Goal: Information Seeking & Learning: Compare options

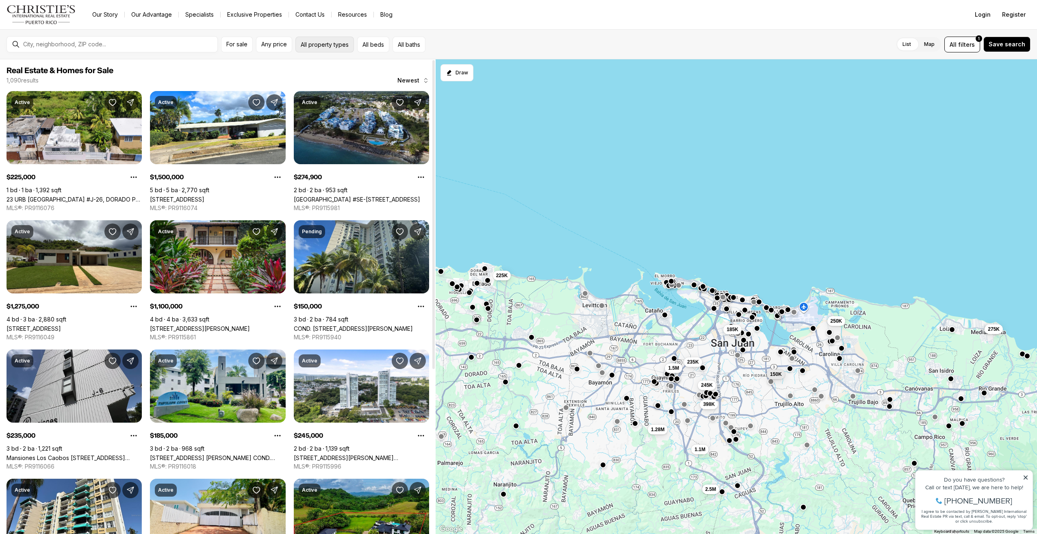
click at [308, 48] on button "All property types" at bounding box center [324, 45] width 59 height 16
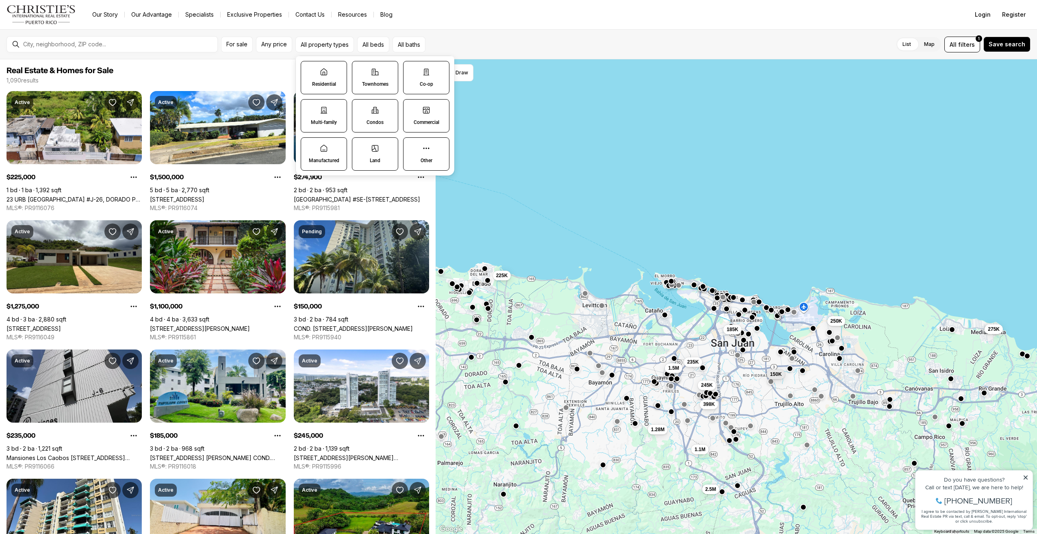
click at [378, 82] on p "Townhomes" at bounding box center [375, 84] width 26 height 7
click at [361, 69] on button "Townhomes" at bounding box center [356, 65] width 8 height 8
click at [381, 117] on label "Condos" at bounding box center [375, 116] width 47 height 33
click at [361, 108] on button "Condos" at bounding box center [357, 104] width 8 height 8
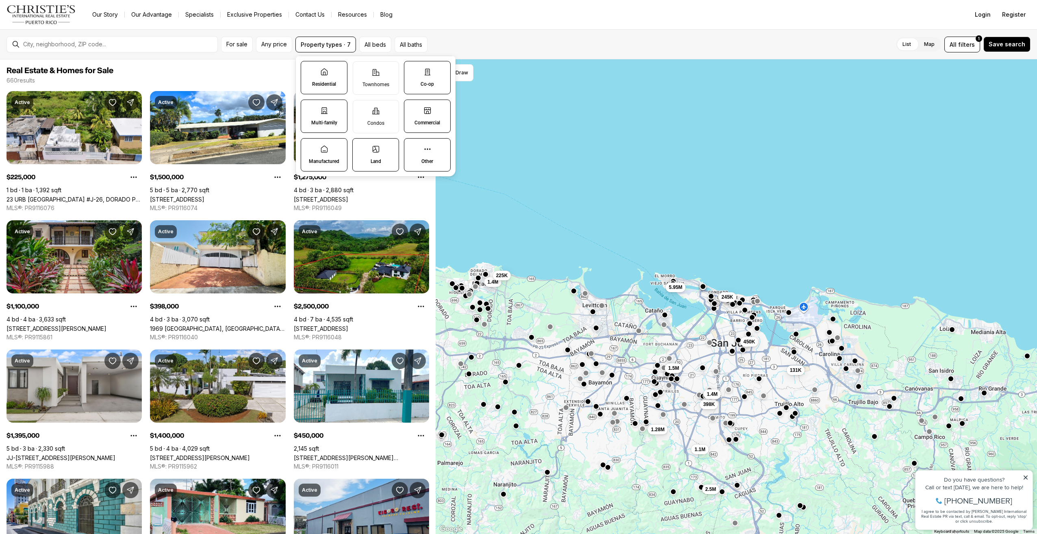
click at [423, 116] on label "Commercial" at bounding box center [427, 116] width 47 height 33
click at [413, 108] on button "Commercial" at bounding box center [408, 104] width 8 height 8
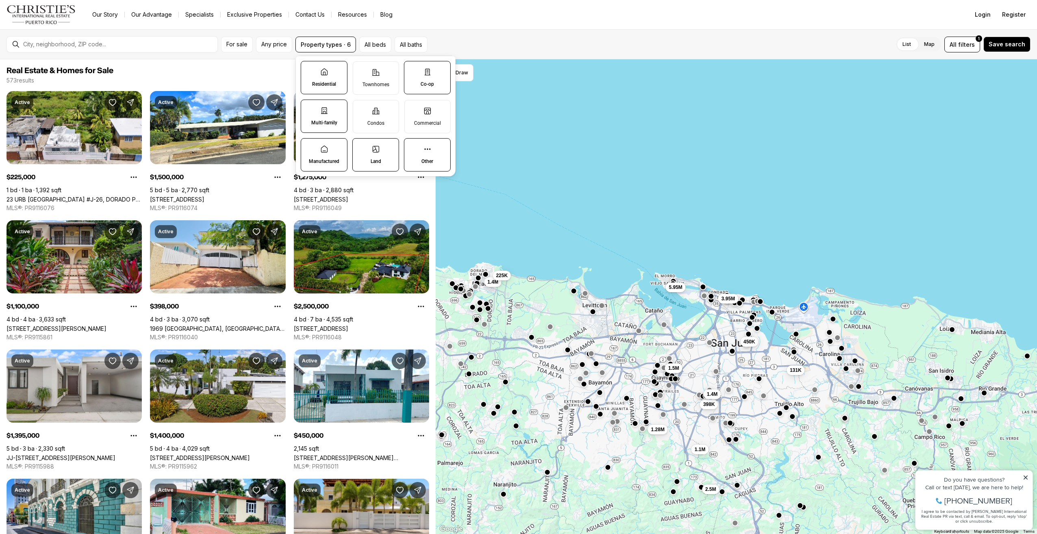
click at [429, 78] on label "Co-op" at bounding box center [427, 77] width 47 height 33
click at [413, 69] on button "Co-op" at bounding box center [408, 65] width 8 height 8
click at [327, 76] on icon at bounding box center [324, 72] width 8 height 8
click at [309, 69] on button "Residential" at bounding box center [305, 65] width 8 height 8
click at [324, 111] on icon at bounding box center [324, 110] width 8 height 8
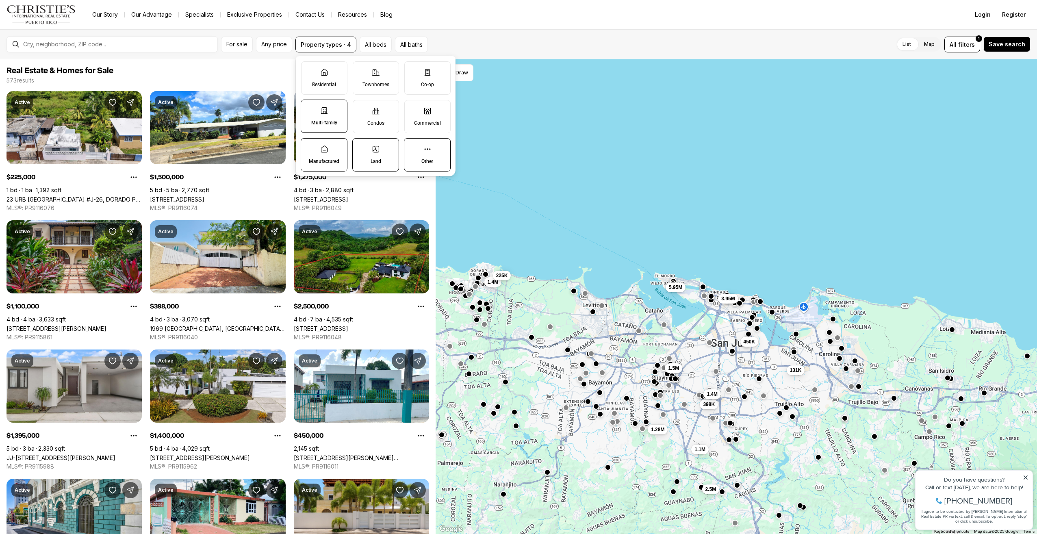
click at [309, 108] on button "Multi-family" at bounding box center [305, 104] width 8 height 8
drag, startPoint x: 324, startPoint y: 145, endPoint x: 357, endPoint y: 154, distance: 34.6
click at [324, 145] on label "Manufactured" at bounding box center [324, 154] width 47 height 33
click at [309, 145] on button "Manufactured" at bounding box center [305, 143] width 8 height 8
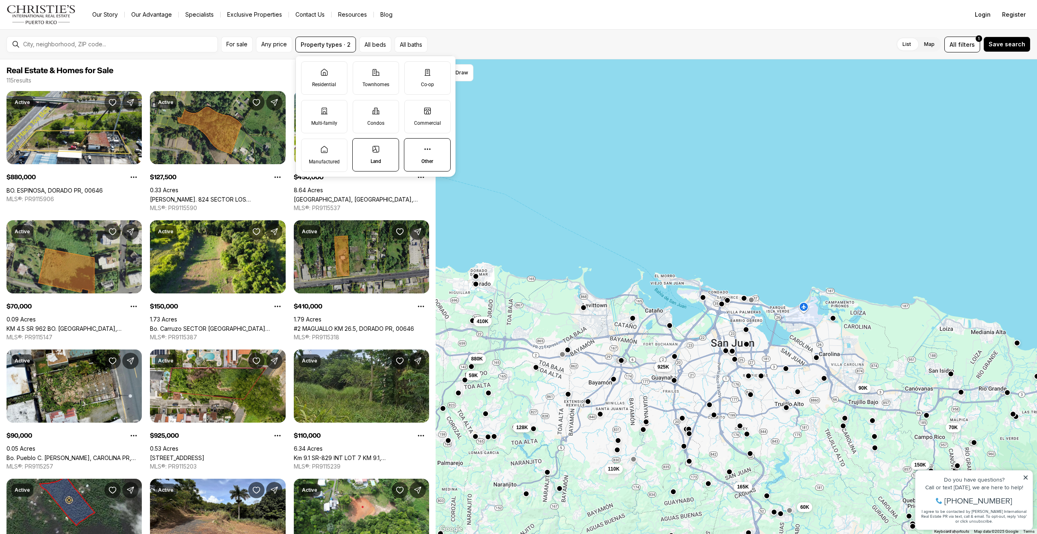
click at [426, 159] on p "Other" at bounding box center [427, 161] width 12 height 7
click at [413, 147] on button "Other" at bounding box center [408, 143] width 8 height 8
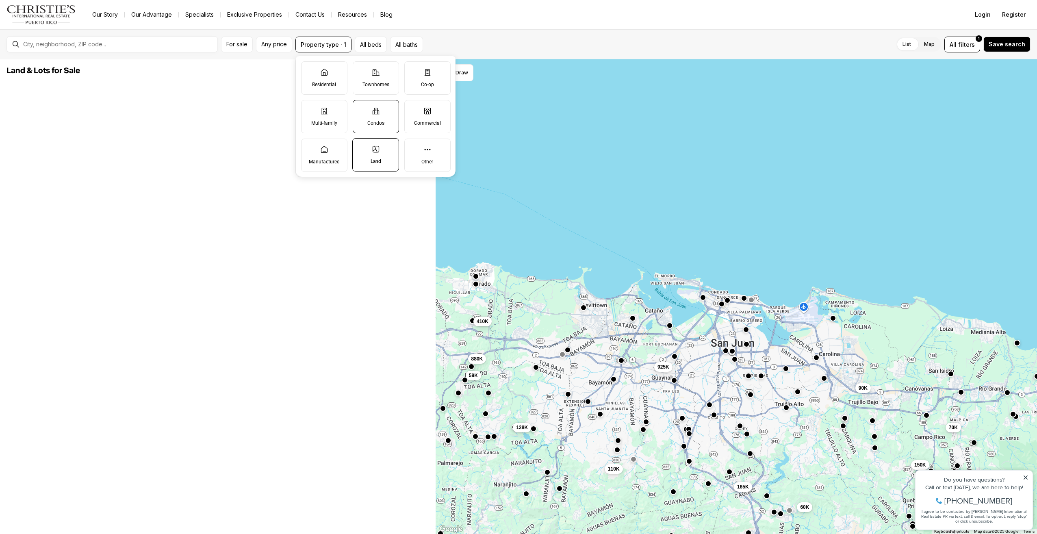
click at [371, 122] on p "Condos" at bounding box center [375, 123] width 17 height 7
click at [361, 109] on button "Condos" at bounding box center [357, 104] width 8 height 8
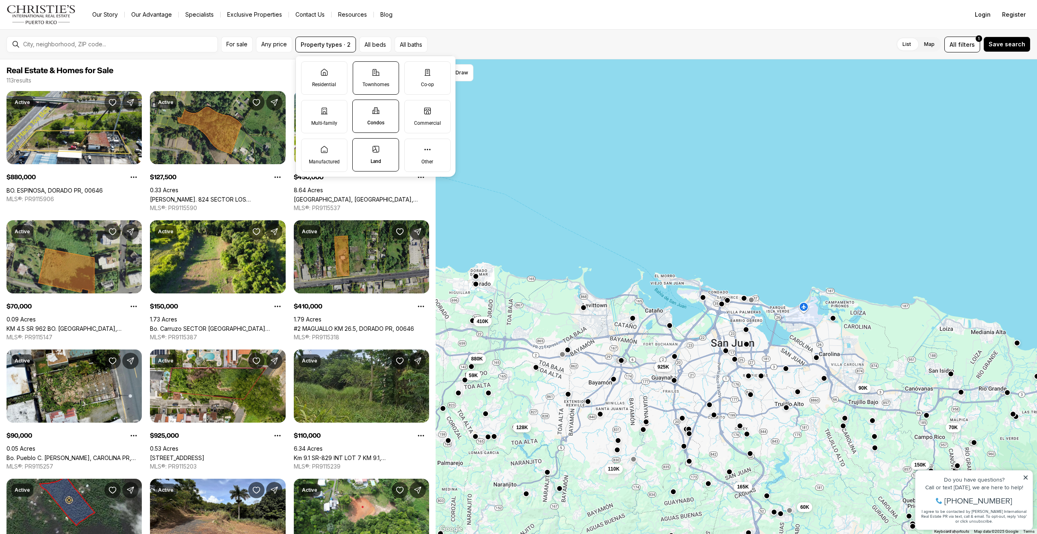
click at [378, 71] on icon at bounding box center [376, 72] width 8 height 8
click at [361, 70] on button "Townhomes" at bounding box center [357, 66] width 8 height 8
drag, startPoint x: 412, startPoint y: 72, endPoint x: 412, endPoint y: 83, distance: 11.0
click at [412, 75] on label "Co-op" at bounding box center [427, 77] width 46 height 33
click at [412, 70] on button "Co-op" at bounding box center [409, 66] width 8 height 8
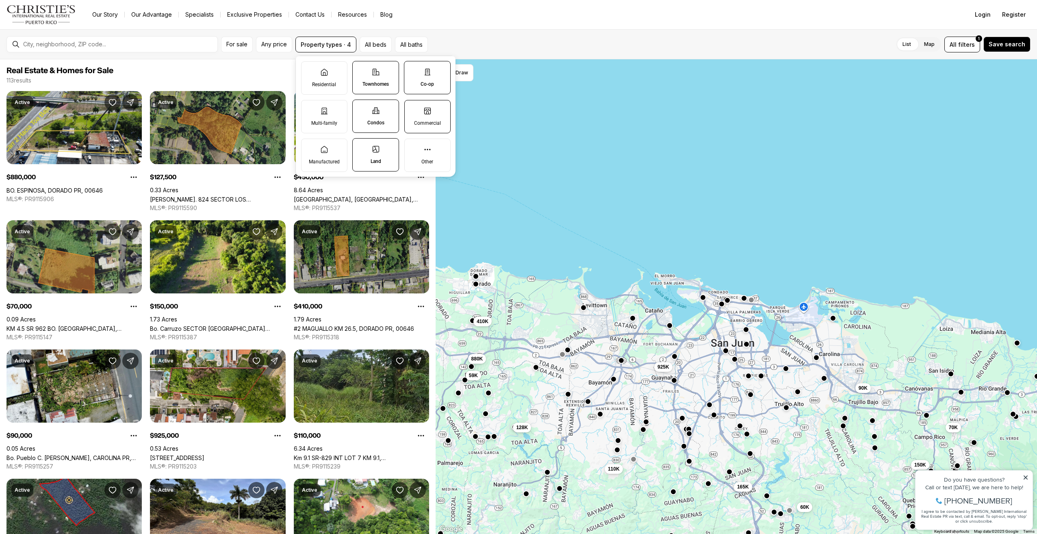
click at [416, 113] on label "Commercial" at bounding box center [427, 116] width 46 height 33
click at [413, 109] on button "Commercial" at bounding box center [409, 104] width 8 height 8
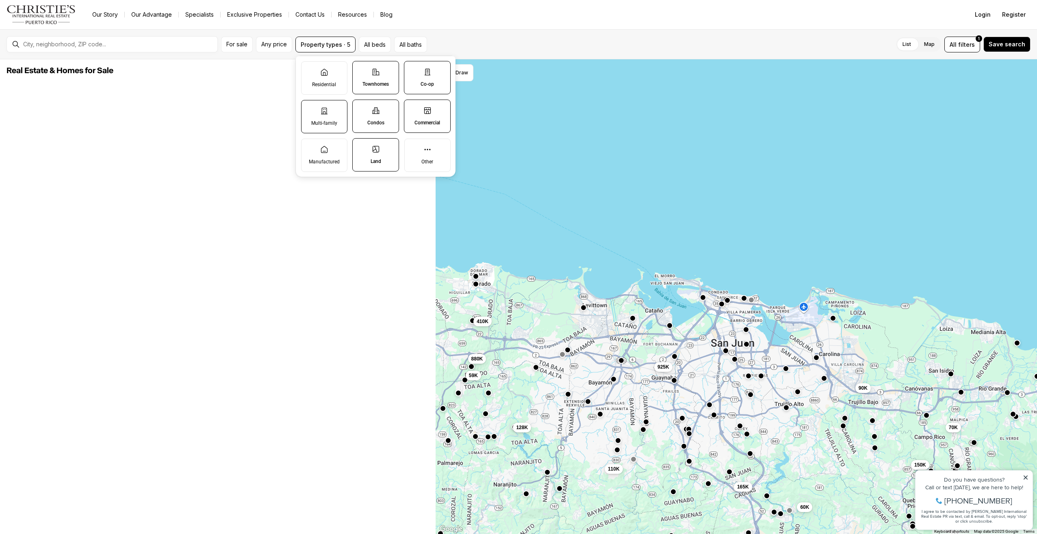
click at [317, 124] on p "Multi-family" at bounding box center [324, 123] width 26 height 7
click at [310, 109] on button "Multi-family" at bounding box center [306, 104] width 8 height 8
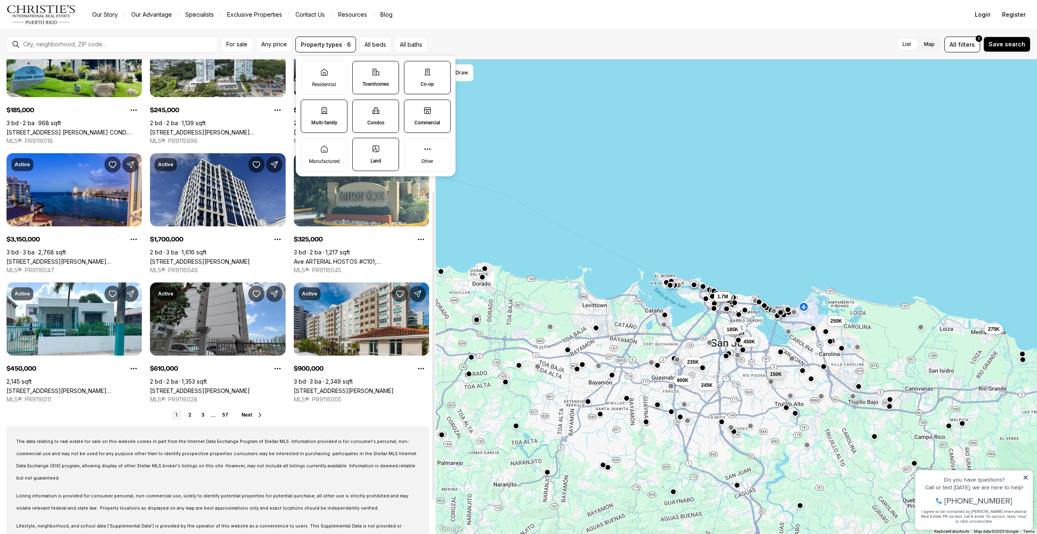
scroll to position [203, 0]
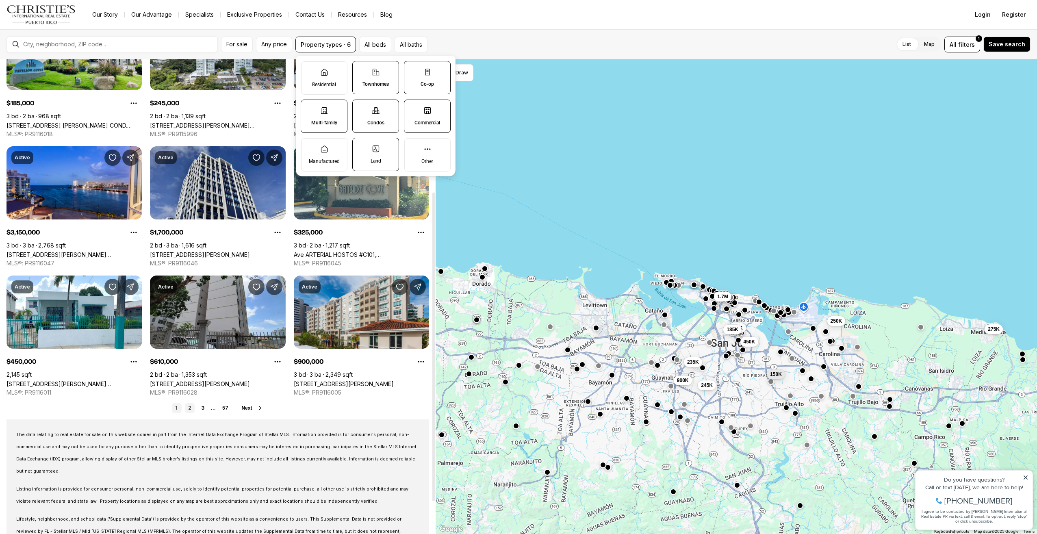
click at [188, 406] on link "2" at bounding box center [190, 408] width 10 height 10
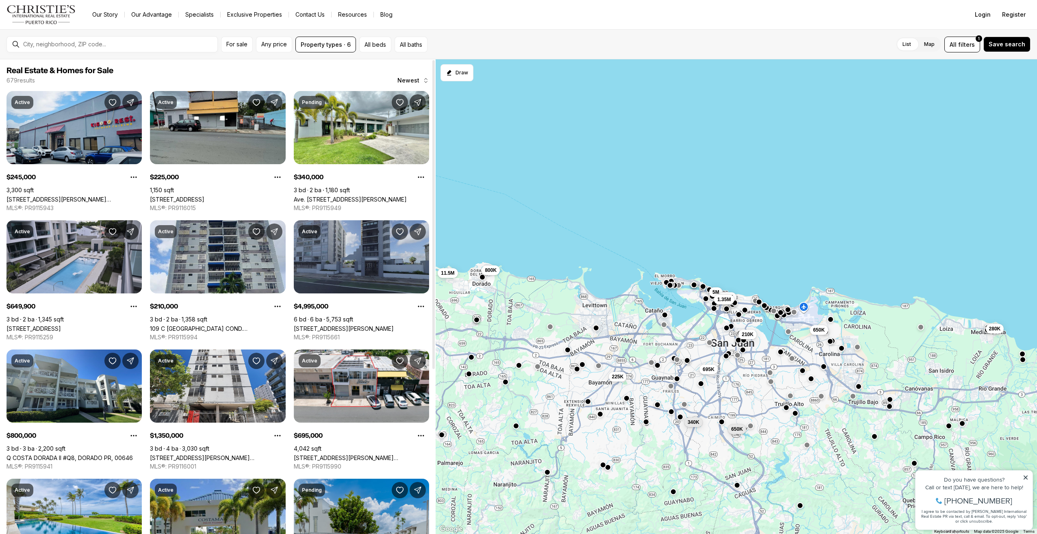
click at [371, 325] on link "888 AVE ASFHORD #PH17, SAN JUAN PR, 00907" at bounding box center [344, 328] width 100 height 7
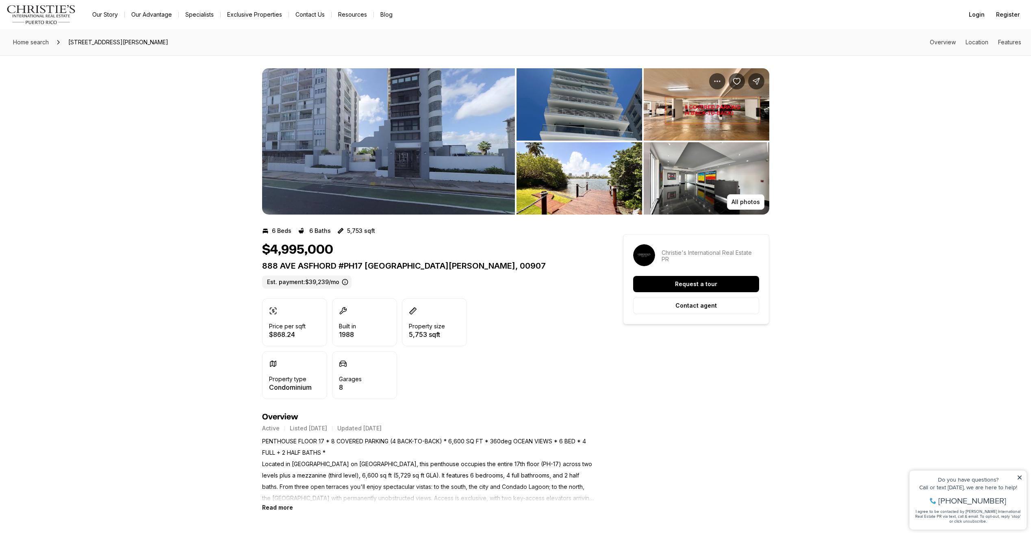
click at [403, 185] on img "View image gallery" at bounding box center [388, 141] width 253 height 146
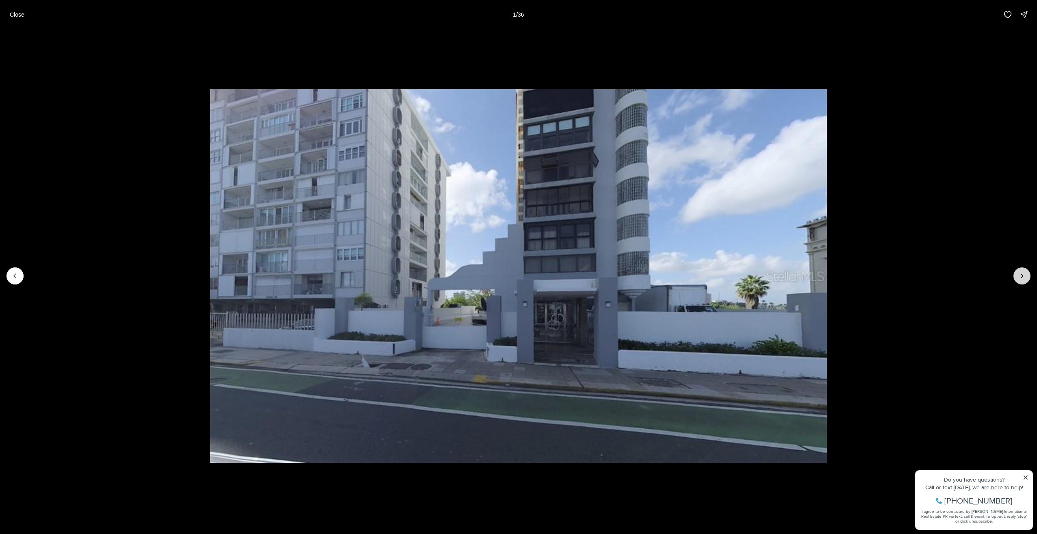
click at [1021, 276] on icon "Next slide" at bounding box center [1022, 276] width 8 height 8
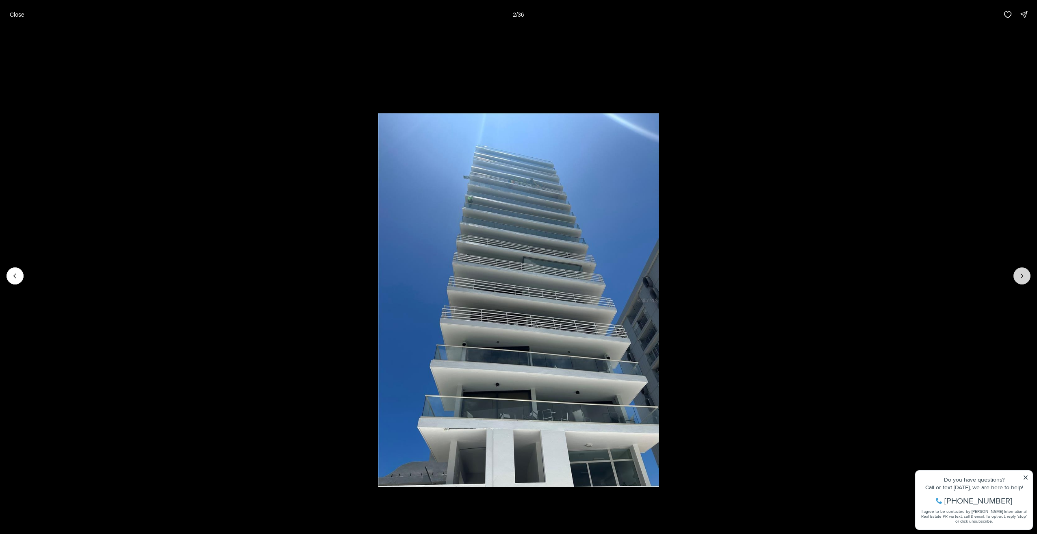
click at [1021, 276] on icon "Next slide" at bounding box center [1022, 276] width 8 height 8
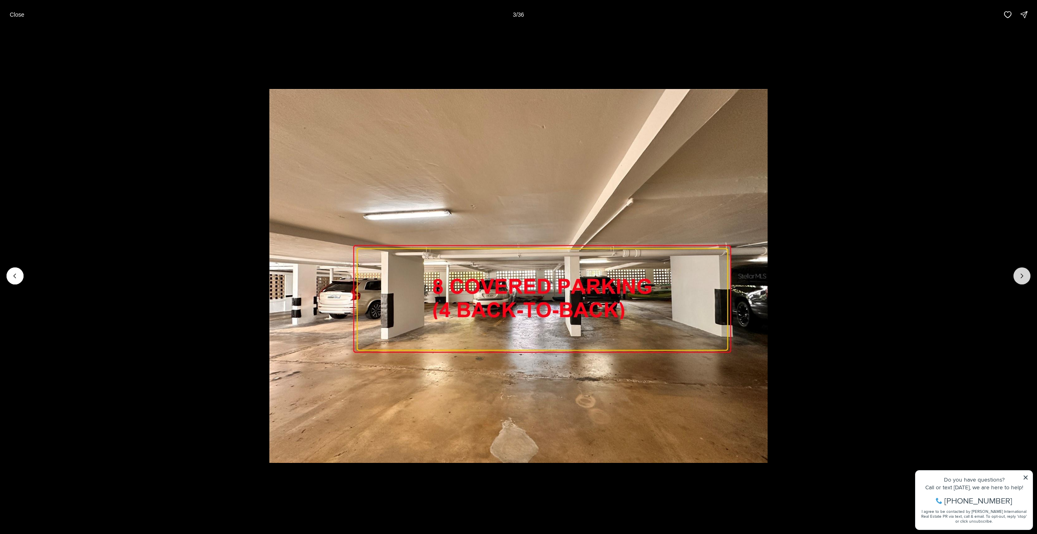
click at [1021, 276] on icon "Next slide" at bounding box center [1022, 276] width 8 height 8
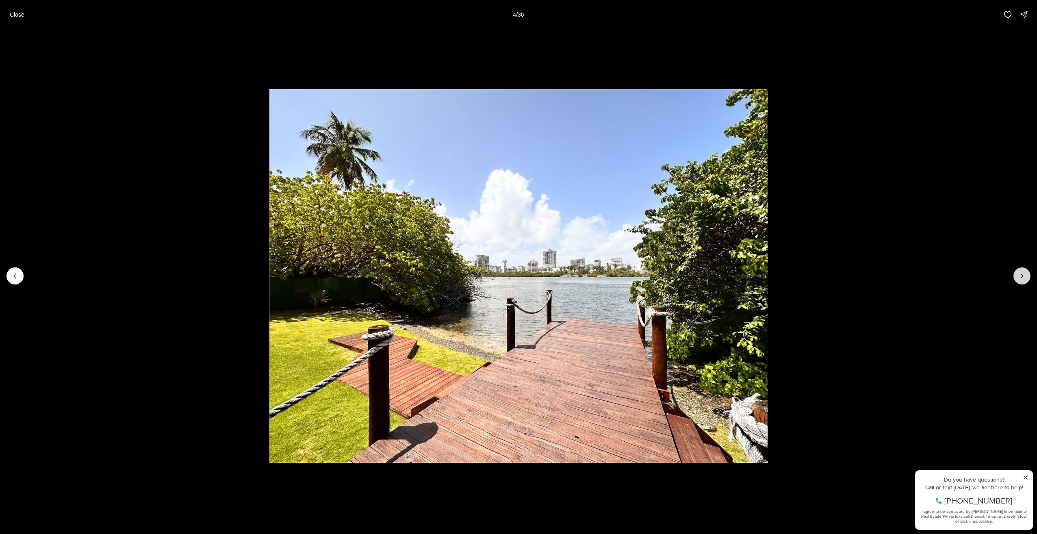
click at [1021, 276] on icon "Next slide" at bounding box center [1022, 276] width 8 height 8
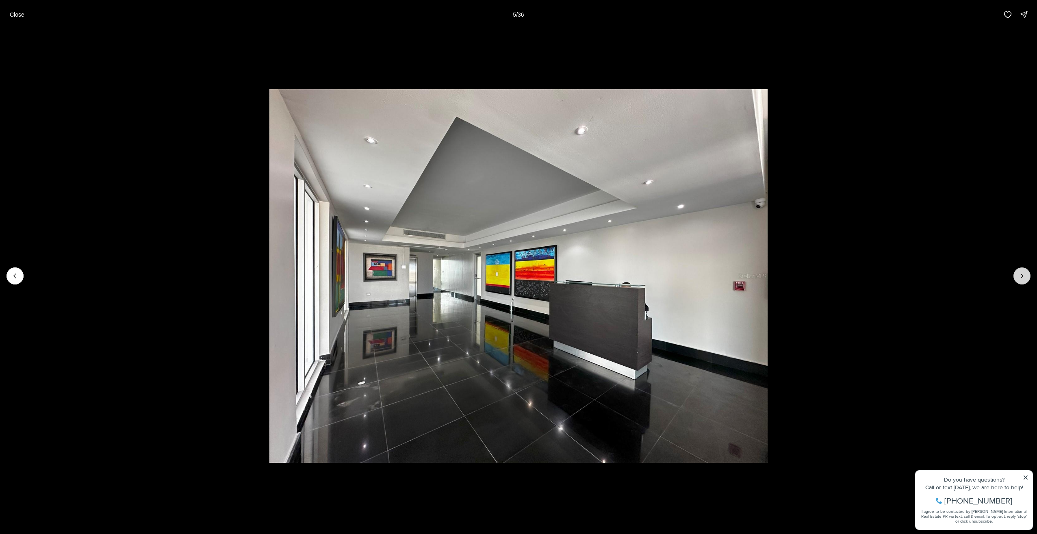
click at [1021, 276] on icon "Next slide" at bounding box center [1022, 276] width 8 height 8
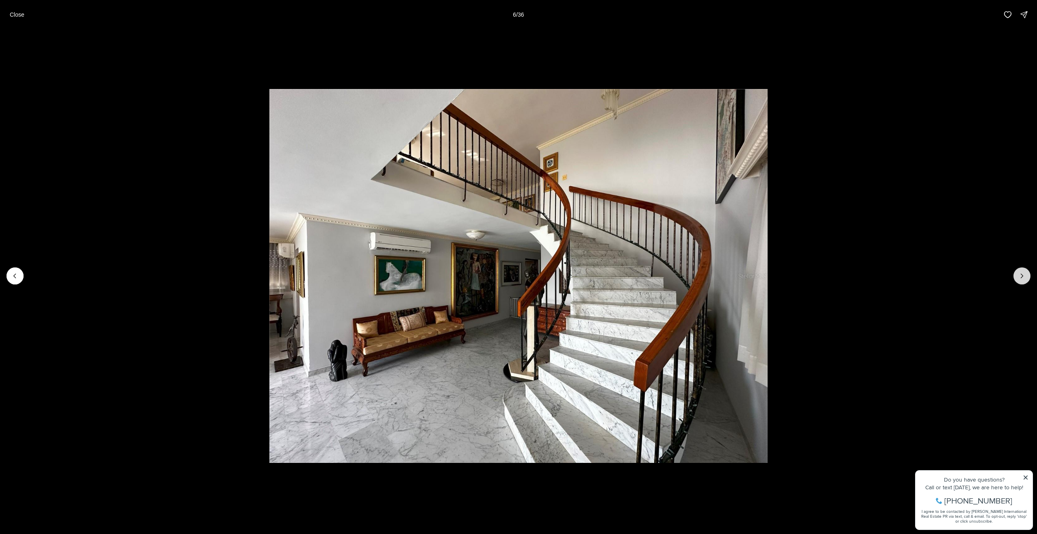
click at [1021, 276] on icon "Next slide" at bounding box center [1022, 276] width 8 height 8
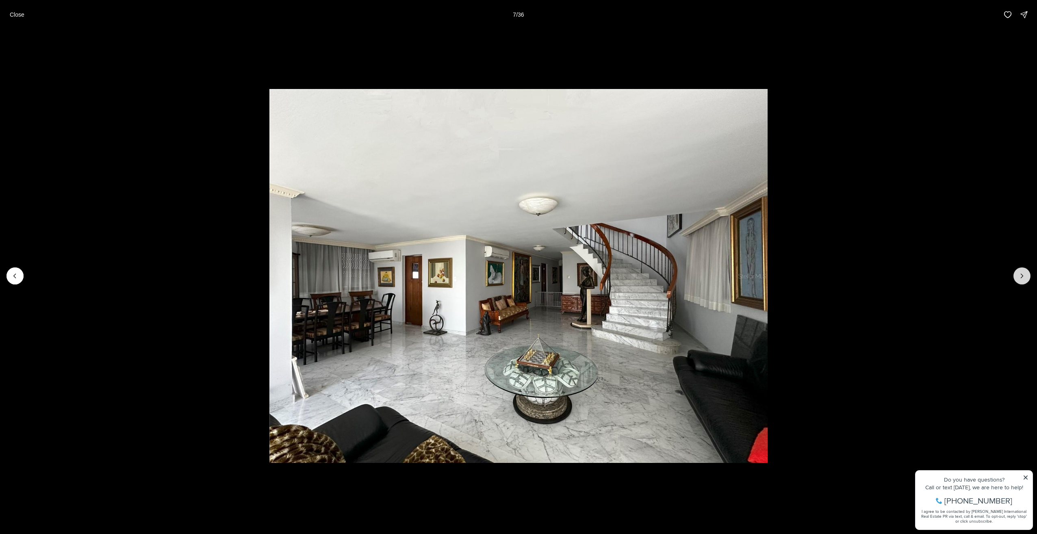
click at [1021, 276] on icon "Next slide" at bounding box center [1022, 276] width 8 height 8
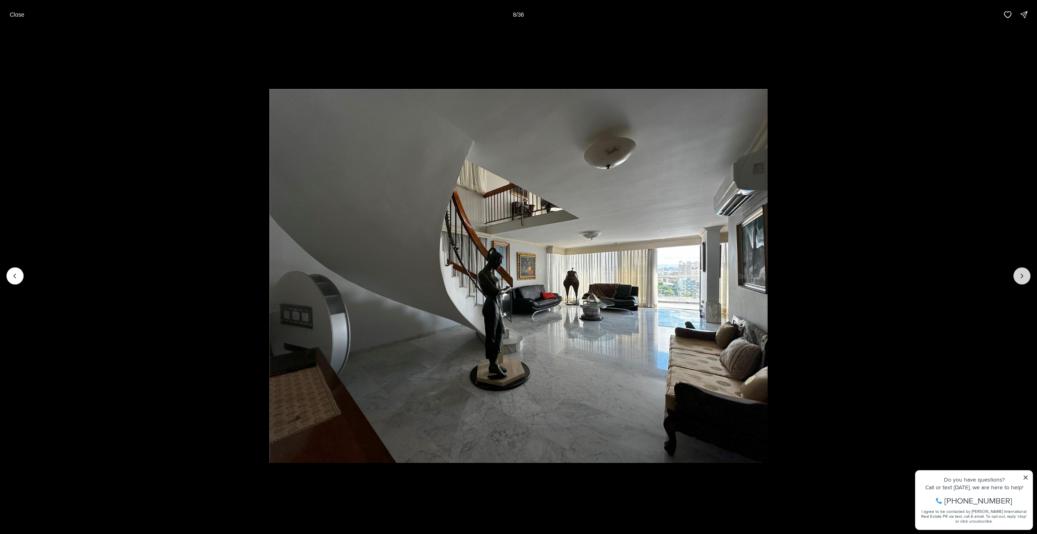
click at [1021, 276] on icon "Next slide" at bounding box center [1022, 276] width 8 height 8
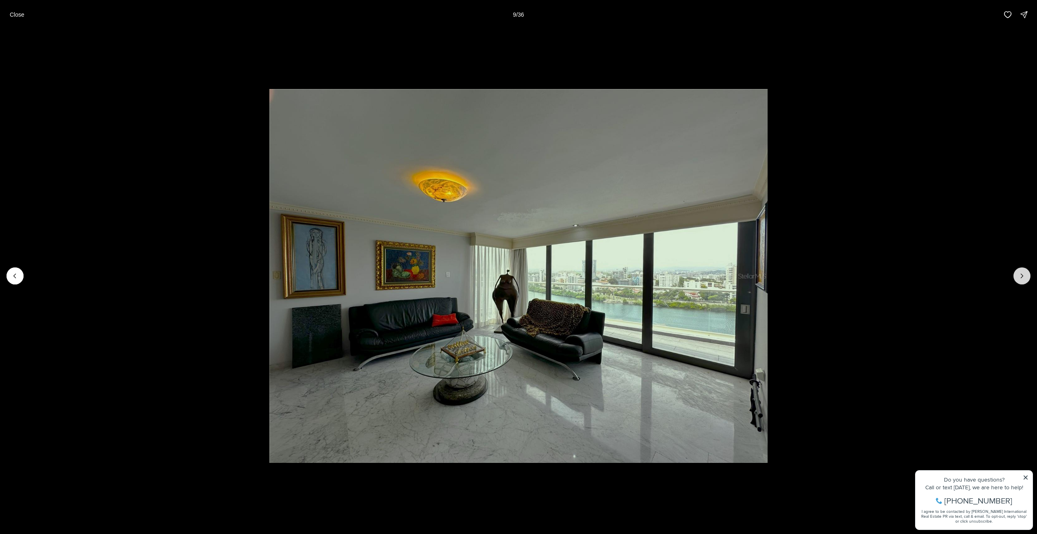
click at [1021, 276] on icon "Next slide" at bounding box center [1022, 276] width 8 height 8
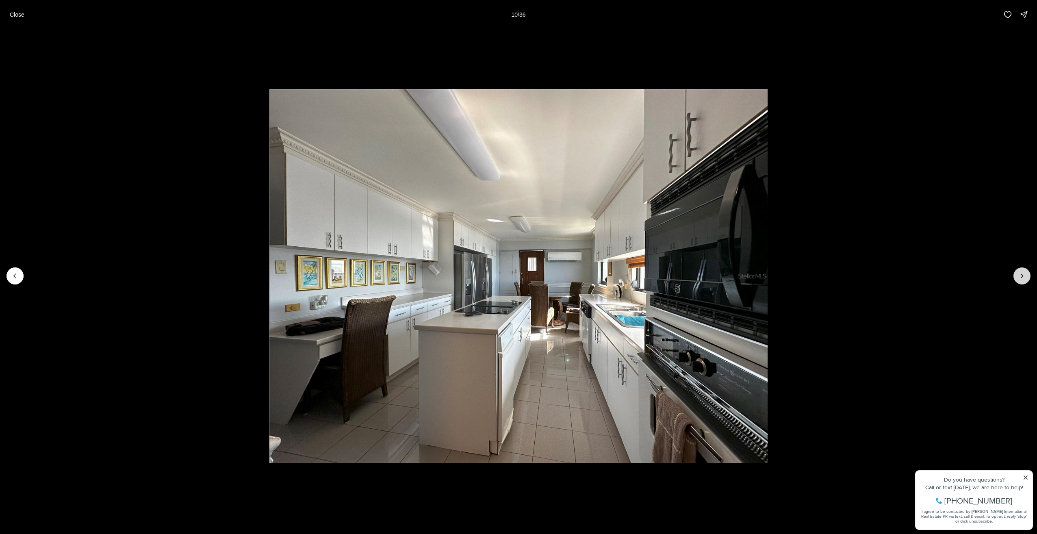
click at [1021, 276] on icon "Next slide" at bounding box center [1022, 276] width 8 height 8
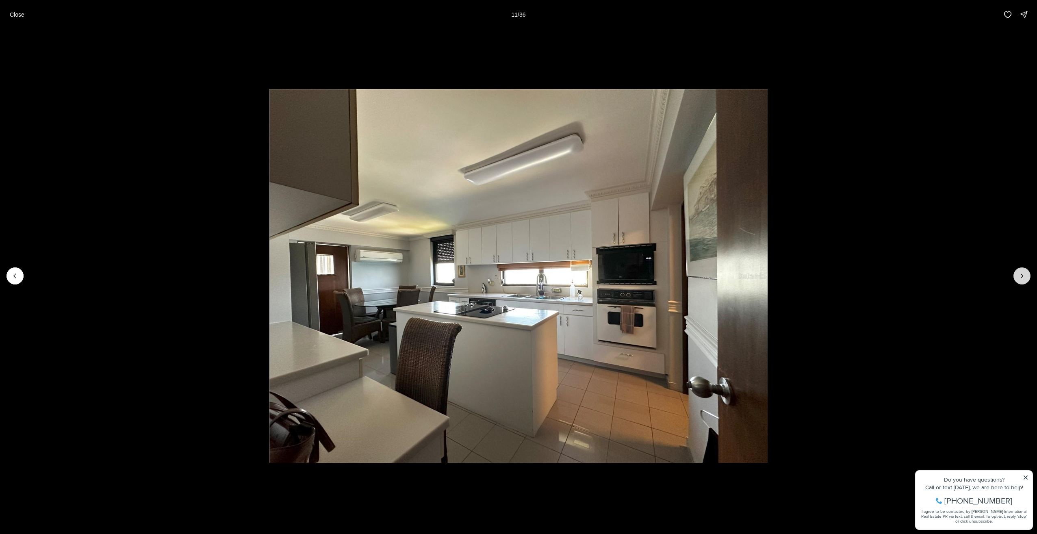
click at [1021, 276] on icon "Next slide" at bounding box center [1022, 276] width 8 height 8
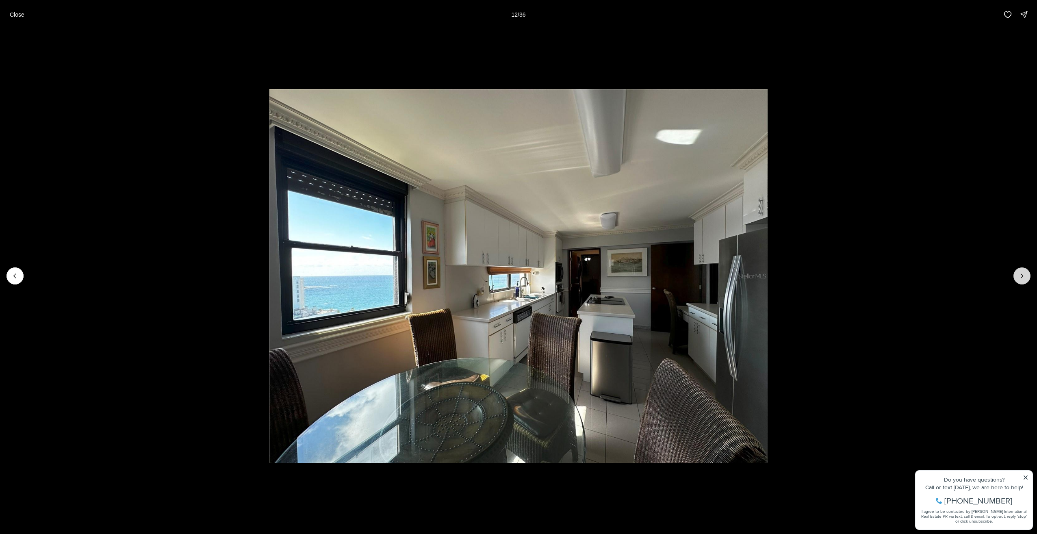
click at [1021, 276] on icon "Next slide" at bounding box center [1022, 276] width 8 height 8
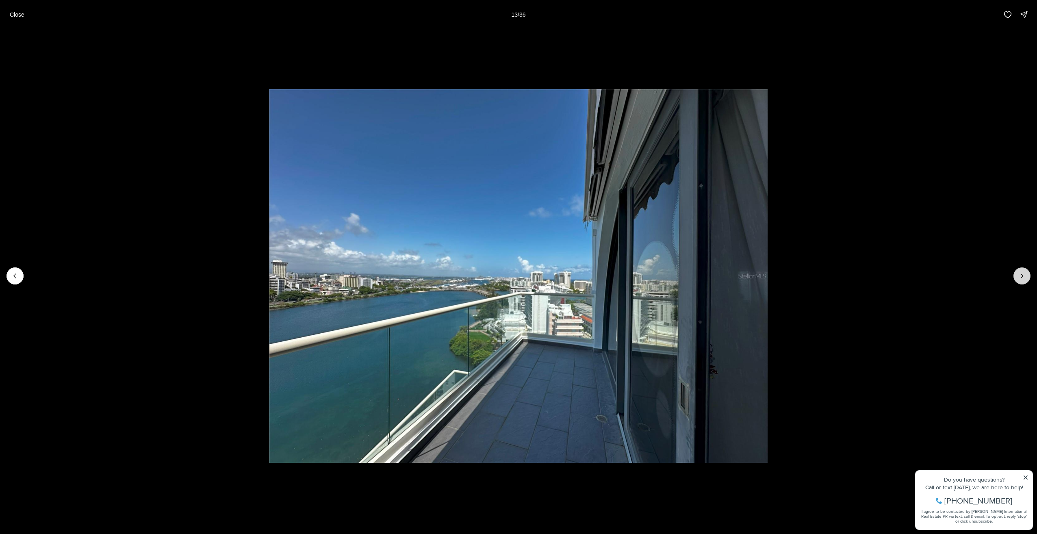
click at [1021, 276] on icon "Next slide" at bounding box center [1022, 276] width 8 height 8
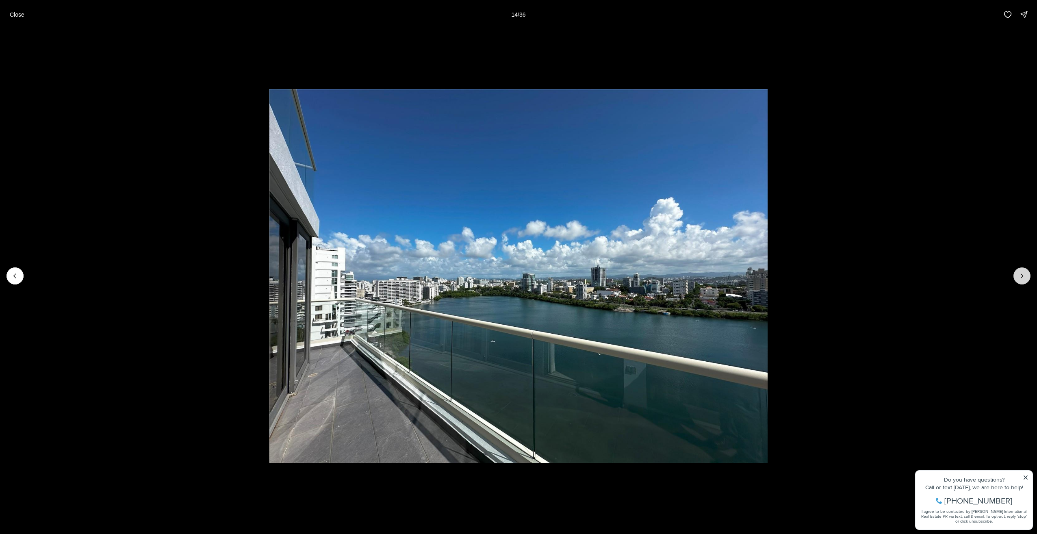
click at [1021, 276] on icon "Next slide" at bounding box center [1022, 276] width 8 height 8
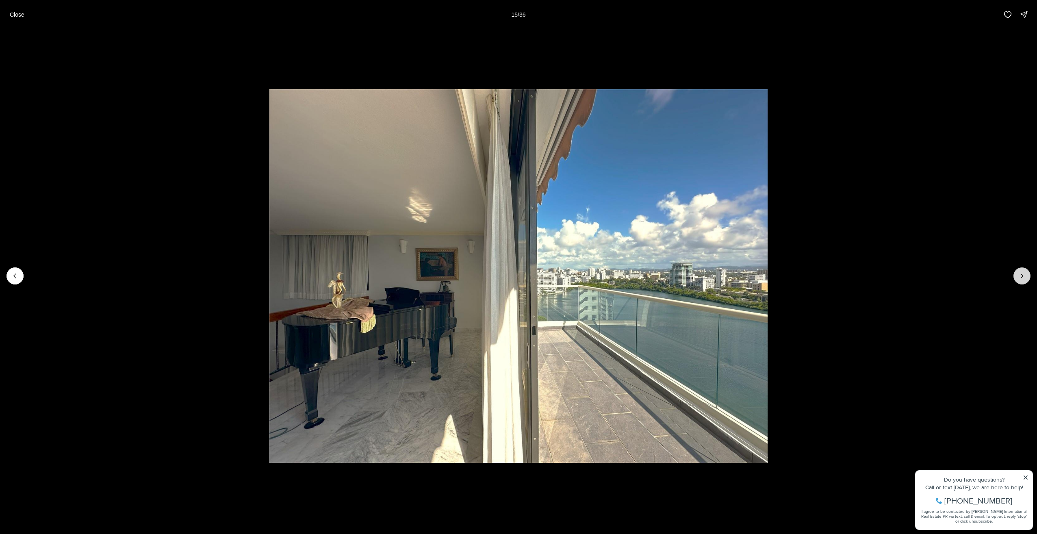
click at [1021, 276] on icon "Next slide" at bounding box center [1022, 276] width 8 height 8
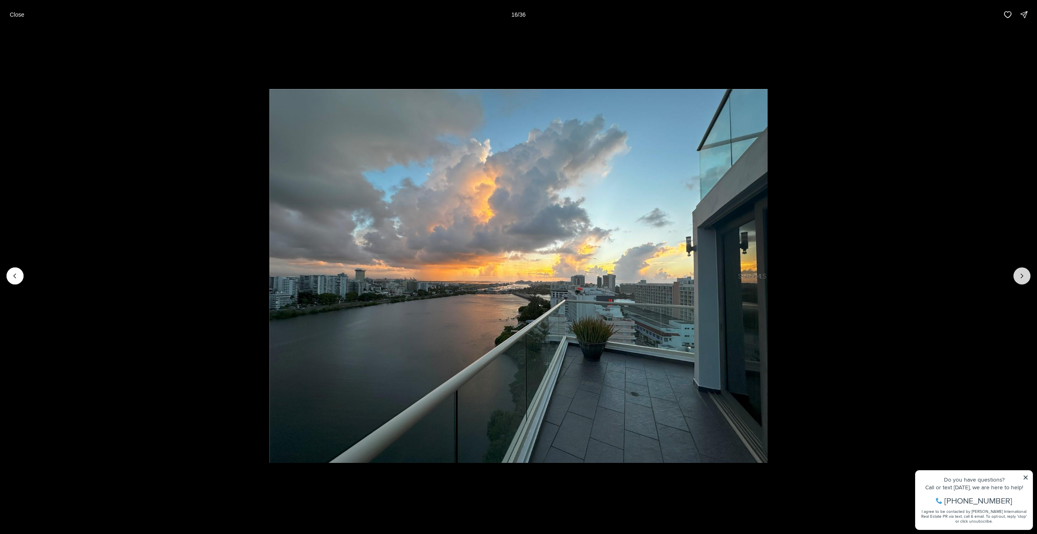
click at [1021, 276] on icon "Next slide" at bounding box center [1022, 276] width 8 height 8
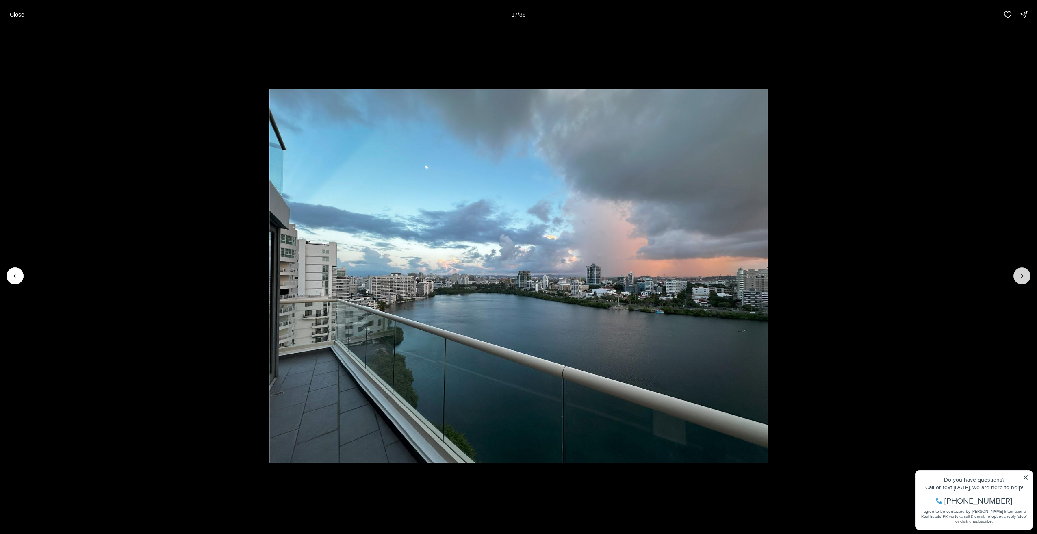
click at [1021, 276] on icon "Next slide" at bounding box center [1022, 276] width 8 height 8
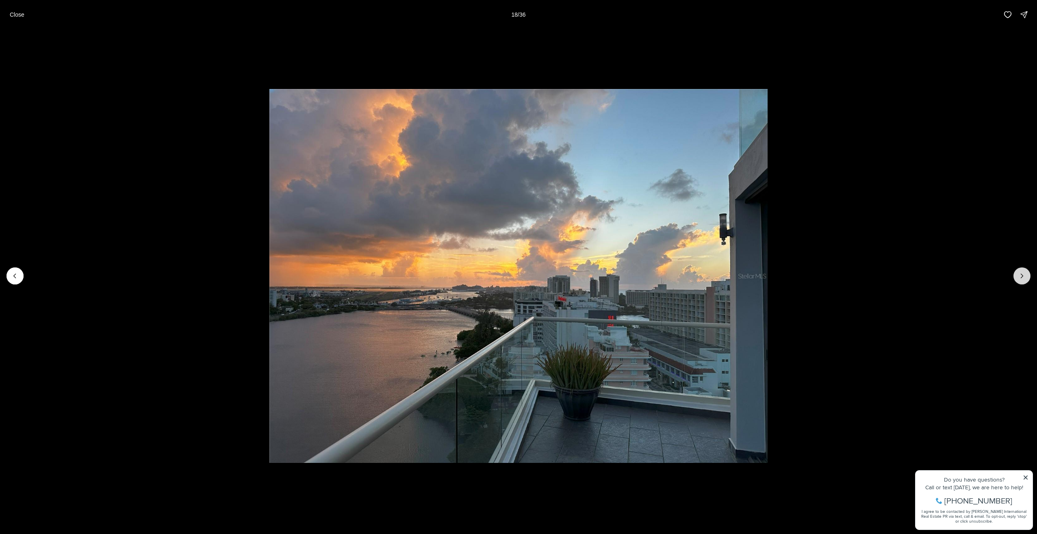
click at [1021, 276] on icon "Next slide" at bounding box center [1022, 276] width 8 height 8
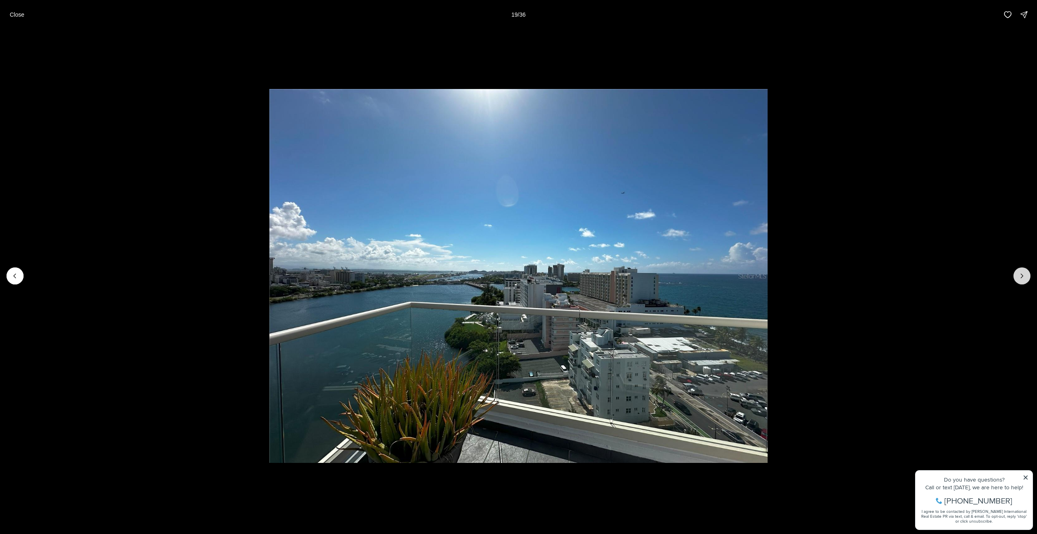
click at [1021, 276] on icon "Next slide" at bounding box center [1022, 276] width 8 height 8
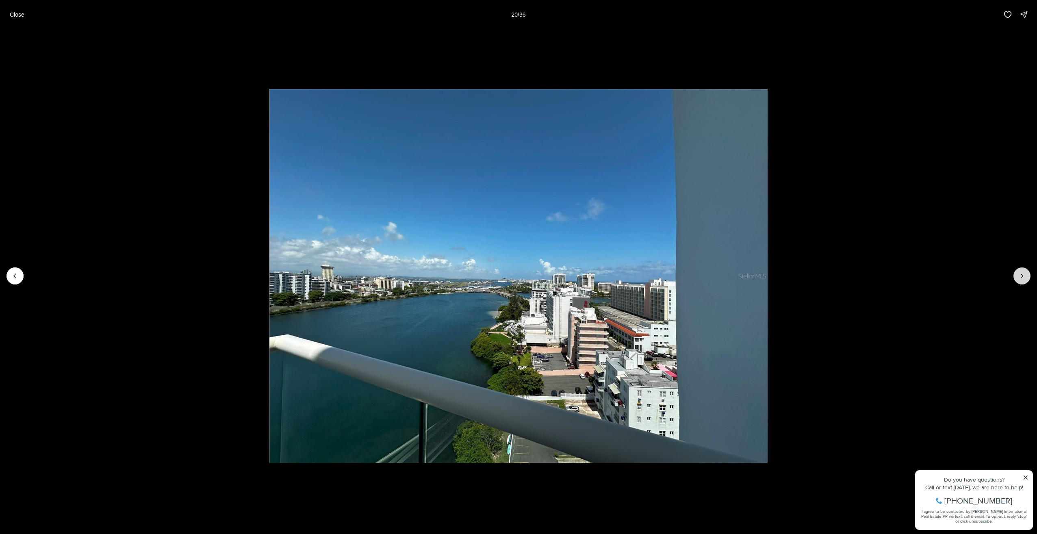
click at [1021, 276] on icon "Next slide" at bounding box center [1022, 276] width 8 height 8
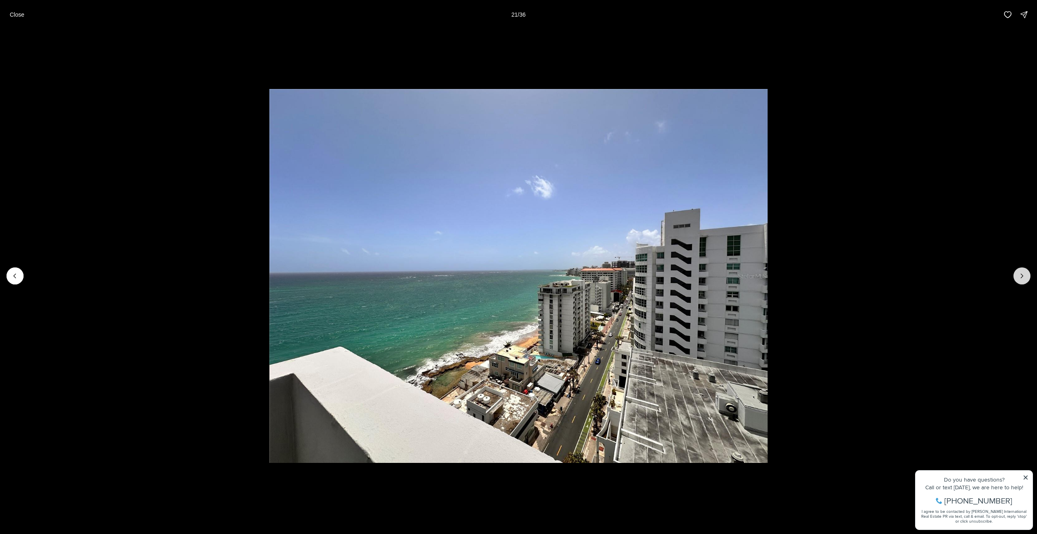
click at [1021, 276] on icon "Next slide" at bounding box center [1022, 276] width 8 height 8
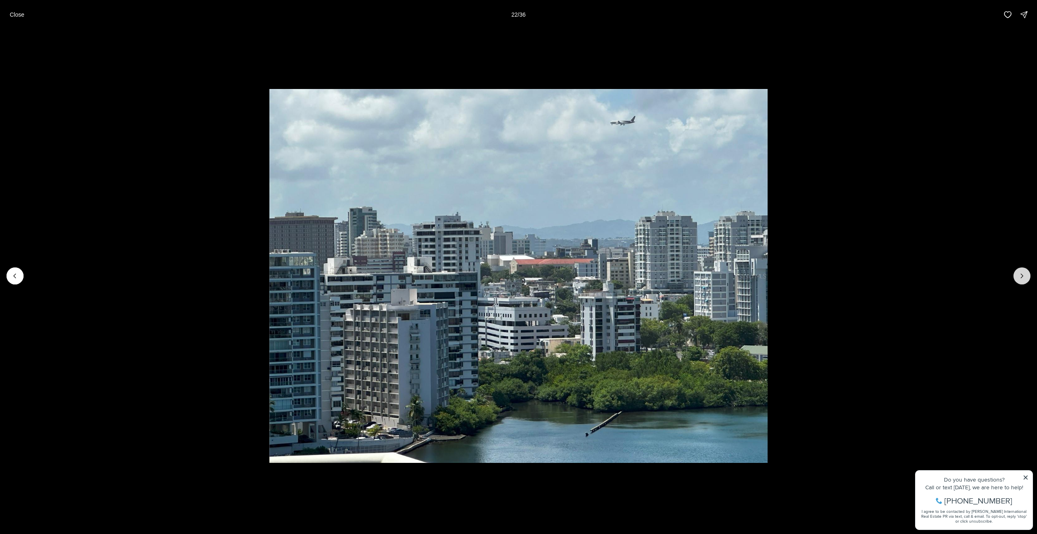
click at [1021, 276] on icon "Next slide" at bounding box center [1022, 276] width 8 height 8
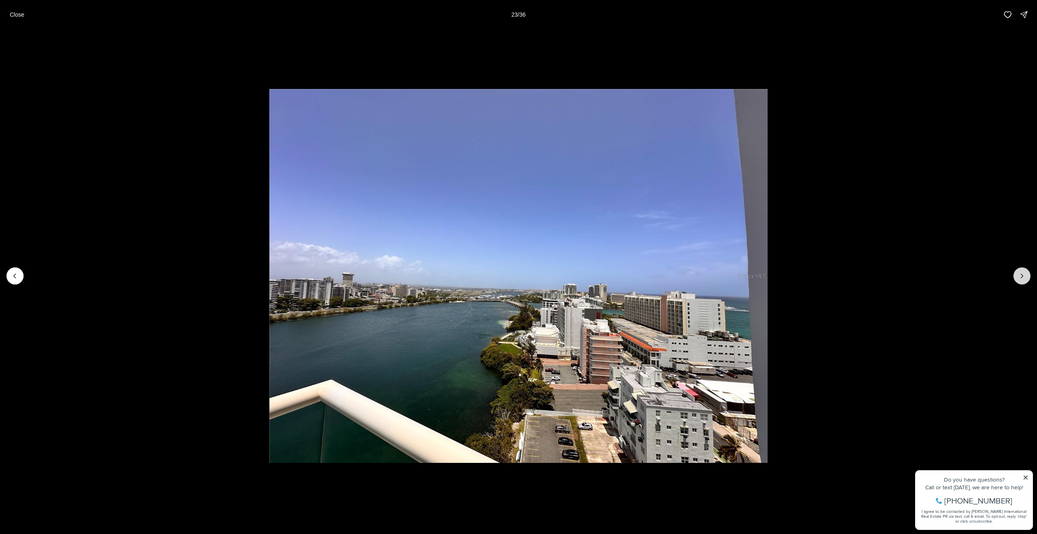
click at [1021, 276] on icon "Next slide" at bounding box center [1022, 276] width 8 height 8
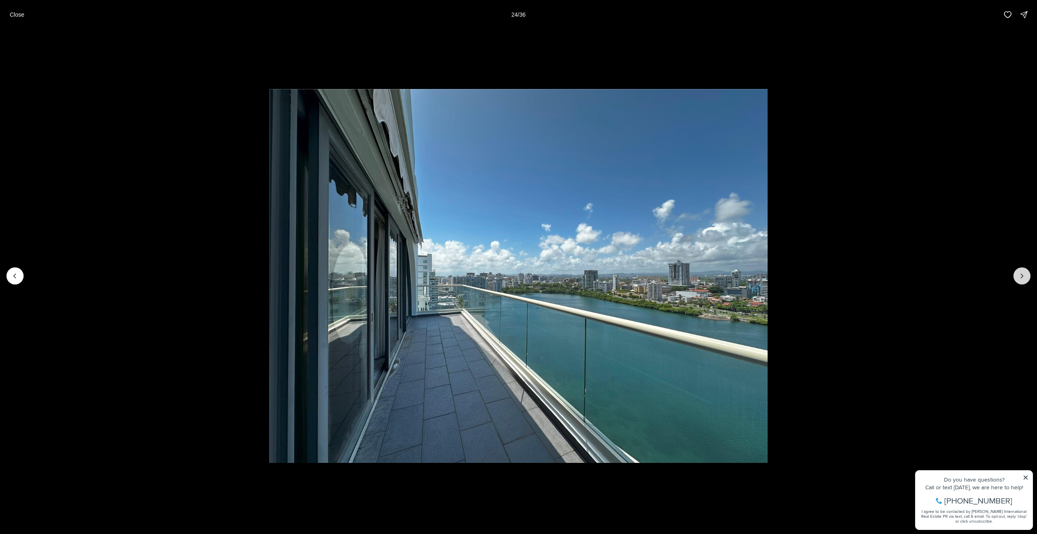
click at [1021, 276] on icon "Next slide" at bounding box center [1022, 276] width 8 height 8
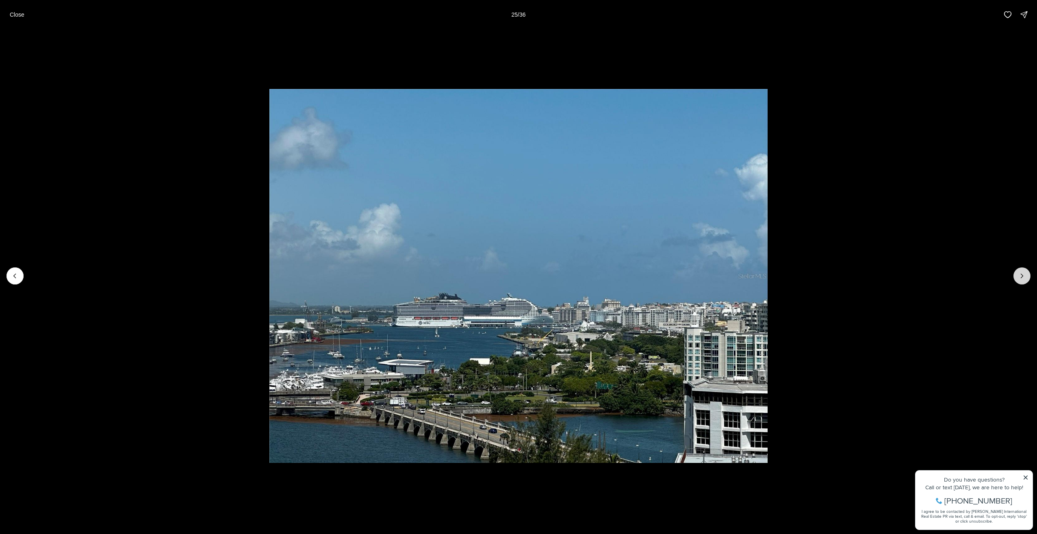
click at [1021, 276] on icon "Next slide" at bounding box center [1022, 276] width 8 height 8
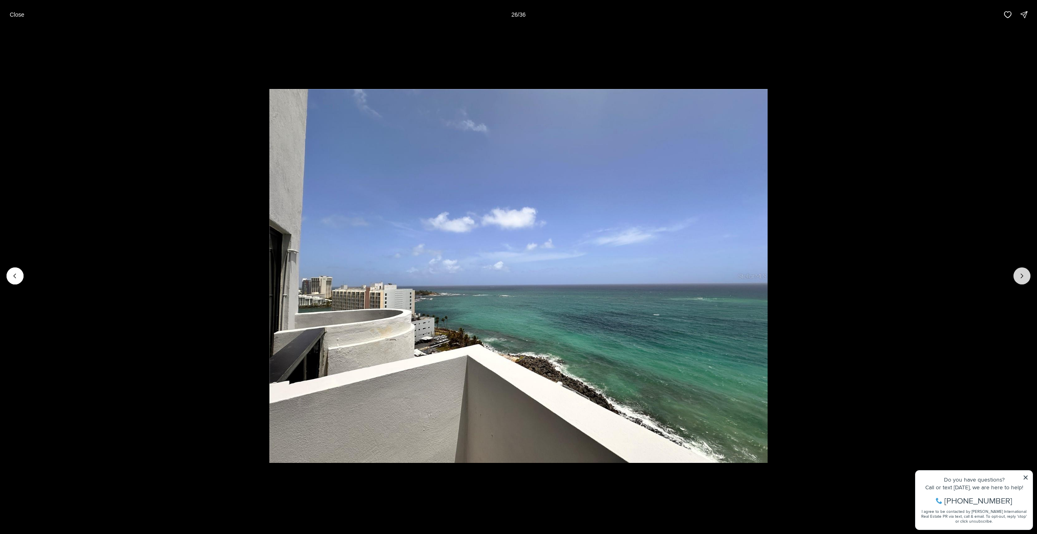
click at [1021, 276] on icon "Next slide" at bounding box center [1022, 276] width 8 height 8
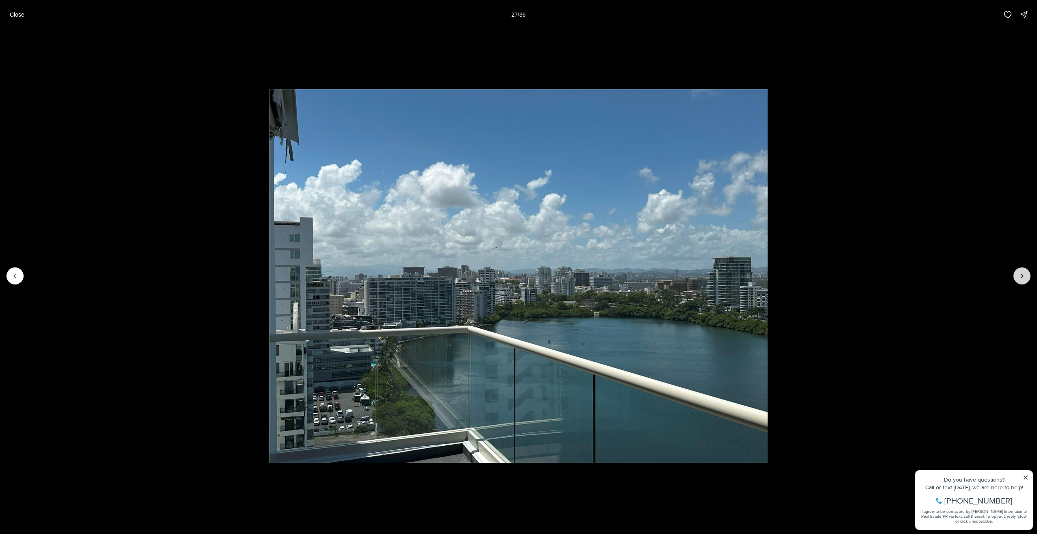
click at [1021, 276] on icon "Next slide" at bounding box center [1022, 276] width 8 height 8
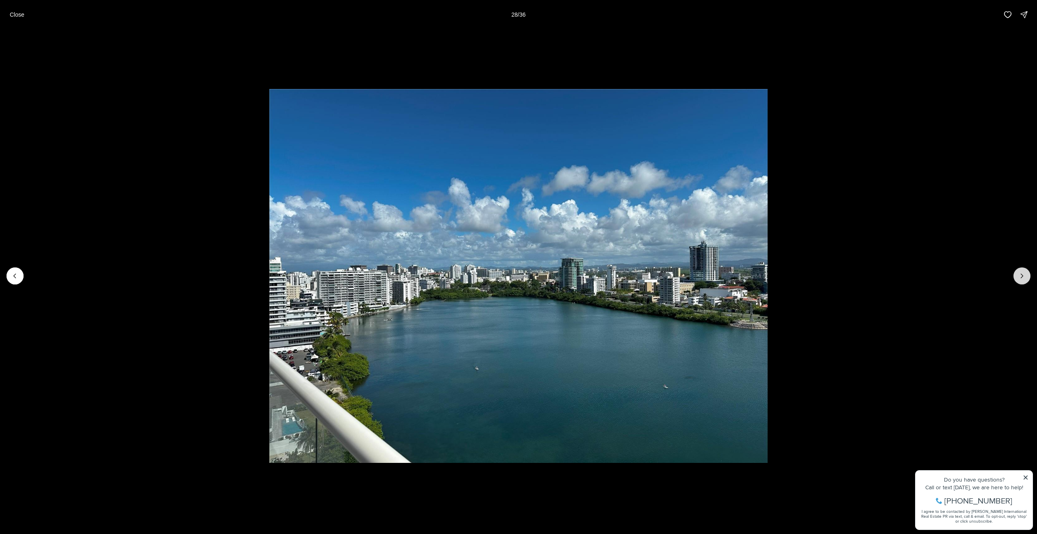
click at [1021, 276] on icon "Next slide" at bounding box center [1022, 276] width 8 height 8
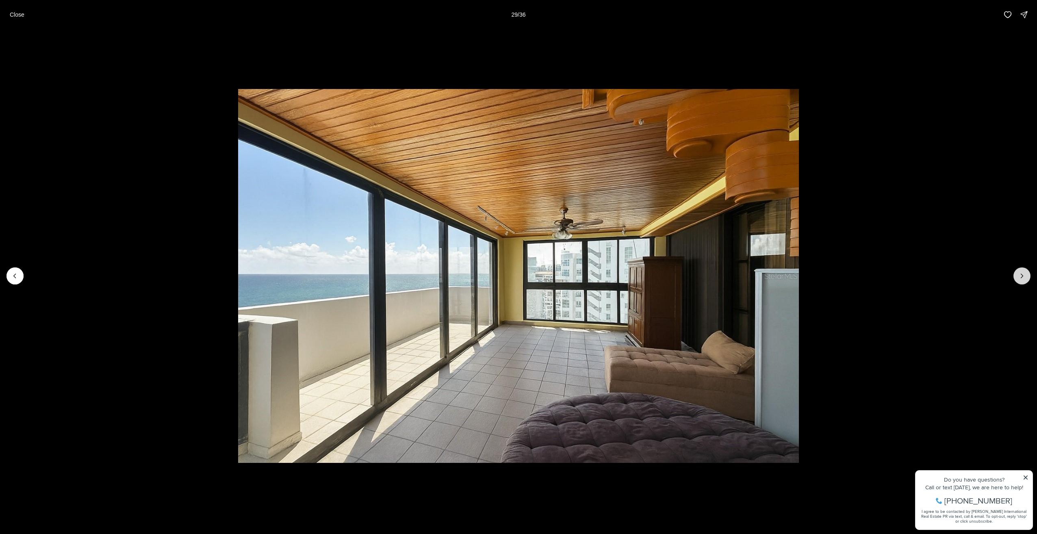
click at [1021, 276] on icon "Next slide" at bounding box center [1022, 276] width 8 height 8
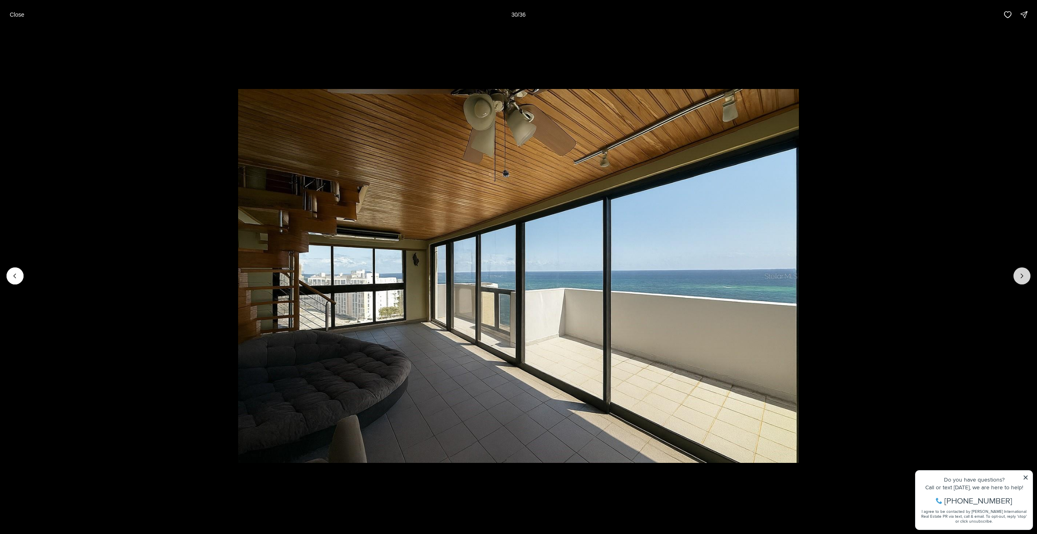
click at [1021, 276] on icon "Next slide" at bounding box center [1022, 276] width 8 height 8
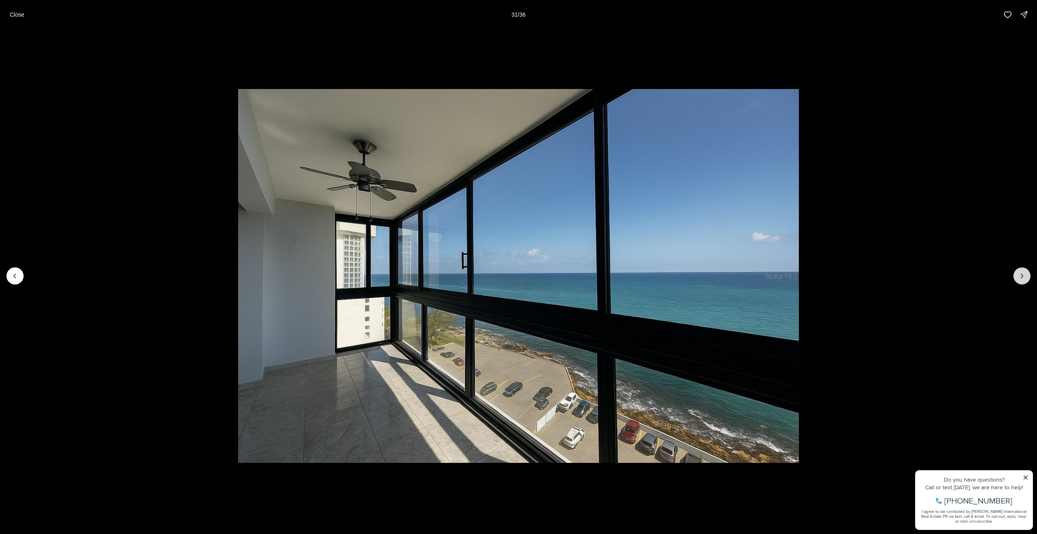
click at [1021, 276] on icon "Next slide" at bounding box center [1022, 276] width 8 height 8
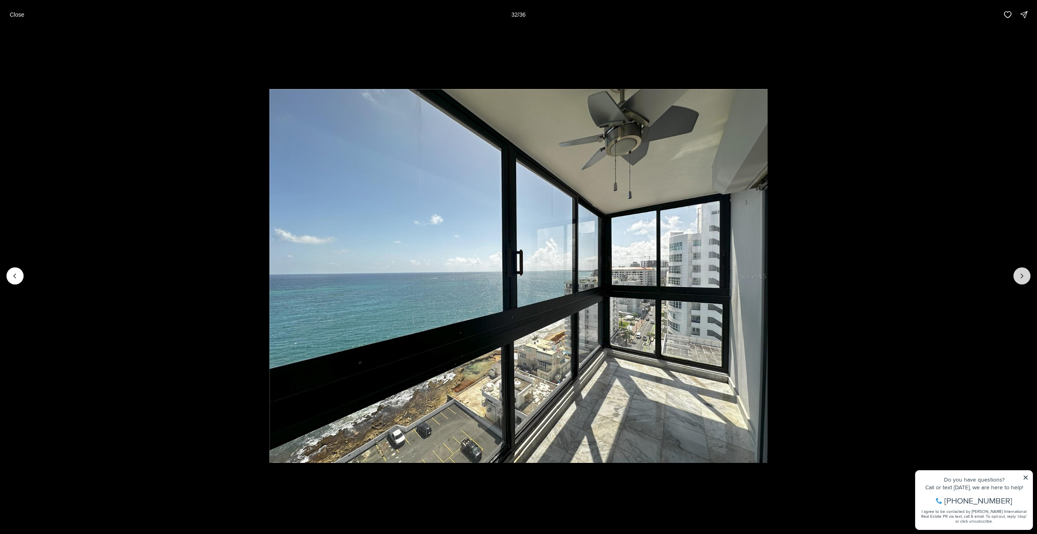
click at [1021, 276] on icon "Next slide" at bounding box center [1022, 276] width 8 height 8
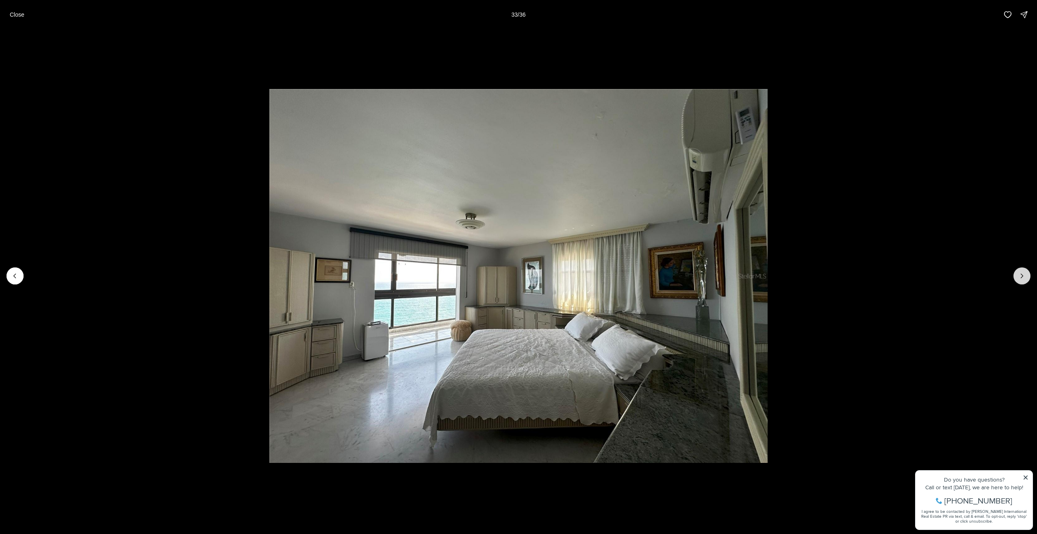
click at [1021, 276] on icon "Next slide" at bounding box center [1022, 276] width 8 height 8
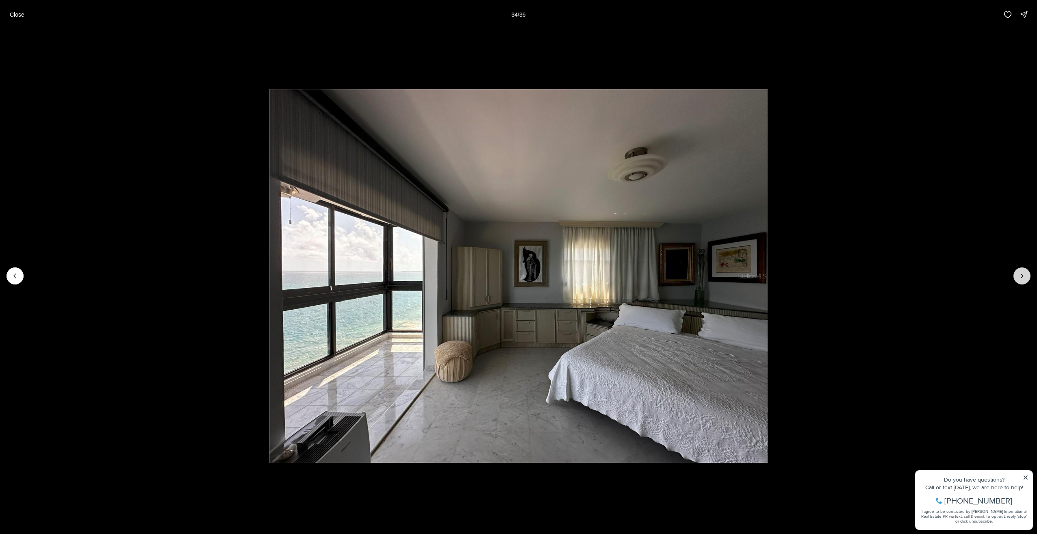
click at [1021, 276] on icon "Next slide" at bounding box center [1022, 276] width 8 height 8
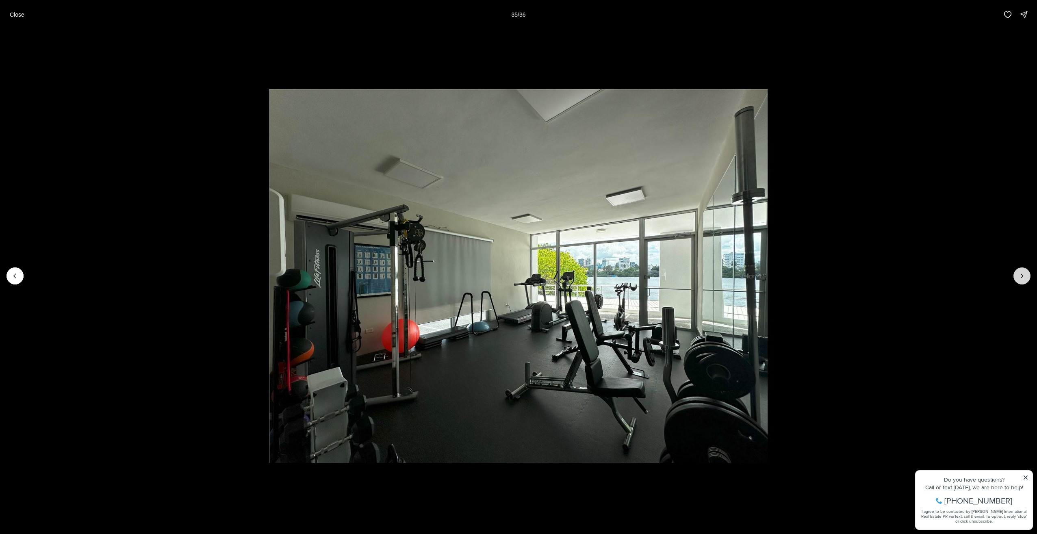
click at [1021, 276] on icon "Next slide" at bounding box center [1022, 276] width 8 height 8
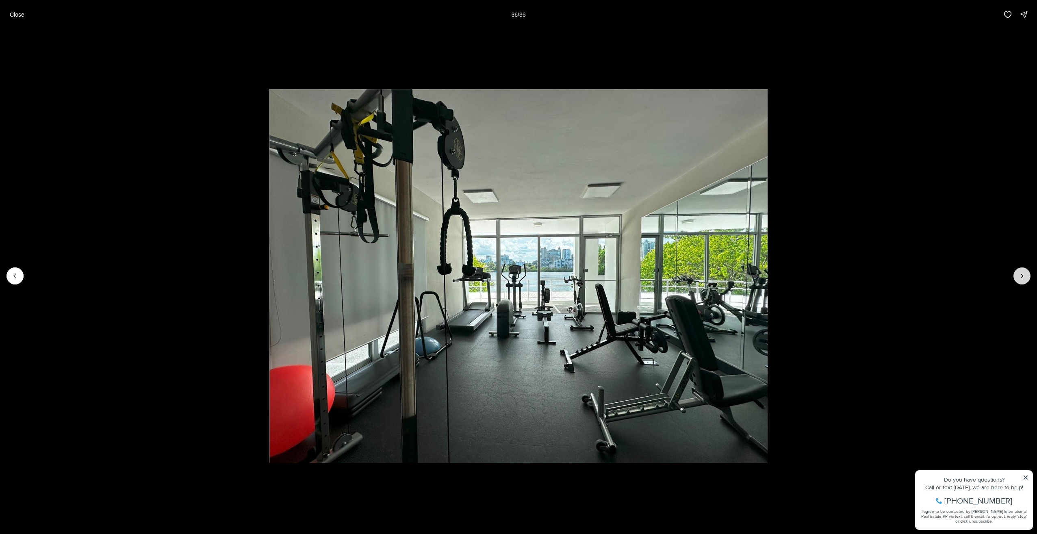
click at [1021, 276] on div at bounding box center [1022, 275] width 17 height 17
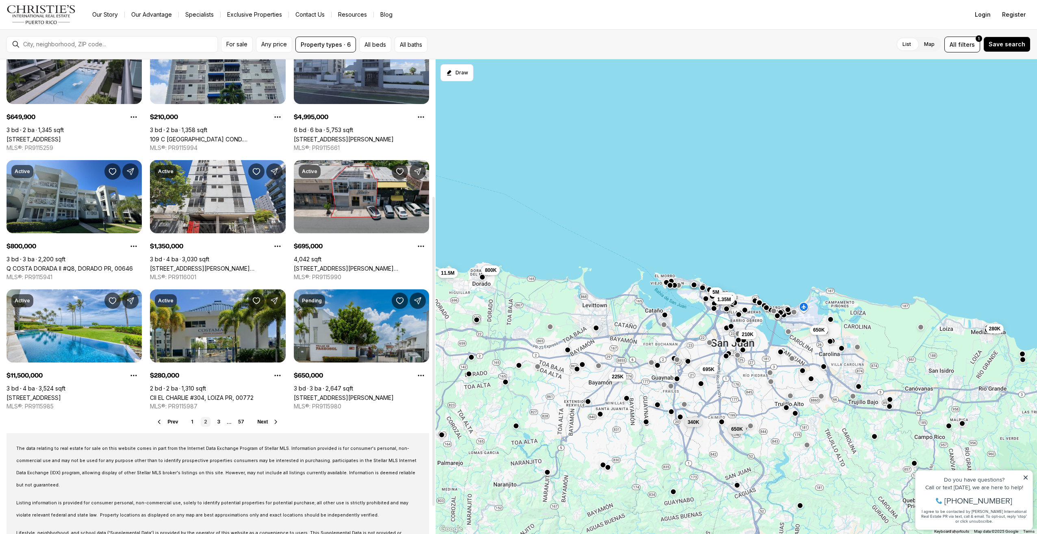
scroll to position [244, 0]
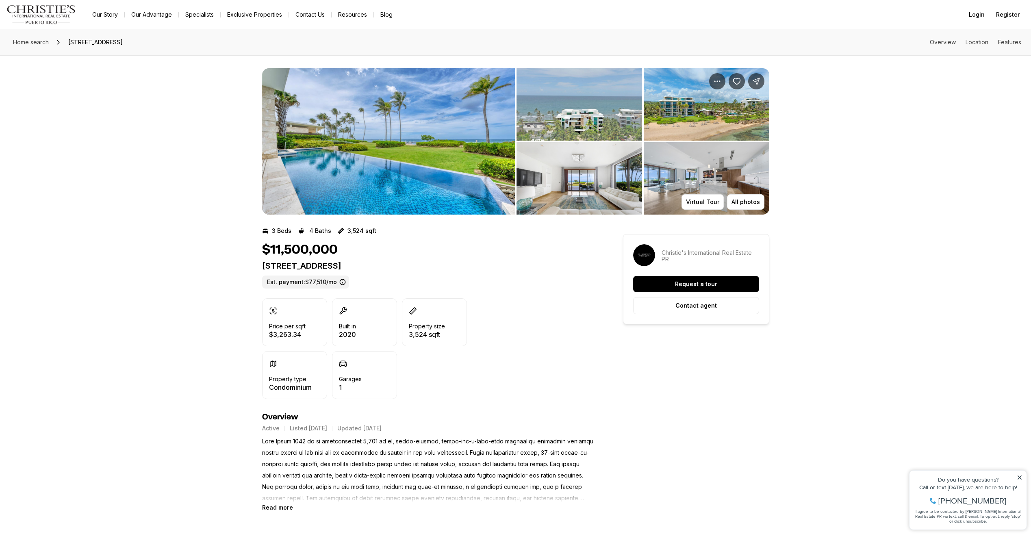
click at [362, 173] on img "View image gallery" at bounding box center [388, 141] width 253 height 146
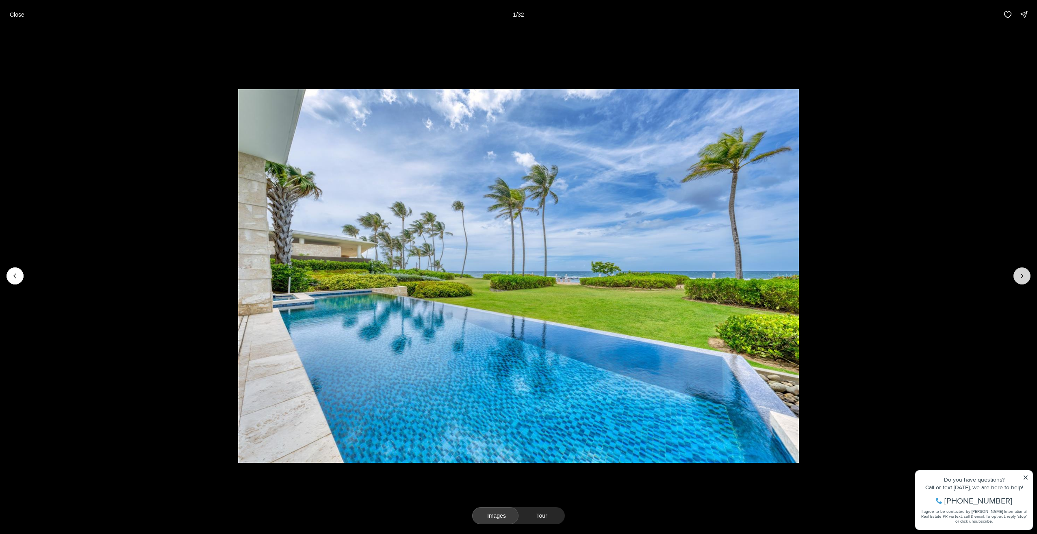
click at [1024, 276] on icon "Next slide" at bounding box center [1022, 276] width 8 height 8
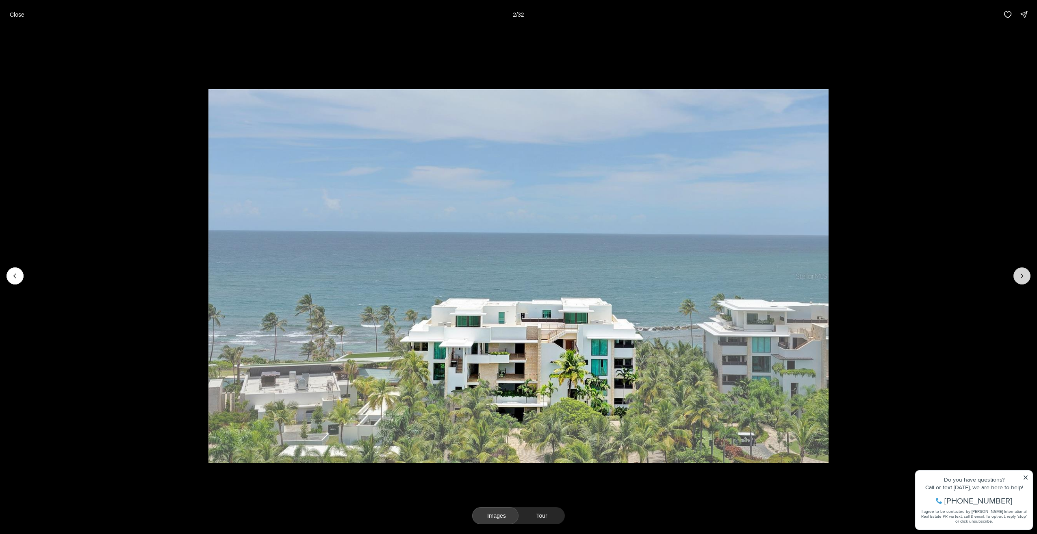
click at [1024, 276] on icon "Next slide" at bounding box center [1022, 276] width 8 height 8
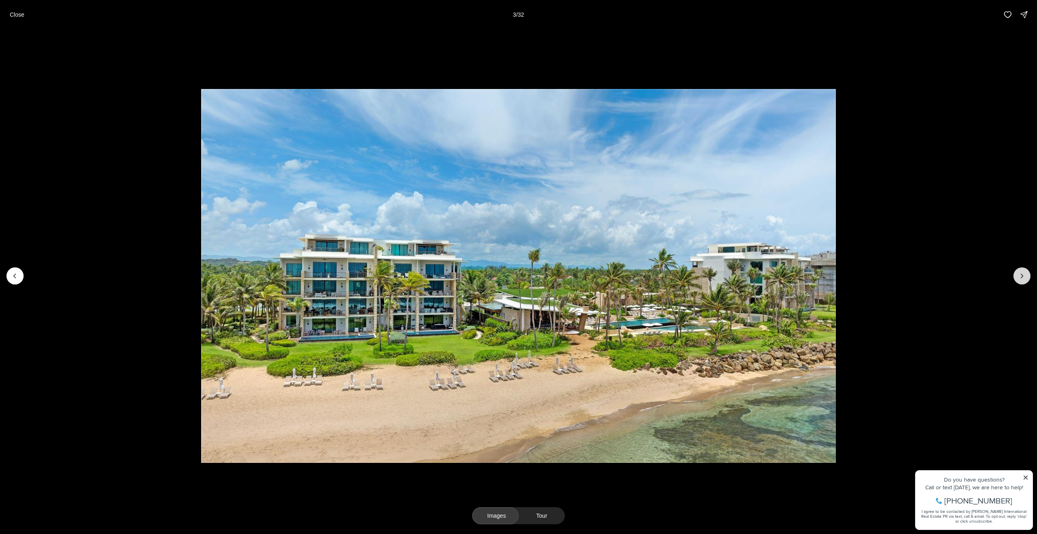
click at [1024, 276] on icon "Next slide" at bounding box center [1022, 276] width 8 height 8
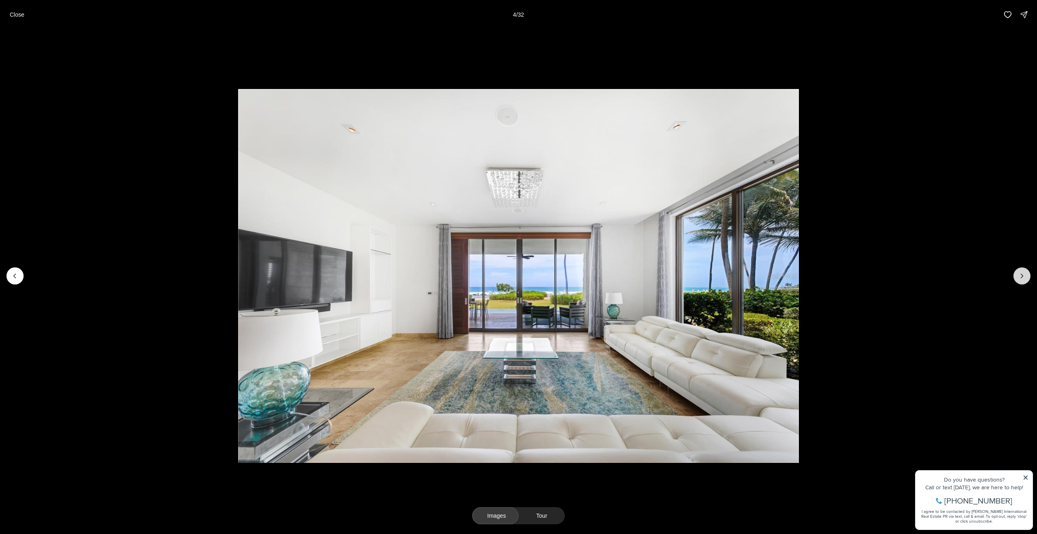
click at [1024, 276] on icon "Next slide" at bounding box center [1022, 276] width 8 height 8
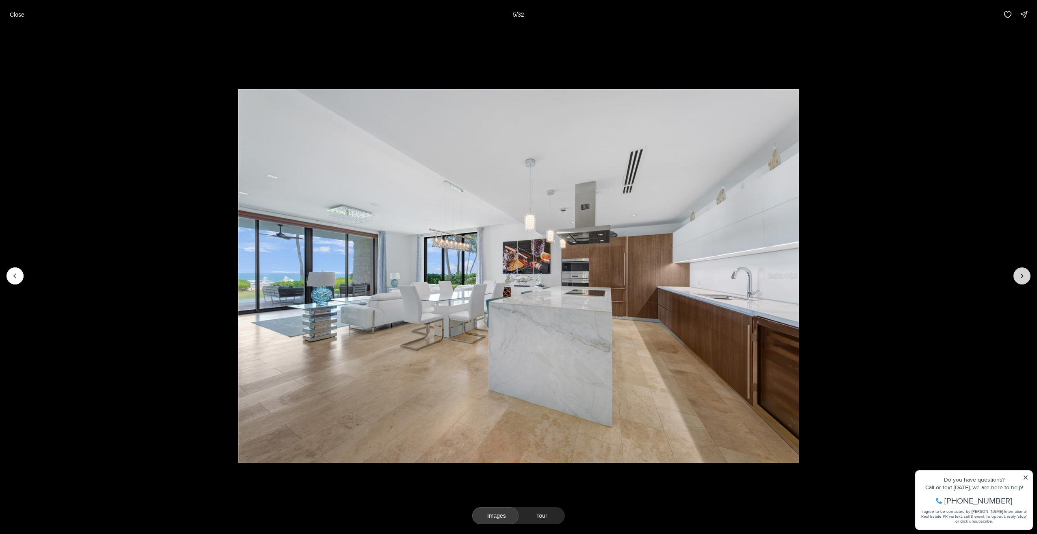
click at [1024, 276] on icon "Next slide" at bounding box center [1022, 276] width 8 height 8
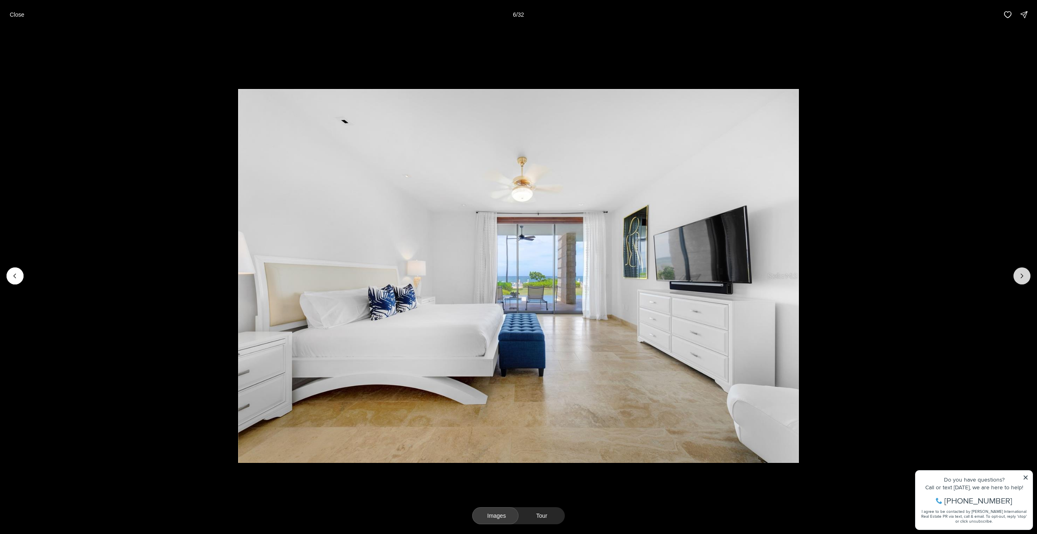
click at [1024, 276] on icon "Next slide" at bounding box center [1022, 276] width 8 height 8
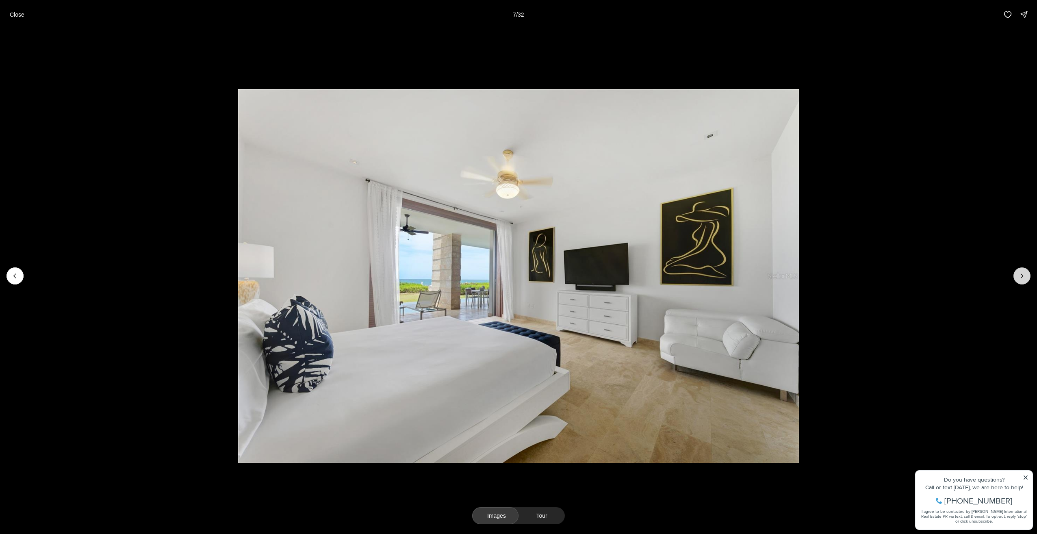
click at [1024, 276] on icon "Next slide" at bounding box center [1022, 276] width 8 height 8
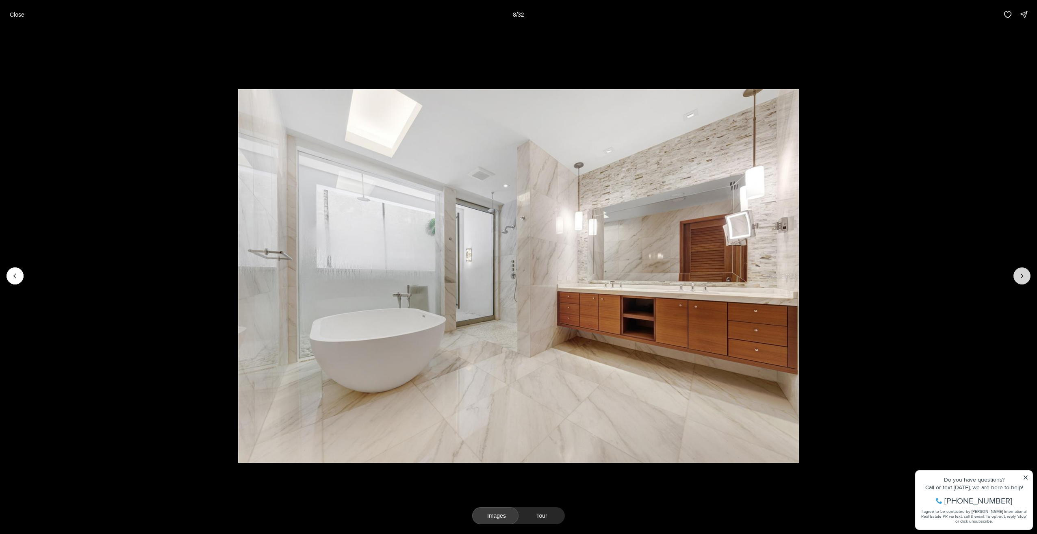
click at [1024, 276] on icon "Next slide" at bounding box center [1022, 276] width 8 height 8
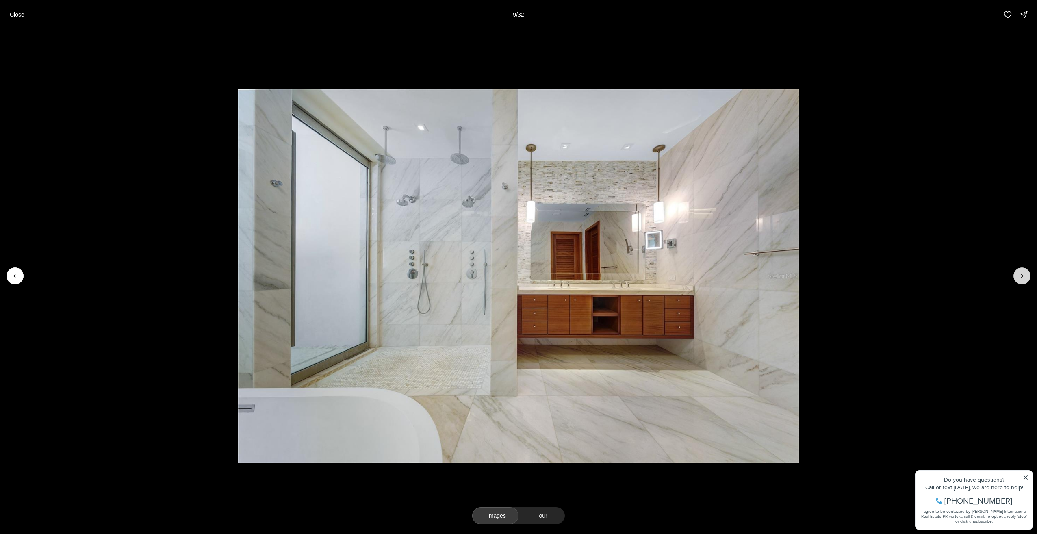
click at [1024, 276] on icon "Next slide" at bounding box center [1022, 276] width 8 height 8
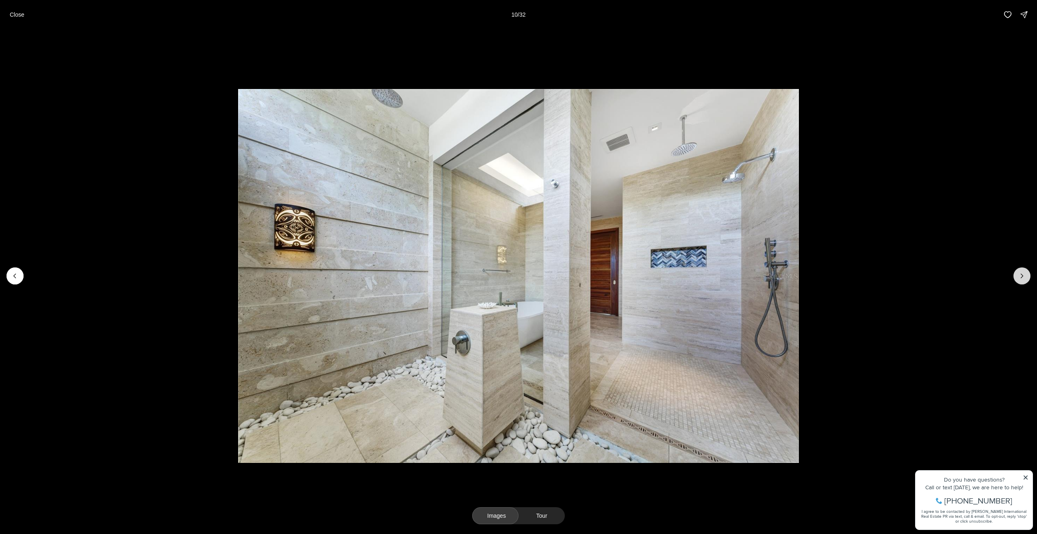
click at [1024, 276] on icon "Next slide" at bounding box center [1022, 276] width 8 height 8
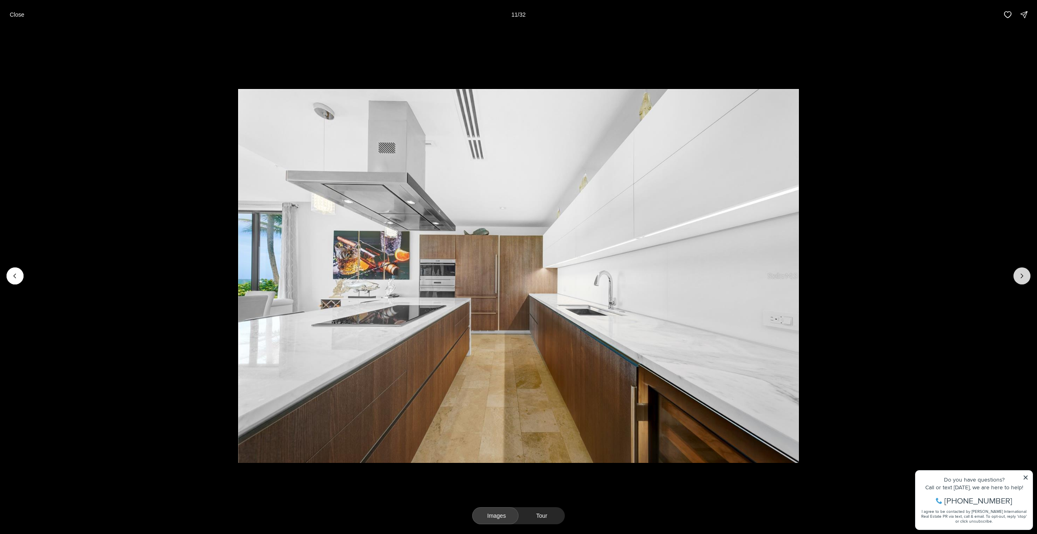
click at [1024, 276] on icon "Next slide" at bounding box center [1022, 276] width 8 height 8
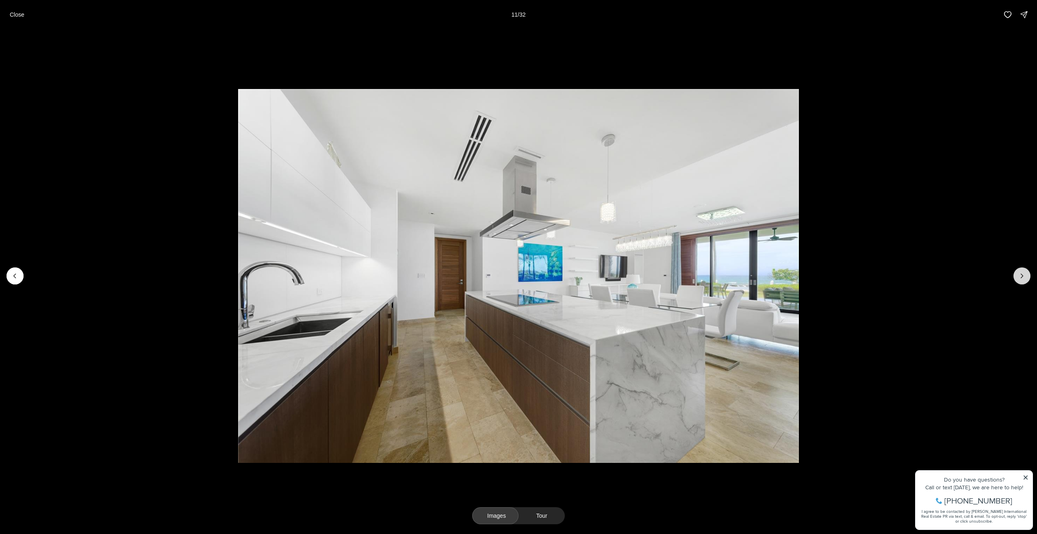
click at [1024, 276] on icon "Next slide" at bounding box center [1022, 276] width 8 height 8
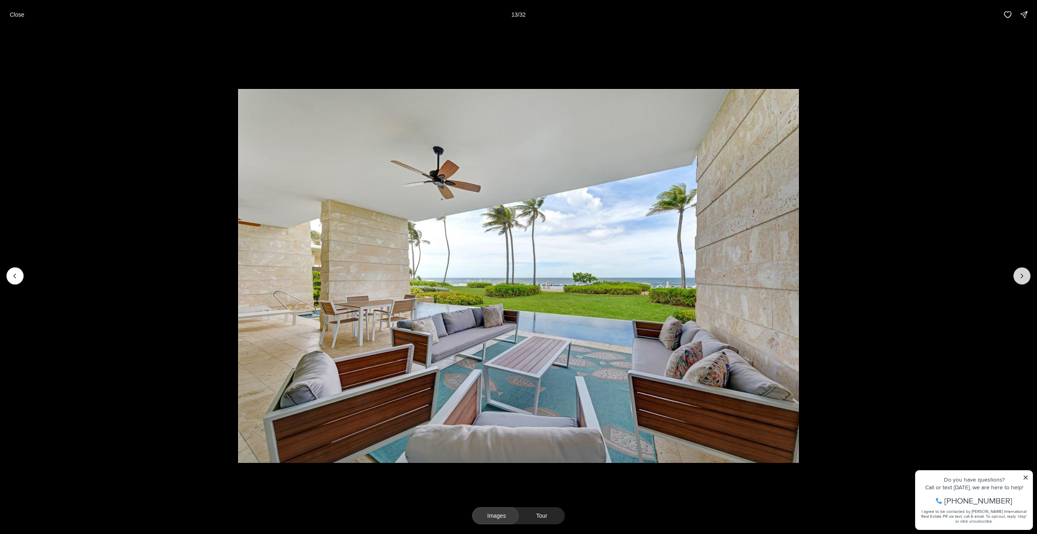
click at [1024, 276] on icon "Next slide" at bounding box center [1022, 276] width 8 height 8
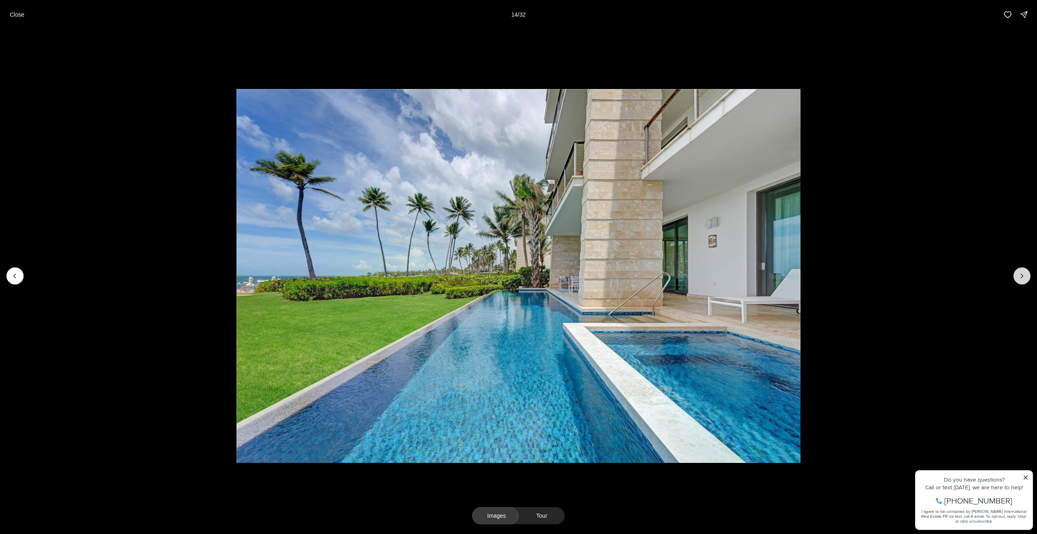
click at [1024, 276] on icon "Next slide" at bounding box center [1022, 276] width 8 height 8
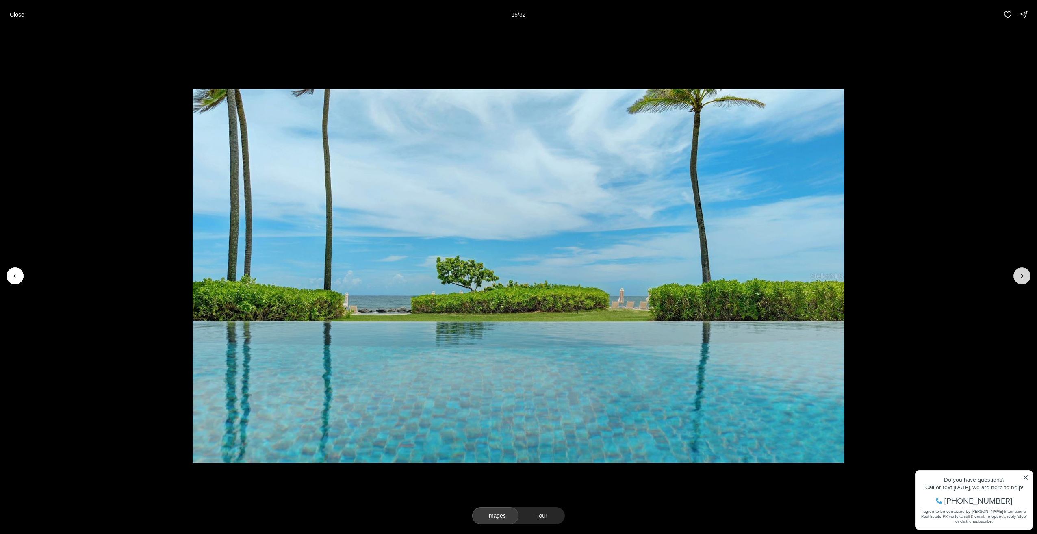
click at [1024, 276] on icon "Next slide" at bounding box center [1022, 276] width 8 height 8
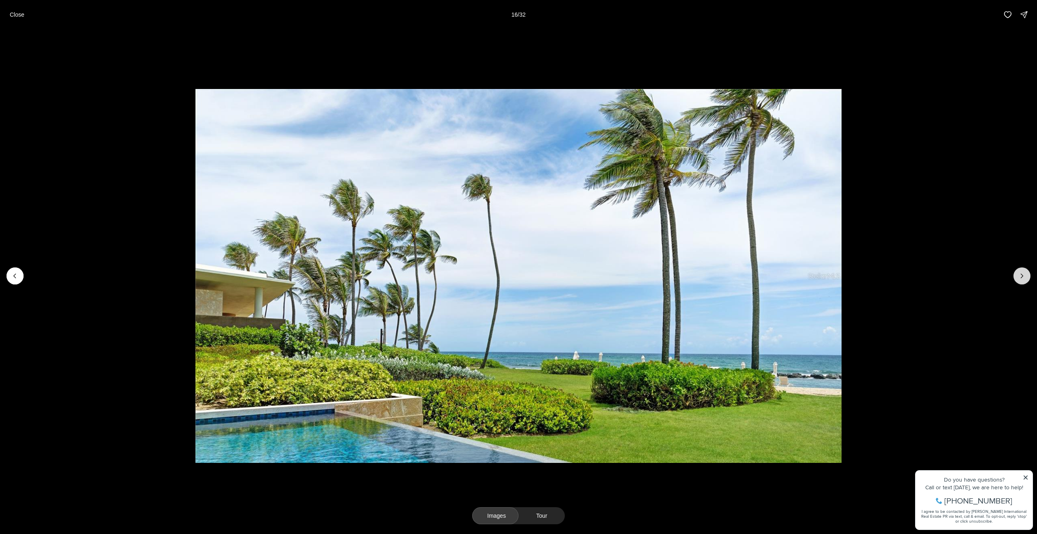
click at [1024, 276] on icon "Next slide" at bounding box center [1022, 276] width 8 height 8
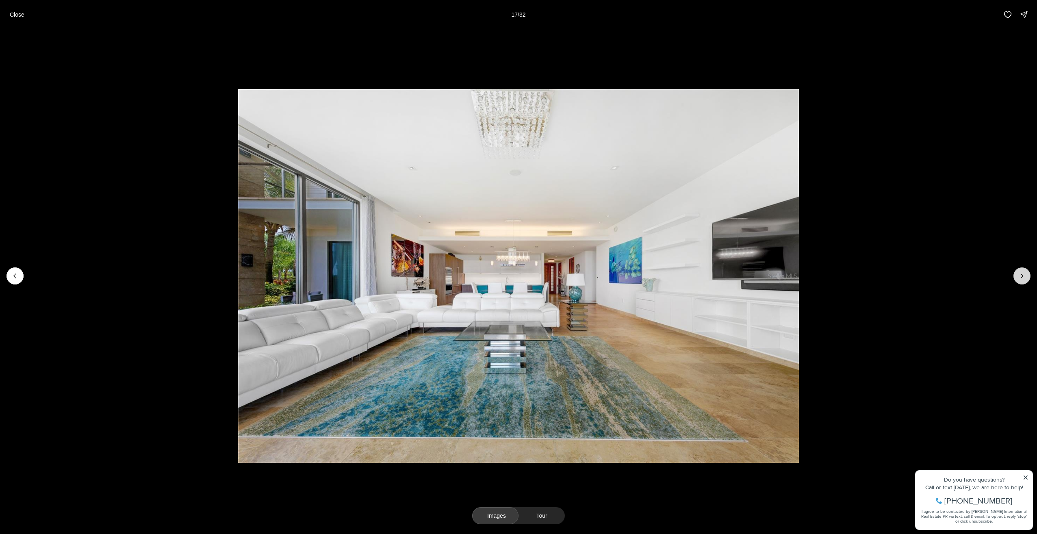
click at [1024, 276] on icon "Next slide" at bounding box center [1022, 276] width 8 height 8
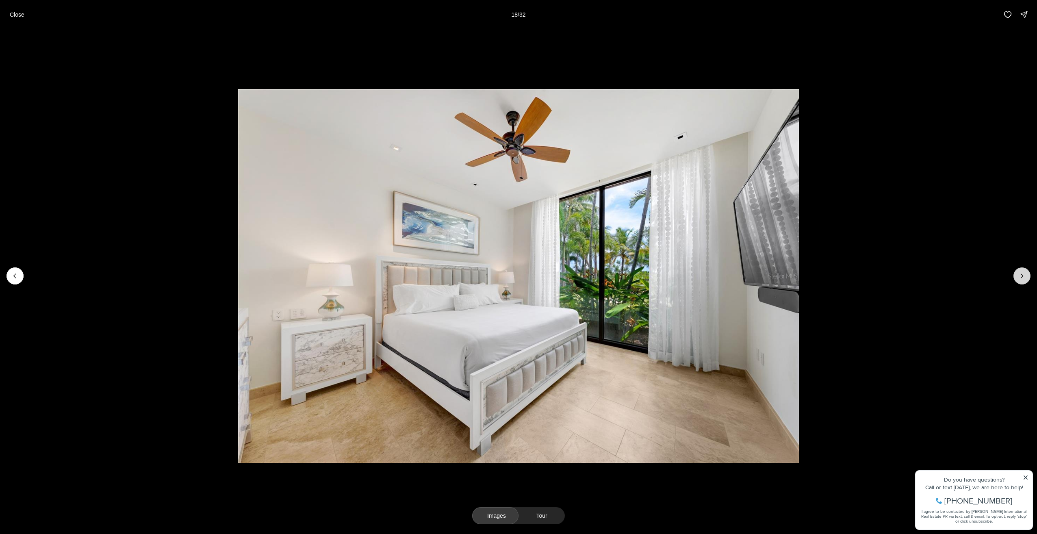
click at [1024, 276] on icon "Next slide" at bounding box center [1022, 276] width 8 height 8
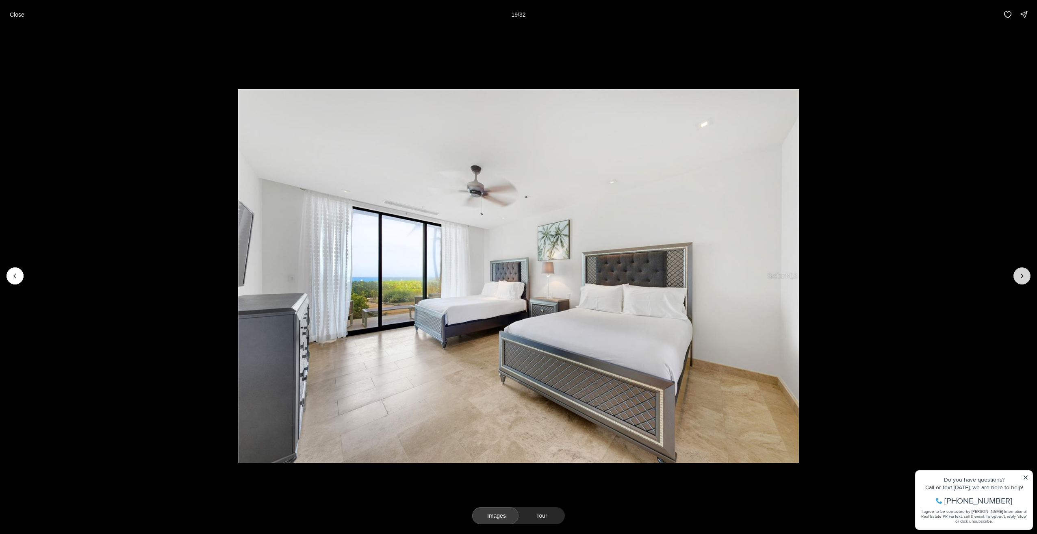
click at [1024, 276] on icon "Next slide" at bounding box center [1022, 276] width 8 height 8
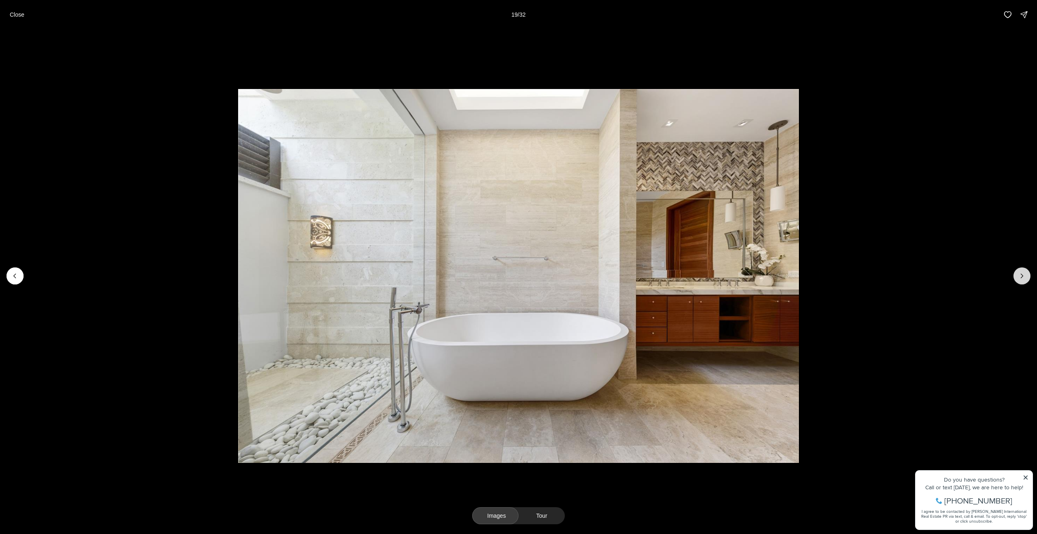
click at [1024, 276] on icon "Next slide" at bounding box center [1022, 276] width 8 height 8
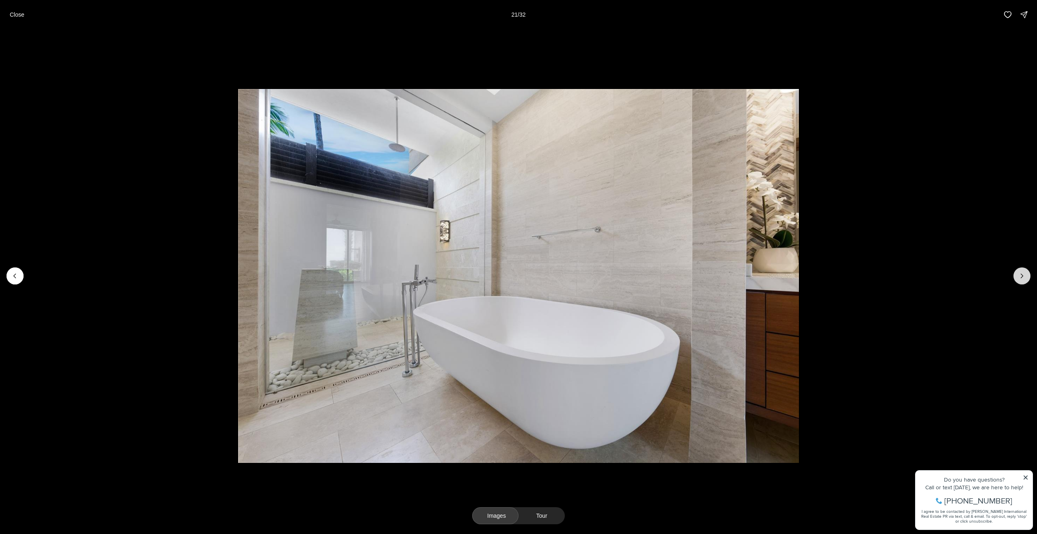
click at [1024, 276] on icon "Next slide" at bounding box center [1022, 276] width 8 height 8
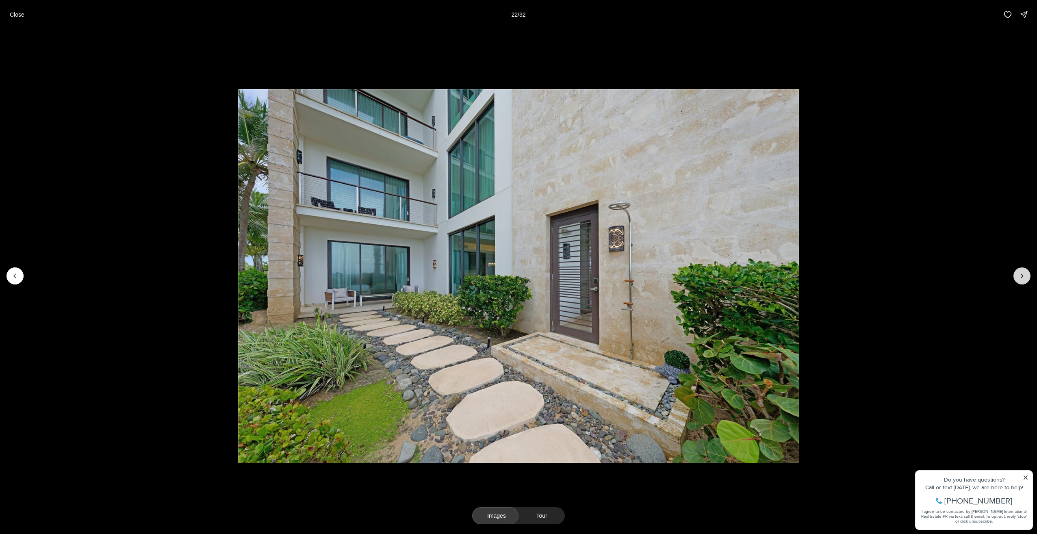
click at [1024, 276] on icon "Next slide" at bounding box center [1022, 276] width 8 height 8
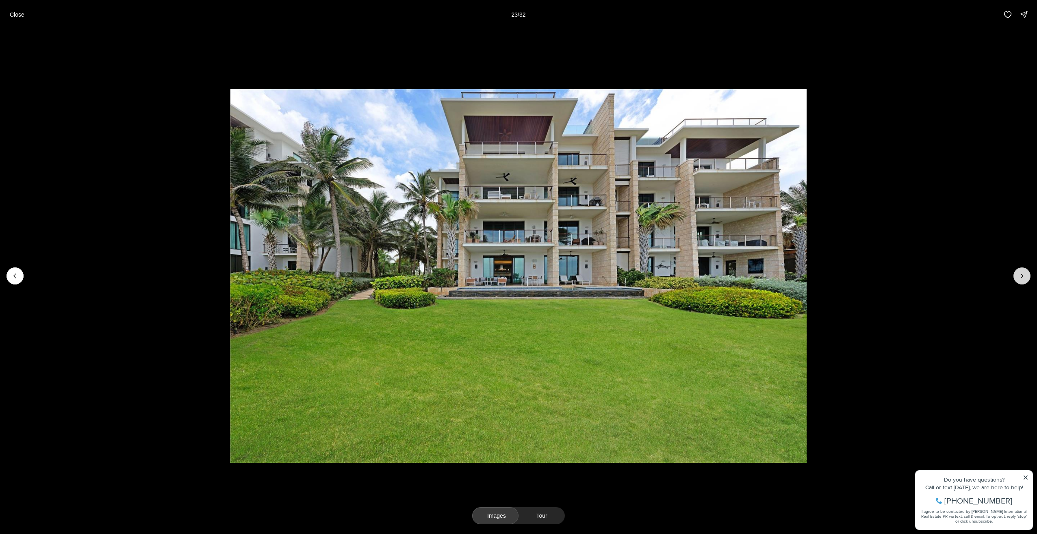
click at [1024, 276] on icon "Next slide" at bounding box center [1022, 276] width 8 height 8
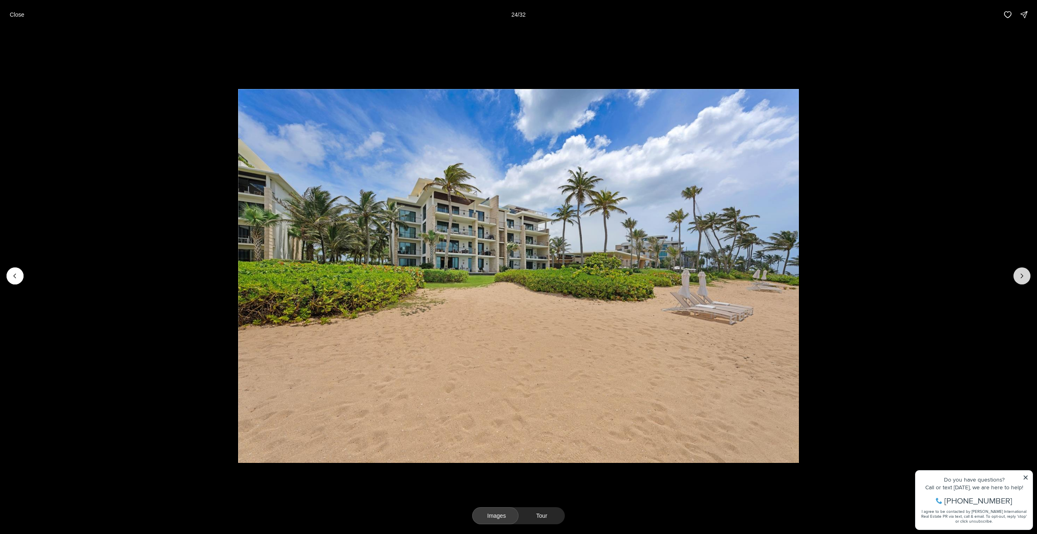
click at [1024, 276] on icon "Next slide" at bounding box center [1022, 276] width 8 height 8
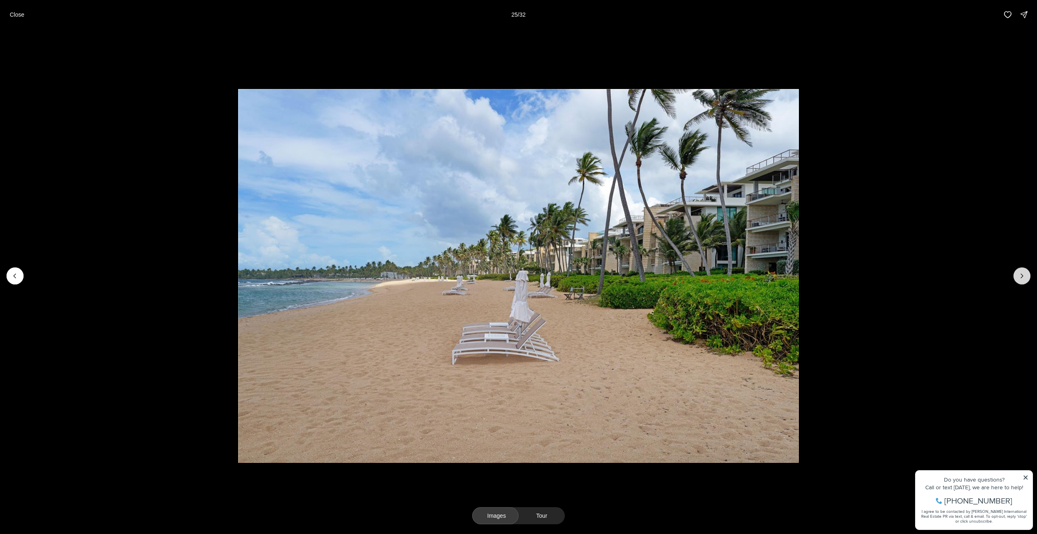
click at [1024, 276] on icon "Next slide" at bounding box center [1022, 276] width 8 height 8
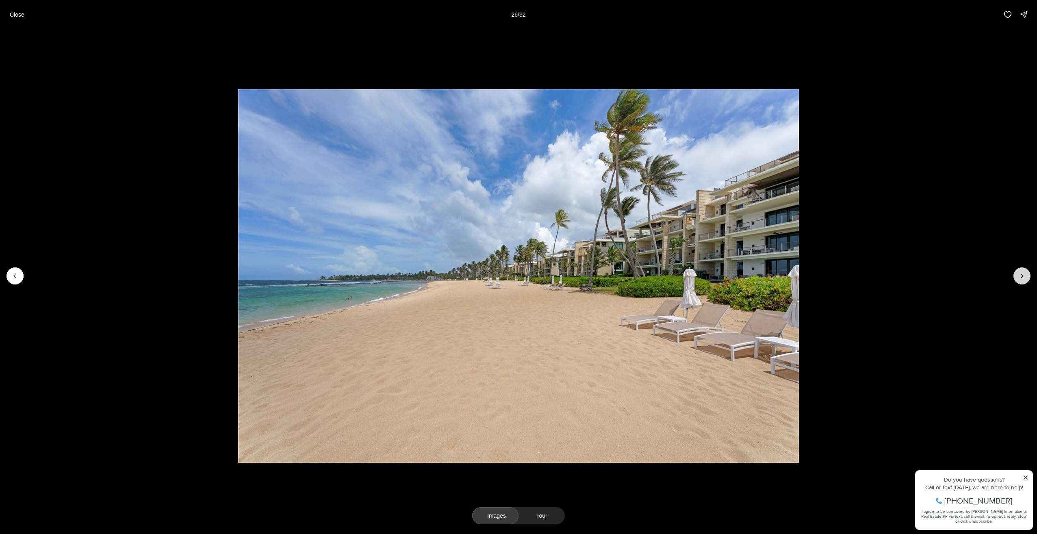
click at [1024, 276] on icon "Next slide" at bounding box center [1022, 276] width 8 height 8
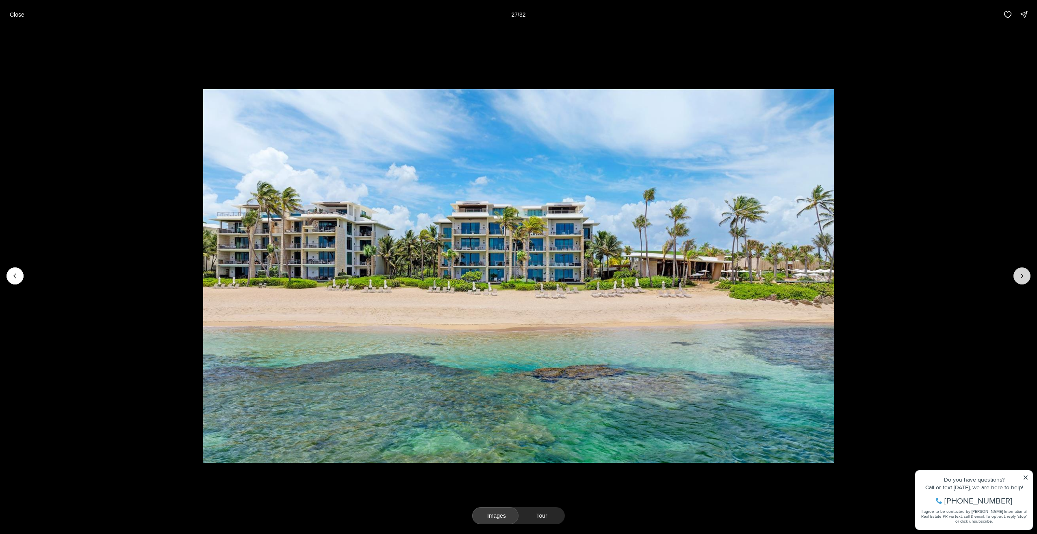
click at [1024, 276] on icon "Next slide" at bounding box center [1022, 276] width 8 height 8
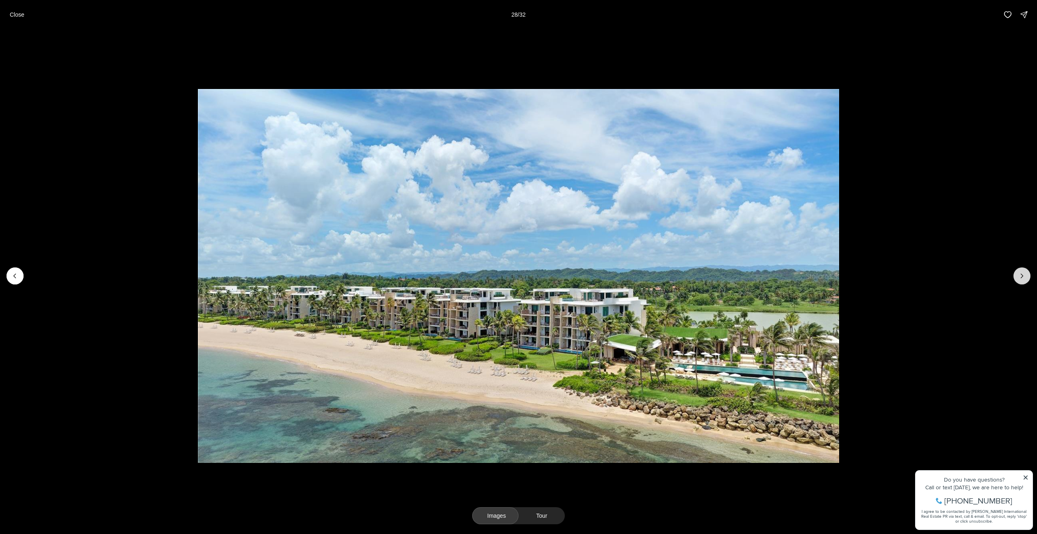
click at [1024, 276] on icon "Next slide" at bounding box center [1022, 276] width 8 height 8
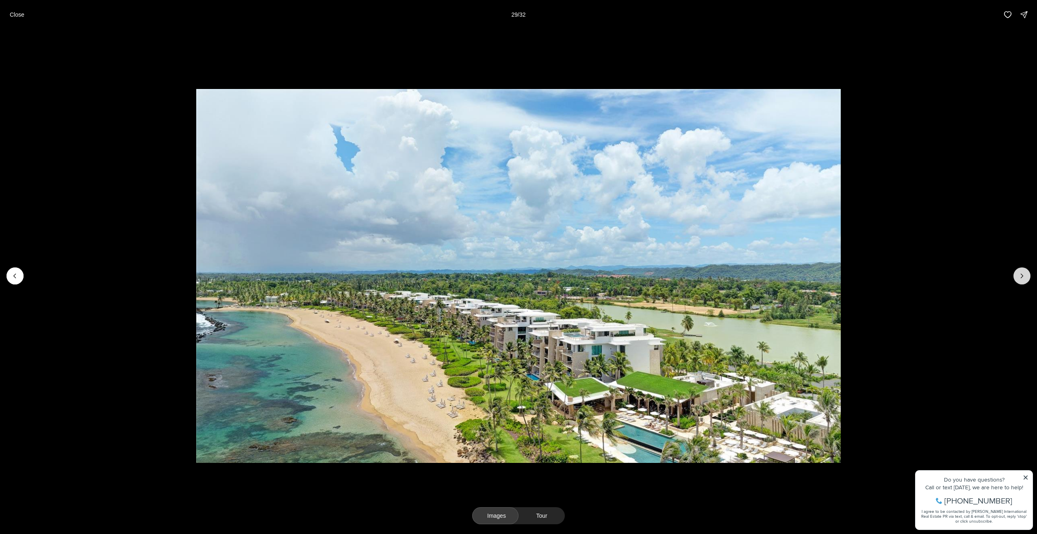
click at [1024, 276] on icon "Next slide" at bounding box center [1022, 276] width 8 height 8
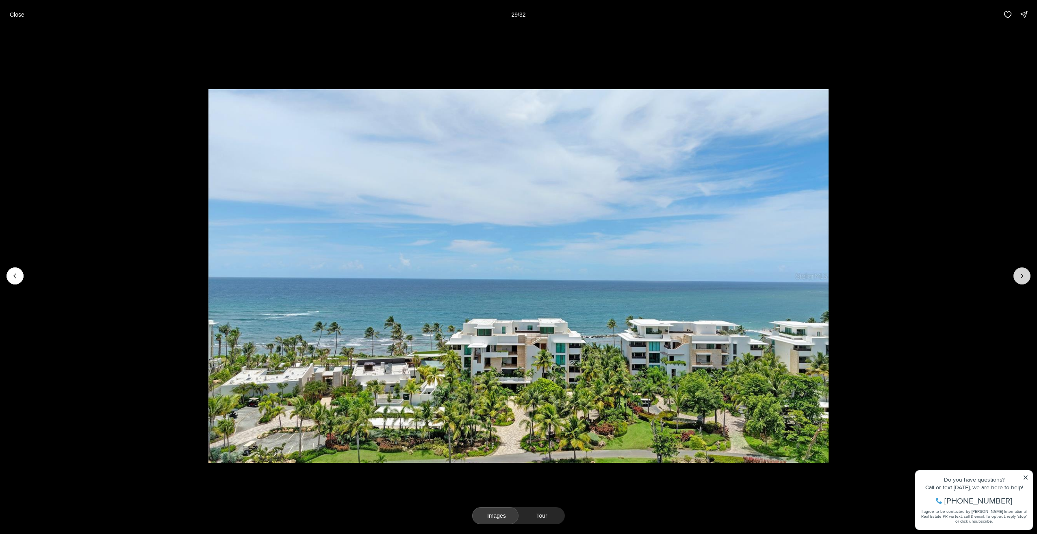
click at [1024, 276] on icon "Next slide" at bounding box center [1022, 276] width 8 height 8
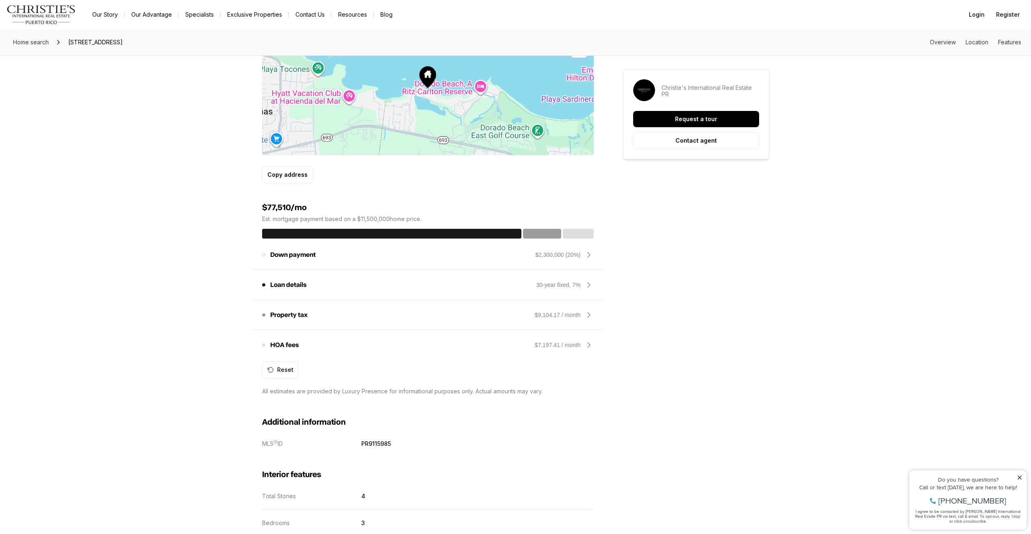
scroll to position [528, 0]
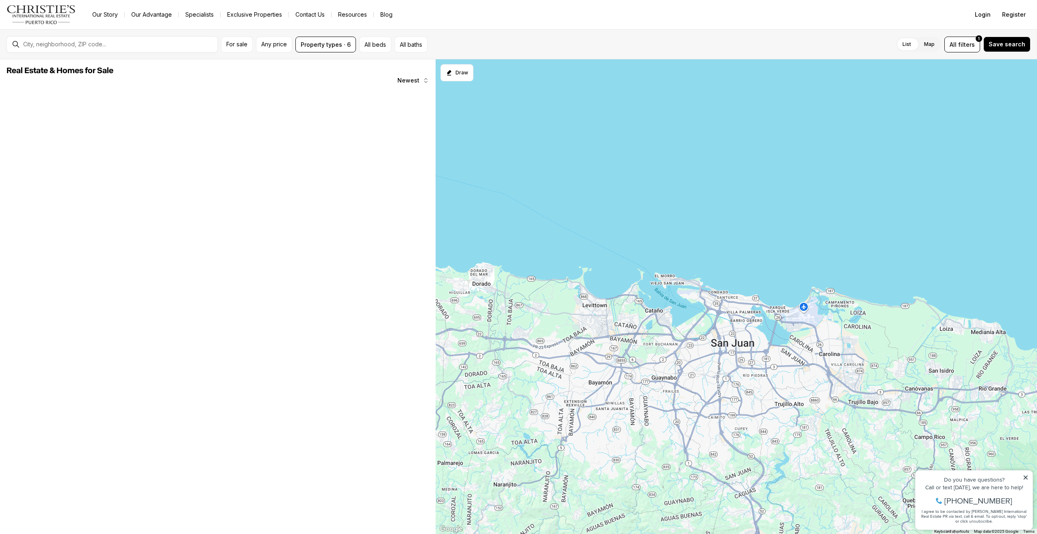
scroll to position [244, 0]
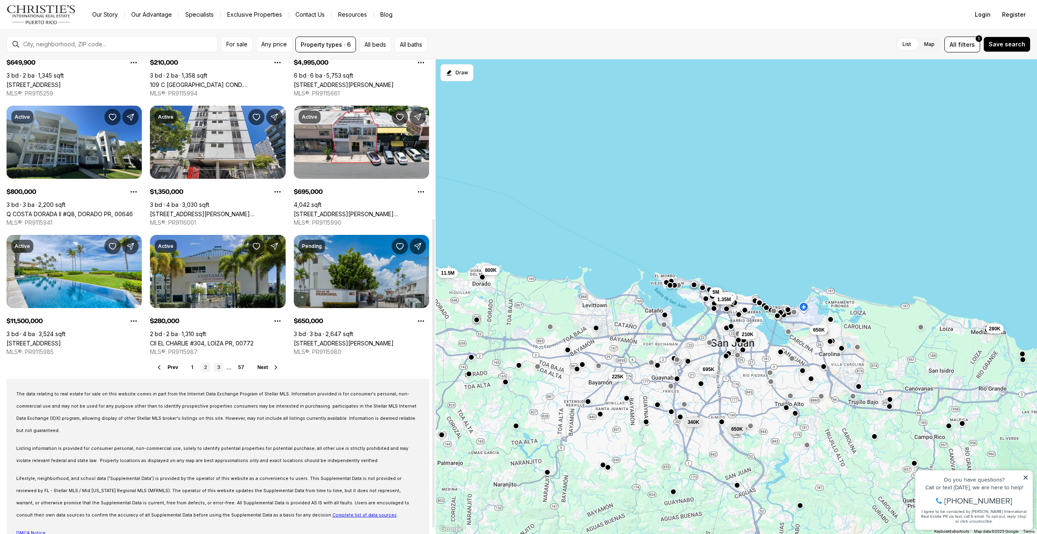
click at [217, 369] on link "3" at bounding box center [219, 368] width 10 height 10
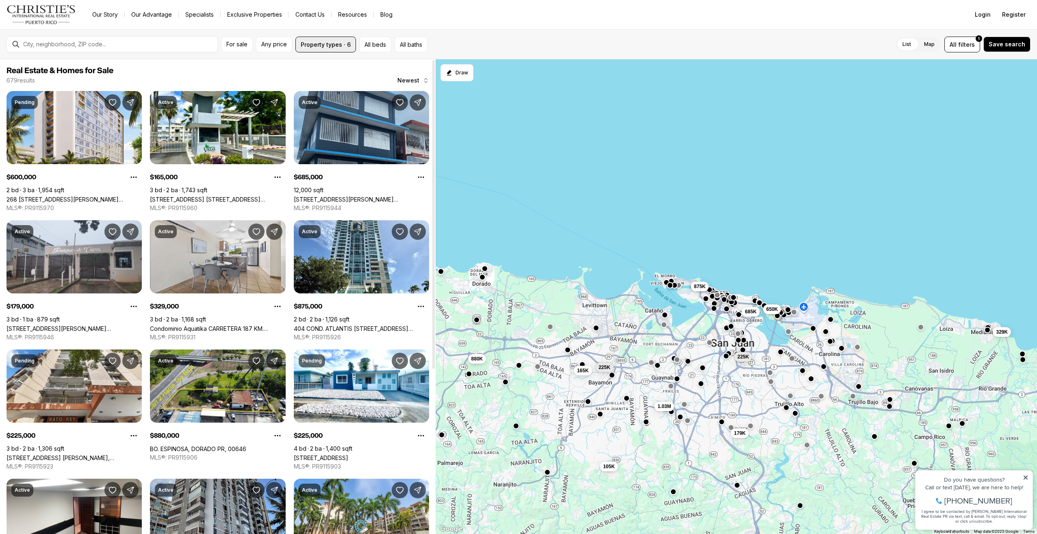
click at [311, 48] on button "Property types · 6" at bounding box center [325, 45] width 61 height 16
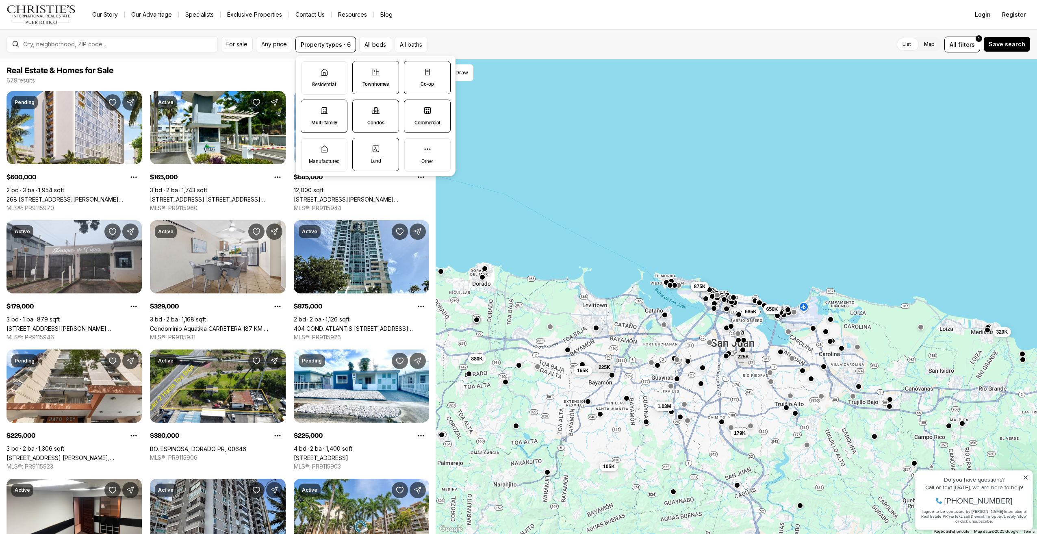
click at [382, 75] on label "Townhomes" at bounding box center [375, 77] width 47 height 33
click at [361, 69] on button "Townhomes" at bounding box center [357, 65] width 8 height 8
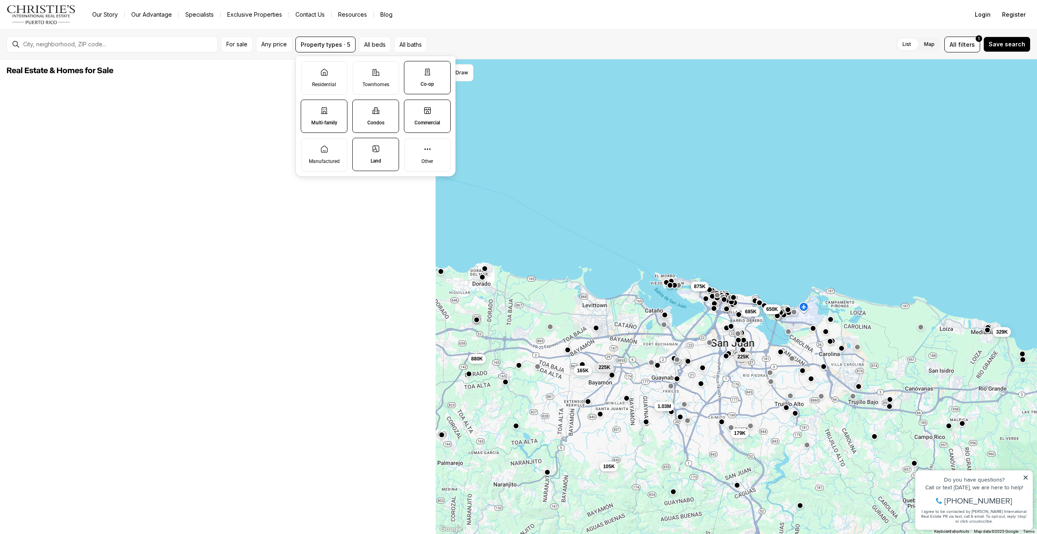
click at [377, 112] on icon at bounding box center [375, 111] width 7 height 6
click at [361, 108] on button "Condos" at bounding box center [357, 104] width 8 height 8
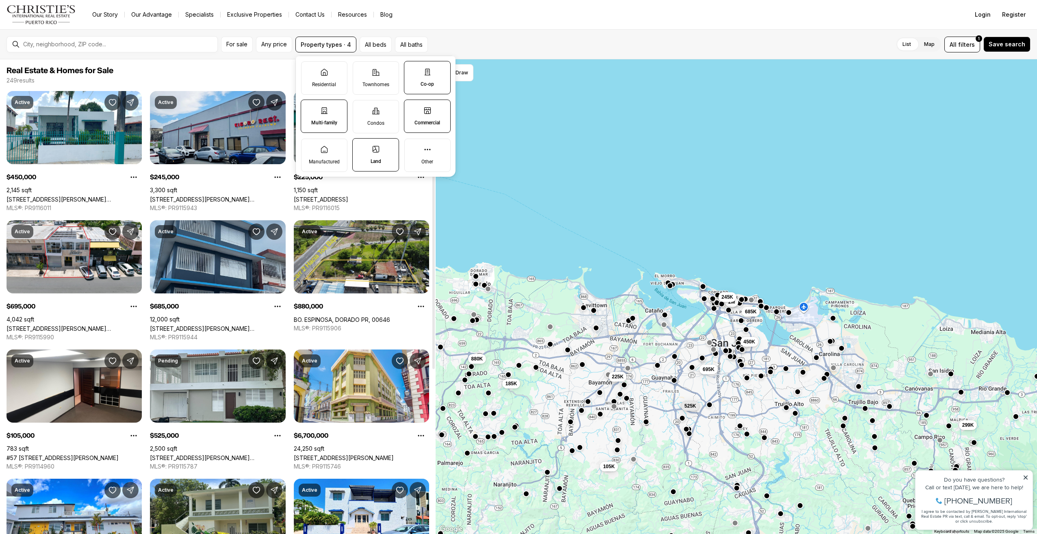
click at [373, 160] on p "Land" at bounding box center [376, 161] width 11 height 7
click at [361, 147] on button "Land" at bounding box center [357, 143] width 8 height 8
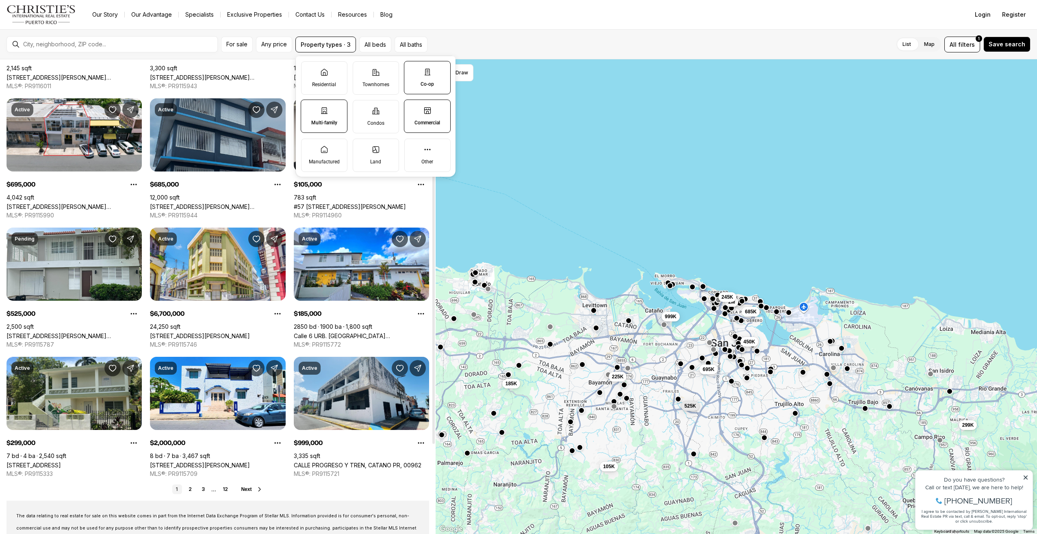
scroll to position [81, 0]
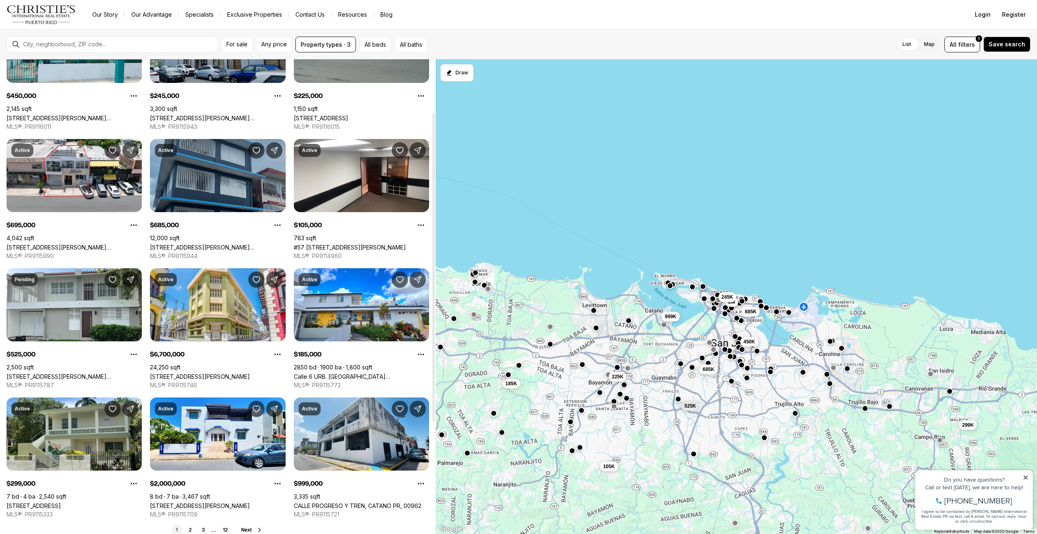
click at [207, 244] on link "[STREET_ADDRESS][PERSON_NAME][PERSON_NAME]" at bounding box center [217, 247] width 135 height 7
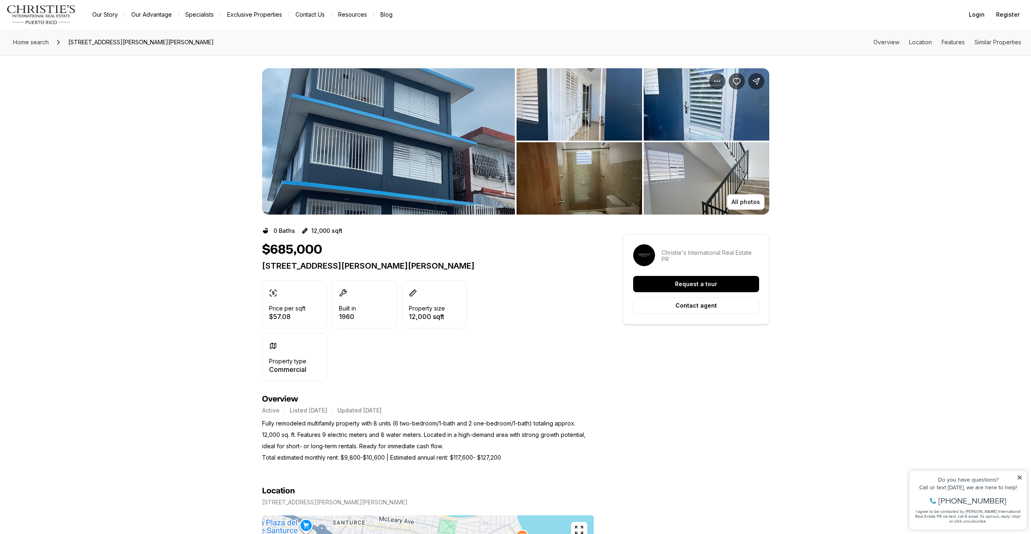
click at [375, 150] on img "View image gallery" at bounding box center [388, 141] width 253 height 146
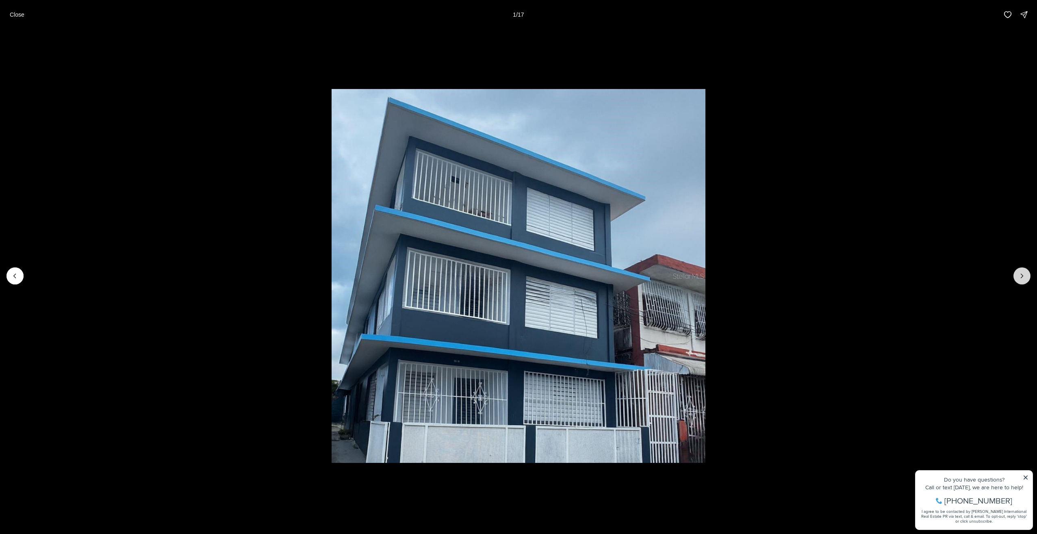
click at [1024, 276] on icon "Next slide" at bounding box center [1022, 276] width 8 height 8
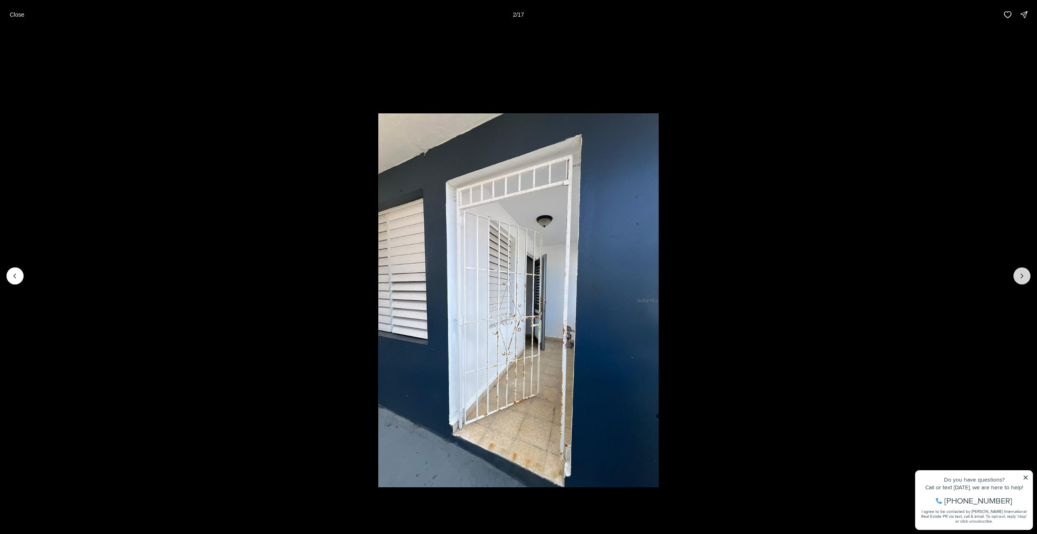
click at [1024, 276] on icon "Next slide" at bounding box center [1022, 276] width 8 height 8
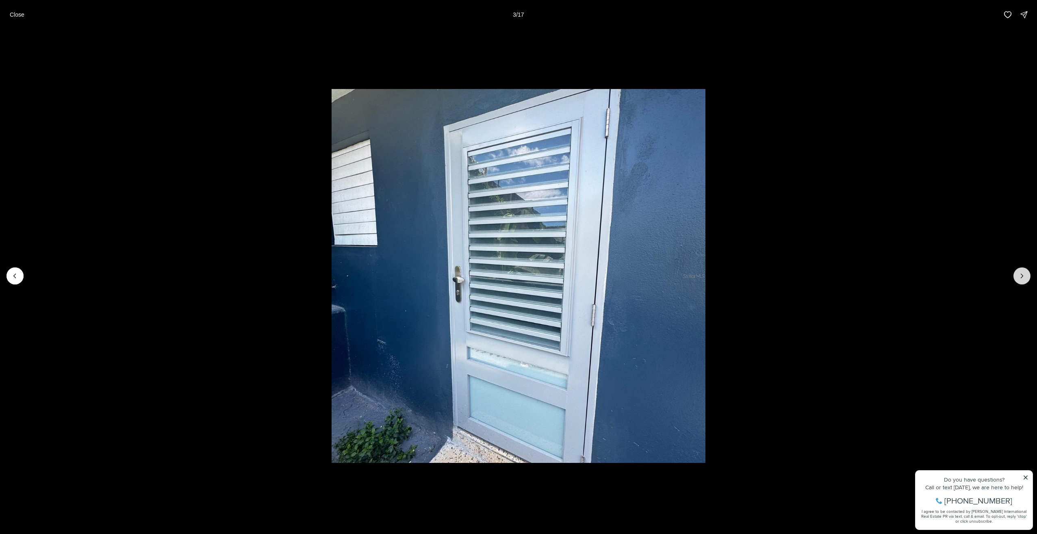
click at [1024, 276] on icon "Next slide" at bounding box center [1022, 276] width 8 height 8
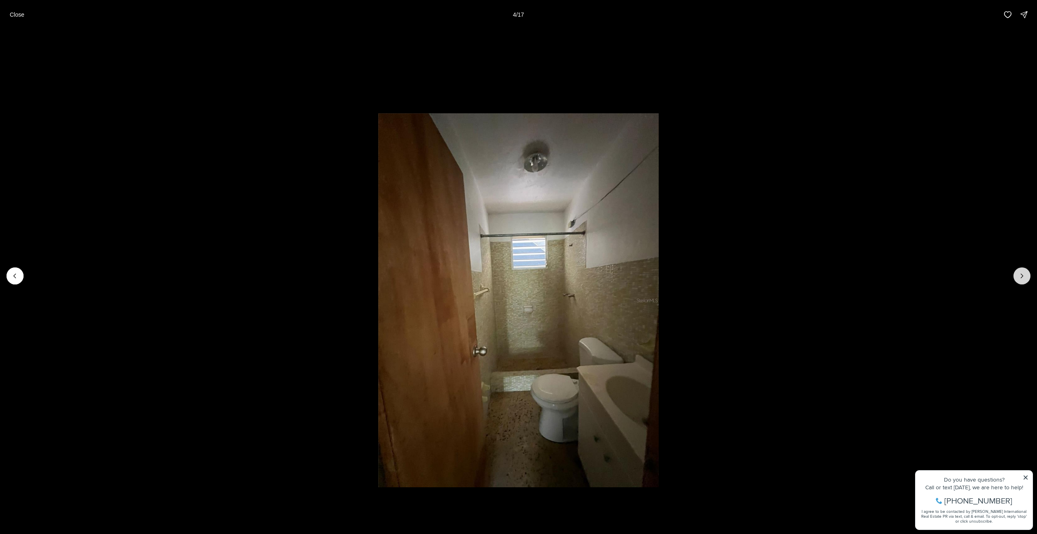
click at [1024, 276] on icon "Next slide" at bounding box center [1022, 276] width 8 height 8
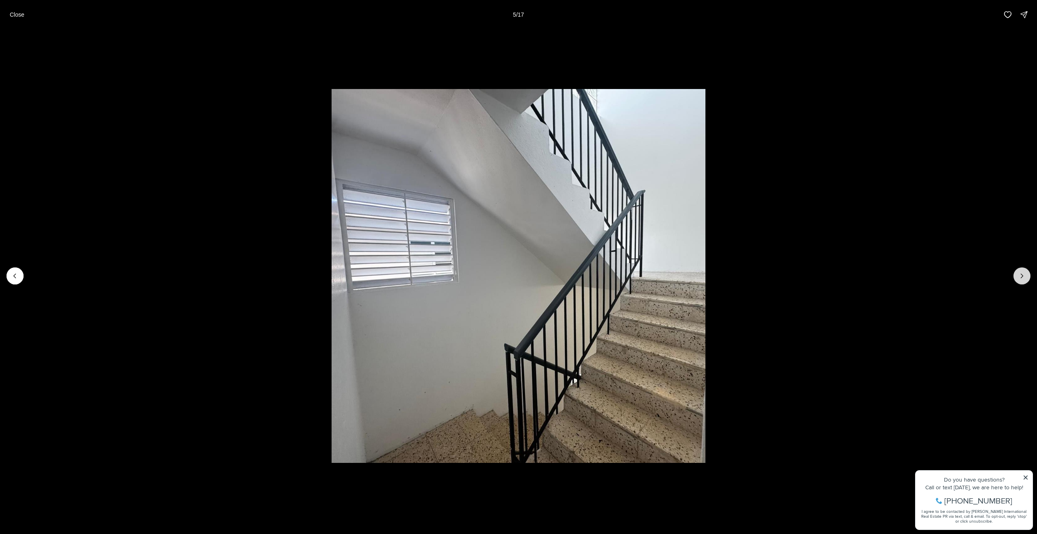
click at [1024, 276] on icon "Next slide" at bounding box center [1022, 276] width 8 height 8
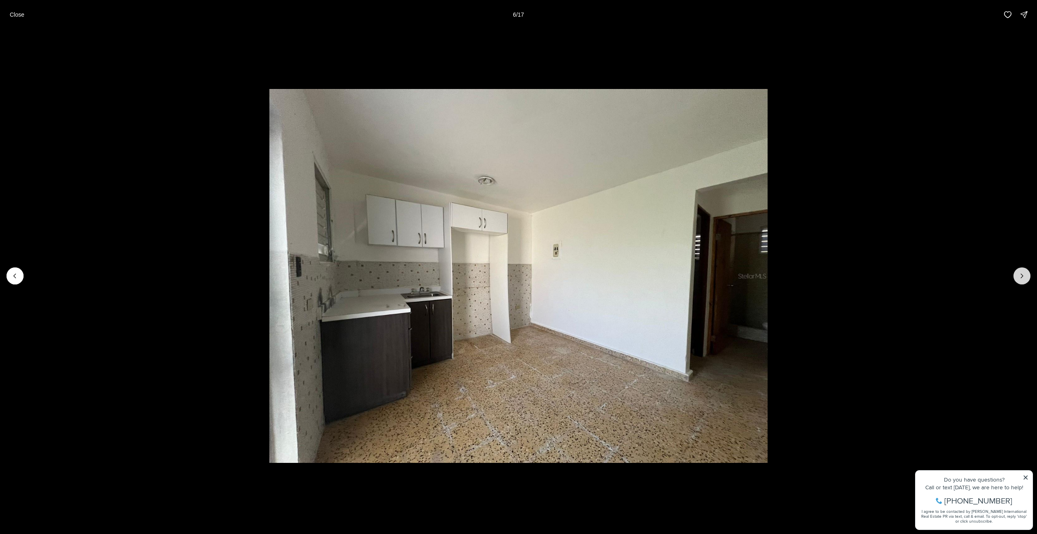
click at [1024, 276] on icon "Next slide" at bounding box center [1022, 276] width 8 height 8
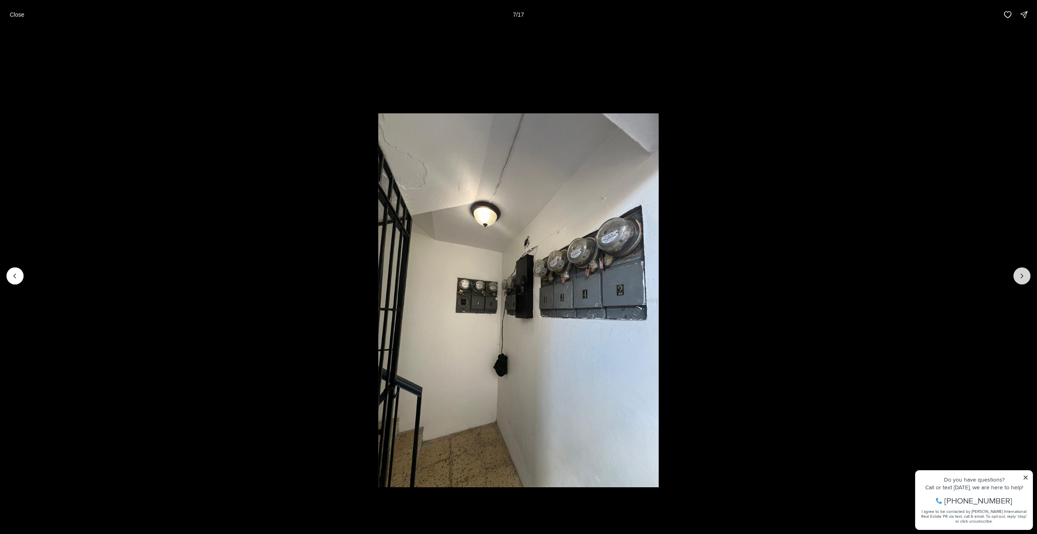
click at [1024, 276] on icon "Next slide" at bounding box center [1022, 276] width 8 height 8
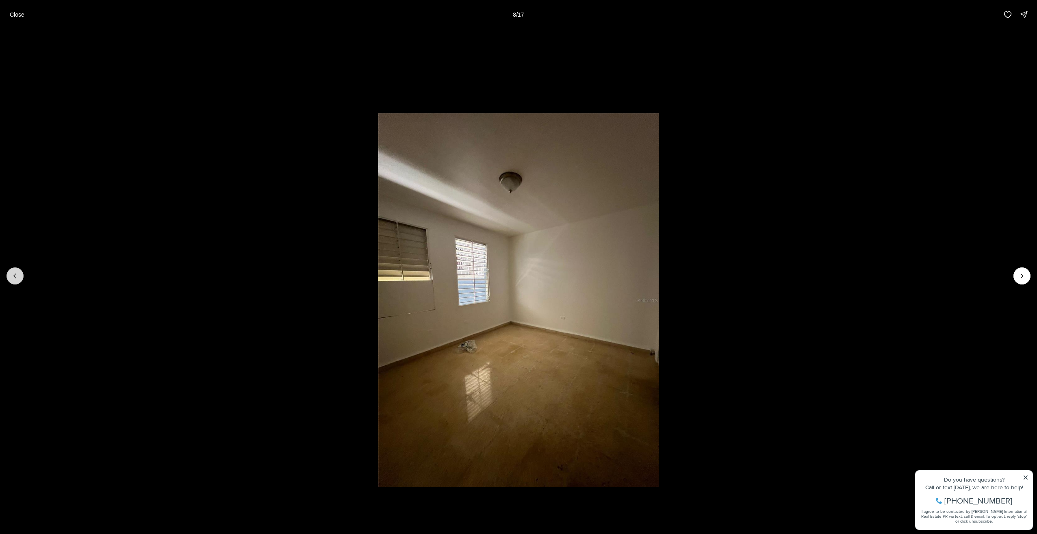
click at [12, 277] on icon "Previous slide" at bounding box center [15, 276] width 8 height 8
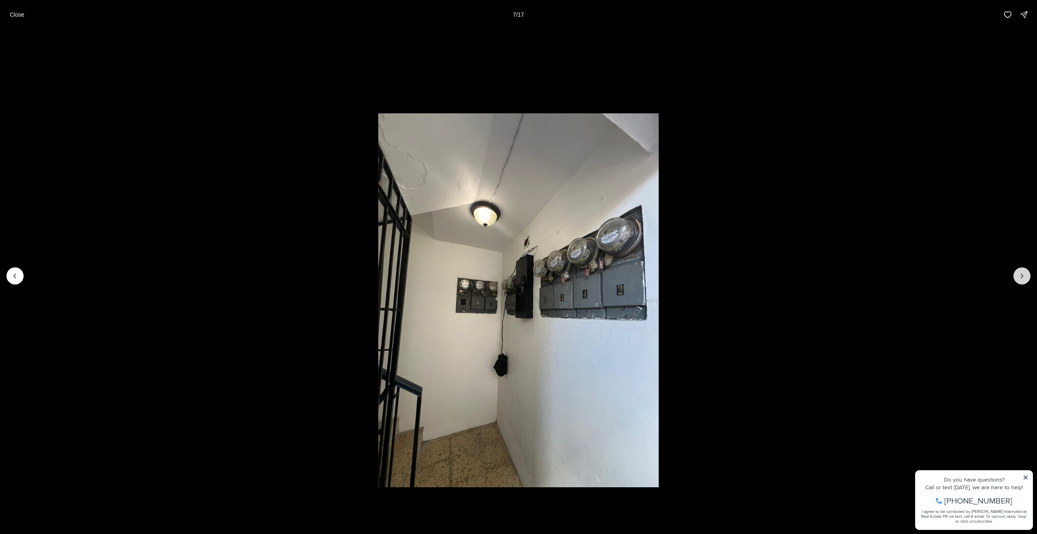
click at [1020, 274] on icon "Next slide" at bounding box center [1022, 276] width 8 height 8
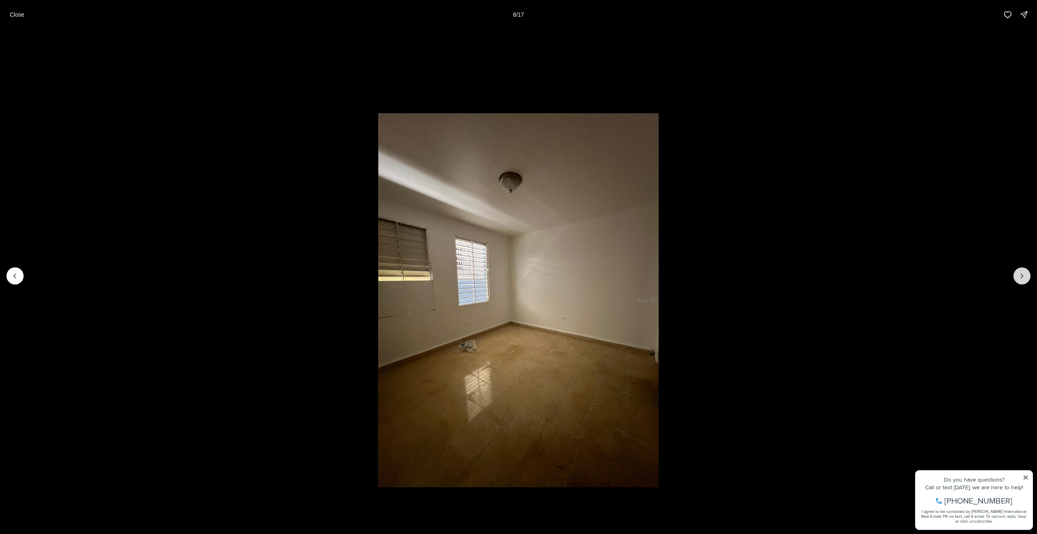
click at [1020, 274] on icon "Next slide" at bounding box center [1022, 276] width 8 height 8
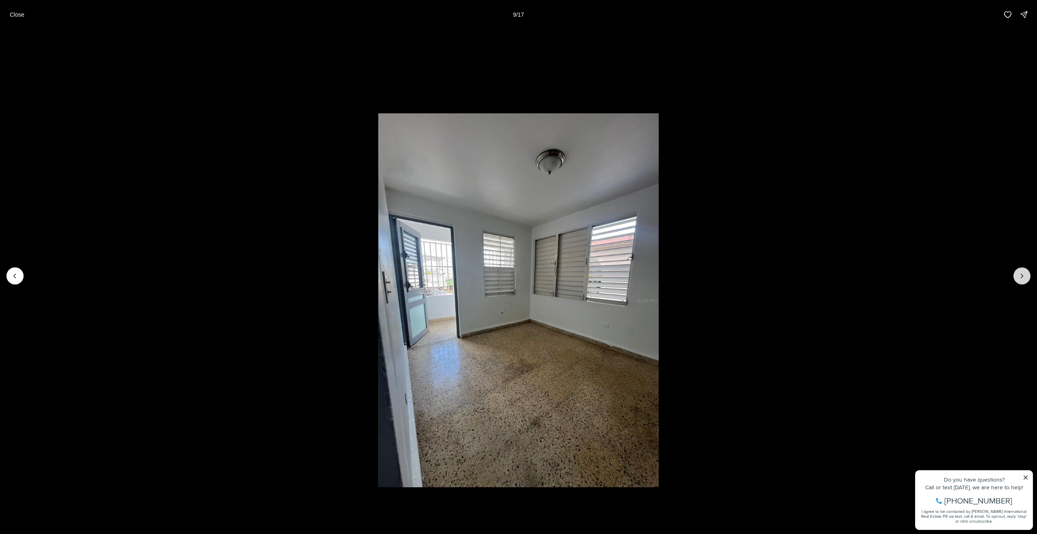
click at [1020, 274] on icon "Next slide" at bounding box center [1022, 276] width 8 height 8
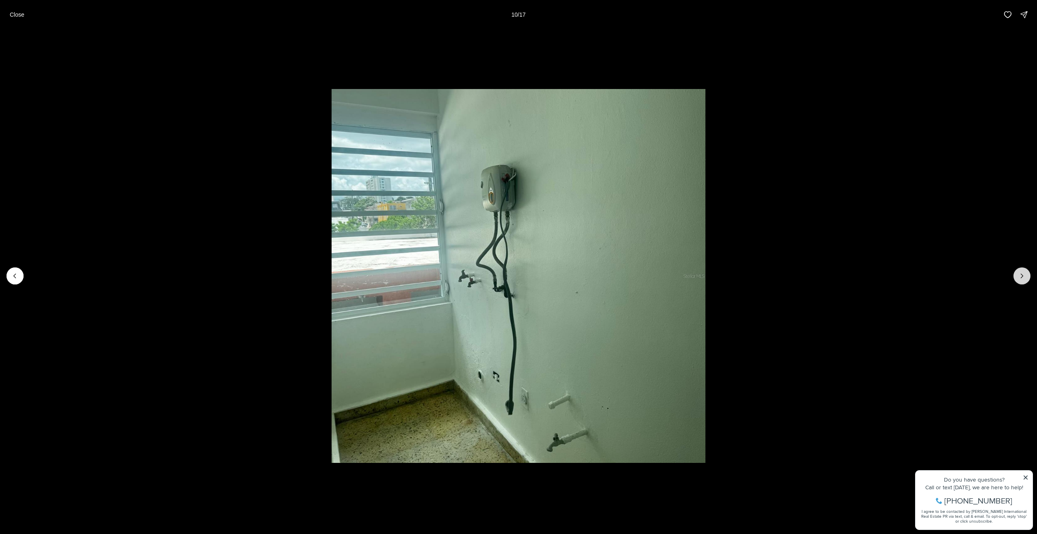
click at [1020, 274] on icon "Next slide" at bounding box center [1022, 276] width 8 height 8
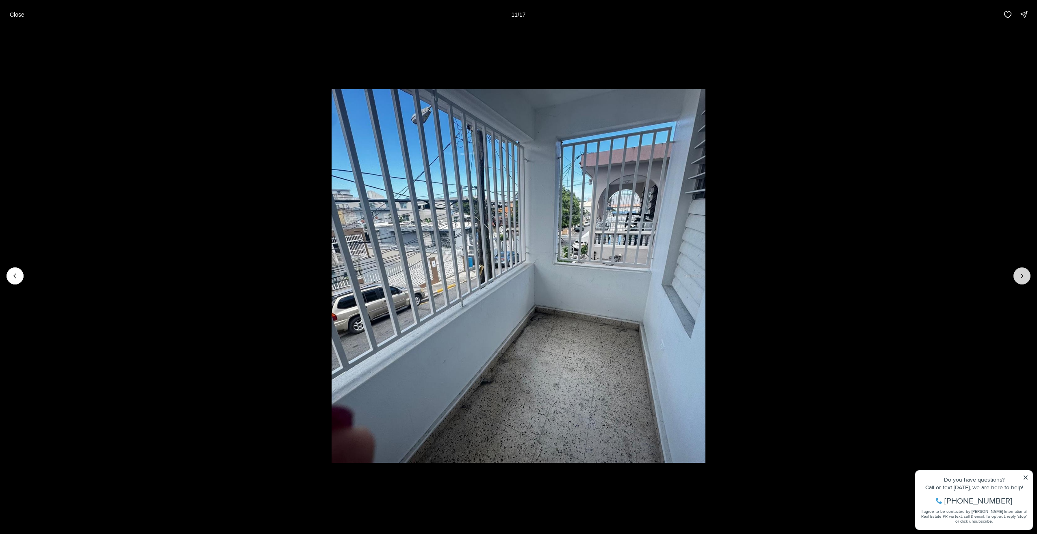
click at [1020, 274] on icon "Next slide" at bounding box center [1022, 276] width 8 height 8
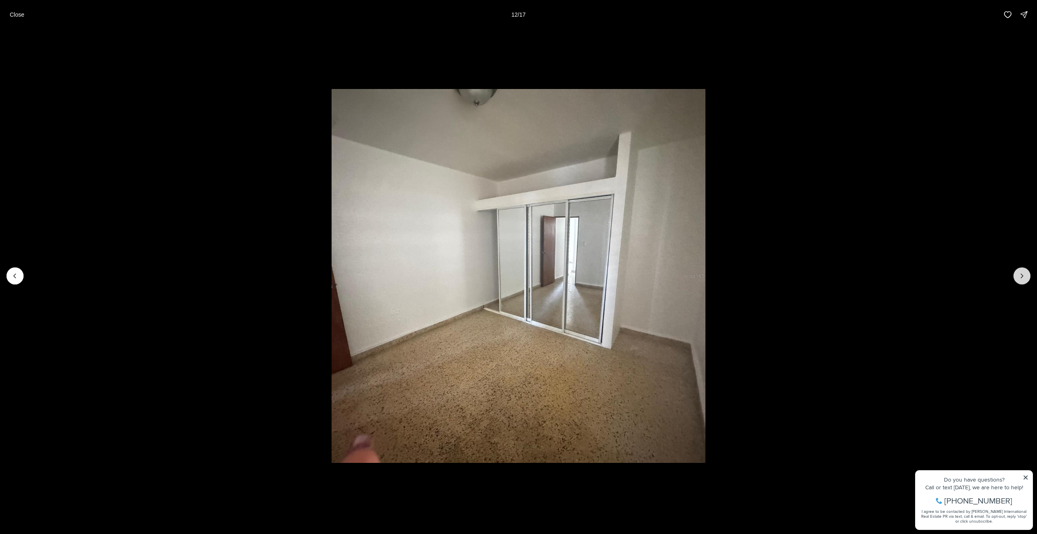
click at [1020, 274] on icon "Next slide" at bounding box center [1022, 276] width 8 height 8
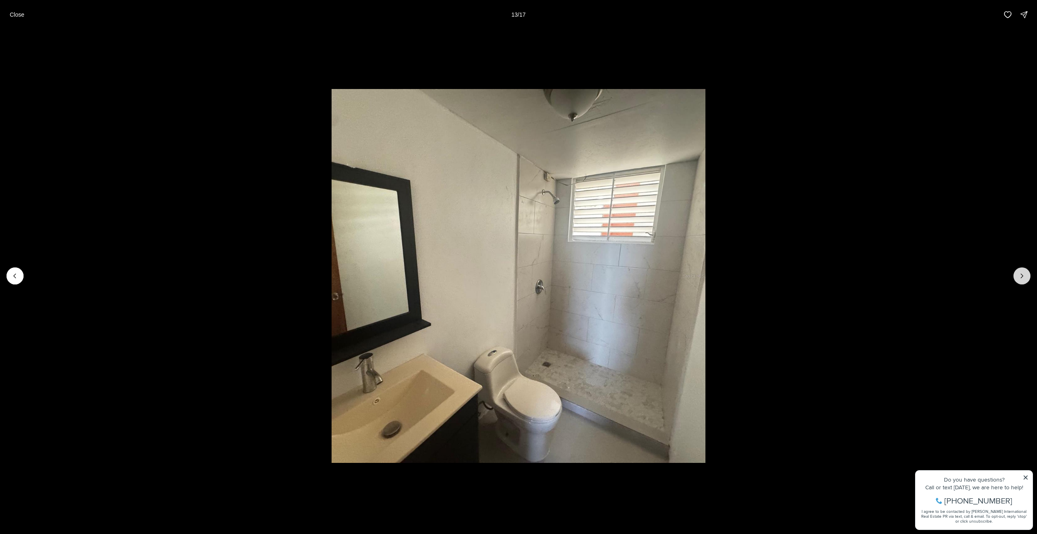
click at [1020, 274] on icon "Next slide" at bounding box center [1022, 276] width 8 height 8
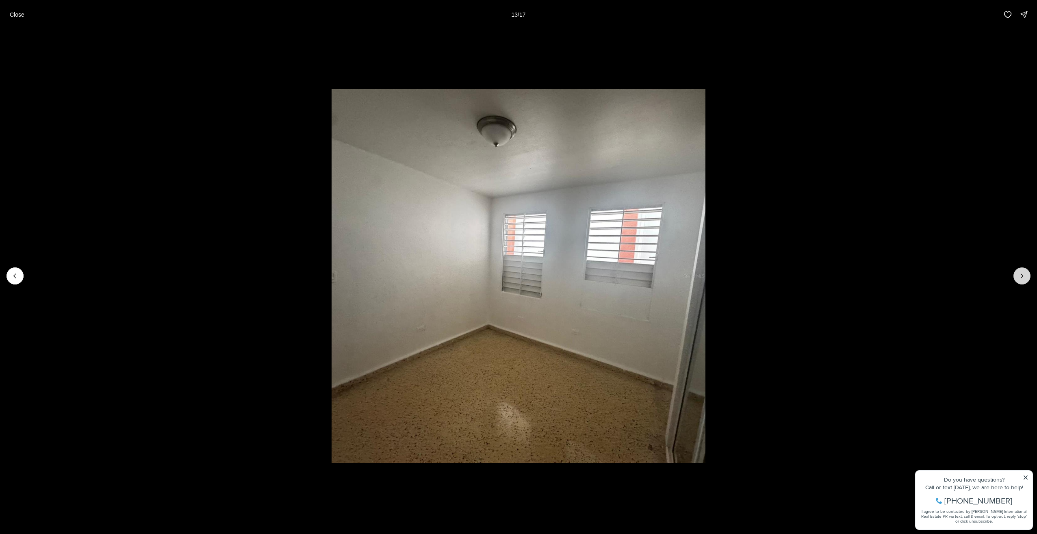
click at [1020, 274] on icon "Next slide" at bounding box center [1022, 276] width 8 height 8
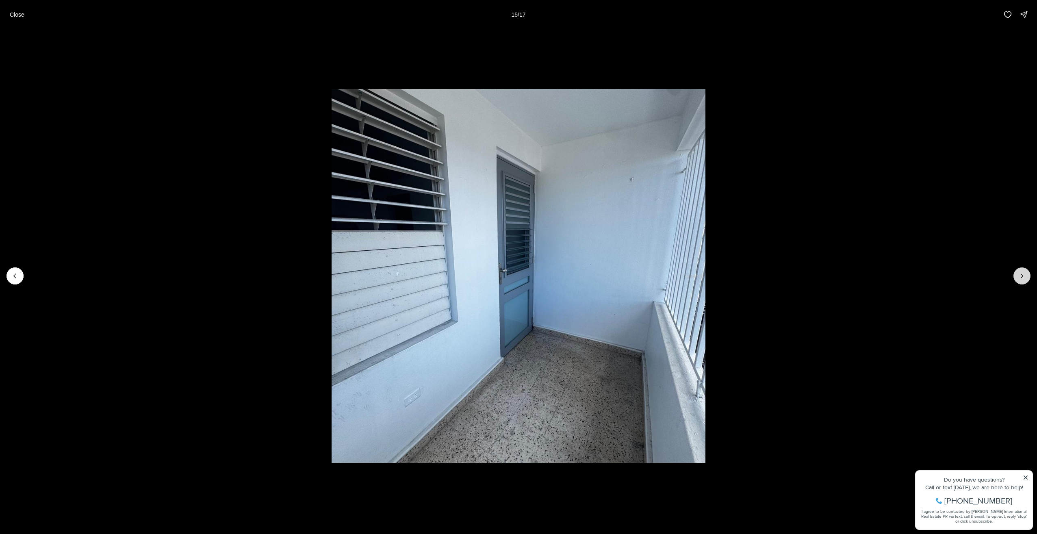
click at [1020, 274] on icon "Next slide" at bounding box center [1022, 276] width 8 height 8
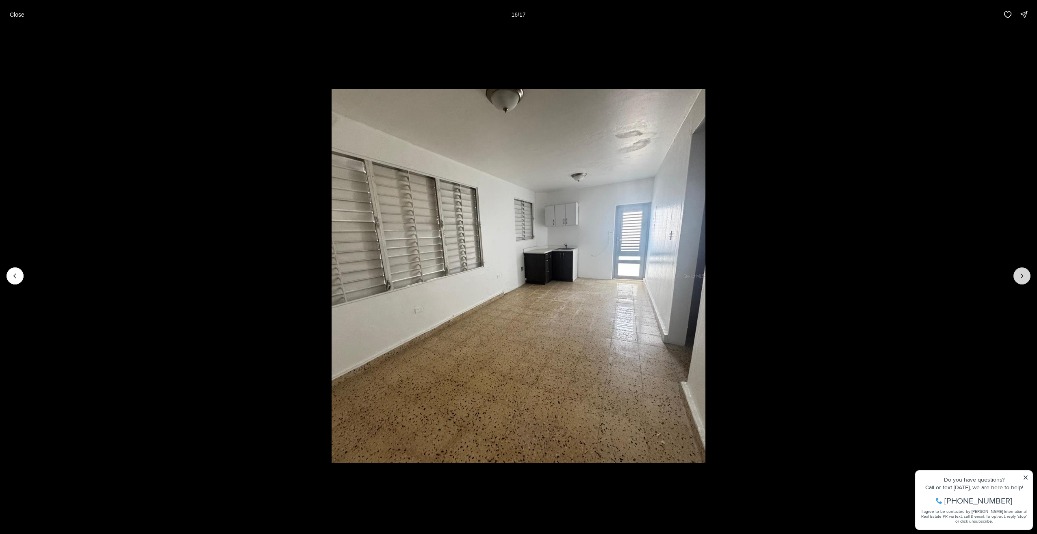
click at [1020, 274] on icon "Next slide" at bounding box center [1022, 276] width 8 height 8
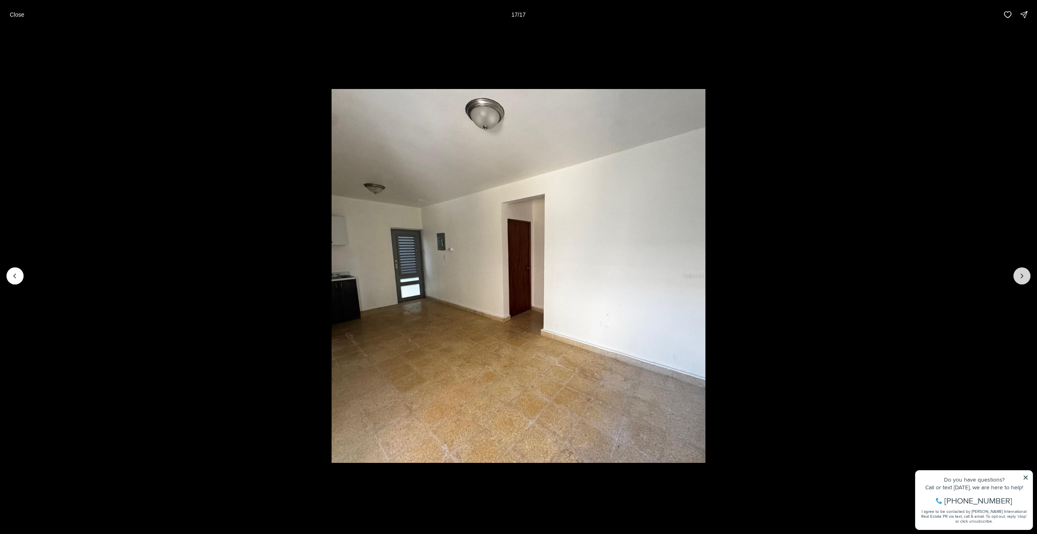
click at [1020, 274] on div at bounding box center [1022, 275] width 17 height 17
click at [13, 17] on p "Close" at bounding box center [17, 14] width 15 height 7
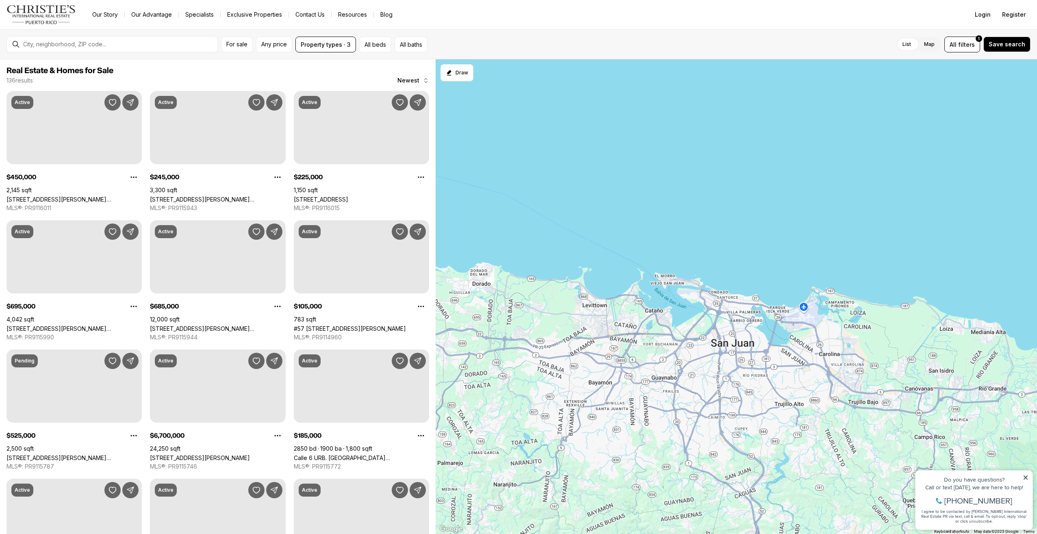
scroll to position [81, 0]
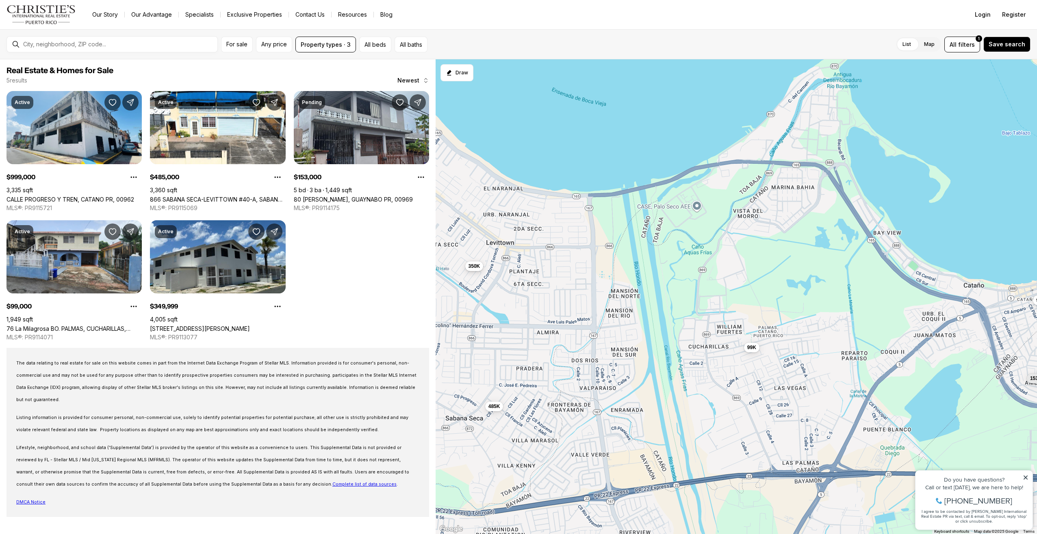
click at [472, 270] on button "350K" at bounding box center [474, 266] width 18 height 10
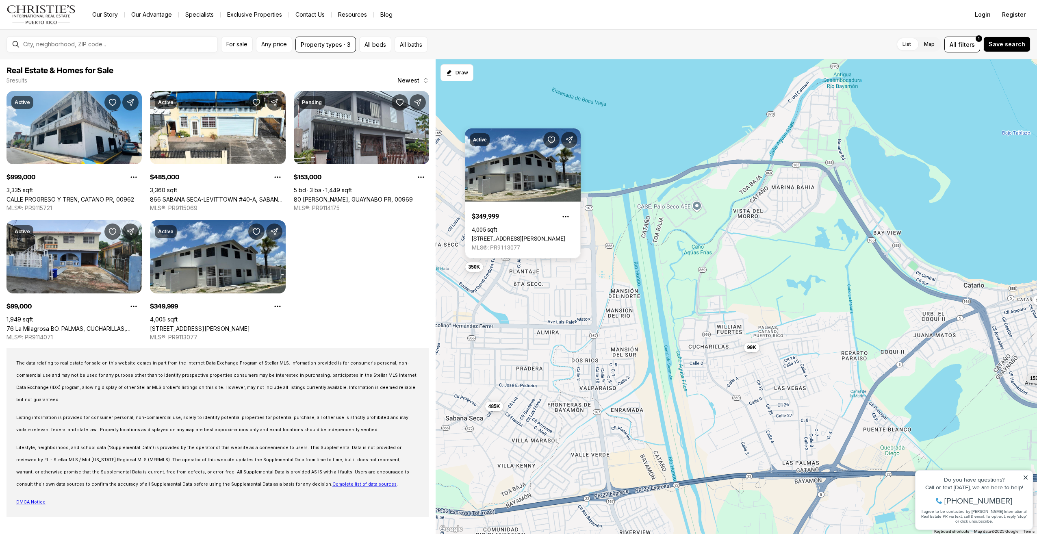
click at [675, 371] on div "350K 485K 999K 153K 99K" at bounding box center [737, 296] width 602 height 475
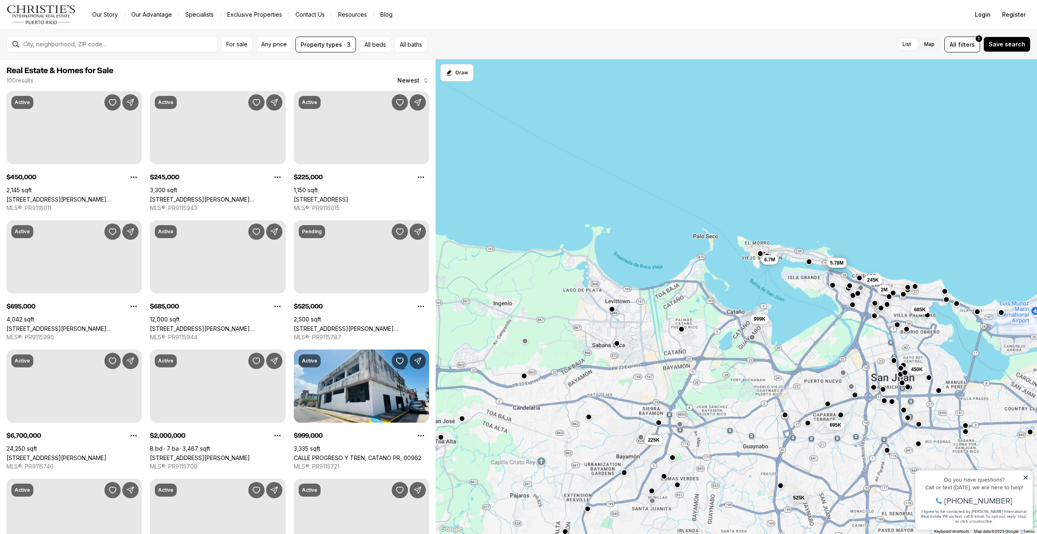
click at [621, 350] on div "999K 245K 2M 450K 685K 225K 525K 5.78M 5.78M 695K 6.7M 5.78M" at bounding box center [737, 296] width 602 height 475
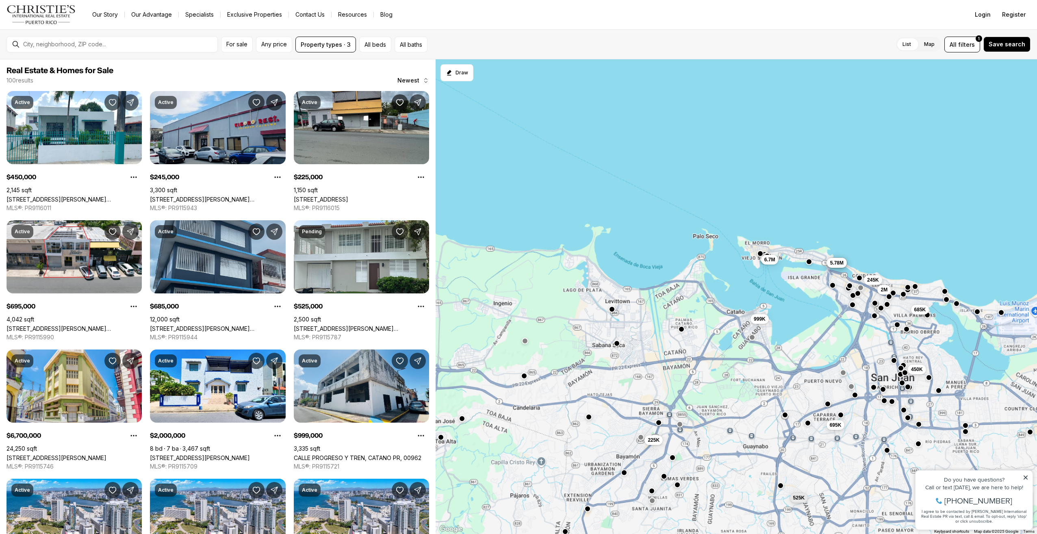
click at [619, 345] on button "button" at bounding box center [617, 343] width 7 height 7
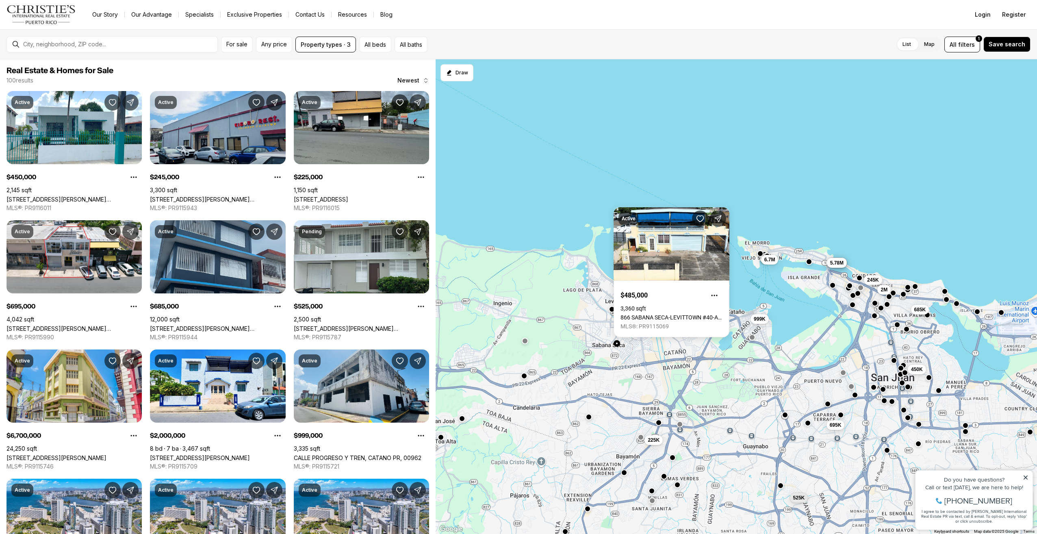
click at [673, 373] on div "999K 245K 2M 450K 685K 225K 525K 5.78M 5.78M 695K 6.7M 5.78M" at bounding box center [737, 296] width 602 height 475
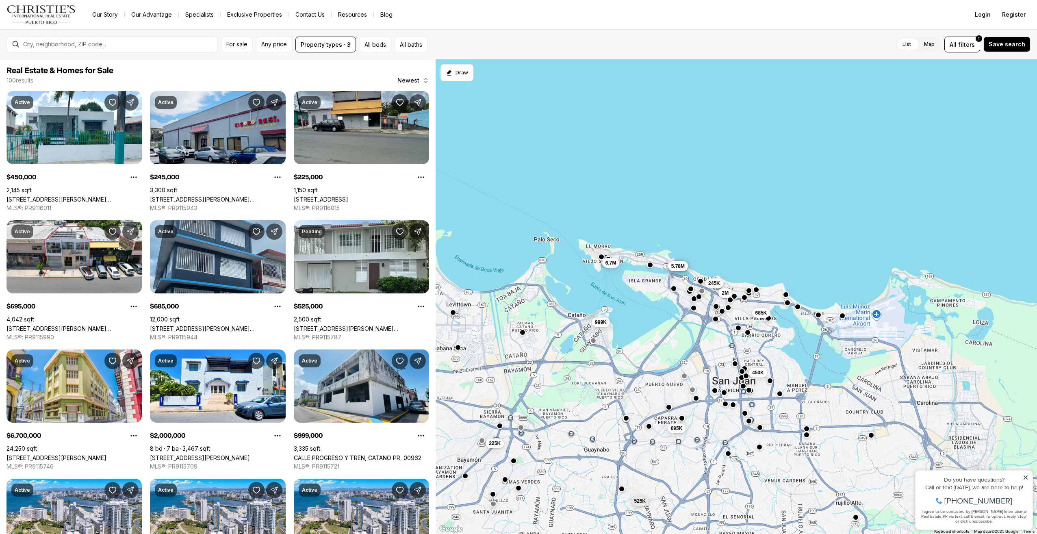
drag, startPoint x: 756, startPoint y: 383, endPoint x: 582, endPoint y: 385, distance: 173.6
click at [582, 385] on div "999K 245K 2M 450K 685K 225K 525K 5.78M 5.78M 695K 6.7M 5.78M" at bounding box center [737, 296] width 602 height 475
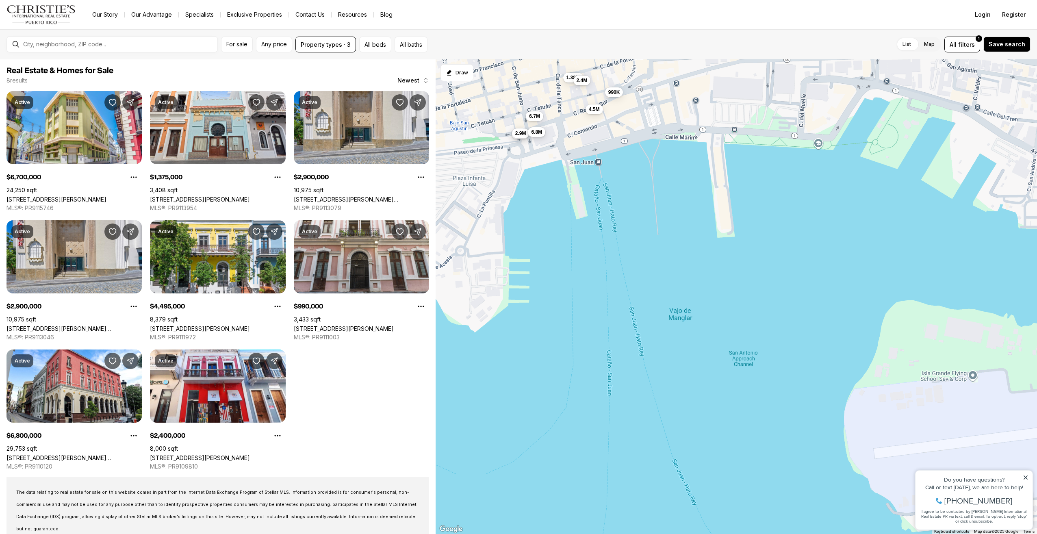
click at [537, 131] on span "6.8M" at bounding box center [536, 131] width 11 height 7
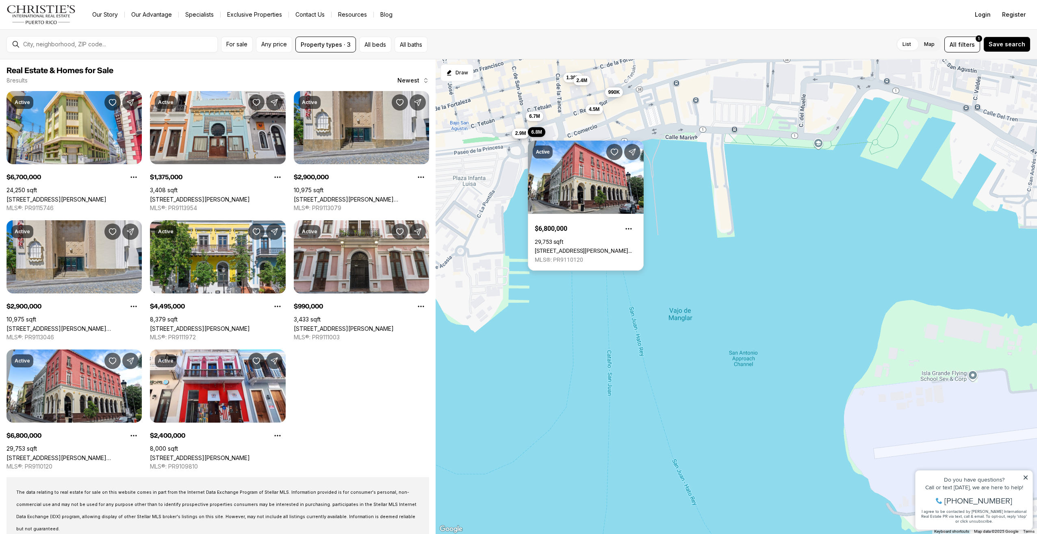
click at [566, 248] on link "[STREET_ADDRESS][PERSON_NAME][PERSON_NAME]" at bounding box center [586, 251] width 102 height 7
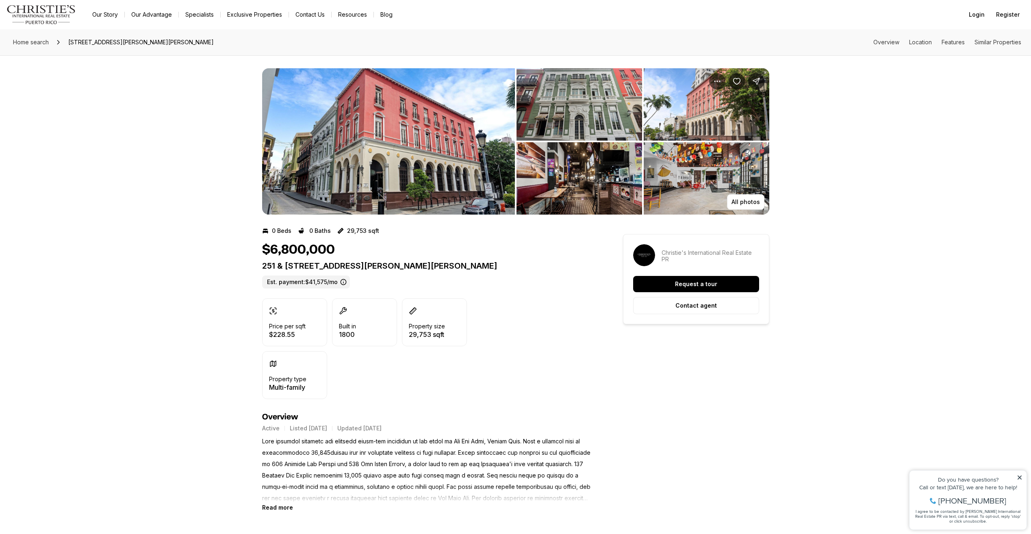
click at [385, 187] on img "View image gallery" at bounding box center [388, 141] width 253 height 146
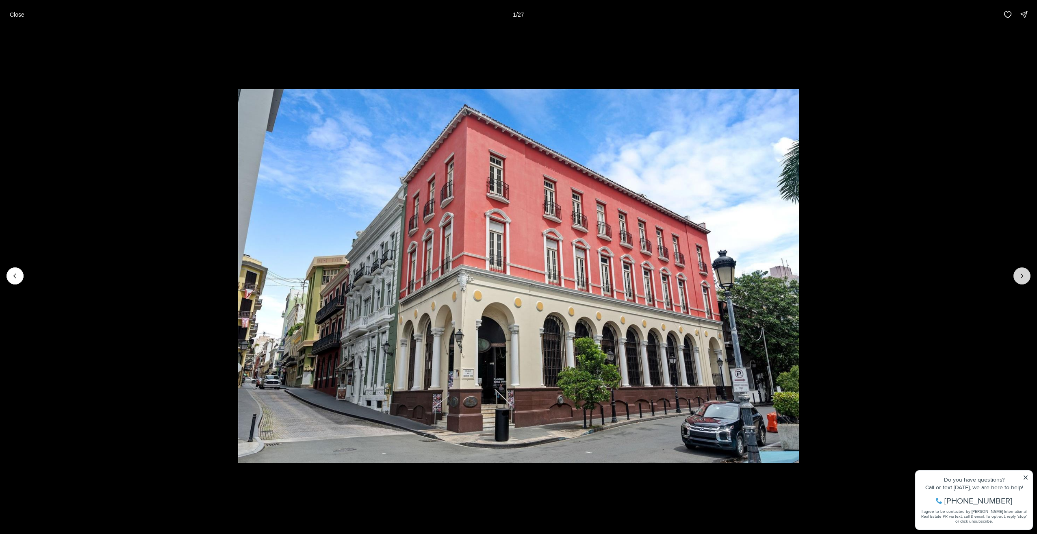
click at [1018, 276] on button "Next slide" at bounding box center [1022, 275] width 17 height 17
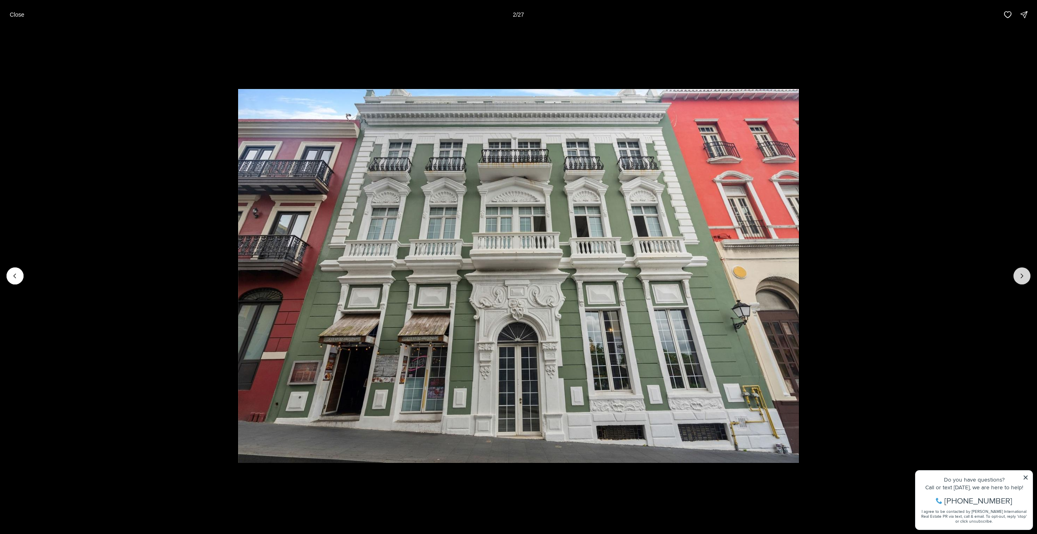
click at [1018, 276] on button "Next slide" at bounding box center [1022, 275] width 17 height 17
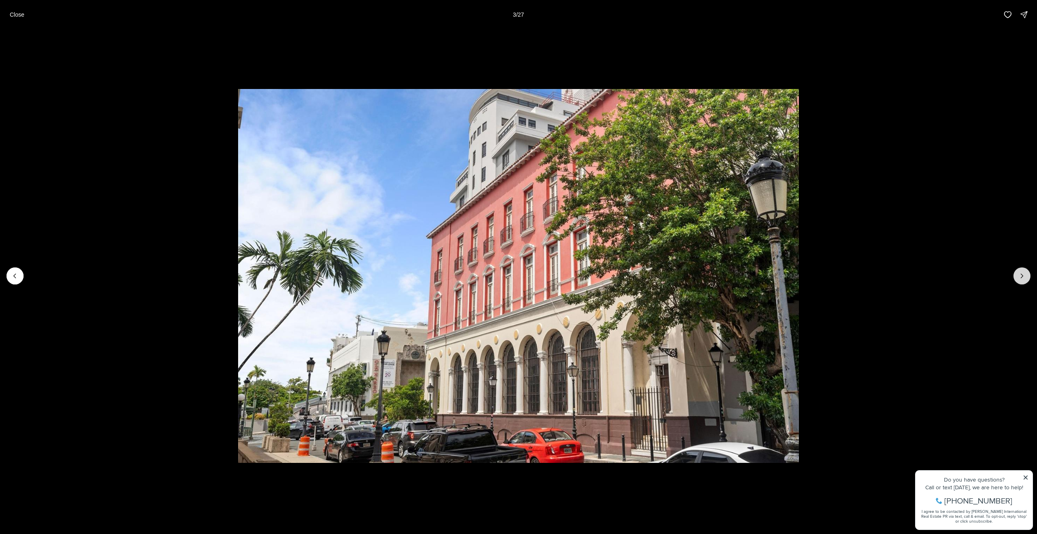
click at [1018, 276] on button "Next slide" at bounding box center [1022, 275] width 17 height 17
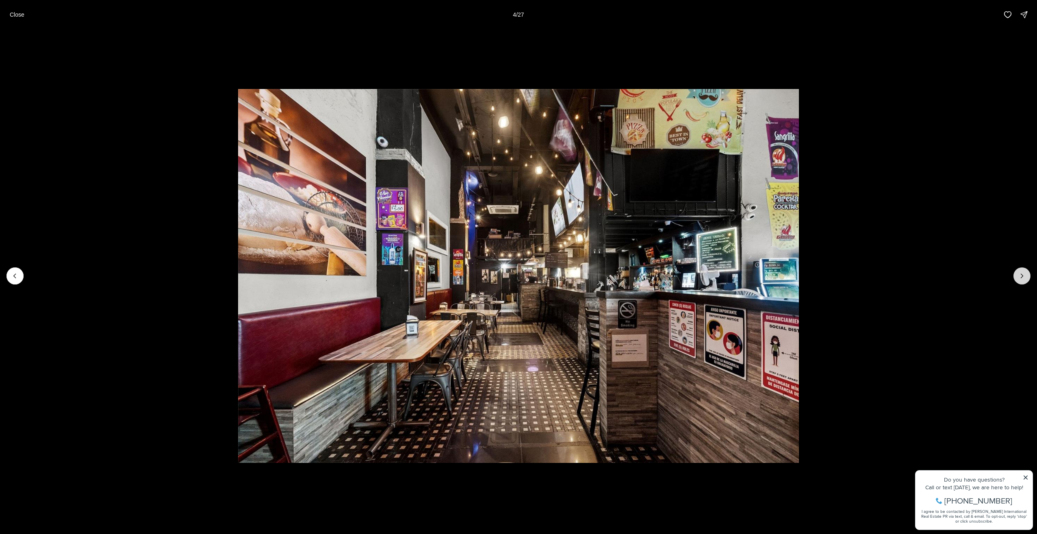
click at [1018, 276] on button "Next slide" at bounding box center [1022, 275] width 17 height 17
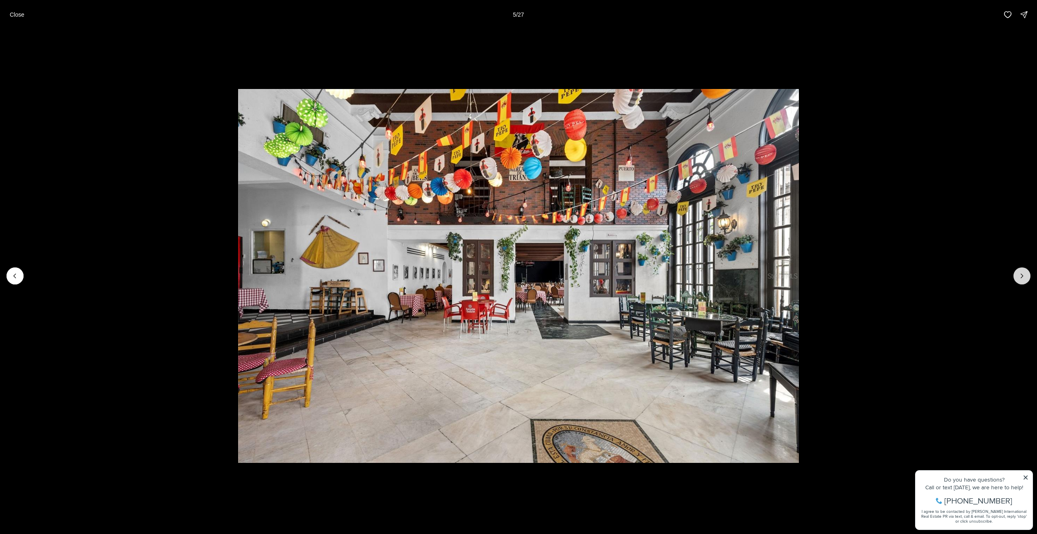
click at [1018, 276] on button "Next slide" at bounding box center [1022, 275] width 17 height 17
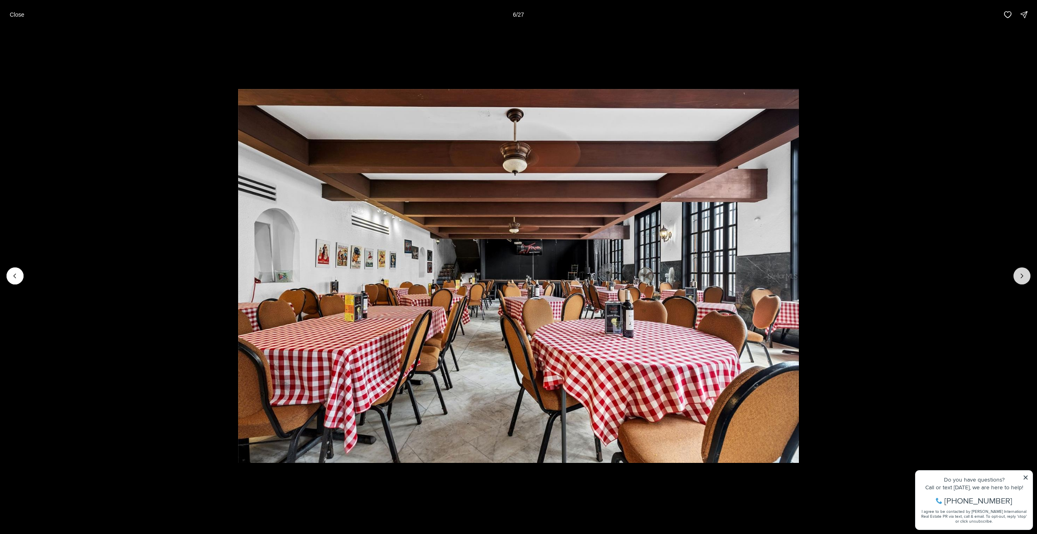
click at [1018, 276] on button "Next slide" at bounding box center [1022, 275] width 17 height 17
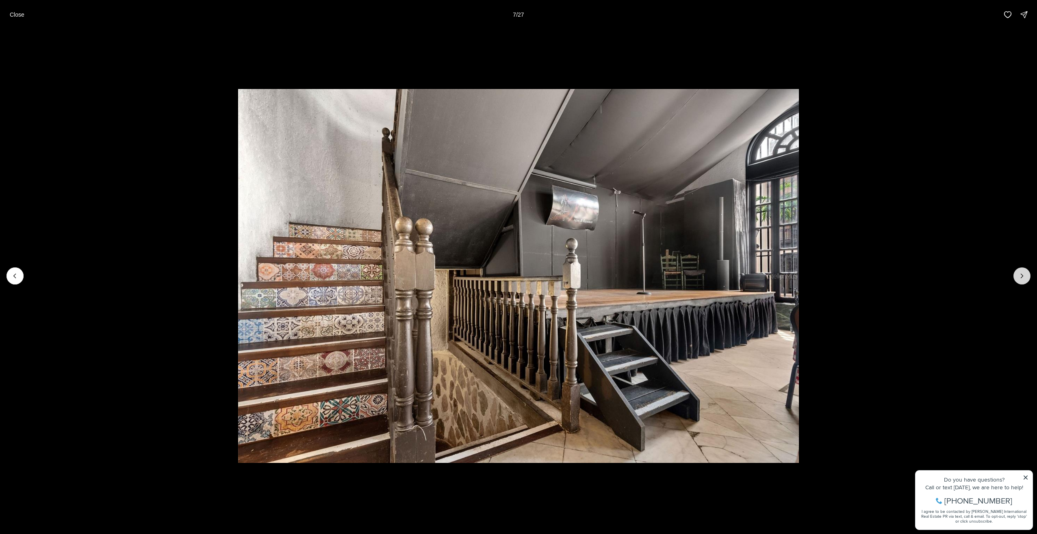
click at [1018, 276] on button "Next slide" at bounding box center [1022, 275] width 17 height 17
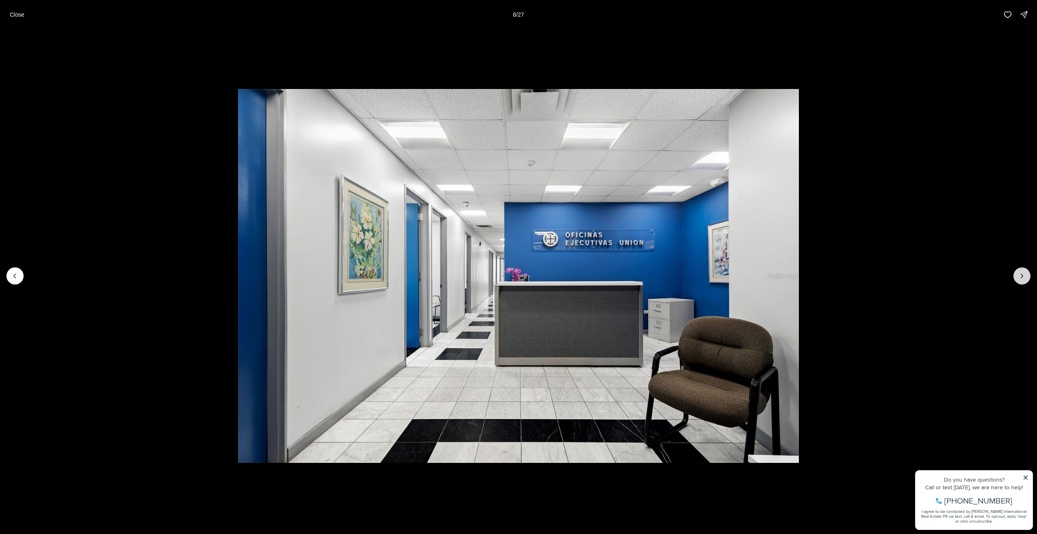
click at [1018, 276] on button "Next slide" at bounding box center [1022, 275] width 17 height 17
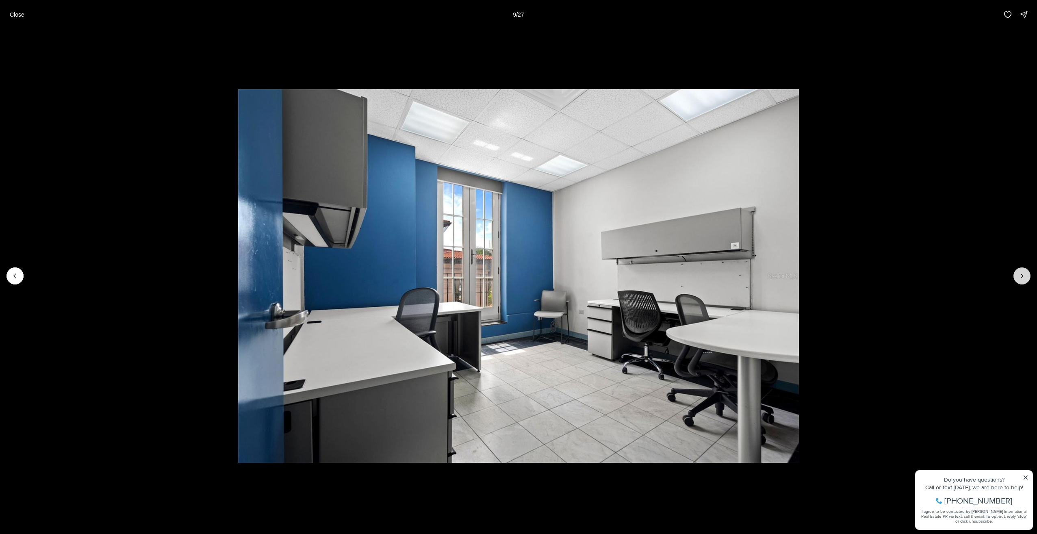
click at [1018, 276] on button "Next slide" at bounding box center [1022, 275] width 17 height 17
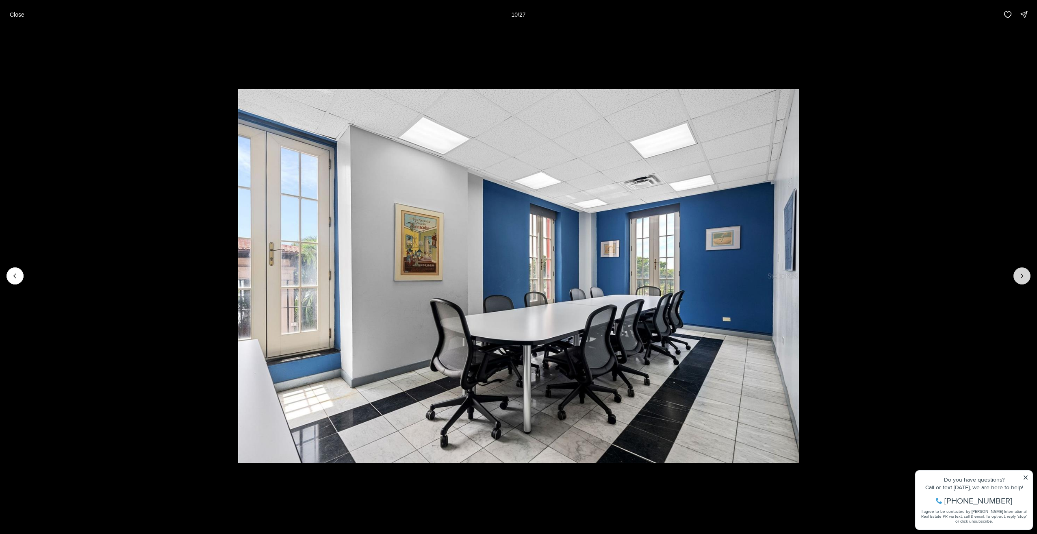
click at [1018, 276] on button "Next slide" at bounding box center [1022, 275] width 17 height 17
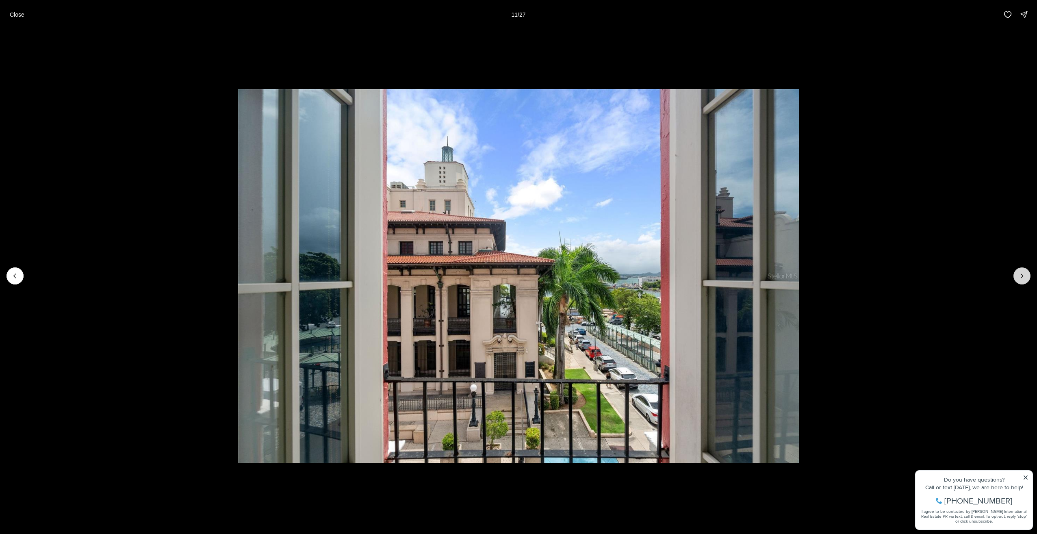
click at [1018, 276] on button "Next slide" at bounding box center [1022, 275] width 17 height 17
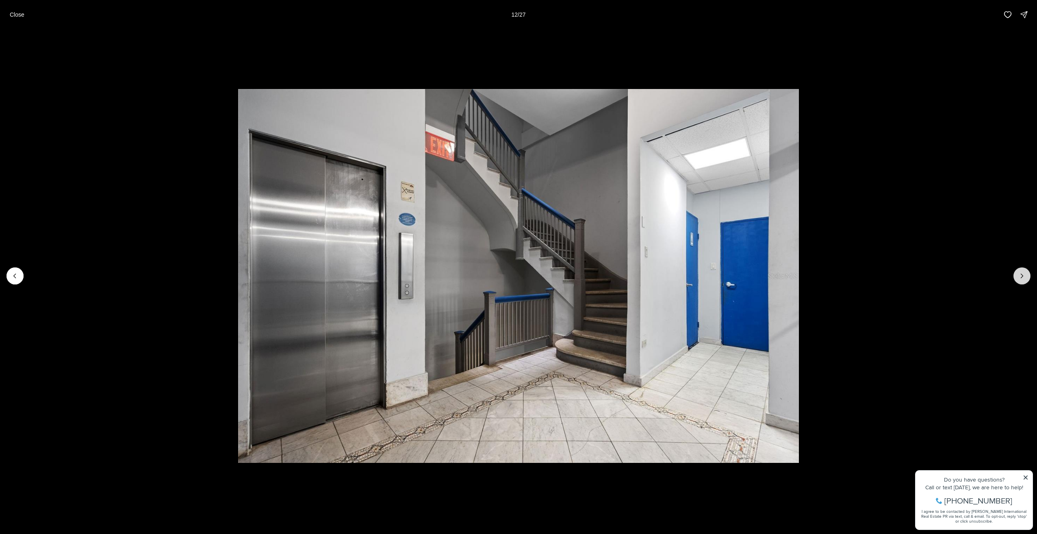
click at [1018, 276] on button "Next slide" at bounding box center [1022, 275] width 17 height 17
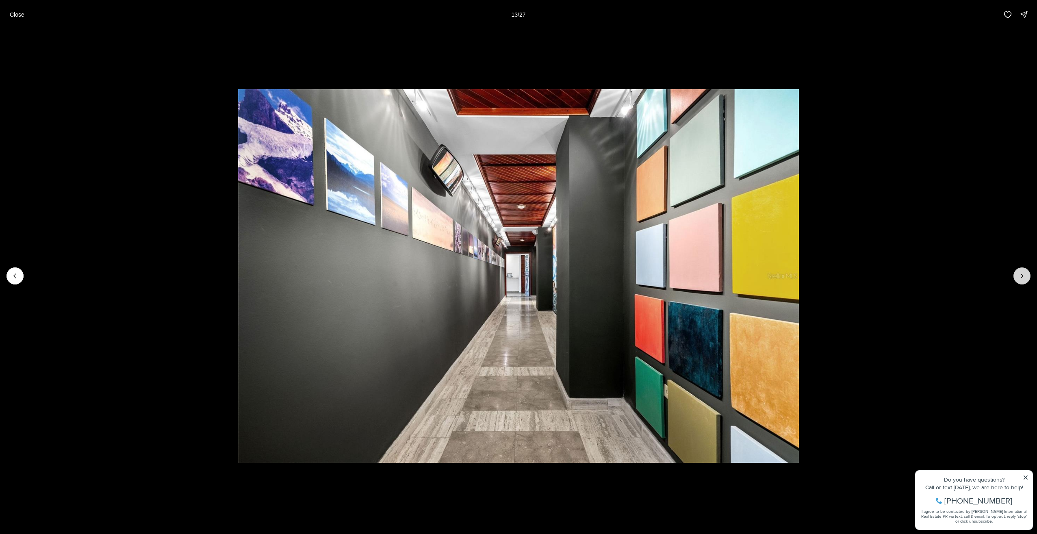
click at [1018, 276] on button "Next slide" at bounding box center [1022, 275] width 17 height 17
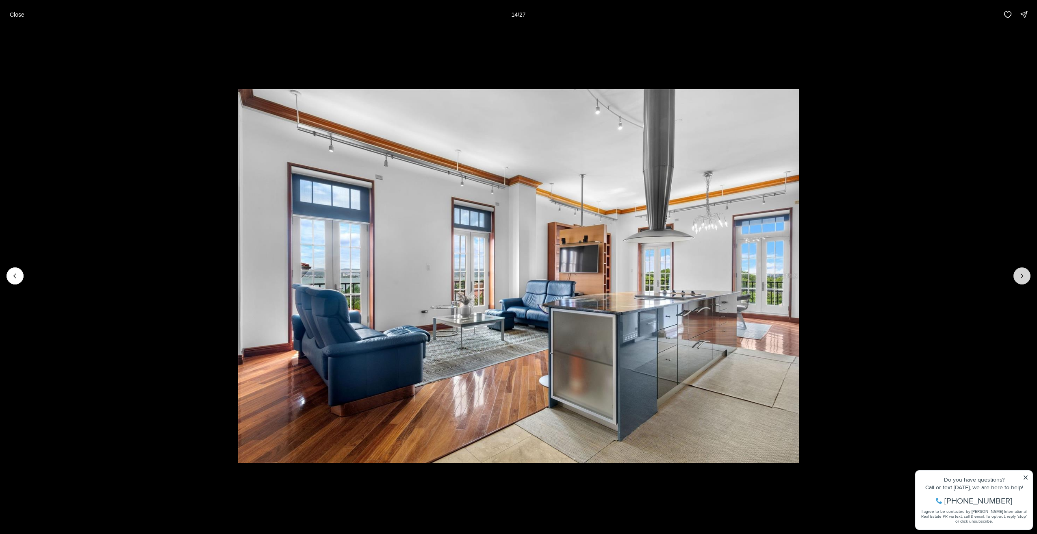
click at [1018, 276] on button "Next slide" at bounding box center [1022, 275] width 17 height 17
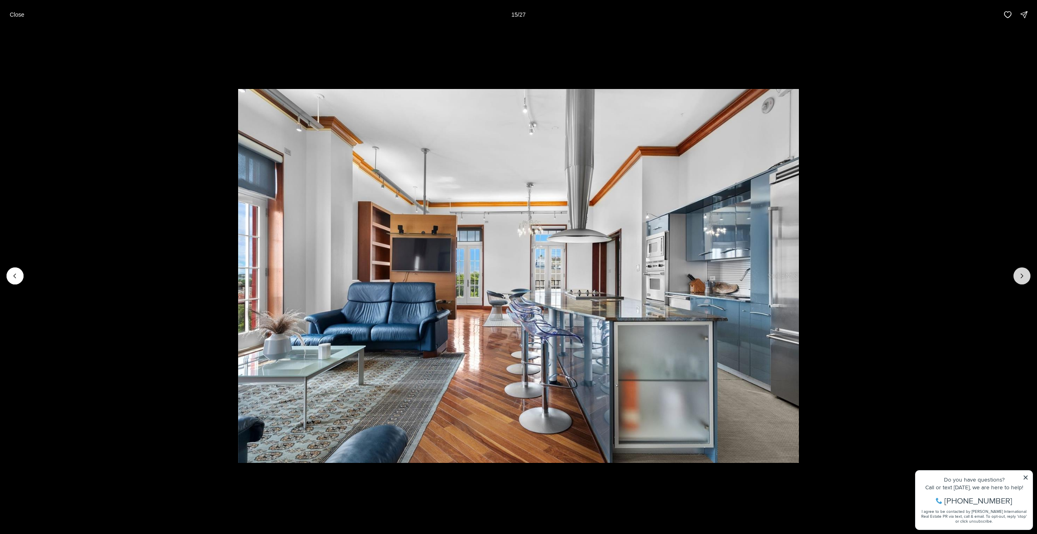
click at [1018, 276] on button "Next slide" at bounding box center [1022, 275] width 17 height 17
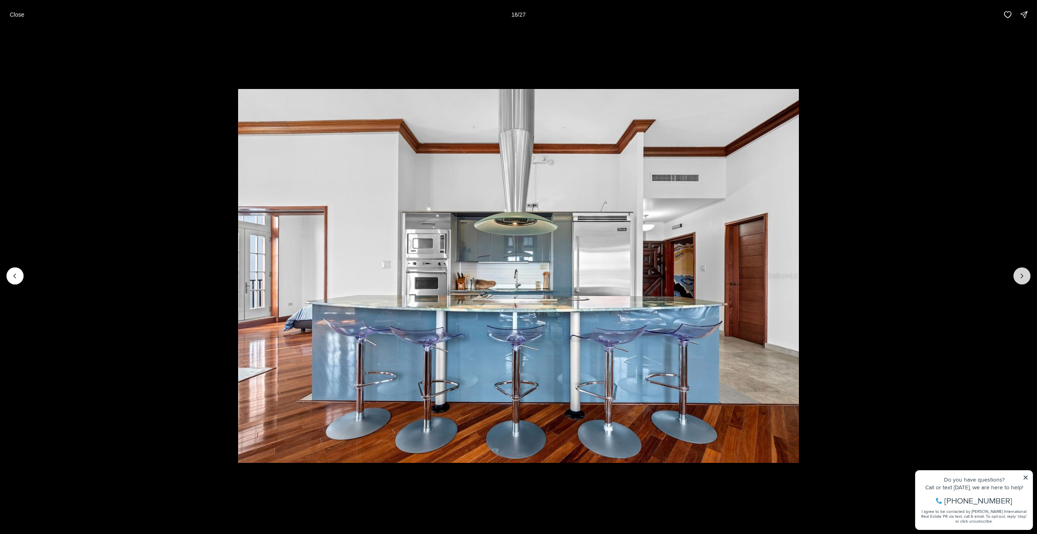
click at [1018, 276] on button "Next slide" at bounding box center [1022, 275] width 17 height 17
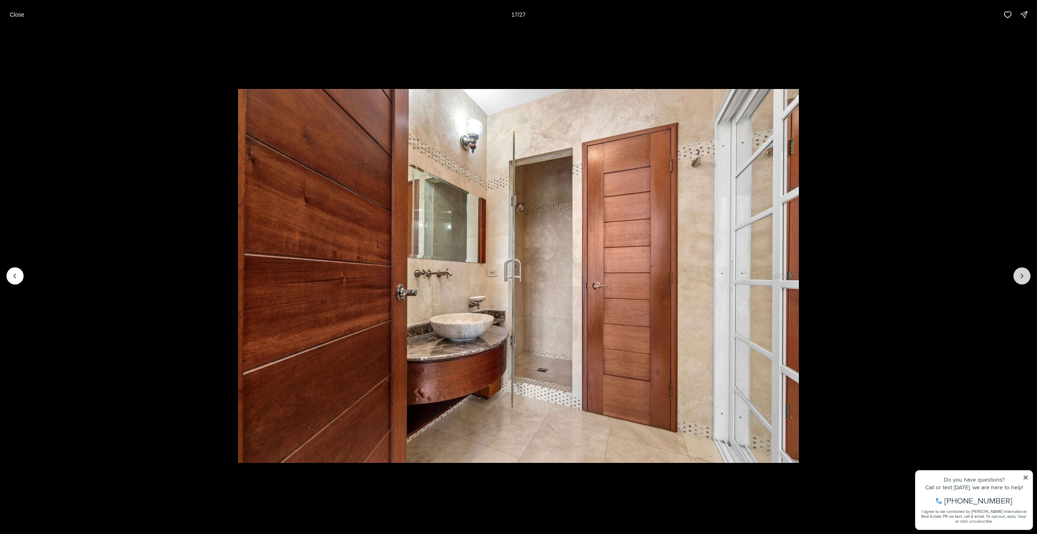
click at [1018, 276] on button "Next slide" at bounding box center [1022, 275] width 17 height 17
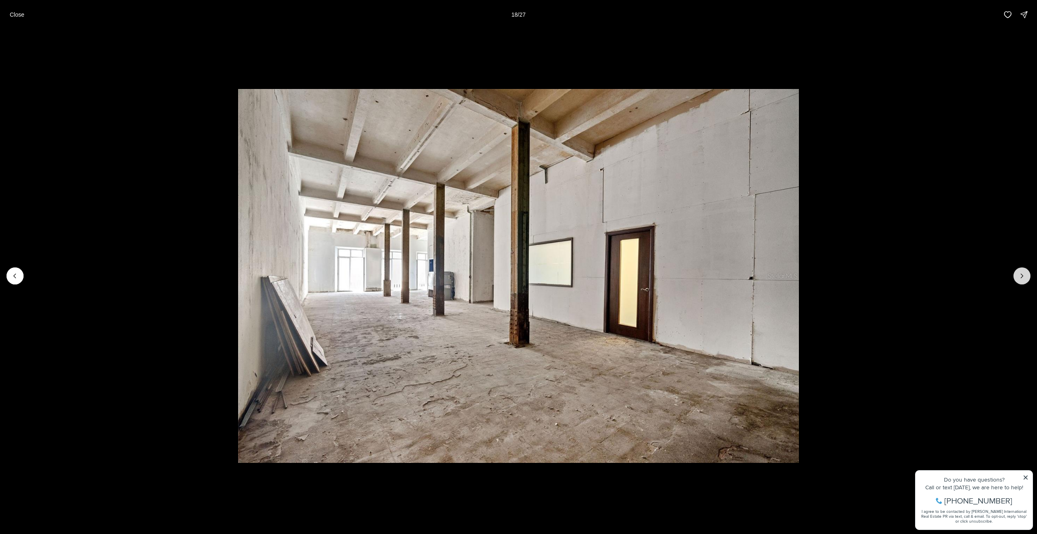
click at [1018, 276] on button "Next slide" at bounding box center [1022, 275] width 17 height 17
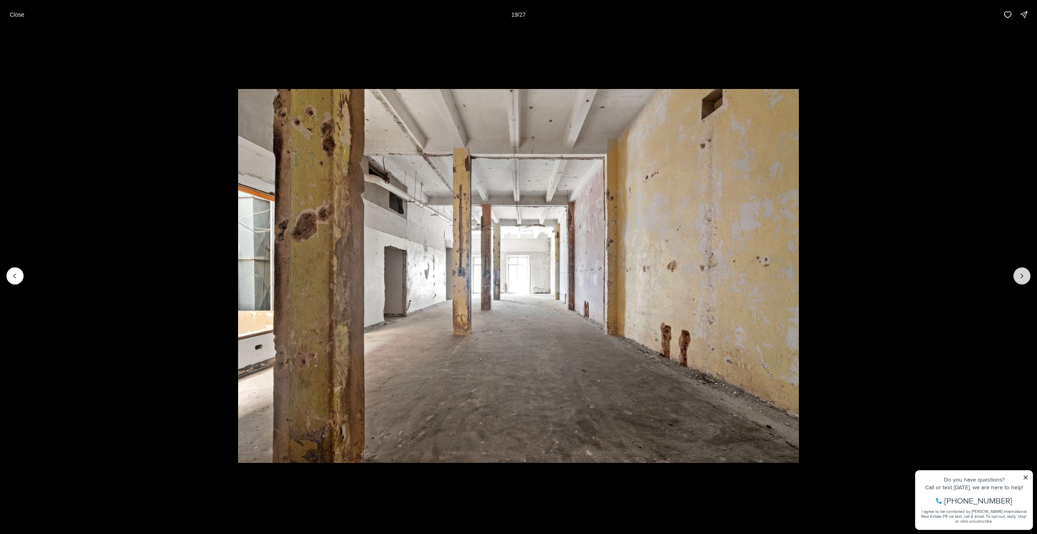
click at [1018, 276] on button "Next slide" at bounding box center [1022, 275] width 17 height 17
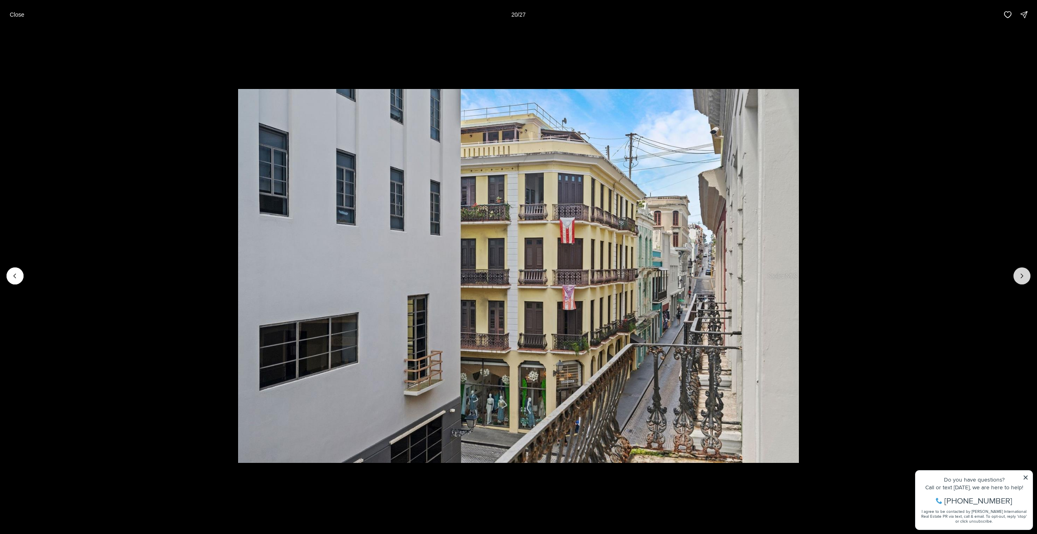
click at [1018, 276] on button "Next slide" at bounding box center [1022, 275] width 17 height 17
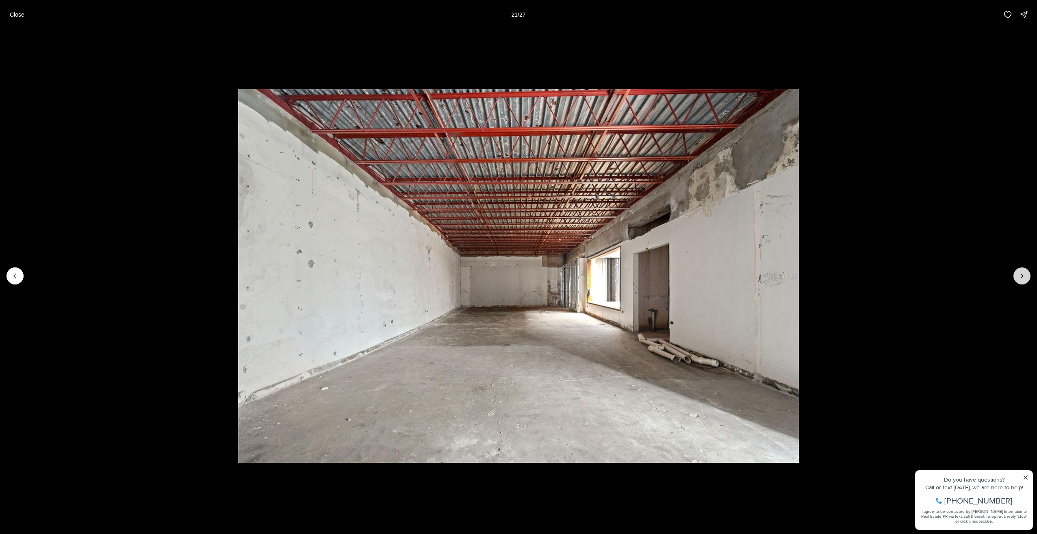
click at [1018, 276] on button "Next slide" at bounding box center [1022, 275] width 17 height 17
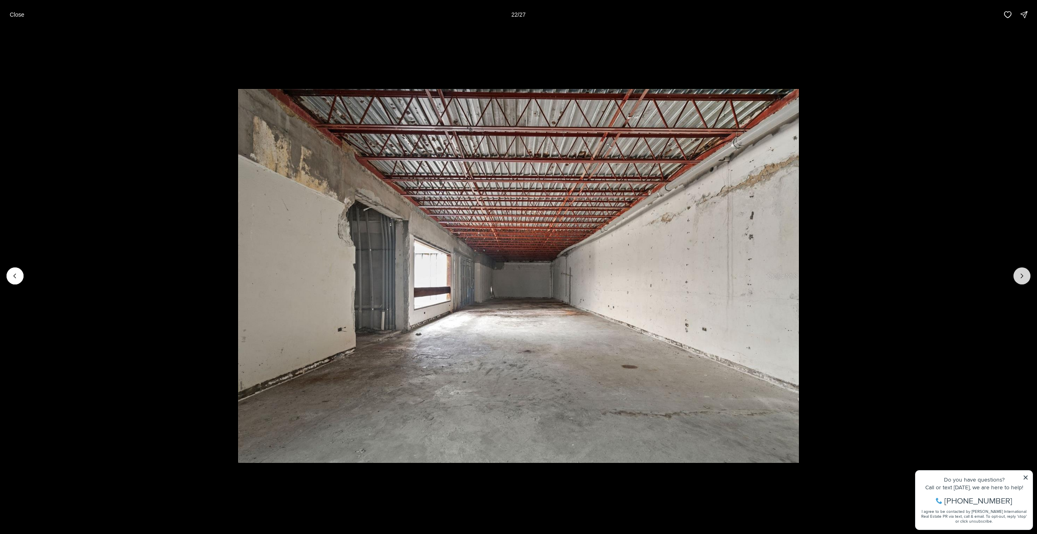
click at [1018, 276] on button "Next slide" at bounding box center [1022, 275] width 17 height 17
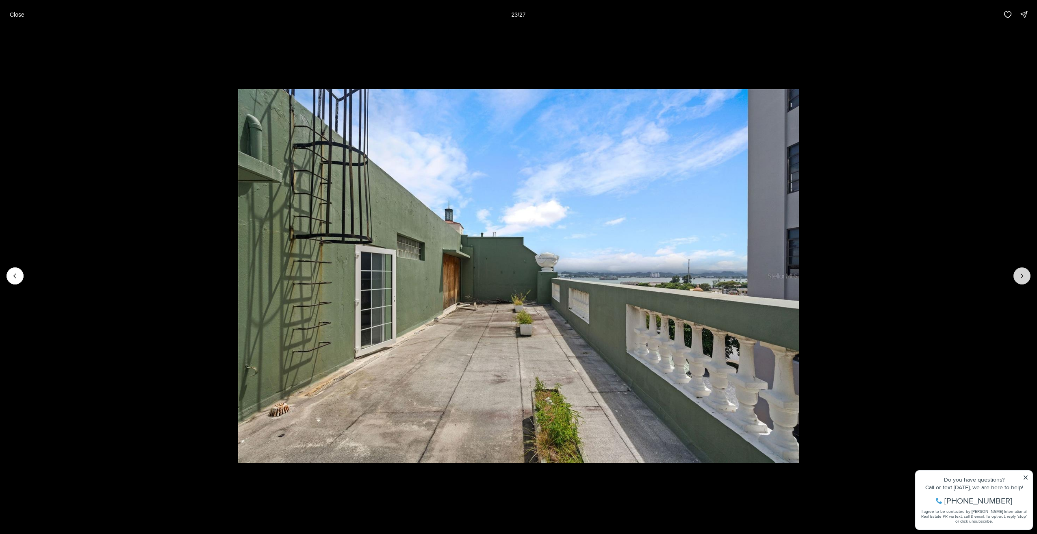
click at [1018, 276] on button "Next slide" at bounding box center [1022, 275] width 17 height 17
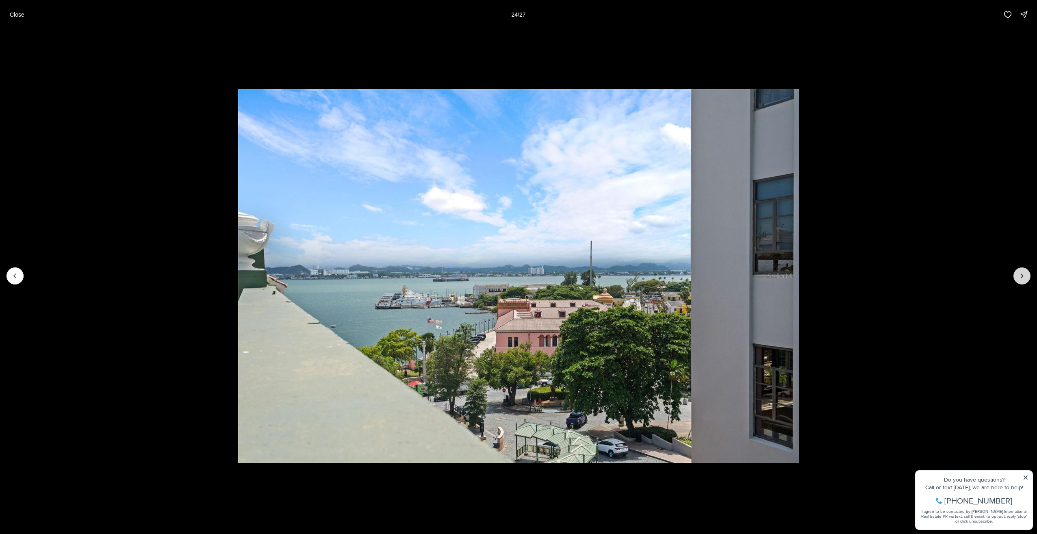
click at [1018, 276] on button "Next slide" at bounding box center [1022, 275] width 17 height 17
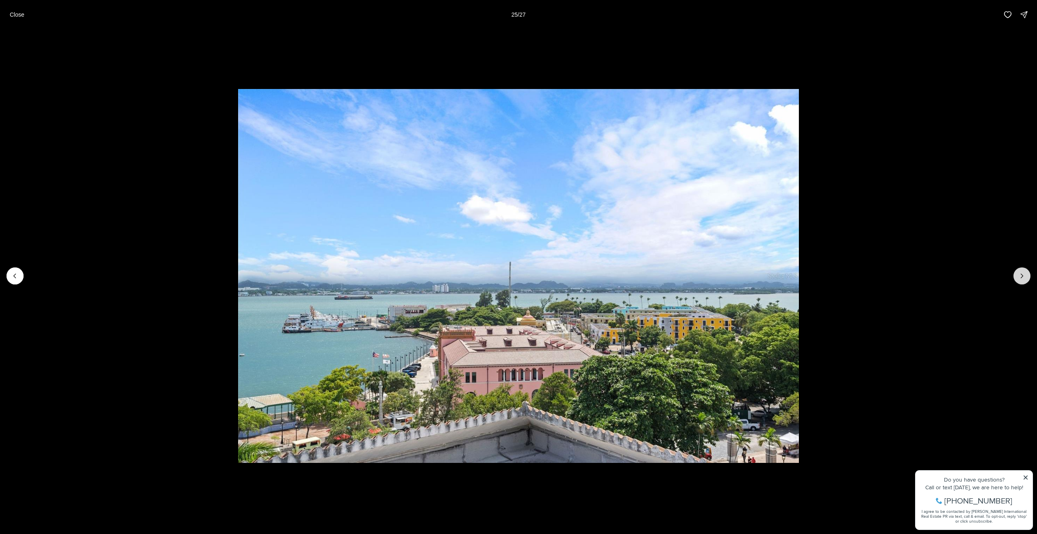
click at [1018, 276] on button "Next slide" at bounding box center [1022, 275] width 17 height 17
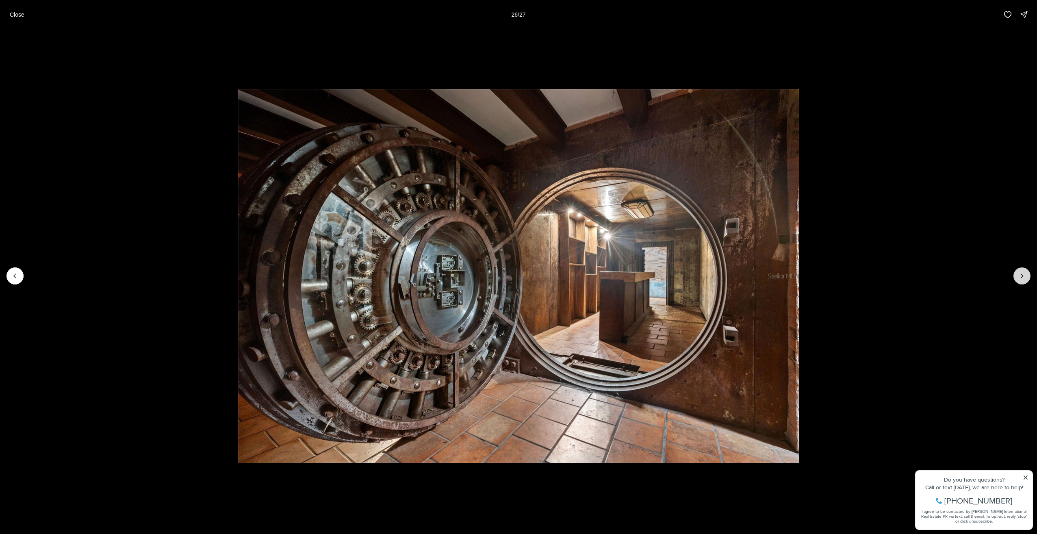
click at [1018, 276] on button "Next slide" at bounding box center [1022, 275] width 17 height 17
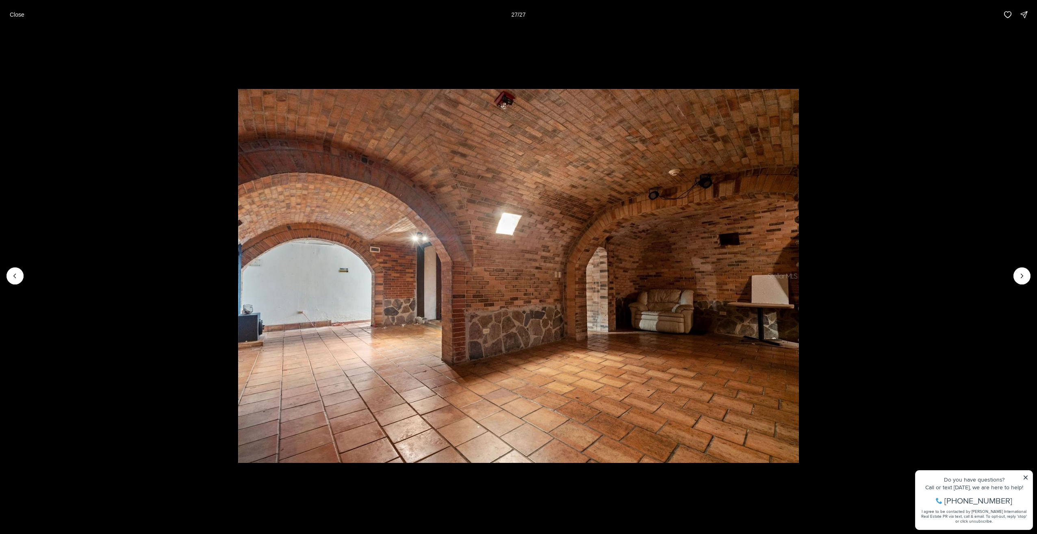
click at [20, 284] on li "27 of 27" at bounding box center [518, 275] width 1037 height 493
click at [11, 276] on button "Previous slide" at bounding box center [15, 275] width 17 height 17
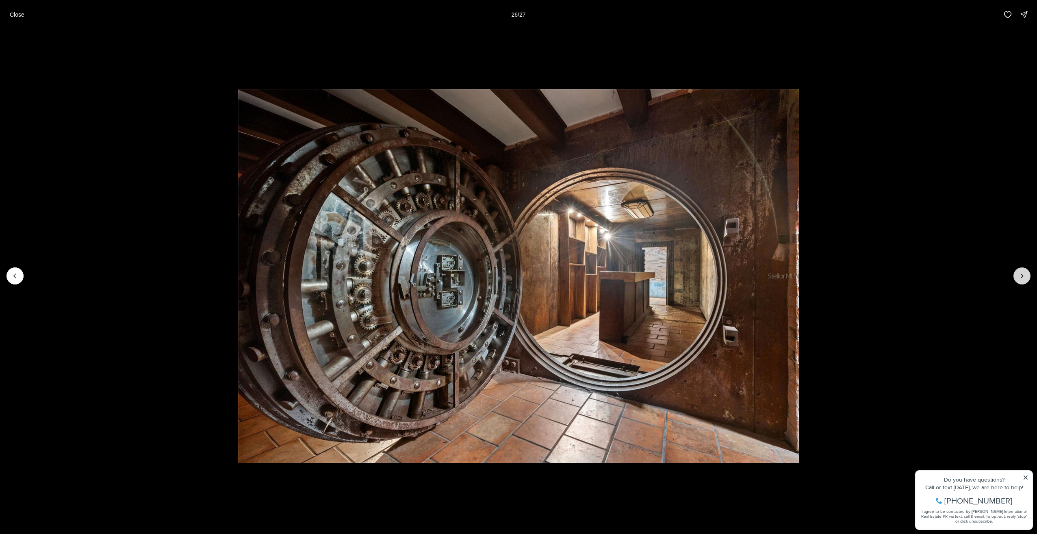
click at [1014, 276] on button "Next slide" at bounding box center [1022, 275] width 17 height 17
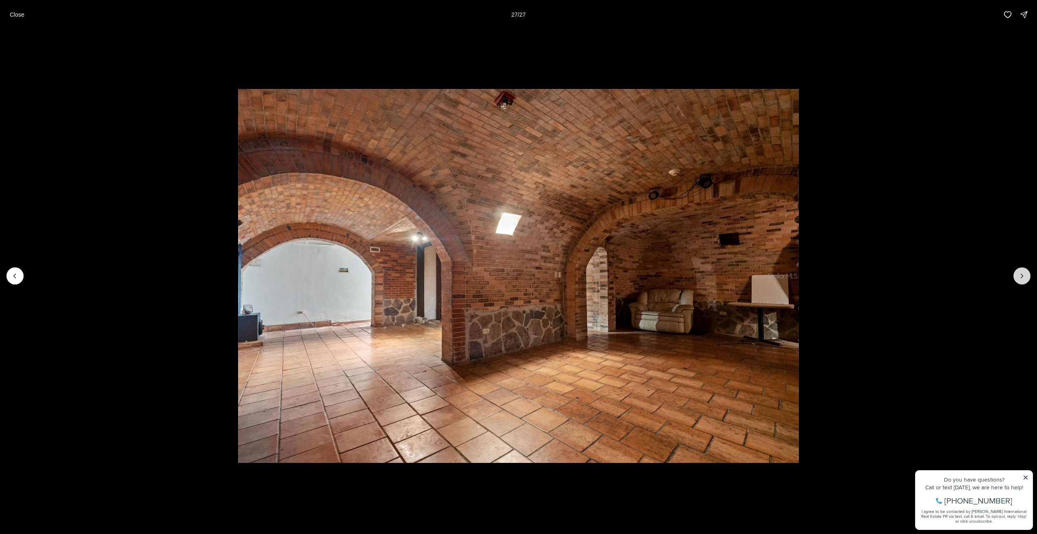
click at [1014, 276] on div at bounding box center [1022, 275] width 17 height 17
click at [1018, 274] on div at bounding box center [1022, 275] width 17 height 17
click at [12, 15] on p "Close" at bounding box center [17, 14] width 15 height 7
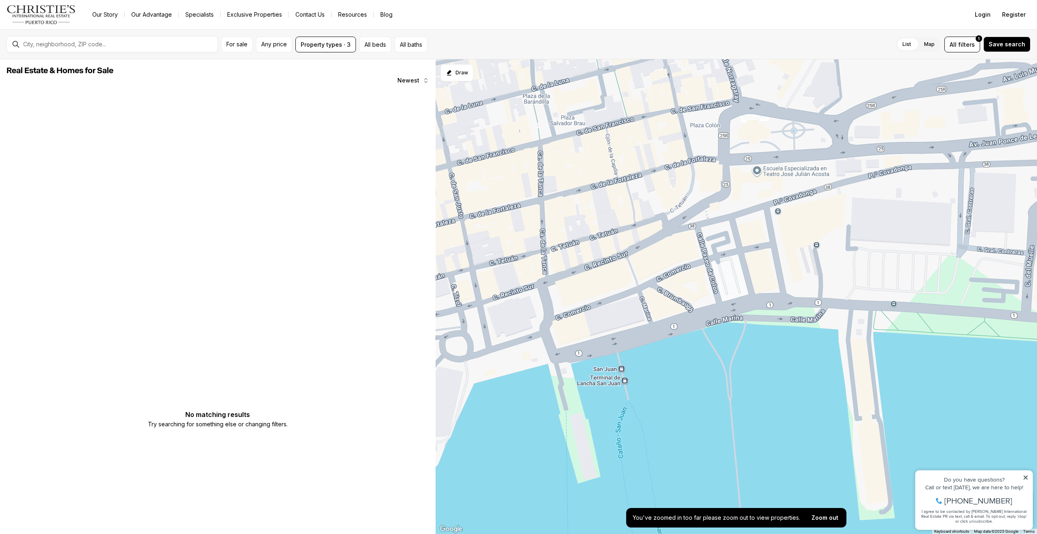
drag, startPoint x: 619, startPoint y: 144, endPoint x: 673, endPoint y: 358, distance: 221.3
click at [673, 358] on div at bounding box center [737, 296] width 602 height 475
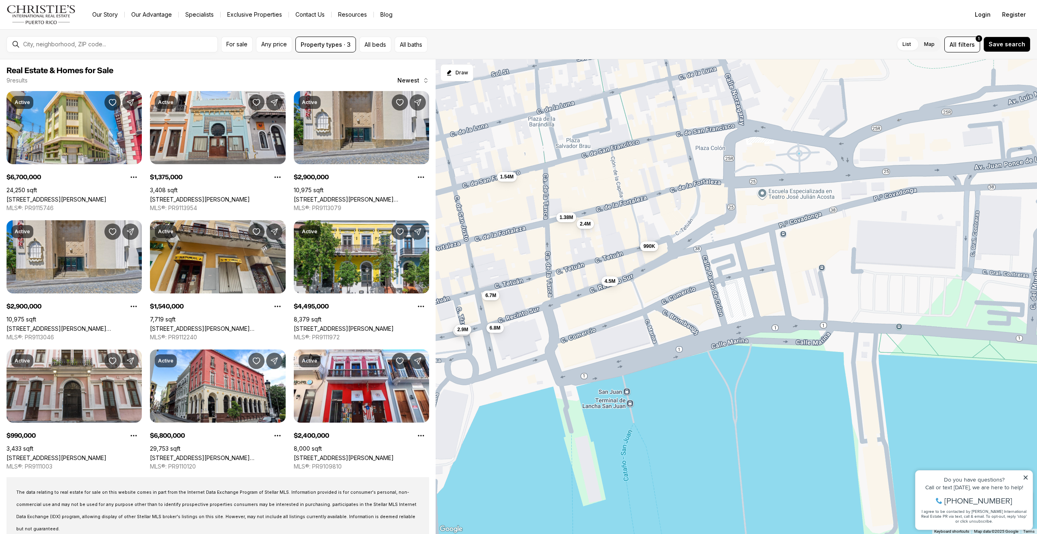
click at [651, 247] on span "990K" at bounding box center [649, 246] width 12 height 7
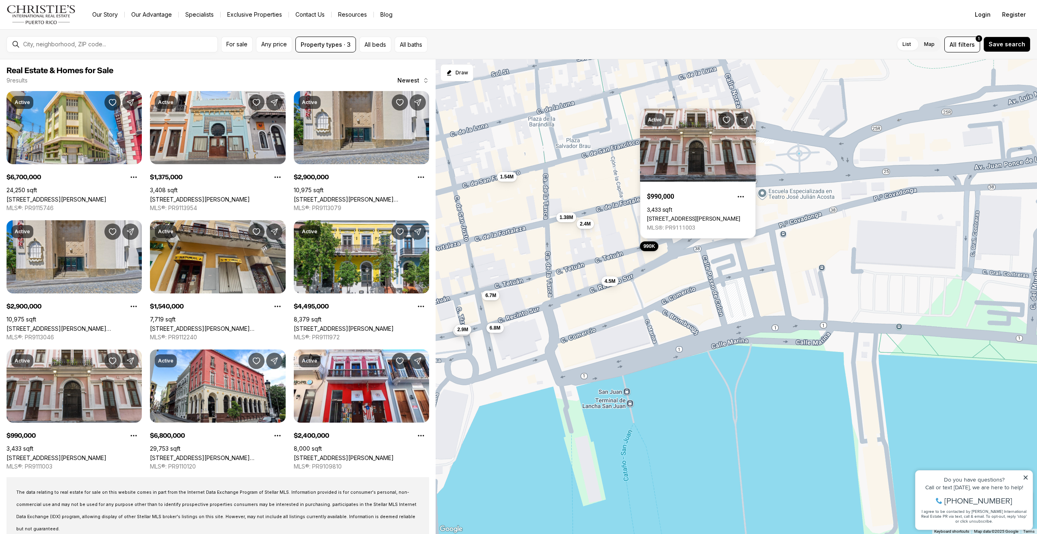
click at [671, 215] on link "[STREET_ADDRESS][PERSON_NAME]" at bounding box center [693, 218] width 93 height 7
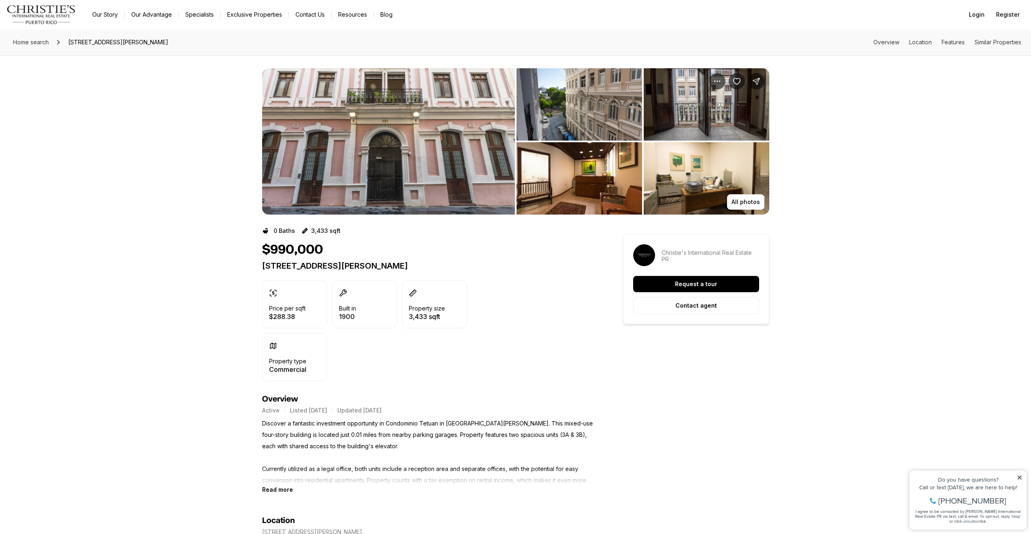
click at [388, 204] on img "View image gallery" at bounding box center [388, 141] width 253 height 146
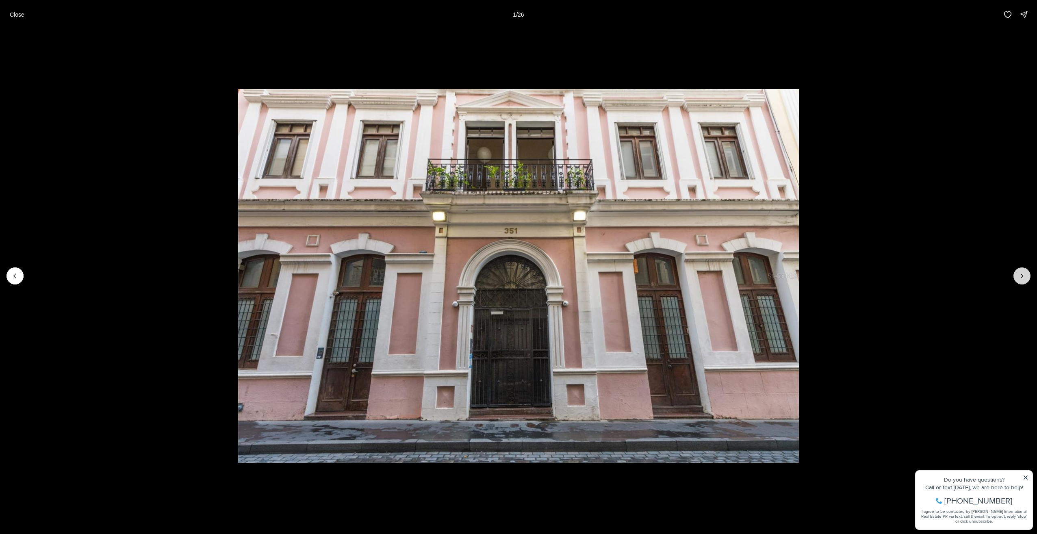
click at [1023, 271] on button "Next slide" at bounding box center [1022, 275] width 17 height 17
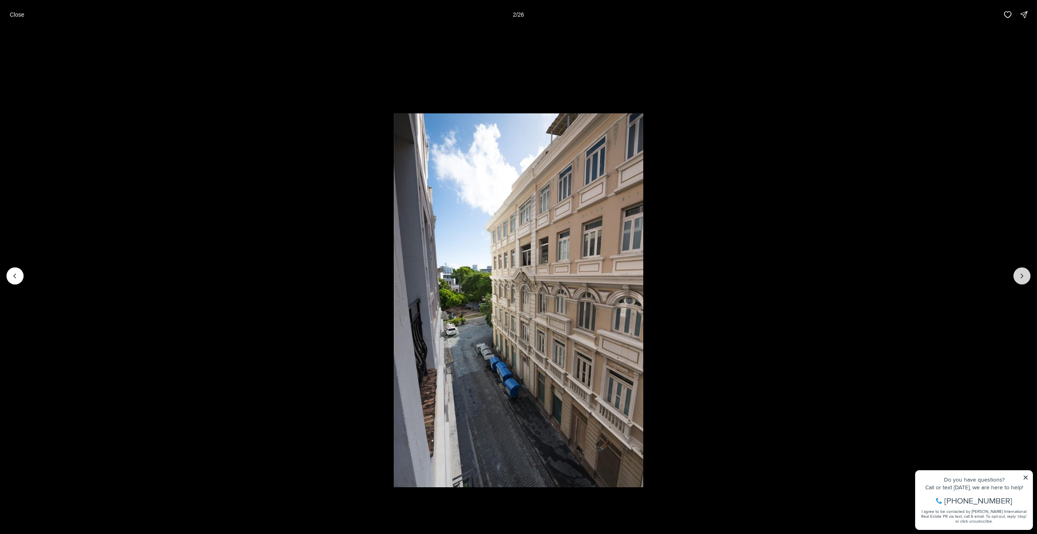
click at [1023, 271] on button "Next slide" at bounding box center [1022, 275] width 17 height 17
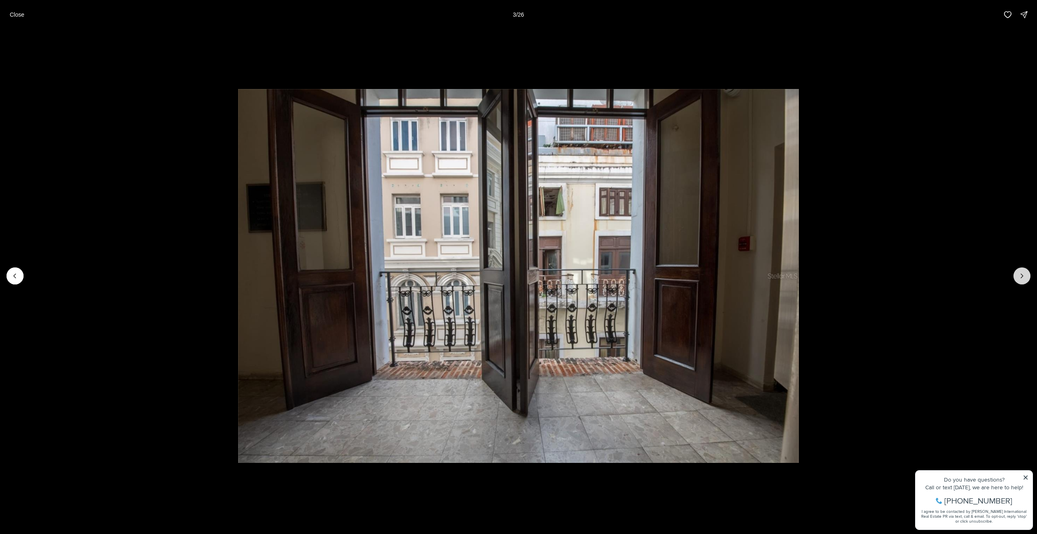
click at [1023, 271] on button "Next slide" at bounding box center [1022, 275] width 17 height 17
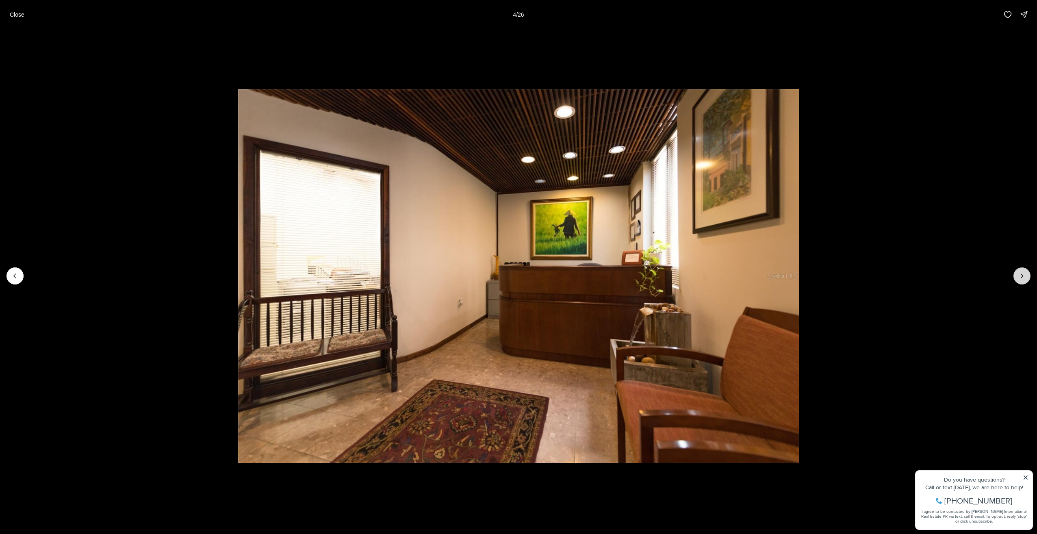
click at [1023, 271] on button "Next slide" at bounding box center [1022, 275] width 17 height 17
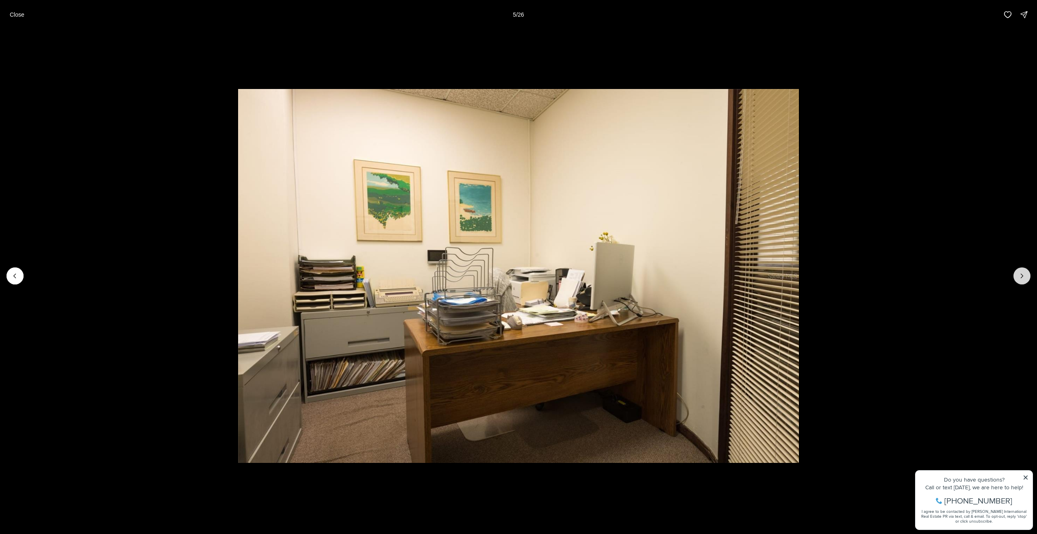
click at [1023, 271] on button "Next slide" at bounding box center [1022, 275] width 17 height 17
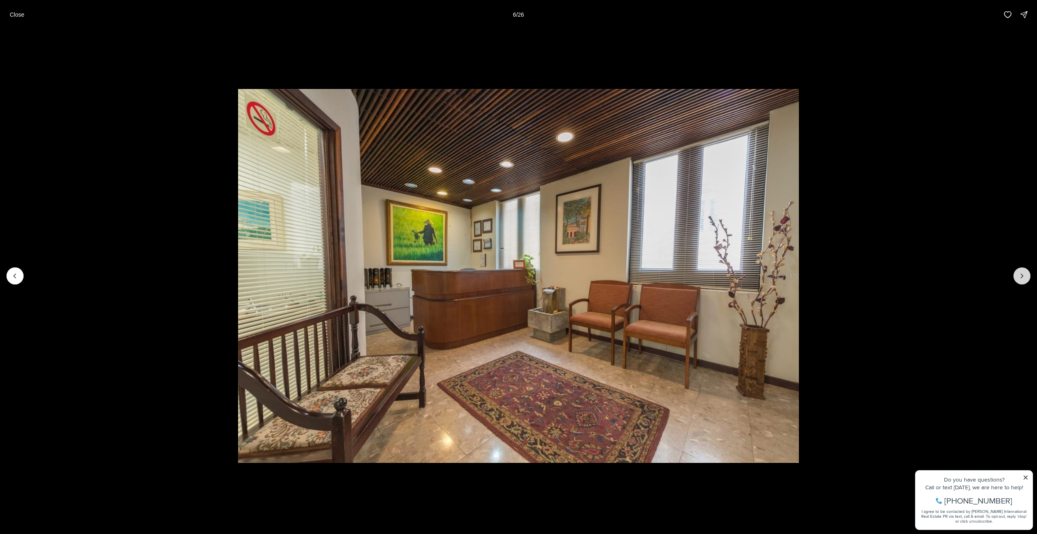
click at [1023, 271] on button "Next slide" at bounding box center [1022, 275] width 17 height 17
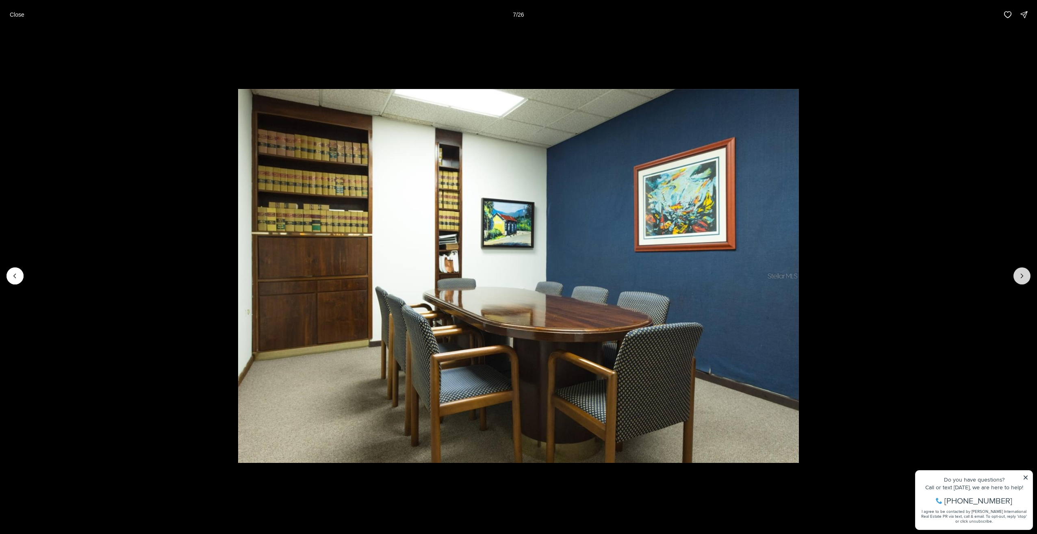
click at [1023, 271] on button "Next slide" at bounding box center [1022, 275] width 17 height 17
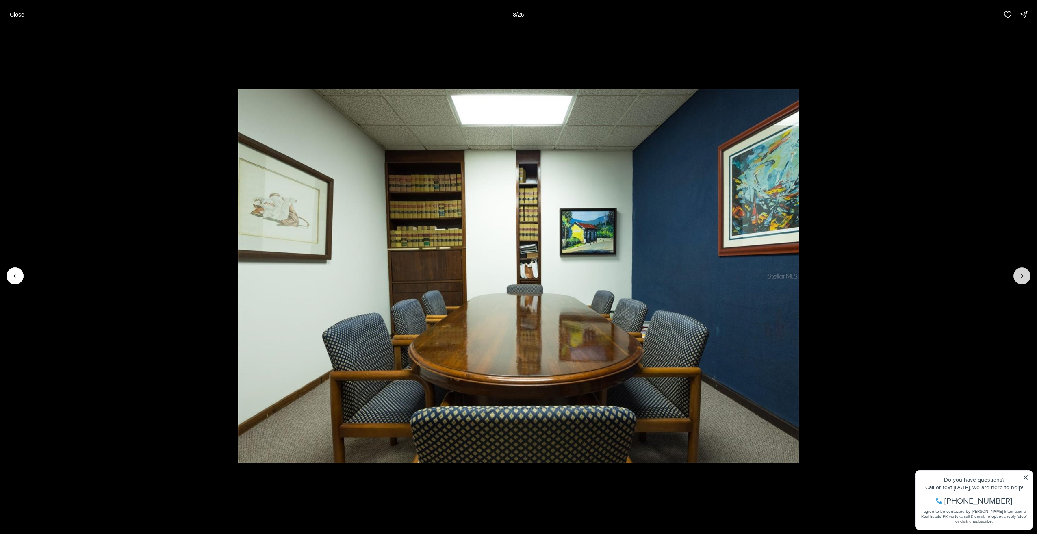
click at [1023, 271] on button "Next slide" at bounding box center [1022, 275] width 17 height 17
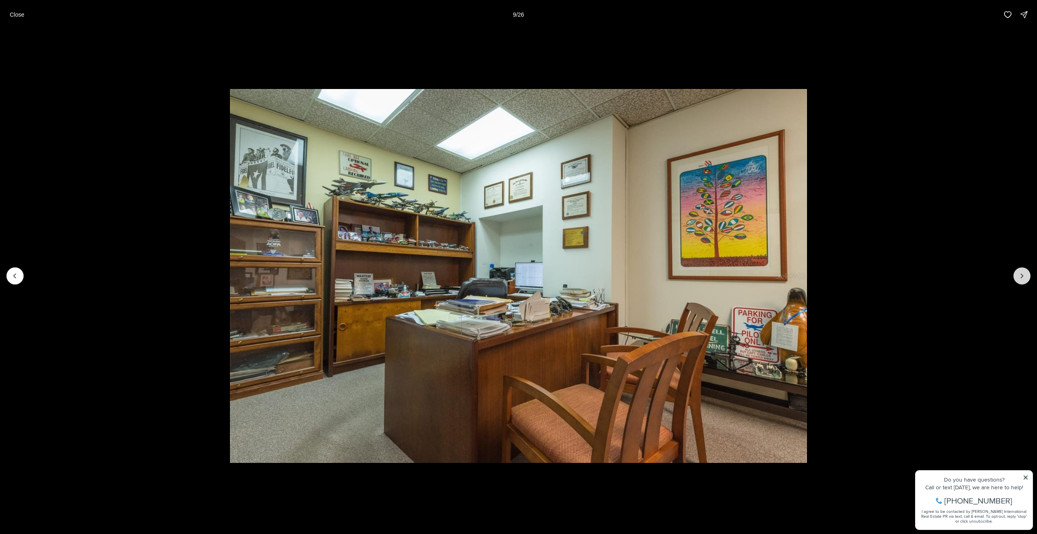
click at [1023, 271] on button "Next slide" at bounding box center [1022, 275] width 17 height 17
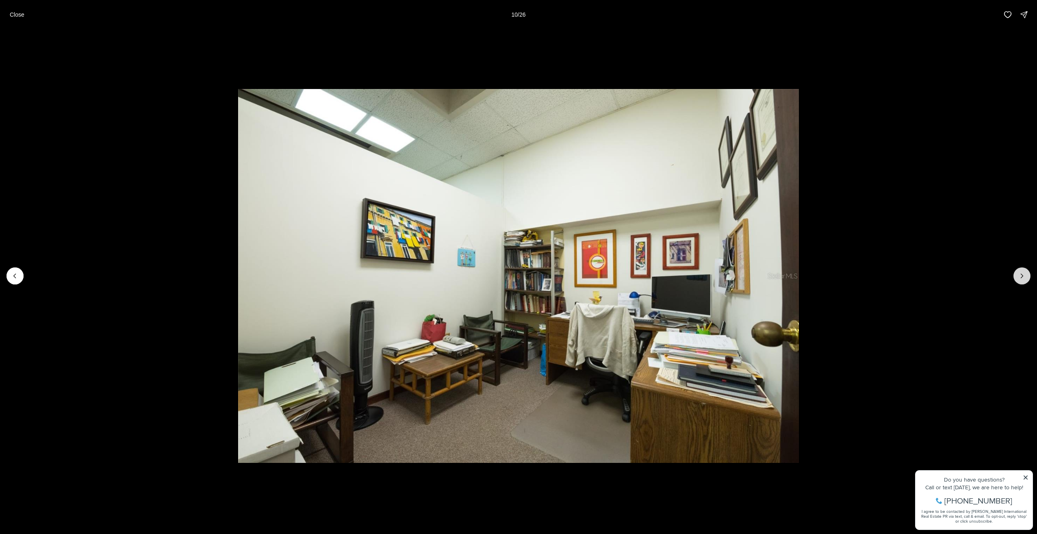
click at [1023, 271] on button "Next slide" at bounding box center [1022, 275] width 17 height 17
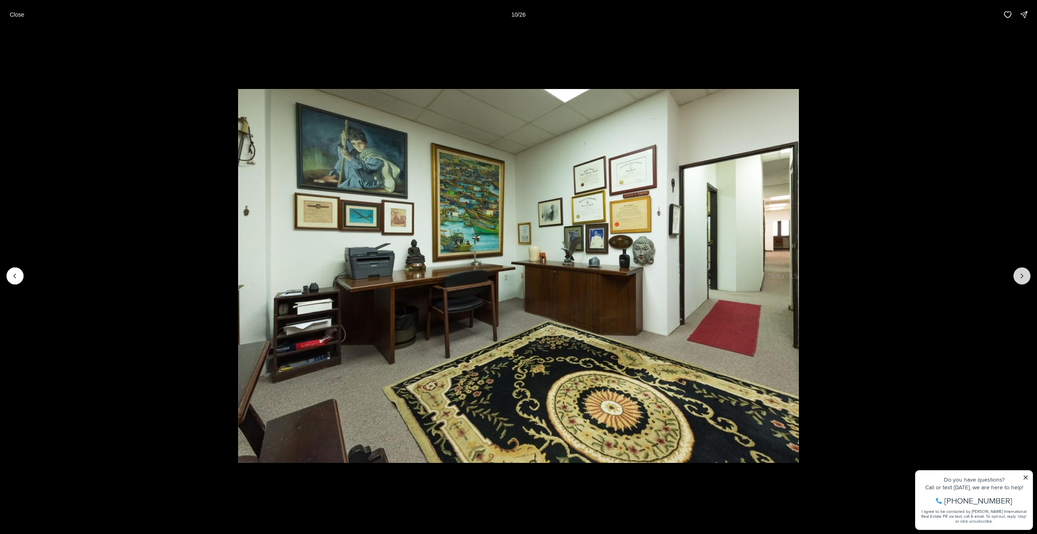
click at [1023, 271] on button "Next slide" at bounding box center [1022, 275] width 17 height 17
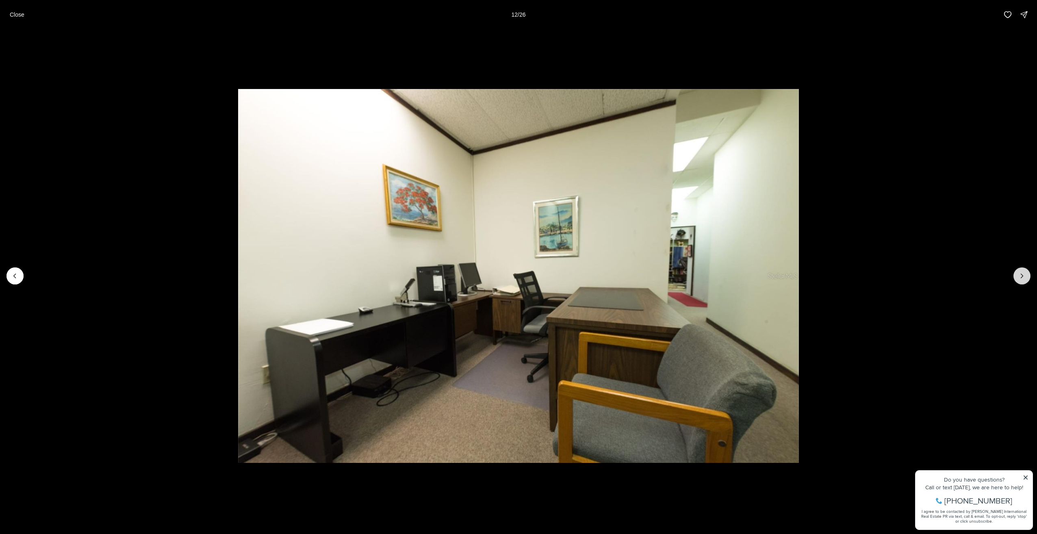
click at [1023, 271] on button "Next slide" at bounding box center [1022, 275] width 17 height 17
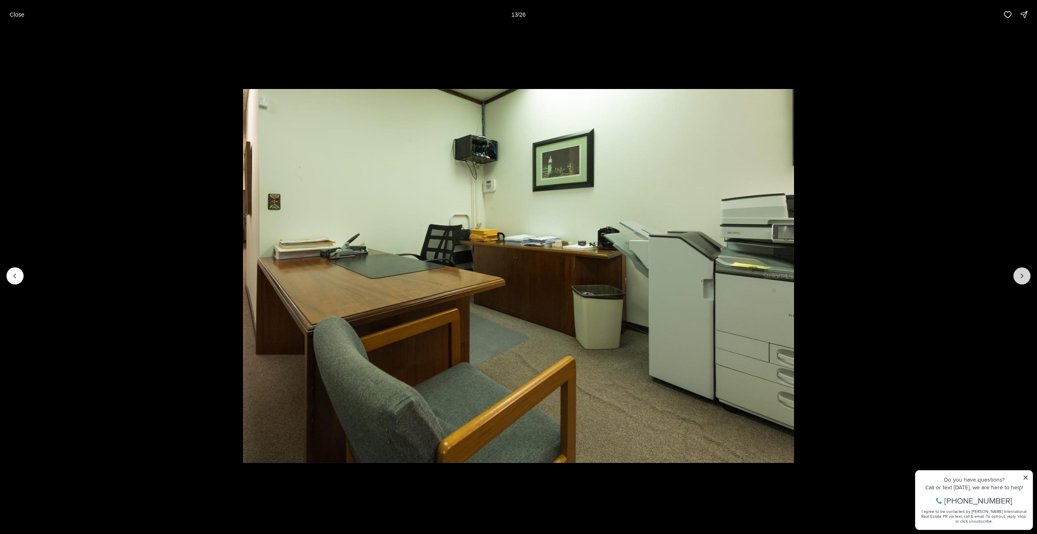
click at [1023, 271] on button "Next slide" at bounding box center [1022, 275] width 17 height 17
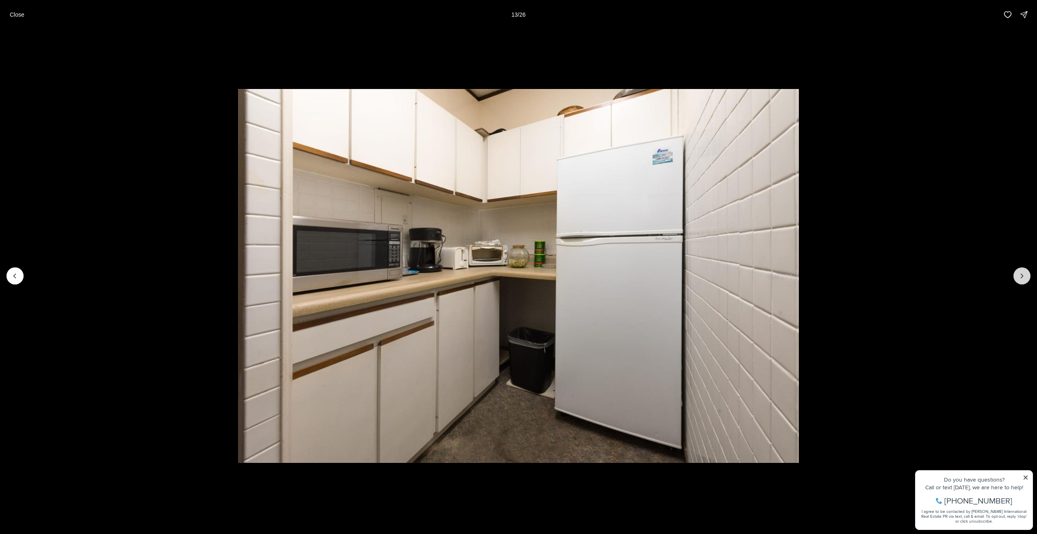
click at [1023, 271] on button "Next slide" at bounding box center [1022, 275] width 17 height 17
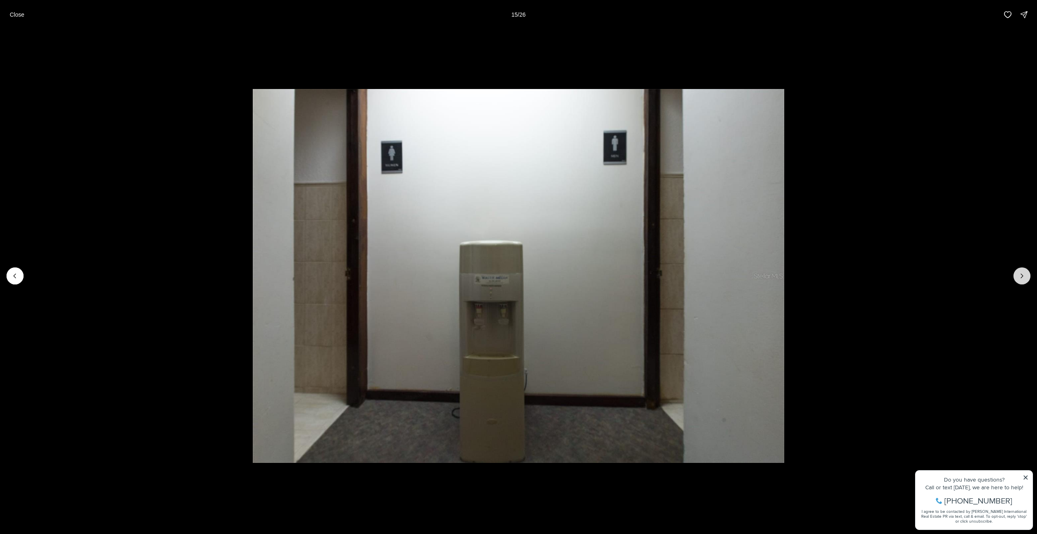
click at [1023, 271] on button "Next slide" at bounding box center [1022, 275] width 17 height 17
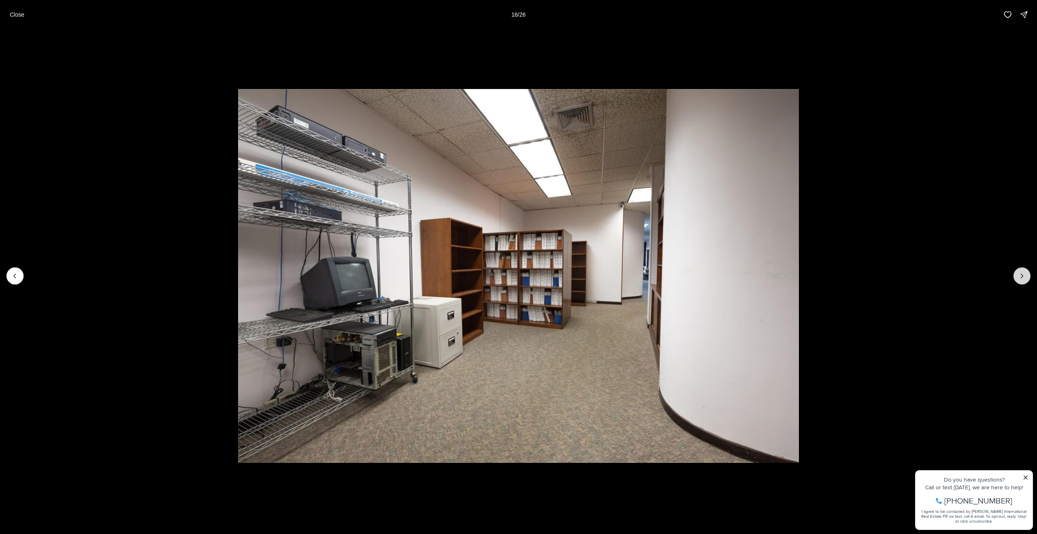
click at [1023, 271] on button "Next slide" at bounding box center [1022, 275] width 17 height 17
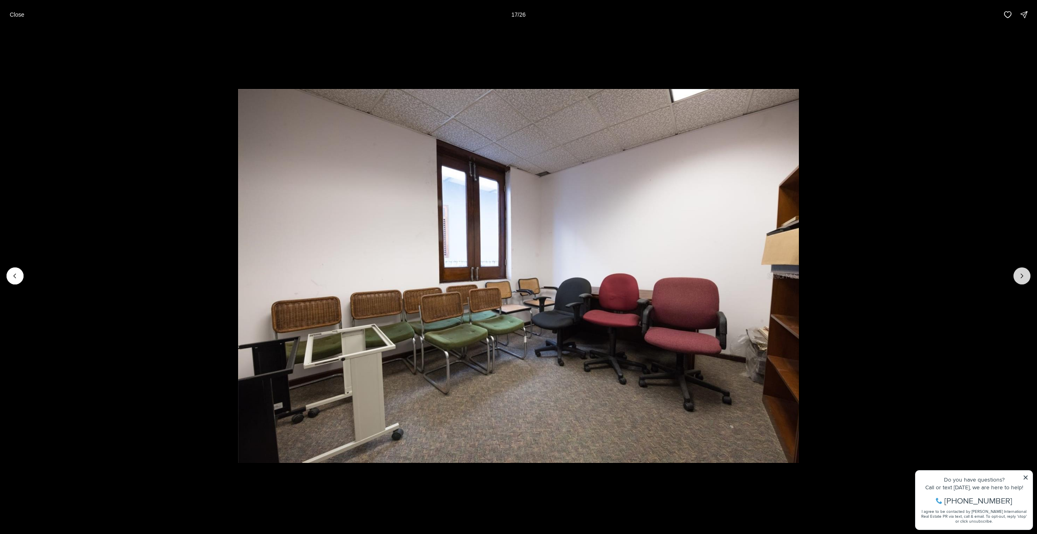
click at [1023, 271] on button "Next slide" at bounding box center [1022, 275] width 17 height 17
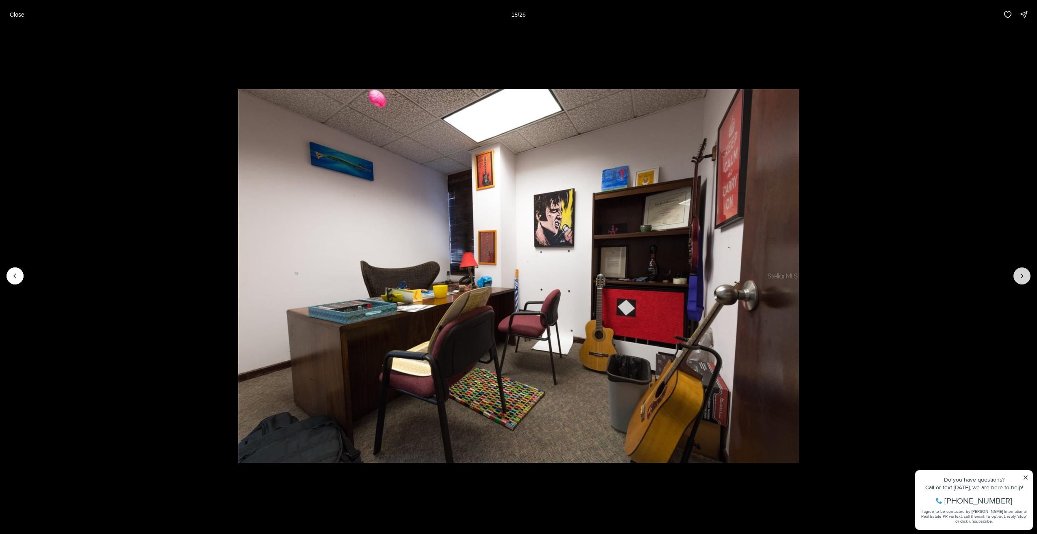
click at [1023, 271] on button "Next slide" at bounding box center [1022, 275] width 17 height 17
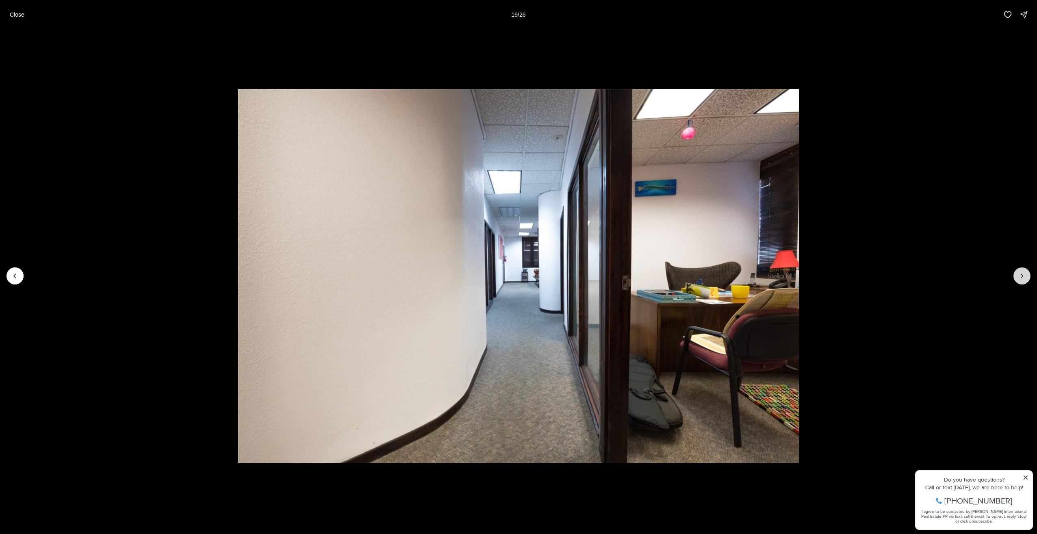
click at [1023, 271] on button "Next slide" at bounding box center [1022, 275] width 17 height 17
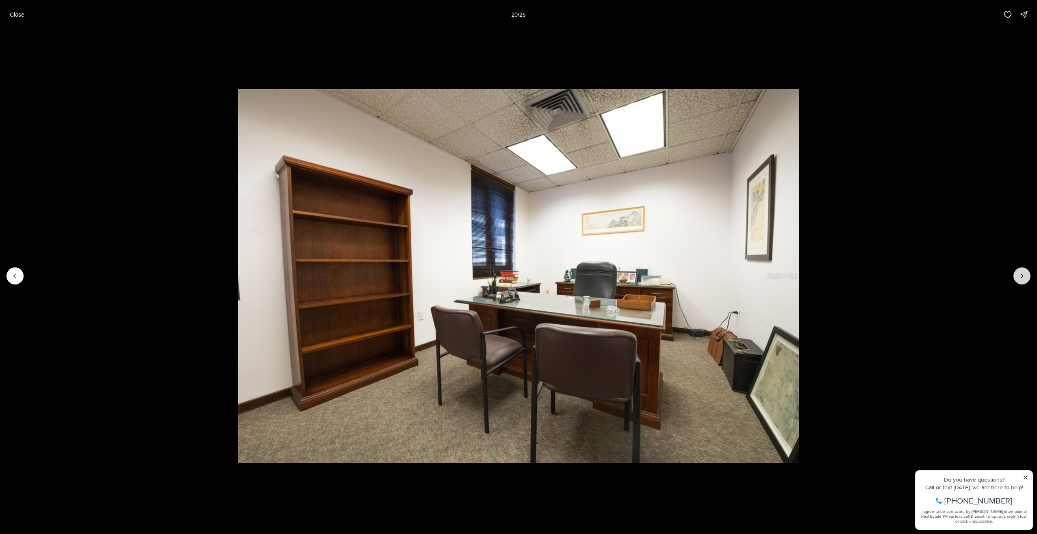
click at [1023, 271] on button "Next slide" at bounding box center [1022, 275] width 17 height 17
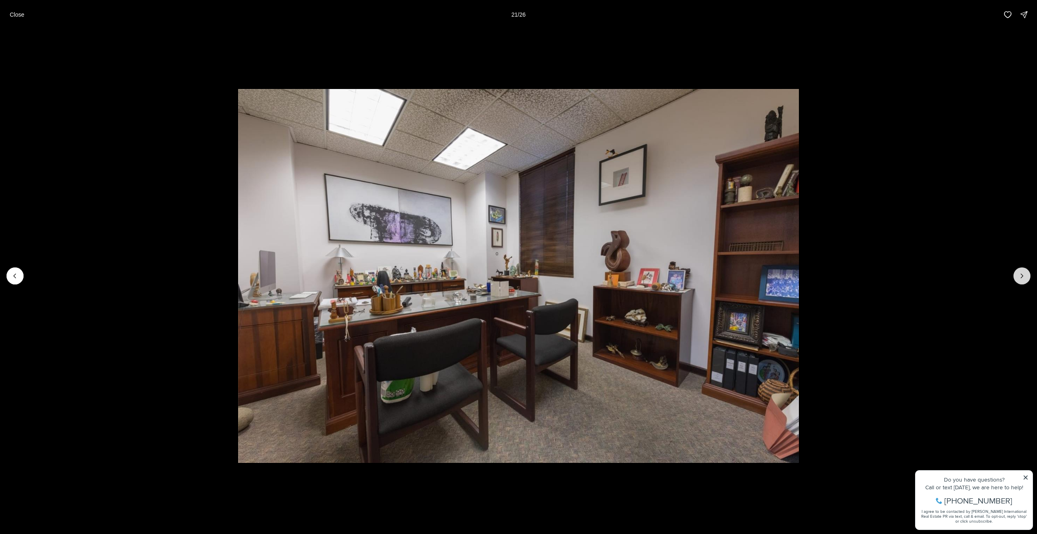
click at [1023, 271] on button "Next slide" at bounding box center [1022, 275] width 17 height 17
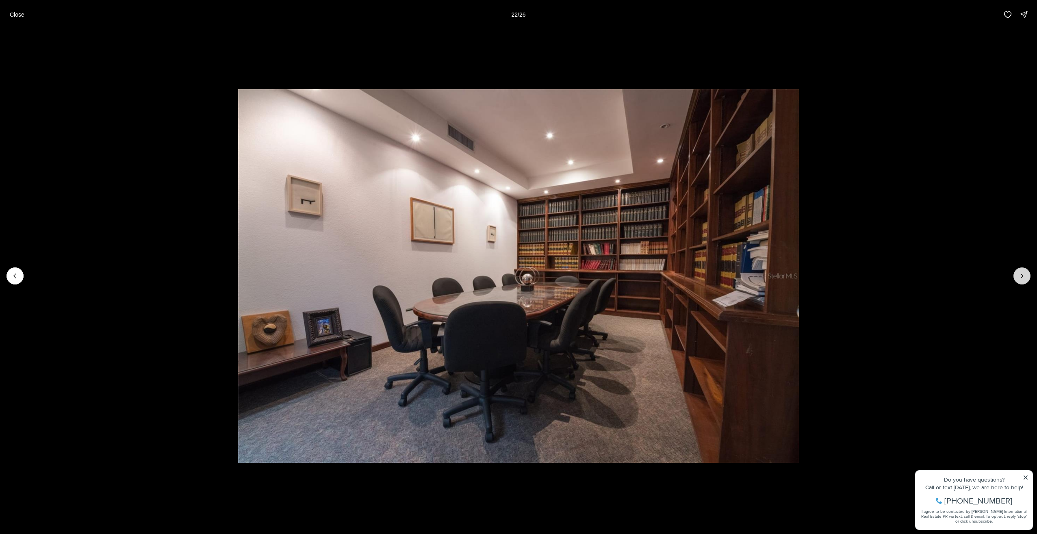
click at [1023, 271] on button "Next slide" at bounding box center [1022, 275] width 17 height 17
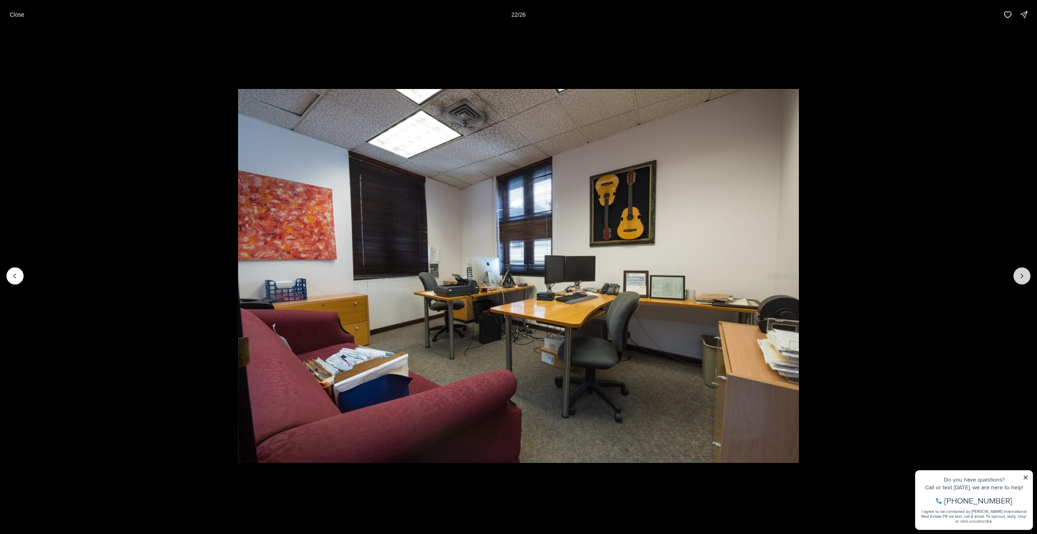
click at [1023, 271] on button "Next slide" at bounding box center [1022, 275] width 17 height 17
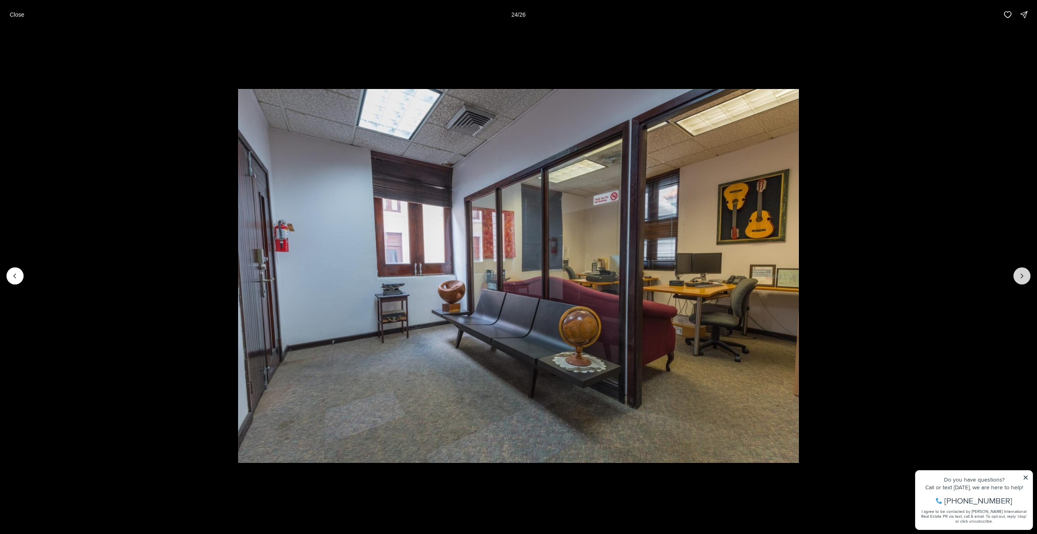
click at [1023, 271] on button "Next slide" at bounding box center [1022, 275] width 17 height 17
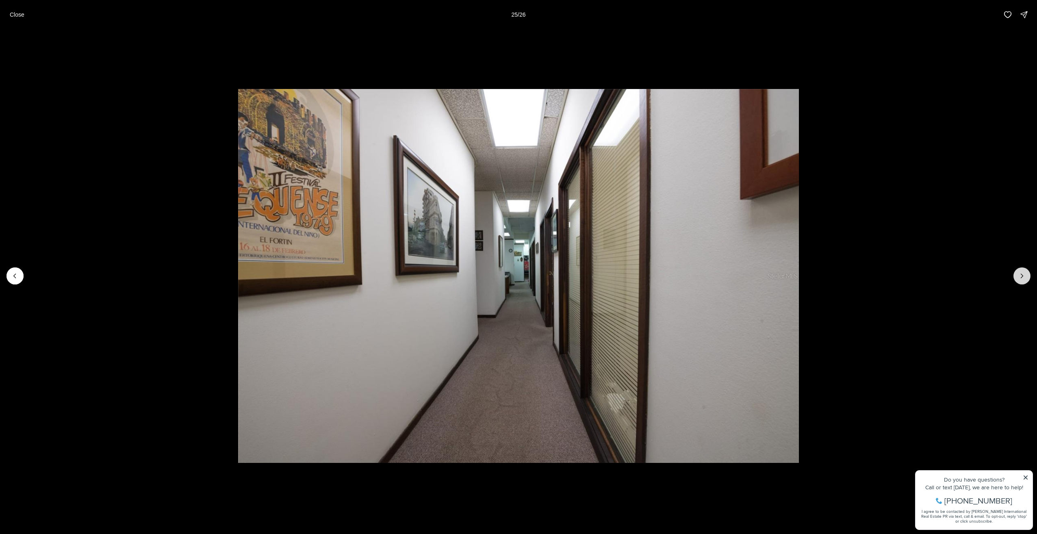
click at [1023, 271] on button "Next slide" at bounding box center [1022, 275] width 17 height 17
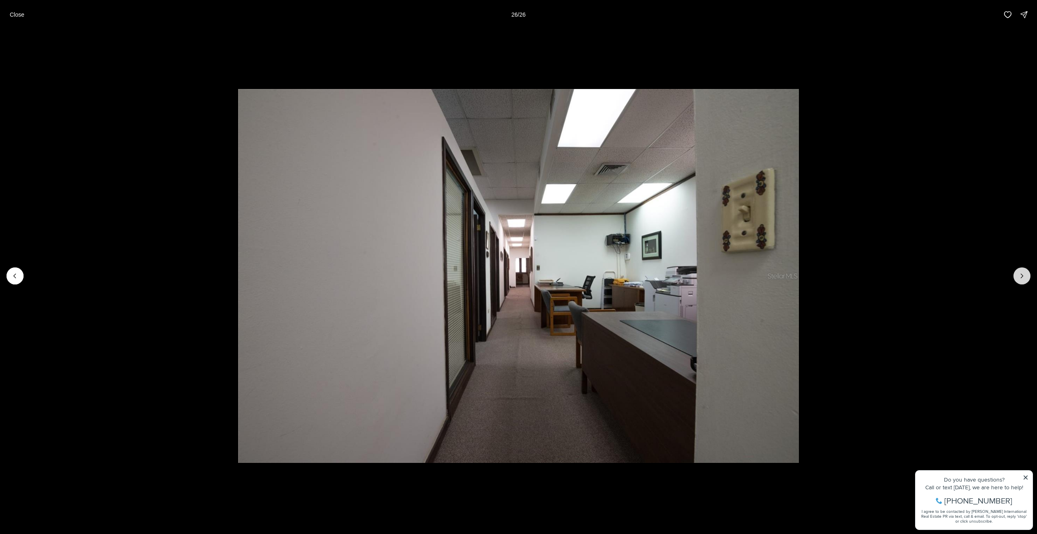
click at [1023, 271] on div at bounding box center [1022, 275] width 17 height 17
drag, startPoint x: 212, startPoint y: 106, endPoint x: 271, endPoint y: 167, distance: 85.1
click at [213, 115] on li "26 of 26" at bounding box center [518, 275] width 1037 height 493
click at [12, 18] on button "Close" at bounding box center [17, 15] width 24 height 16
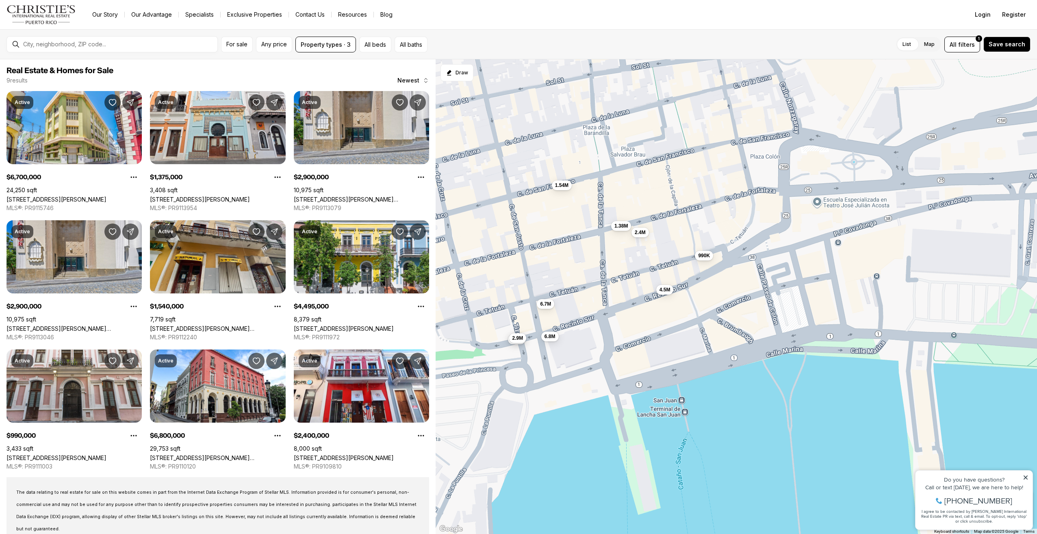
drag, startPoint x: 507, startPoint y: 374, endPoint x: 562, endPoint y: 382, distance: 56.3
click at [562, 382] on div "6.7M 1.38M 2.9M 2.9M 1.54M 4.5M 990K 6.8M 2.4M" at bounding box center [737, 296] width 602 height 475
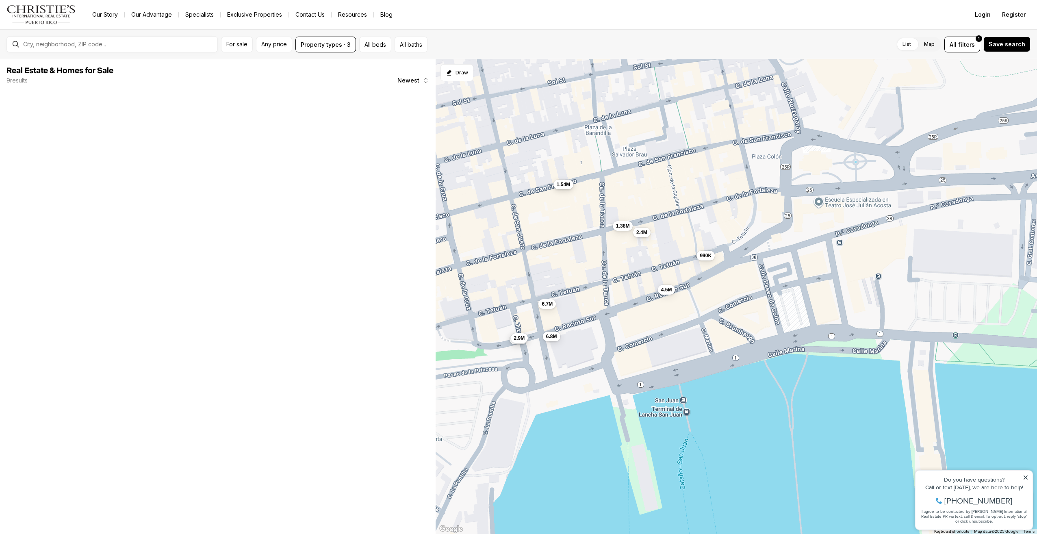
click at [565, 188] on button "1.54M" at bounding box center [564, 184] width 20 height 10
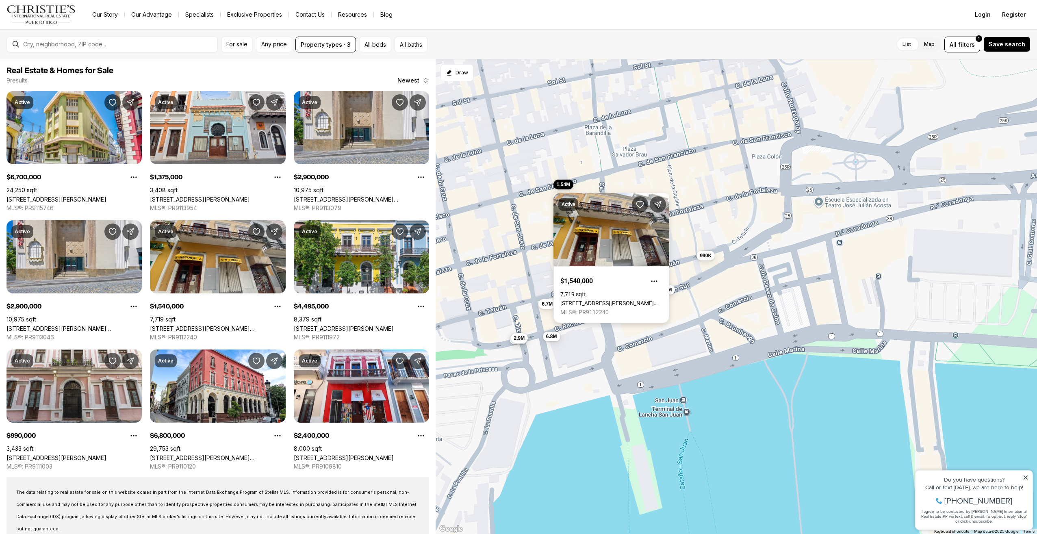
click at [601, 300] on link "[STREET_ADDRESS][PERSON_NAME][PERSON_NAME]" at bounding box center [611, 303] width 102 height 7
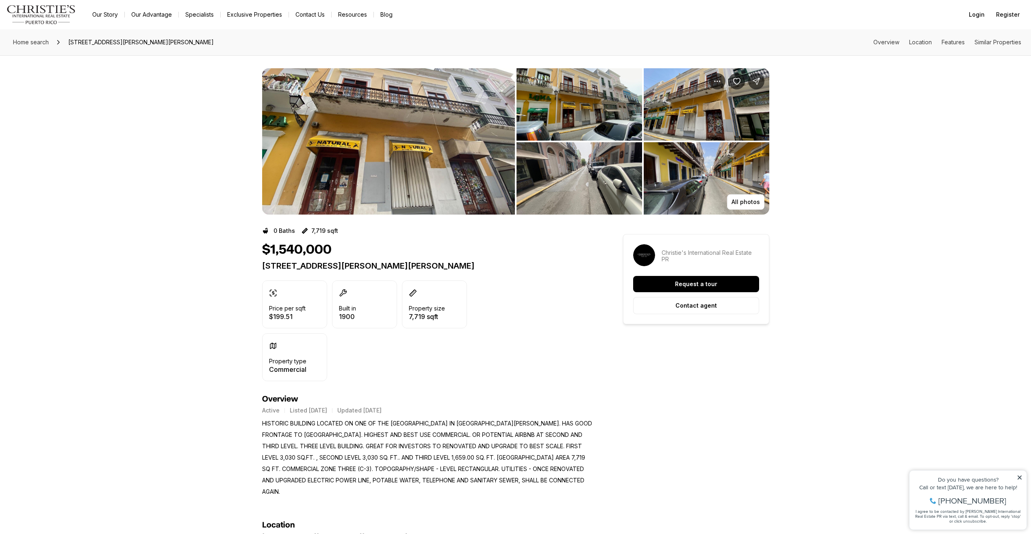
click at [447, 169] on img "View image gallery" at bounding box center [388, 141] width 253 height 146
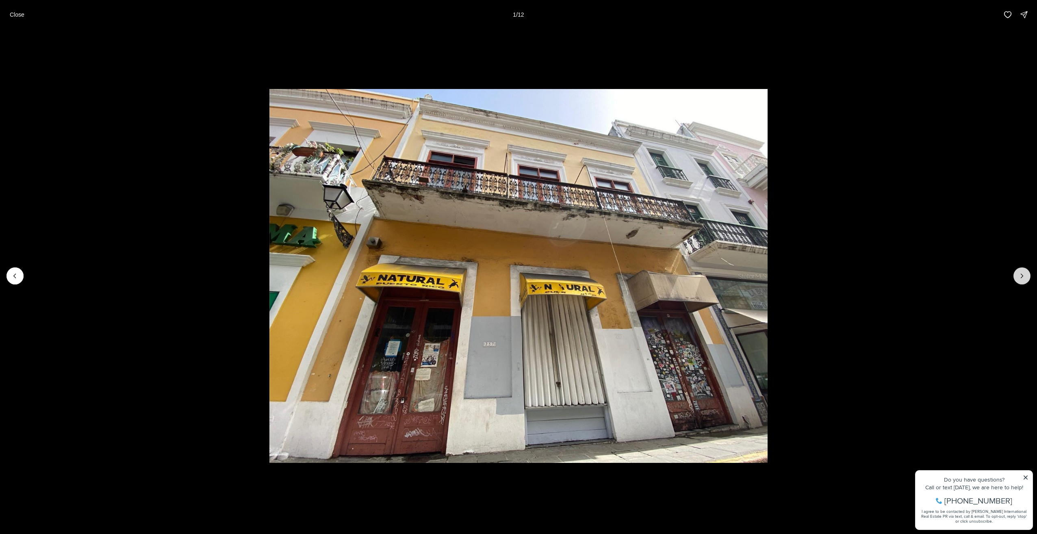
click at [1019, 276] on icon "Next slide" at bounding box center [1022, 276] width 8 height 8
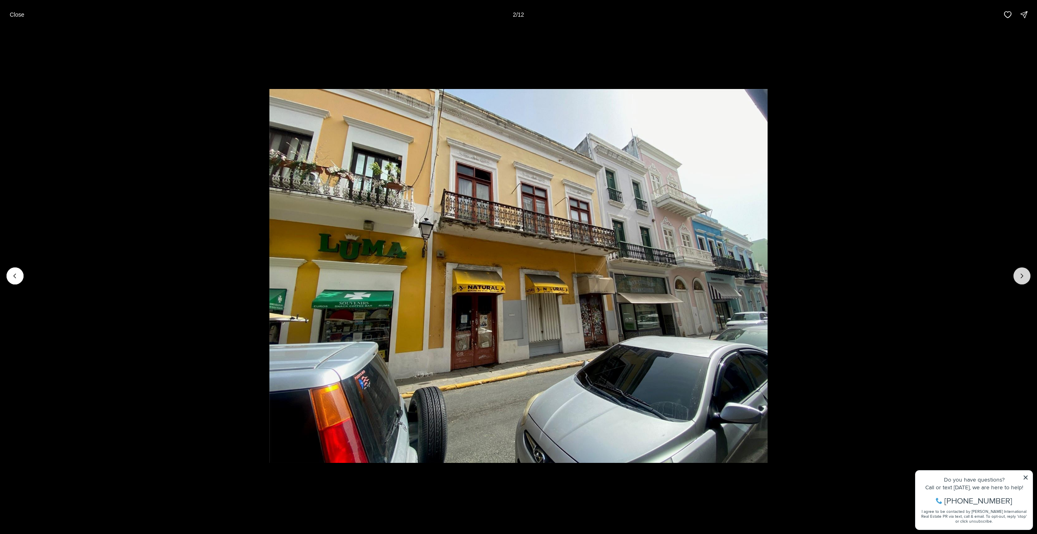
click at [1019, 276] on icon "Next slide" at bounding box center [1022, 276] width 8 height 8
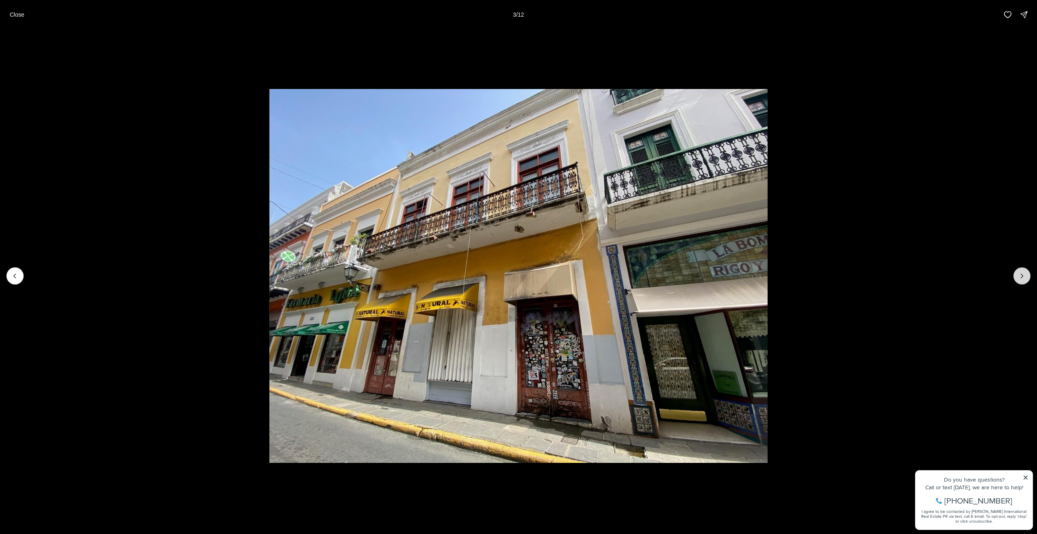
click at [1019, 276] on icon "Next slide" at bounding box center [1022, 276] width 8 height 8
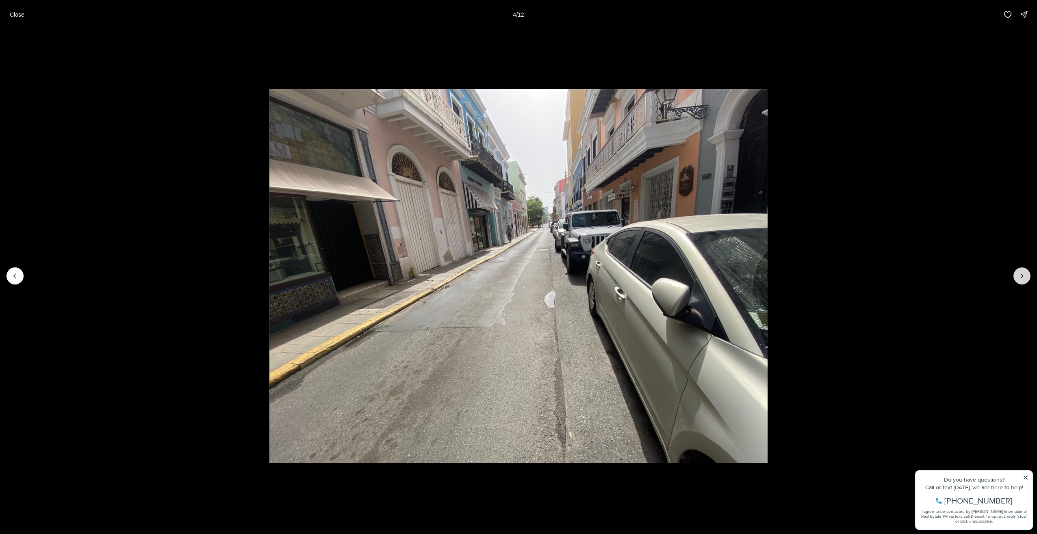
click at [1019, 276] on icon "Next slide" at bounding box center [1022, 276] width 8 height 8
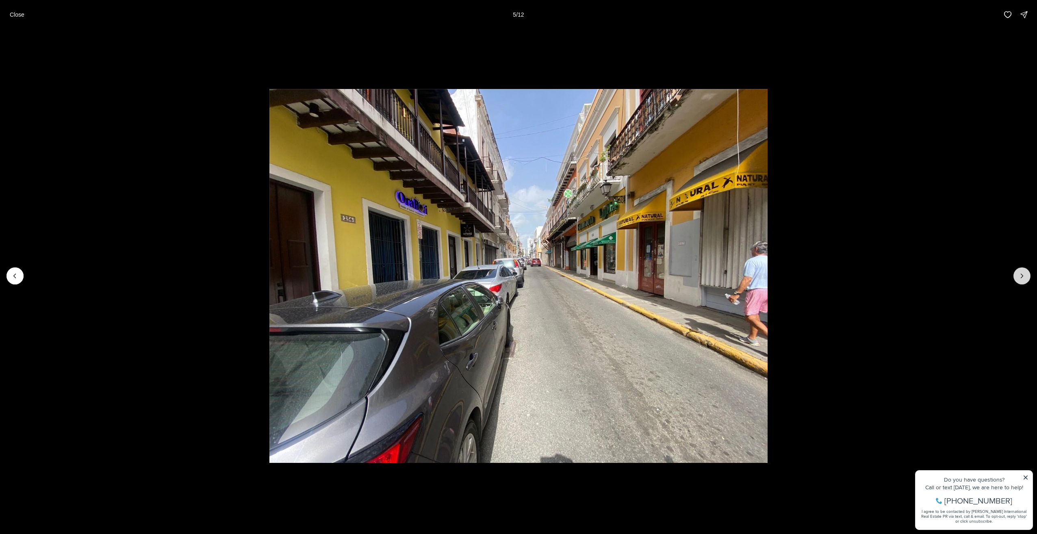
click at [1019, 276] on icon "Next slide" at bounding box center [1022, 276] width 8 height 8
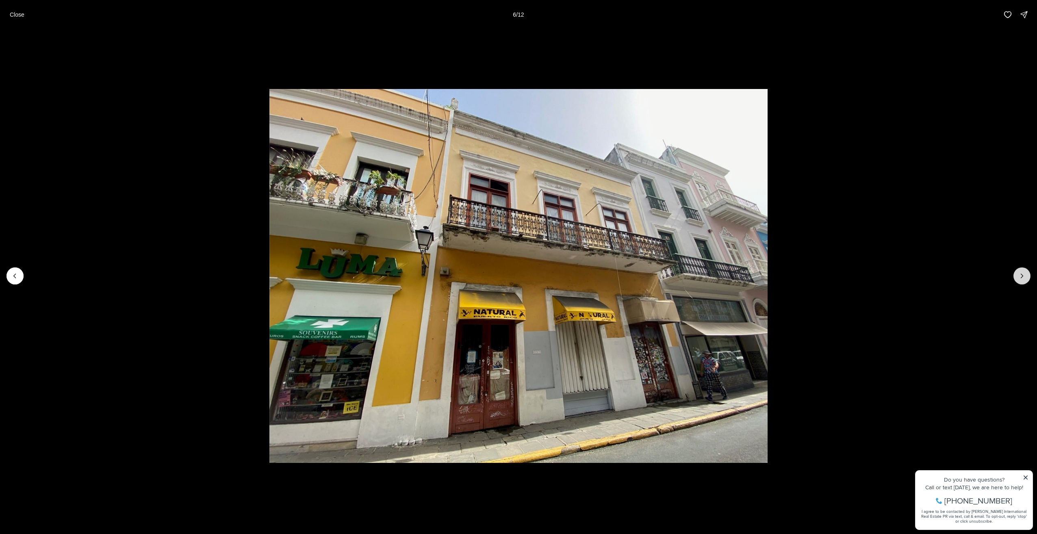
click at [1019, 276] on icon "Next slide" at bounding box center [1022, 276] width 8 height 8
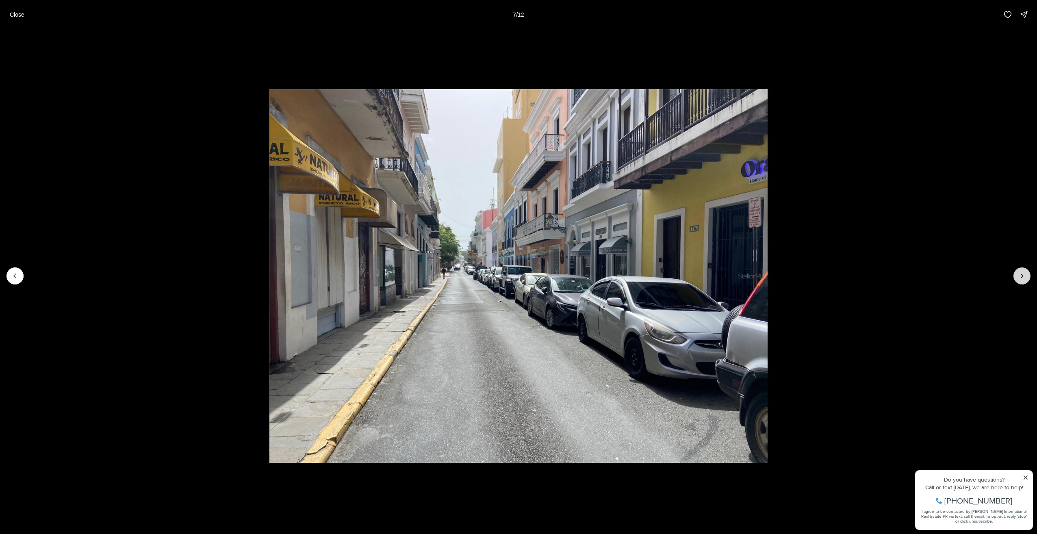
click at [1019, 276] on icon "Next slide" at bounding box center [1022, 276] width 8 height 8
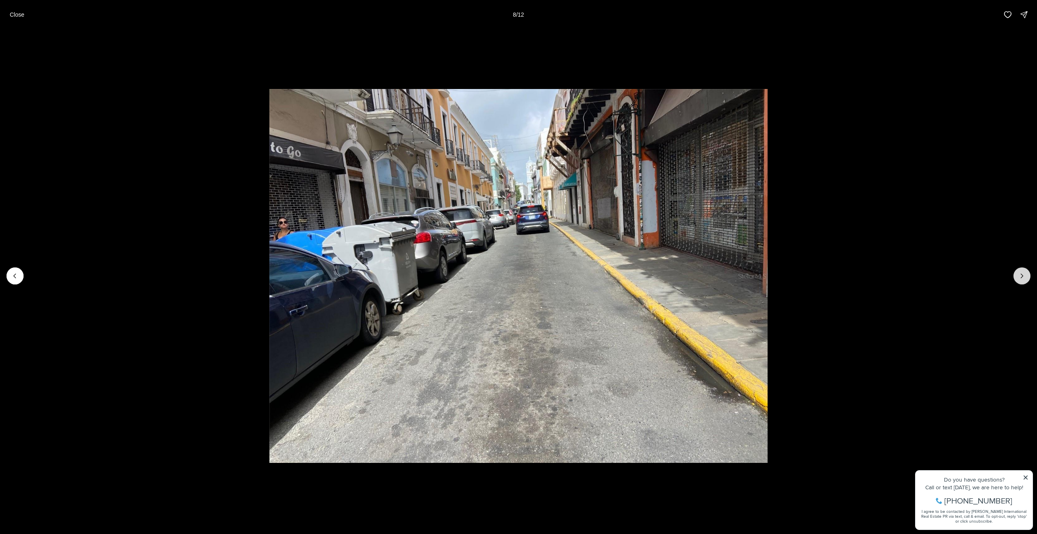
click at [1019, 276] on icon "Next slide" at bounding box center [1022, 276] width 8 height 8
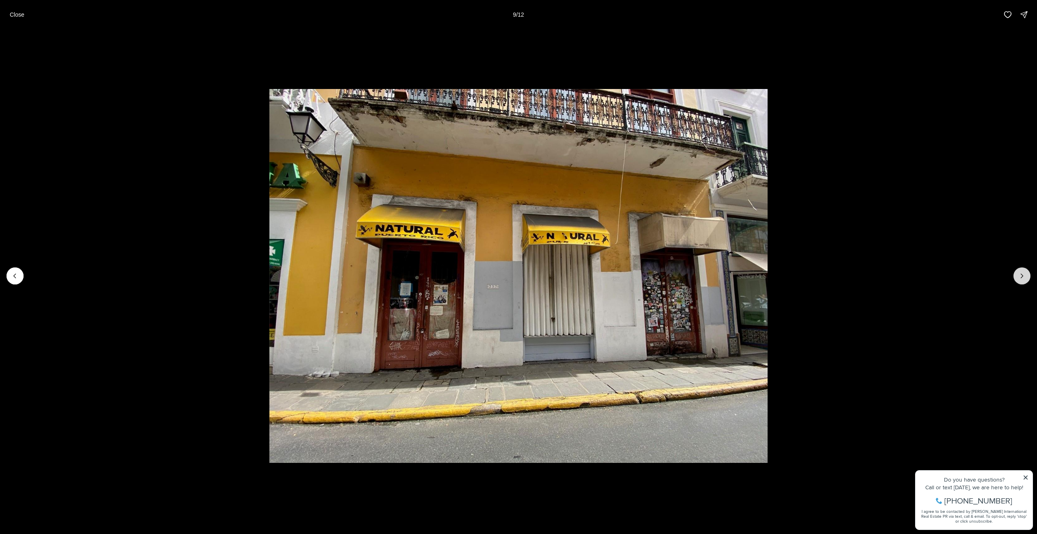
click at [1019, 276] on icon "Next slide" at bounding box center [1022, 276] width 8 height 8
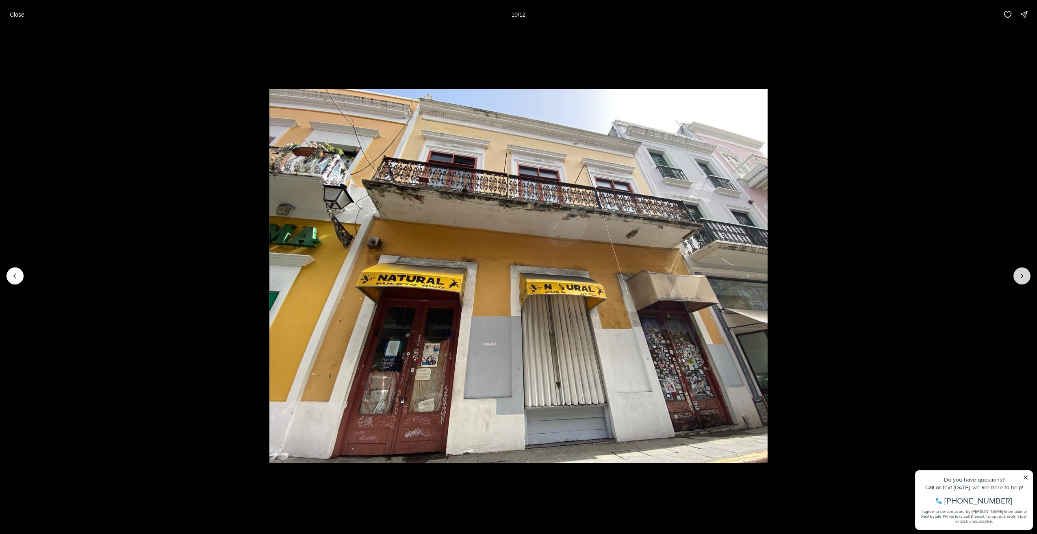
click at [1019, 276] on icon "Next slide" at bounding box center [1022, 276] width 8 height 8
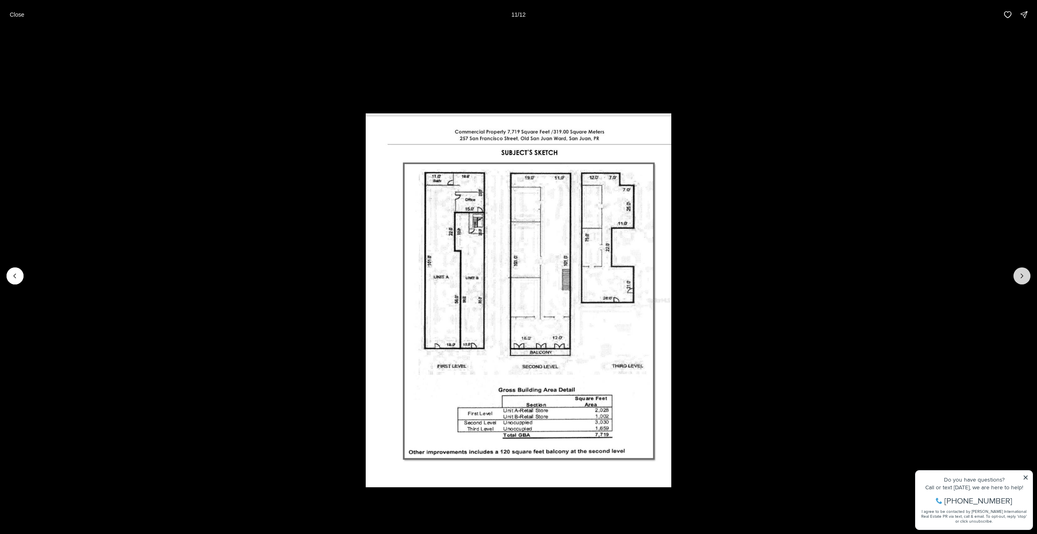
click at [1019, 276] on icon "Next slide" at bounding box center [1022, 276] width 8 height 8
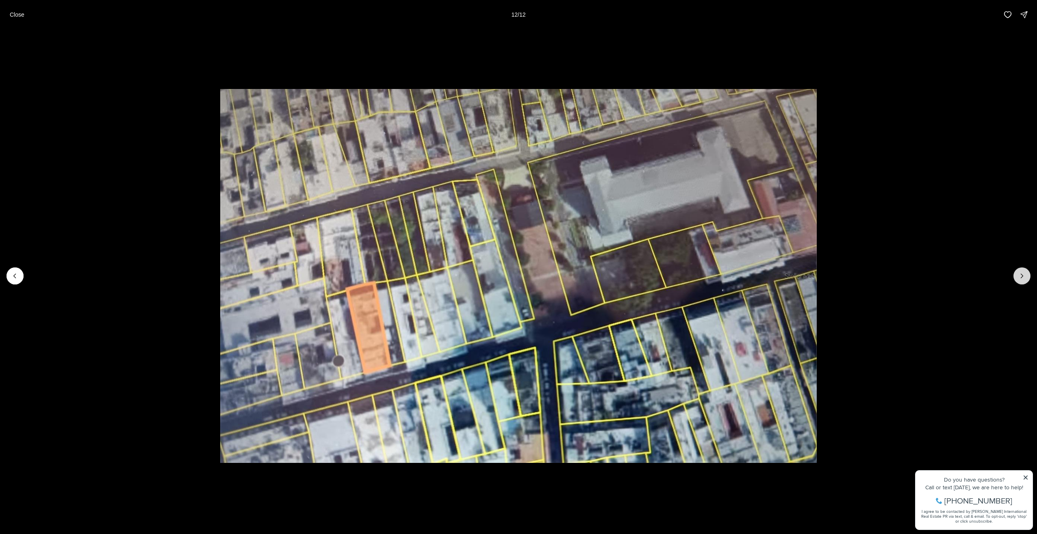
click at [1019, 276] on div at bounding box center [1022, 275] width 17 height 17
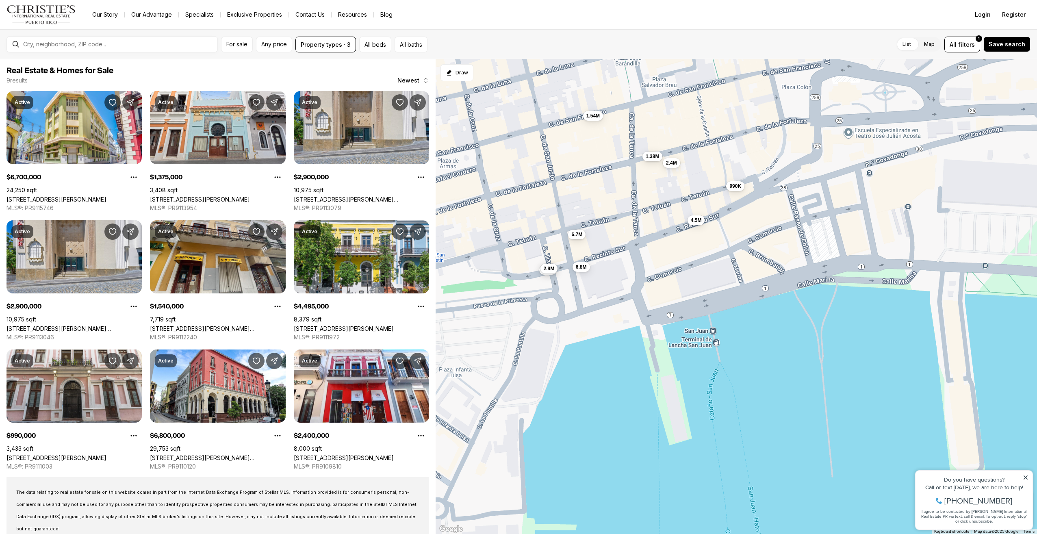
drag, startPoint x: 577, startPoint y: 277, endPoint x: 607, endPoint y: 207, distance: 76.3
click at [607, 207] on div "6.7M 1.38M 2.9M 2.9M 1.54M 4.5M 990K 6.8M 2.4M" at bounding box center [737, 296] width 602 height 475
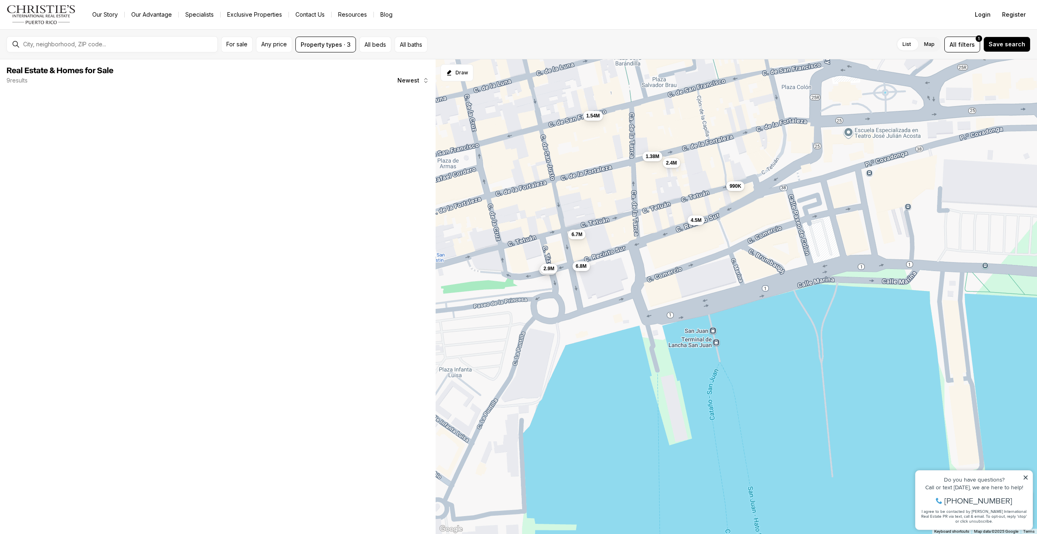
click at [589, 269] on button "6.8M" at bounding box center [581, 266] width 17 height 10
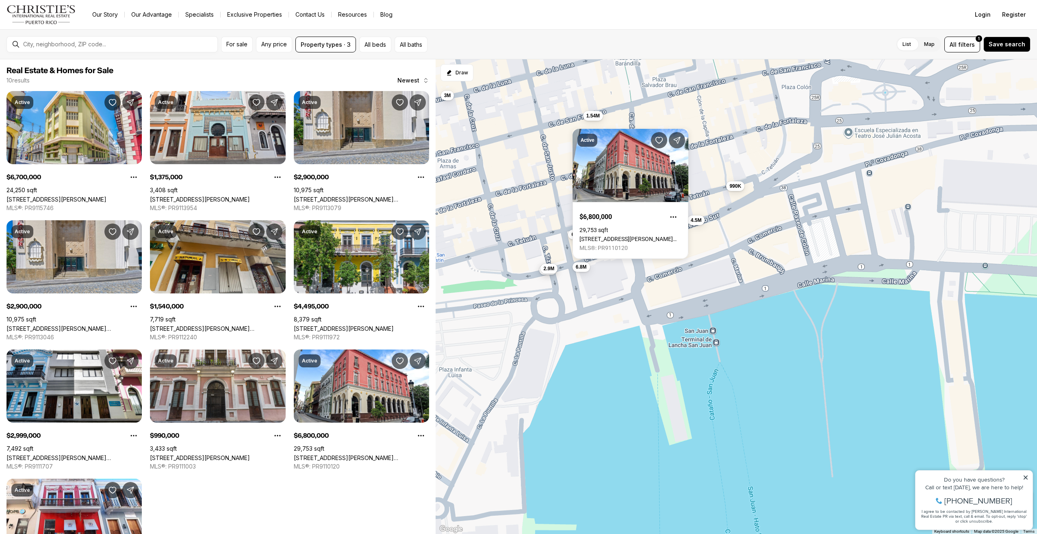
click at [562, 232] on div "6.7M 1.38M 2.9M 2.9M 1.54M 4.5M 990K 6.8M 2.4M 3M" at bounding box center [737, 296] width 602 height 475
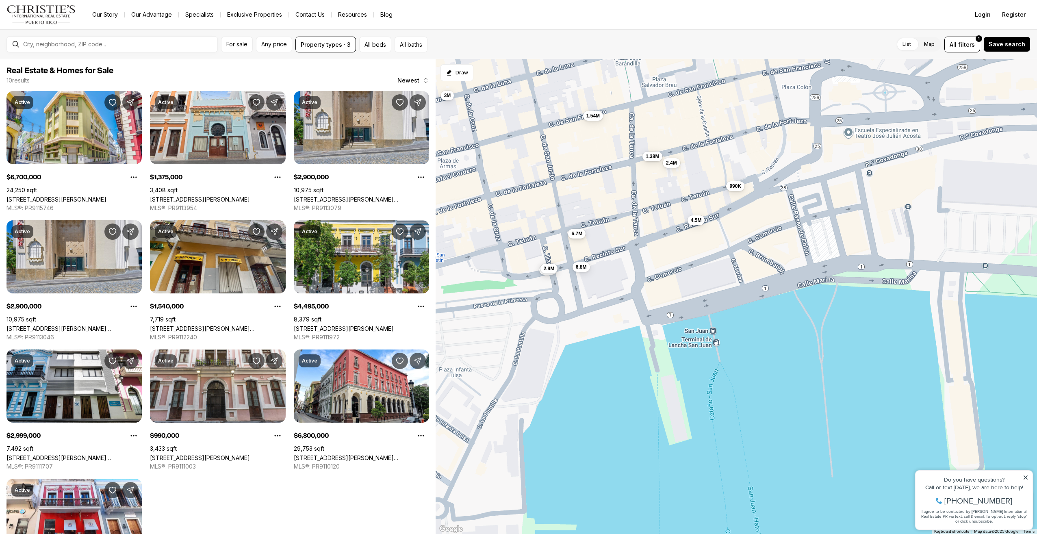
click at [575, 238] on button "6.7M" at bounding box center [576, 233] width 17 height 10
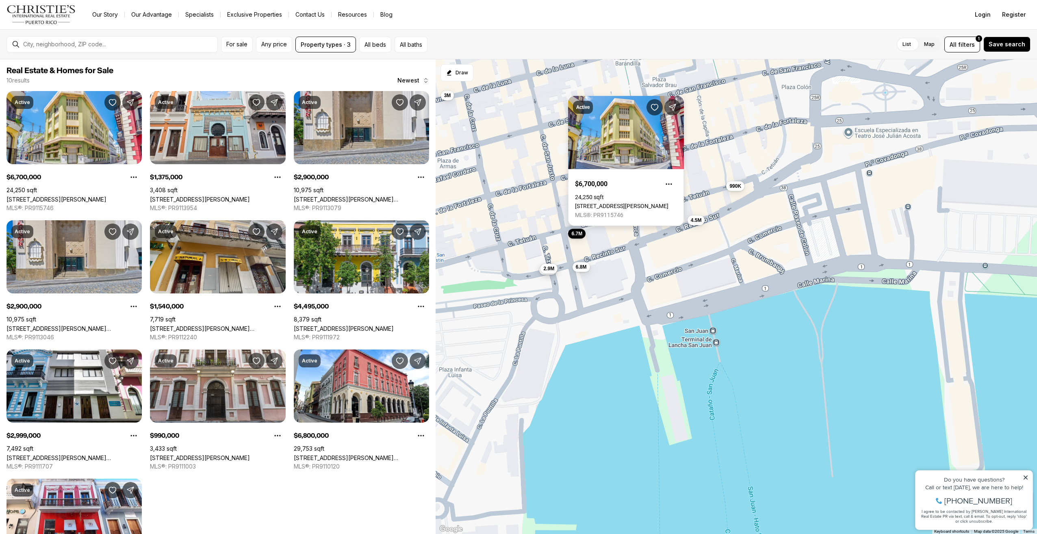
click at [621, 203] on link "[STREET_ADDRESS][PERSON_NAME]" at bounding box center [621, 206] width 93 height 7
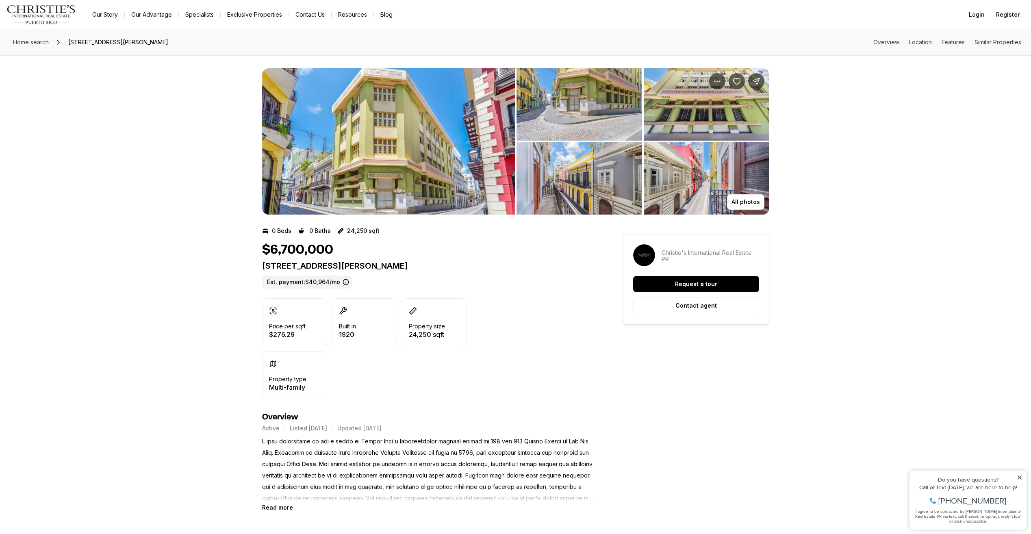
click at [417, 175] on img "View image gallery" at bounding box center [388, 141] width 253 height 146
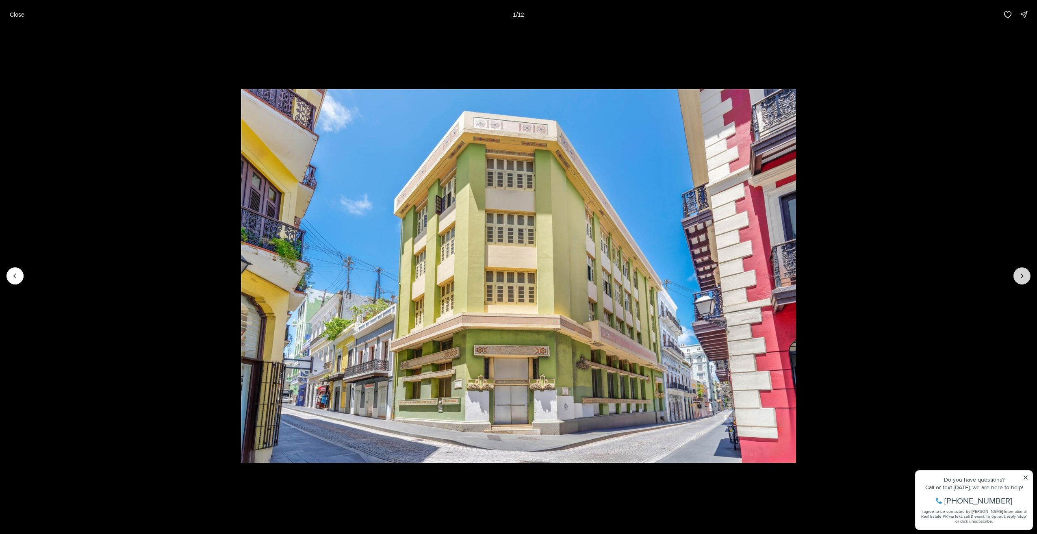
click at [1018, 275] on icon "Next slide" at bounding box center [1022, 276] width 8 height 8
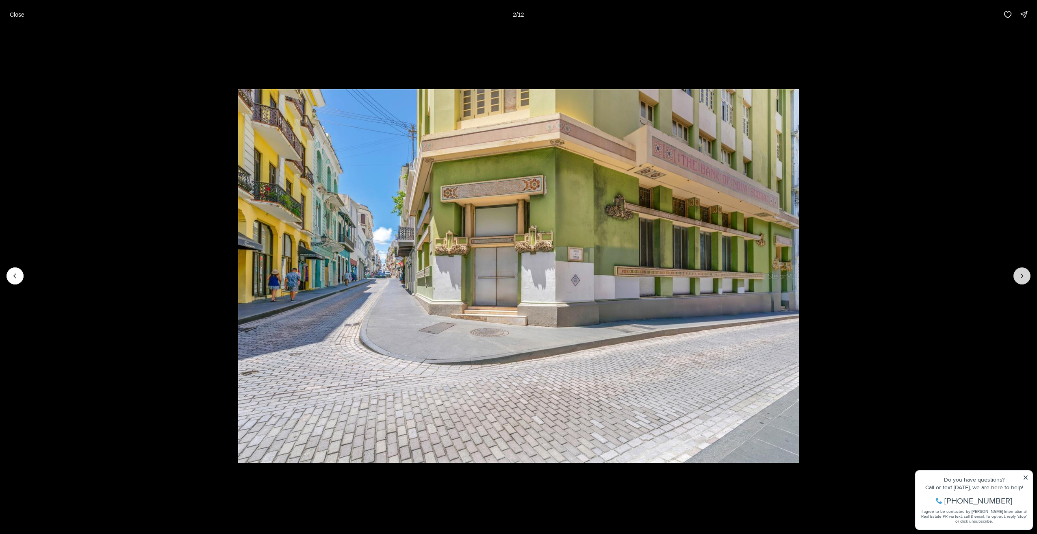
click at [1018, 275] on icon "Next slide" at bounding box center [1022, 276] width 8 height 8
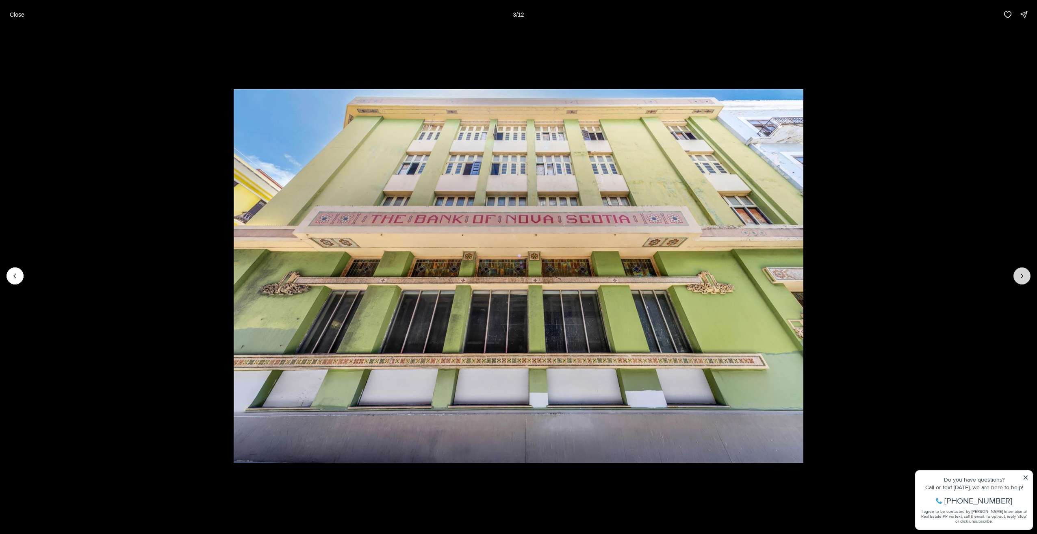
click at [1018, 275] on icon "Next slide" at bounding box center [1022, 276] width 8 height 8
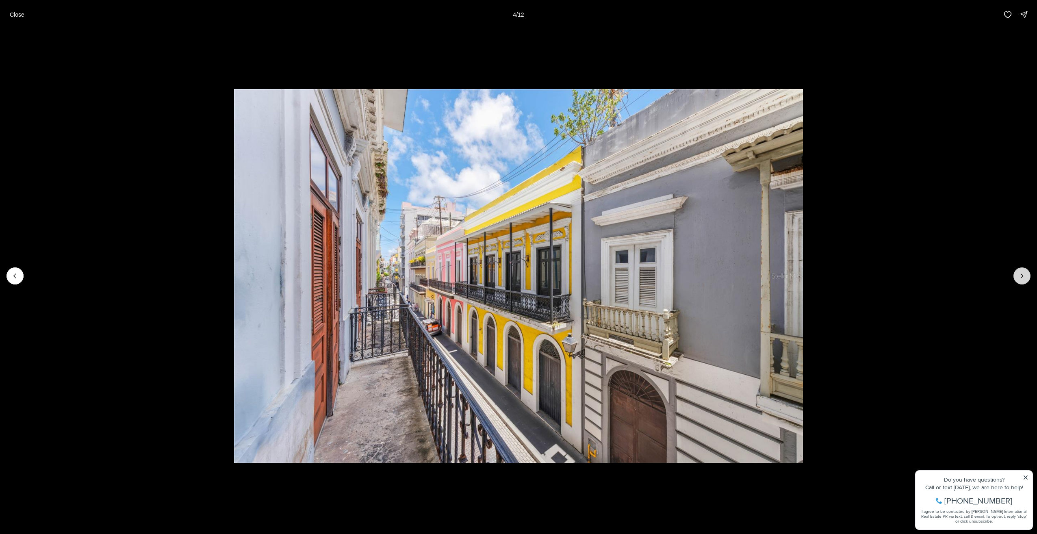
click at [1018, 275] on icon "Next slide" at bounding box center [1022, 276] width 8 height 8
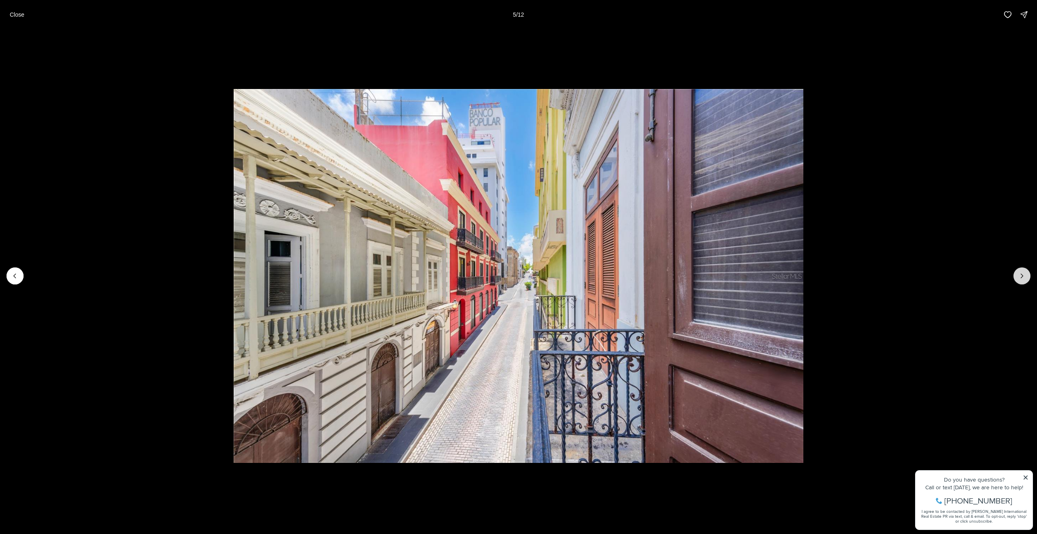
click at [1018, 275] on icon "Next slide" at bounding box center [1022, 276] width 8 height 8
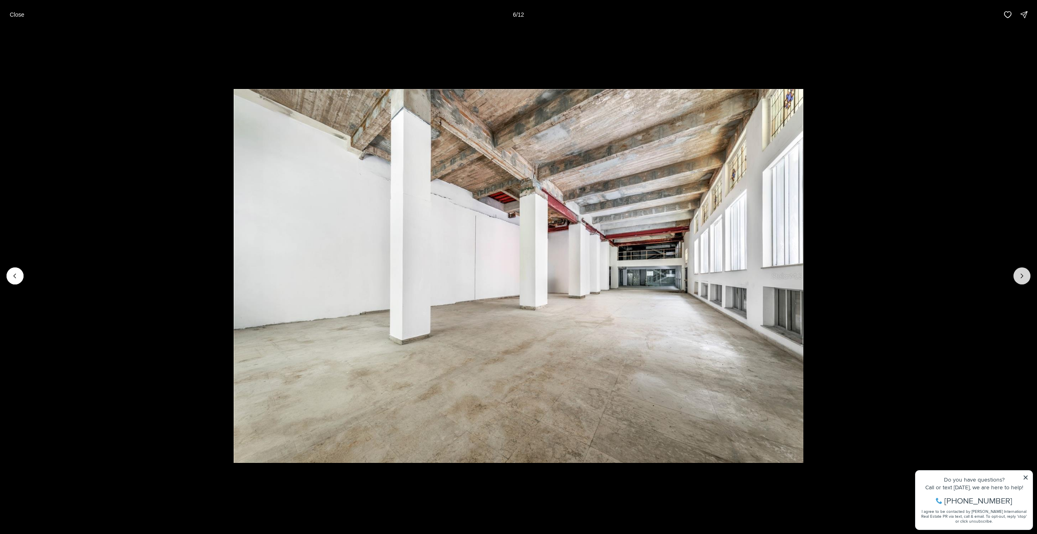
click at [1018, 275] on icon "Next slide" at bounding box center [1022, 276] width 8 height 8
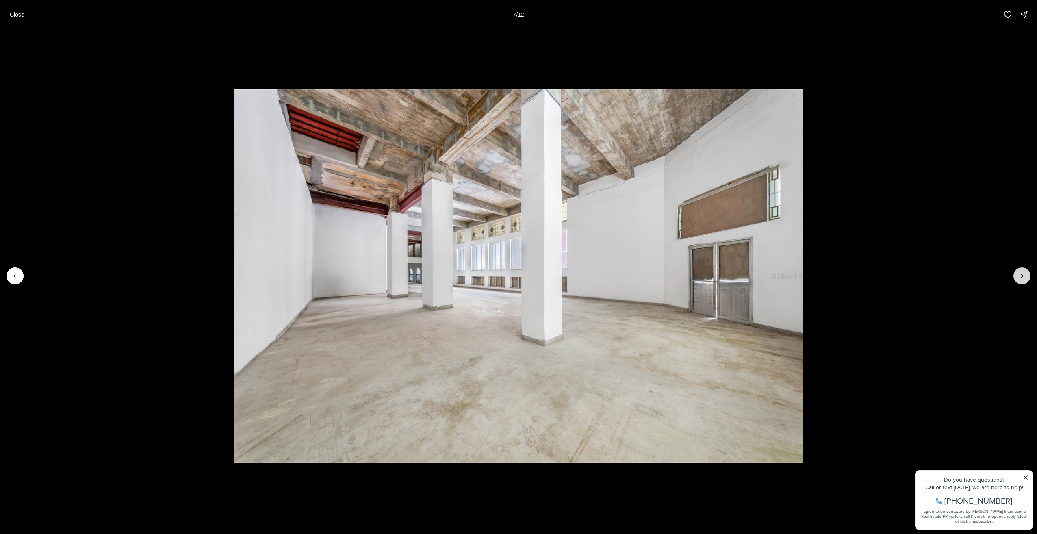
click at [1018, 275] on icon "Next slide" at bounding box center [1022, 276] width 8 height 8
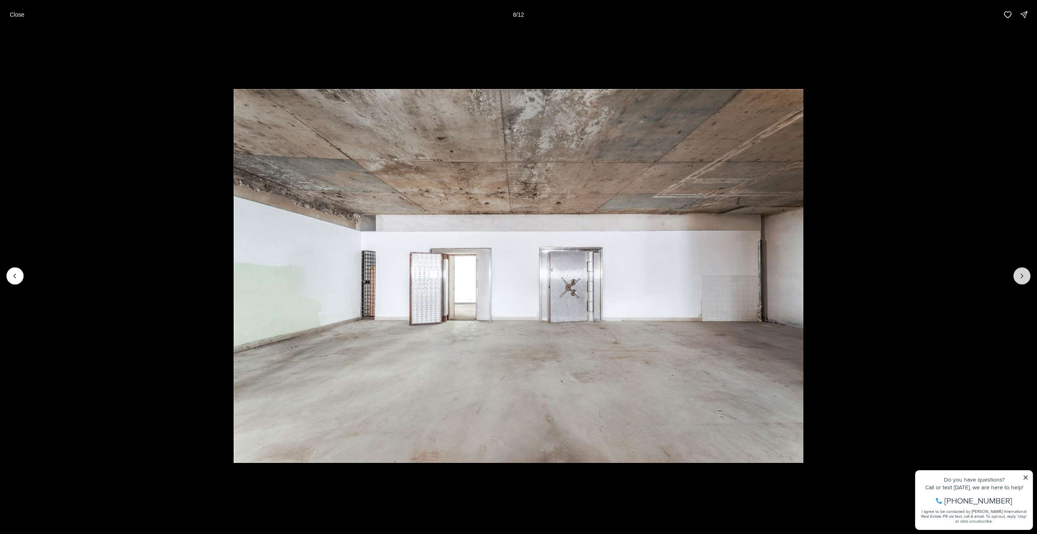
click at [1018, 275] on icon "Next slide" at bounding box center [1022, 276] width 8 height 8
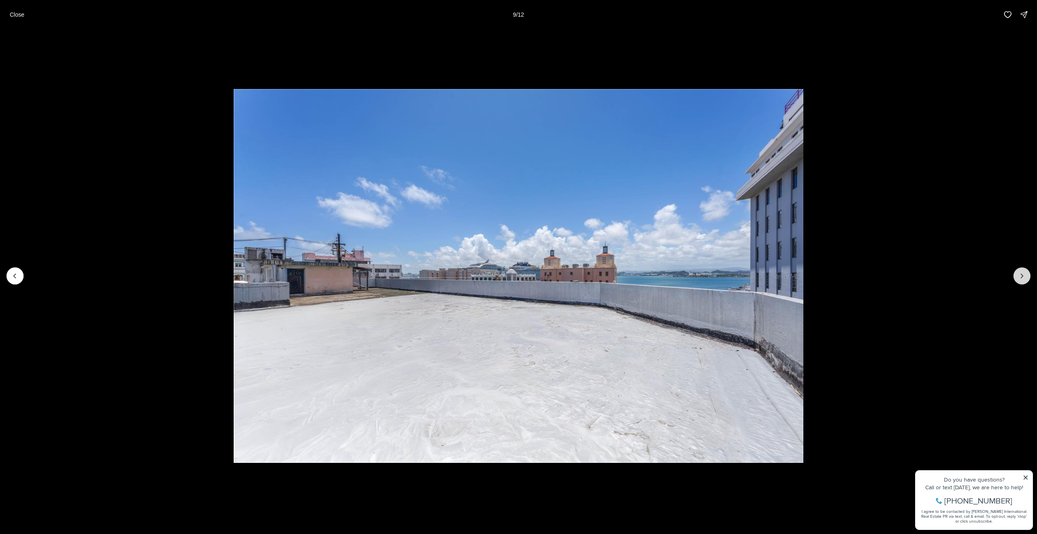
click at [1018, 275] on icon "Next slide" at bounding box center [1022, 276] width 8 height 8
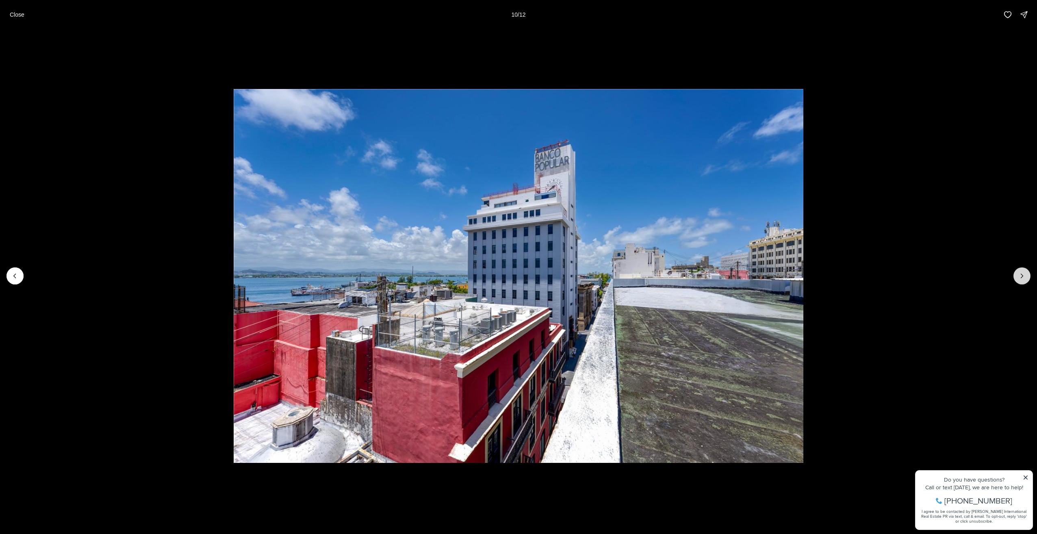
click at [1018, 275] on icon "Next slide" at bounding box center [1022, 276] width 8 height 8
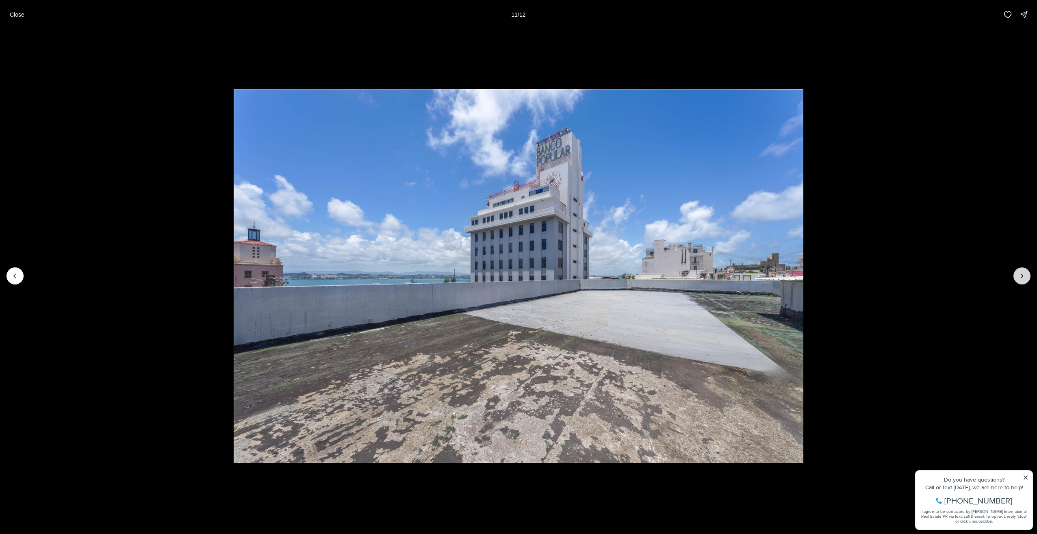
click at [1018, 275] on icon "Next slide" at bounding box center [1022, 276] width 8 height 8
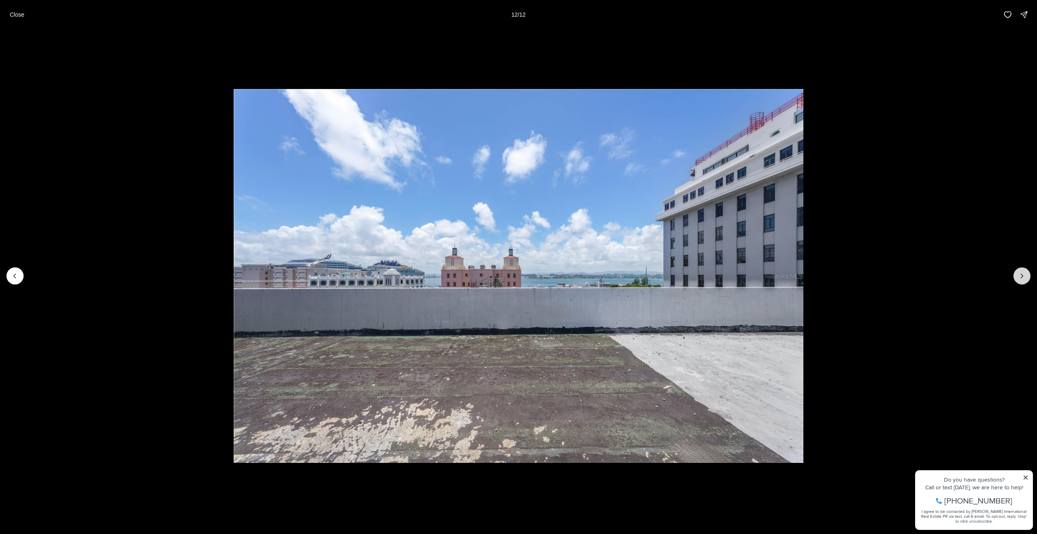
click at [1018, 275] on div at bounding box center [1022, 275] width 17 height 17
click at [21, 270] on button "Previous slide" at bounding box center [15, 275] width 17 height 17
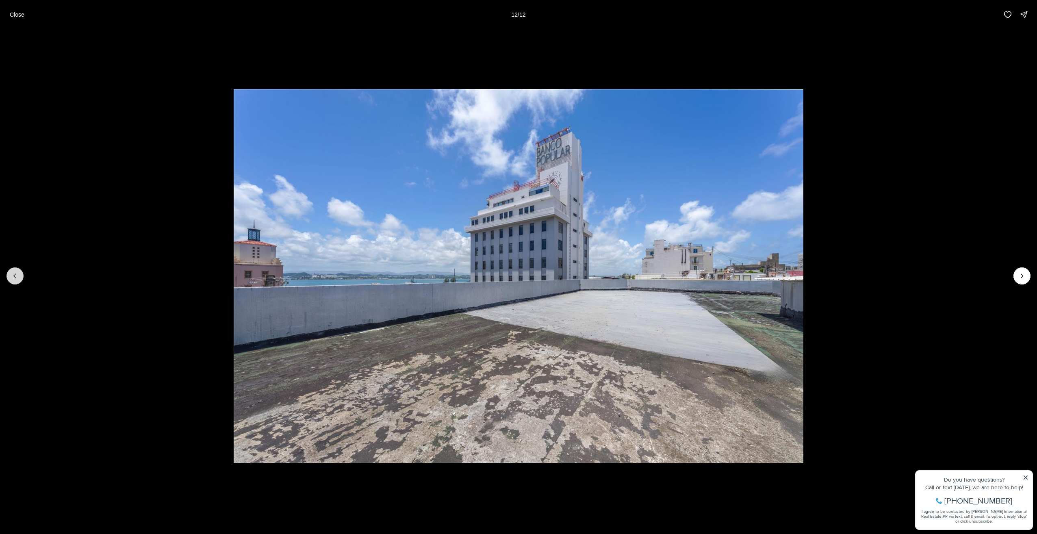
click at [20, 272] on button "Previous slide" at bounding box center [15, 275] width 17 height 17
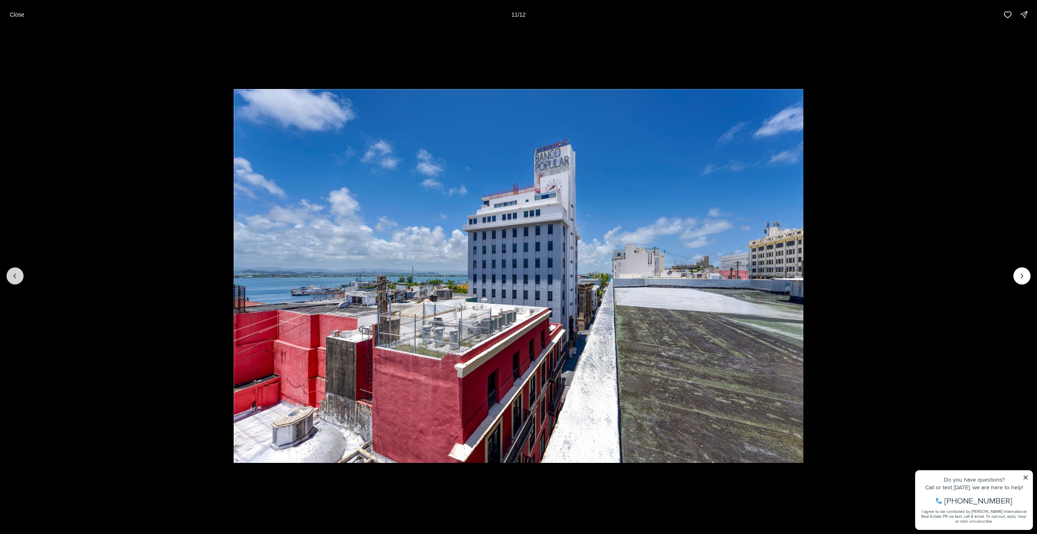
click at [20, 272] on button "Previous slide" at bounding box center [15, 275] width 17 height 17
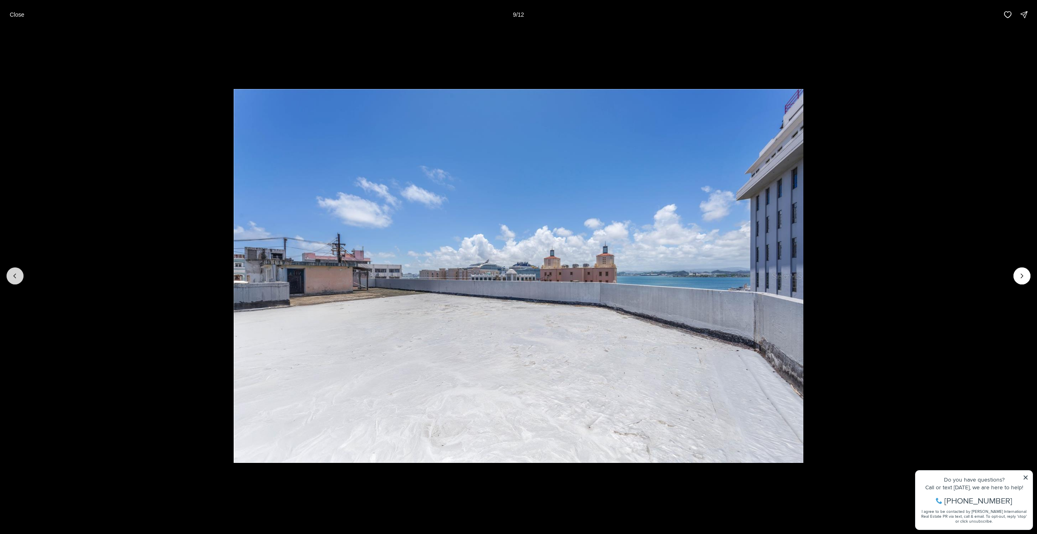
click at [20, 272] on button "Previous slide" at bounding box center [15, 275] width 17 height 17
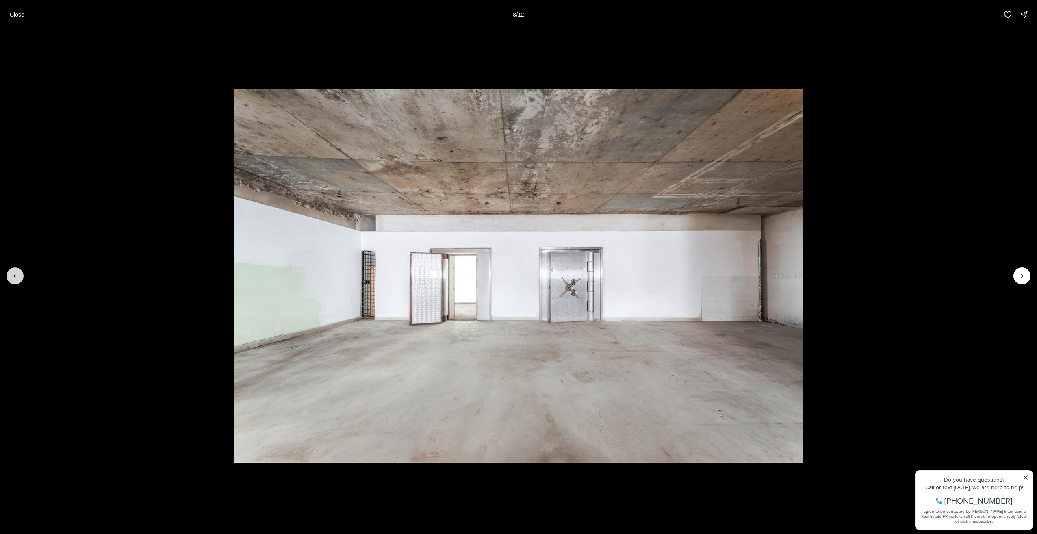
click at [20, 272] on button "Previous slide" at bounding box center [15, 275] width 17 height 17
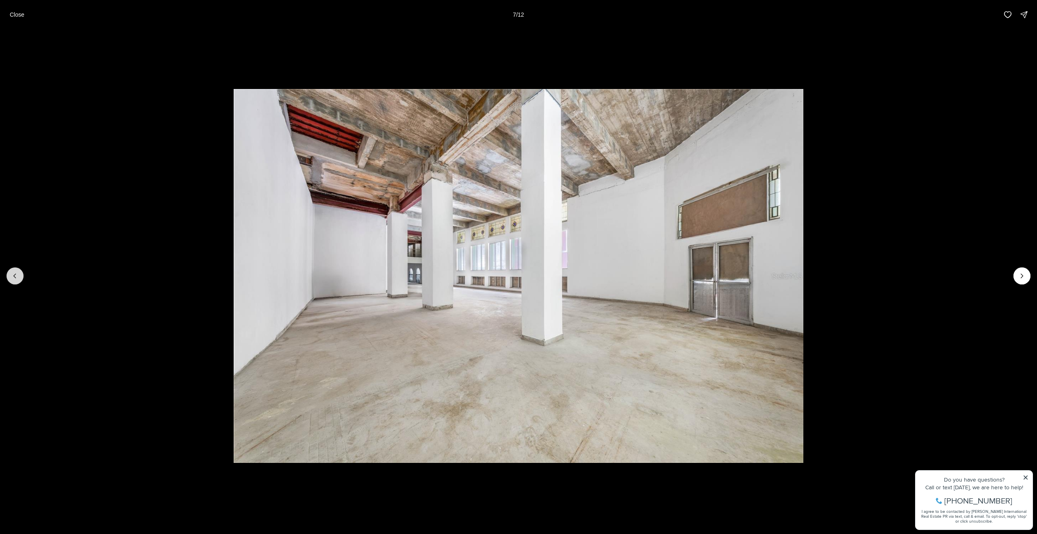
click at [20, 272] on button "Previous slide" at bounding box center [15, 275] width 17 height 17
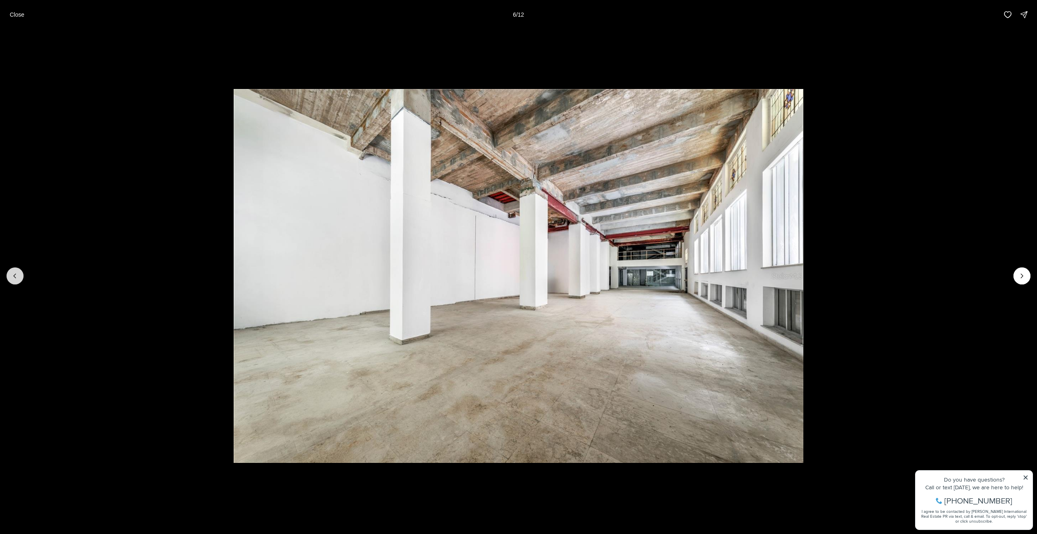
click at [20, 272] on button "Previous slide" at bounding box center [15, 275] width 17 height 17
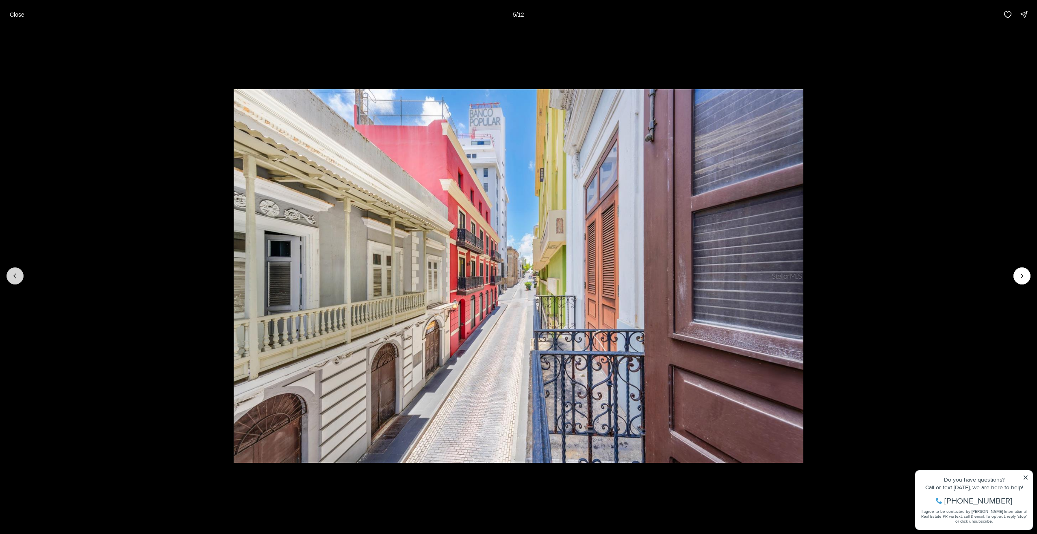
click at [20, 272] on button "Previous slide" at bounding box center [15, 275] width 17 height 17
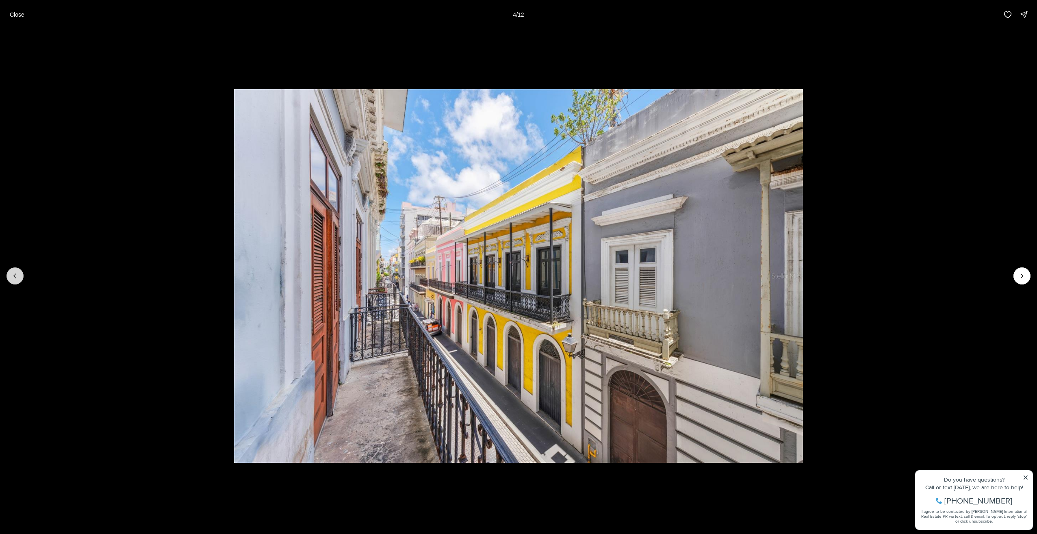
click at [20, 272] on button "Previous slide" at bounding box center [15, 275] width 17 height 17
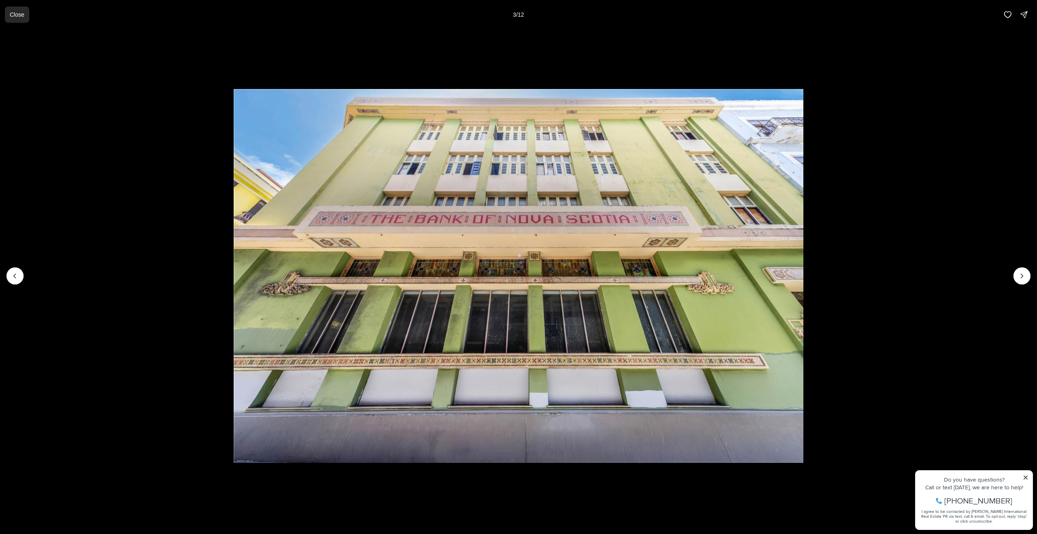
click at [9, 15] on button "Close" at bounding box center [17, 15] width 24 height 16
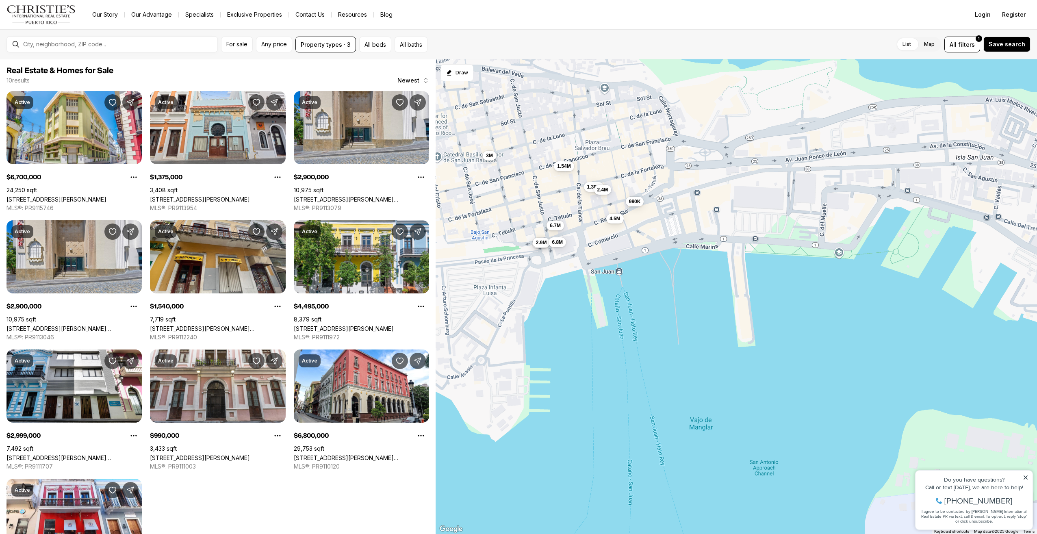
click at [489, 159] on button "3M" at bounding box center [489, 155] width 13 height 10
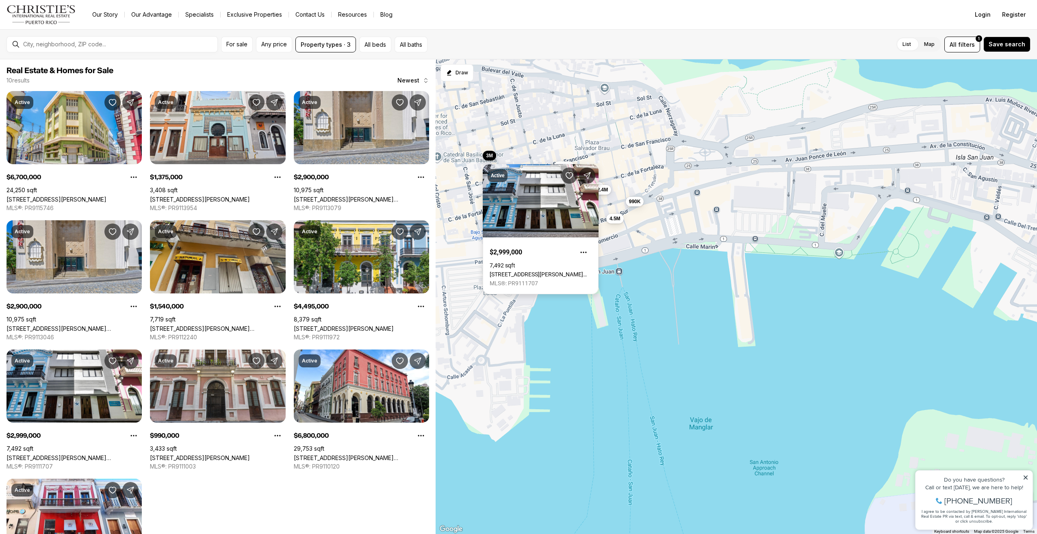
click at [519, 271] on link "[STREET_ADDRESS][PERSON_NAME][PERSON_NAME]" at bounding box center [541, 274] width 102 height 7
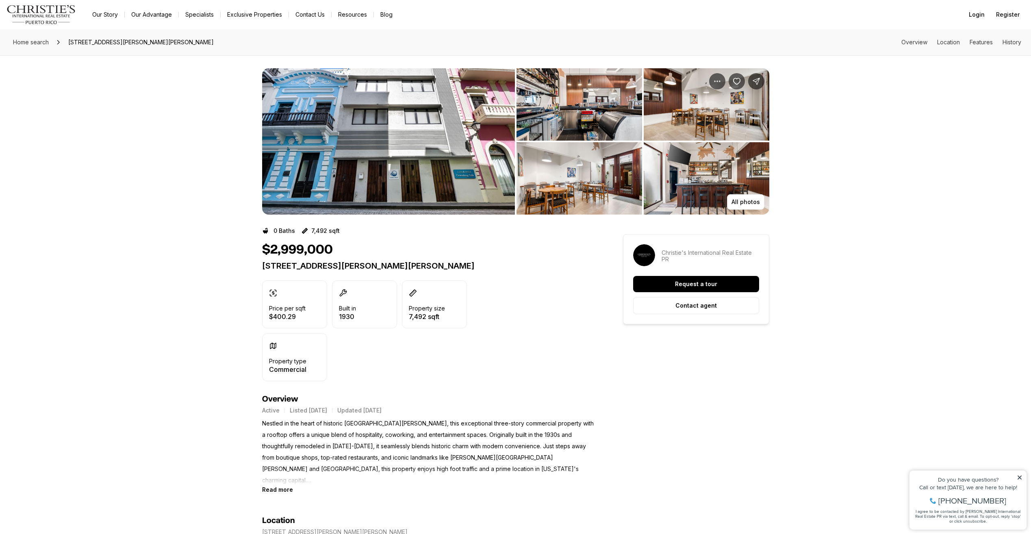
click at [420, 188] on img "View image gallery" at bounding box center [388, 141] width 253 height 146
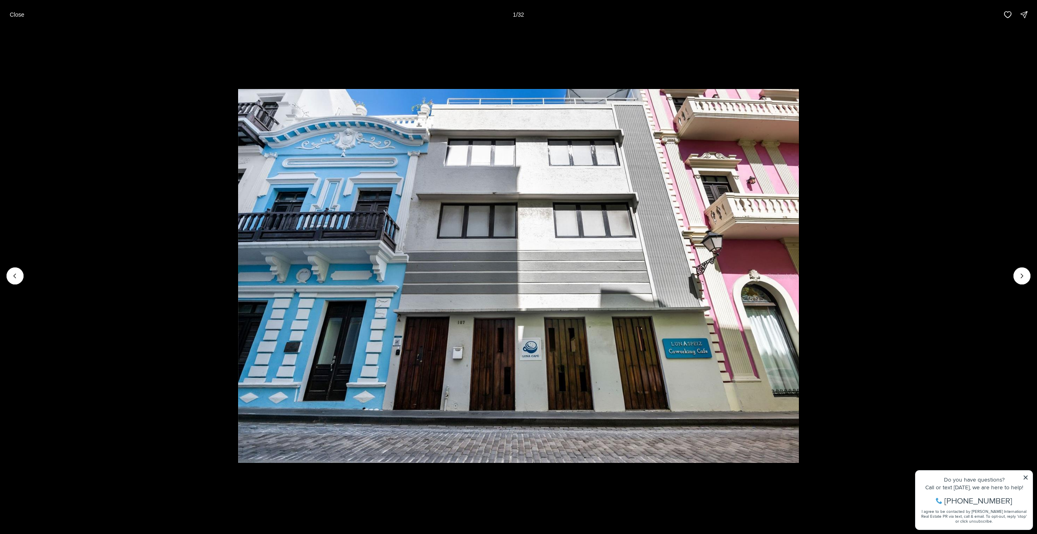
click at [1010, 272] on li "1 of 32" at bounding box center [518, 275] width 1037 height 493
click at [1022, 273] on icon "Next slide" at bounding box center [1022, 276] width 8 height 8
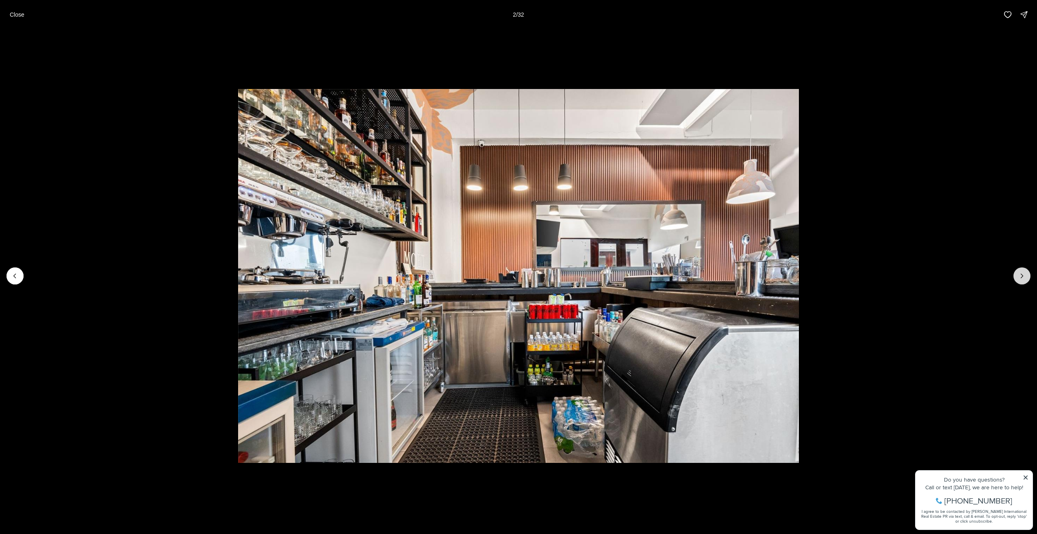
click at [1022, 273] on icon "Next slide" at bounding box center [1022, 276] width 8 height 8
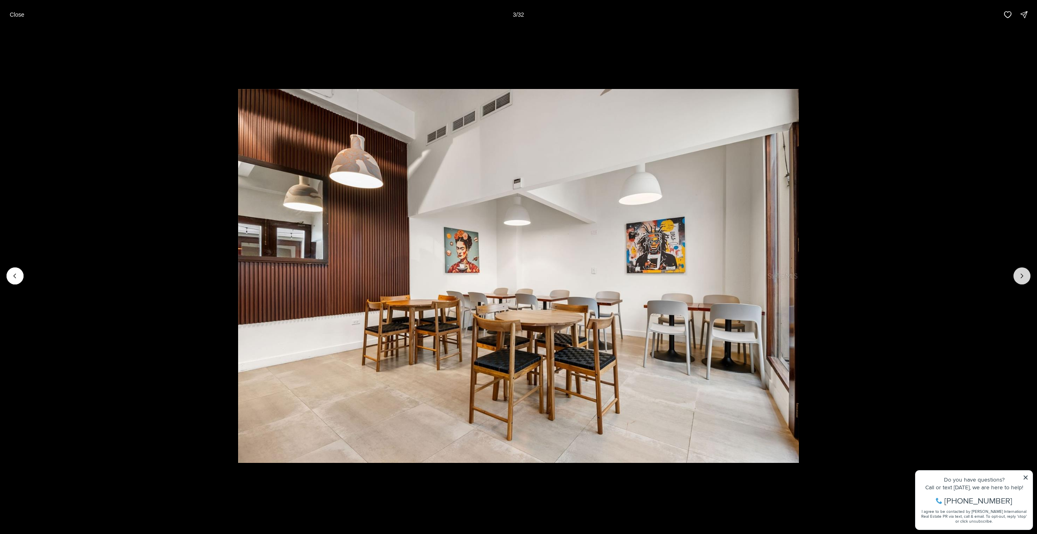
click at [1022, 273] on icon "Next slide" at bounding box center [1022, 276] width 8 height 8
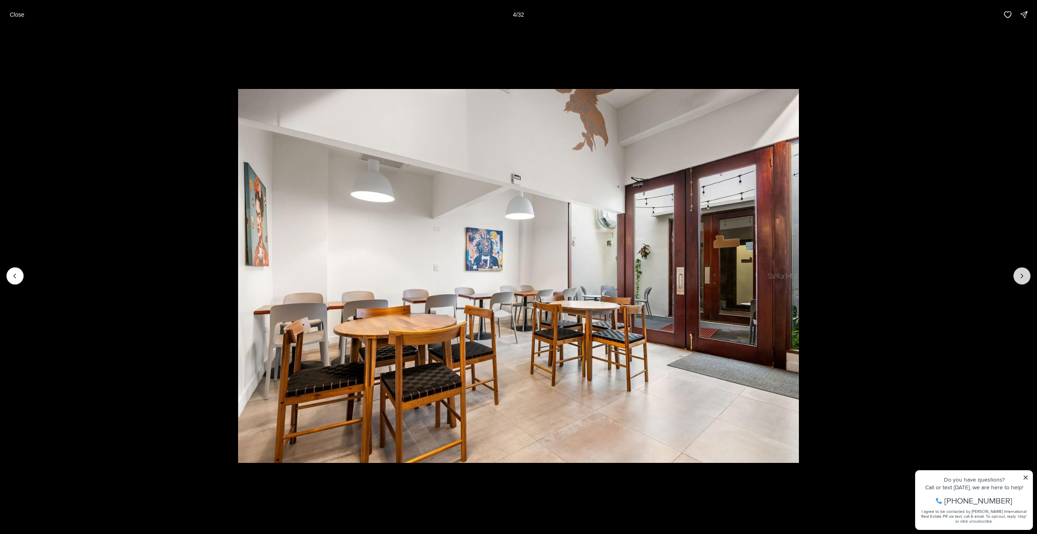
click at [1022, 273] on icon "Next slide" at bounding box center [1022, 276] width 8 height 8
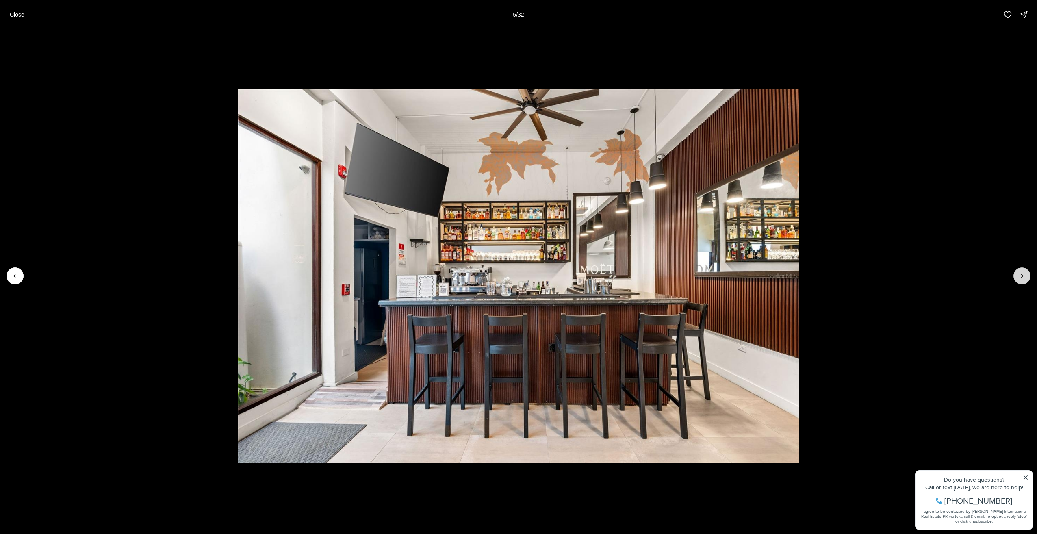
click at [1022, 273] on icon "Next slide" at bounding box center [1022, 276] width 8 height 8
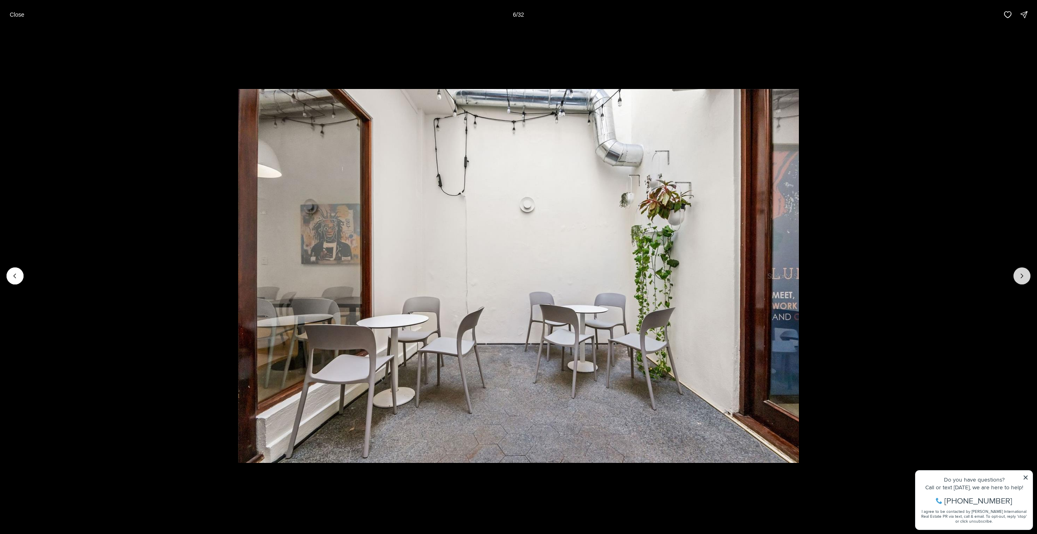
click at [1022, 273] on icon "Next slide" at bounding box center [1022, 276] width 8 height 8
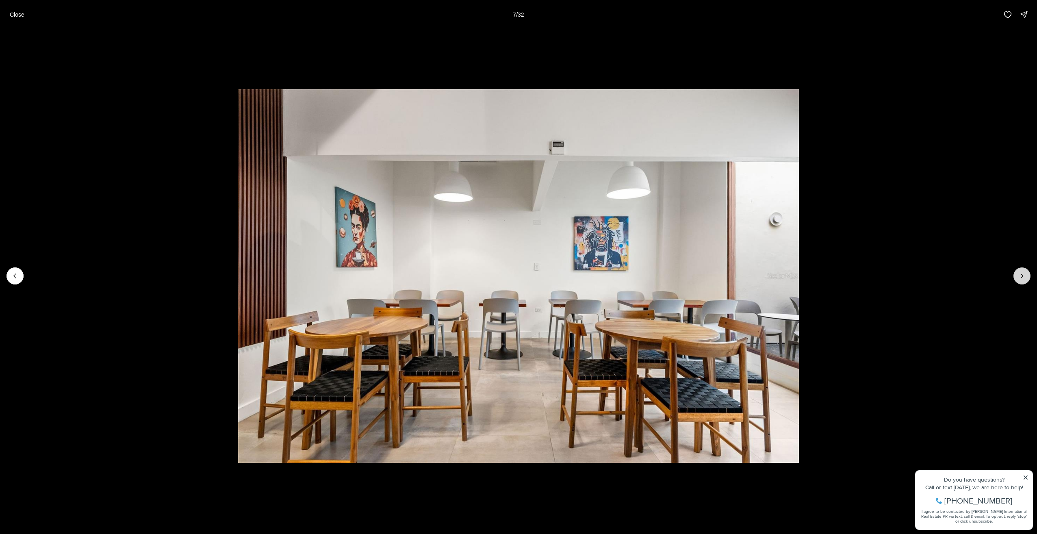
click at [1022, 273] on icon "Next slide" at bounding box center [1022, 276] width 8 height 8
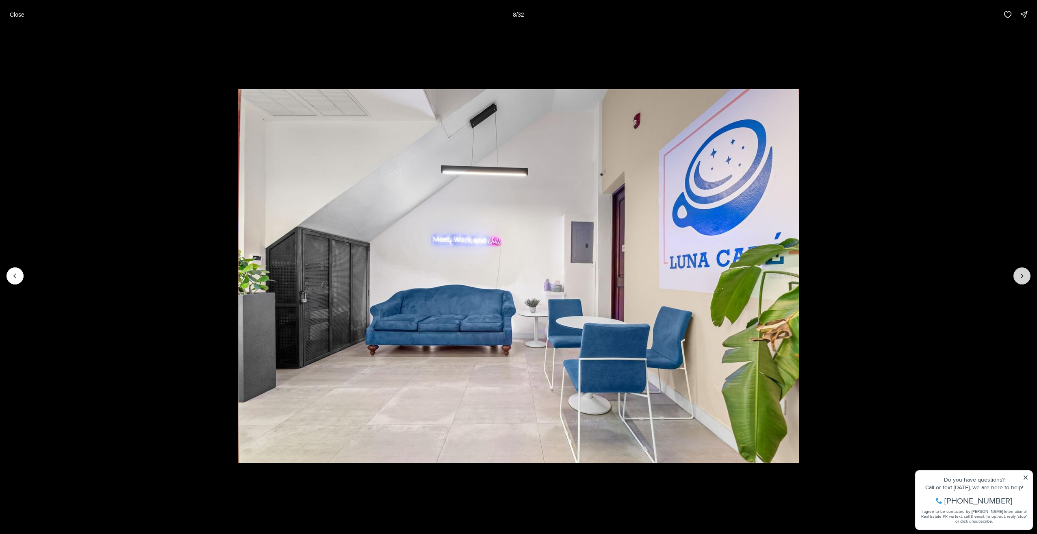
click at [1022, 273] on icon "Next slide" at bounding box center [1022, 276] width 8 height 8
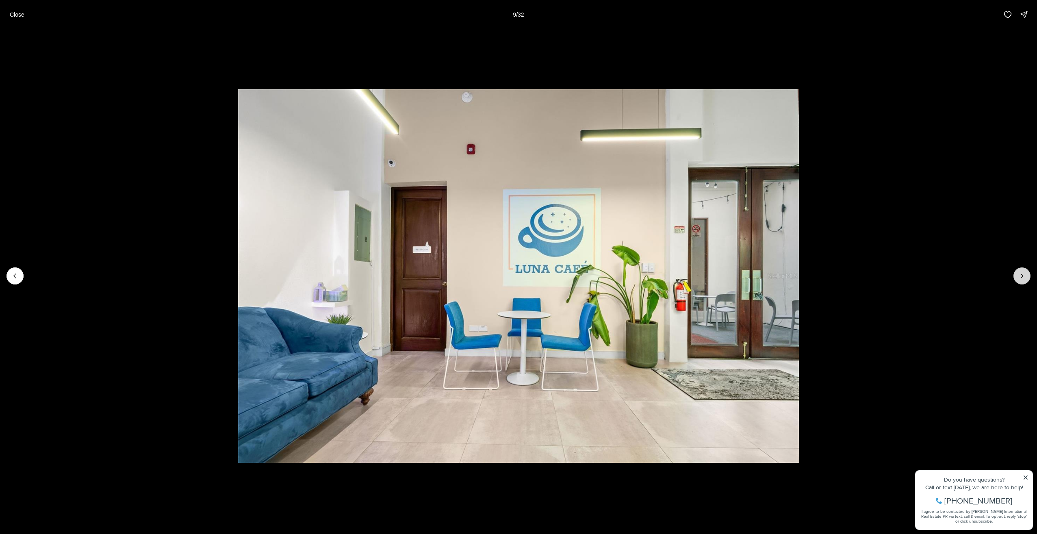
click at [1022, 273] on icon "Next slide" at bounding box center [1022, 276] width 8 height 8
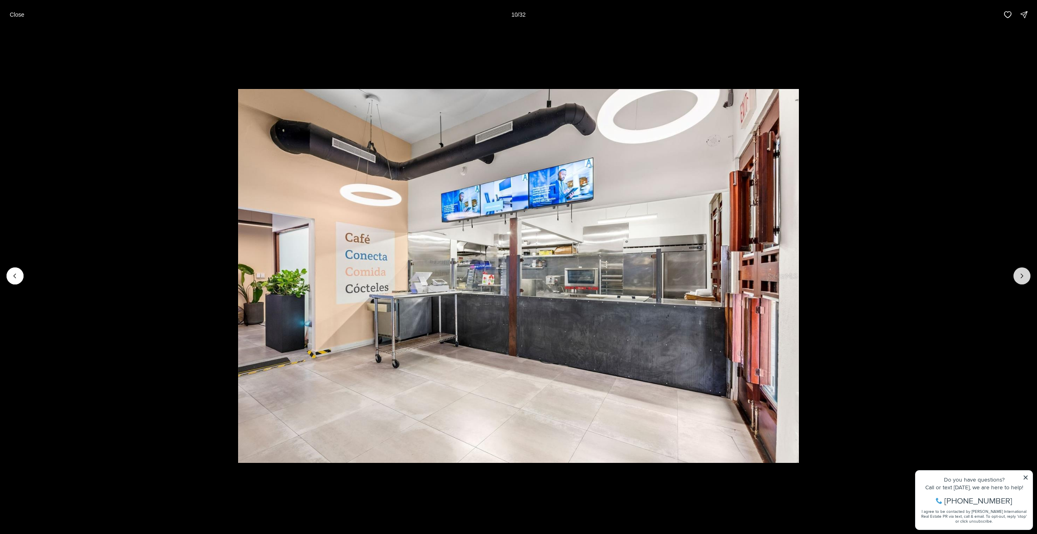
click at [1022, 273] on icon "Next slide" at bounding box center [1022, 276] width 8 height 8
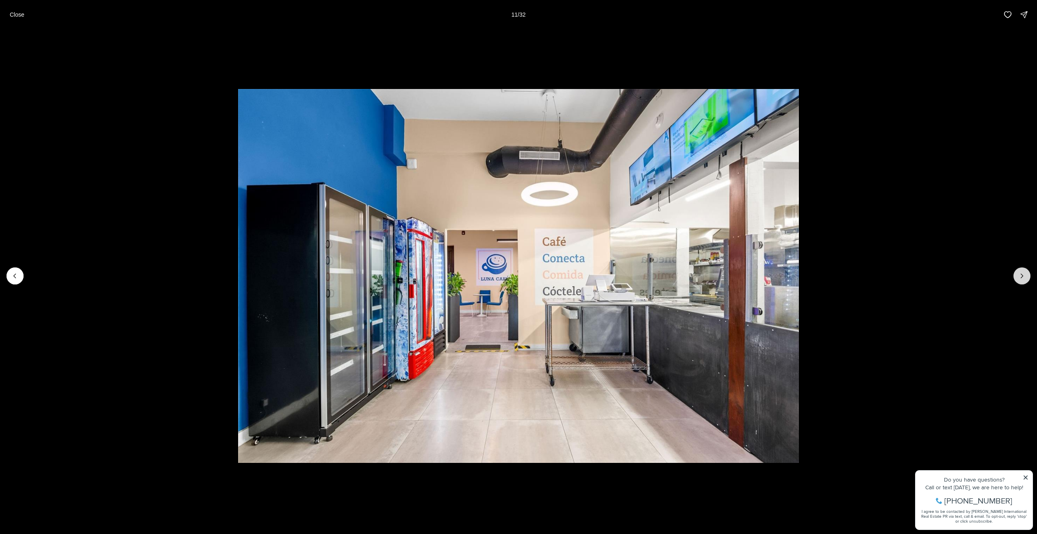
click at [1022, 273] on icon "Next slide" at bounding box center [1022, 276] width 8 height 8
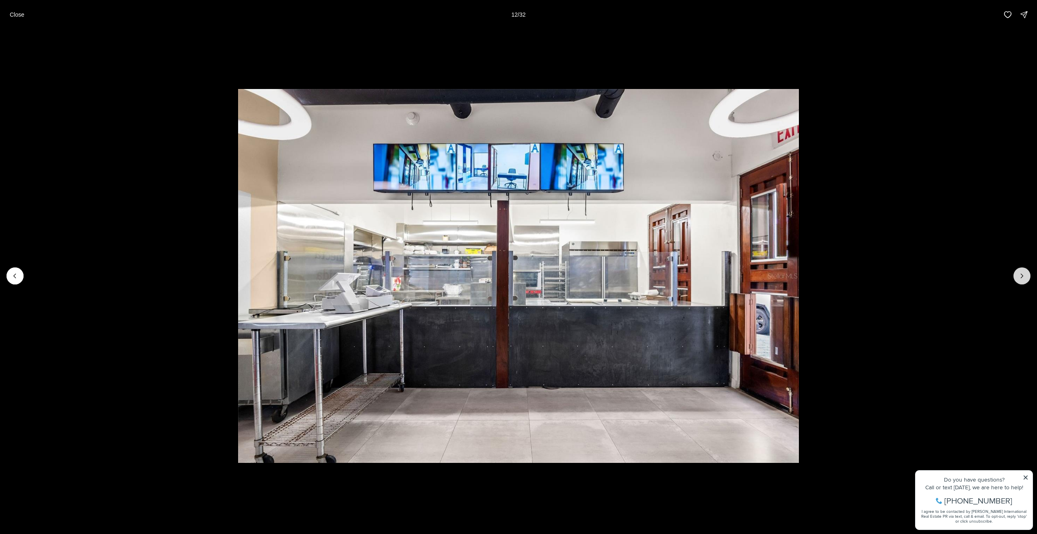
click at [1022, 273] on icon "Next slide" at bounding box center [1022, 276] width 8 height 8
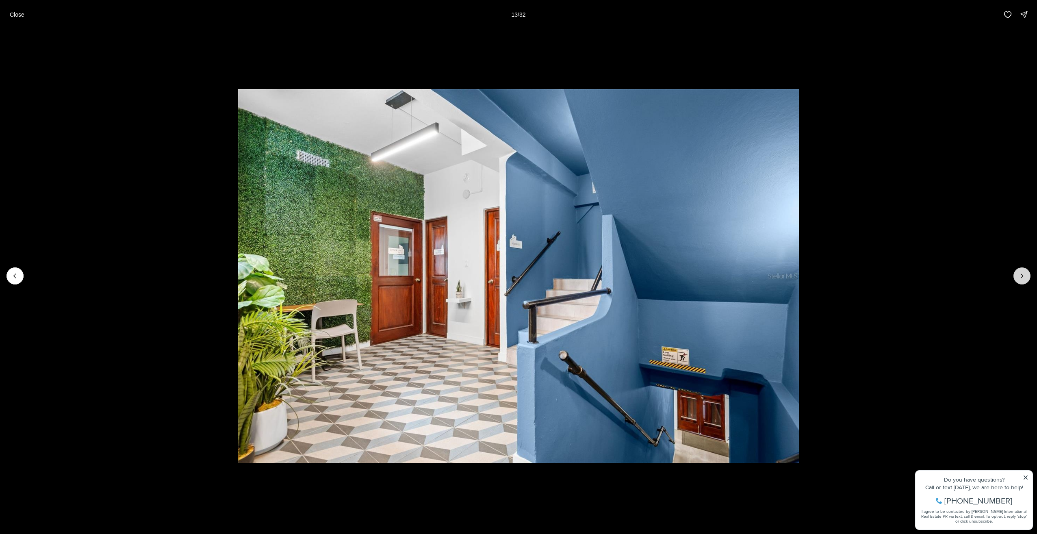
click at [1022, 273] on icon "Next slide" at bounding box center [1022, 276] width 8 height 8
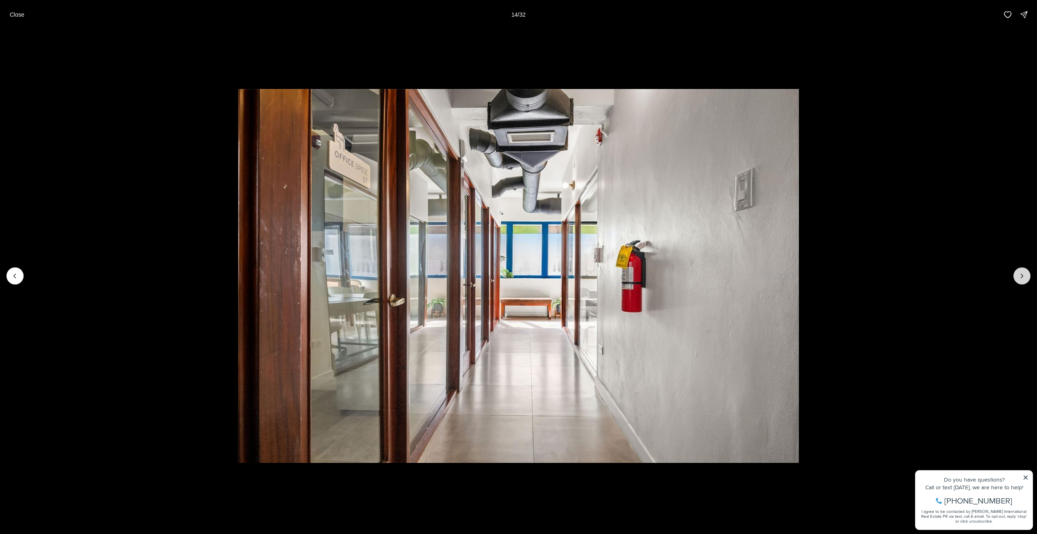
click at [1022, 273] on icon "Next slide" at bounding box center [1022, 276] width 8 height 8
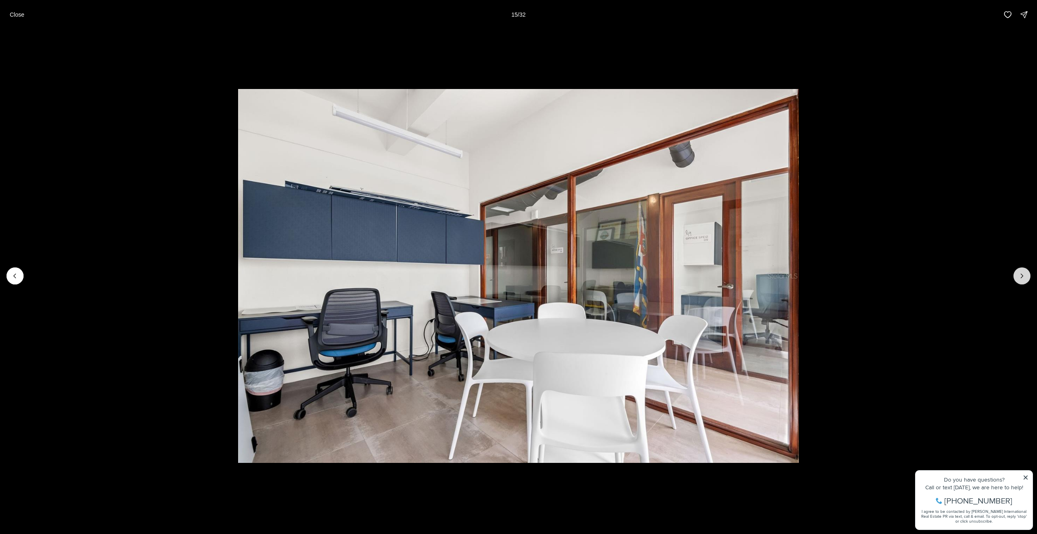
click at [1022, 273] on icon "Next slide" at bounding box center [1022, 276] width 8 height 8
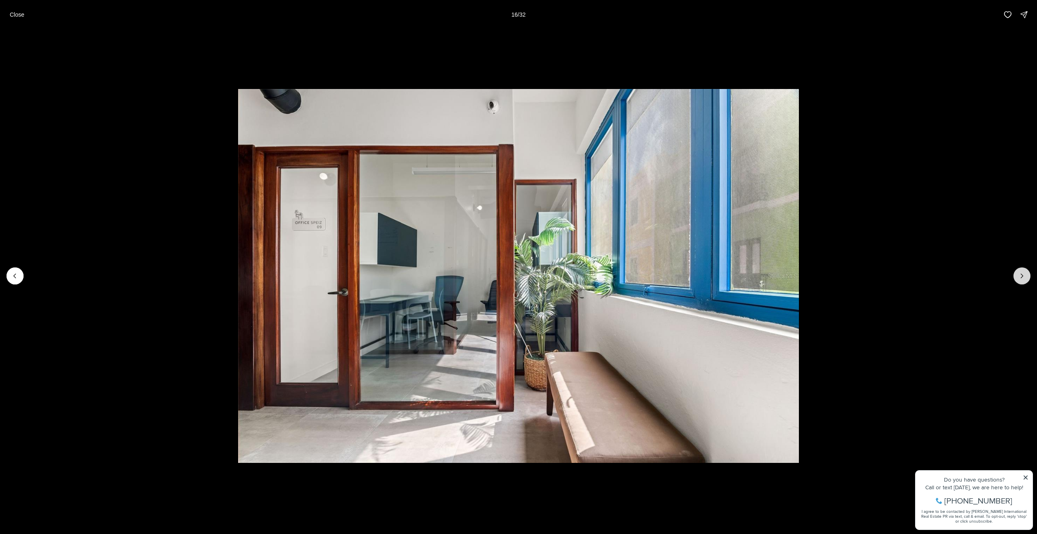
click at [1022, 273] on icon "Next slide" at bounding box center [1022, 276] width 8 height 8
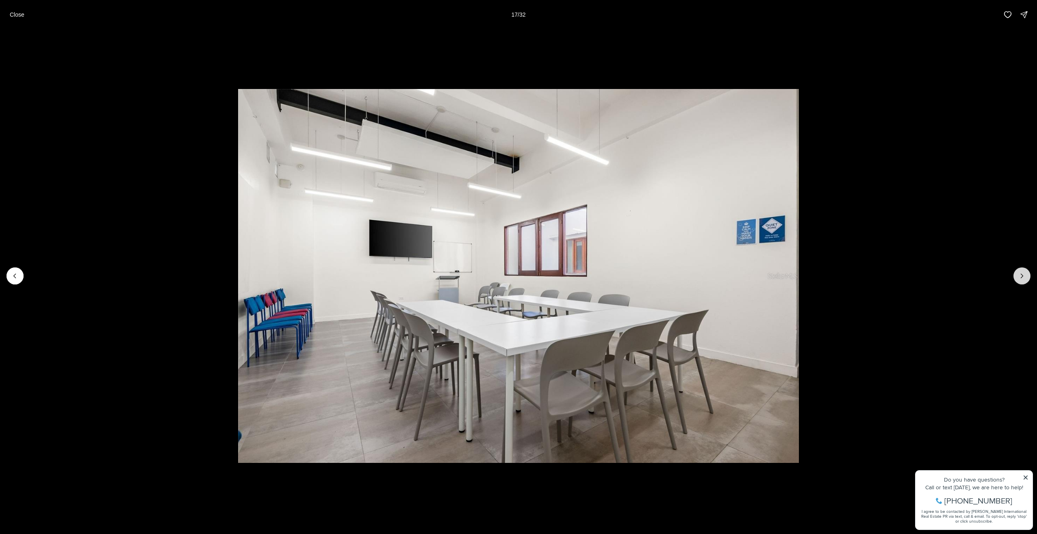
click at [1022, 273] on icon "Next slide" at bounding box center [1022, 276] width 8 height 8
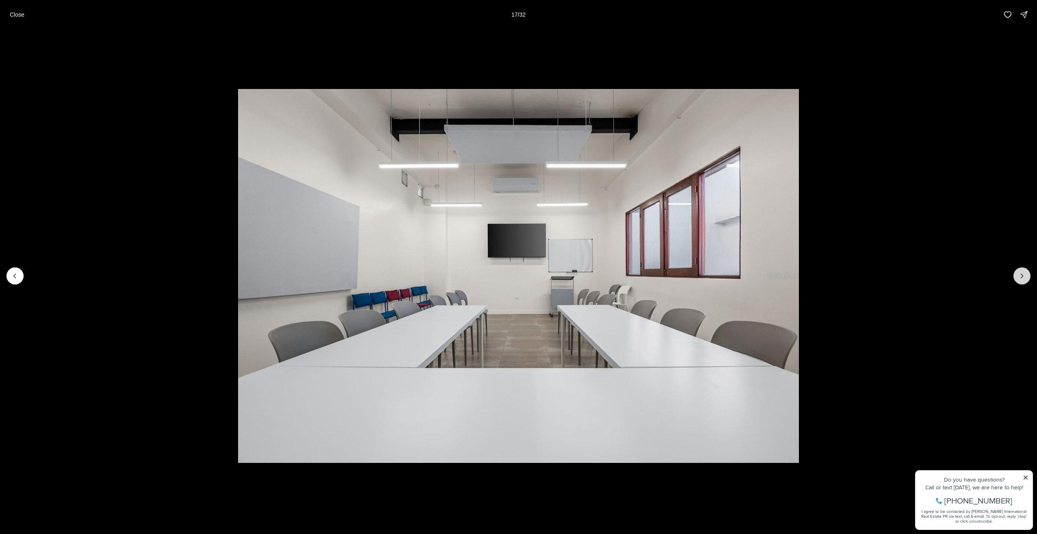
click at [1022, 273] on icon "Next slide" at bounding box center [1022, 276] width 8 height 8
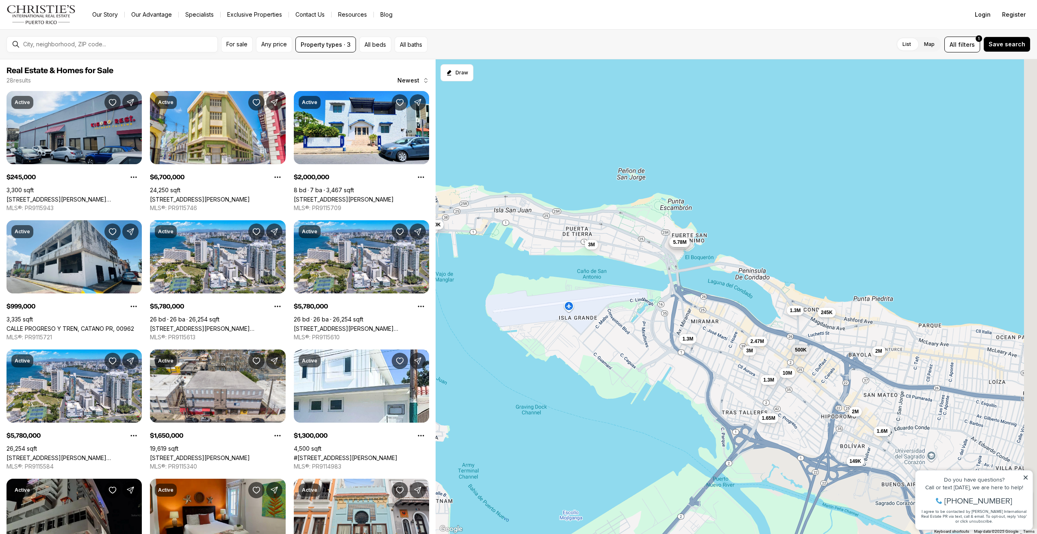
drag, startPoint x: 695, startPoint y: 329, endPoint x: 486, endPoint y: 248, distance: 223.6
click at [486, 248] on div "6.7M 1.38M 2.9M 2.9M 1.54M 4.5M 3M 990K 6.8M 2.4M 245K 2M 999K 5.78M 5.78M 5.78…" at bounding box center [737, 296] width 602 height 475
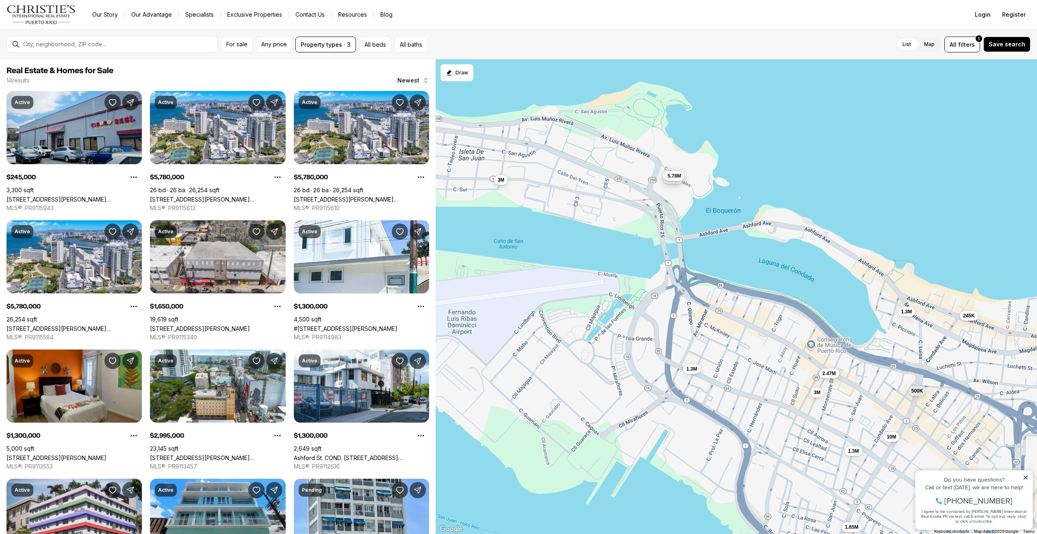
click at [496, 183] on button "3M" at bounding box center [500, 180] width 13 height 10
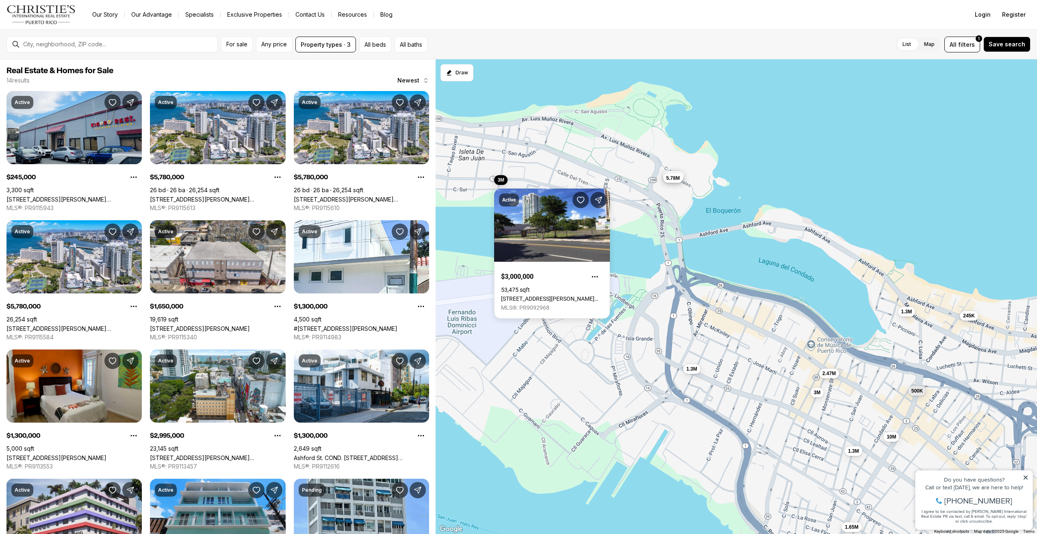
click at [678, 178] on span "5.78M" at bounding box center [672, 178] width 13 height 7
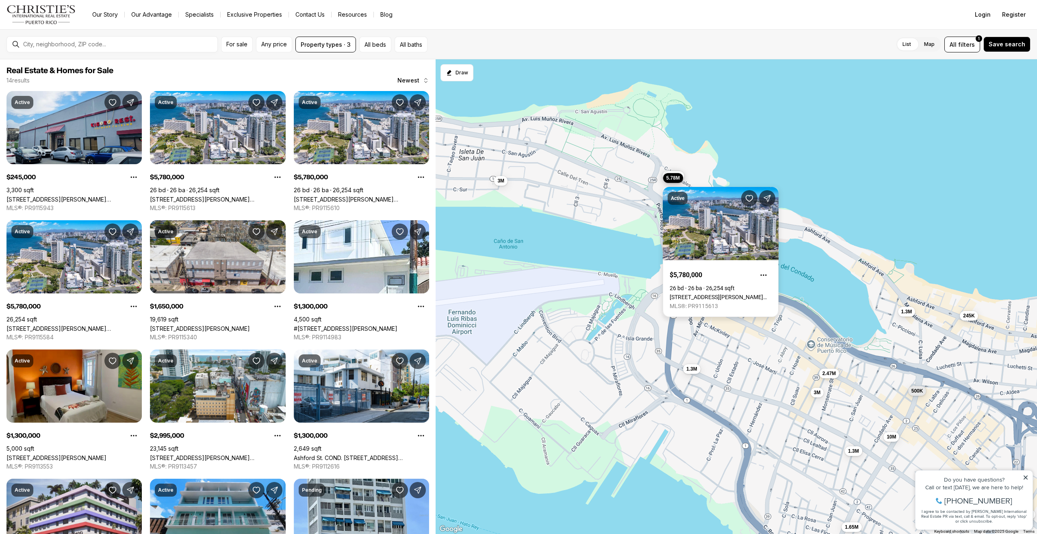
click at [691, 294] on link "[STREET_ADDRESS][PERSON_NAME][PERSON_NAME][PERSON_NAME]" at bounding box center [721, 297] width 102 height 7
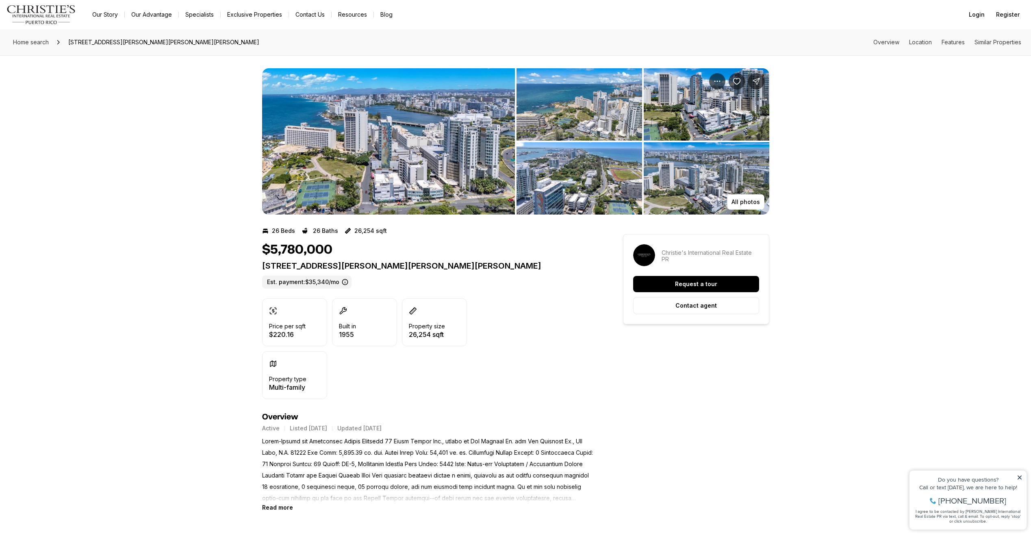
click at [344, 181] on img "View image gallery" at bounding box center [388, 141] width 253 height 146
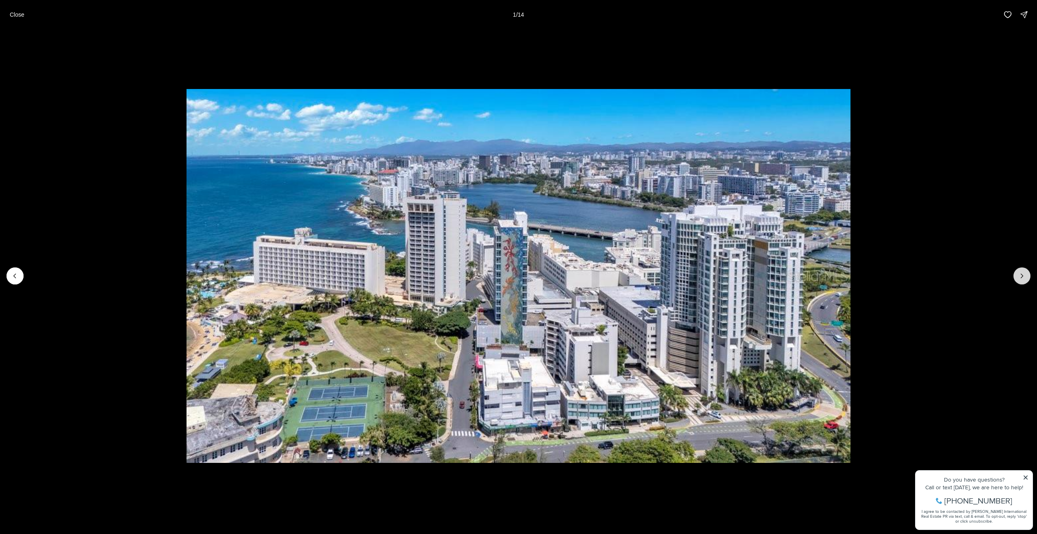
click at [1016, 277] on button "Next slide" at bounding box center [1022, 275] width 17 height 17
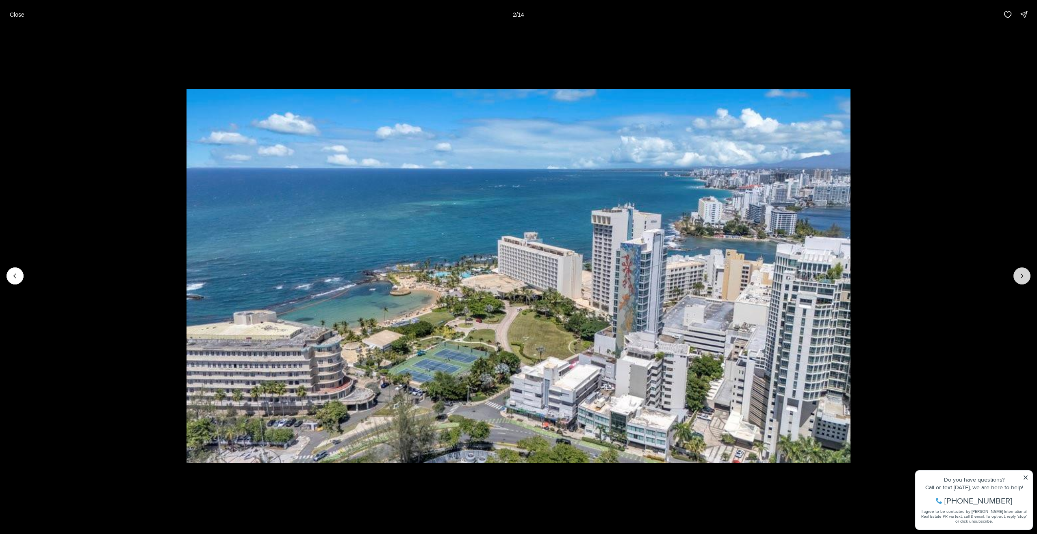
click at [1016, 277] on button "Next slide" at bounding box center [1022, 275] width 17 height 17
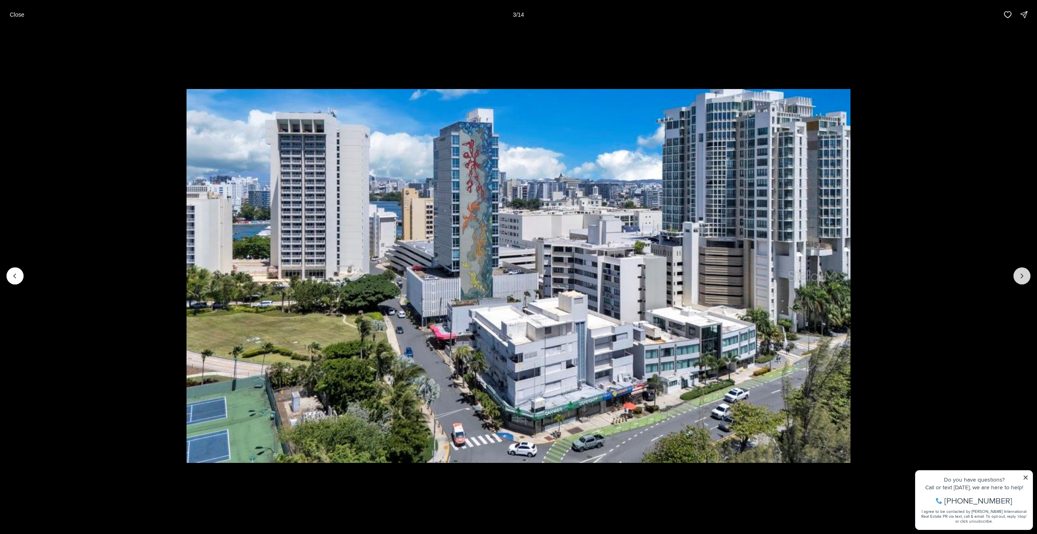
click at [1016, 277] on button "Next slide" at bounding box center [1022, 275] width 17 height 17
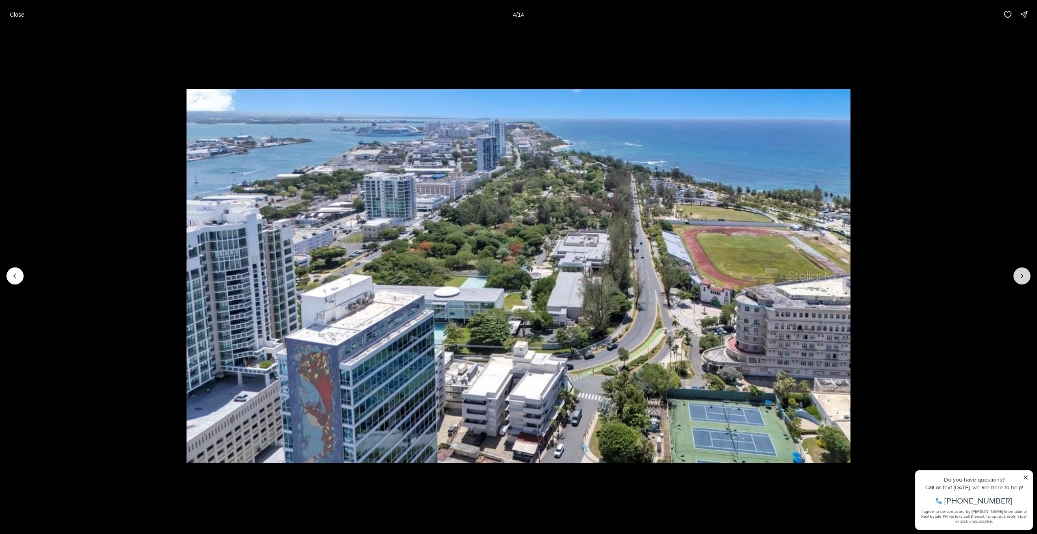
click at [1016, 277] on button "Next slide" at bounding box center [1022, 275] width 17 height 17
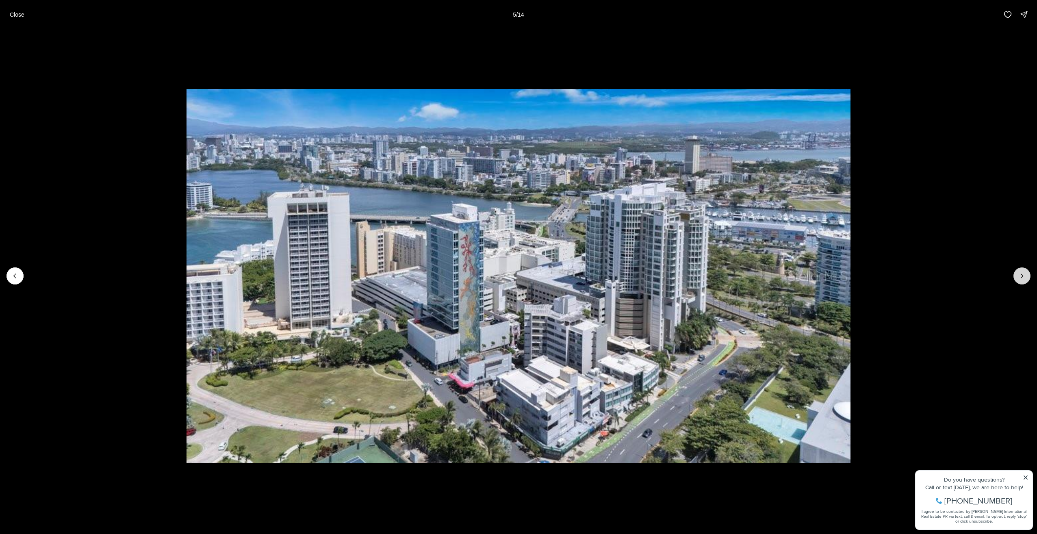
click at [1016, 277] on button "Next slide" at bounding box center [1022, 275] width 17 height 17
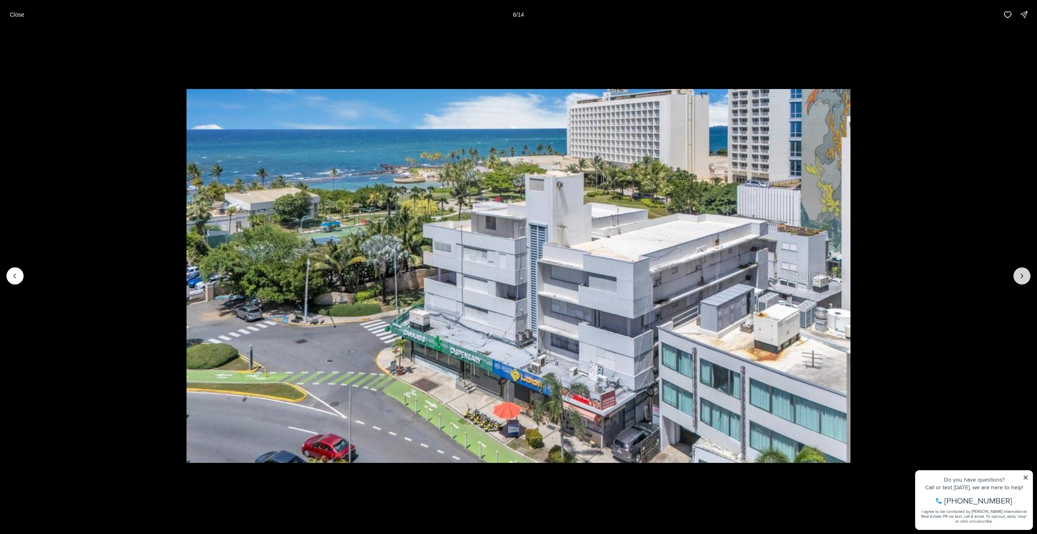
click at [1016, 277] on button "Next slide" at bounding box center [1022, 275] width 17 height 17
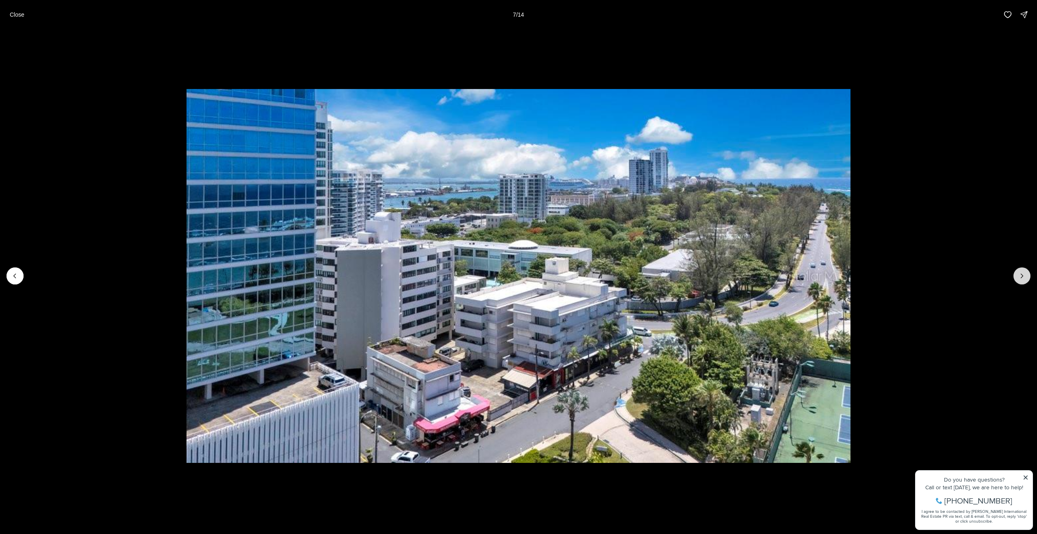
click at [1016, 277] on button "Next slide" at bounding box center [1022, 275] width 17 height 17
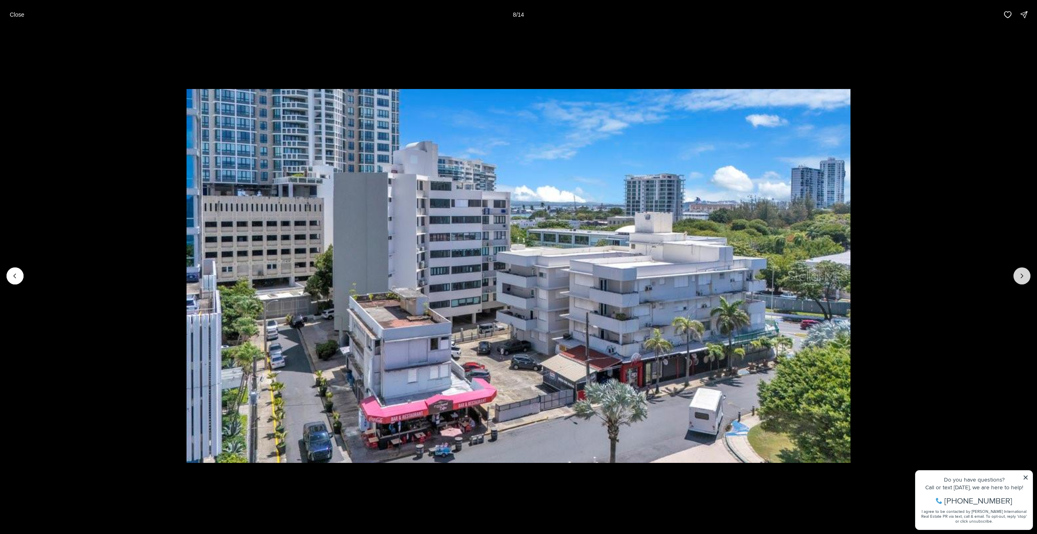
click at [1016, 277] on button "Next slide" at bounding box center [1022, 275] width 17 height 17
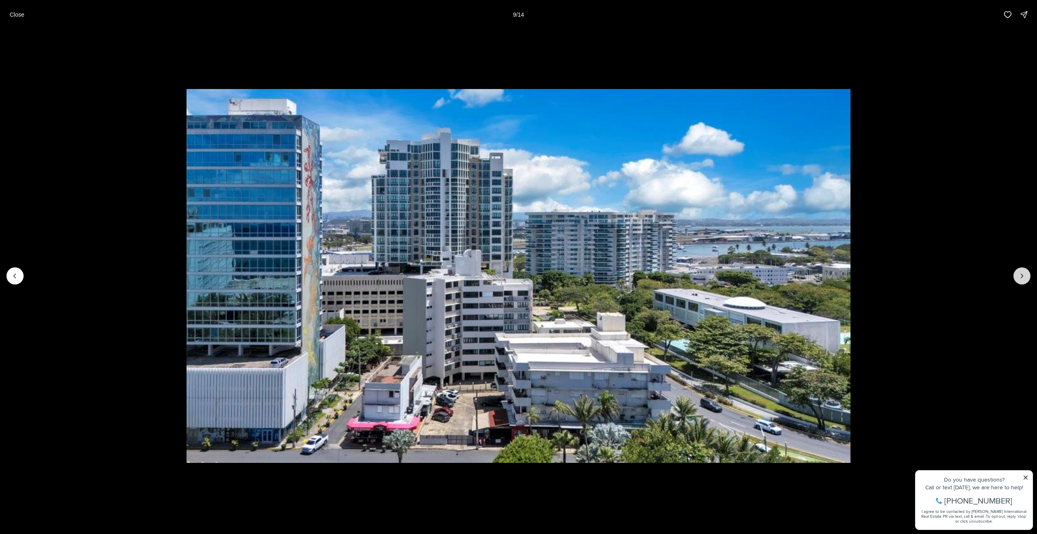
click at [1016, 277] on button "Next slide" at bounding box center [1022, 275] width 17 height 17
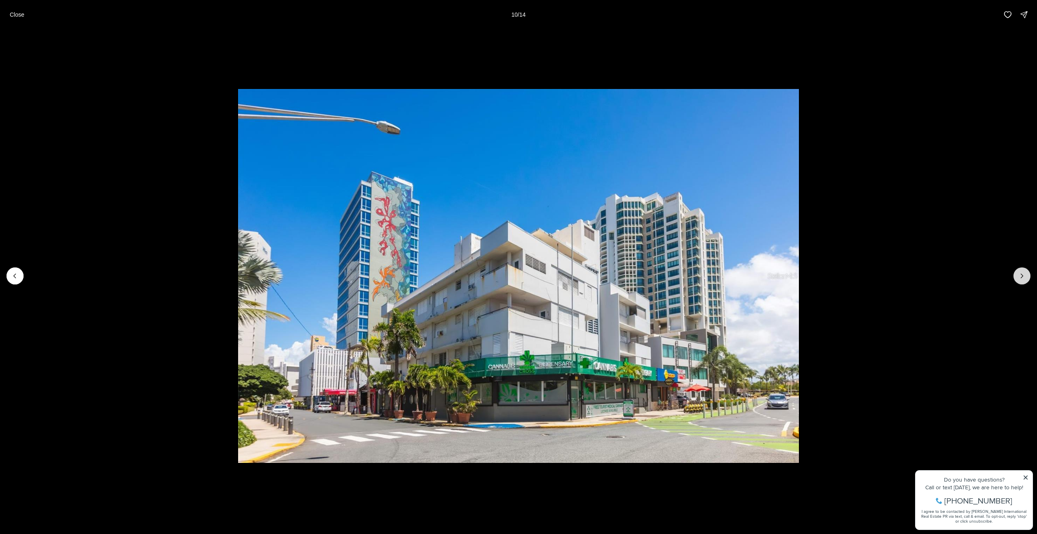
click at [1016, 277] on button "Next slide" at bounding box center [1022, 275] width 17 height 17
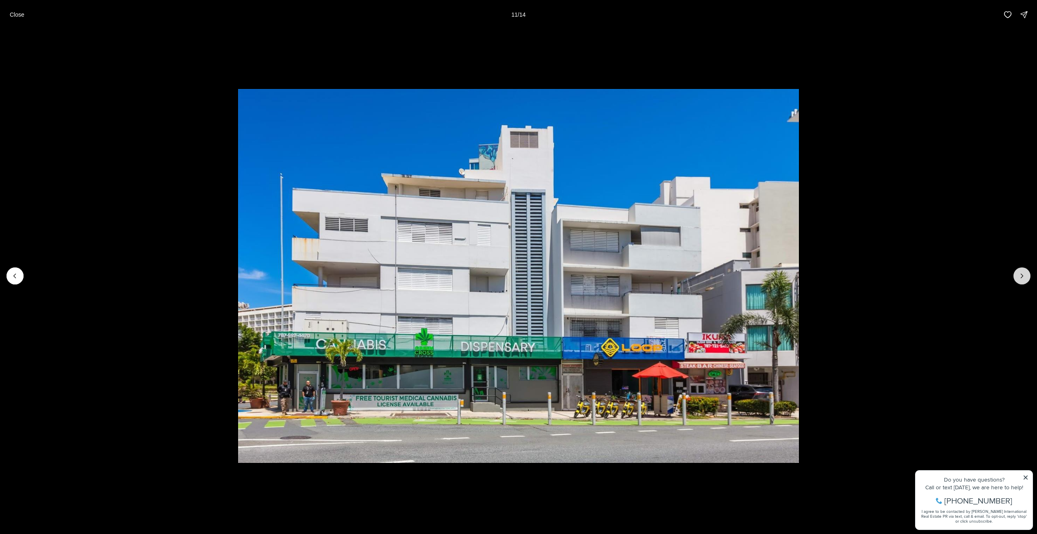
click at [1016, 277] on button "Next slide" at bounding box center [1022, 275] width 17 height 17
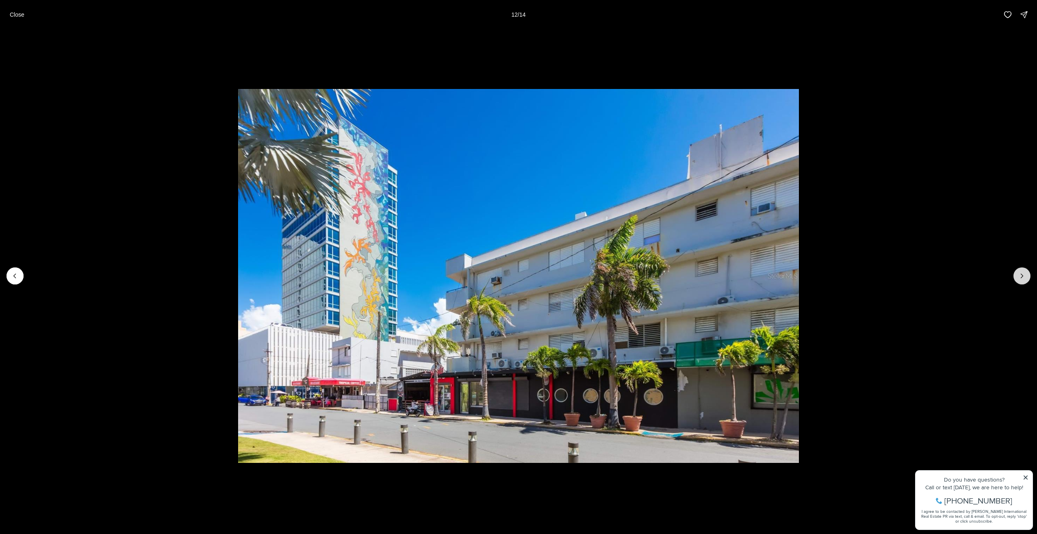
click at [1016, 277] on button "Next slide" at bounding box center [1022, 275] width 17 height 17
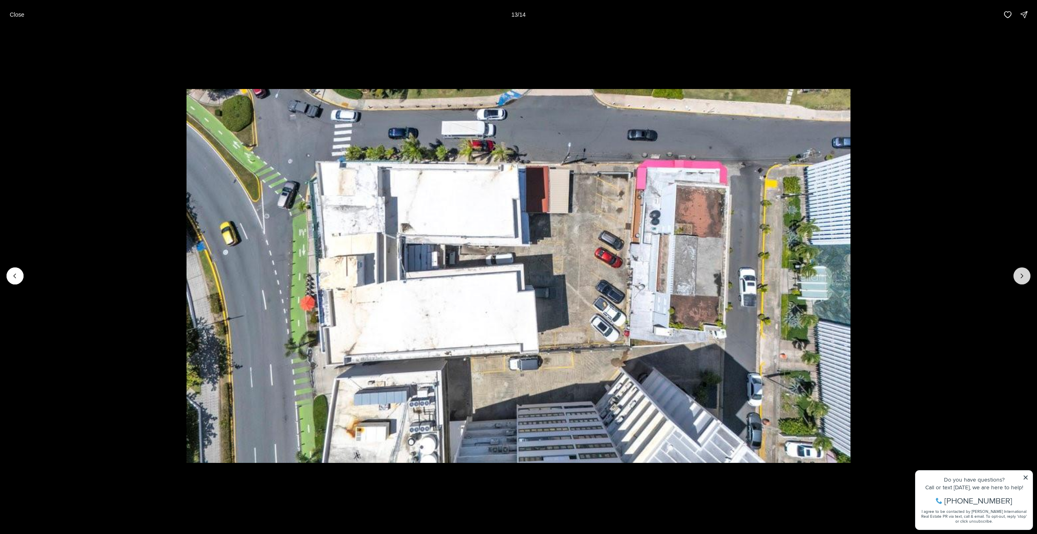
click at [1016, 277] on button "Next slide" at bounding box center [1022, 275] width 17 height 17
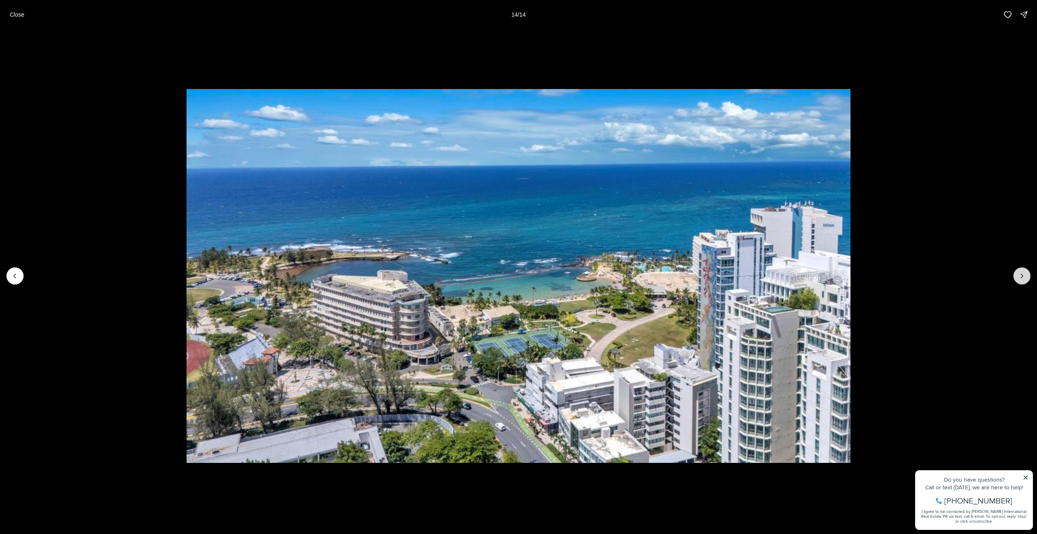
click at [1016, 277] on div at bounding box center [1022, 275] width 17 height 17
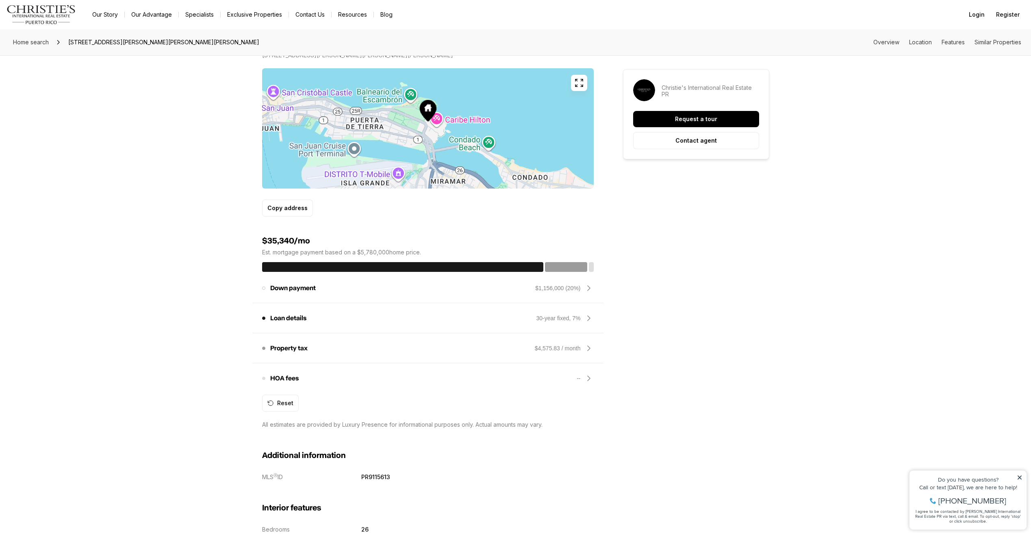
scroll to position [528, 0]
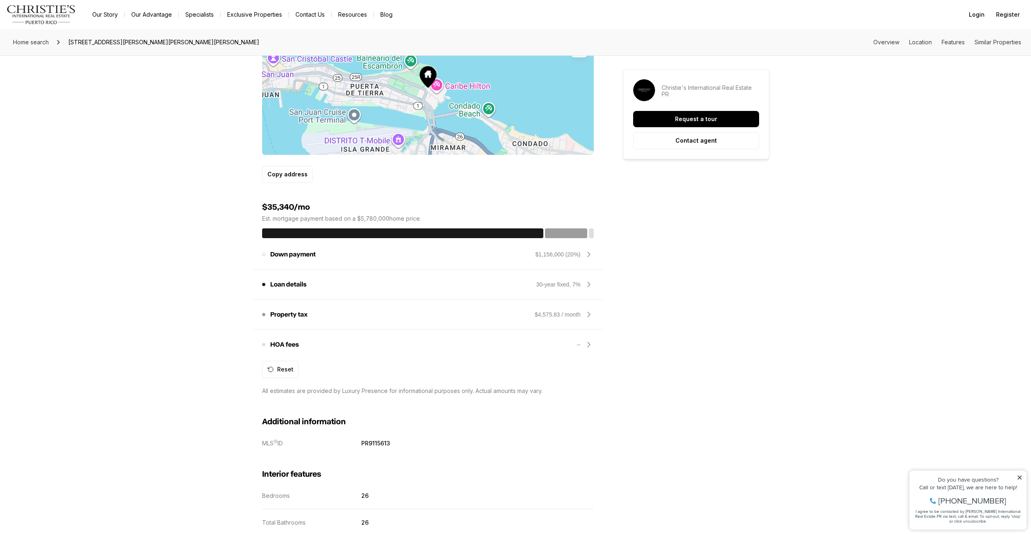
click at [583, 319] on div "$4,575.83 / month" at bounding box center [564, 315] width 59 height 10
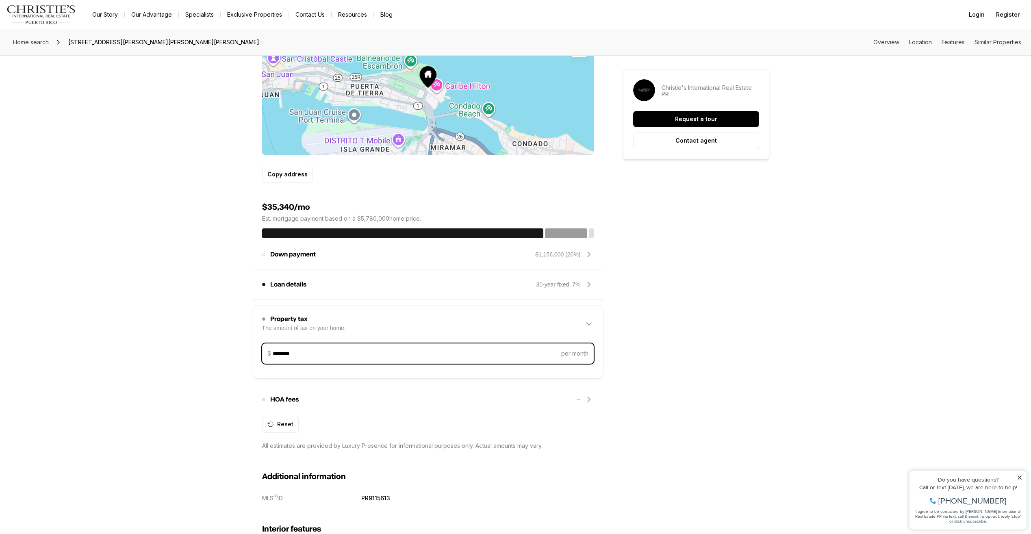
drag, startPoint x: 290, startPoint y: 364, endPoint x: 257, endPoint y: 365, distance: 32.5
click at [257, 365] on div "Property tax The amount of tax on your home. $4,575.83 / month Property tax $ *…" at bounding box center [427, 342] width 351 height 72
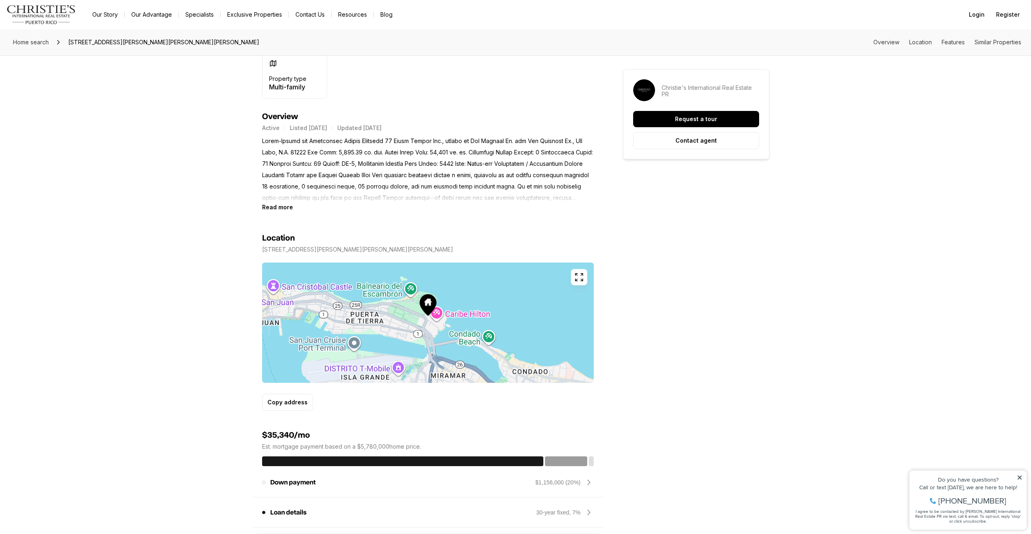
scroll to position [284, 0]
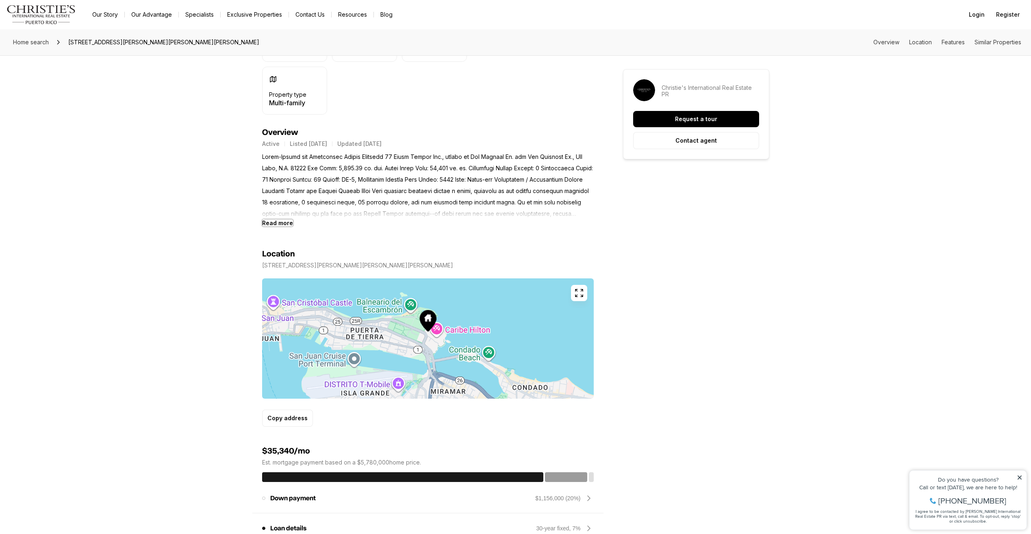
click at [282, 226] on b "Read more" at bounding box center [277, 222] width 31 height 7
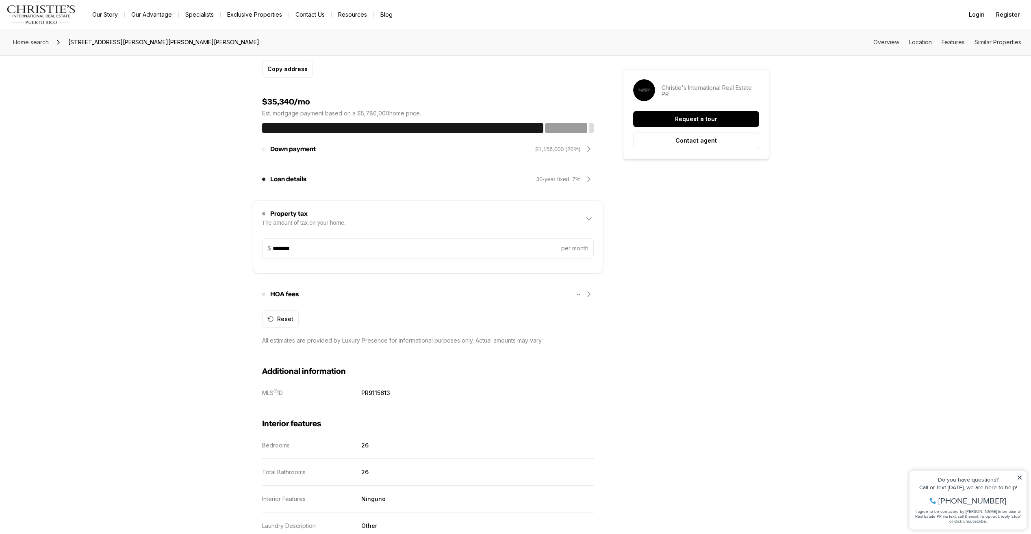
scroll to position [813, 0]
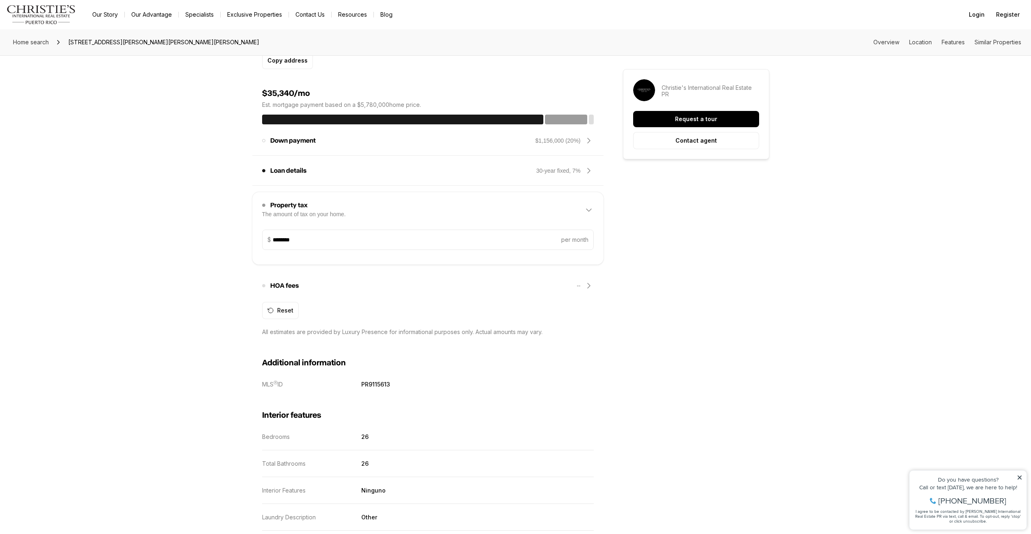
click at [590, 208] on icon at bounding box center [589, 210] width 10 height 10
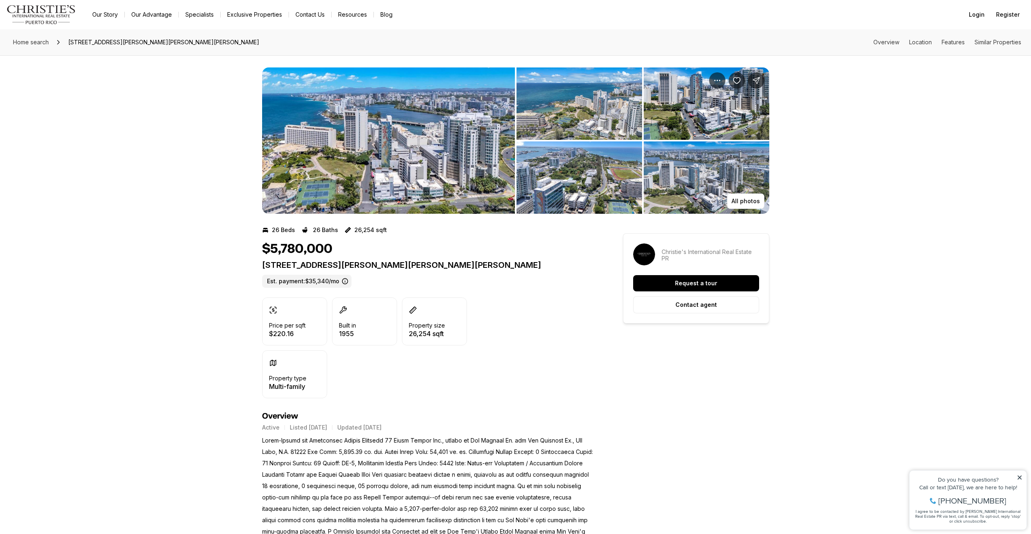
scroll to position [0, 0]
click at [418, 153] on img "View image gallery" at bounding box center [388, 141] width 253 height 146
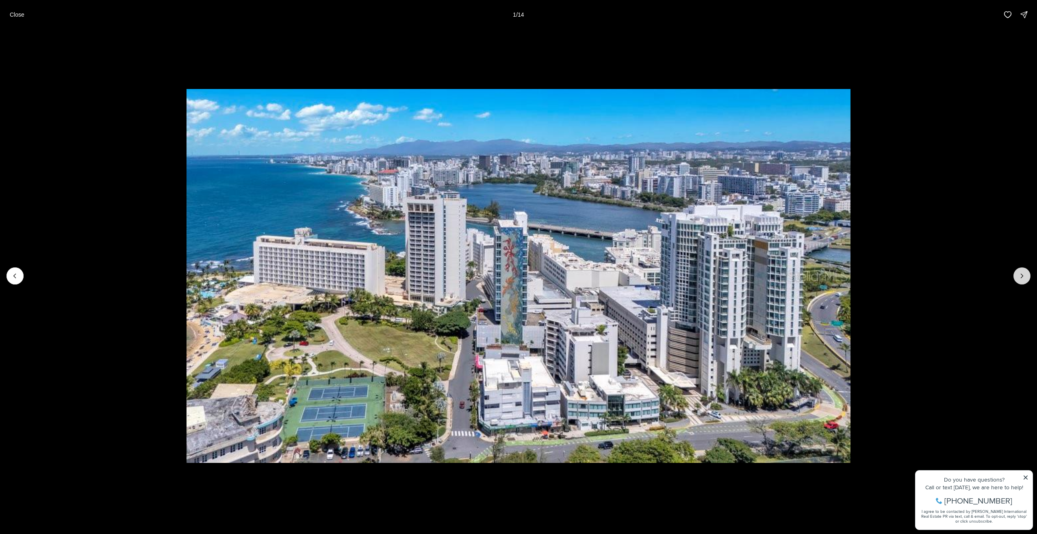
click at [1018, 274] on icon "Next slide" at bounding box center [1022, 276] width 8 height 8
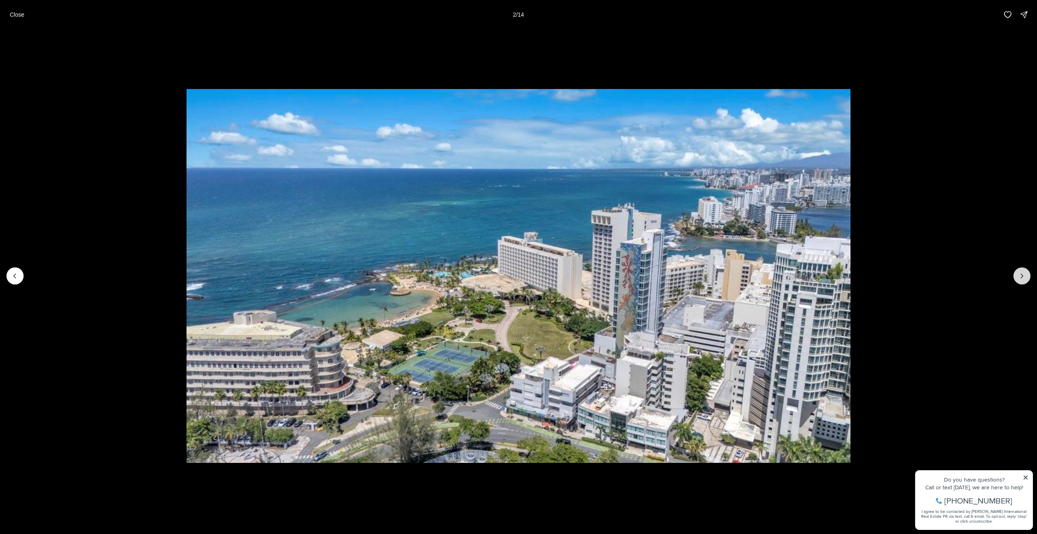
click at [1018, 274] on icon "Next slide" at bounding box center [1022, 276] width 8 height 8
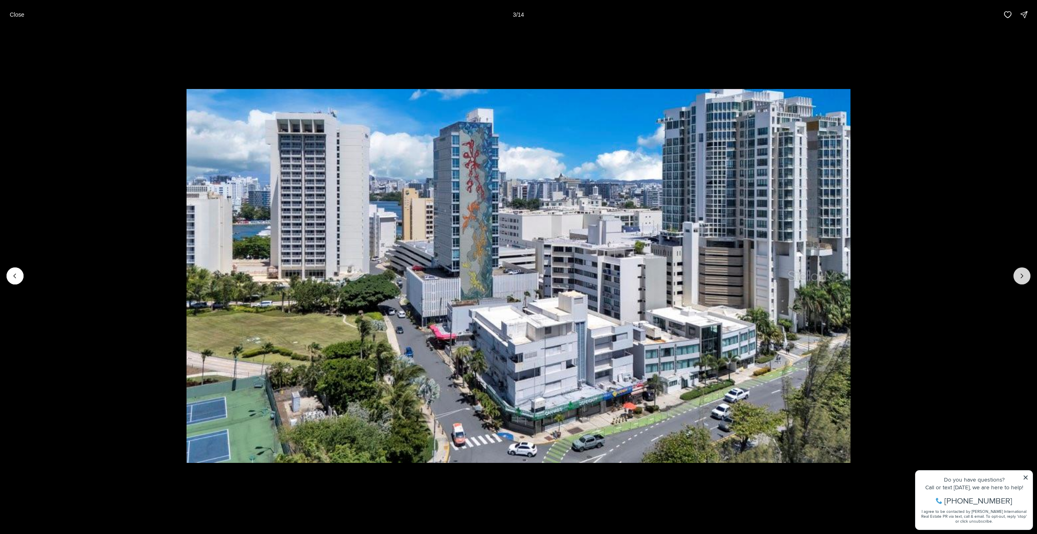
click at [1018, 274] on icon "Next slide" at bounding box center [1022, 276] width 8 height 8
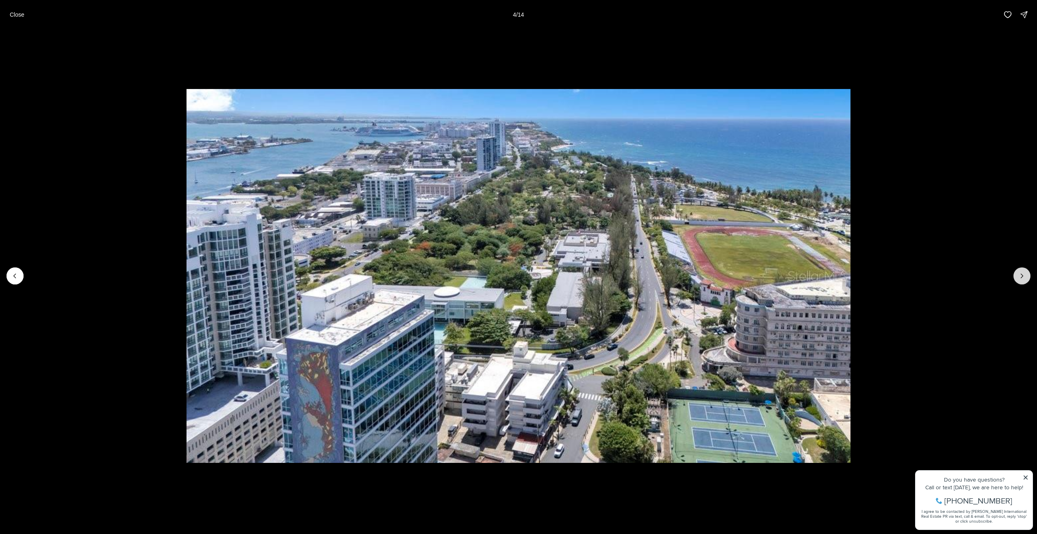
click at [1018, 274] on icon "Next slide" at bounding box center [1022, 276] width 8 height 8
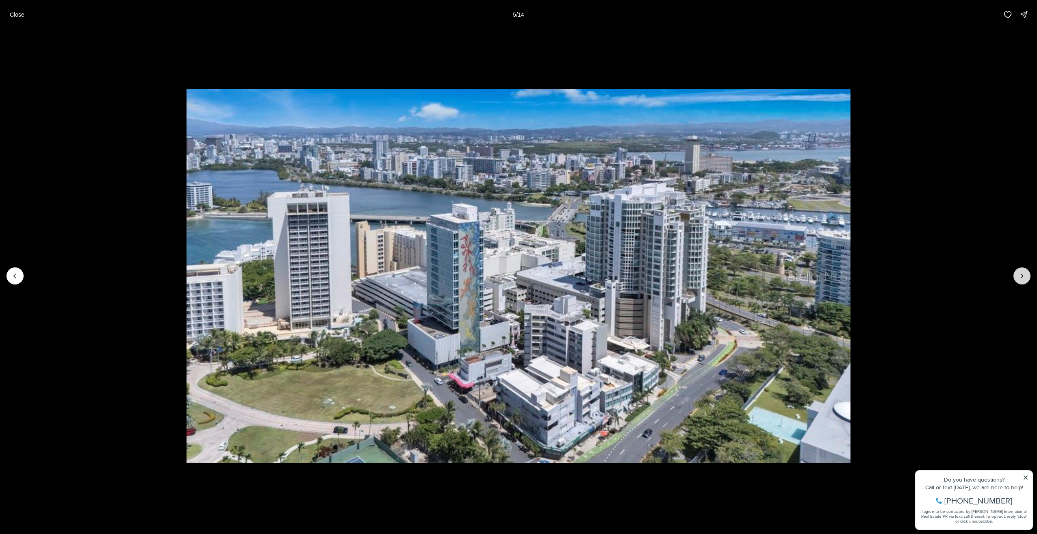
click at [1018, 274] on icon "Next slide" at bounding box center [1022, 276] width 8 height 8
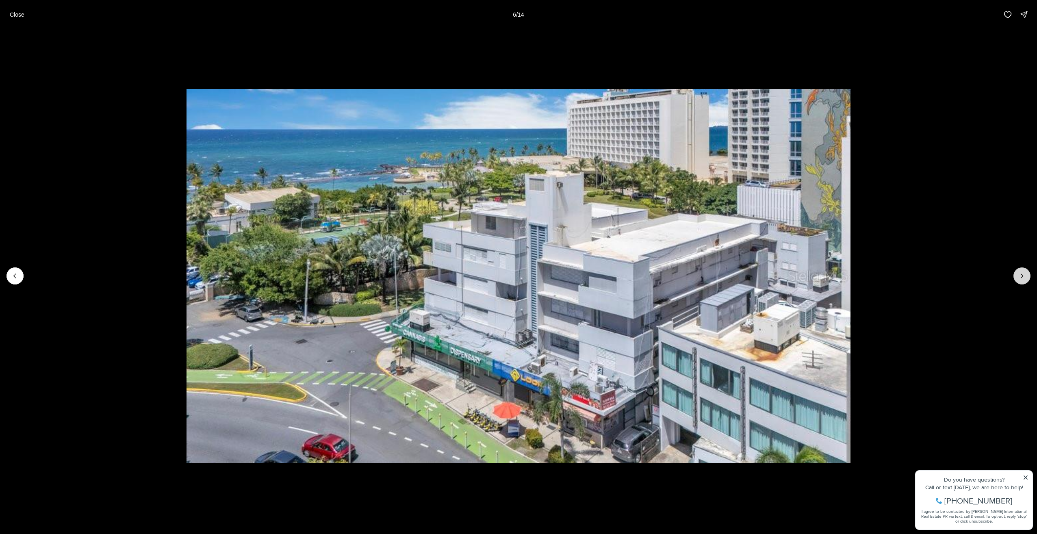
click at [1018, 274] on icon "Next slide" at bounding box center [1022, 276] width 8 height 8
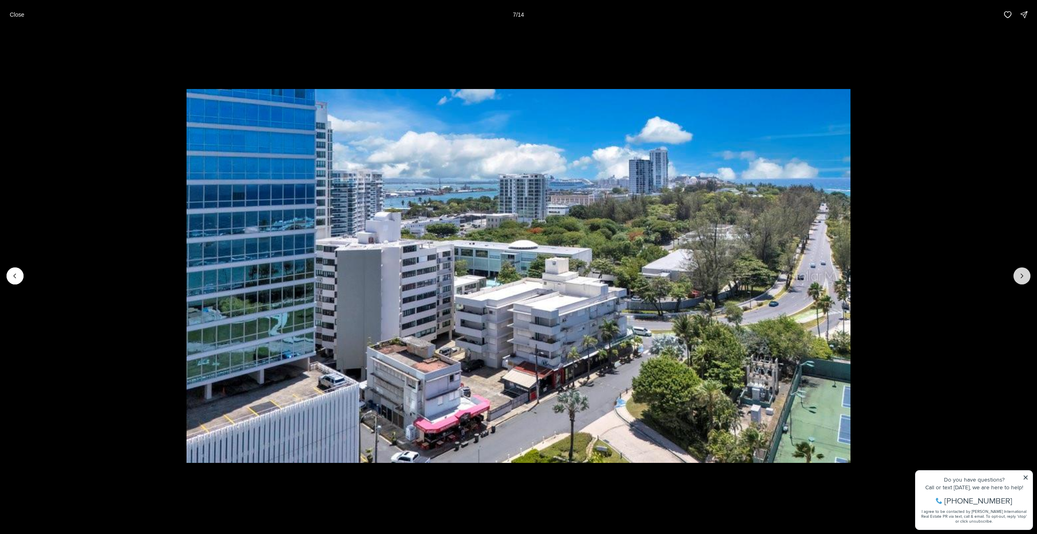
click at [1018, 274] on icon "Next slide" at bounding box center [1022, 276] width 8 height 8
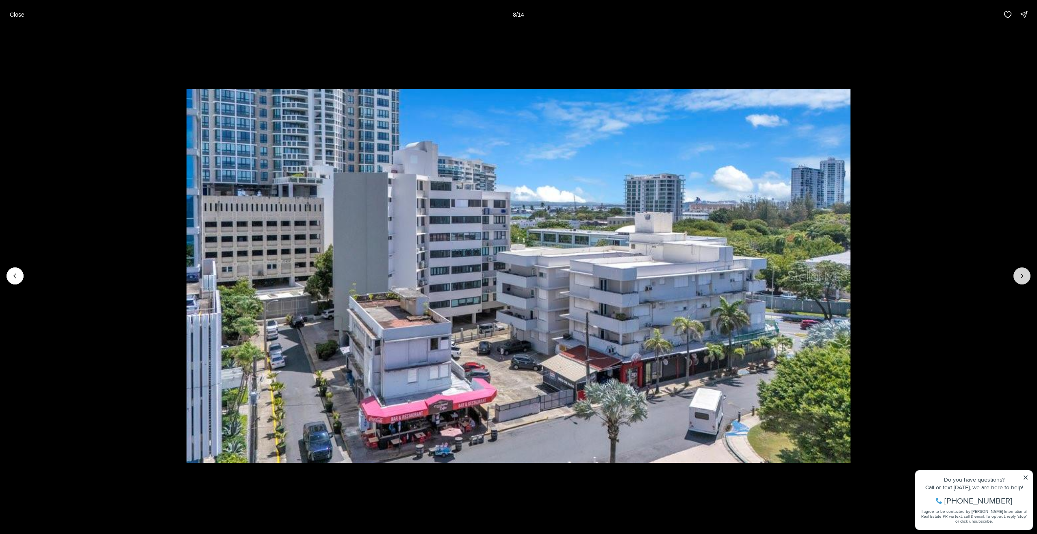
click at [1018, 274] on icon "Next slide" at bounding box center [1022, 276] width 8 height 8
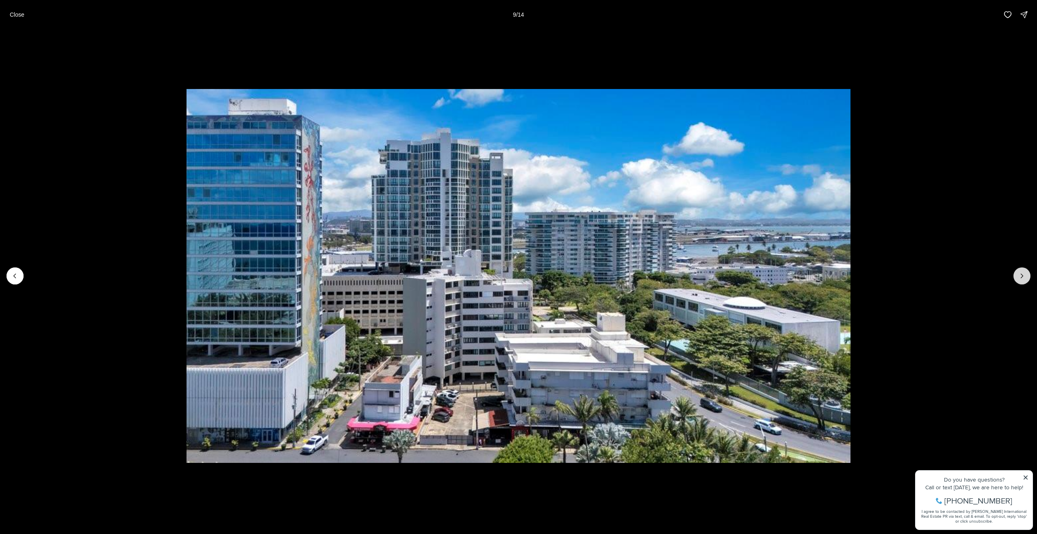
click at [1018, 274] on icon "Next slide" at bounding box center [1022, 276] width 8 height 8
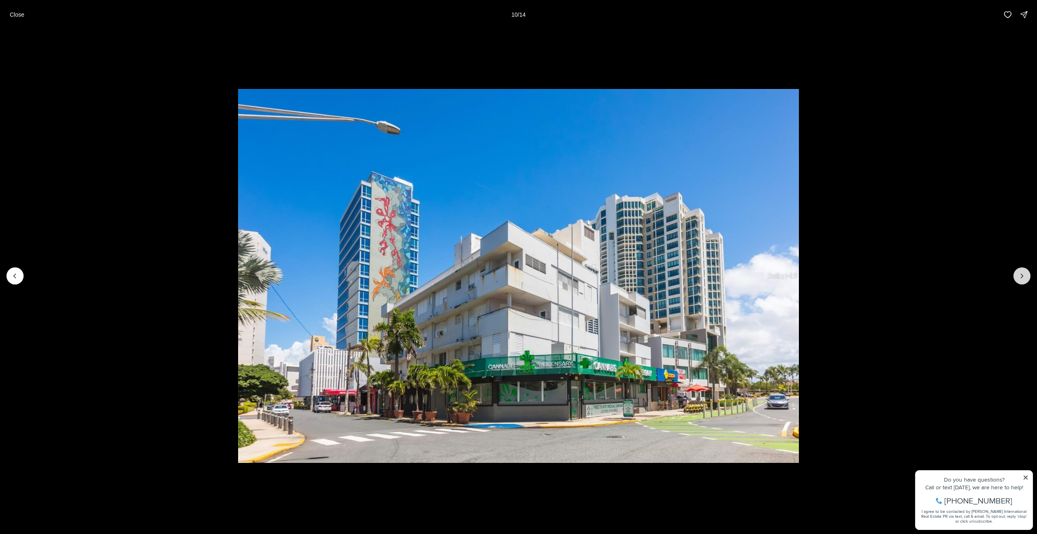
click at [1018, 274] on icon "Next slide" at bounding box center [1022, 276] width 8 height 8
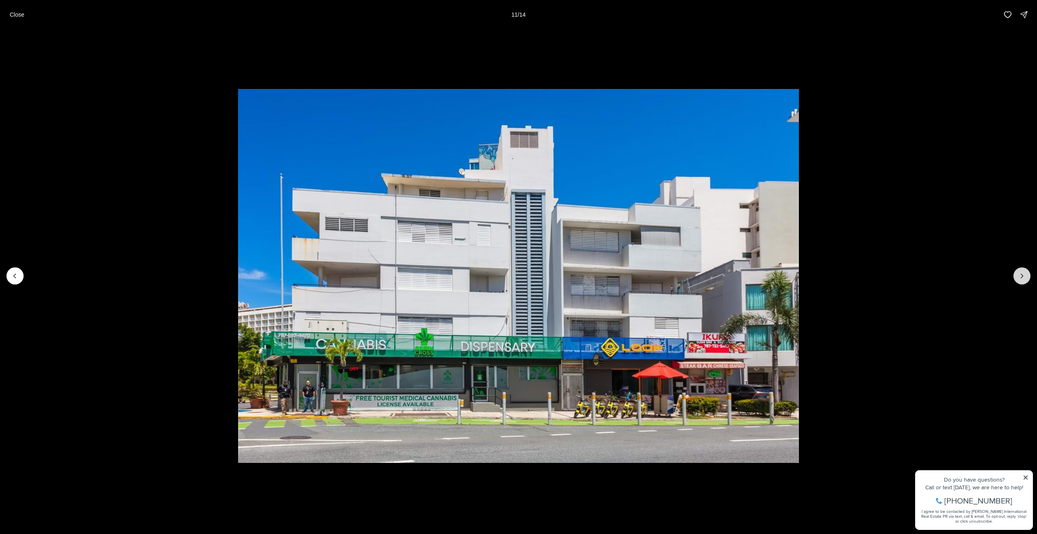
click at [1018, 274] on icon "Next slide" at bounding box center [1022, 276] width 8 height 8
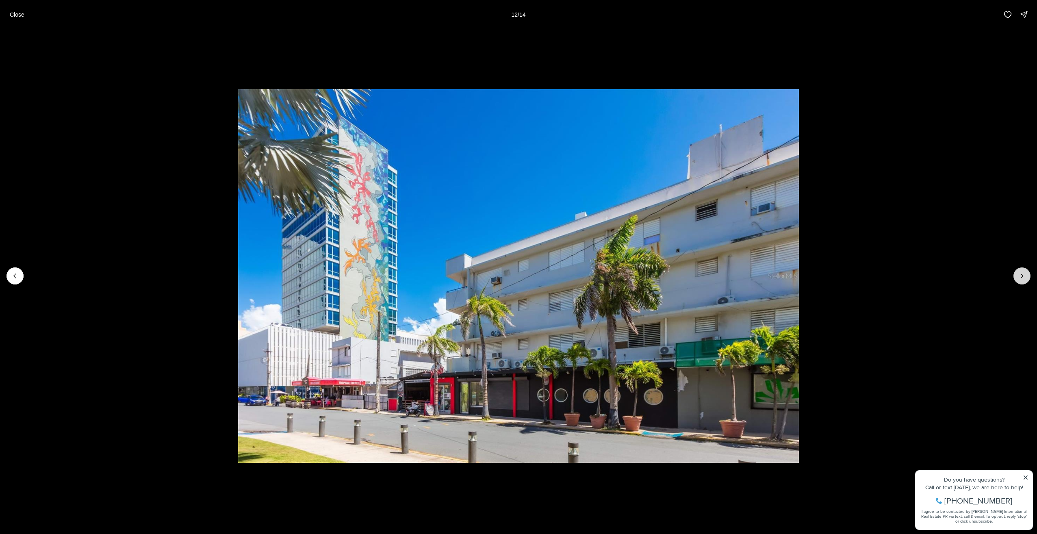
click at [1018, 274] on icon "Next slide" at bounding box center [1022, 276] width 8 height 8
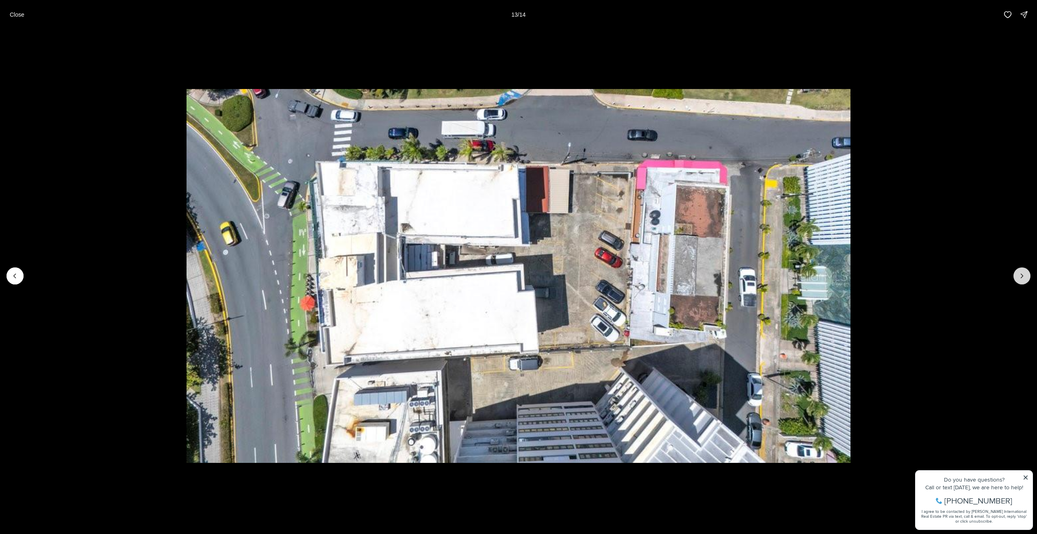
click at [1018, 274] on icon "Next slide" at bounding box center [1022, 276] width 8 height 8
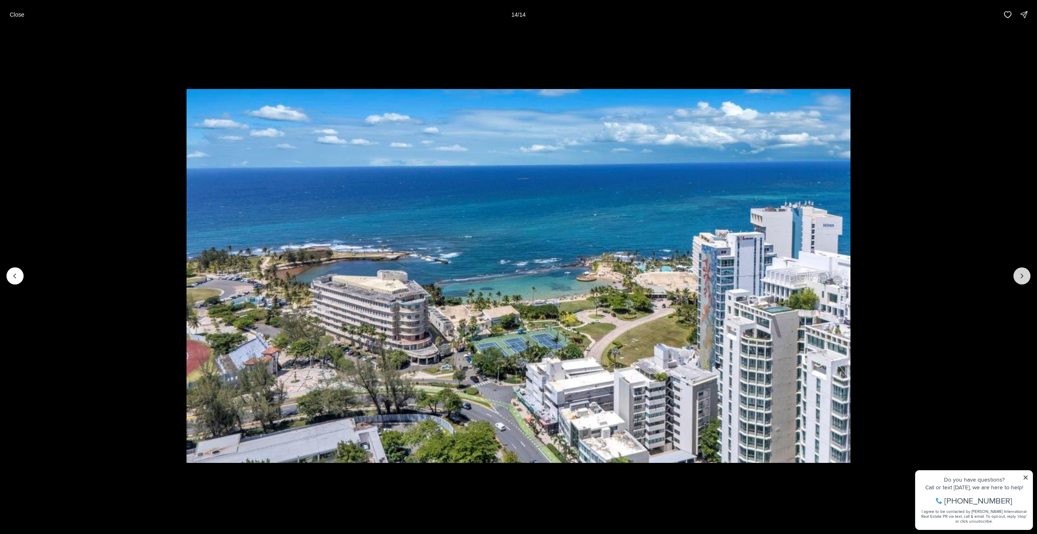
click at [1018, 274] on div at bounding box center [1022, 275] width 17 height 17
click at [14, 274] on icon "Previous slide" at bounding box center [15, 276] width 8 height 8
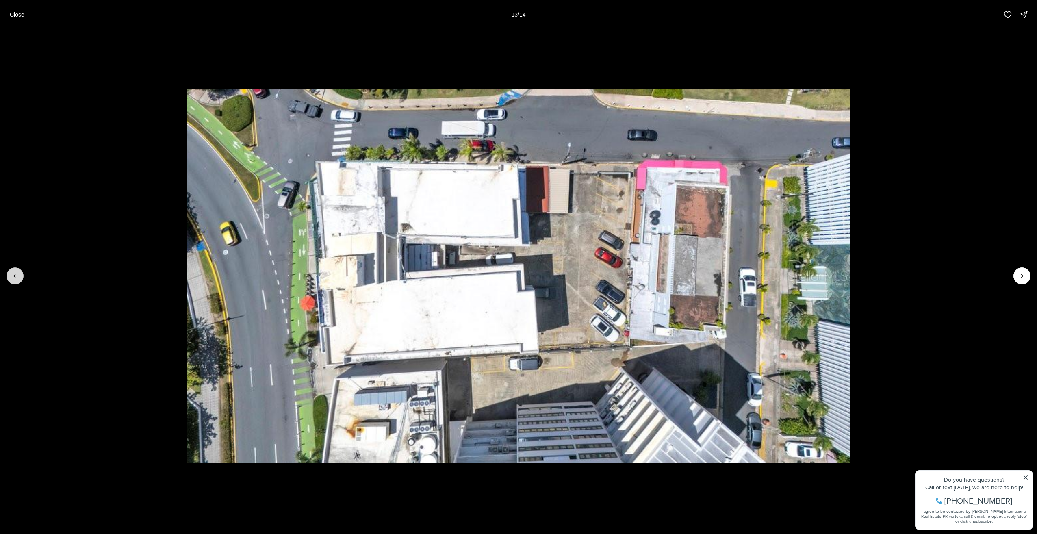
click at [14, 274] on icon "Previous slide" at bounding box center [15, 276] width 8 height 8
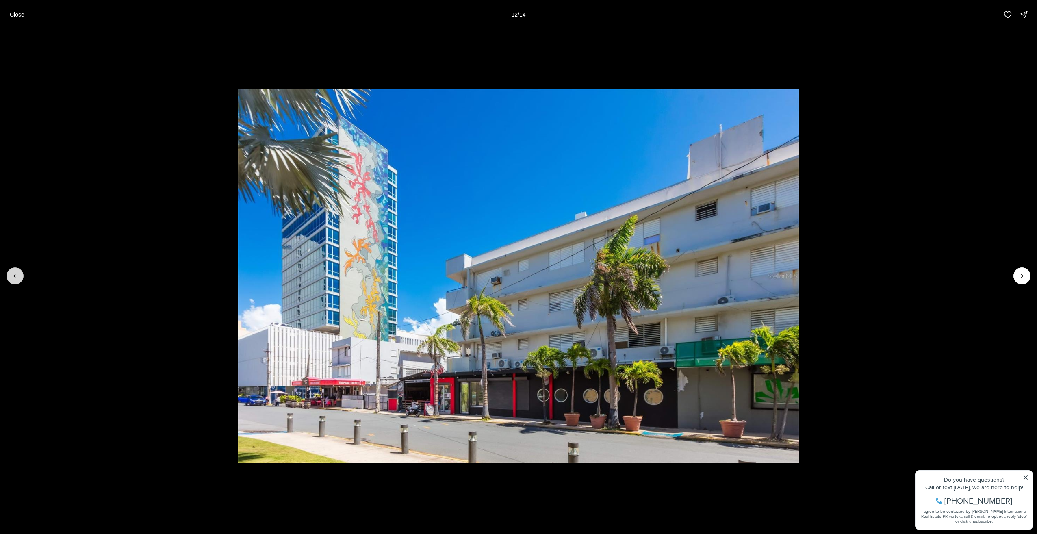
click at [14, 274] on icon "Previous slide" at bounding box center [15, 276] width 8 height 8
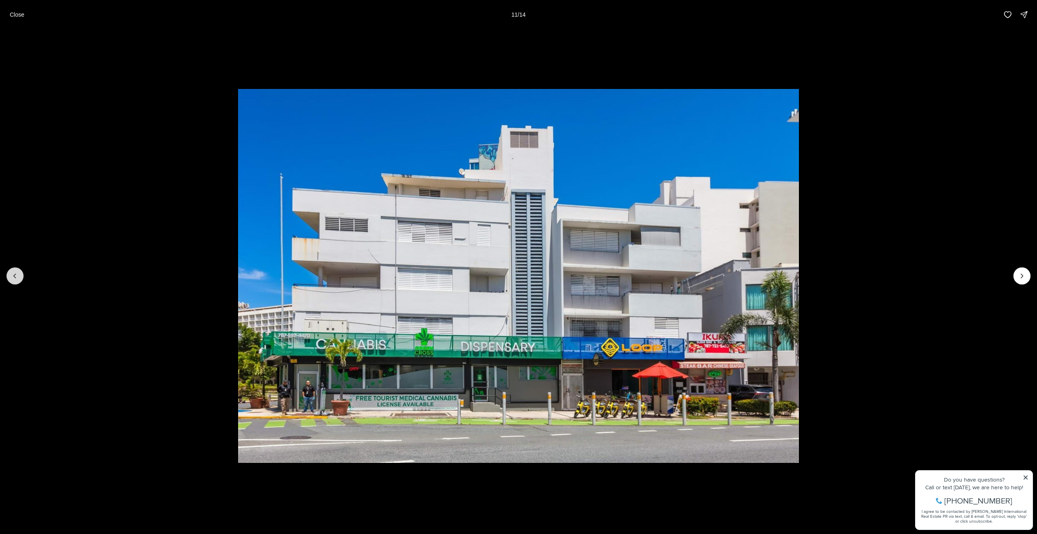
click at [23, 273] on button "Previous slide" at bounding box center [15, 275] width 17 height 17
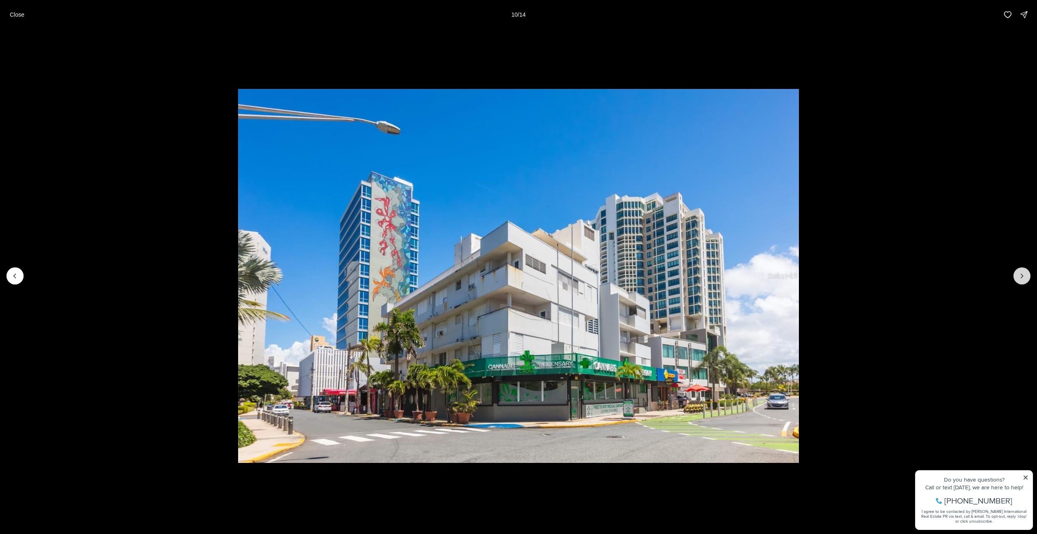
click at [1018, 275] on button "Next slide" at bounding box center [1022, 275] width 17 height 17
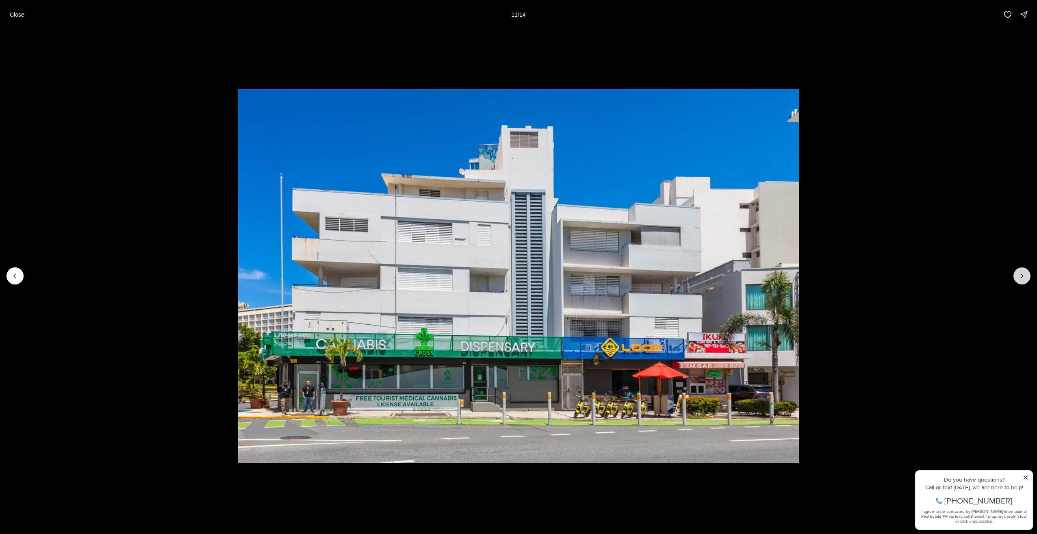
click at [1018, 275] on button "Next slide" at bounding box center [1022, 275] width 17 height 17
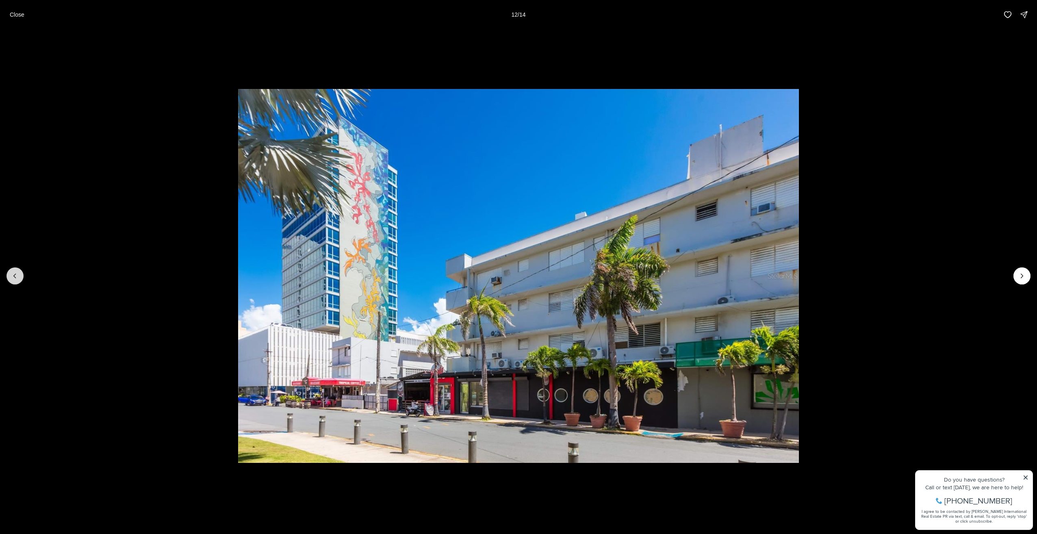
click at [21, 276] on button "Previous slide" at bounding box center [15, 275] width 17 height 17
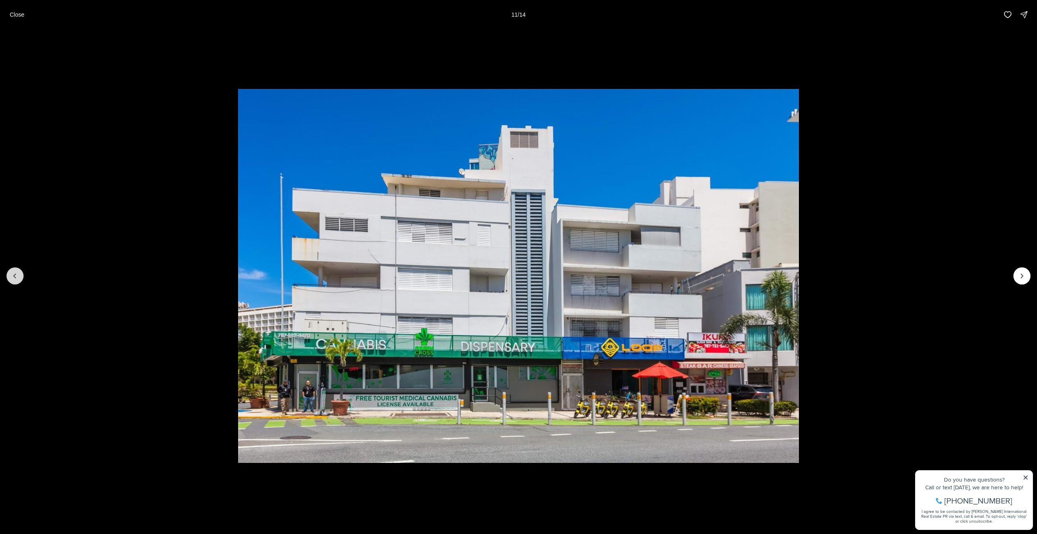
click at [21, 276] on button "Previous slide" at bounding box center [15, 275] width 17 height 17
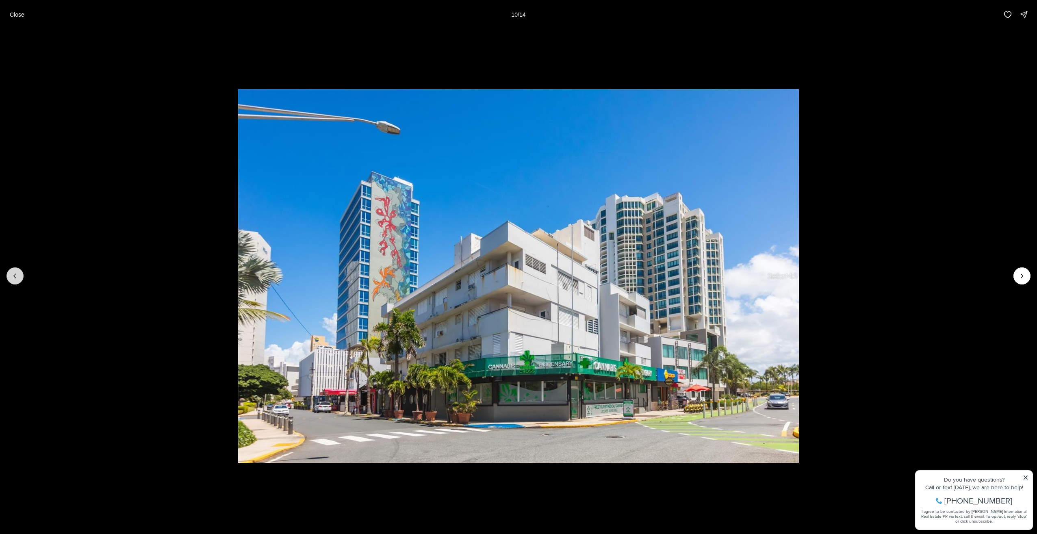
click at [21, 276] on button "Previous slide" at bounding box center [15, 275] width 17 height 17
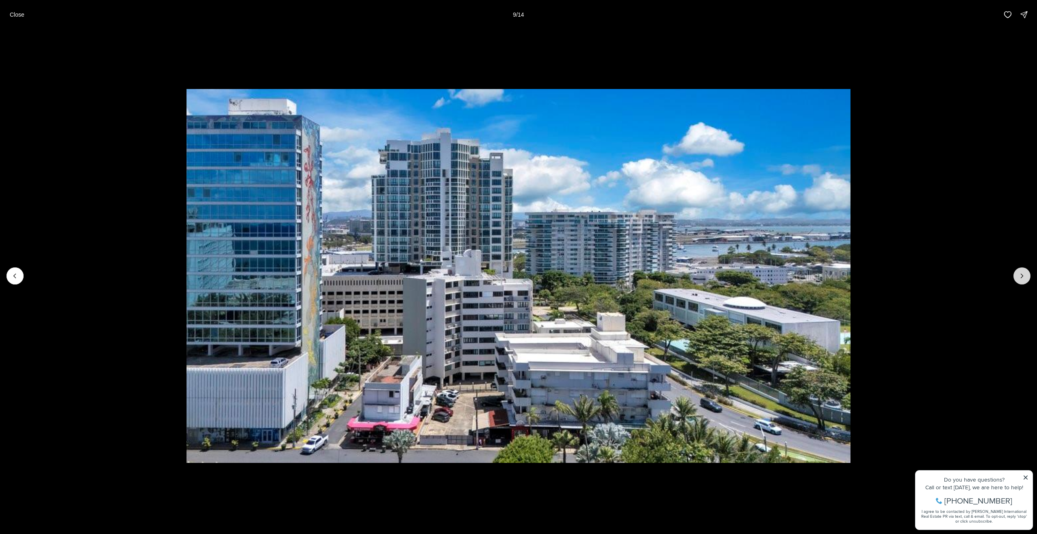
click at [1025, 274] on icon "Next slide" at bounding box center [1022, 276] width 8 height 8
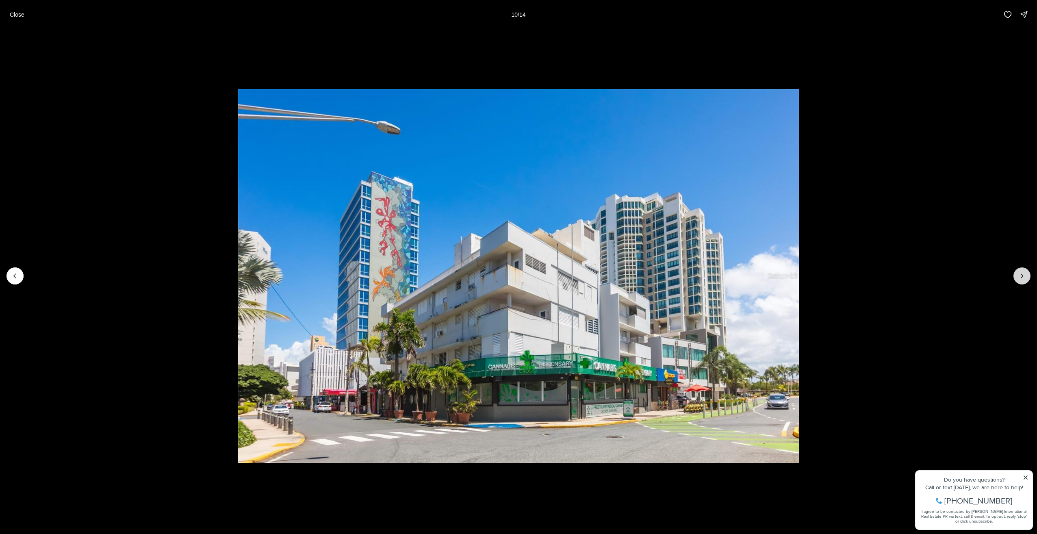
click at [1025, 274] on icon "Next slide" at bounding box center [1022, 276] width 8 height 8
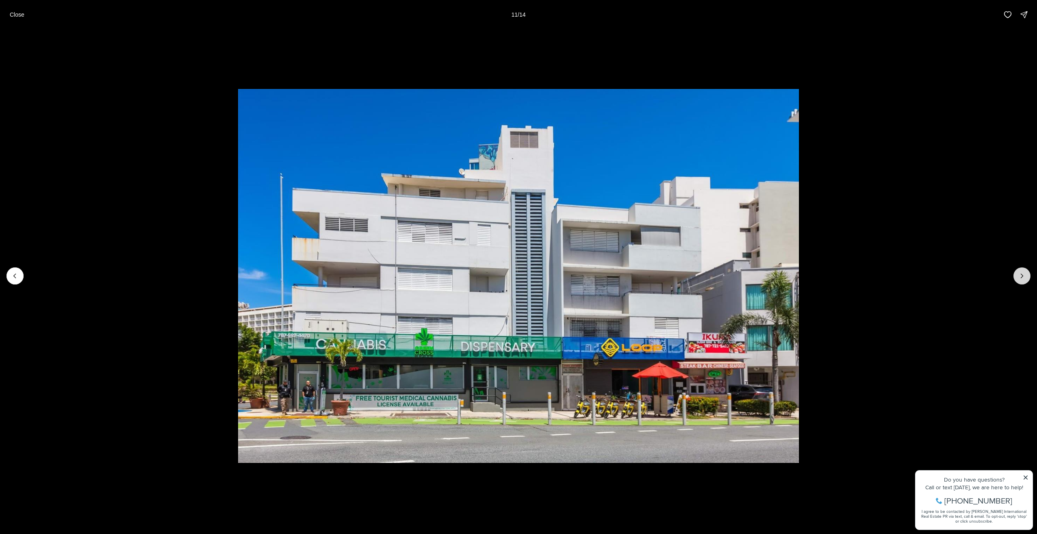
click at [1025, 274] on icon "Next slide" at bounding box center [1022, 276] width 8 height 8
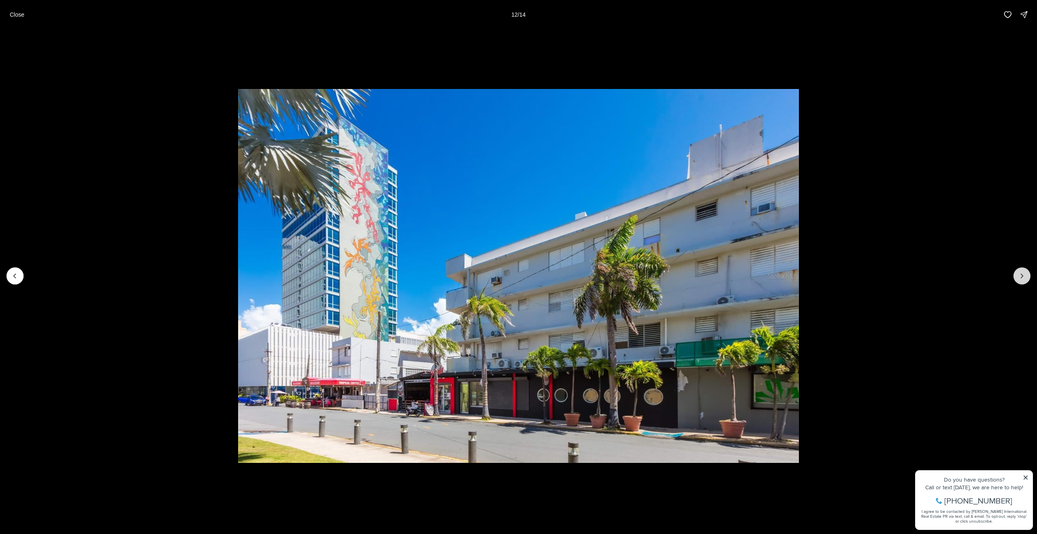
click at [1025, 274] on icon "Next slide" at bounding box center [1022, 276] width 8 height 8
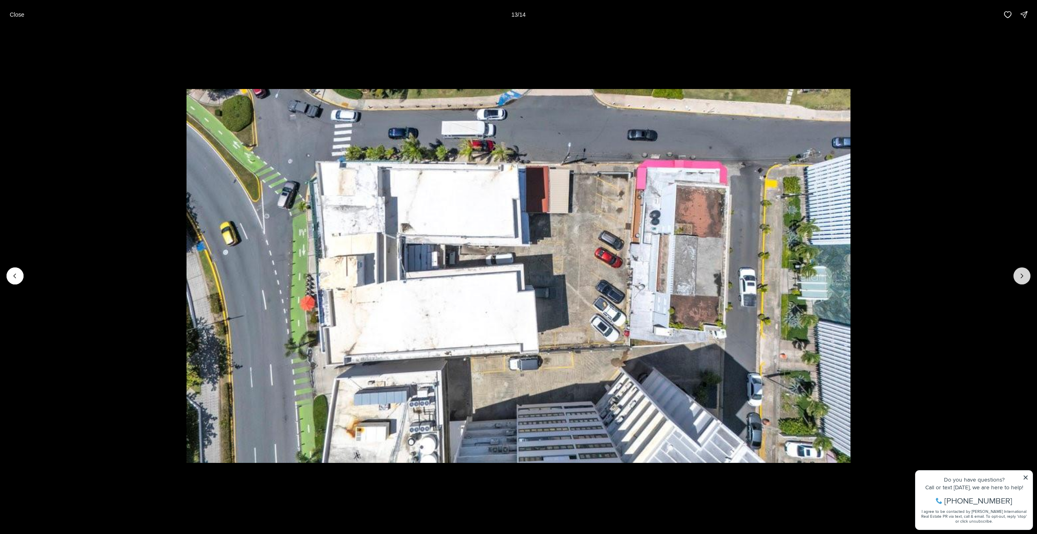
click at [1025, 274] on icon "Next slide" at bounding box center [1022, 276] width 8 height 8
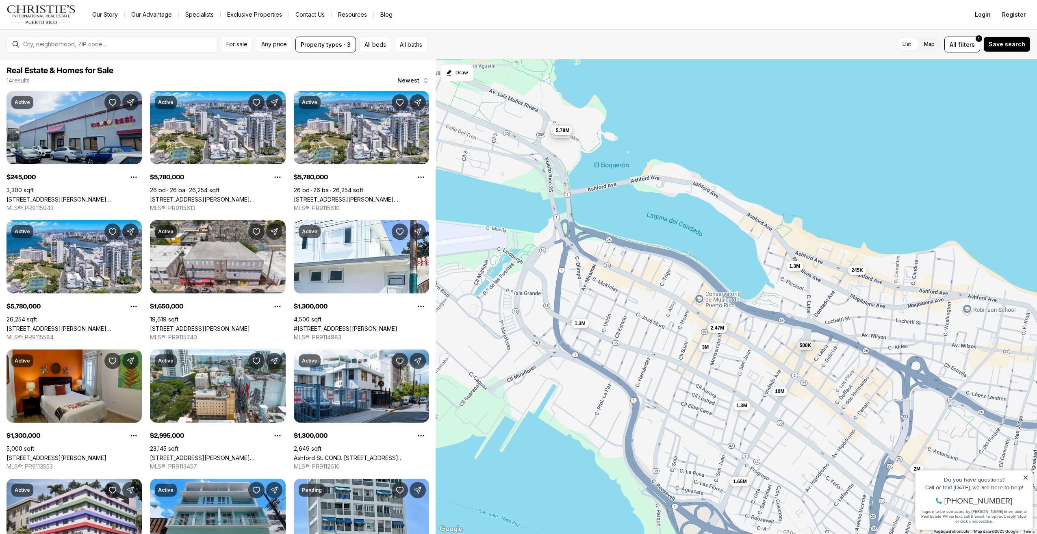
drag, startPoint x: 675, startPoint y: 427, endPoint x: 554, endPoint y: 382, distance: 129.5
click at [556, 382] on div "245K 5.78M 5.78M 5.78M 1.65M 1.3M 1.3M 3M 1.3M 10M 2.47M 500K 2M 3M" at bounding box center [737, 296] width 602 height 475
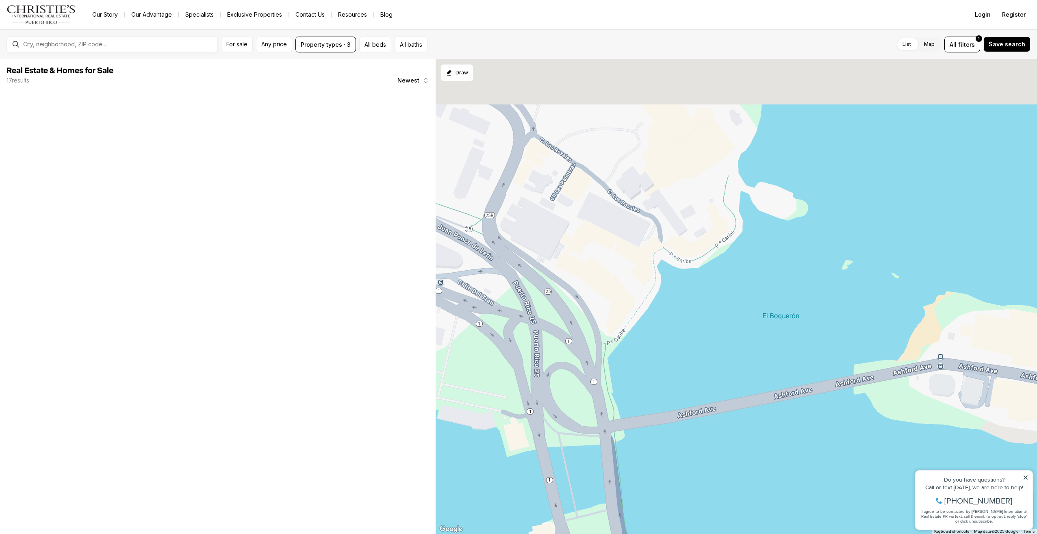
drag, startPoint x: 519, startPoint y: 121, endPoint x: 562, endPoint y: 231, distance: 118.6
click at [569, 248] on div at bounding box center [737, 296] width 602 height 475
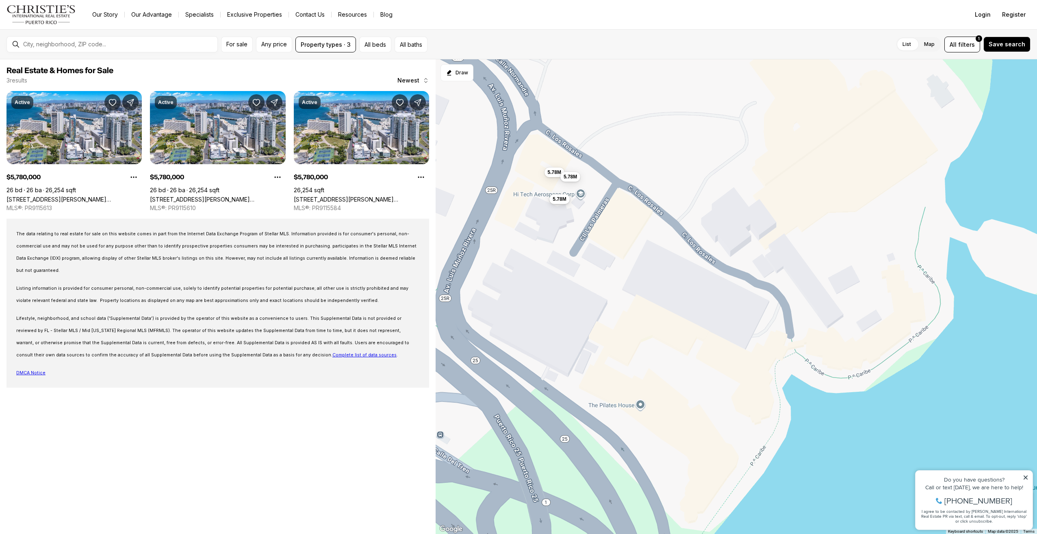
click at [560, 197] on span "5.78M" at bounding box center [559, 198] width 13 height 7
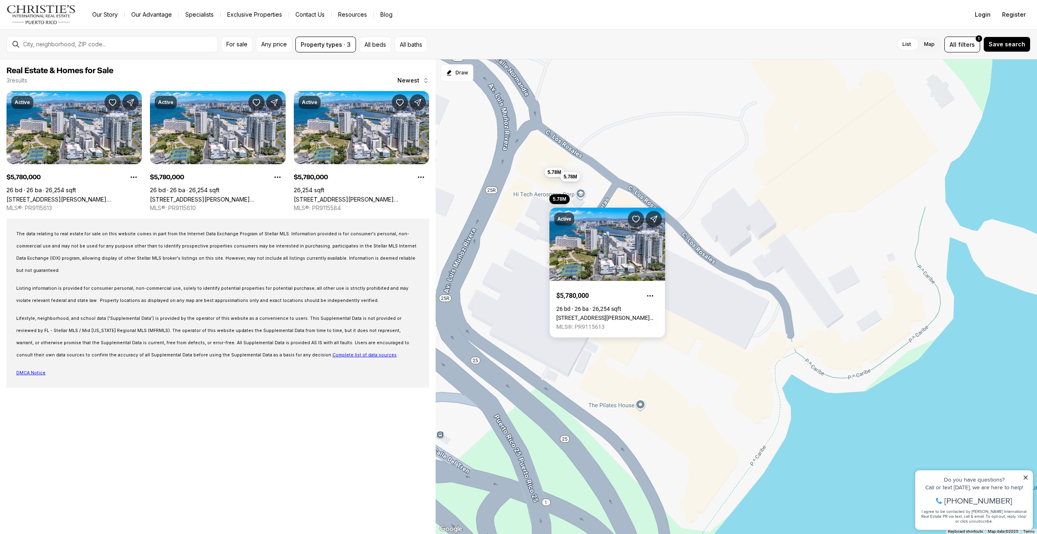
click at [573, 182] on div "5.78M 5.78M 5.78M" at bounding box center [737, 296] width 602 height 475
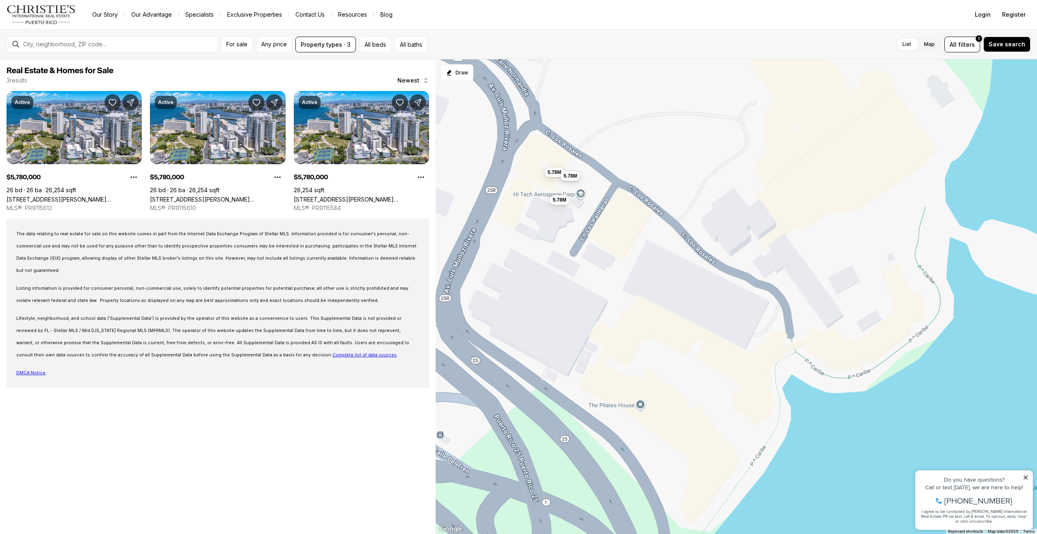
click at [568, 174] on span "5.78M" at bounding box center [570, 176] width 13 height 7
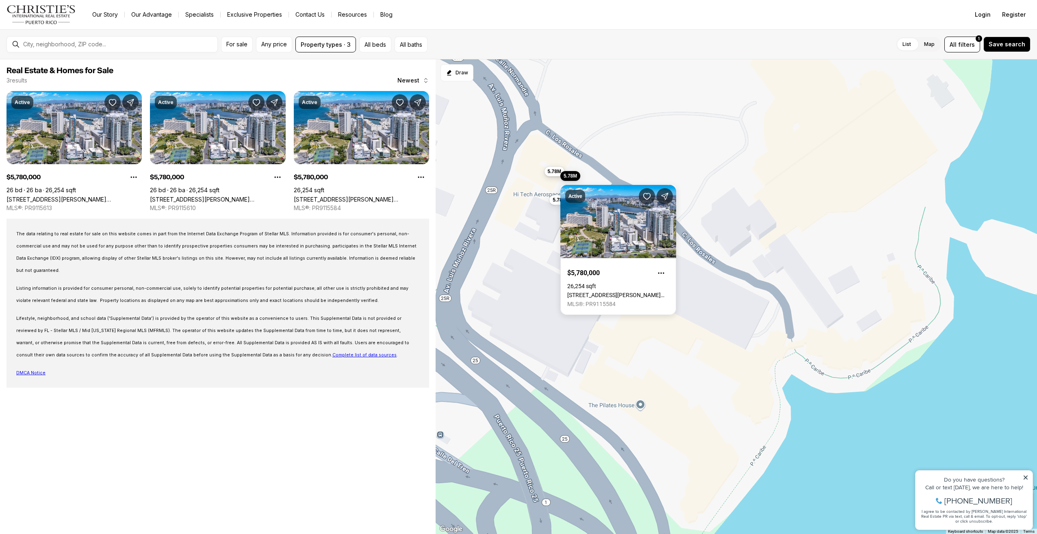
click at [557, 173] on span "5.78M" at bounding box center [553, 171] width 13 height 7
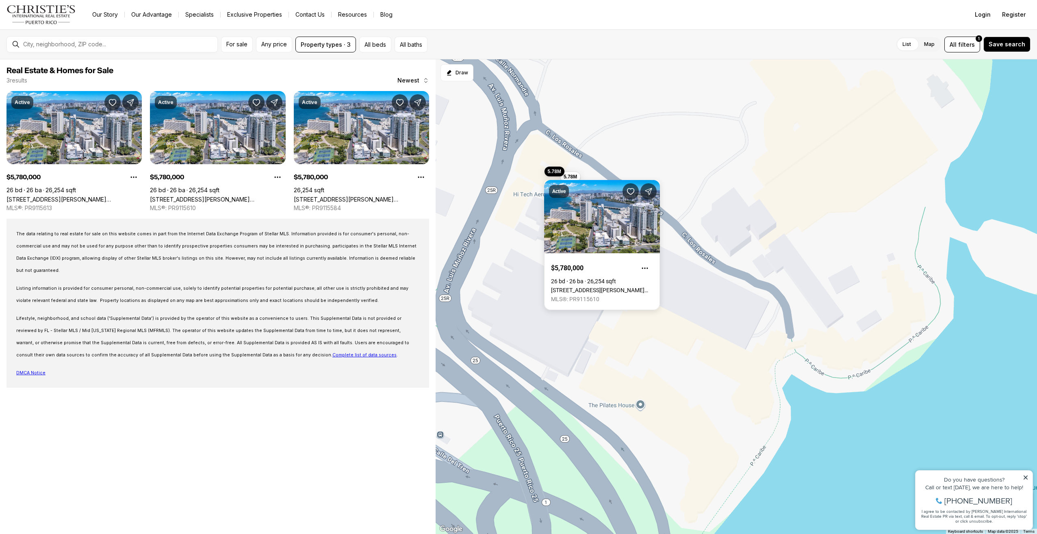
click at [508, 324] on div "5.78M 5.78M 5.78M" at bounding box center [737, 296] width 602 height 475
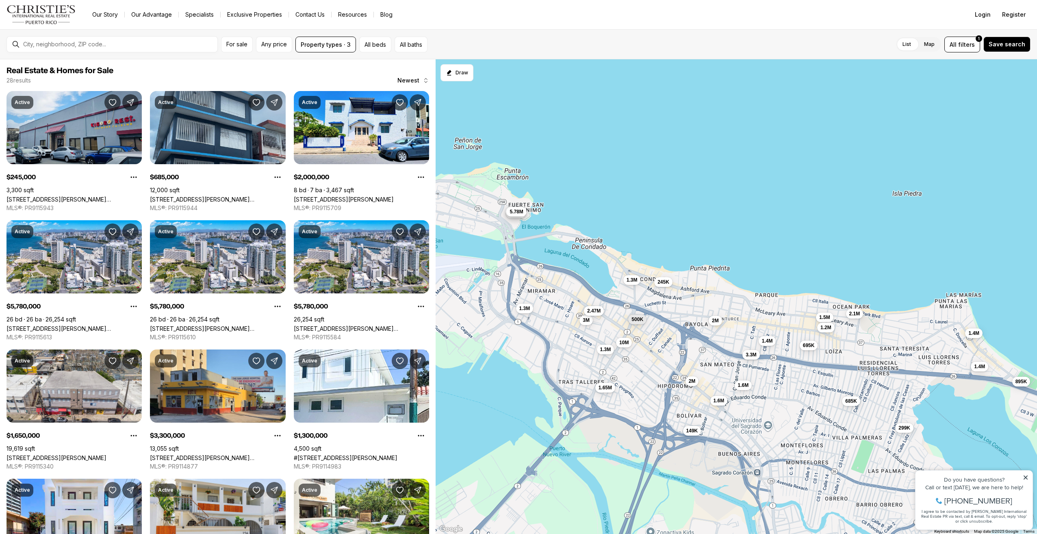
drag, startPoint x: 531, startPoint y: 441, endPoint x: 527, endPoint y: 324, distance: 117.5
click at [527, 324] on div "5.78M 5.78M 5.78M 245K 685K 2M 1.65M 3.3M 1.3M 1.4M 695K 1.4M 1.6M 1.3M 299K 2.…" at bounding box center [737, 296] width 602 height 475
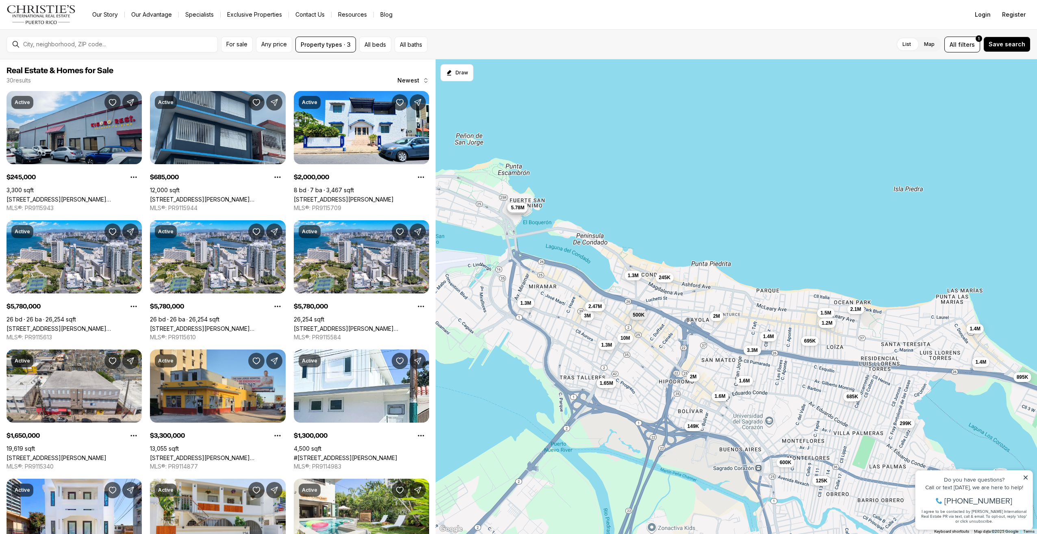
click at [527, 306] on span "1.3M" at bounding box center [525, 303] width 11 height 7
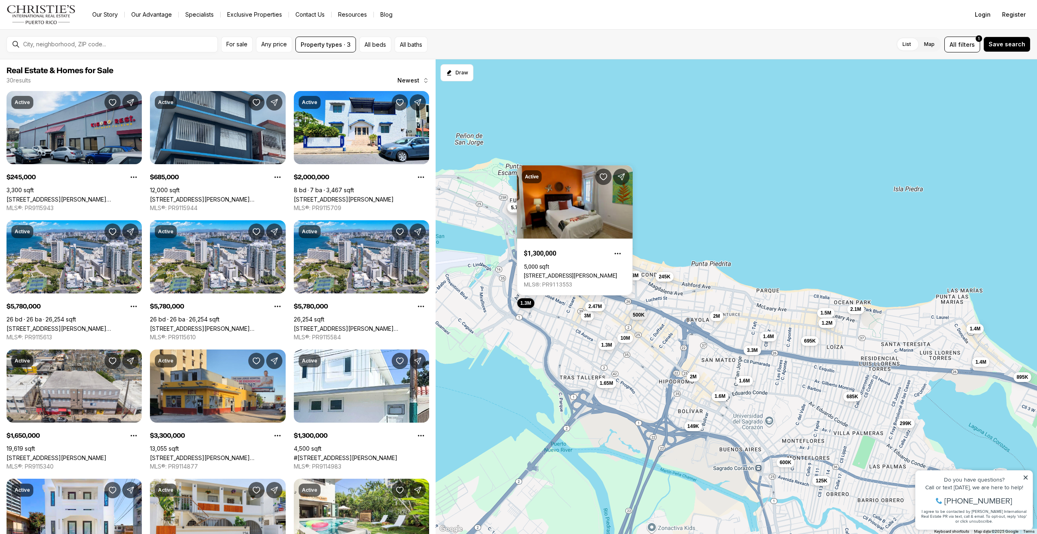
click at [668, 278] on span "245K" at bounding box center [665, 276] width 12 height 7
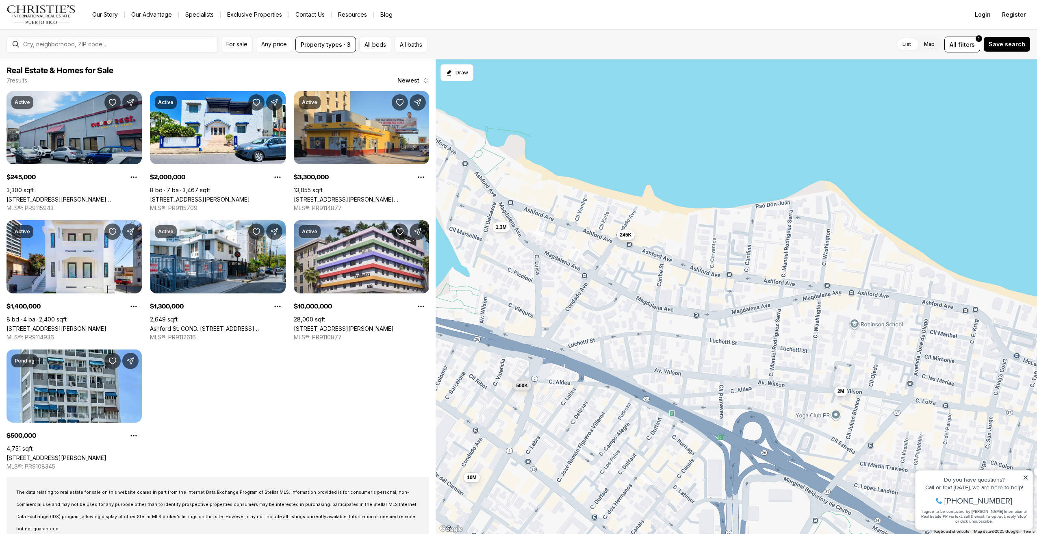
click at [623, 232] on span "245K" at bounding box center [626, 234] width 12 height 7
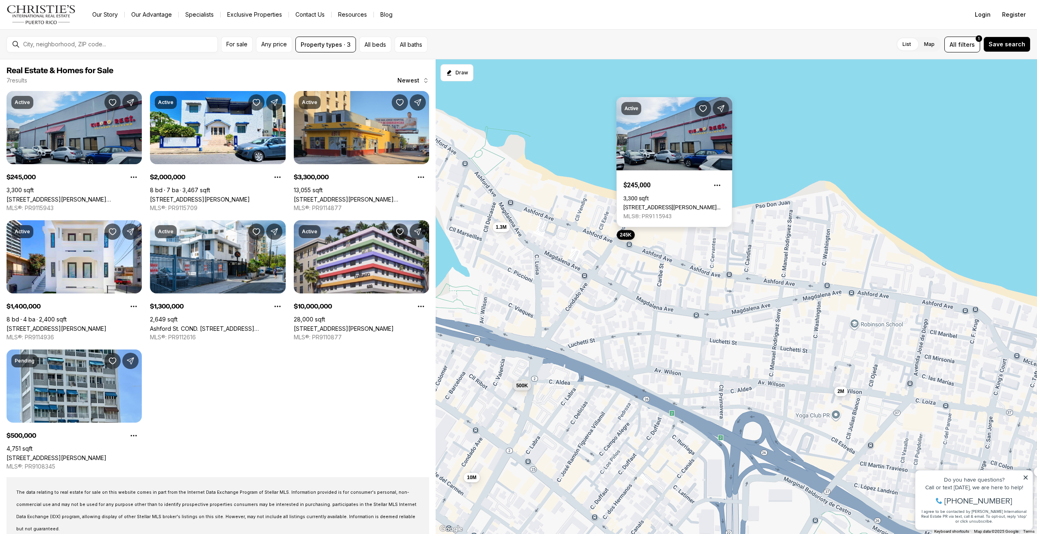
click at [662, 204] on link "[STREET_ADDRESS][PERSON_NAME][PERSON_NAME][PERSON_NAME]" at bounding box center [674, 207] width 102 height 7
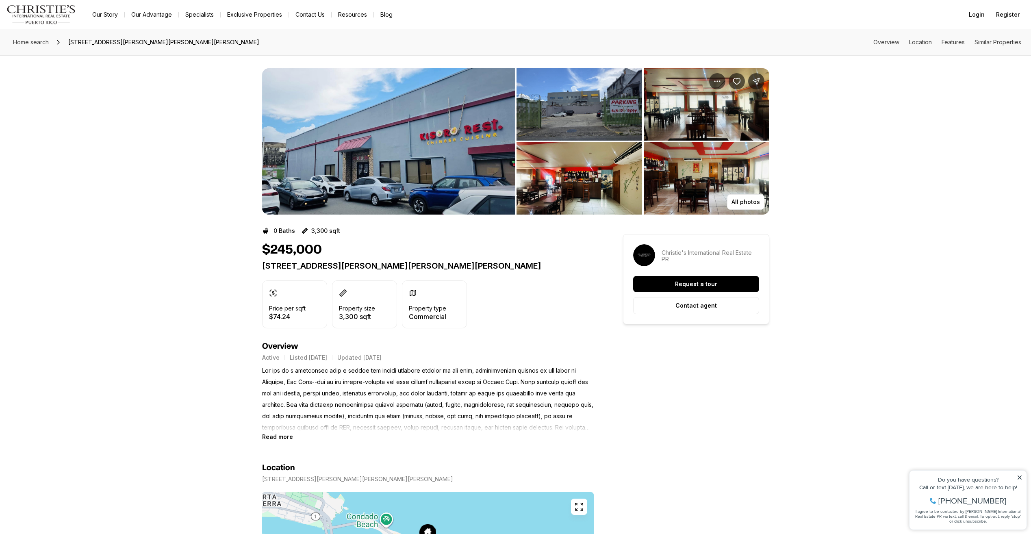
click at [415, 169] on img "View image gallery" at bounding box center [388, 141] width 253 height 146
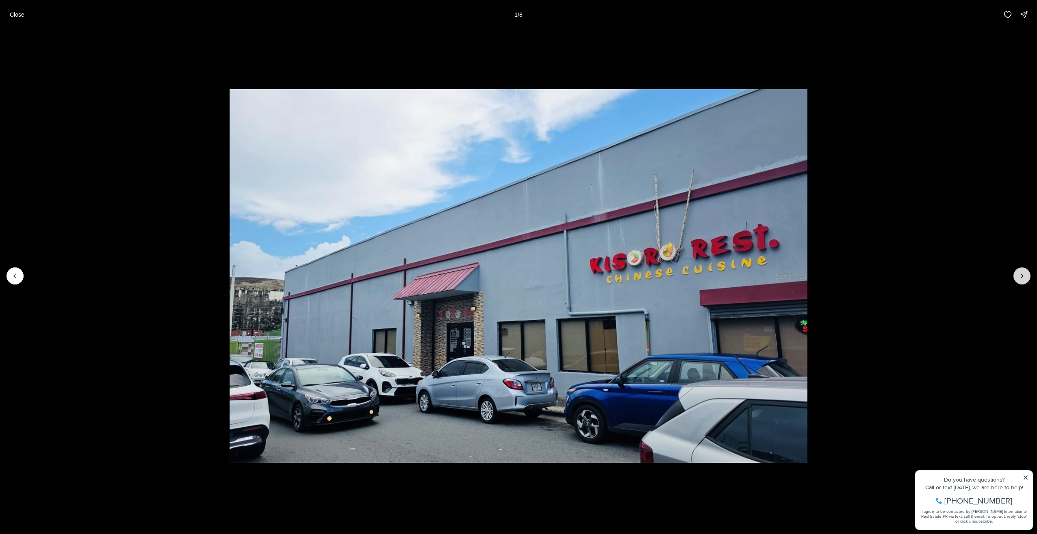
click at [1014, 276] on button "Next slide" at bounding box center [1022, 275] width 17 height 17
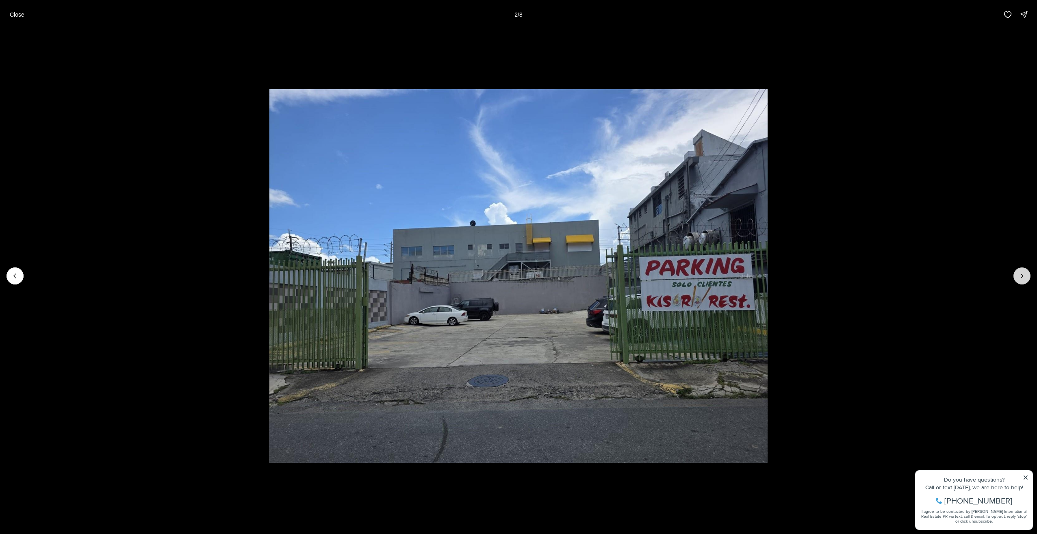
click at [1014, 276] on button "Next slide" at bounding box center [1022, 275] width 17 height 17
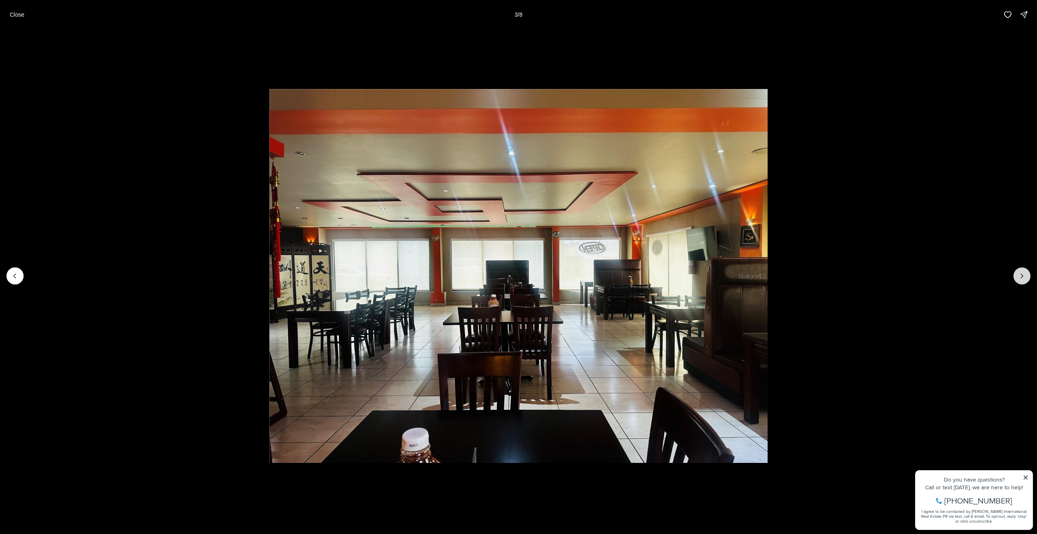
click at [1014, 276] on button "Next slide" at bounding box center [1022, 275] width 17 height 17
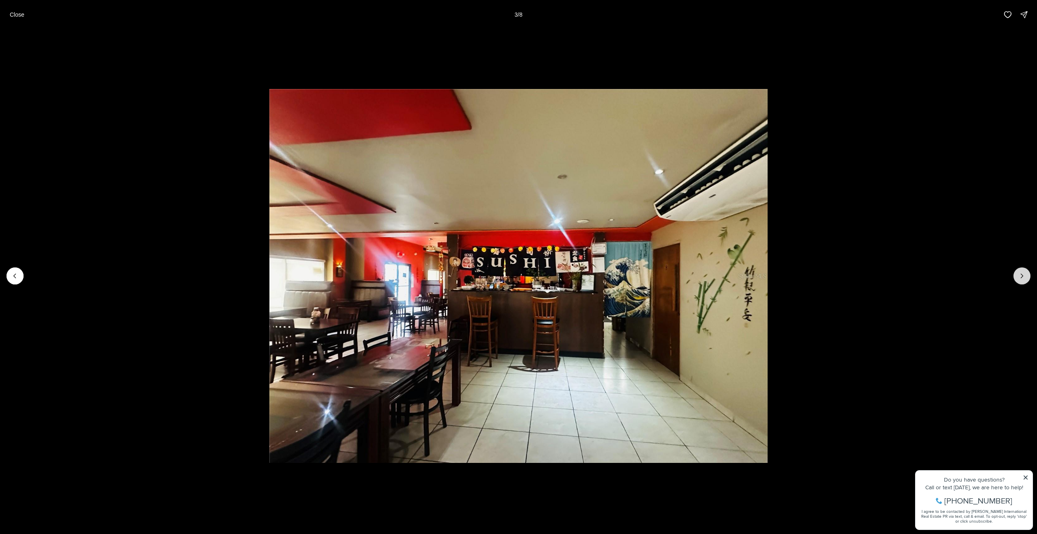
click at [1014, 276] on button "Next slide" at bounding box center [1022, 275] width 17 height 17
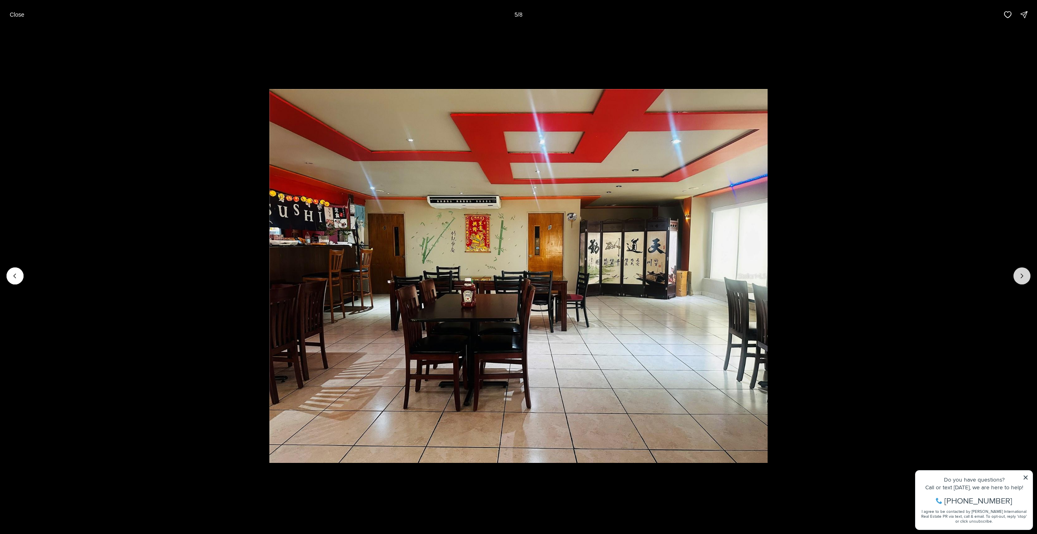
click at [1014, 276] on button "Next slide" at bounding box center [1022, 275] width 17 height 17
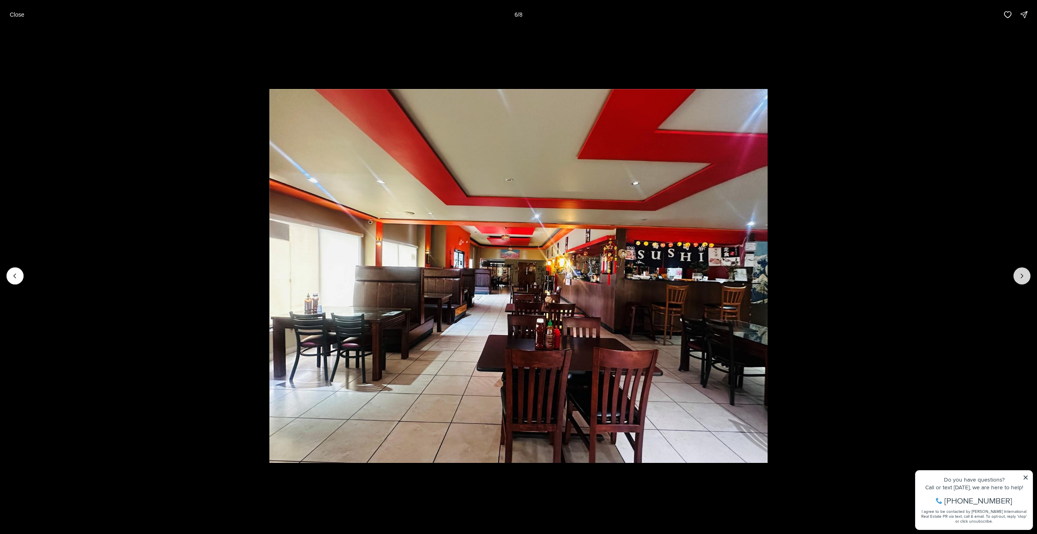
click at [1014, 276] on button "Next slide" at bounding box center [1022, 275] width 17 height 17
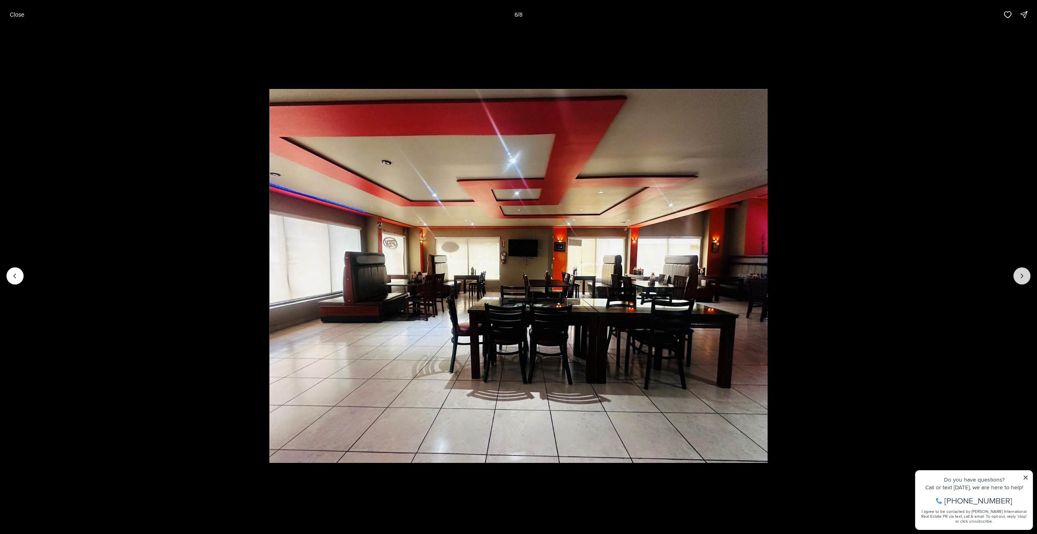
click at [1014, 276] on button "Next slide" at bounding box center [1022, 275] width 17 height 17
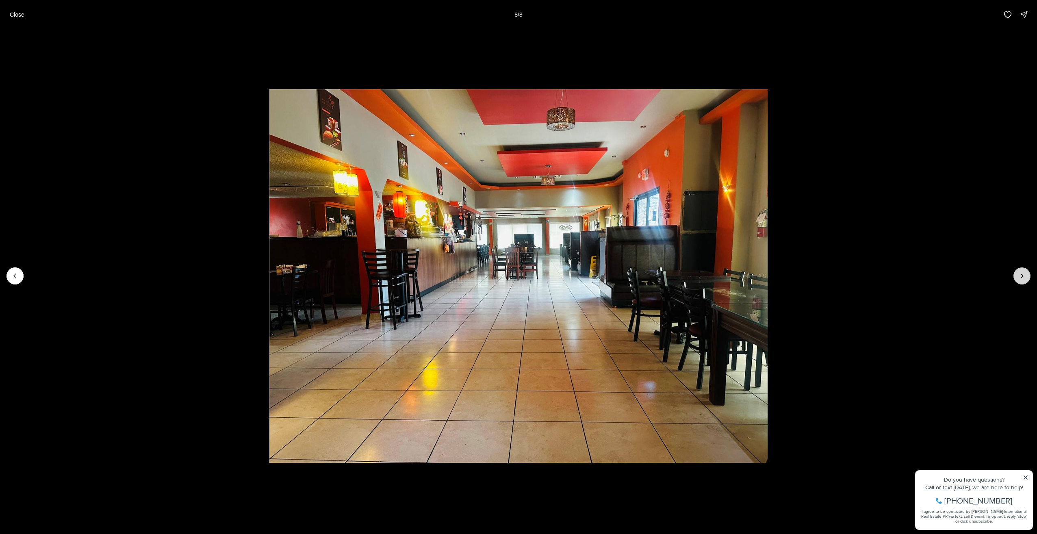
click at [1014, 276] on div at bounding box center [1022, 275] width 17 height 17
drag, startPoint x: 1014, startPoint y: 276, endPoint x: 1021, endPoint y: 277, distance: 6.1
click at [1021, 277] on div at bounding box center [1022, 275] width 17 height 17
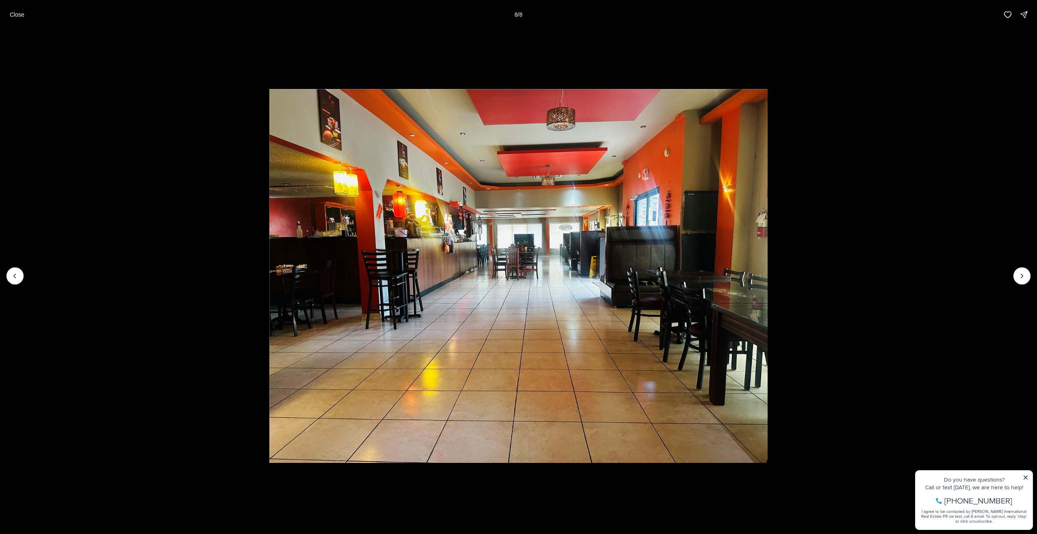
click at [1021, 277] on div at bounding box center [1022, 275] width 17 height 17
click at [17, 276] on icon "Previous slide" at bounding box center [15, 276] width 8 height 8
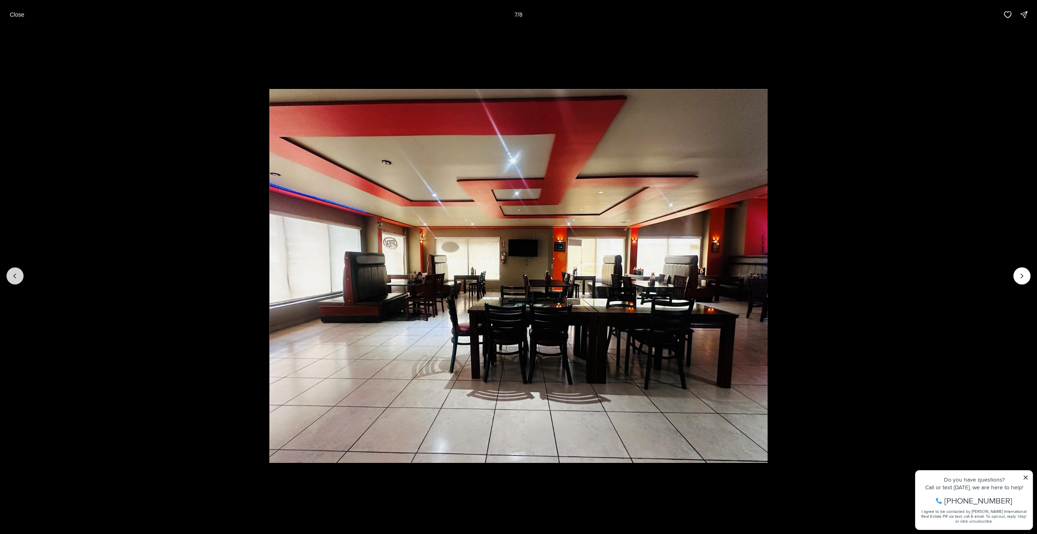
click at [17, 276] on icon "Previous slide" at bounding box center [15, 276] width 8 height 8
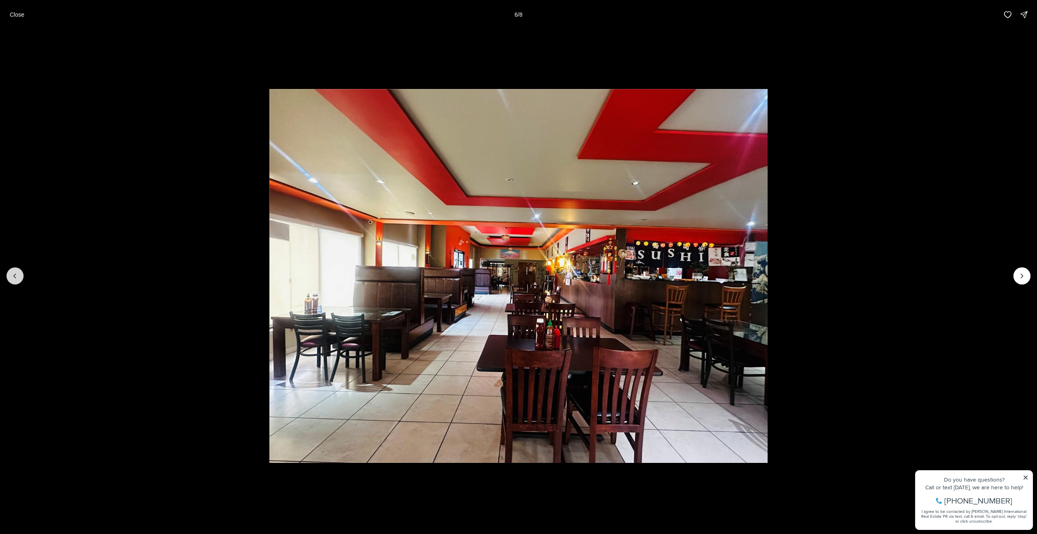
click at [17, 276] on icon "Previous slide" at bounding box center [15, 276] width 8 height 8
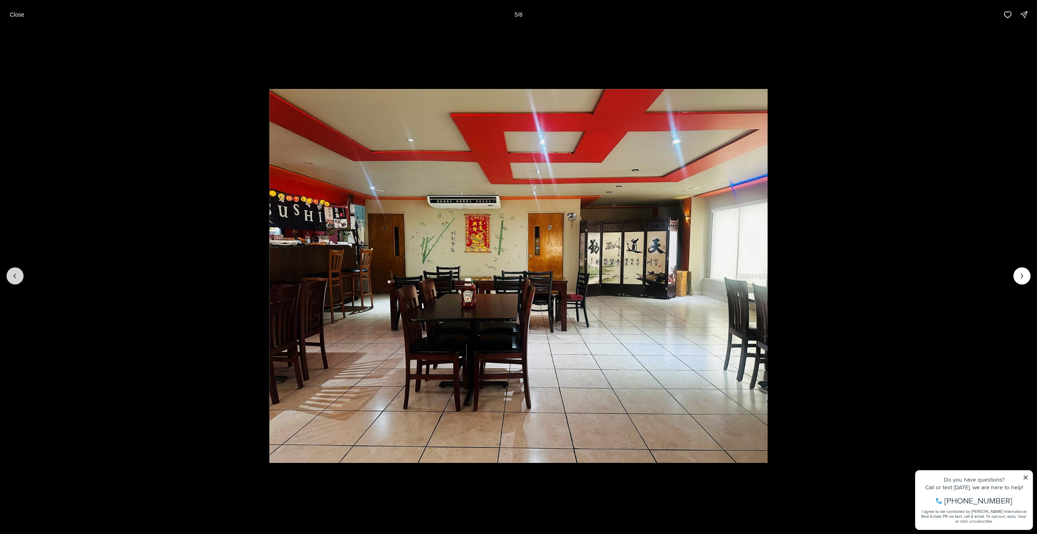
click at [17, 276] on icon "Previous slide" at bounding box center [15, 276] width 8 height 8
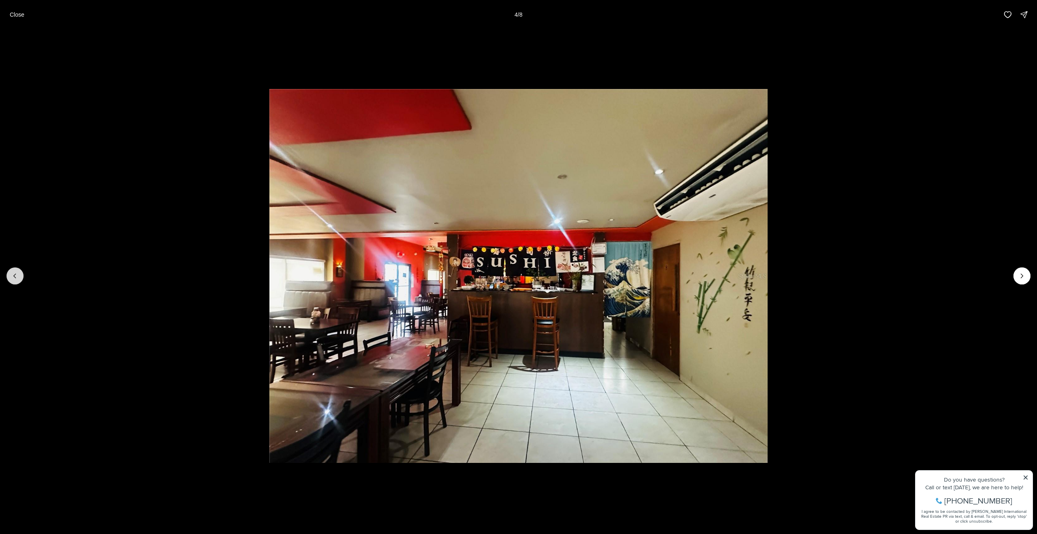
click at [17, 276] on icon "Previous slide" at bounding box center [15, 276] width 8 height 8
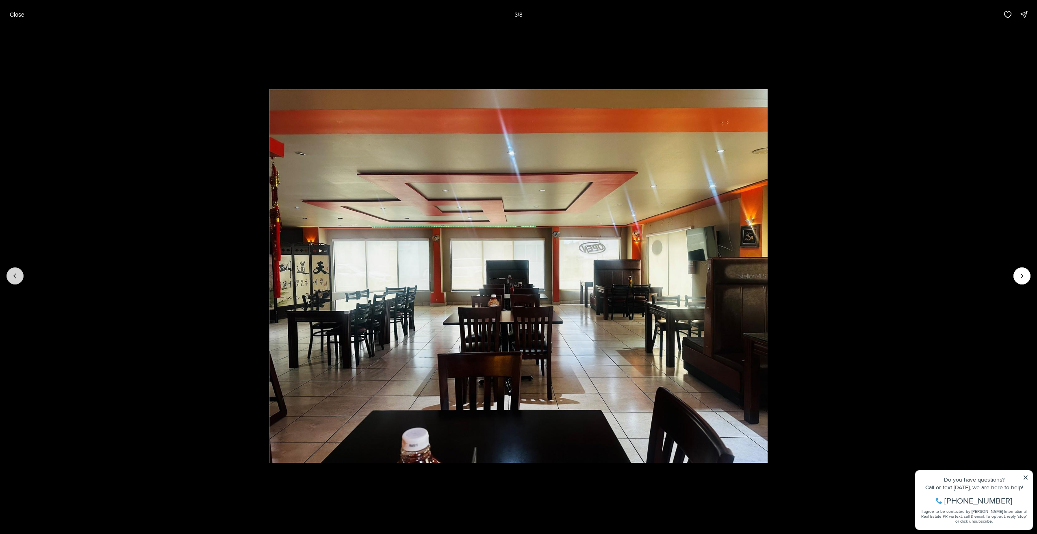
click at [17, 276] on icon "Previous slide" at bounding box center [15, 276] width 8 height 8
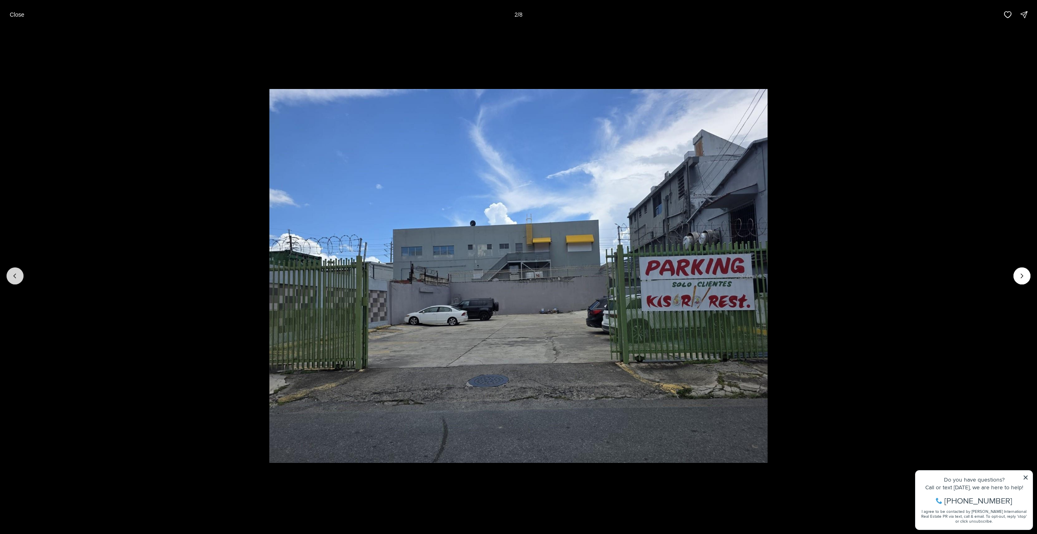
click at [17, 276] on icon "Previous slide" at bounding box center [15, 276] width 8 height 8
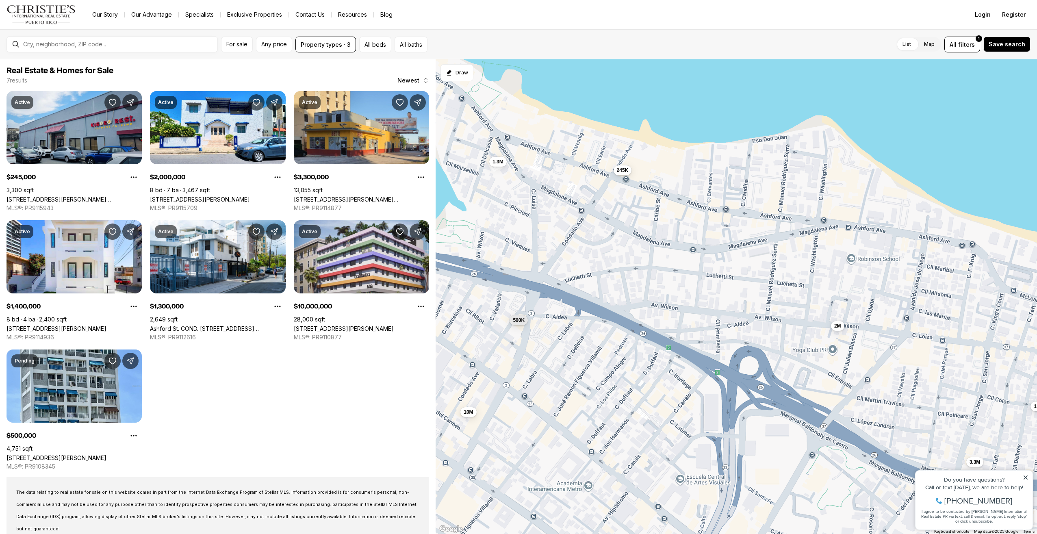
drag, startPoint x: 615, startPoint y: 367, endPoint x: 611, endPoint y: 302, distance: 65.5
click at [611, 302] on div "245K 2M 3.3M 1.4M 1.3M 10M 500K" at bounding box center [737, 296] width 602 height 475
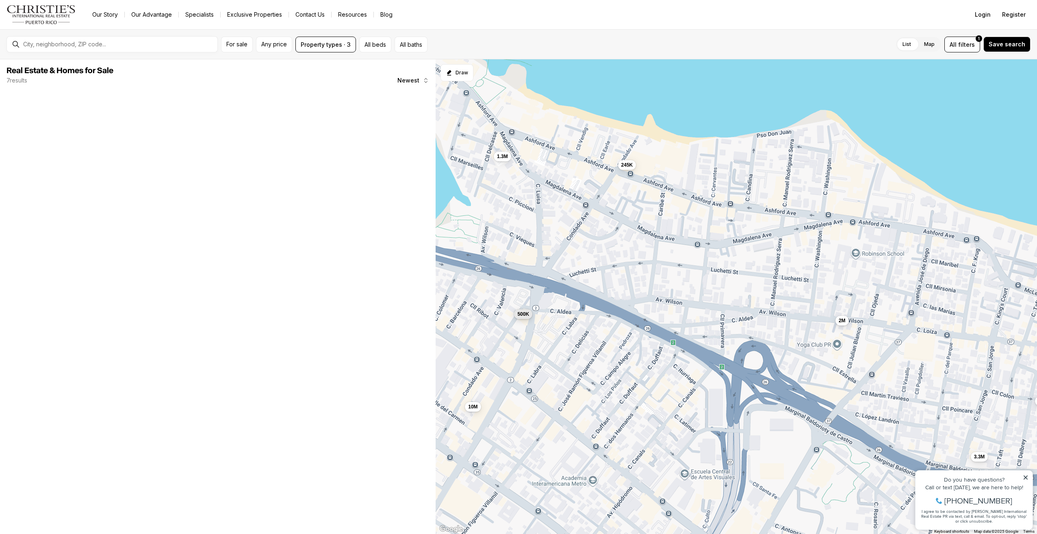
click at [531, 318] on button "500K" at bounding box center [523, 314] width 18 height 10
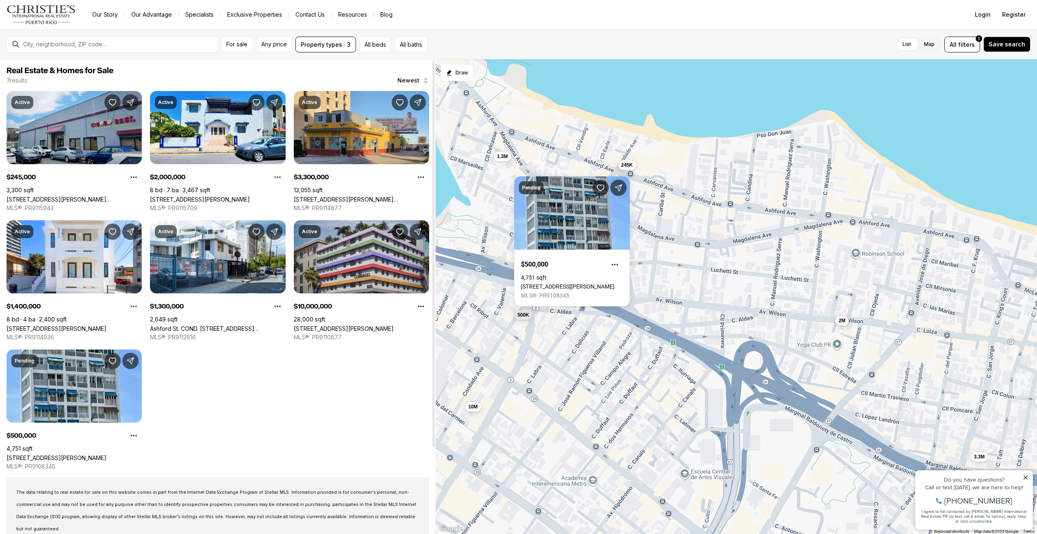
click at [341, 325] on link "[STREET_ADDRESS][PERSON_NAME]" at bounding box center [344, 328] width 100 height 7
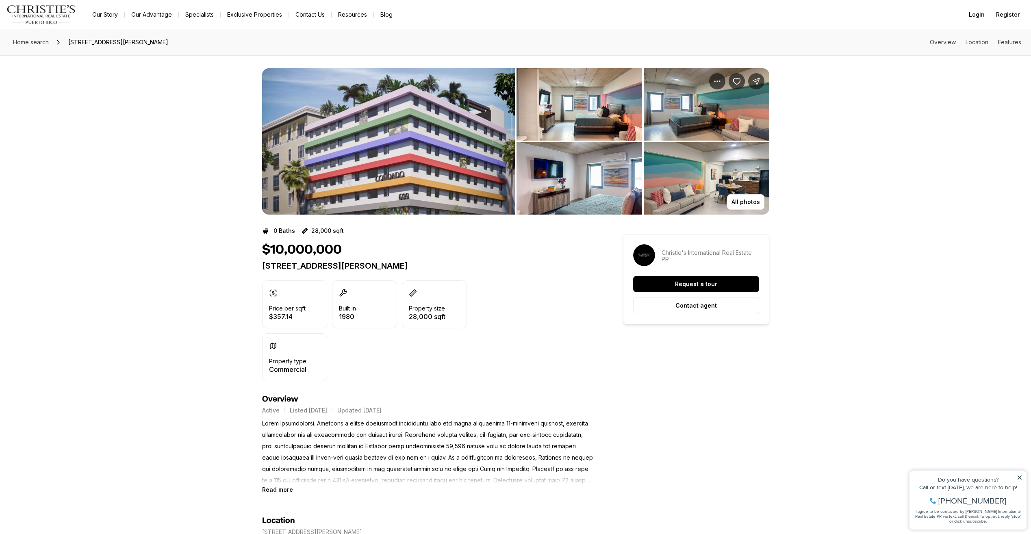
click at [376, 178] on img "View image gallery" at bounding box center [388, 141] width 253 height 146
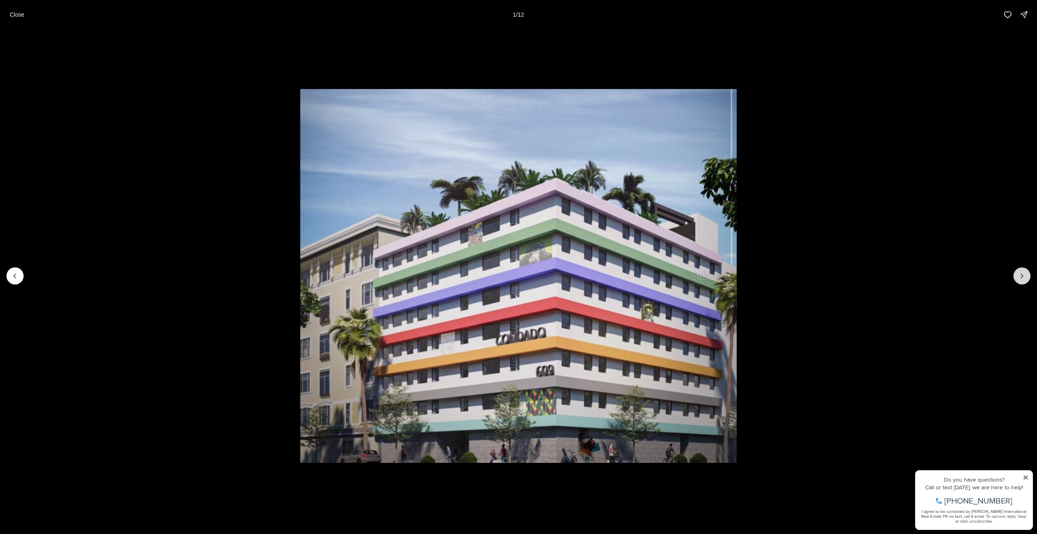
click at [1027, 278] on button "Next slide" at bounding box center [1022, 275] width 17 height 17
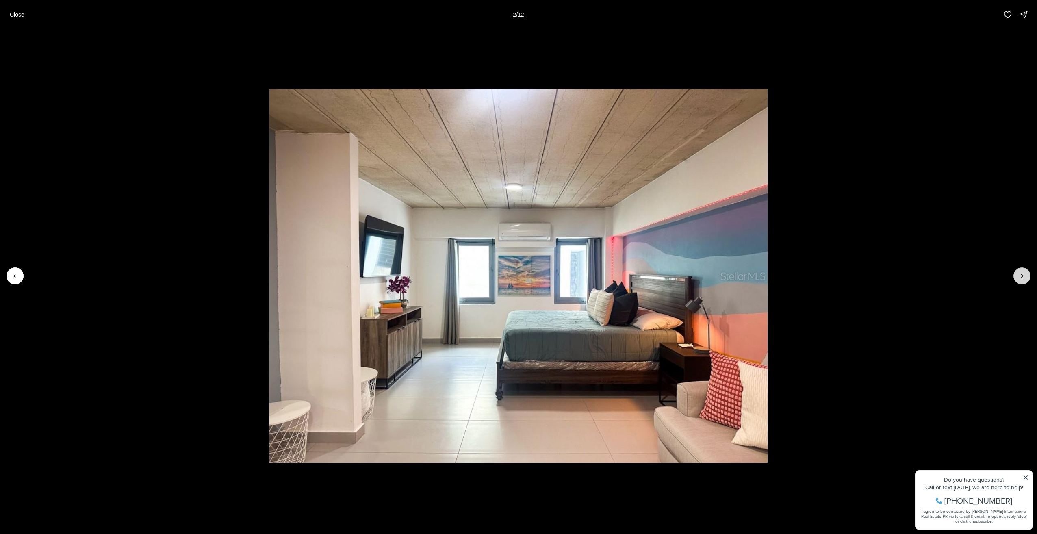
click at [1027, 278] on button "Next slide" at bounding box center [1022, 275] width 17 height 17
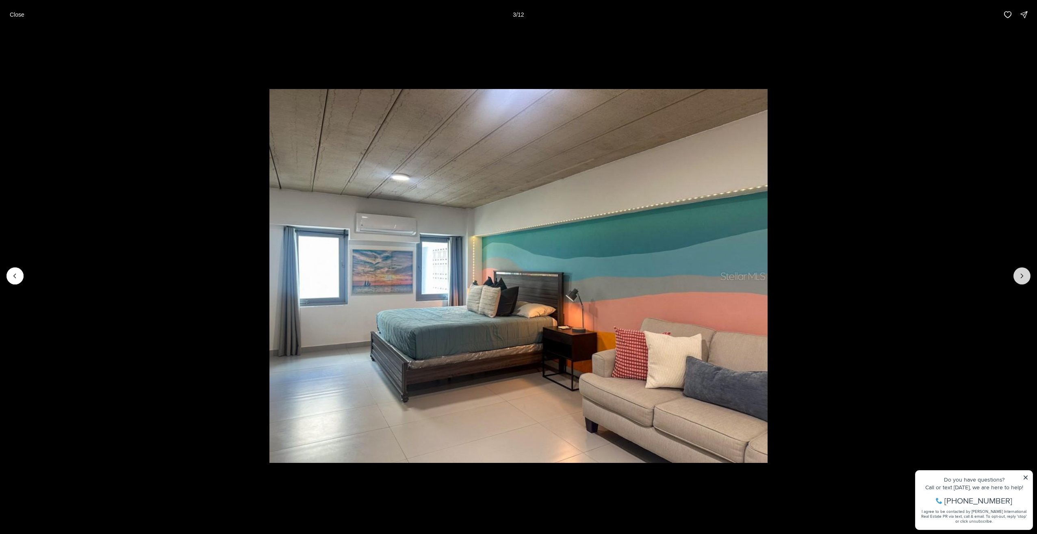
click at [1027, 278] on button "Next slide" at bounding box center [1022, 275] width 17 height 17
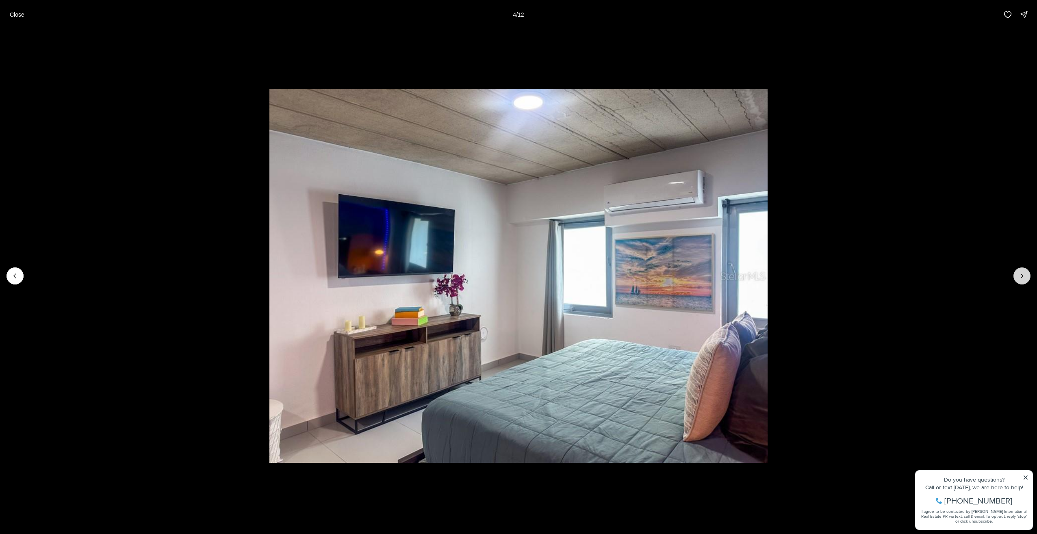
click at [1027, 278] on button "Next slide" at bounding box center [1022, 275] width 17 height 17
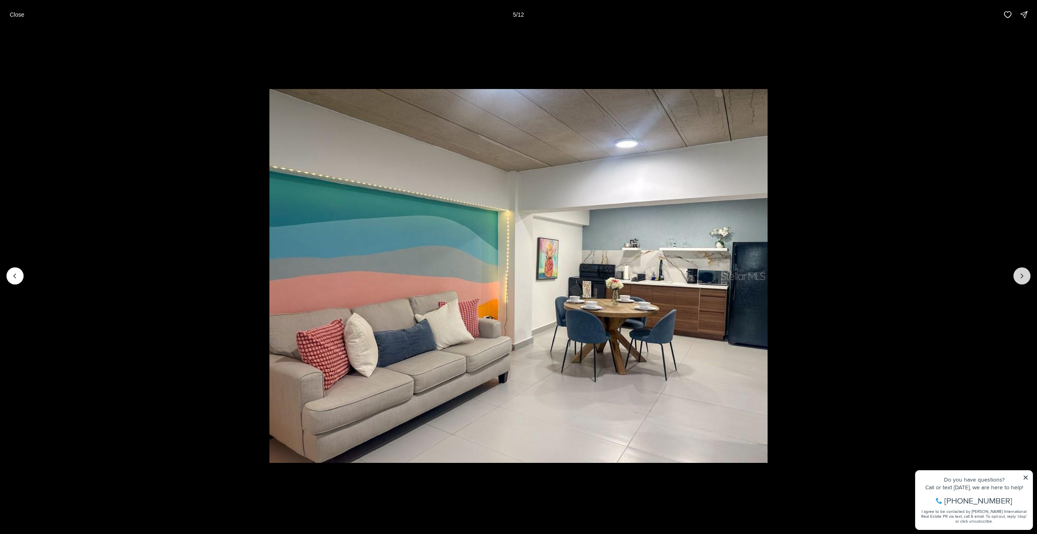
click at [1027, 278] on button "Next slide" at bounding box center [1022, 275] width 17 height 17
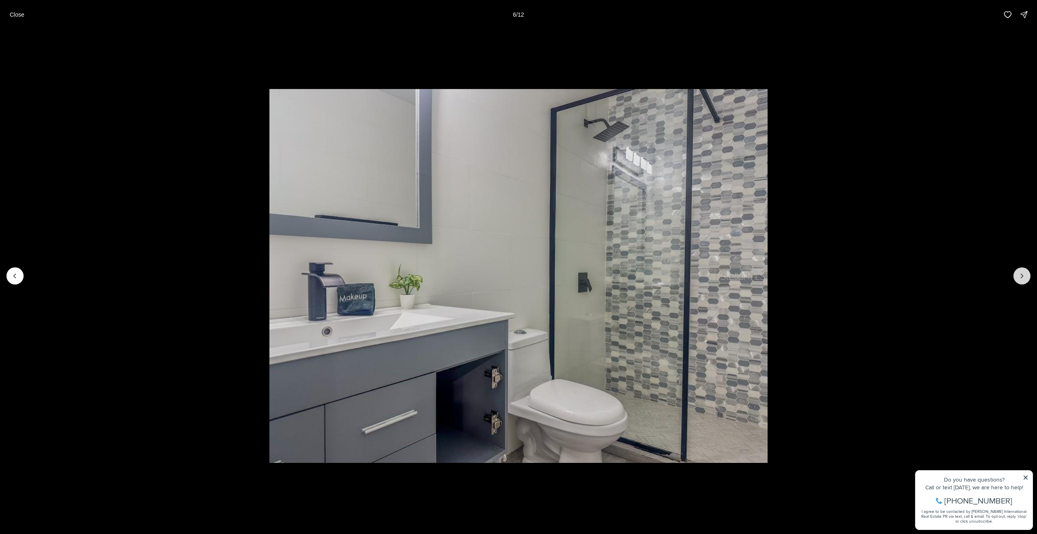
click at [1027, 278] on button "Next slide" at bounding box center [1022, 275] width 17 height 17
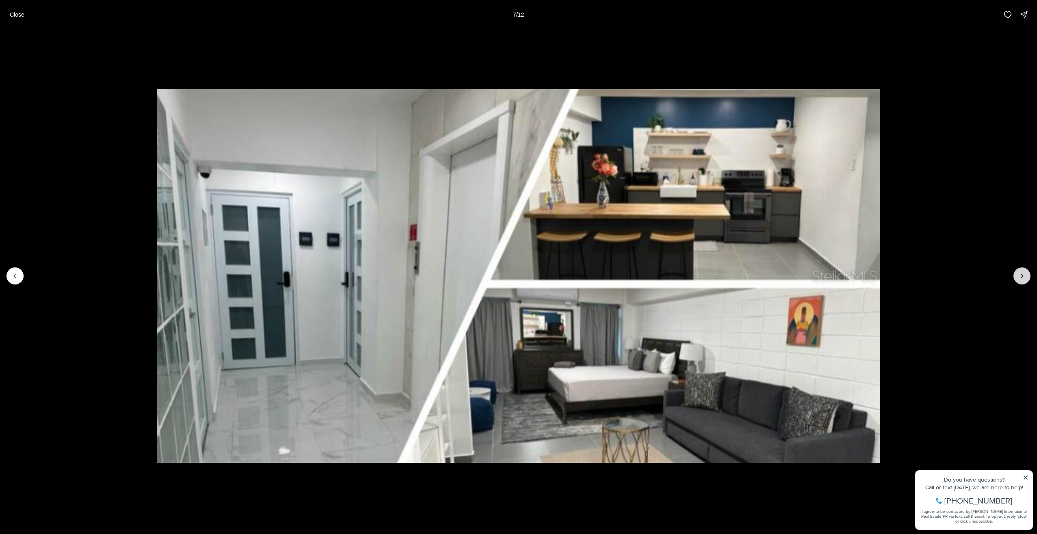
click at [1027, 278] on button "Next slide" at bounding box center [1022, 275] width 17 height 17
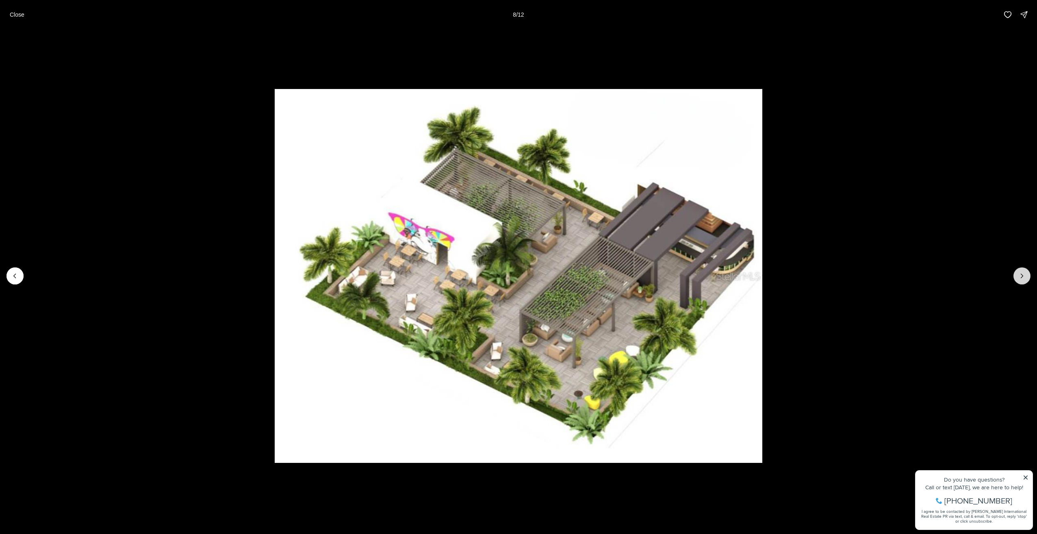
click at [1027, 278] on button "Next slide" at bounding box center [1022, 275] width 17 height 17
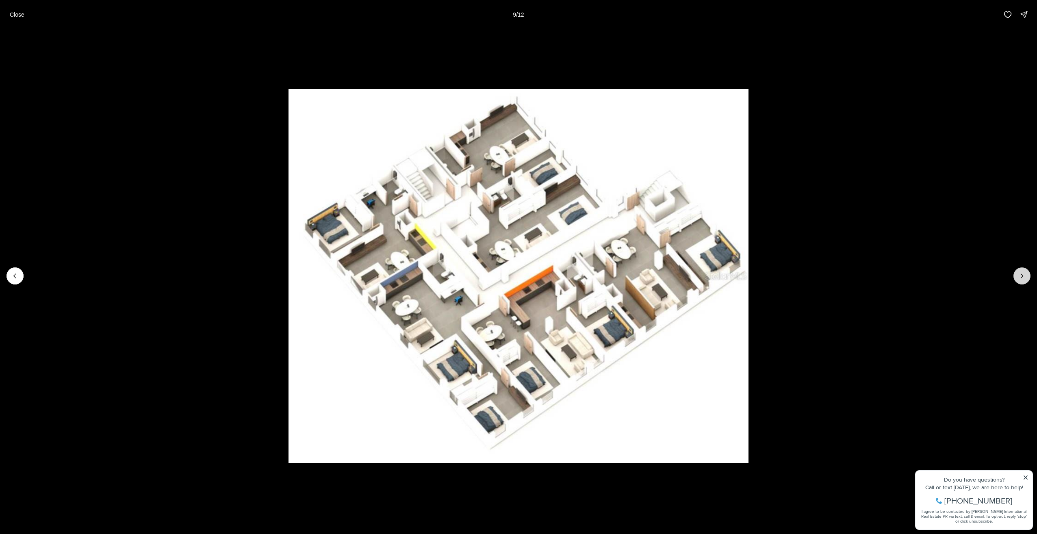
click at [1027, 278] on button "Next slide" at bounding box center [1022, 275] width 17 height 17
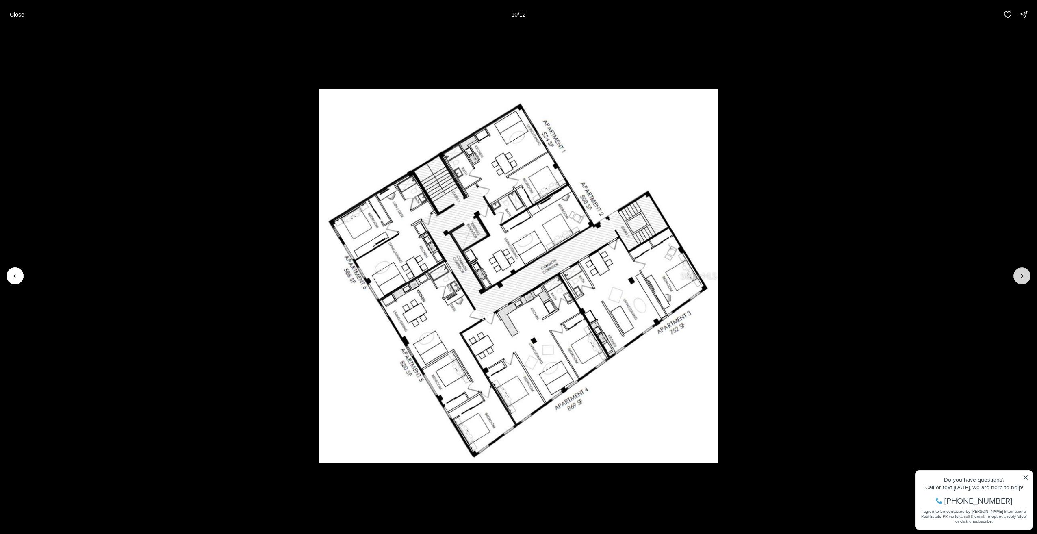
click at [1027, 278] on button "Next slide" at bounding box center [1022, 275] width 17 height 17
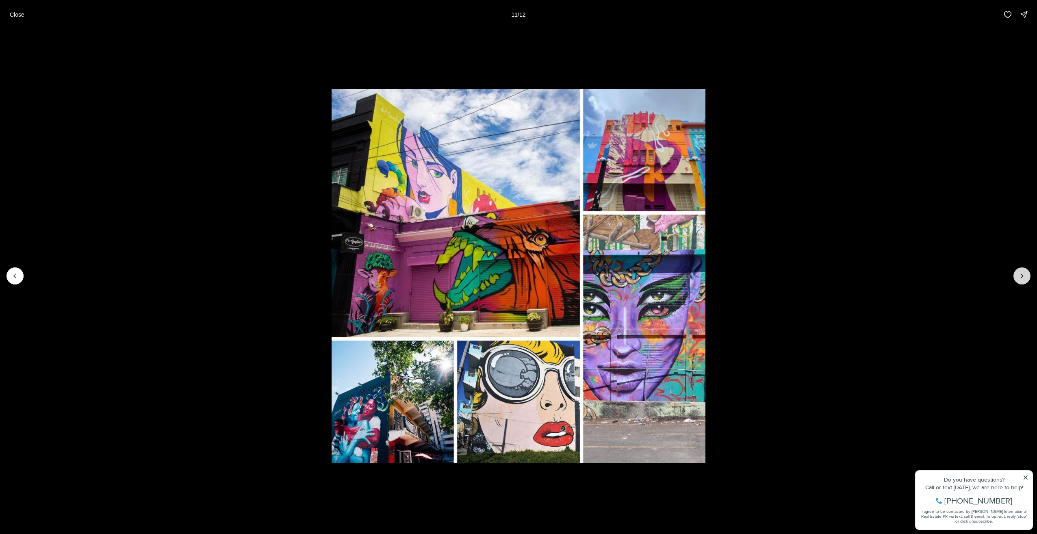
click at [1027, 278] on button "Next slide" at bounding box center [1022, 275] width 17 height 17
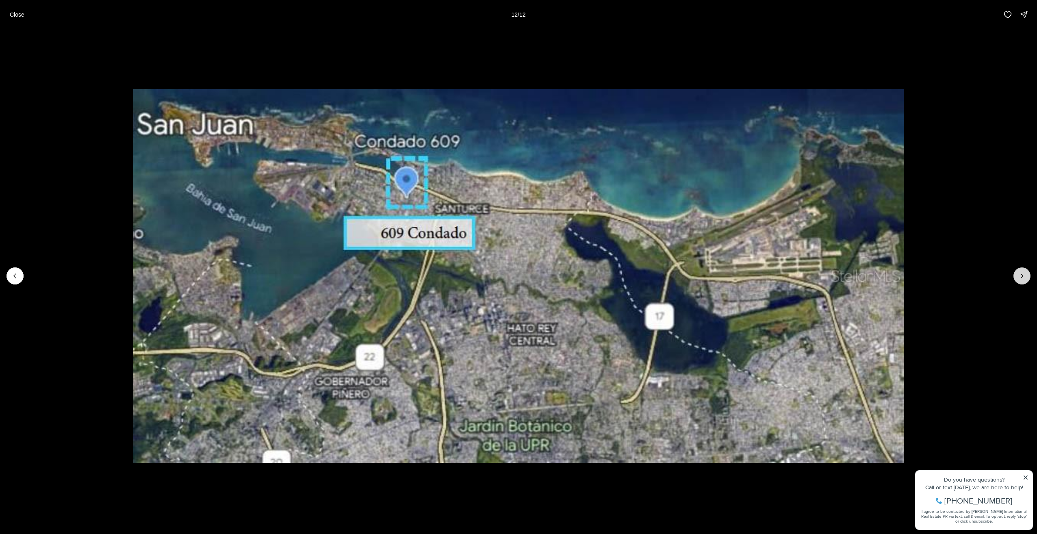
click at [1027, 278] on div at bounding box center [1022, 275] width 17 height 17
click at [1022, 278] on div at bounding box center [1022, 275] width 17 height 17
click at [20, 263] on li "12 of 12" at bounding box center [518, 275] width 1037 height 493
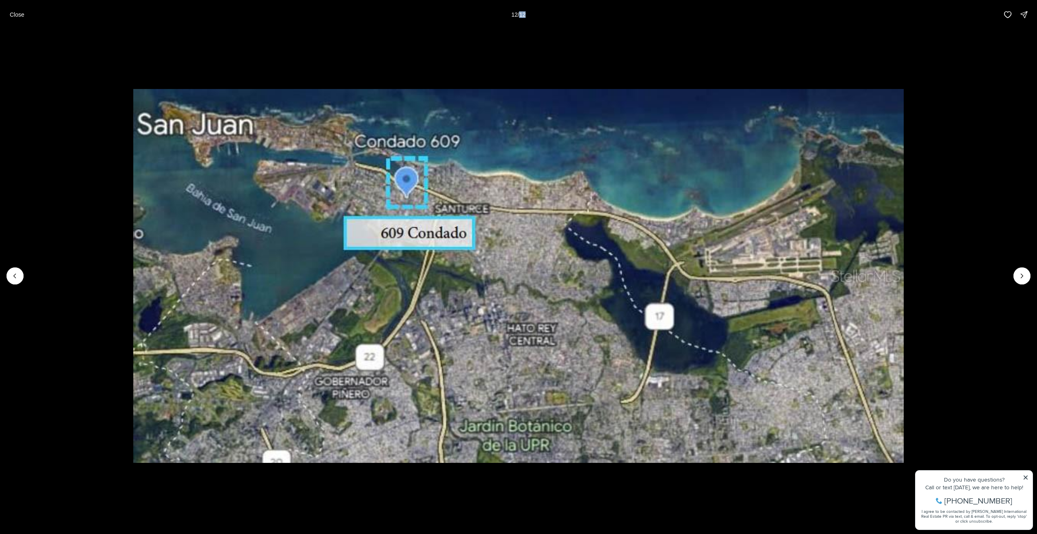
click at [20, 268] on li "12 of 12" at bounding box center [518, 275] width 1037 height 493
drag, startPoint x: 20, startPoint y: 268, endPoint x: 19, endPoint y: 273, distance: 4.6
click at [19, 273] on icon "Previous slide" at bounding box center [15, 276] width 8 height 8
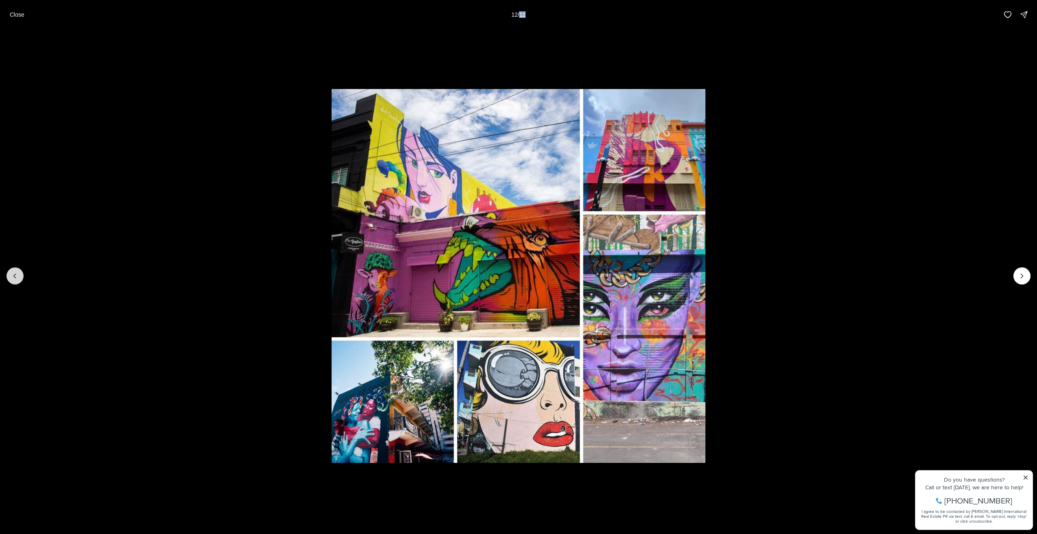
click at [19, 273] on icon "Previous slide" at bounding box center [15, 276] width 8 height 8
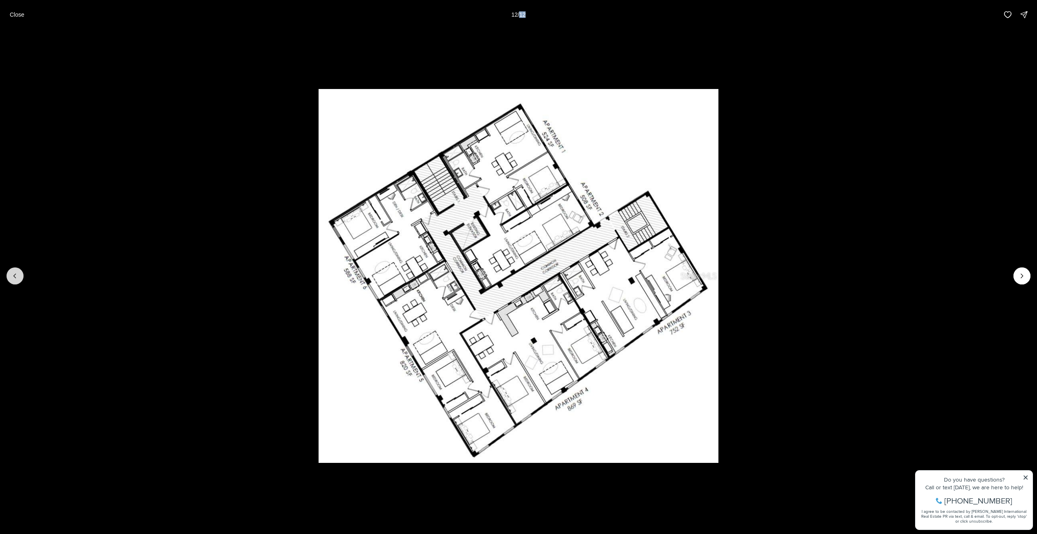
click at [19, 273] on icon "Previous slide" at bounding box center [15, 276] width 8 height 8
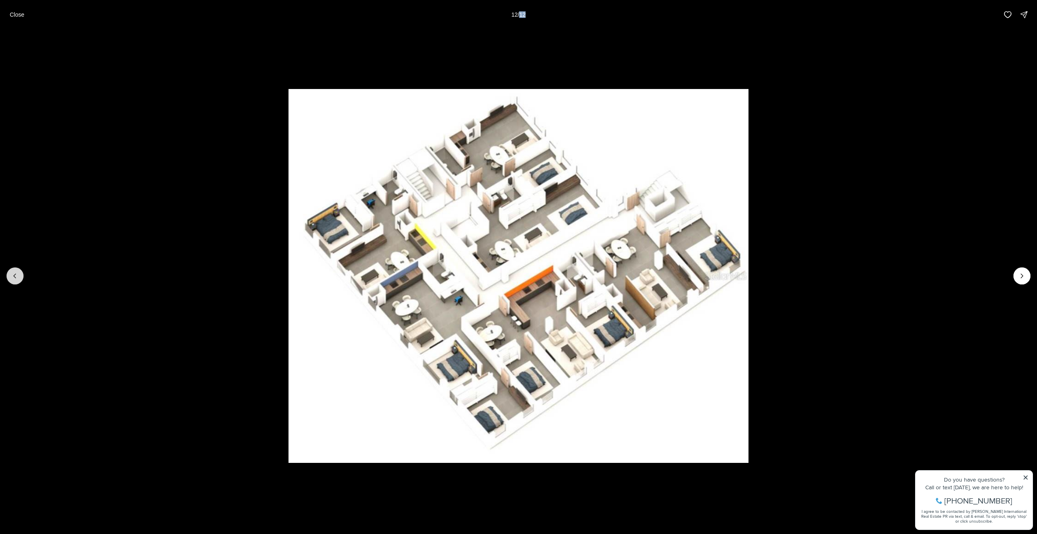
click at [19, 273] on icon "Previous slide" at bounding box center [15, 276] width 8 height 8
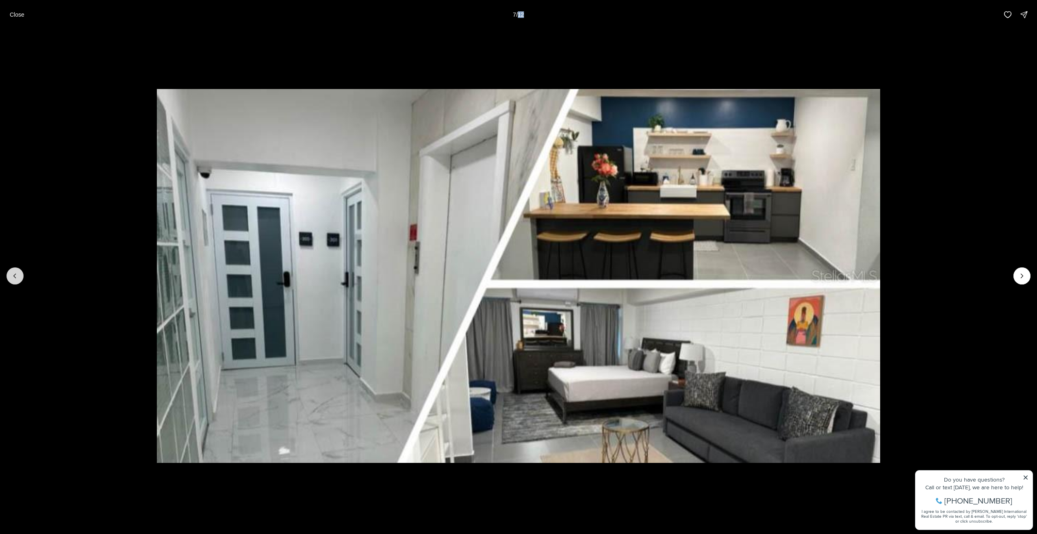
click at [19, 273] on icon "Previous slide" at bounding box center [15, 276] width 8 height 8
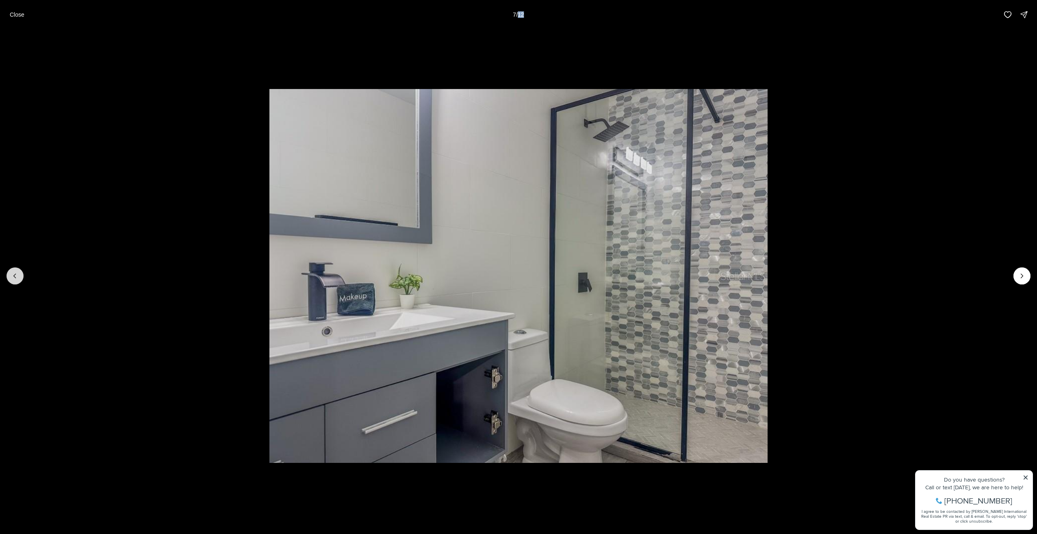
click at [19, 273] on icon "Previous slide" at bounding box center [15, 276] width 8 height 8
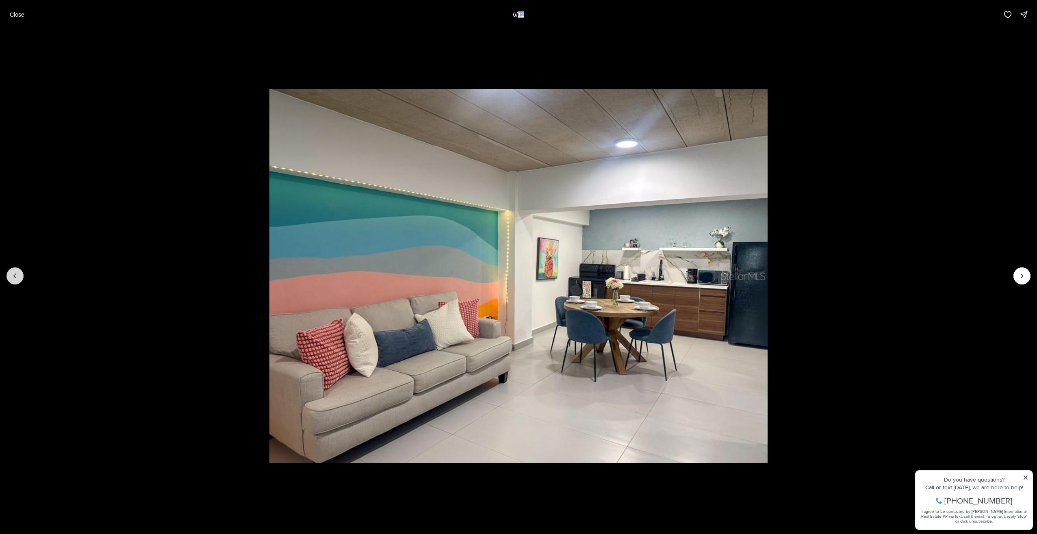
click at [19, 273] on icon "Previous slide" at bounding box center [15, 276] width 8 height 8
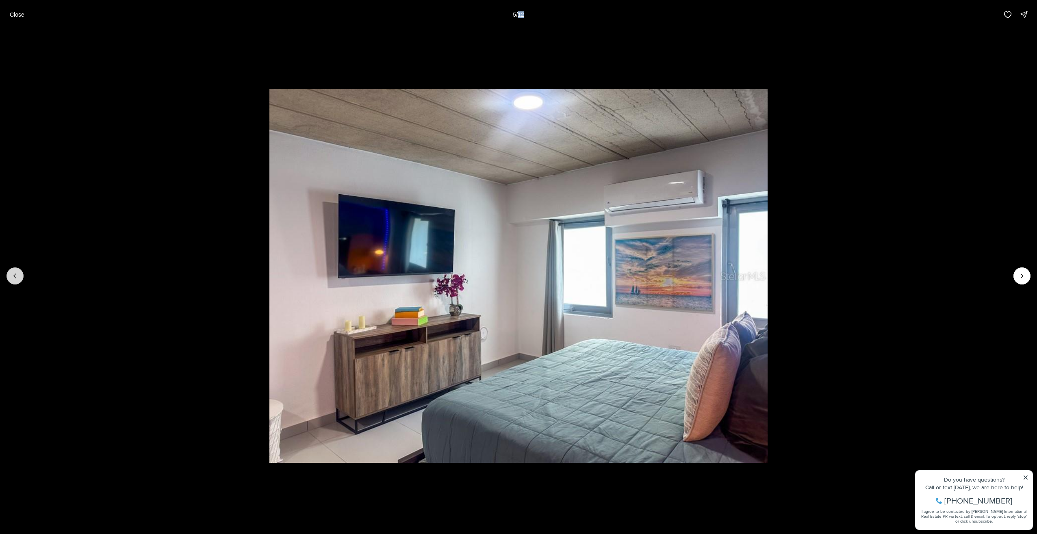
click at [19, 273] on icon "Previous slide" at bounding box center [15, 276] width 8 height 8
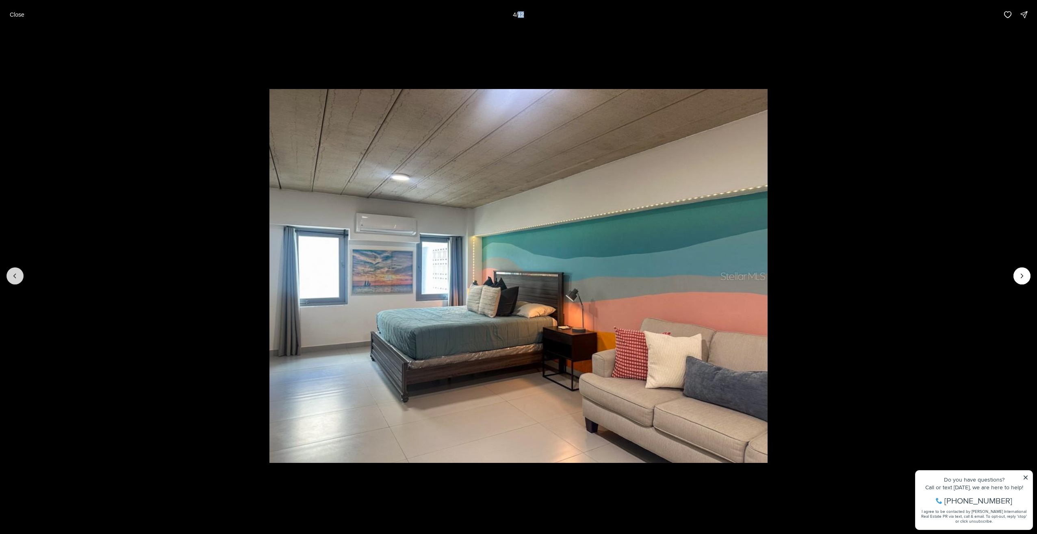
click at [19, 273] on icon "Previous slide" at bounding box center [15, 276] width 8 height 8
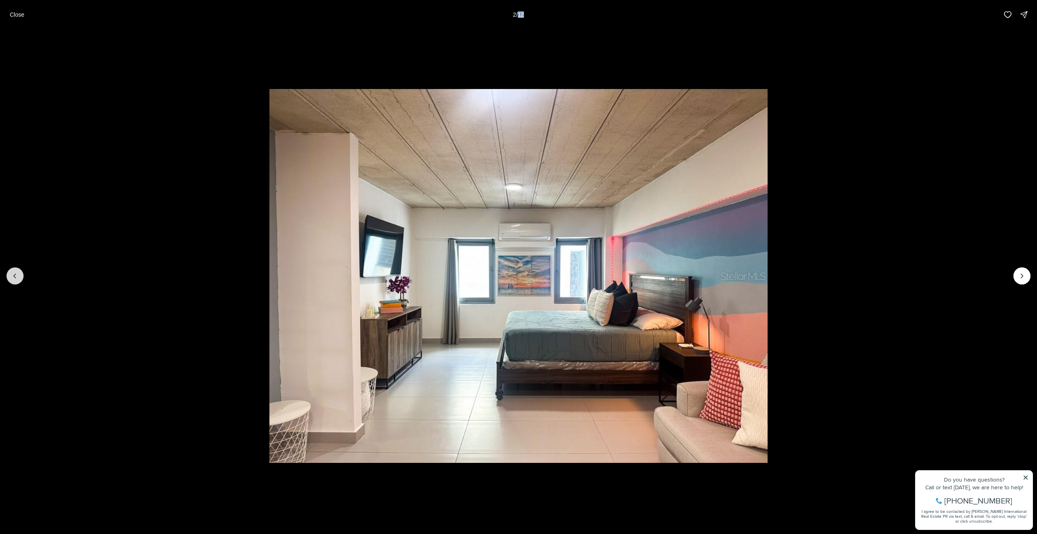
click at [19, 273] on icon "Previous slide" at bounding box center [15, 276] width 8 height 8
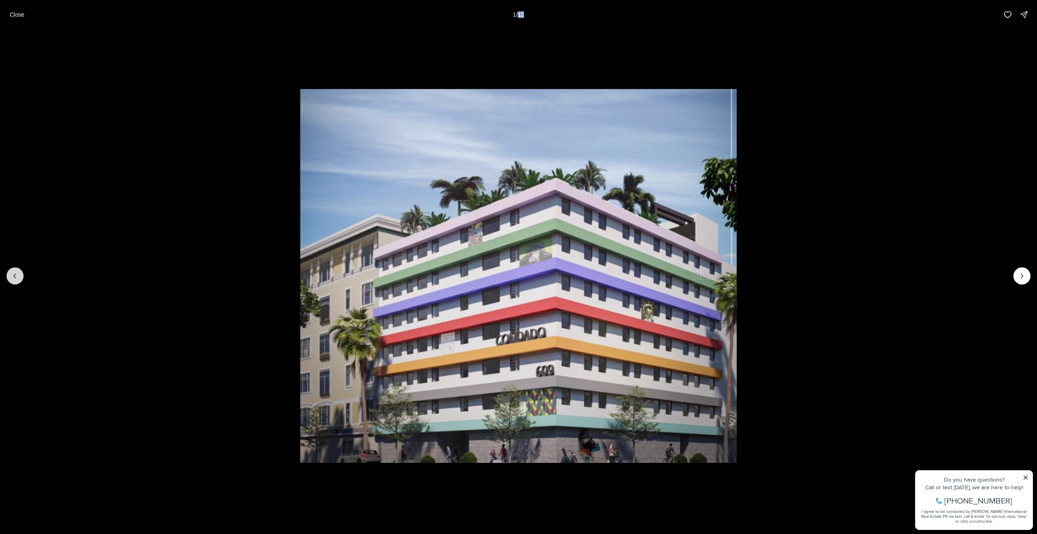
click at [19, 273] on div at bounding box center [15, 275] width 17 height 17
click at [19, 14] on p "Close" at bounding box center [17, 14] width 15 height 7
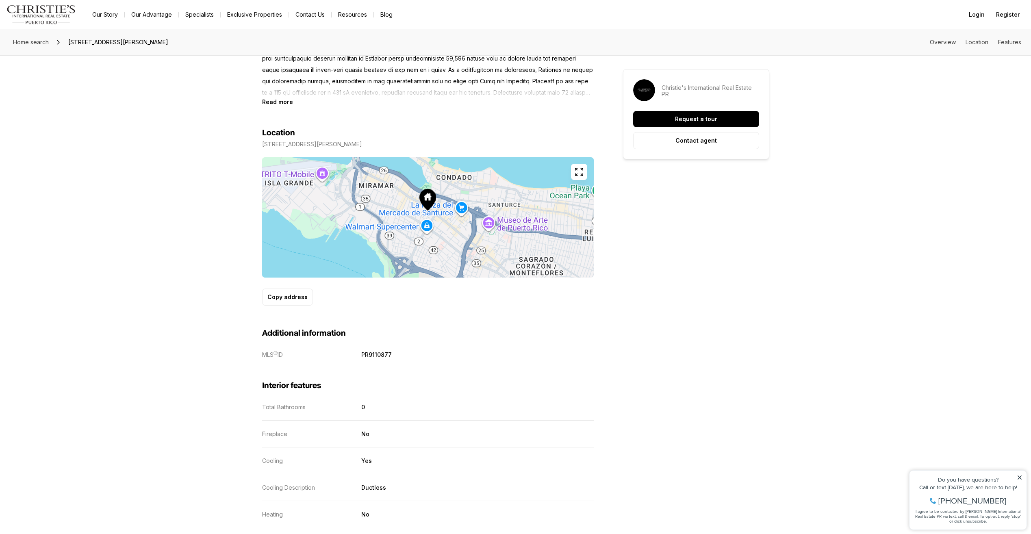
scroll to position [325, 0]
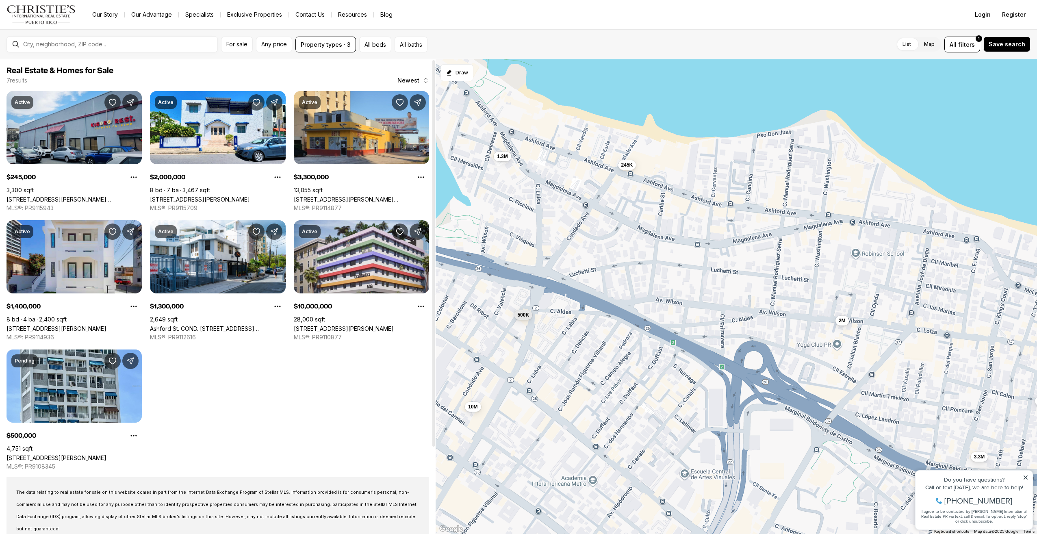
click at [100, 325] on link "[STREET_ADDRESS][PERSON_NAME]" at bounding box center [57, 328] width 100 height 7
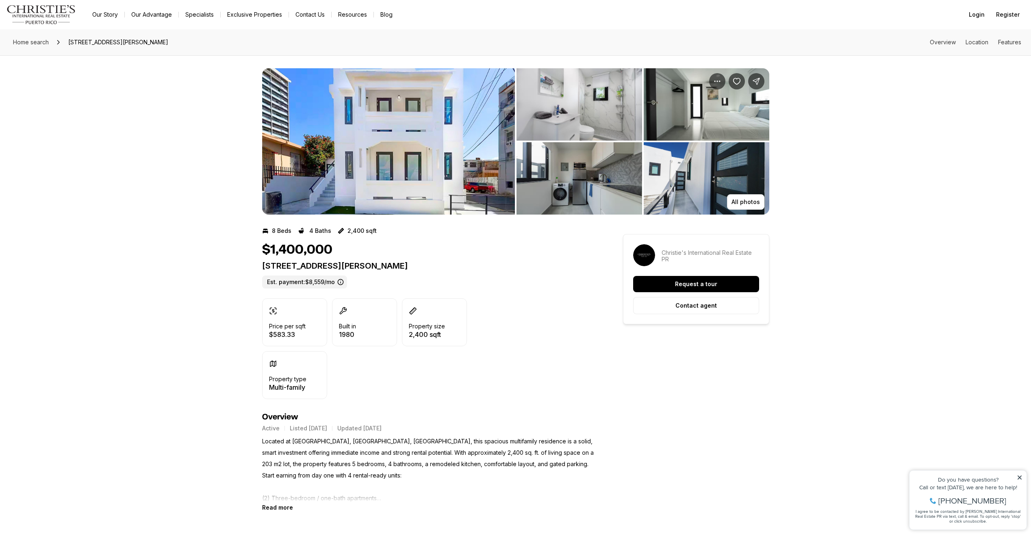
click at [384, 174] on img "View image gallery" at bounding box center [388, 141] width 253 height 146
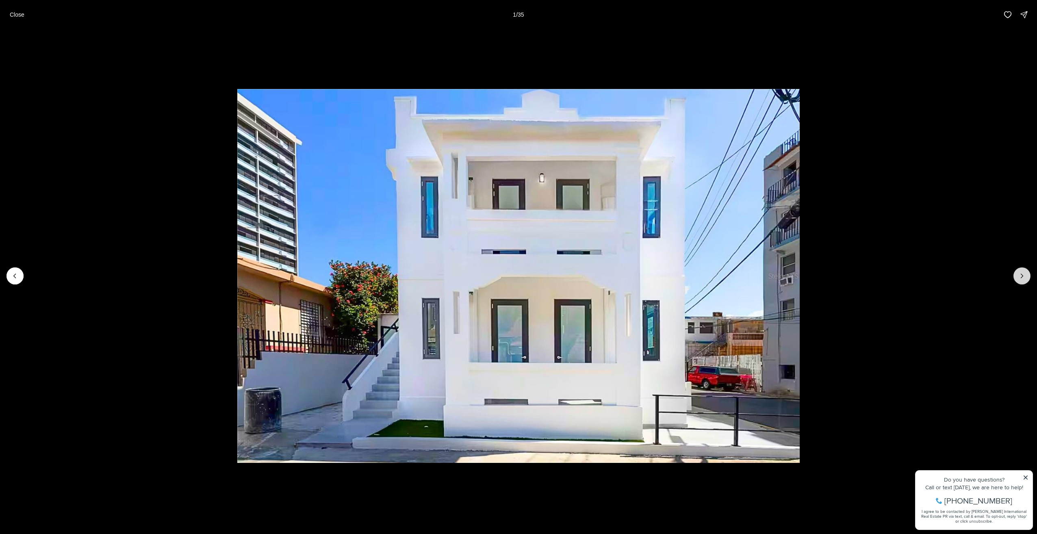
click at [1017, 276] on button "Next slide" at bounding box center [1022, 275] width 17 height 17
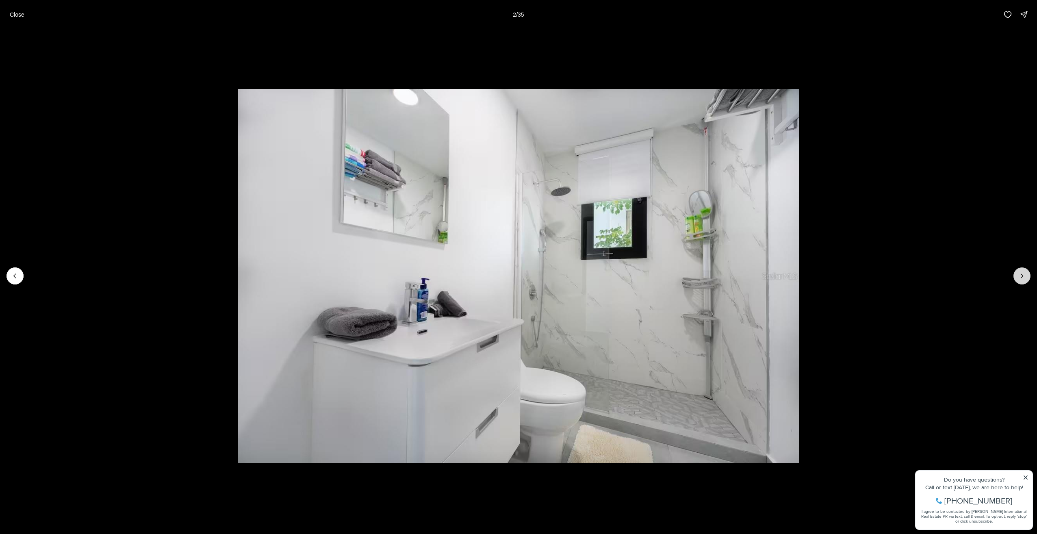
click at [1017, 276] on button "Next slide" at bounding box center [1022, 275] width 17 height 17
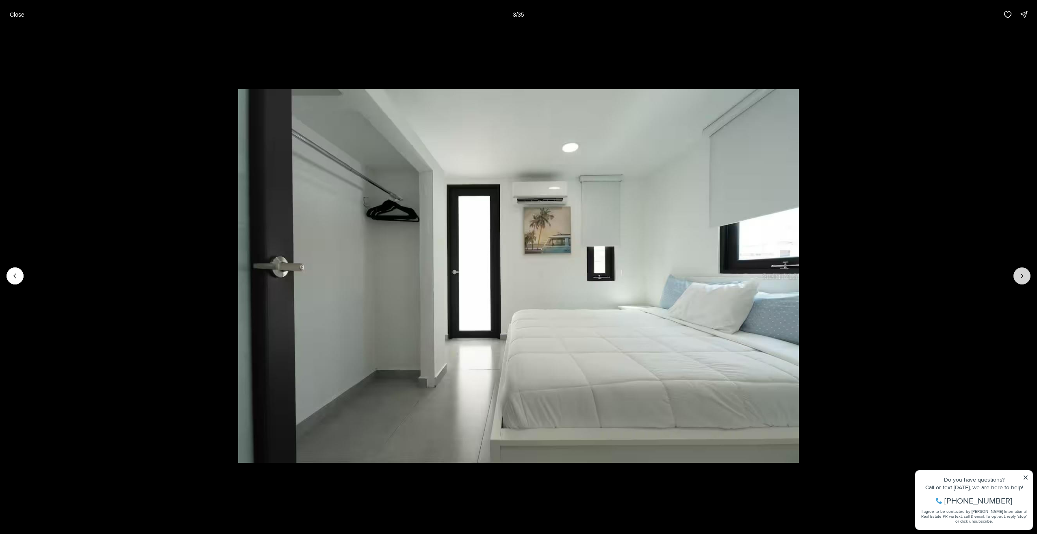
click at [1017, 276] on button "Next slide" at bounding box center [1022, 275] width 17 height 17
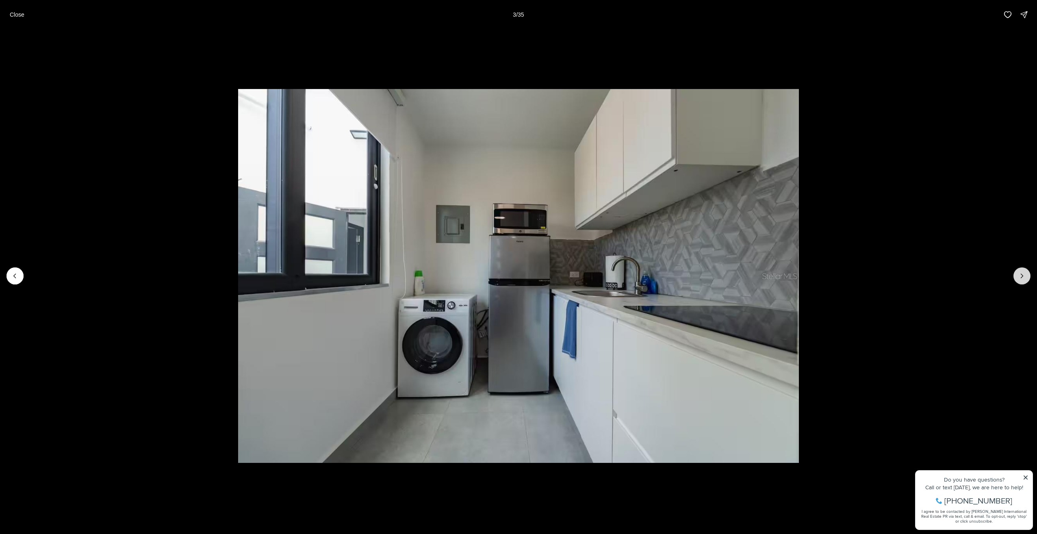
click at [1017, 276] on button "Next slide" at bounding box center [1022, 275] width 17 height 17
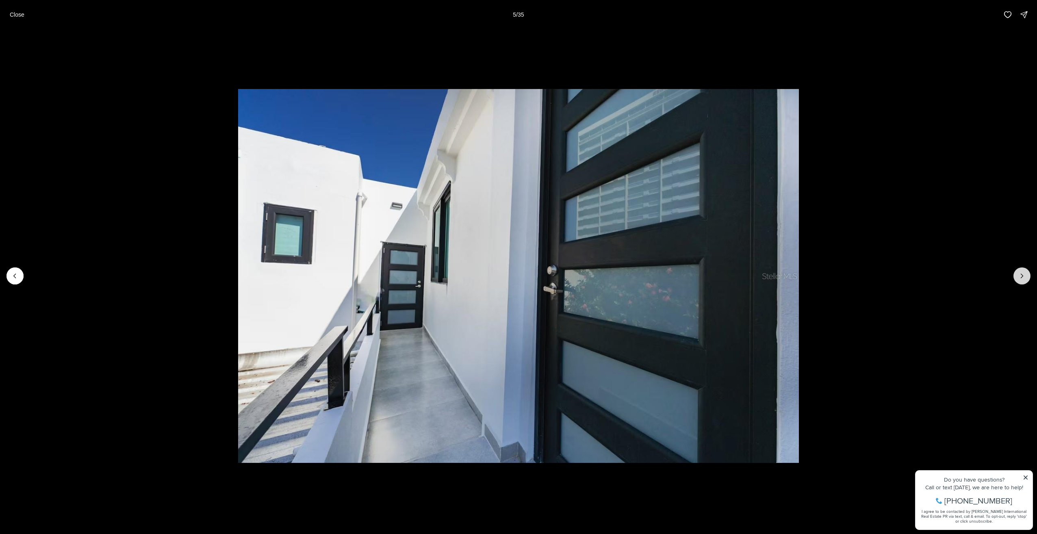
click at [1017, 276] on button "Next slide" at bounding box center [1022, 275] width 17 height 17
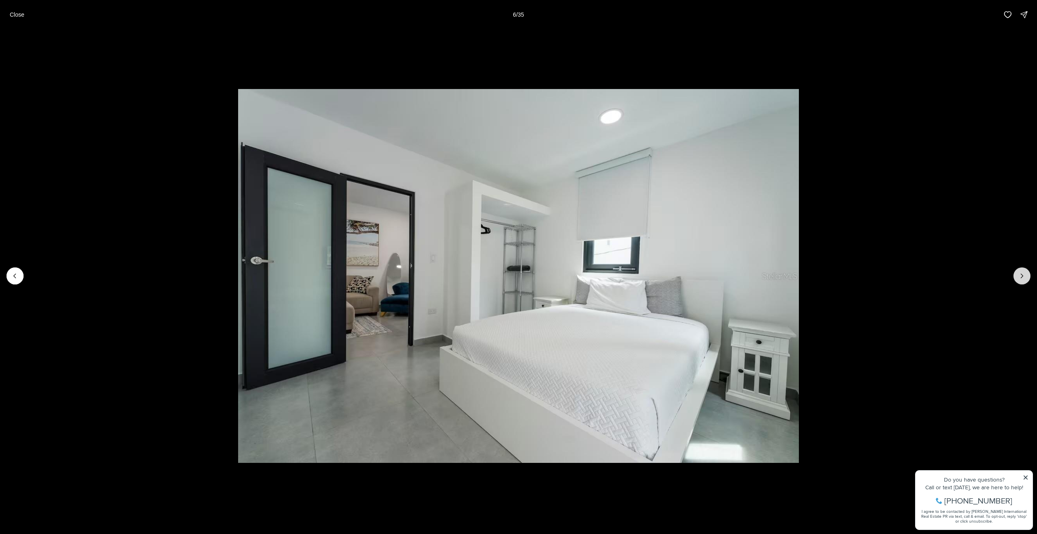
click at [1017, 276] on button "Next slide" at bounding box center [1022, 275] width 17 height 17
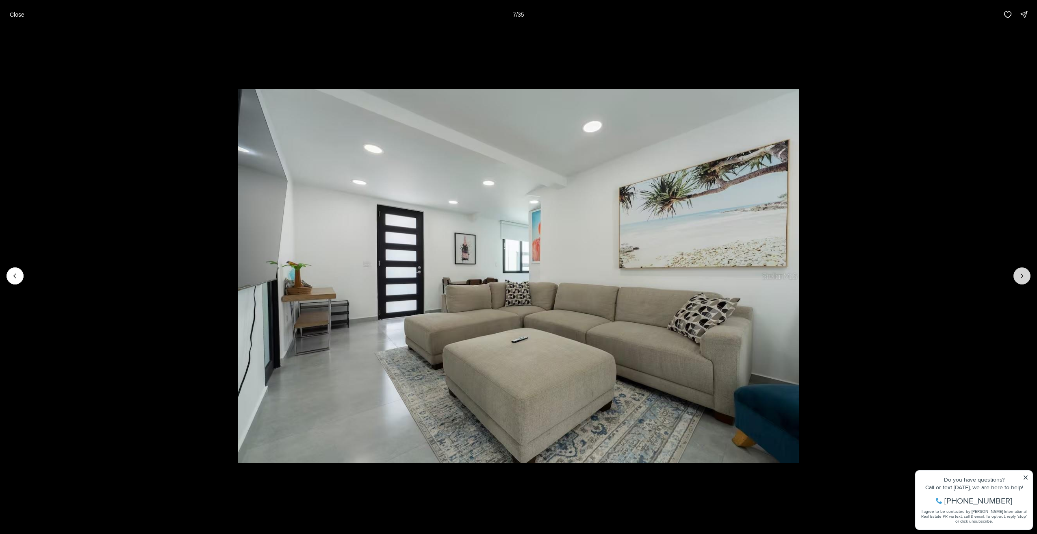
click at [1017, 276] on button "Next slide" at bounding box center [1022, 275] width 17 height 17
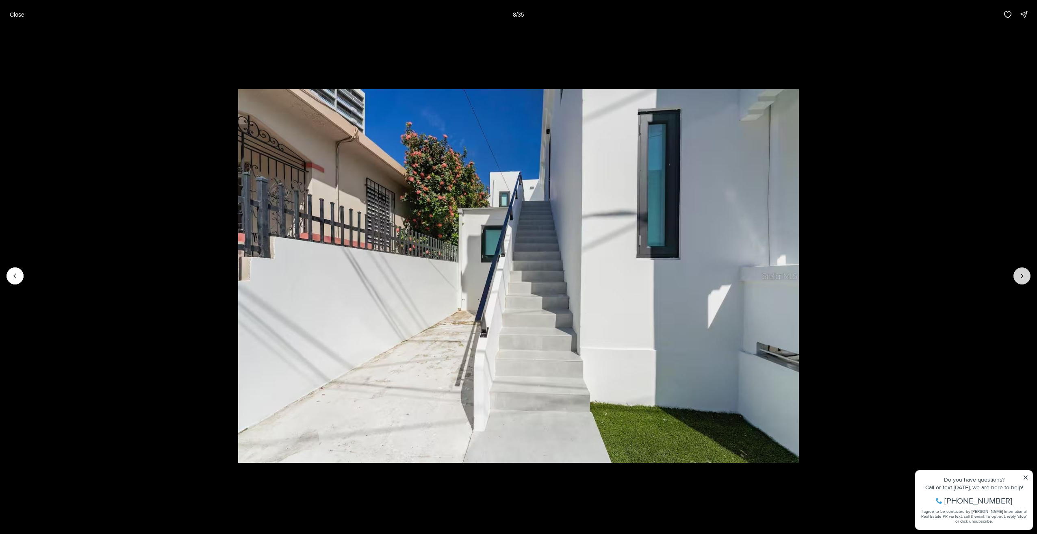
click at [1017, 276] on button "Next slide" at bounding box center [1022, 275] width 17 height 17
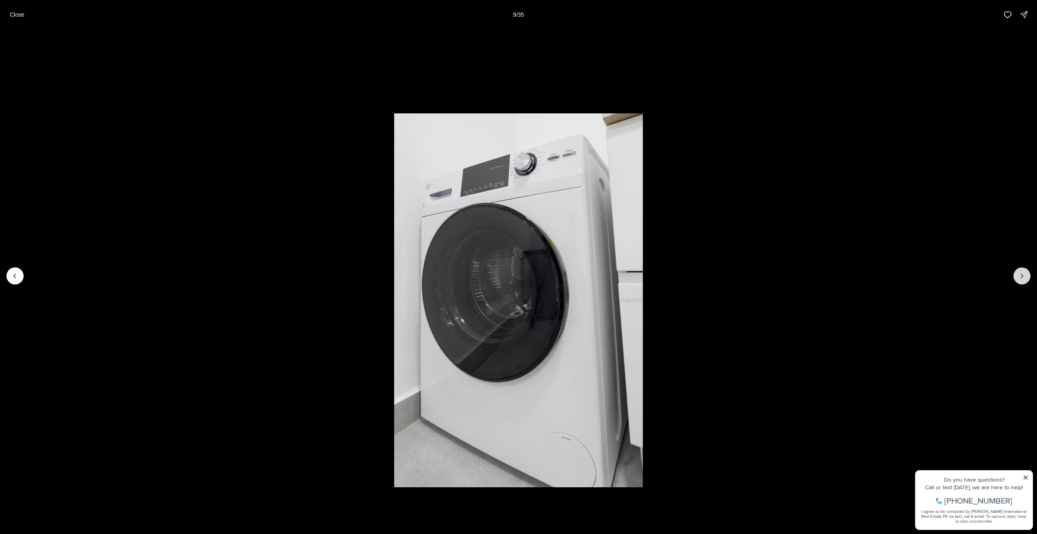
click at [1017, 276] on button "Next slide" at bounding box center [1022, 275] width 17 height 17
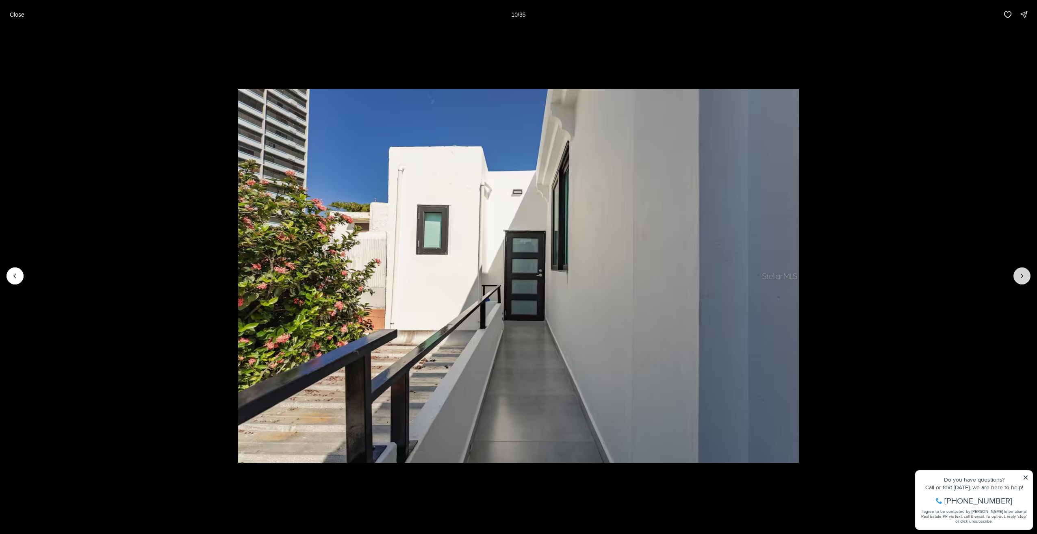
click at [1017, 276] on button "Next slide" at bounding box center [1022, 275] width 17 height 17
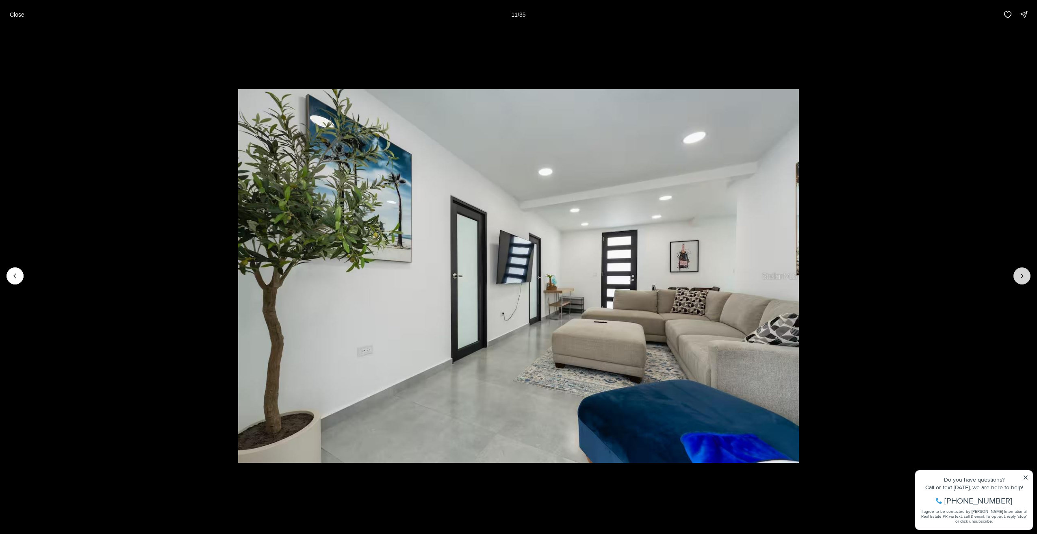
click at [1017, 276] on button "Next slide" at bounding box center [1022, 275] width 17 height 17
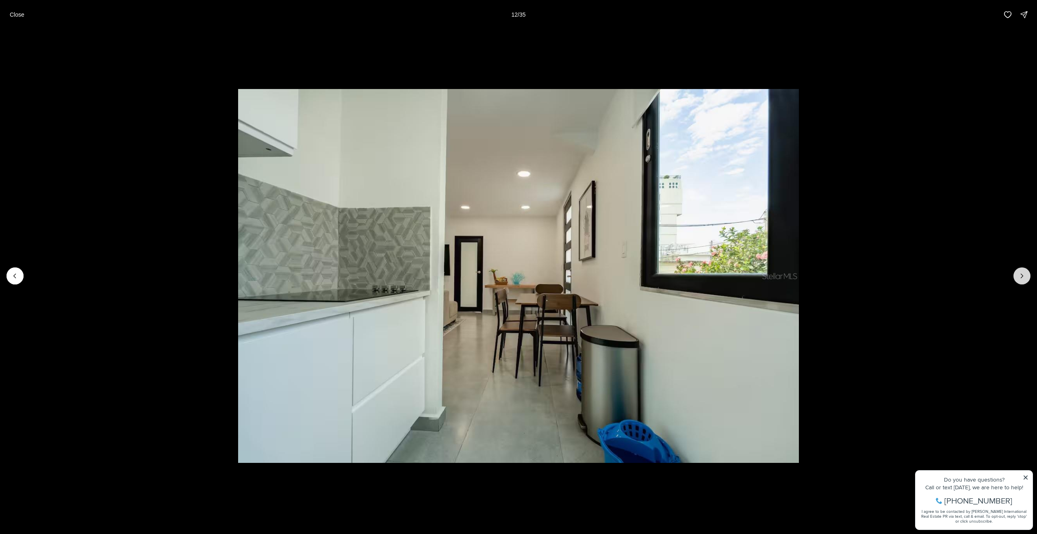
click at [1017, 276] on button "Next slide" at bounding box center [1022, 275] width 17 height 17
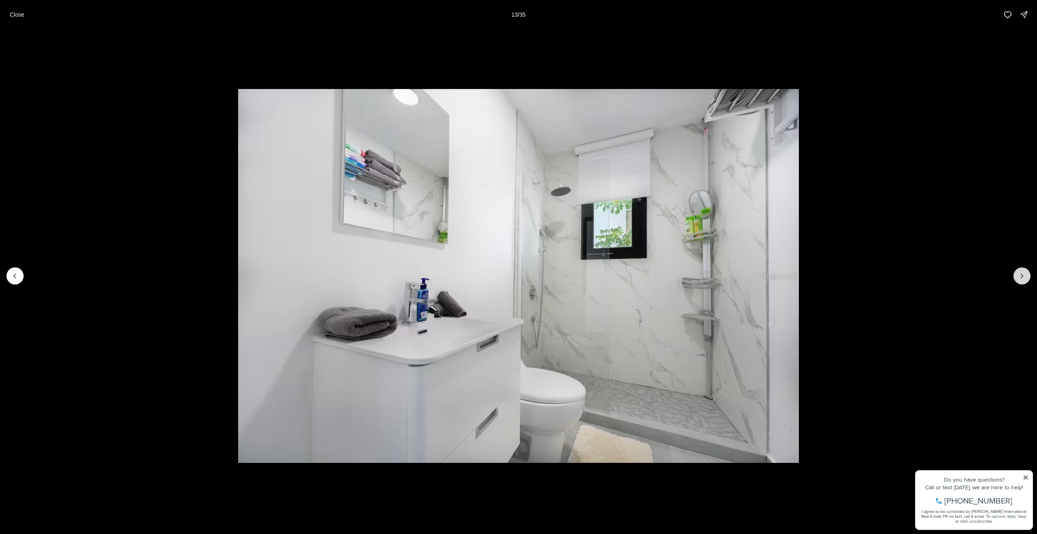
click at [1017, 276] on button "Next slide" at bounding box center [1022, 275] width 17 height 17
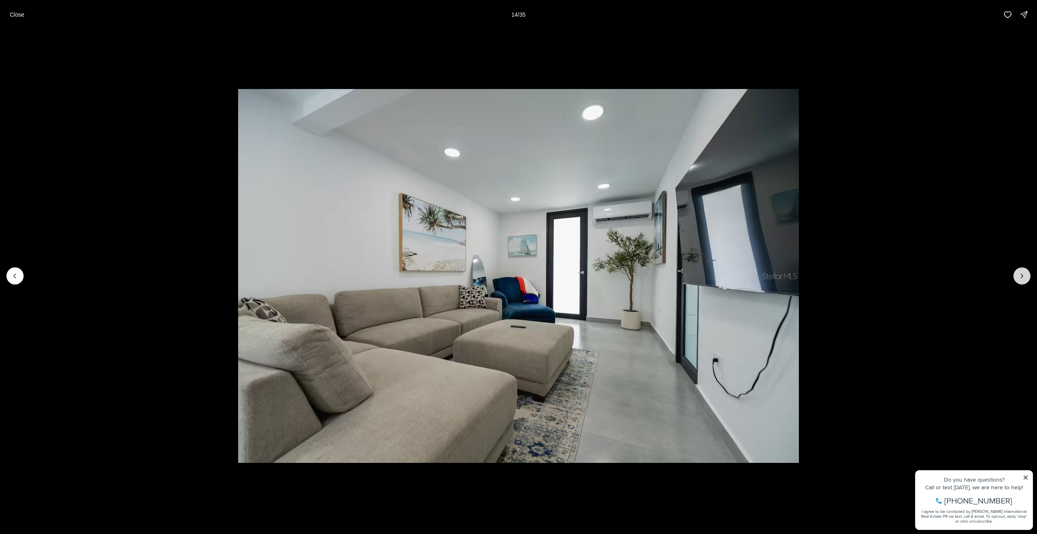
click at [1017, 276] on button "Next slide" at bounding box center [1022, 275] width 17 height 17
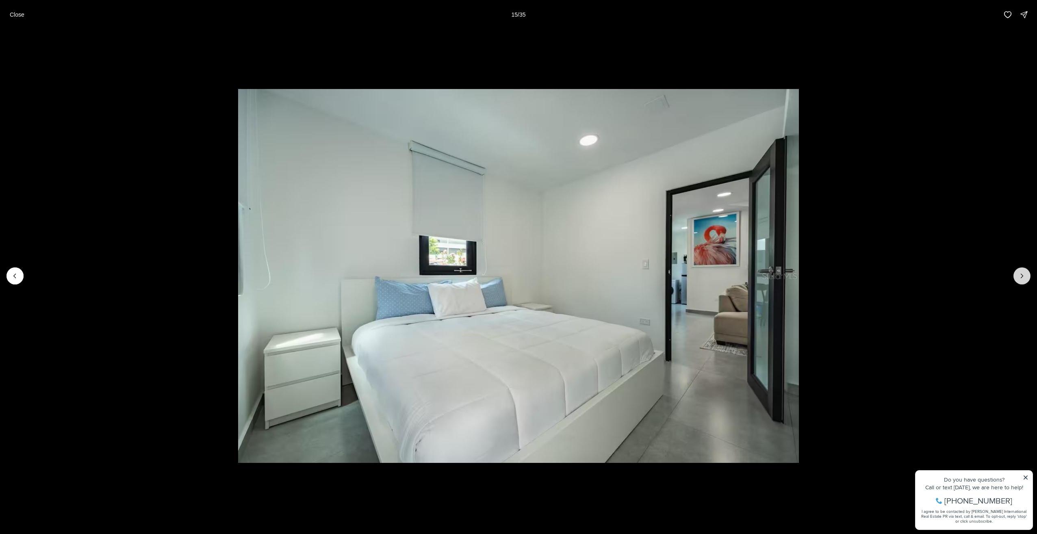
click at [1017, 276] on button "Next slide" at bounding box center [1022, 275] width 17 height 17
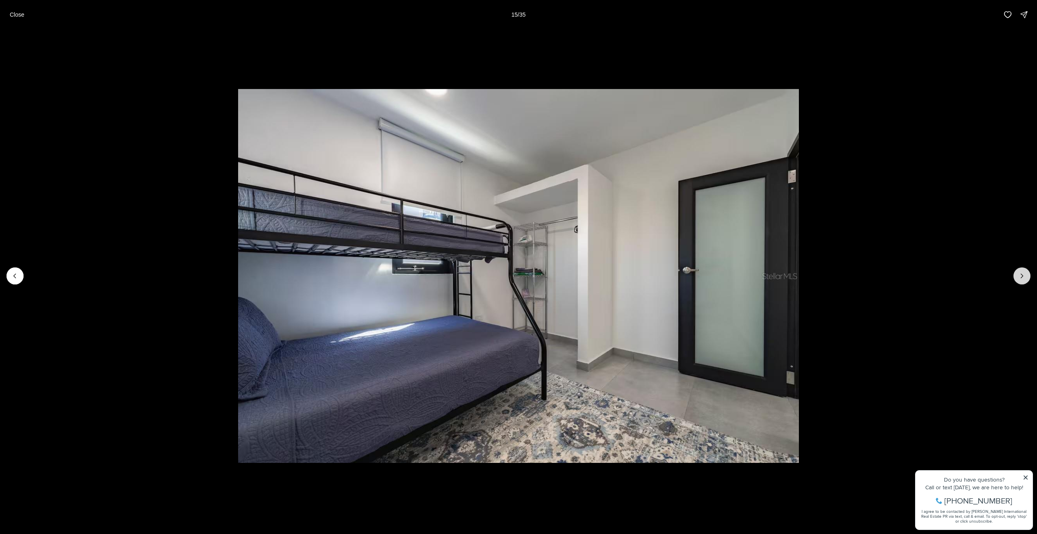
click at [1017, 276] on button "Next slide" at bounding box center [1022, 275] width 17 height 17
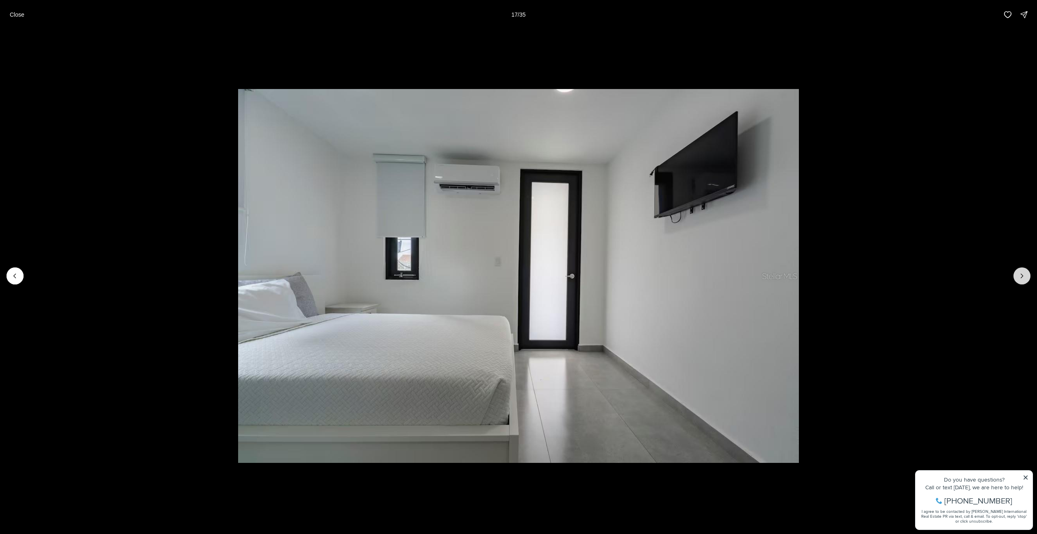
click at [1017, 276] on button "Next slide" at bounding box center [1022, 275] width 17 height 17
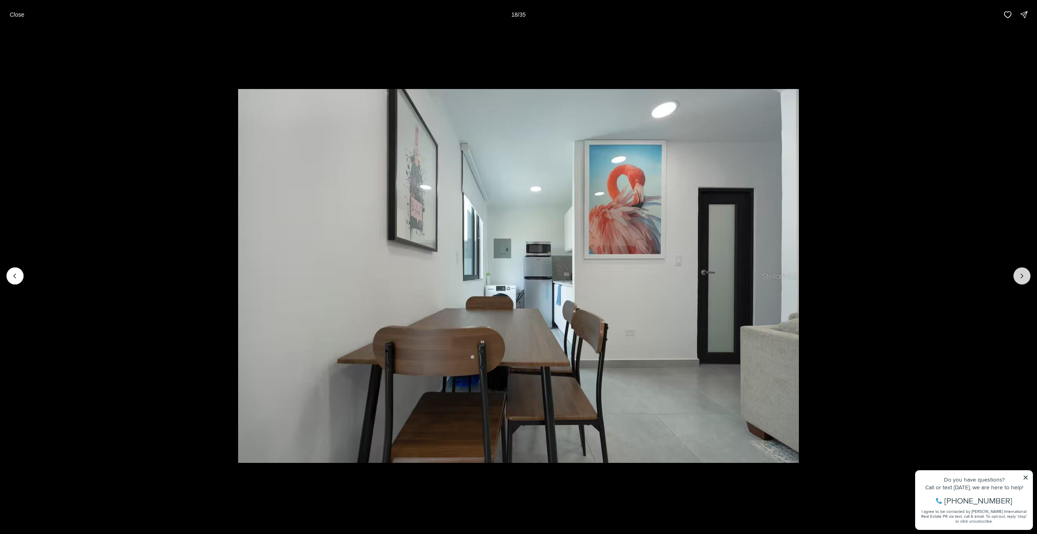
click at [1017, 276] on button "Next slide" at bounding box center [1022, 275] width 17 height 17
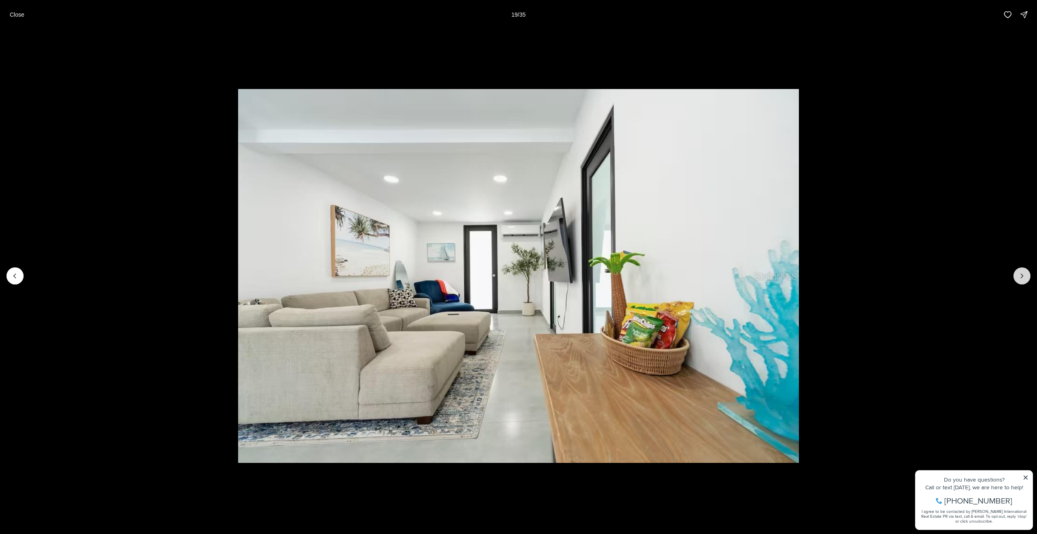
click at [1017, 276] on button "Next slide" at bounding box center [1022, 275] width 17 height 17
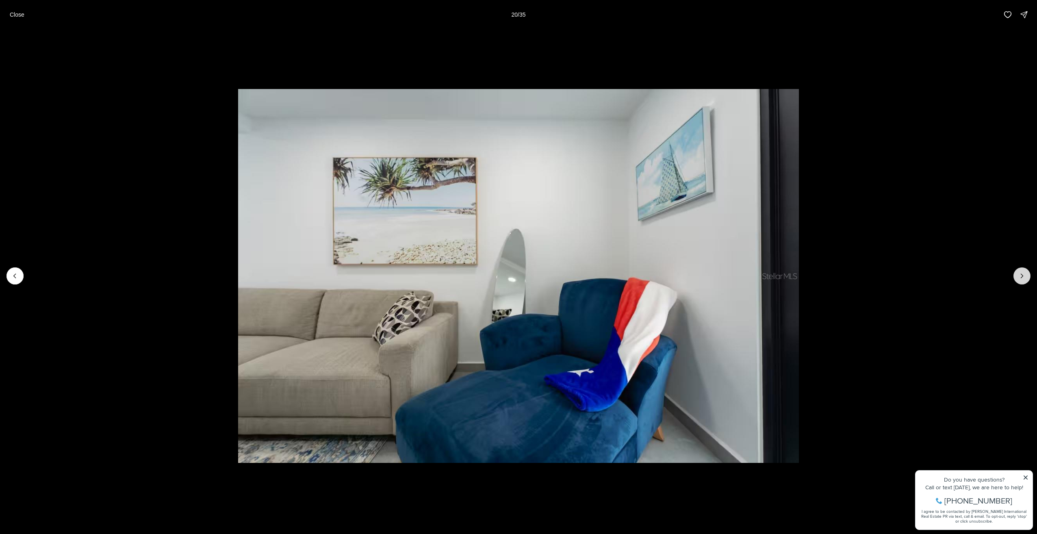
click at [1017, 276] on button "Next slide" at bounding box center [1022, 275] width 17 height 17
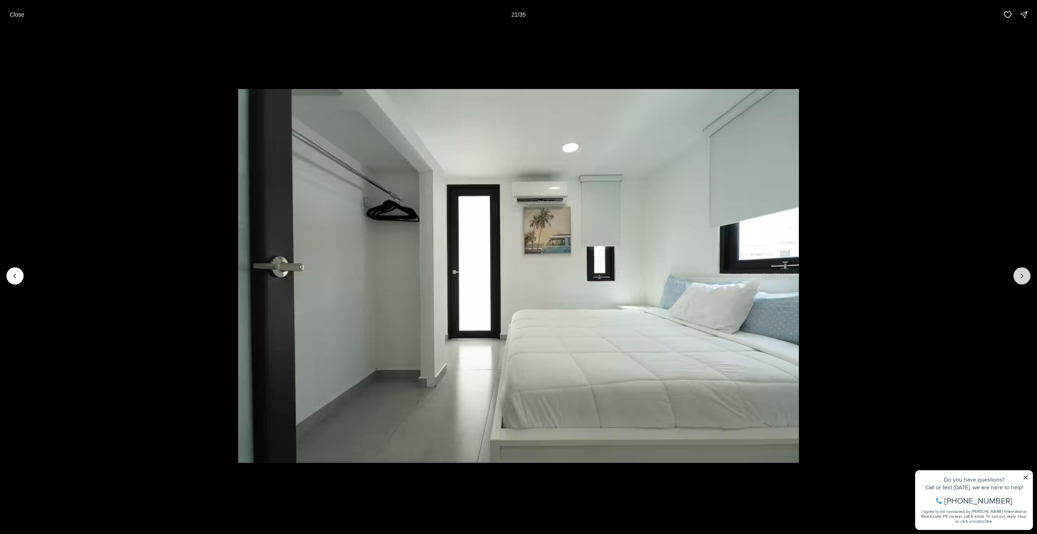
click at [1017, 276] on button "Next slide" at bounding box center [1022, 275] width 17 height 17
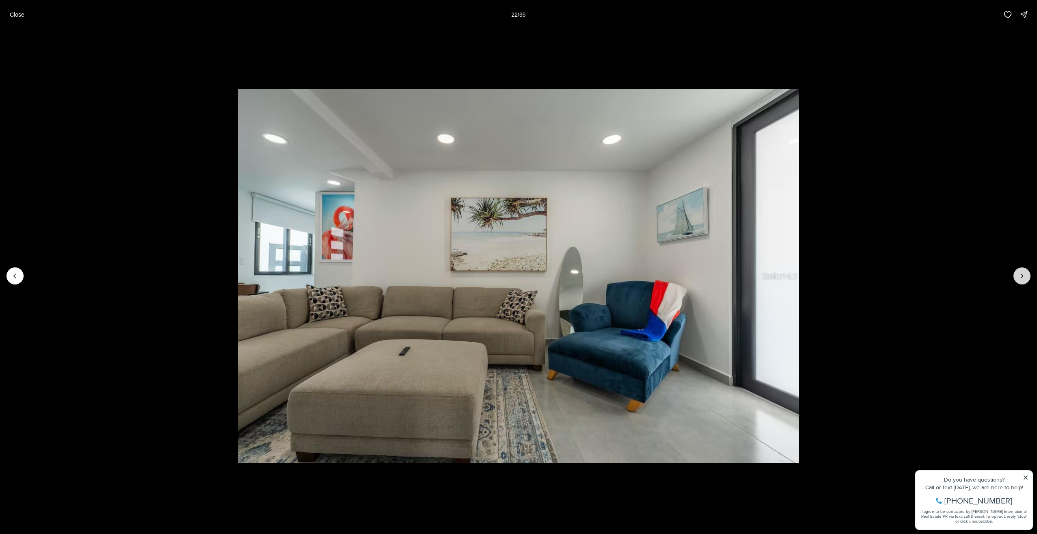
click at [1017, 276] on button "Next slide" at bounding box center [1022, 275] width 17 height 17
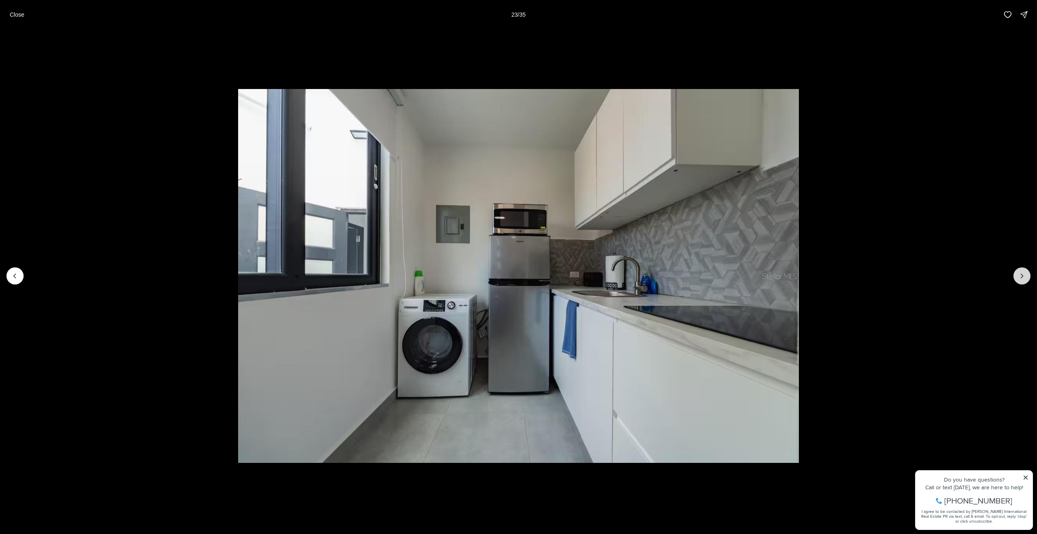
click at [1017, 276] on button "Next slide" at bounding box center [1022, 275] width 17 height 17
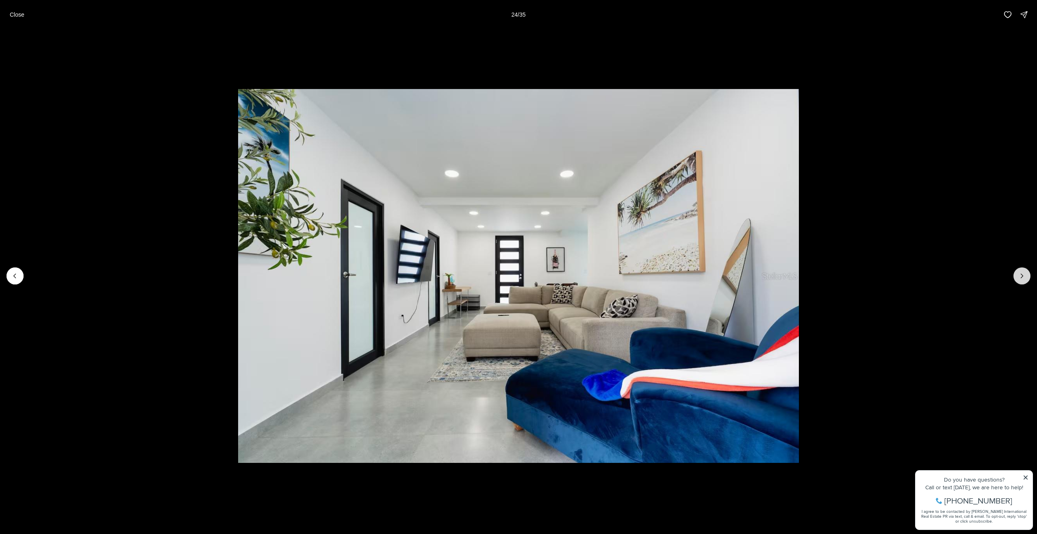
click at [1017, 276] on button "Next slide" at bounding box center [1022, 275] width 17 height 17
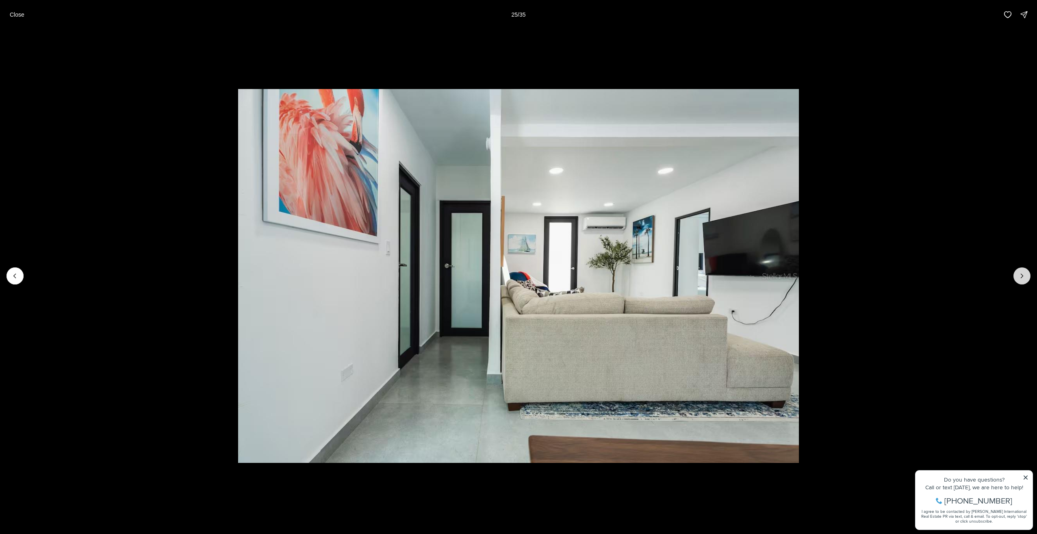
click at [1017, 276] on button "Next slide" at bounding box center [1022, 275] width 17 height 17
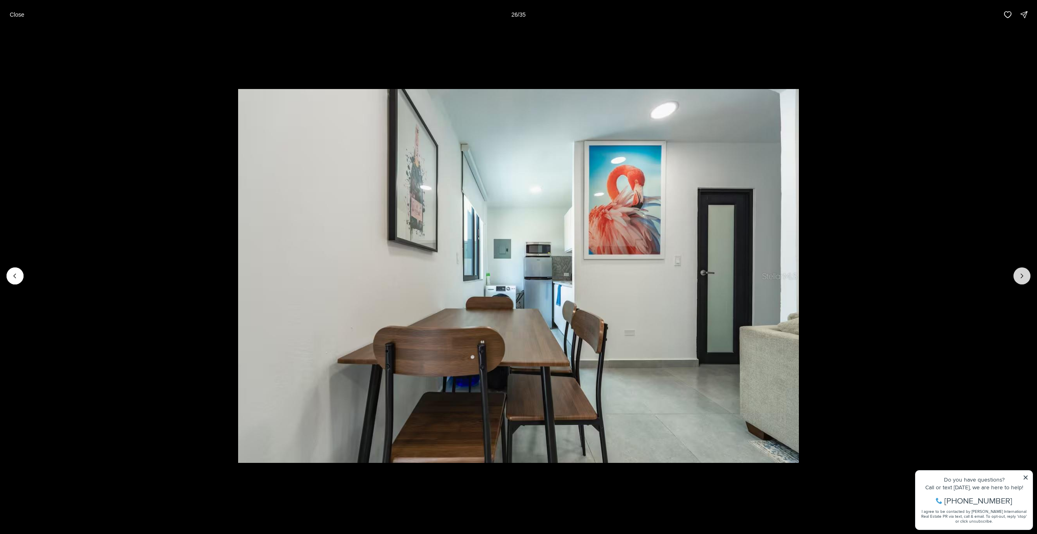
click at [1017, 276] on button "Next slide" at bounding box center [1022, 275] width 17 height 17
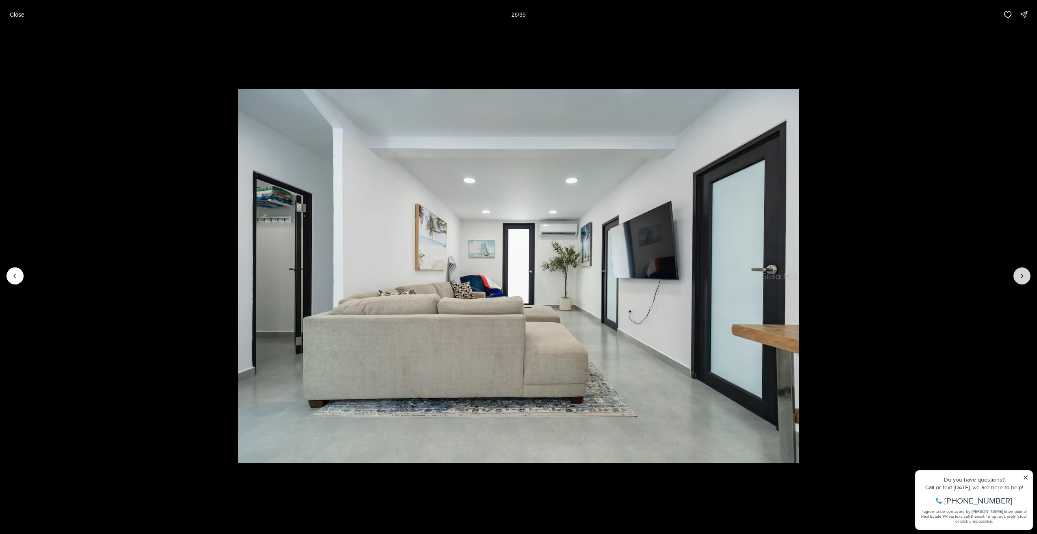
click at [1017, 276] on button "Next slide" at bounding box center [1022, 275] width 17 height 17
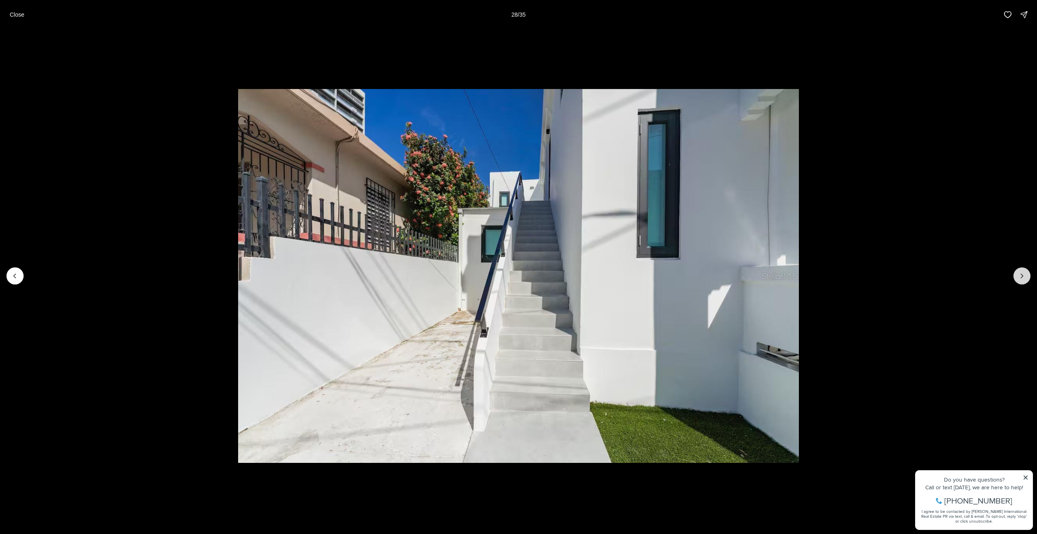
click at [1017, 276] on button "Next slide" at bounding box center [1022, 275] width 17 height 17
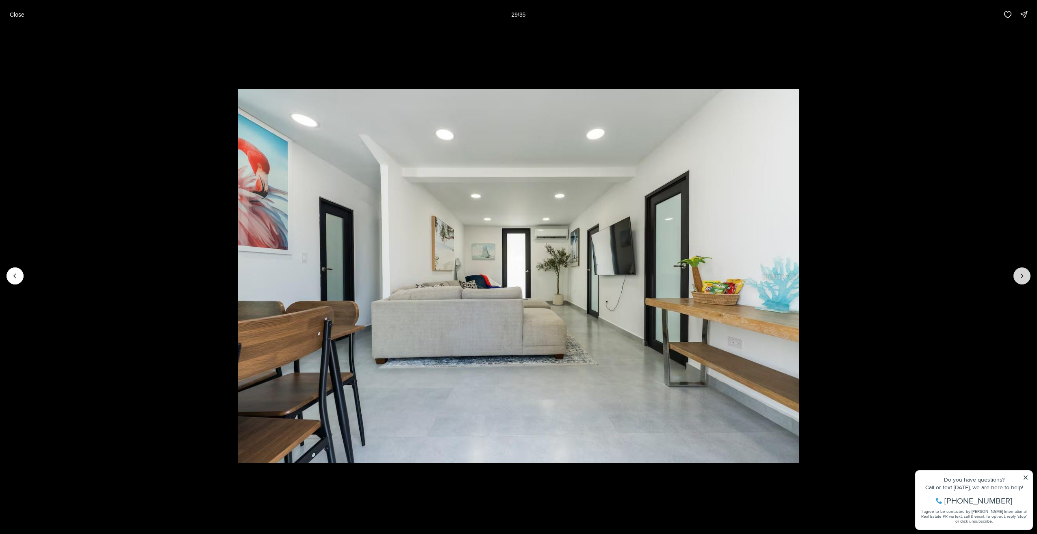
click at [1017, 276] on button "Next slide" at bounding box center [1022, 275] width 17 height 17
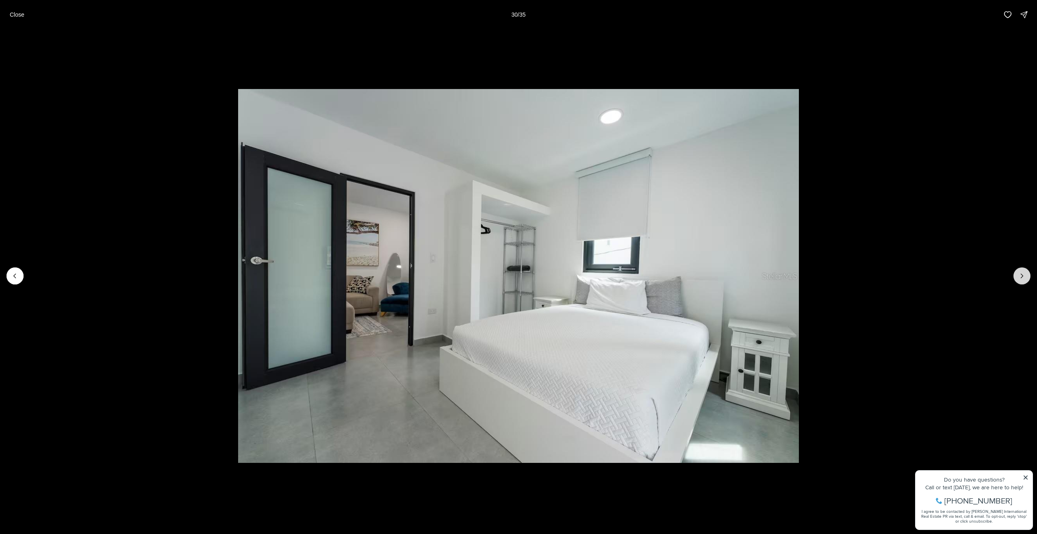
click at [1017, 276] on button "Next slide" at bounding box center [1022, 275] width 17 height 17
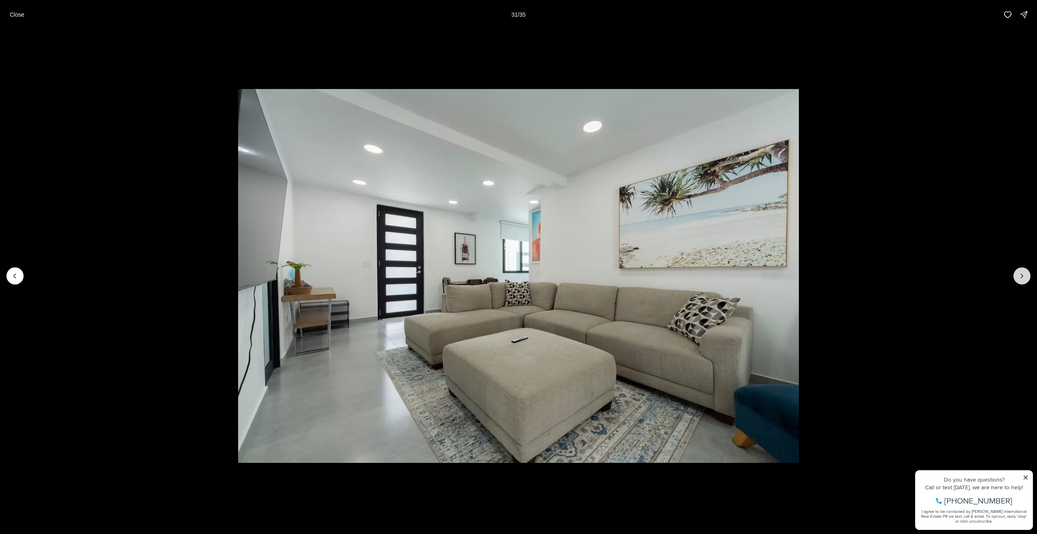
click at [1017, 276] on button "Next slide" at bounding box center [1022, 275] width 17 height 17
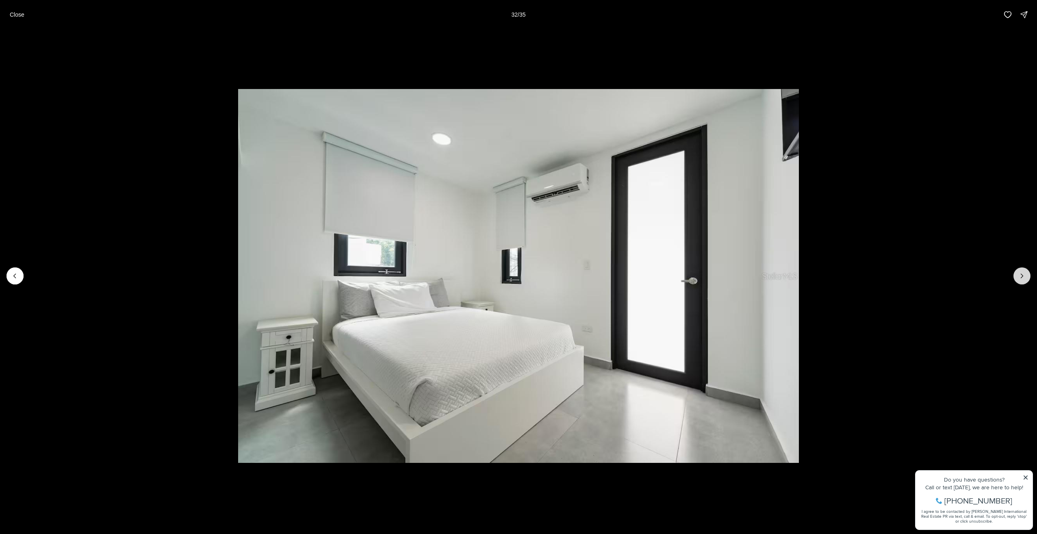
click at [1017, 276] on button "Next slide" at bounding box center [1022, 275] width 17 height 17
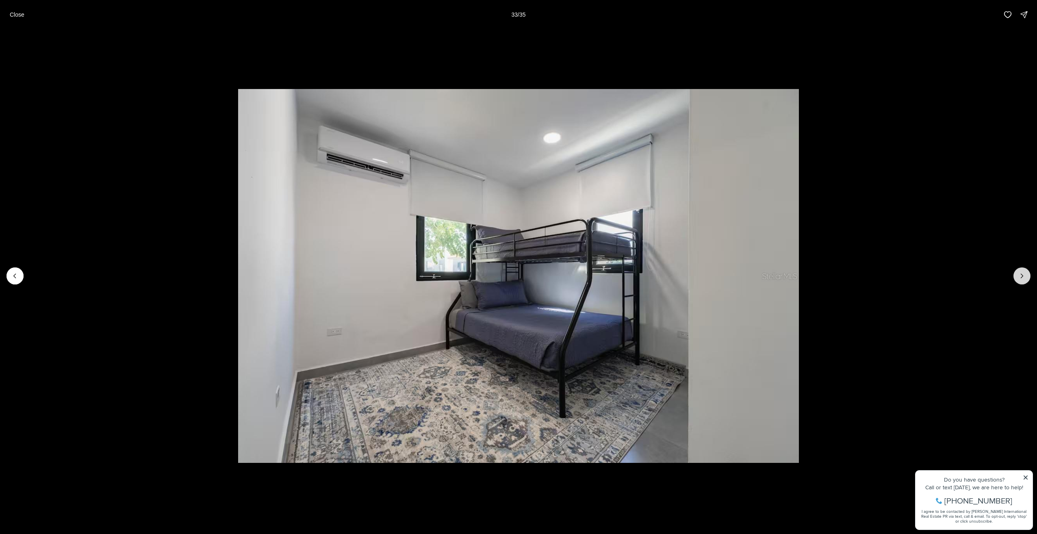
click at [1017, 276] on button "Next slide" at bounding box center [1022, 275] width 17 height 17
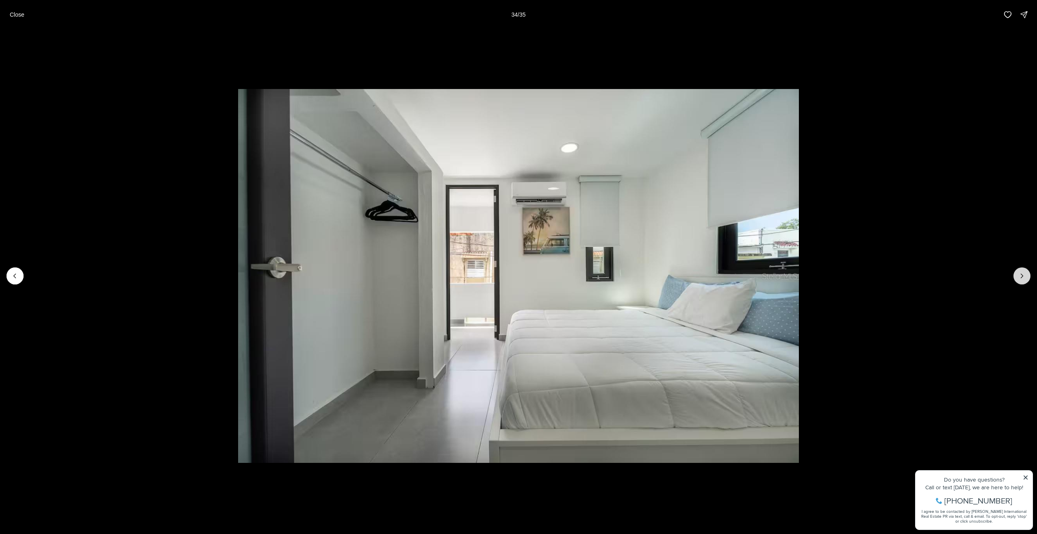
click at [1017, 276] on button "Next slide" at bounding box center [1022, 275] width 17 height 17
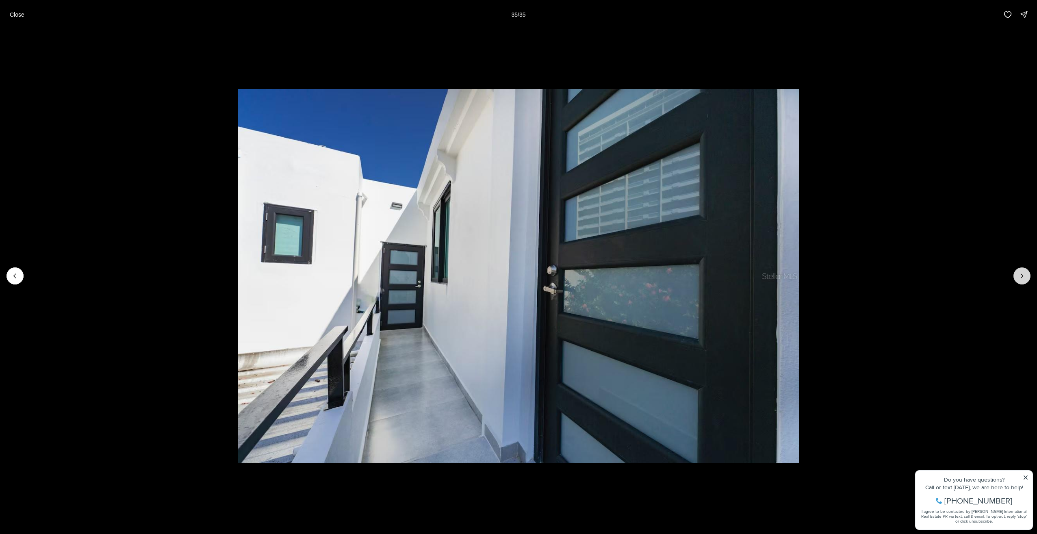
click at [1017, 276] on div at bounding box center [1022, 275] width 17 height 17
click at [21, 13] on p "Close" at bounding box center [17, 14] width 15 height 7
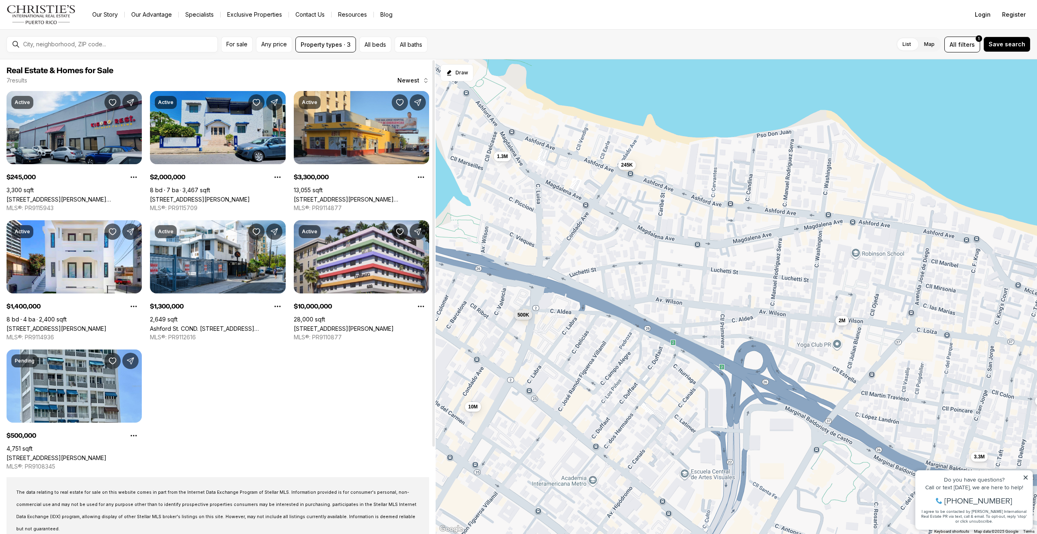
click at [207, 196] on link "[STREET_ADDRESS][PERSON_NAME]" at bounding box center [200, 199] width 100 height 7
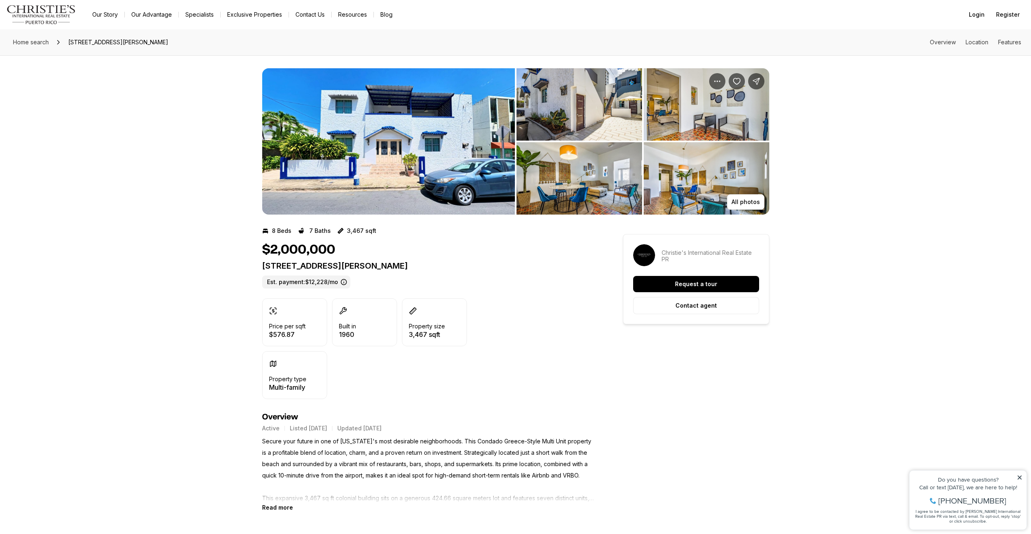
click at [395, 184] on img "View image gallery" at bounding box center [388, 141] width 253 height 146
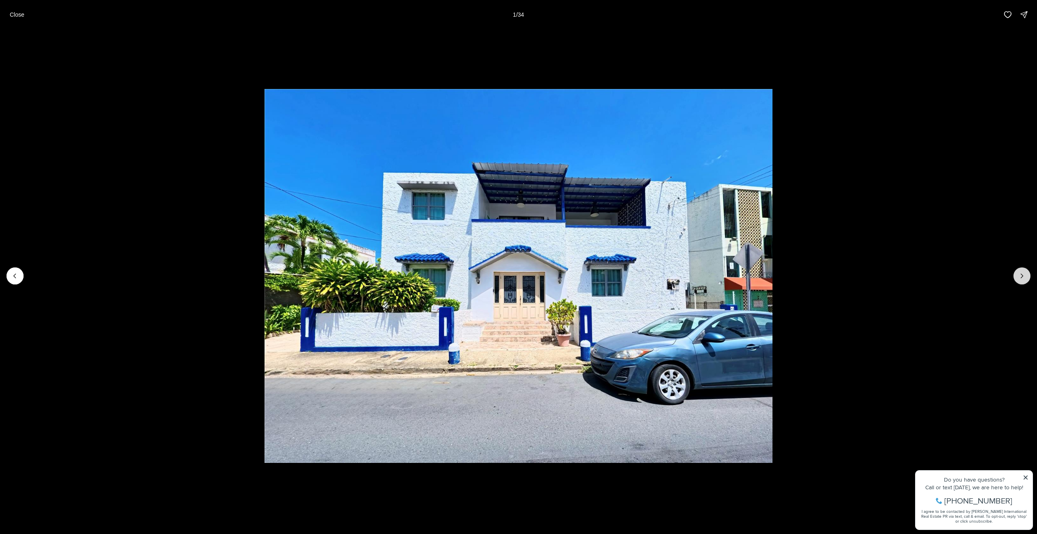
click at [1026, 274] on button "Next slide" at bounding box center [1022, 275] width 17 height 17
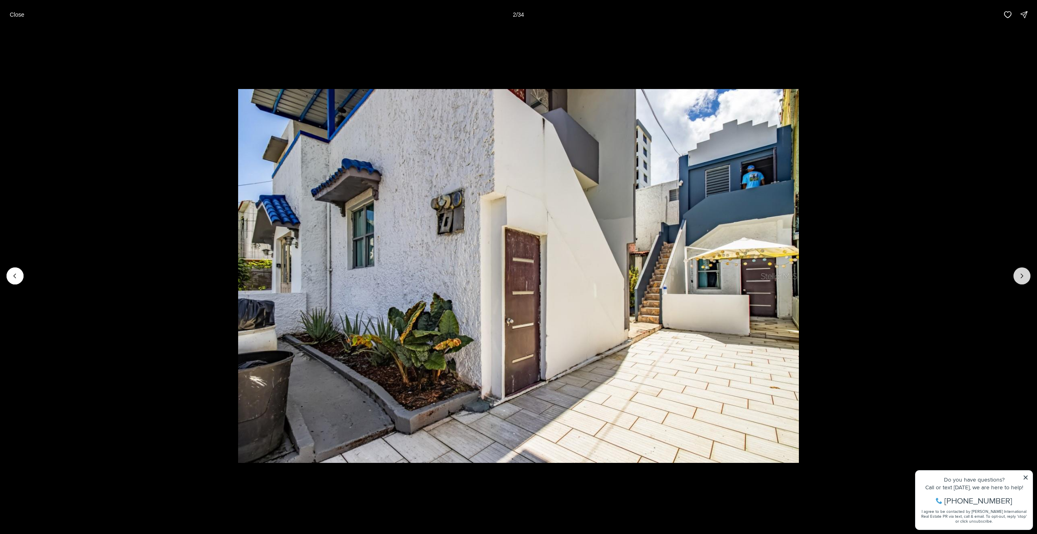
click at [1026, 274] on button "Next slide" at bounding box center [1022, 275] width 17 height 17
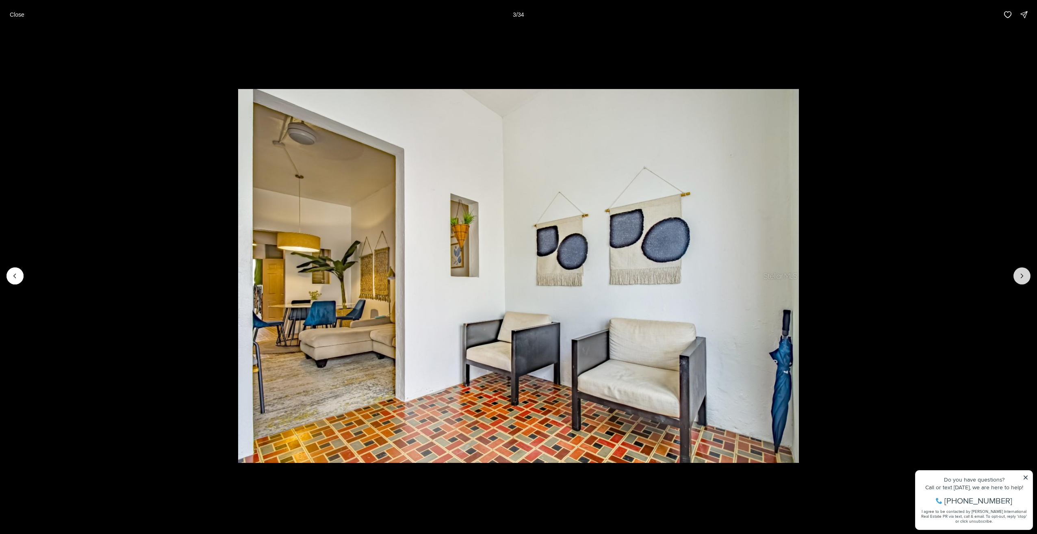
click at [1026, 274] on button "Next slide" at bounding box center [1022, 275] width 17 height 17
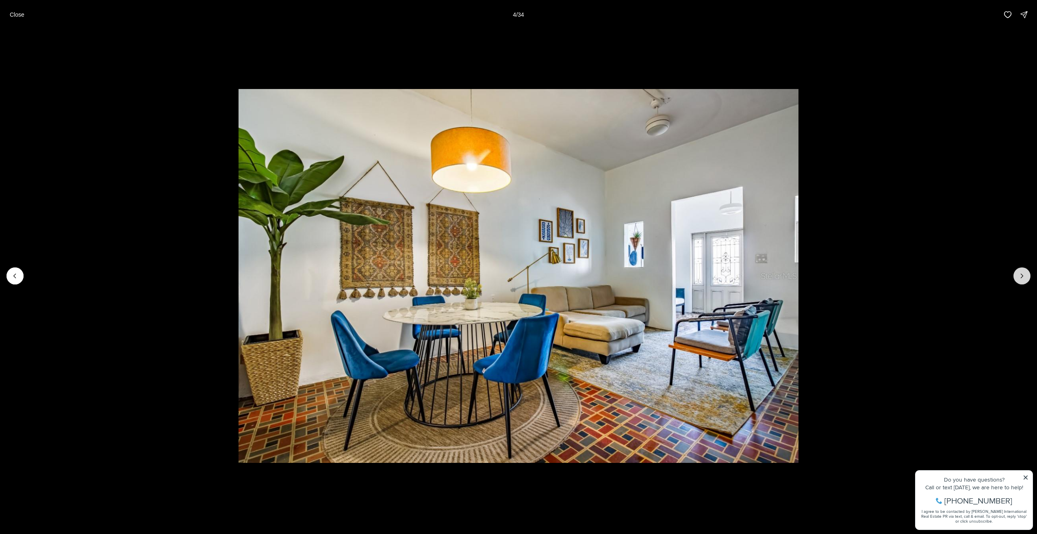
click at [1026, 274] on button "Next slide" at bounding box center [1022, 275] width 17 height 17
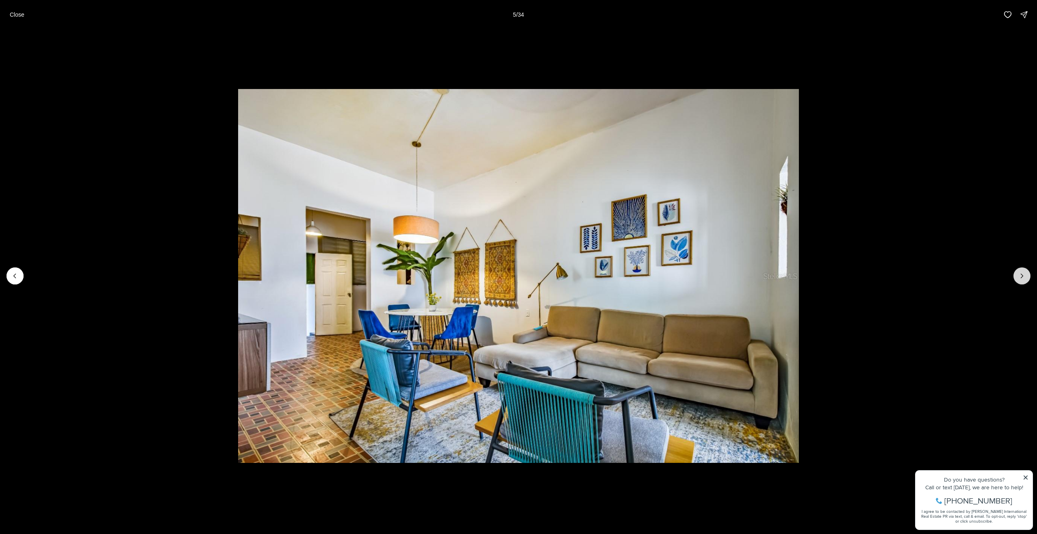
click at [1026, 274] on button "Next slide" at bounding box center [1022, 275] width 17 height 17
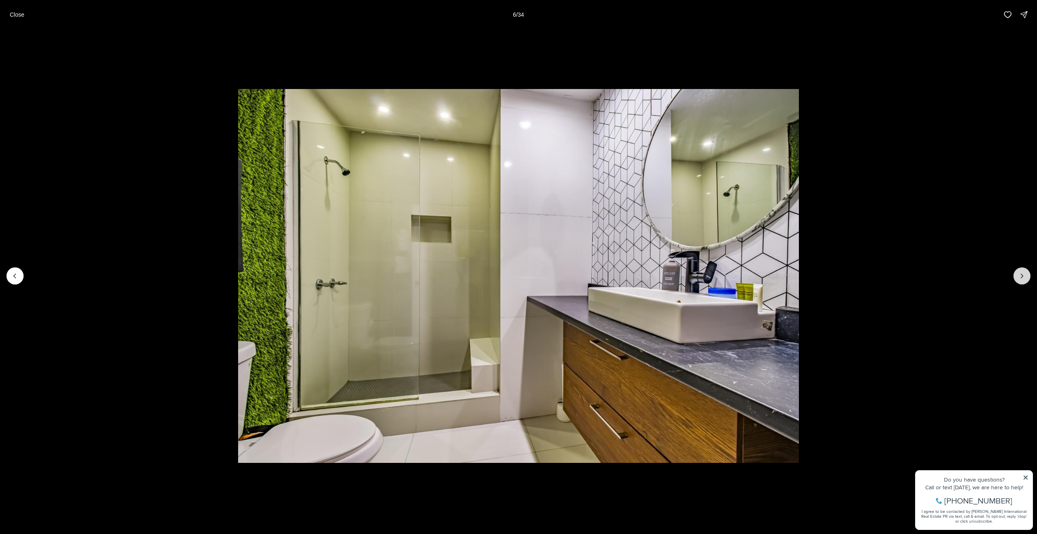
click at [1026, 274] on button "Next slide" at bounding box center [1022, 275] width 17 height 17
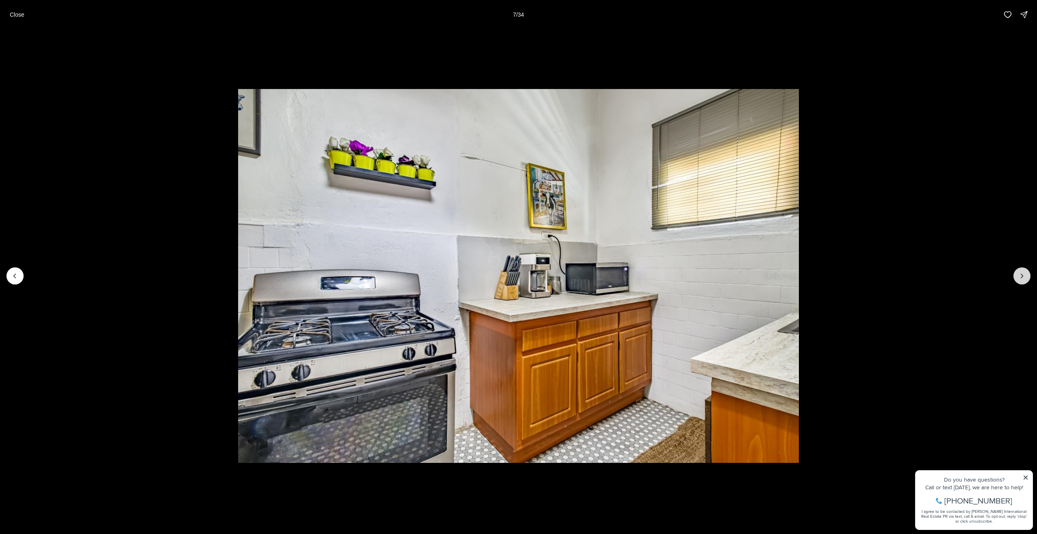
click at [1026, 274] on button "Next slide" at bounding box center [1022, 275] width 17 height 17
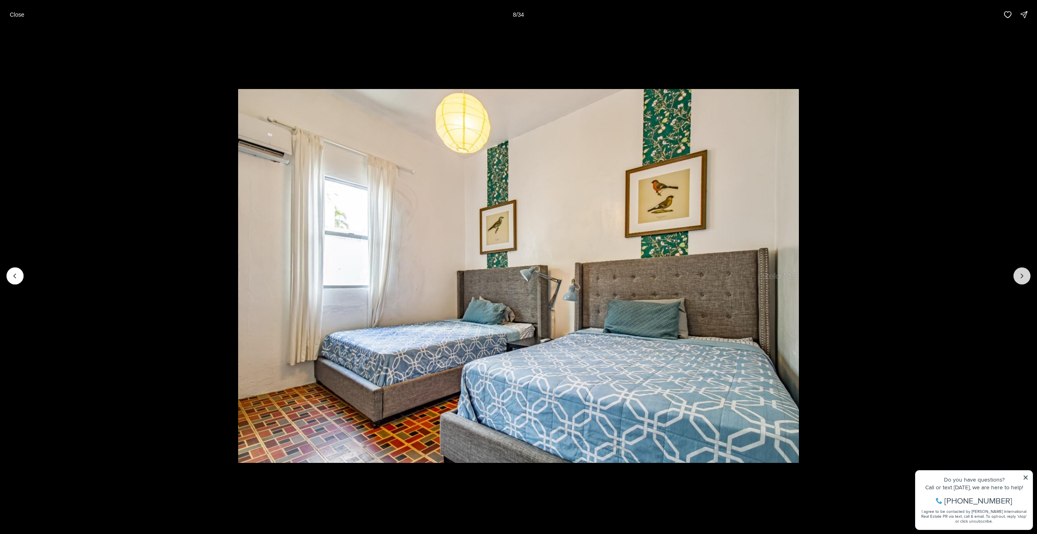
click at [1026, 274] on button "Next slide" at bounding box center [1022, 275] width 17 height 17
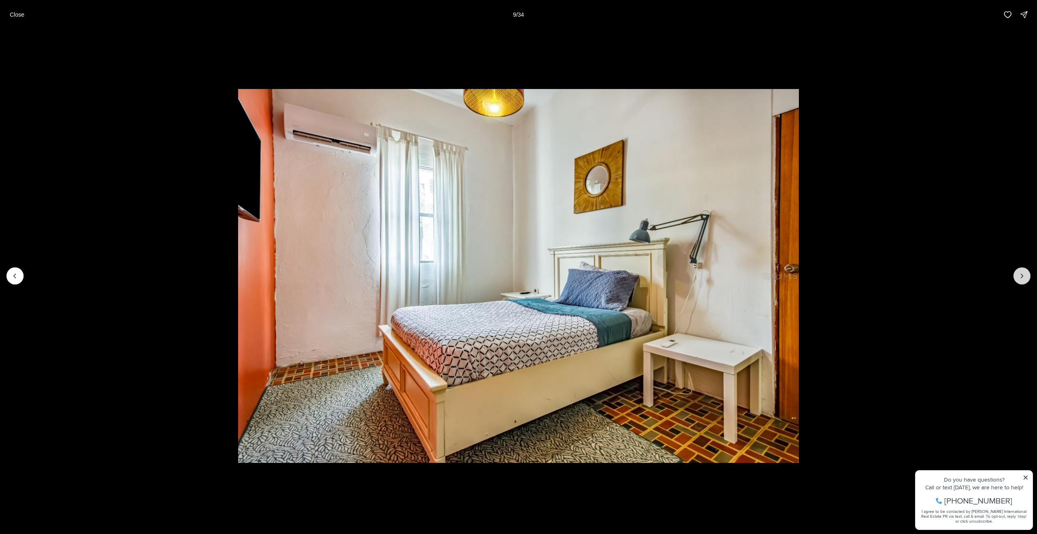
click at [1026, 274] on button "Next slide" at bounding box center [1022, 275] width 17 height 17
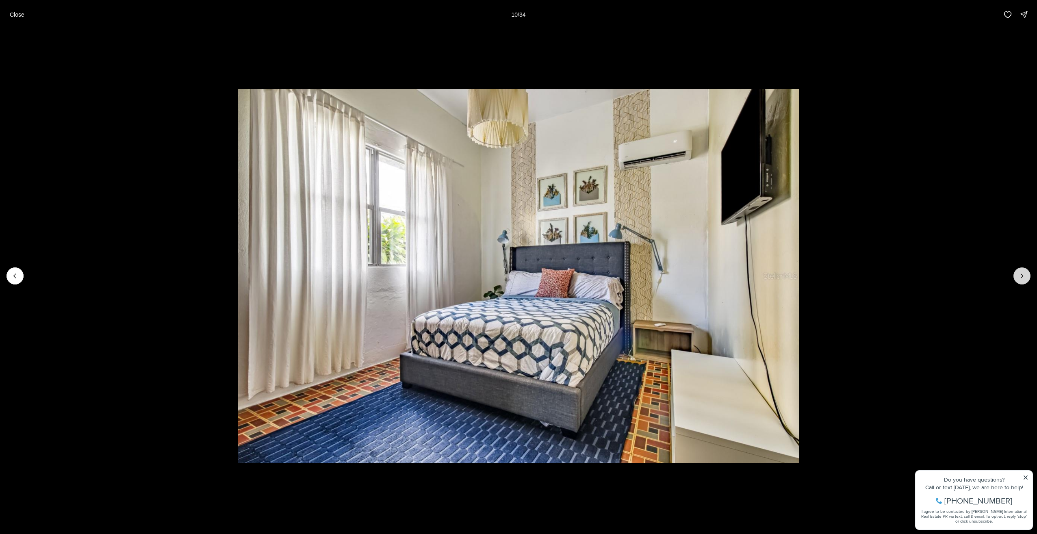
click at [1026, 274] on button "Next slide" at bounding box center [1022, 275] width 17 height 17
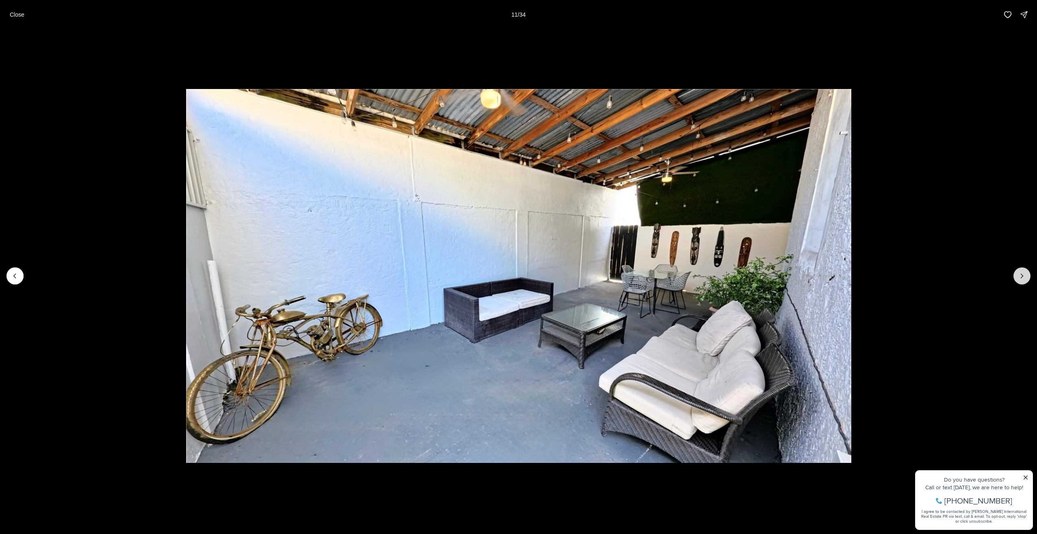
click at [1026, 274] on button "Next slide" at bounding box center [1022, 275] width 17 height 17
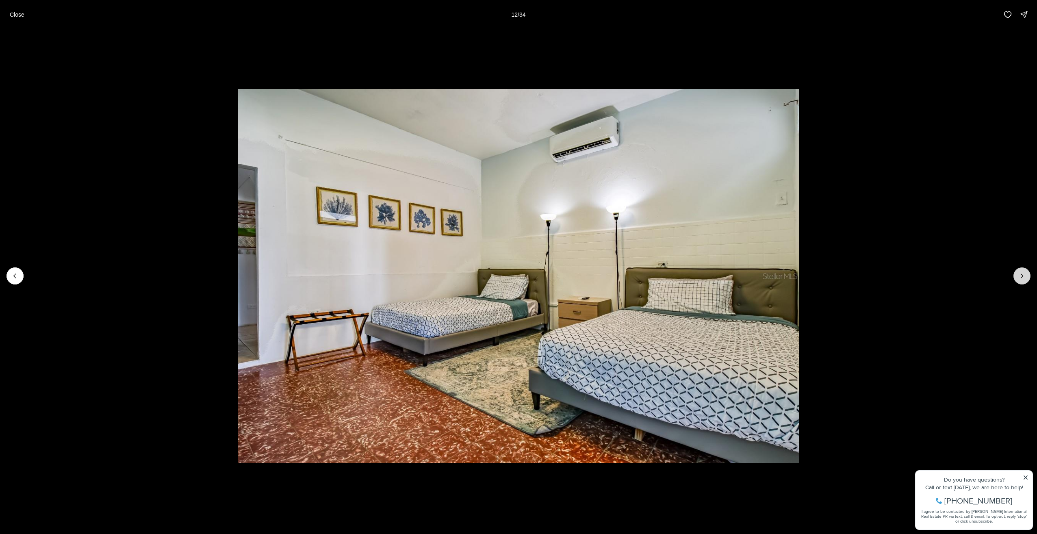
click at [1026, 274] on button "Next slide" at bounding box center [1022, 275] width 17 height 17
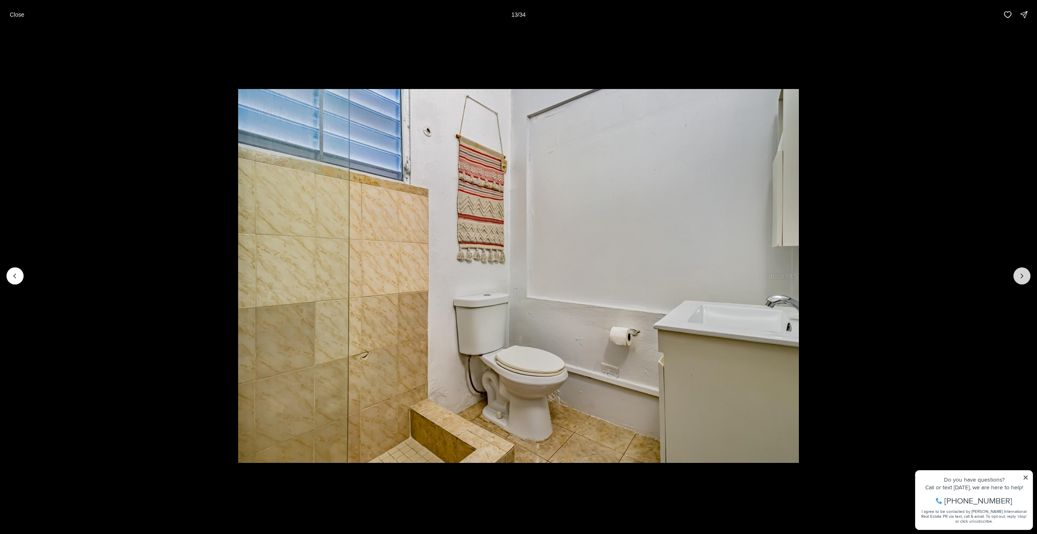
click at [1026, 274] on button "Next slide" at bounding box center [1022, 275] width 17 height 17
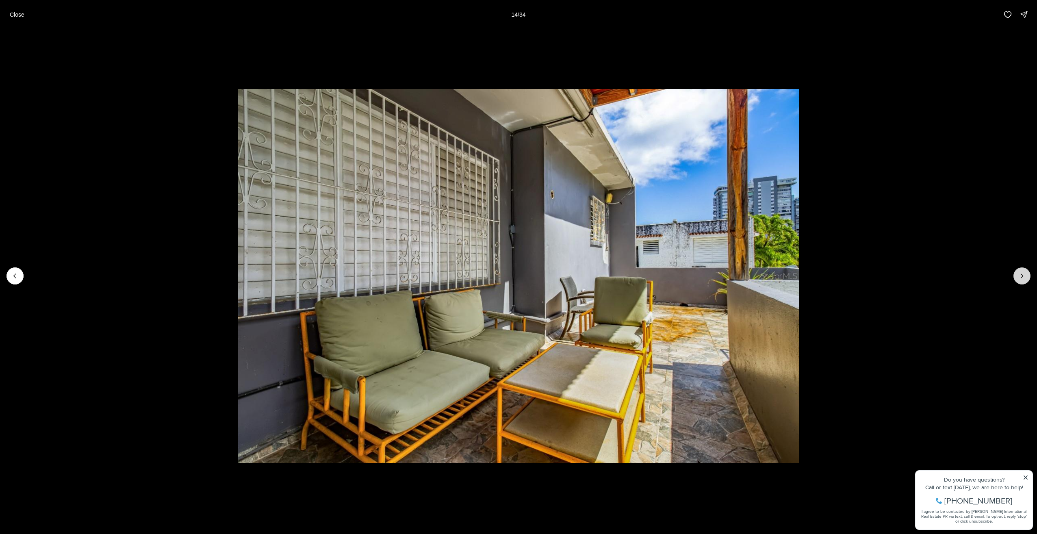
click at [1026, 274] on button "Next slide" at bounding box center [1022, 275] width 17 height 17
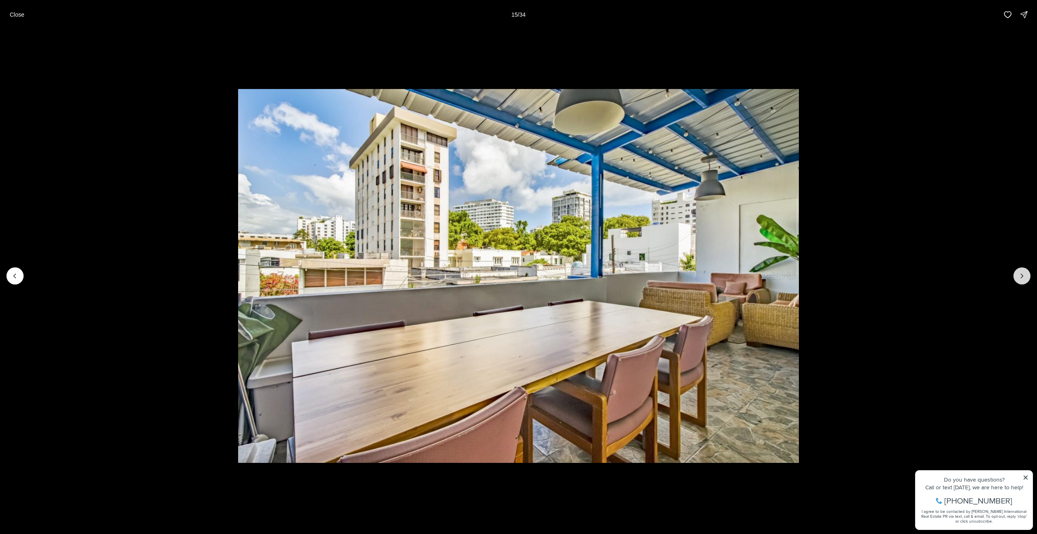
click at [1026, 274] on button "Next slide" at bounding box center [1022, 275] width 17 height 17
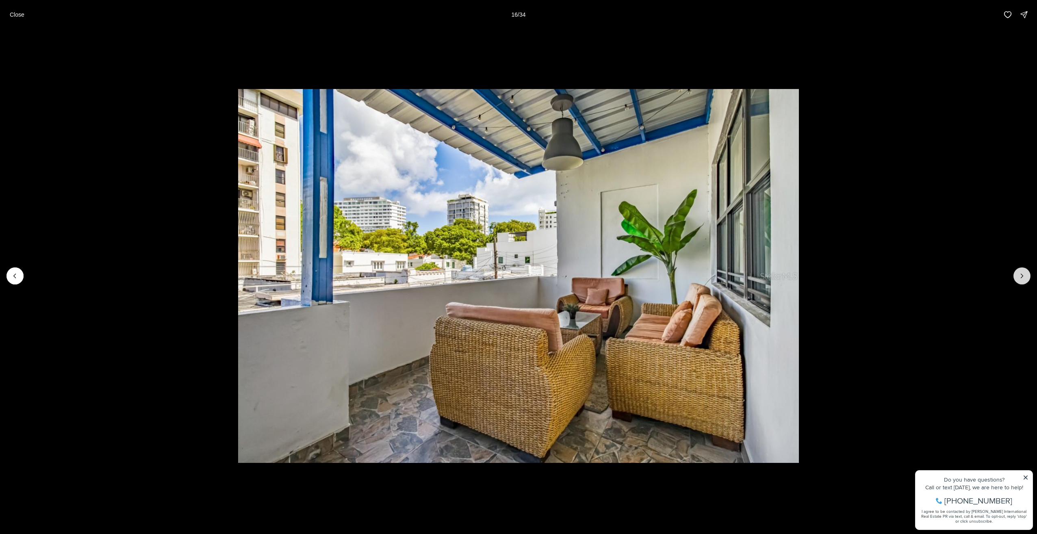
click at [1026, 274] on button "Next slide" at bounding box center [1022, 275] width 17 height 17
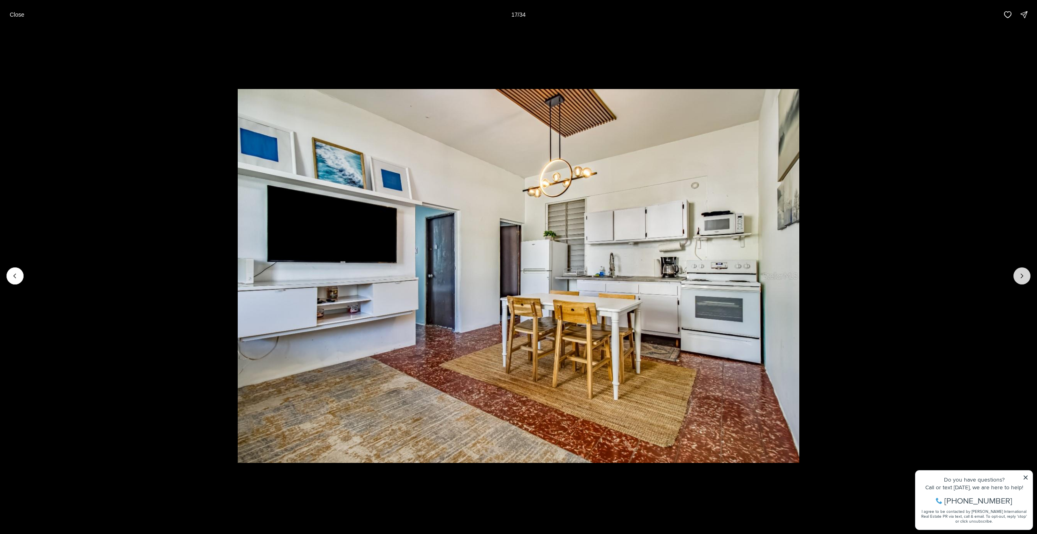
click at [1026, 274] on button "Next slide" at bounding box center [1022, 275] width 17 height 17
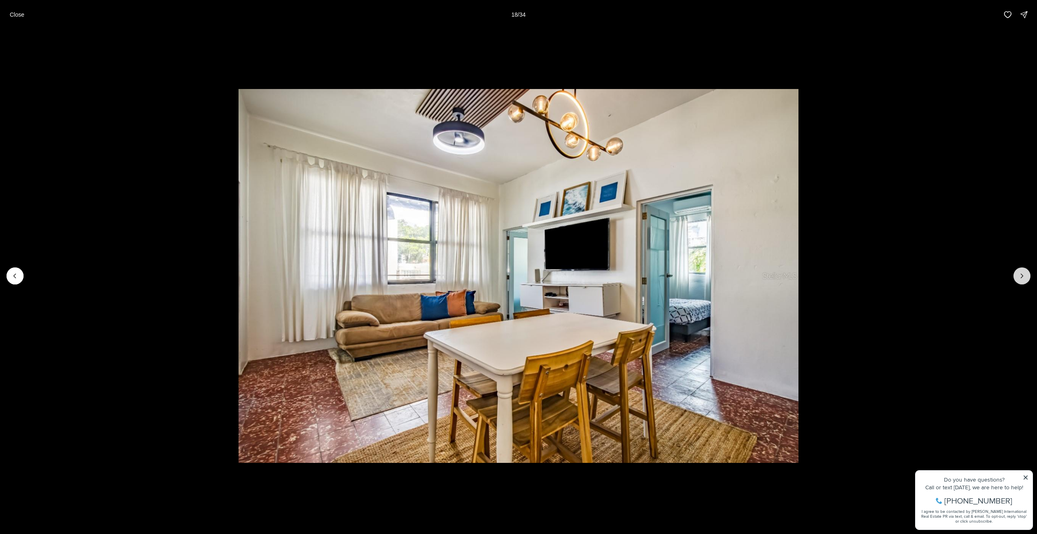
click at [1026, 274] on button "Next slide" at bounding box center [1022, 275] width 17 height 17
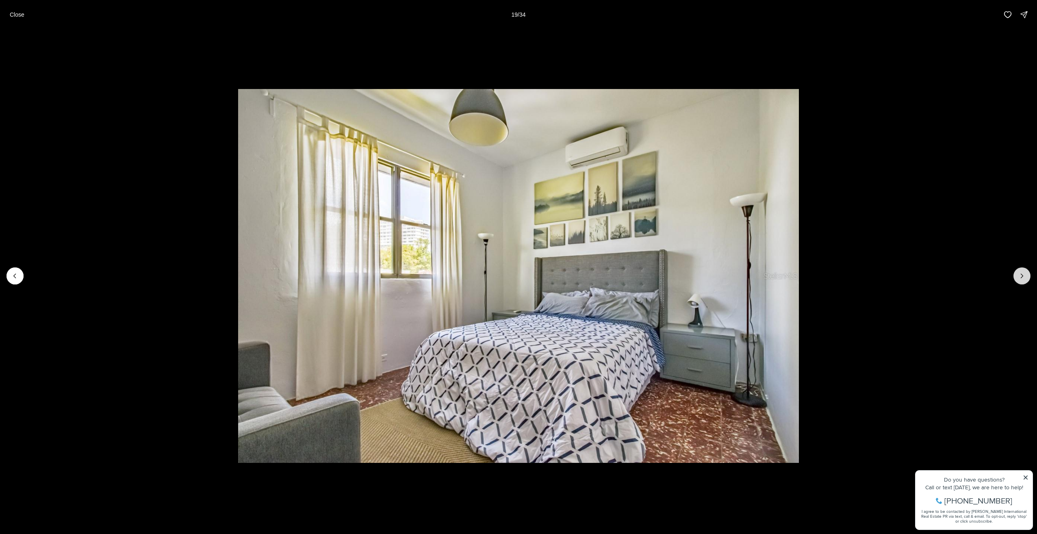
click at [1026, 274] on button "Next slide" at bounding box center [1022, 275] width 17 height 17
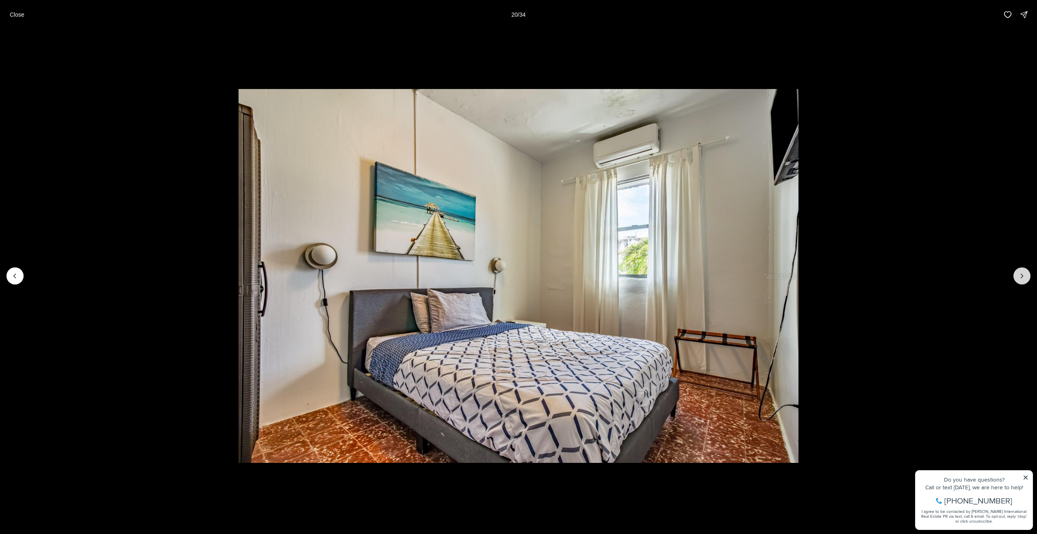
click at [1026, 274] on button "Next slide" at bounding box center [1022, 275] width 17 height 17
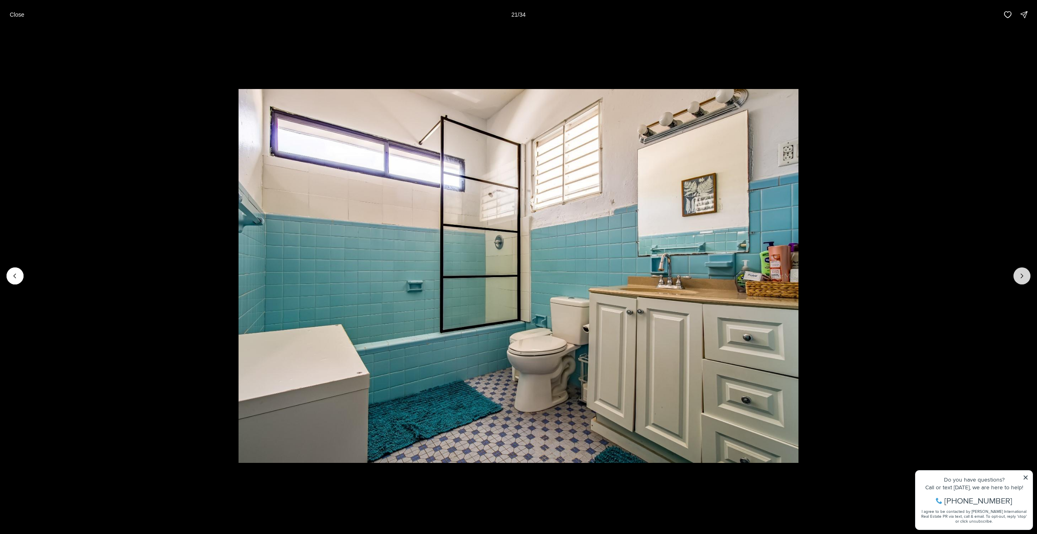
click at [1026, 274] on button "Next slide" at bounding box center [1022, 275] width 17 height 17
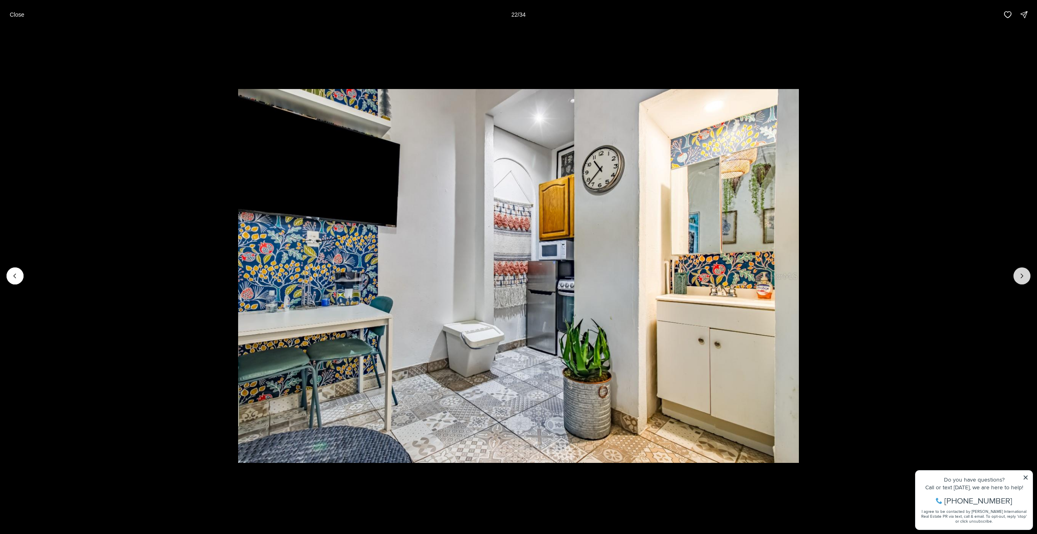
click at [1026, 274] on button "Next slide" at bounding box center [1022, 275] width 17 height 17
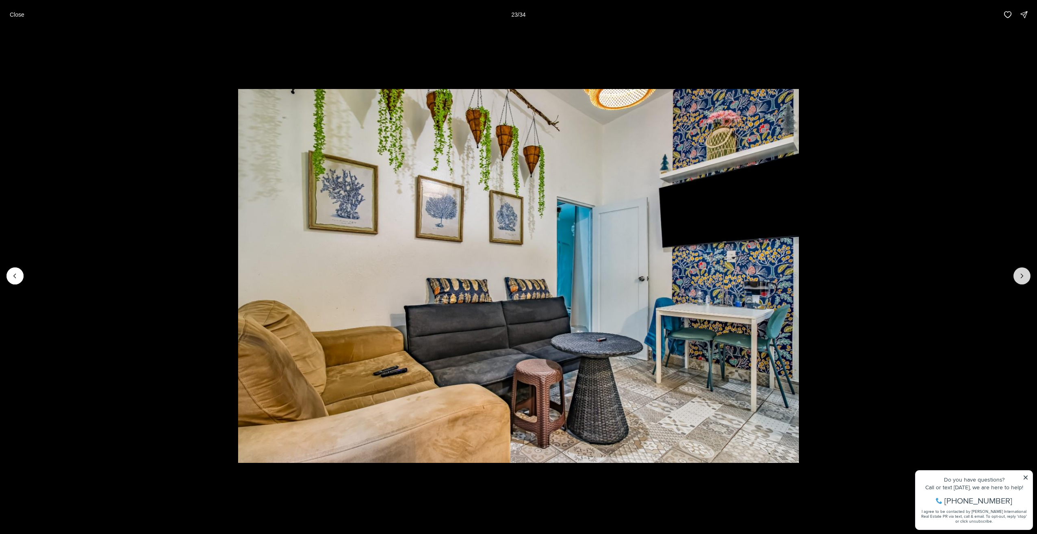
click at [1026, 274] on button "Next slide" at bounding box center [1022, 275] width 17 height 17
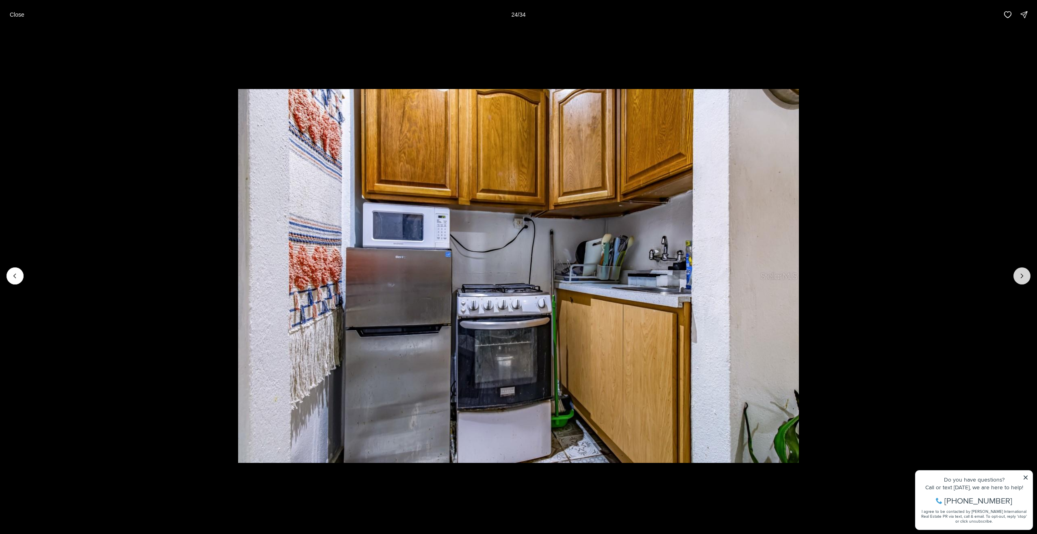
click at [1026, 274] on button "Next slide" at bounding box center [1022, 275] width 17 height 17
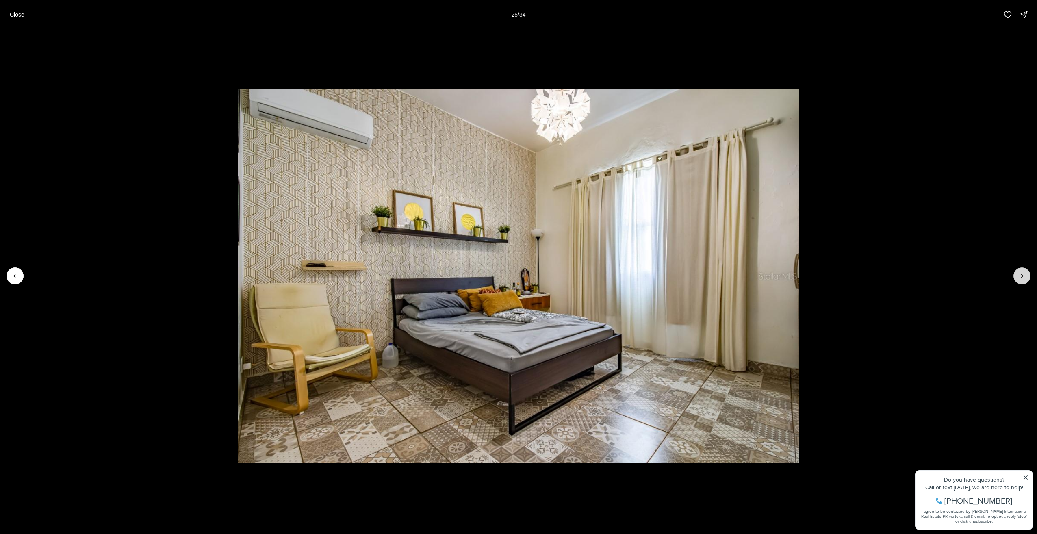
click at [1026, 274] on button "Next slide" at bounding box center [1022, 275] width 17 height 17
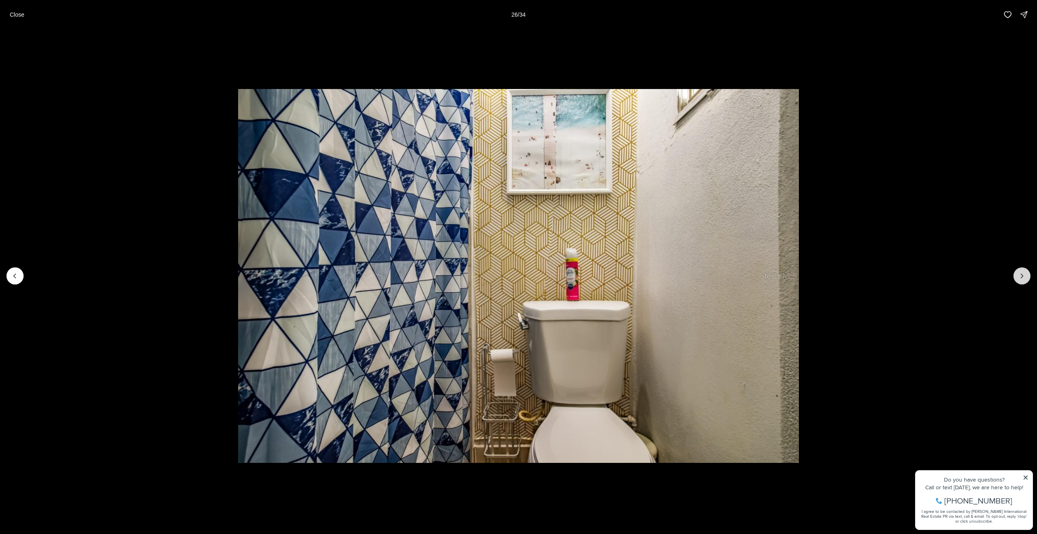
click at [1026, 274] on button "Next slide" at bounding box center [1022, 275] width 17 height 17
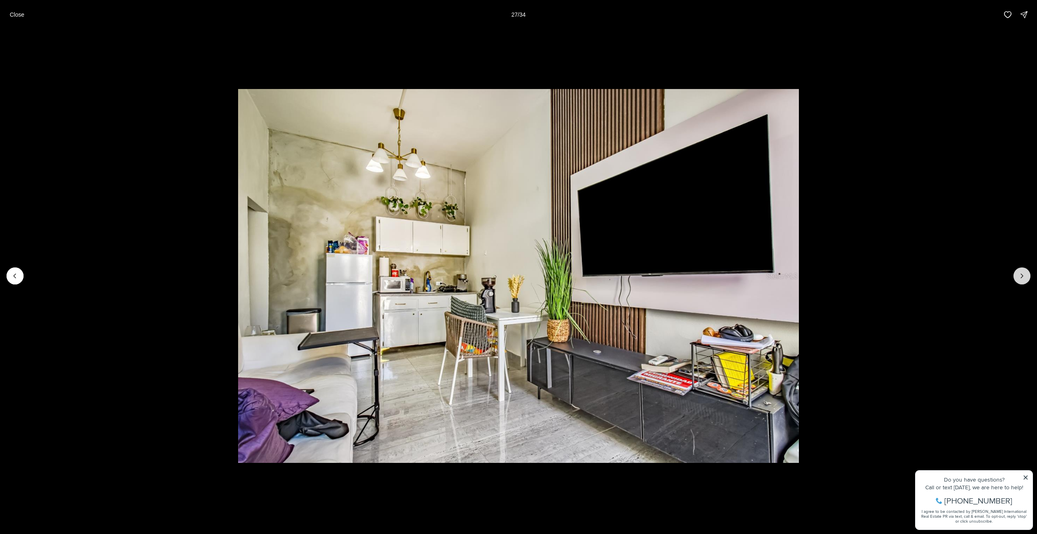
click at [1026, 274] on button "Next slide" at bounding box center [1022, 275] width 17 height 17
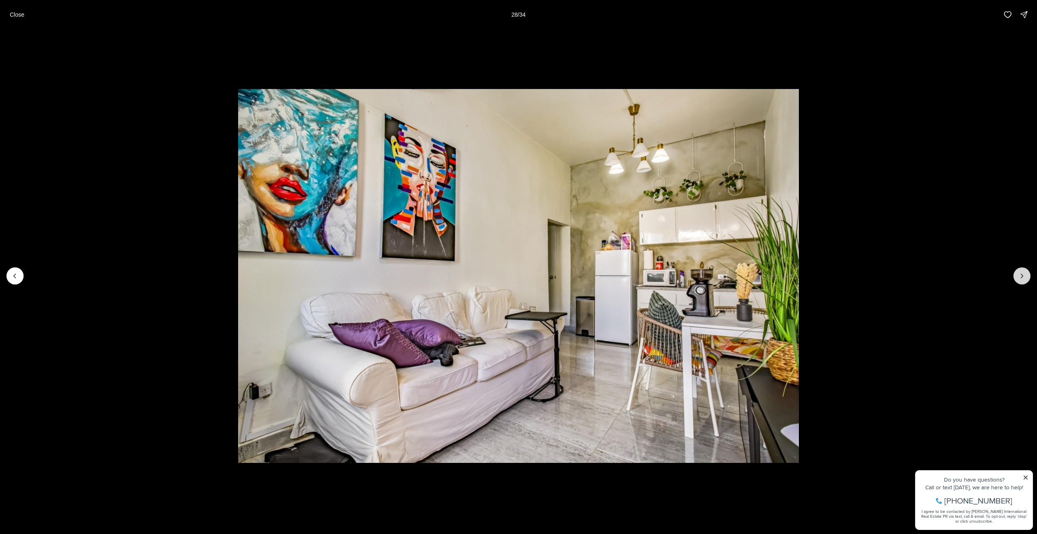
click at [1026, 274] on button "Next slide" at bounding box center [1022, 275] width 17 height 17
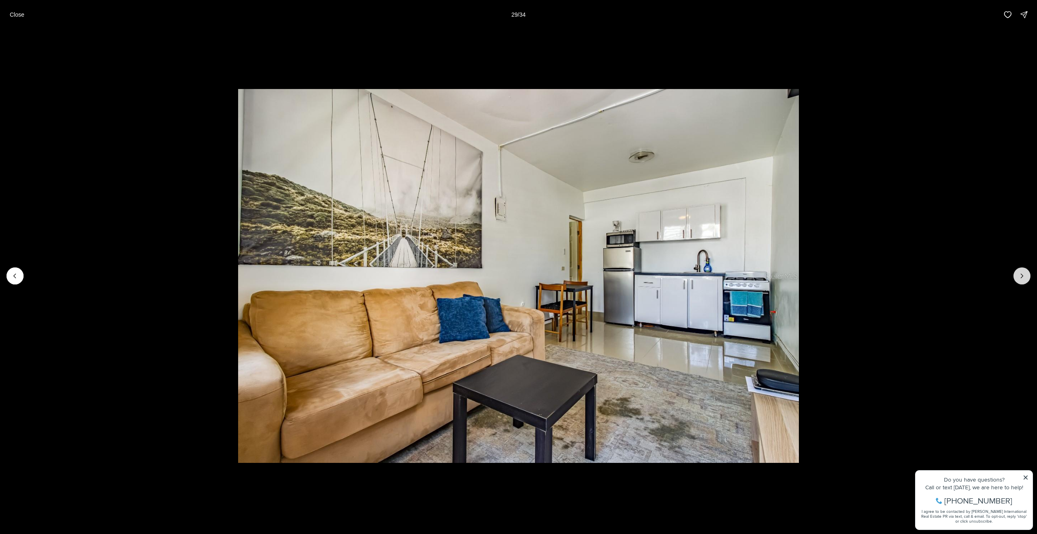
click at [1026, 274] on button "Next slide" at bounding box center [1022, 275] width 17 height 17
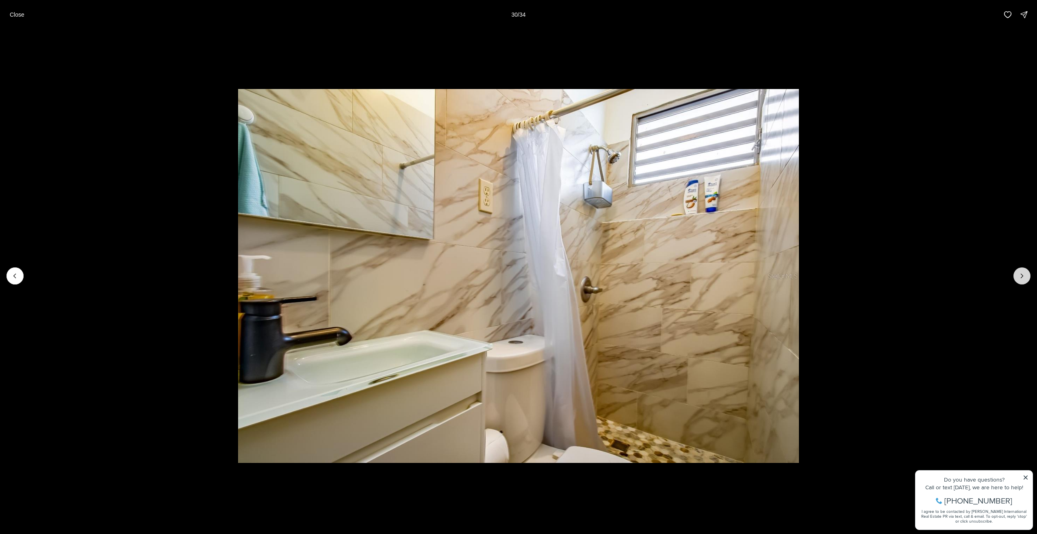
click at [1026, 274] on button "Next slide" at bounding box center [1022, 275] width 17 height 17
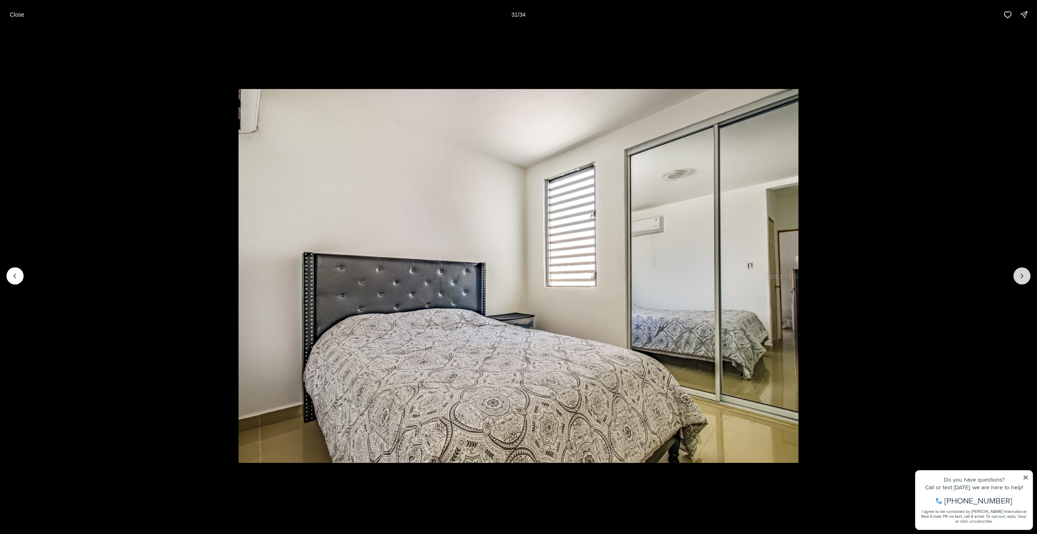
click at [1026, 274] on button "Next slide" at bounding box center [1022, 275] width 17 height 17
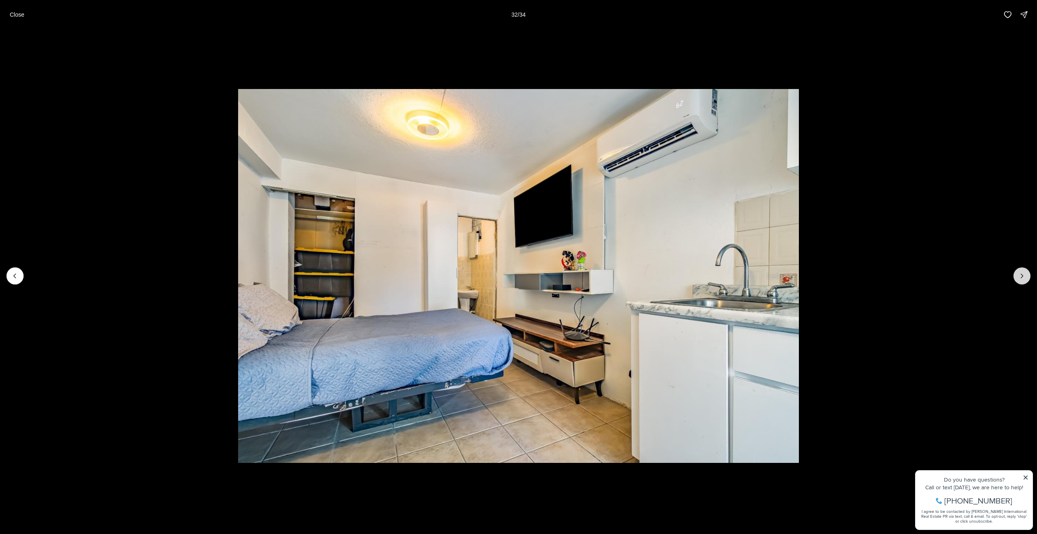
click at [1026, 274] on button "Next slide" at bounding box center [1022, 275] width 17 height 17
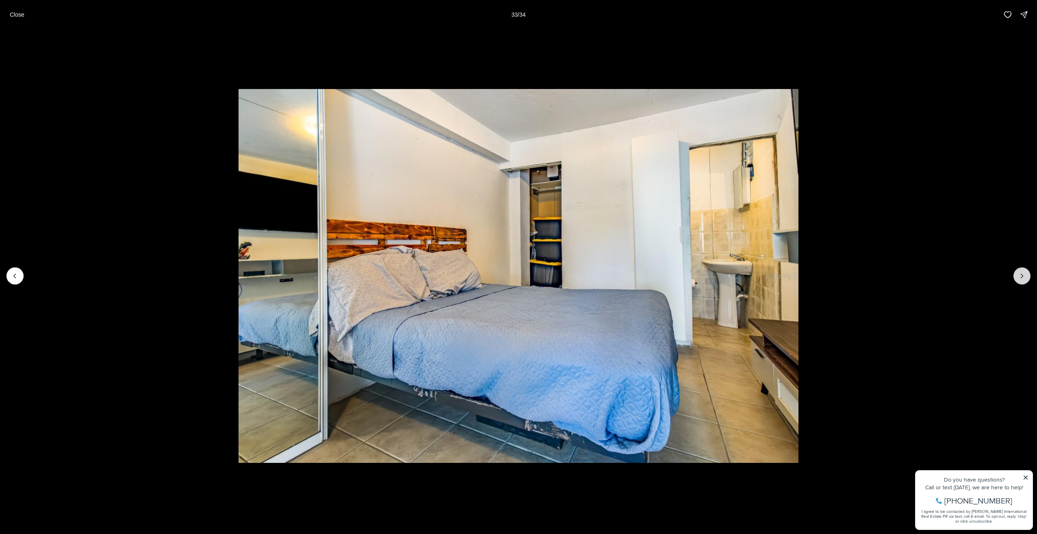
click at [1026, 274] on button "Next slide" at bounding box center [1022, 275] width 17 height 17
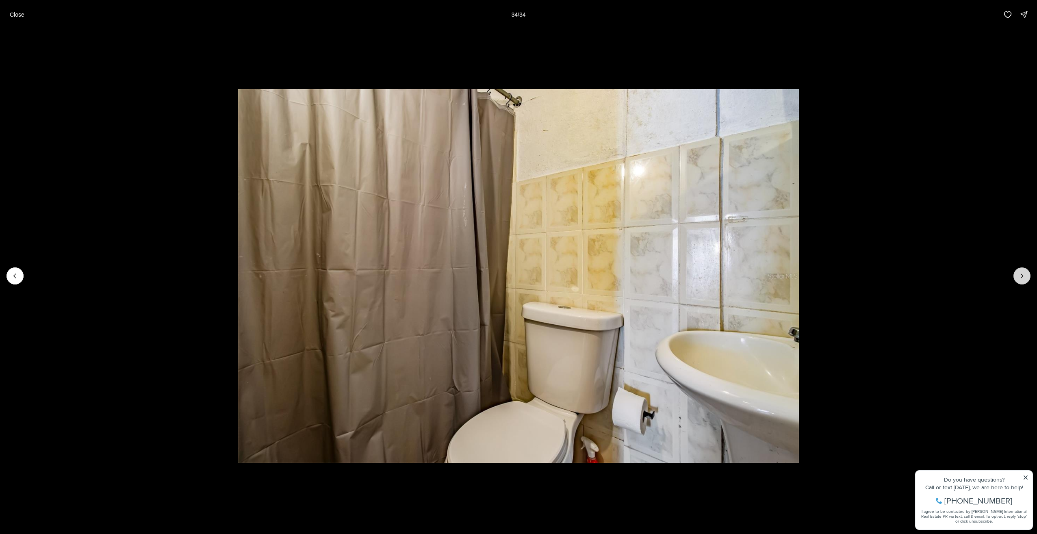
click at [1026, 274] on div at bounding box center [1022, 275] width 17 height 17
click at [21, 13] on p "Close" at bounding box center [17, 14] width 15 height 7
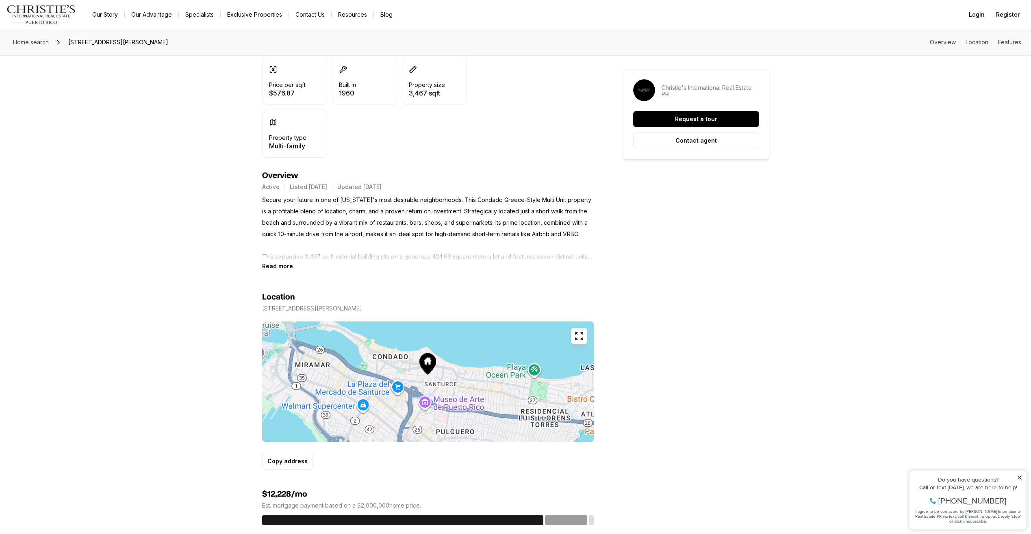
scroll to position [284, 0]
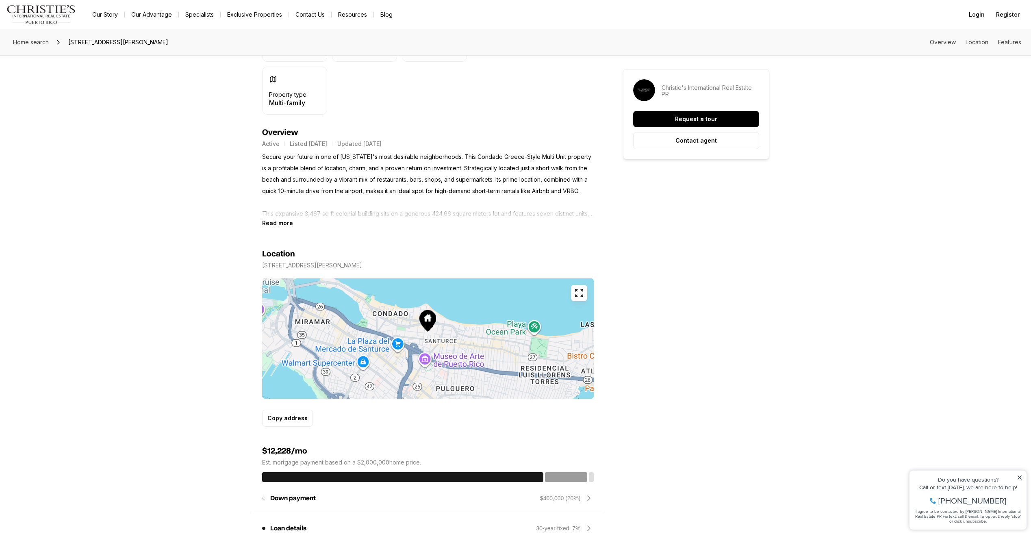
click at [279, 226] on section "Location [STREET_ADDRESS][PERSON_NAME] Copy address" at bounding box center [428, 326] width 332 height 200
click at [279, 224] on b "Read more" at bounding box center [277, 222] width 31 height 7
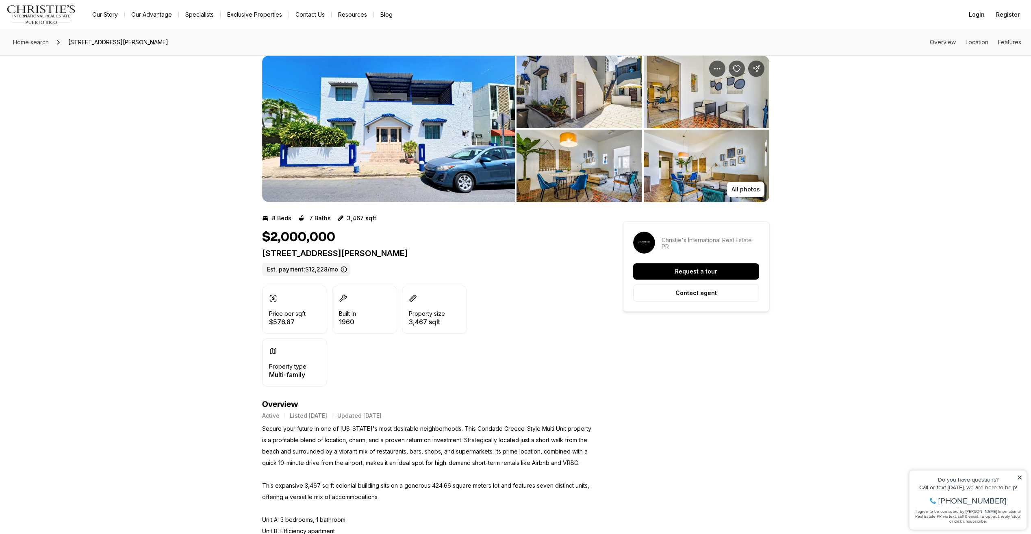
scroll to position [0, 0]
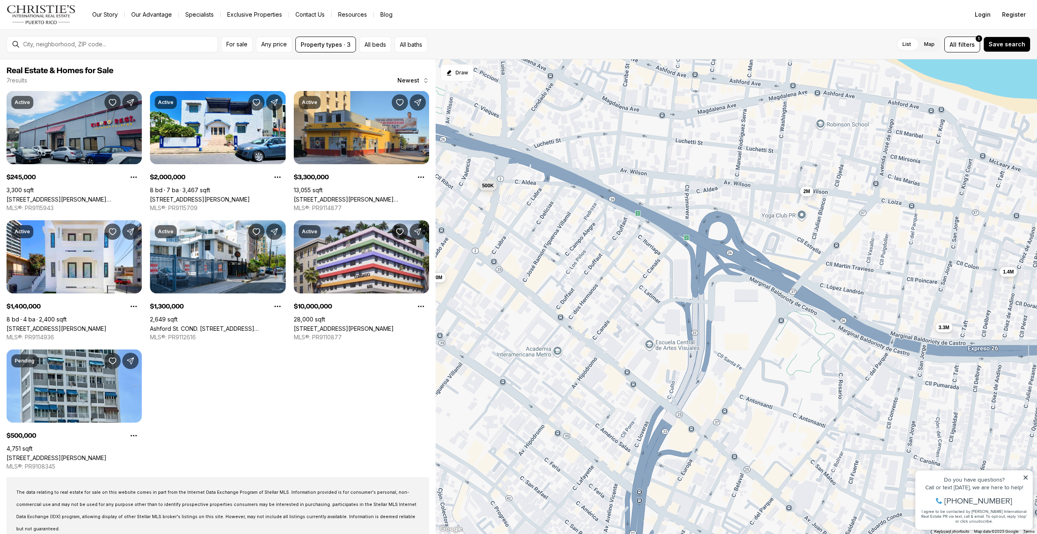
drag, startPoint x: 685, startPoint y: 388, endPoint x: 672, endPoint y: 273, distance: 115.3
click at [672, 273] on div "245K 2M 3.3M 1.4M 1.3M 10M 500K" at bounding box center [737, 296] width 602 height 475
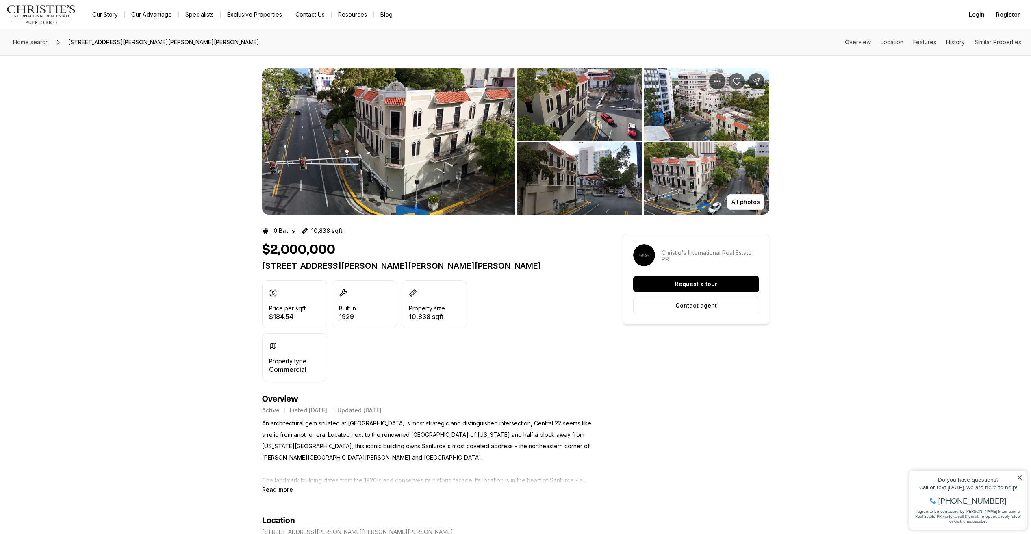
click at [403, 187] on img "View image gallery" at bounding box center [388, 141] width 253 height 146
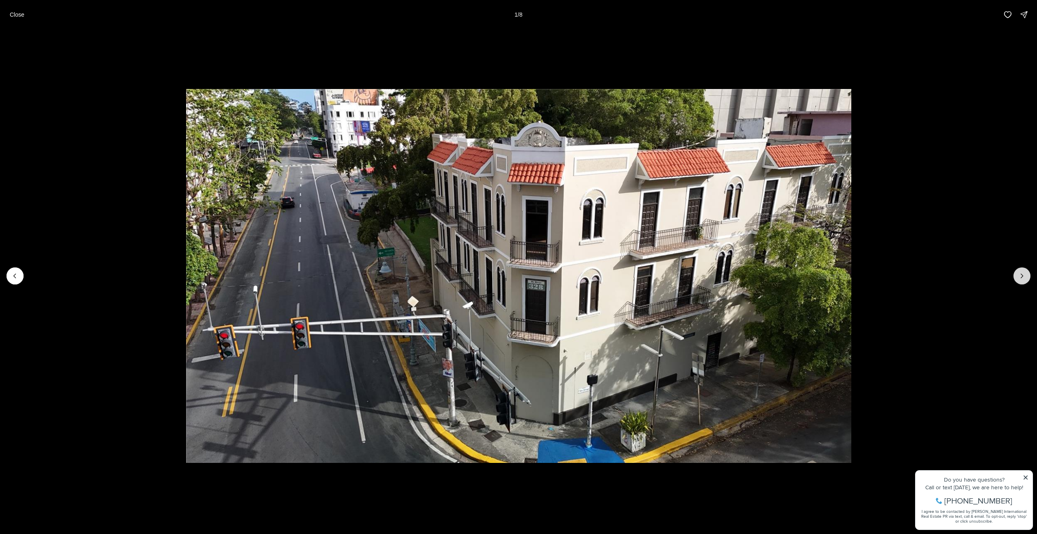
click at [1015, 275] on button "Next slide" at bounding box center [1022, 275] width 17 height 17
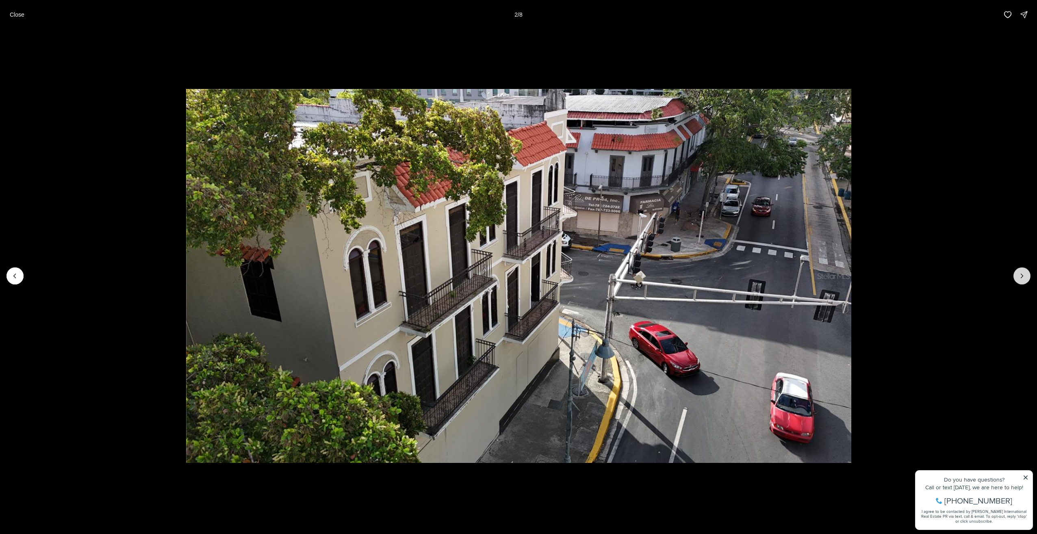
click at [1015, 275] on button "Next slide" at bounding box center [1022, 275] width 17 height 17
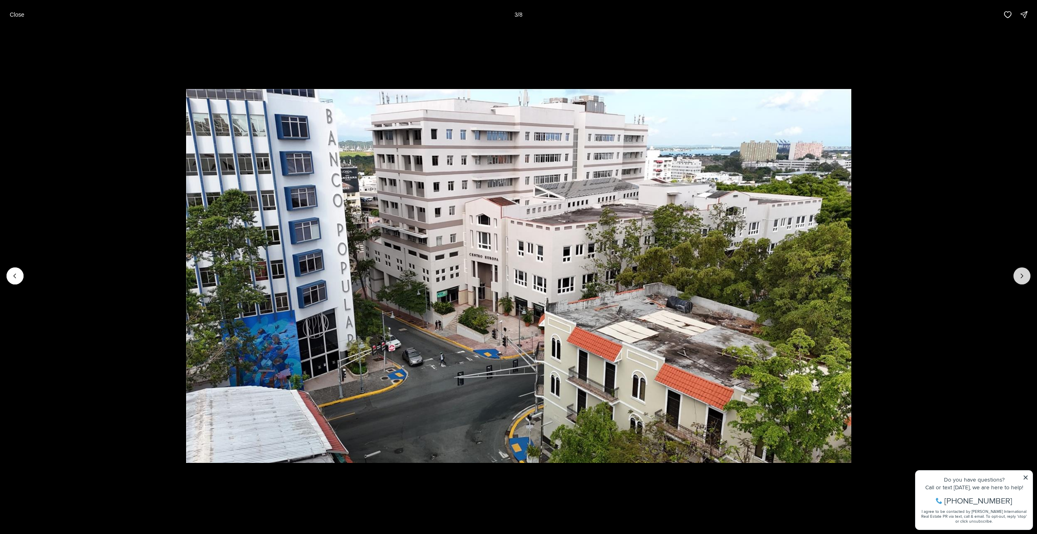
click at [1015, 275] on button "Next slide" at bounding box center [1022, 275] width 17 height 17
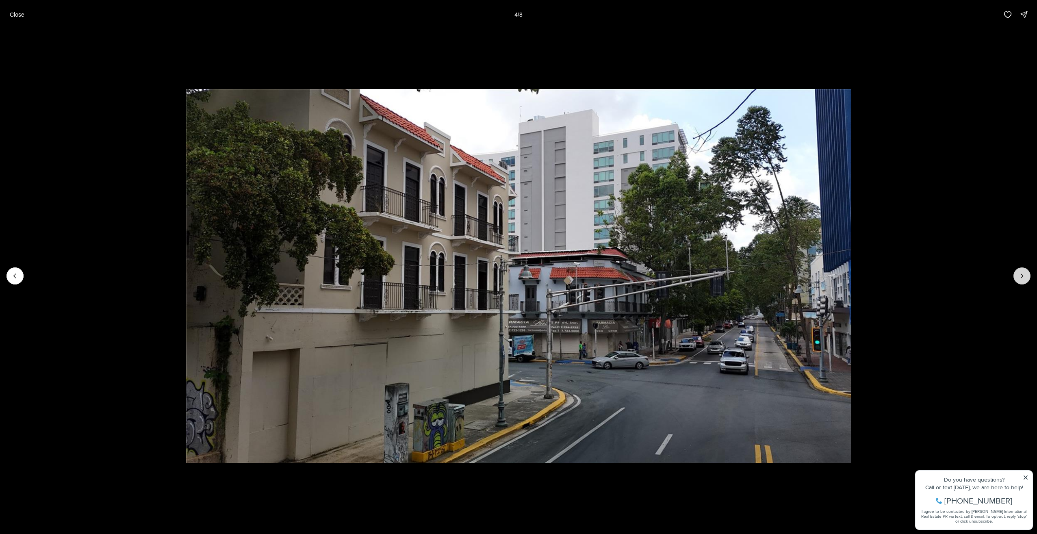
click at [1015, 275] on button "Next slide" at bounding box center [1022, 275] width 17 height 17
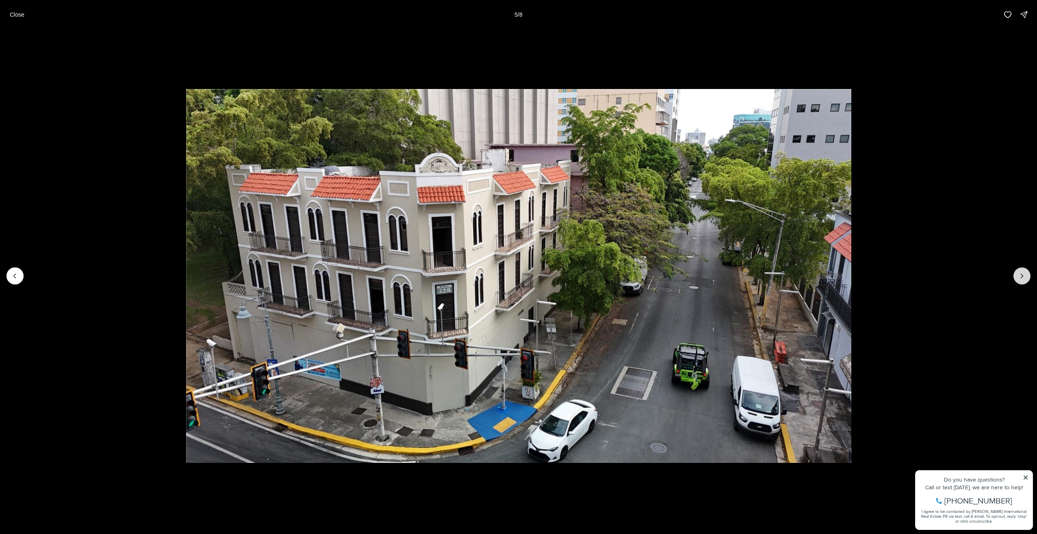
click at [1015, 275] on button "Next slide" at bounding box center [1022, 275] width 17 height 17
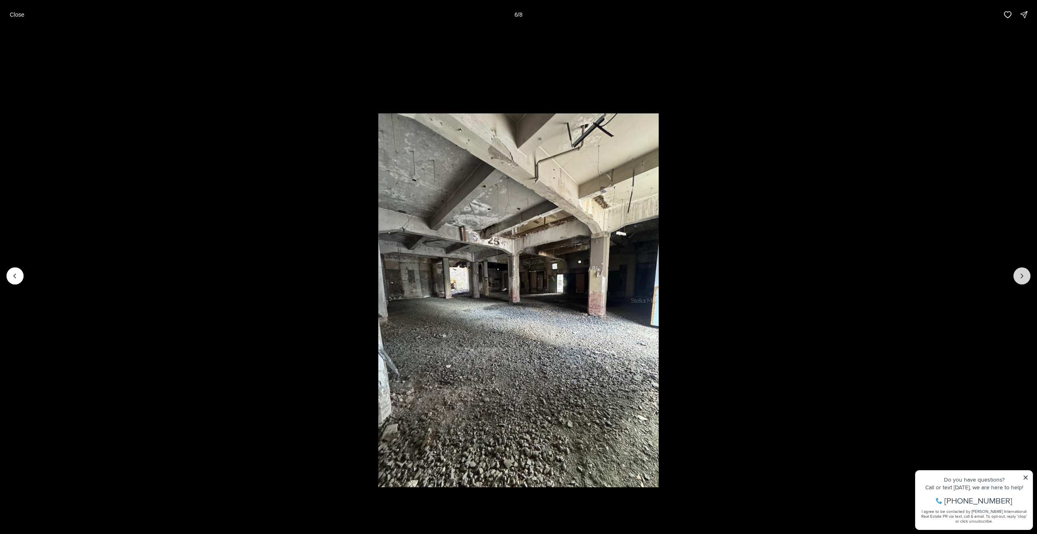
click at [1015, 275] on button "Next slide" at bounding box center [1022, 275] width 17 height 17
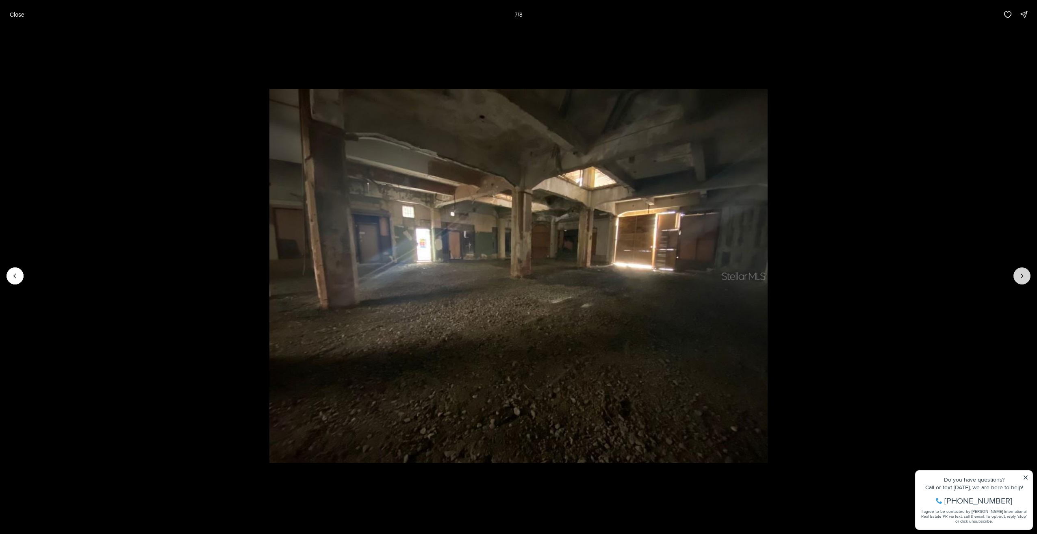
click at [1015, 275] on button "Next slide" at bounding box center [1022, 275] width 17 height 17
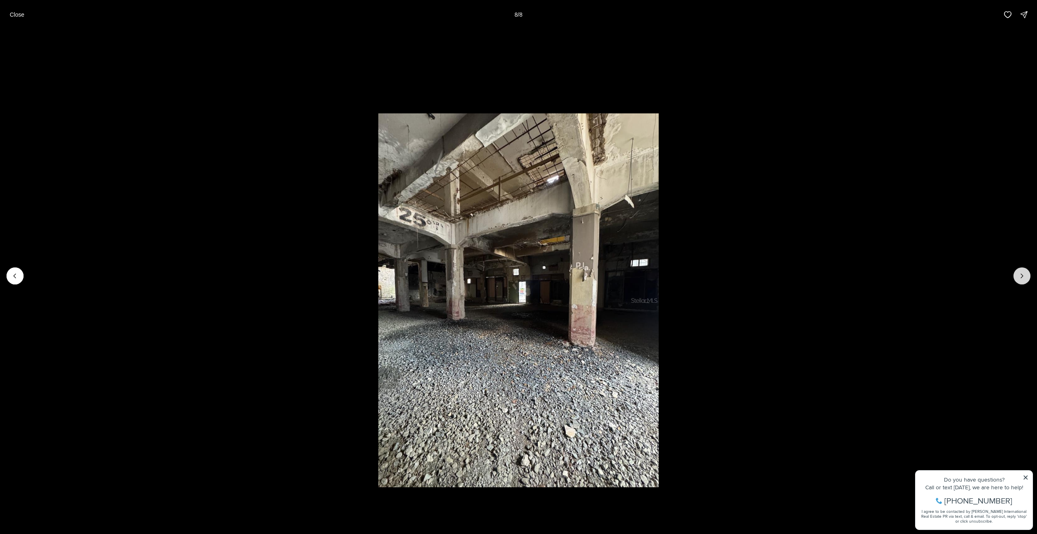
click at [1015, 275] on div at bounding box center [1022, 275] width 17 height 17
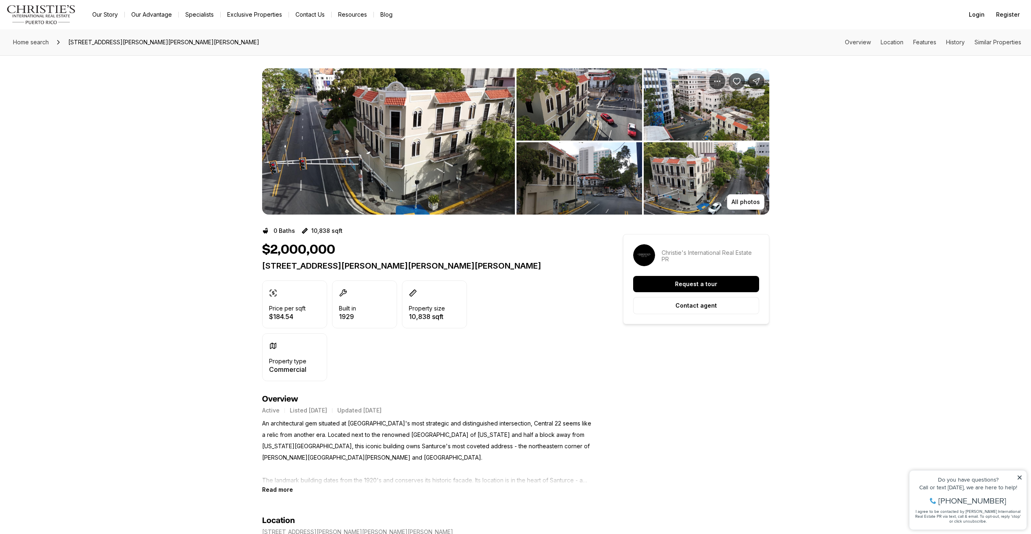
click at [400, 140] on img "View image gallery" at bounding box center [388, 141] width 253 height 146
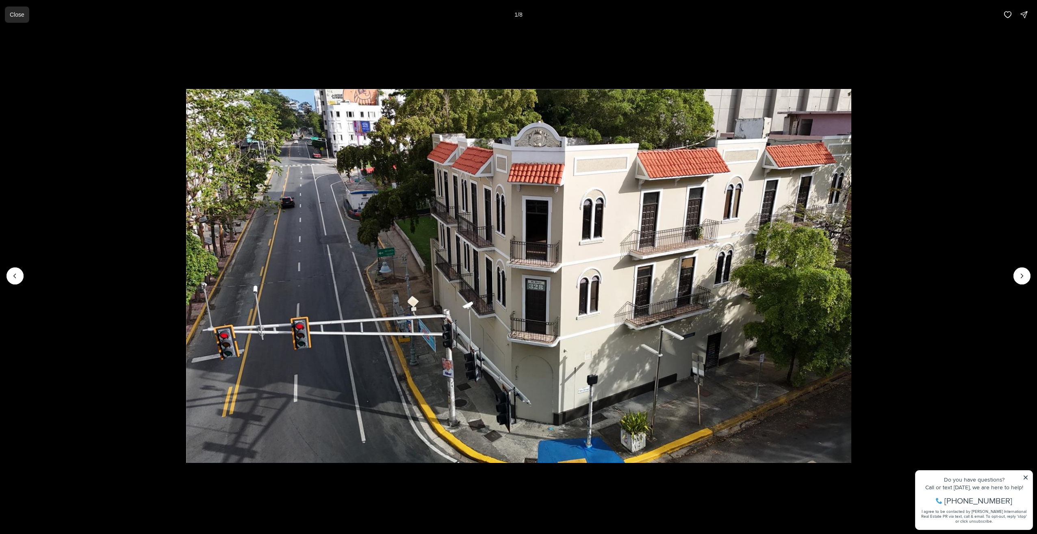
click at [18, 15] on p "Close" at bounding box center [17, 14] width 15 height 7
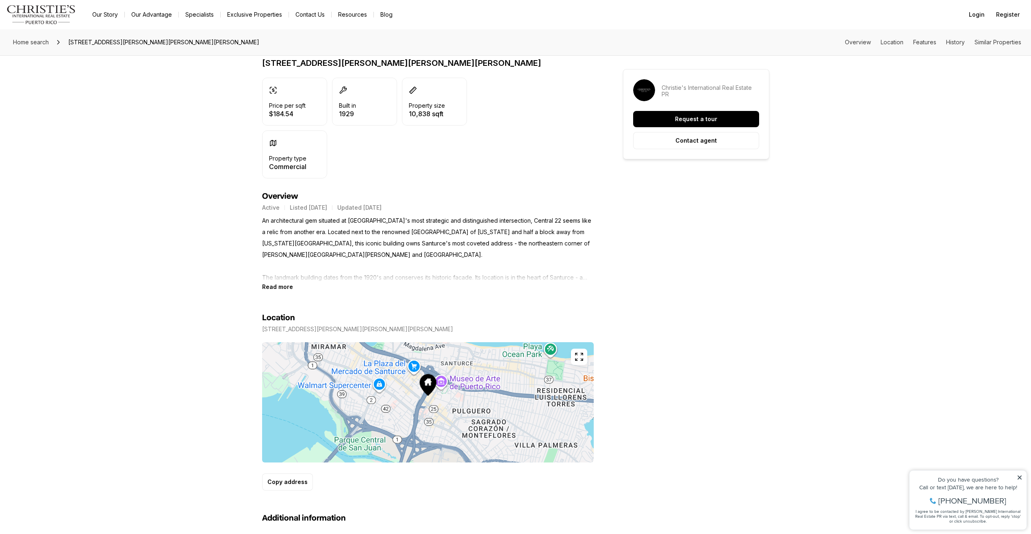
scroll to position [203, 0]
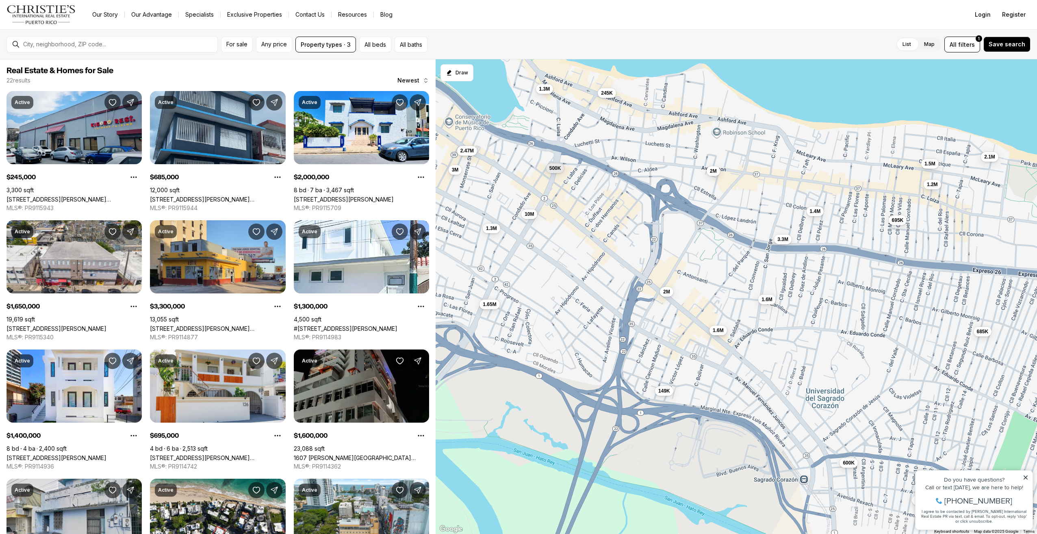
click at [724, 332] on button "1.6M" at bounding box center [718, 330] width 17 height 10
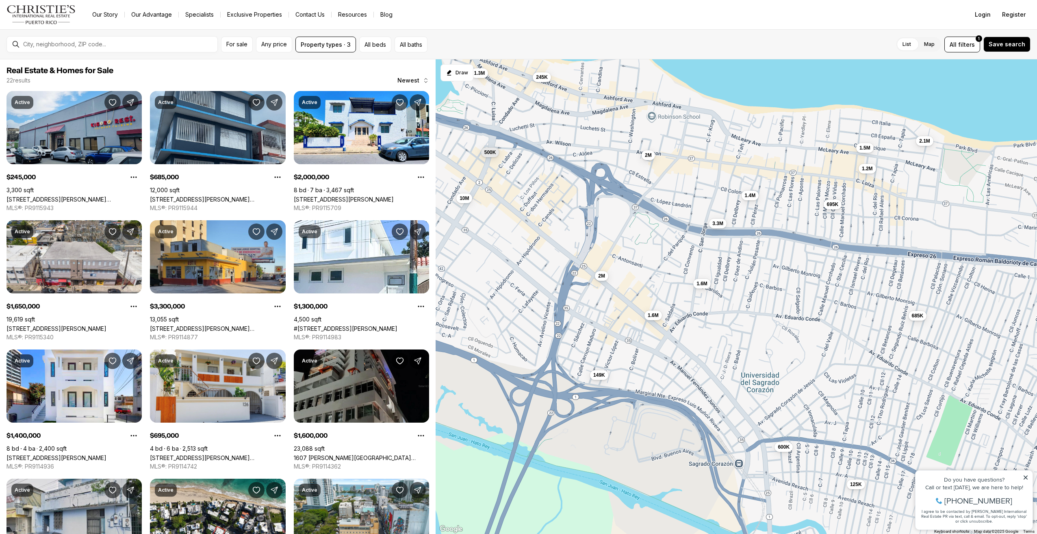
drag, startPoint x: 722, startPoint y: 355, endPoint x: 654, endPoint y: 338, distance: 70.4
click at [654, 339] on div "245K 685K 2M 1.65M 3.3M 1.3M 1.4M 695K 1.6M 125K 2.1M 3M 1.3M 10M 1.5M 2.47M 50…" at bounding box center [737, 296] width 602 height 475
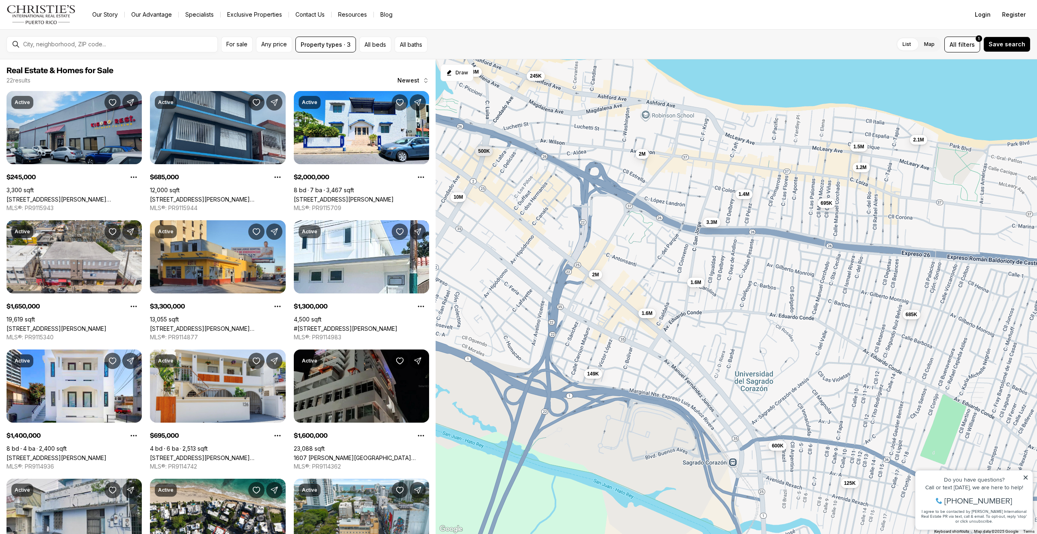
click at [646, 317] on button "1.6M" at bounding box center [646, 313] width 17 height 10
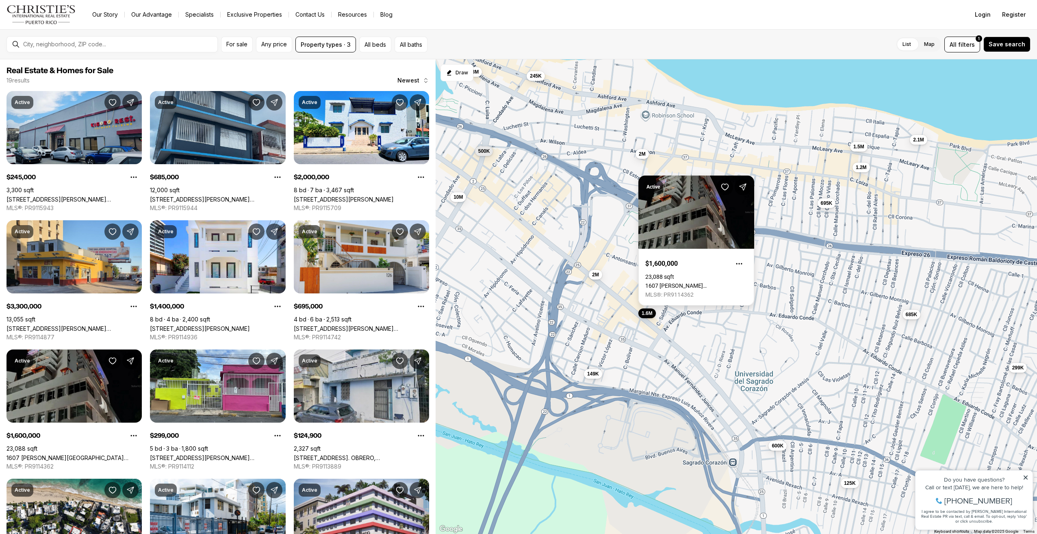
click at [663, 282] on link "1607 [PERSON_NAME][GEOGRAPHIC_DATA][PERSON_NAME], [GEOGRAPHIC_DATA][PERSON_NAME…" at bounding box center [696, 285] width 102 height 7
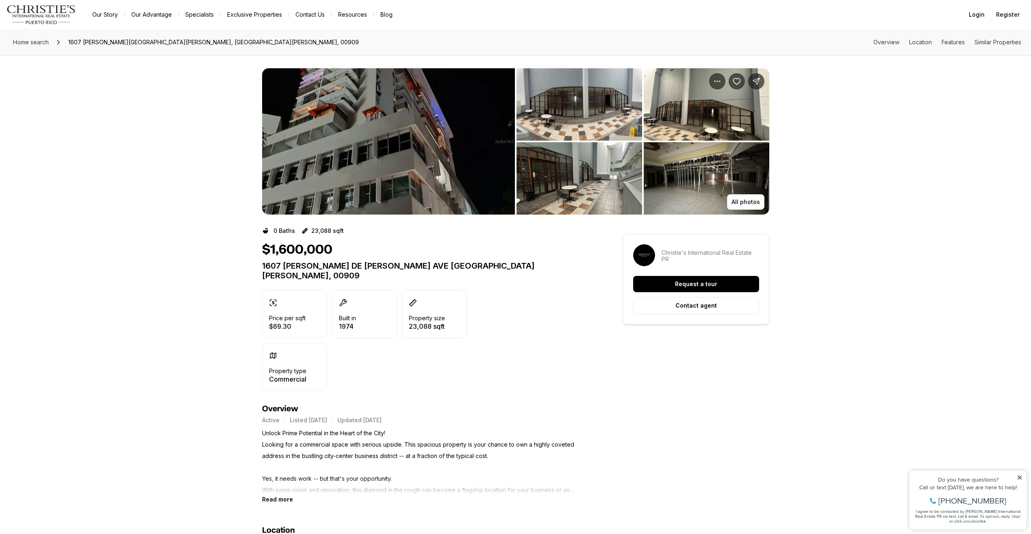
click at [384, 176] on img "View image gallery" at bounding box center [388, 141] width 253 height 146
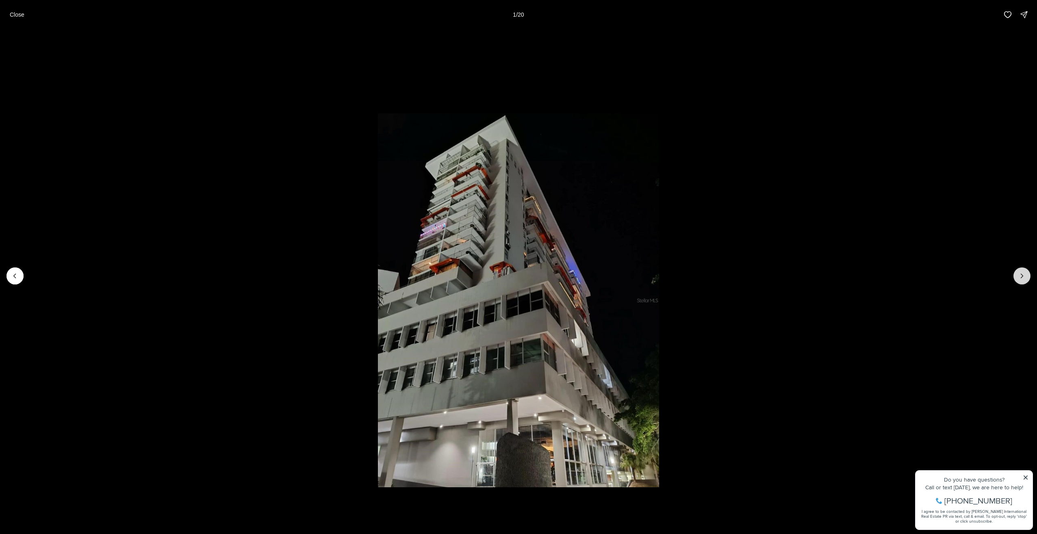
click at [1021, 275] on icon "Next slide" at bounding box center [1022, 276] width 8 height 8
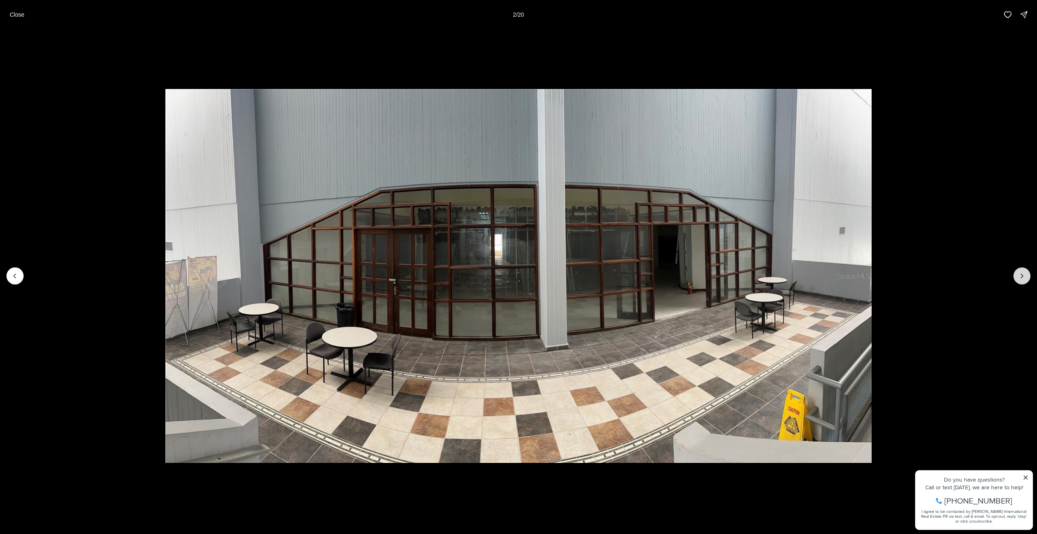
click at [1021, 275] on icon "Next slide" at bounding box center [1022, 276] width 8 height 8
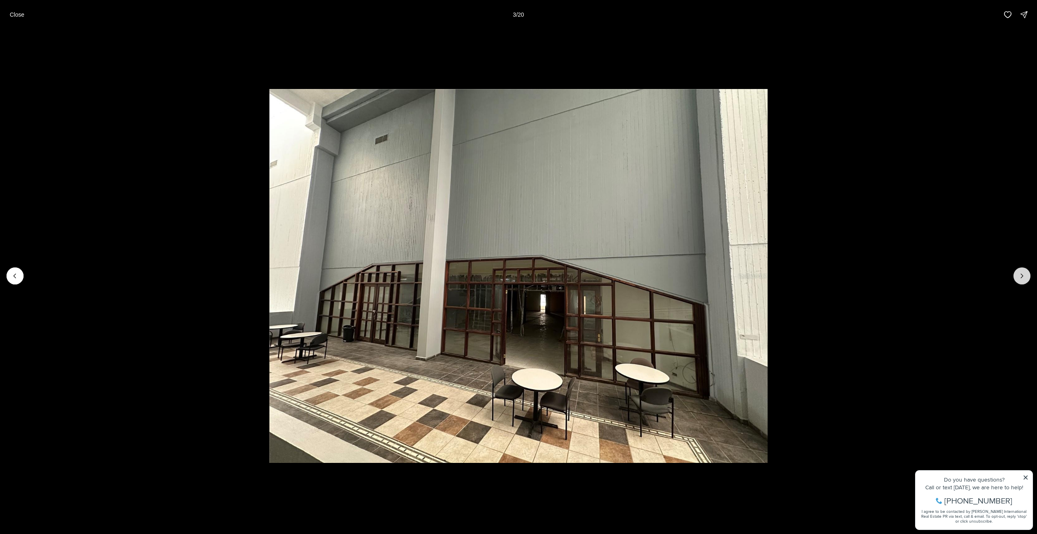
click at [1021, 275] on icon "Next slide" at bounding box center [1022, 276] width 8 height 8
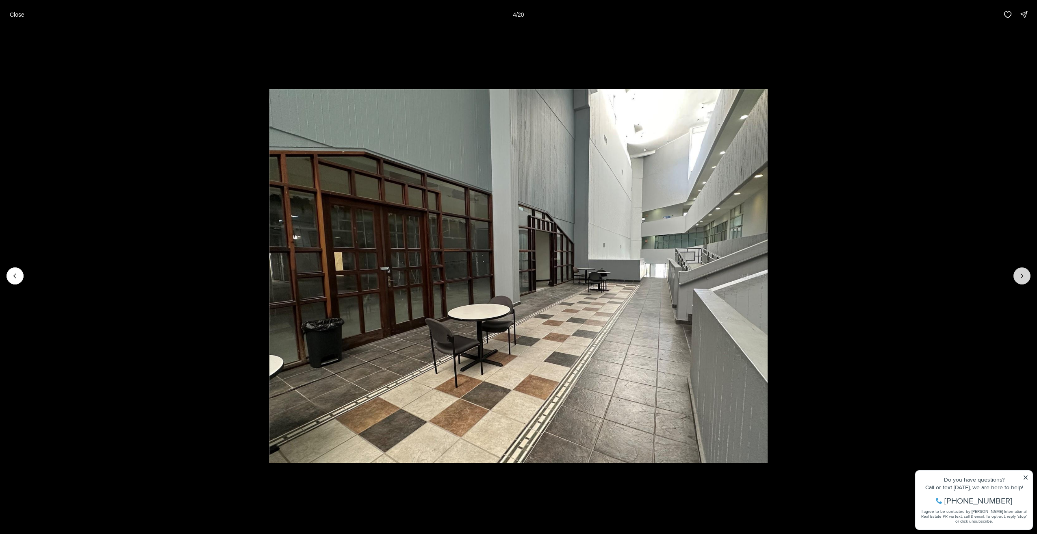
click at [1021, 275] on icon "Next slide" at bounding box center [1022, 276] width 8 height 8
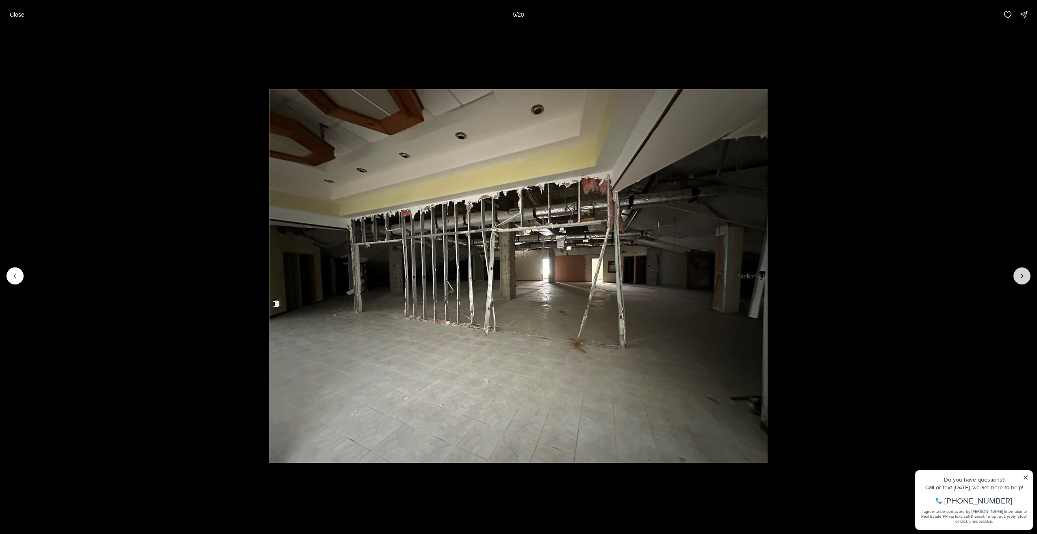
click at [1021, 275] on icon "Next slide" at bounding box center [1022, 276] width 8 height 8
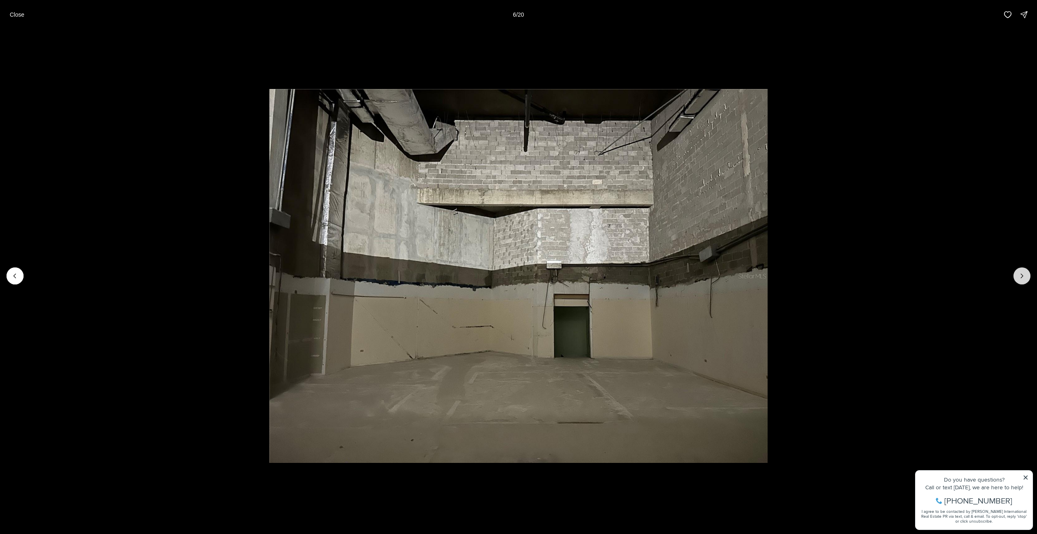
click at [1021, 275] on icon "Next slide" at bounding box center [1022, 276] width 8 height 8
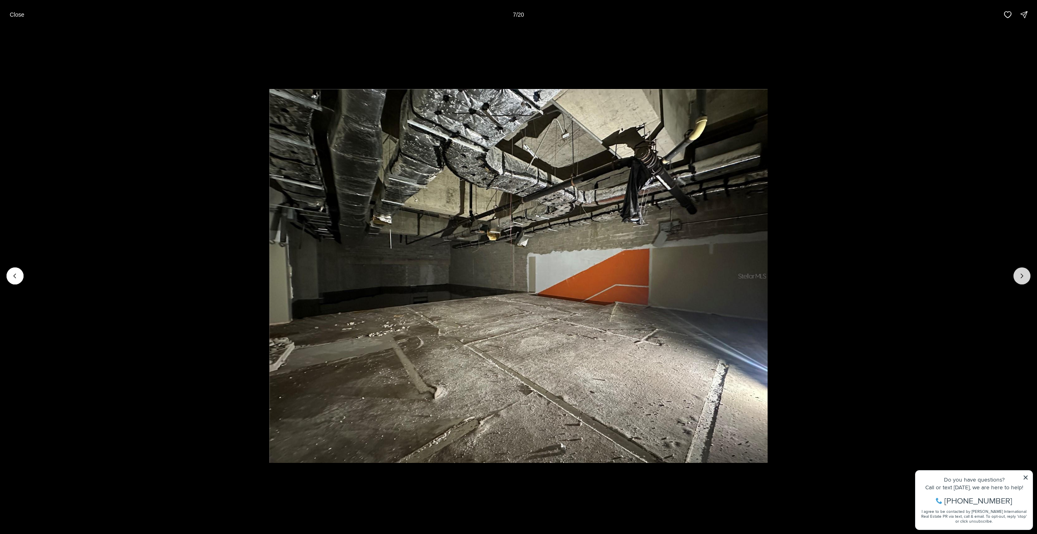
click at [1021, 275] on icon "Next slide" at bounding box center [1022, 276] width 8 height 8
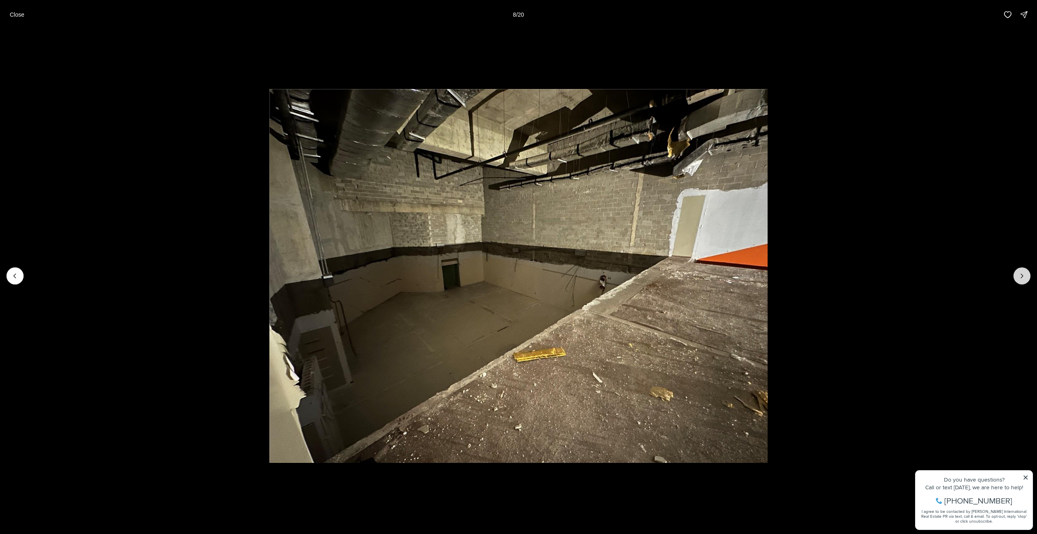
click at [1021, 275] on icon "Next slide" at bounding box center [1022, 276] width 8 height 8
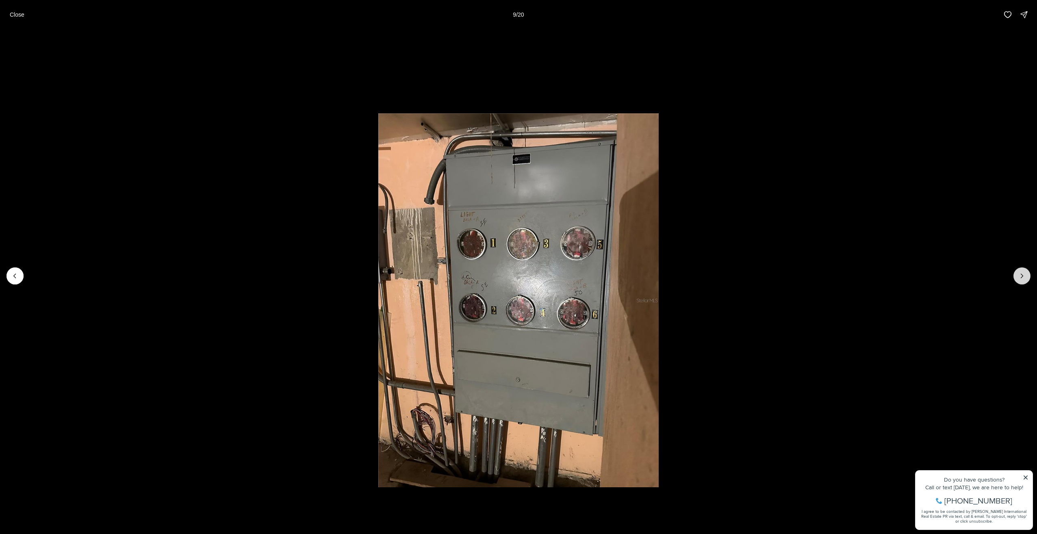
click at [1021, 275] on icon "Next slide" at bounding box center [1022, 276] width 8 height 8
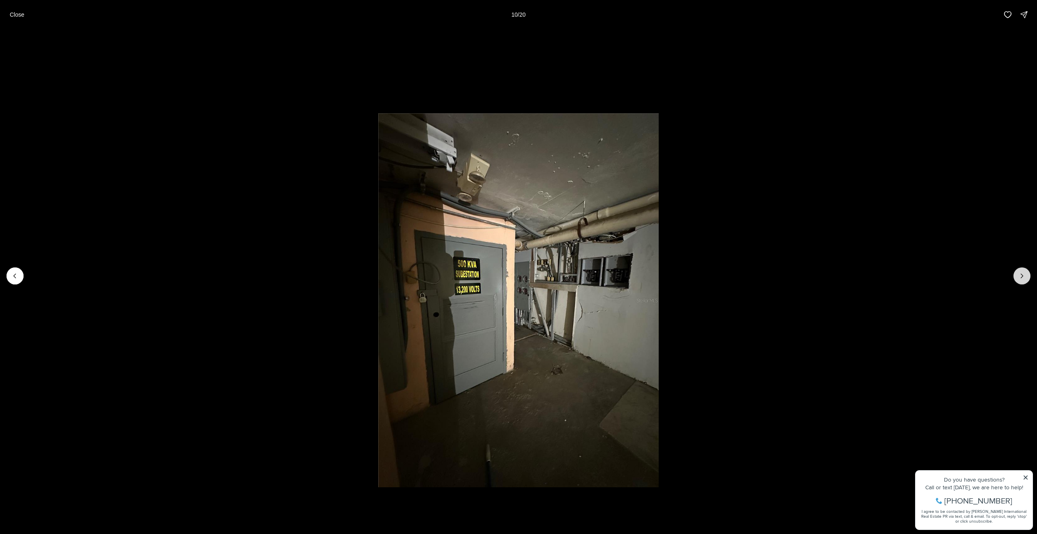
click at [1021, 275] on icon "Next slide" at bounding box center [1022, 276] width 8 height 8
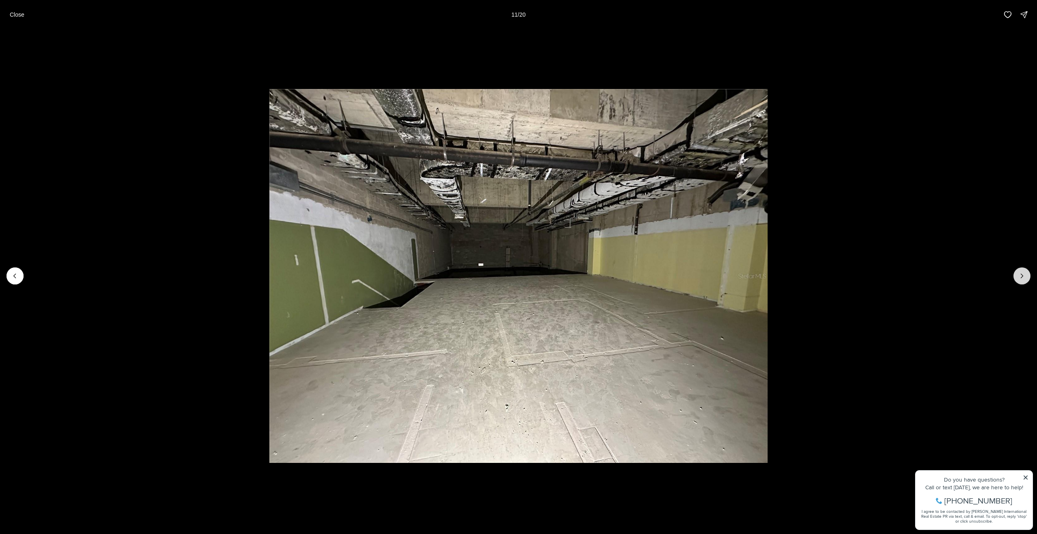
click at [1021, 275] on icon "Next slide" at bounding box center [1022, 276] width 8 height 8
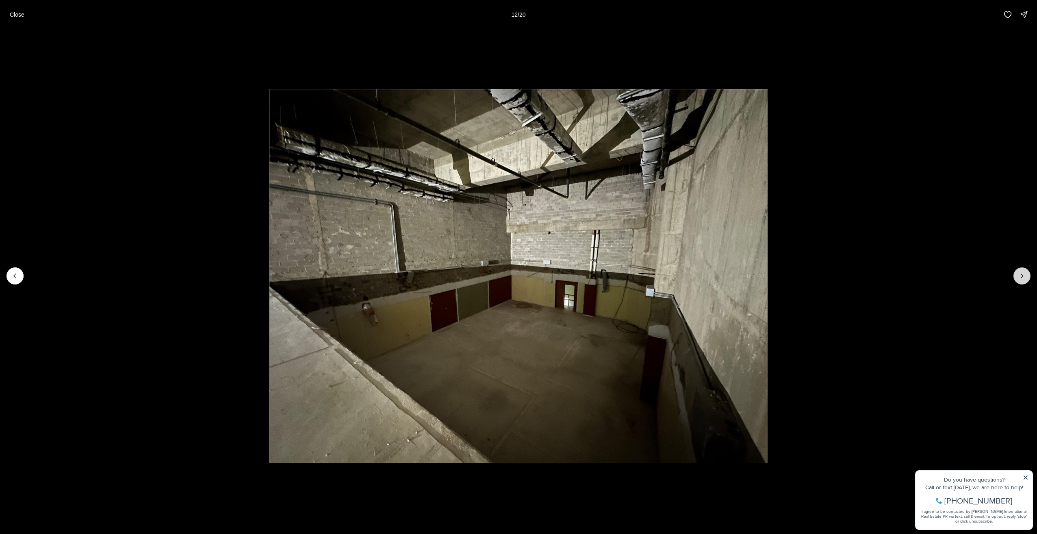
click at [1021, 275] on icon "Next slide" at bounding box center [1022, 276] width 8 height 8
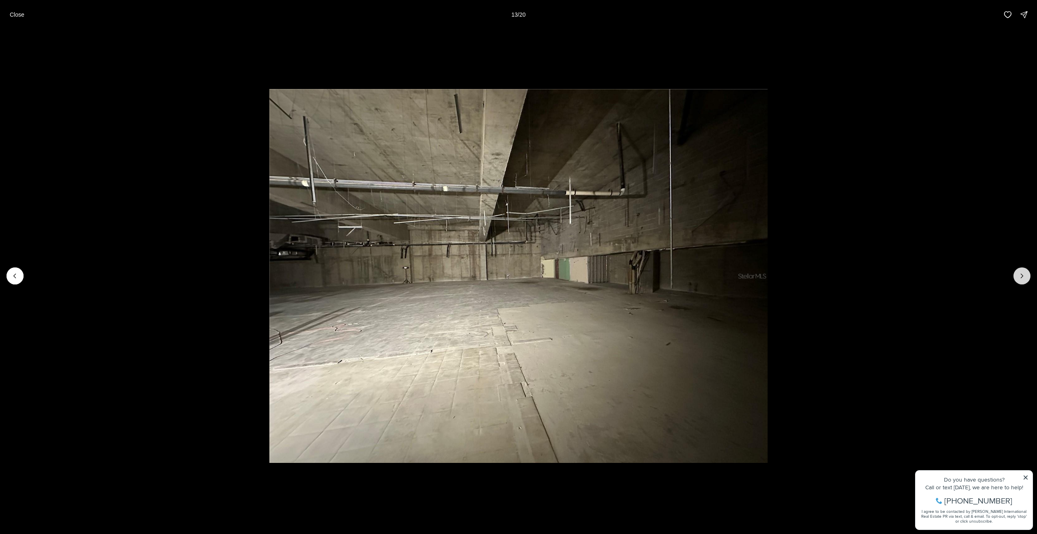
click at [1021, 275] on icon "Next slide" at bounding box center [1022, 276] width 8 height 8
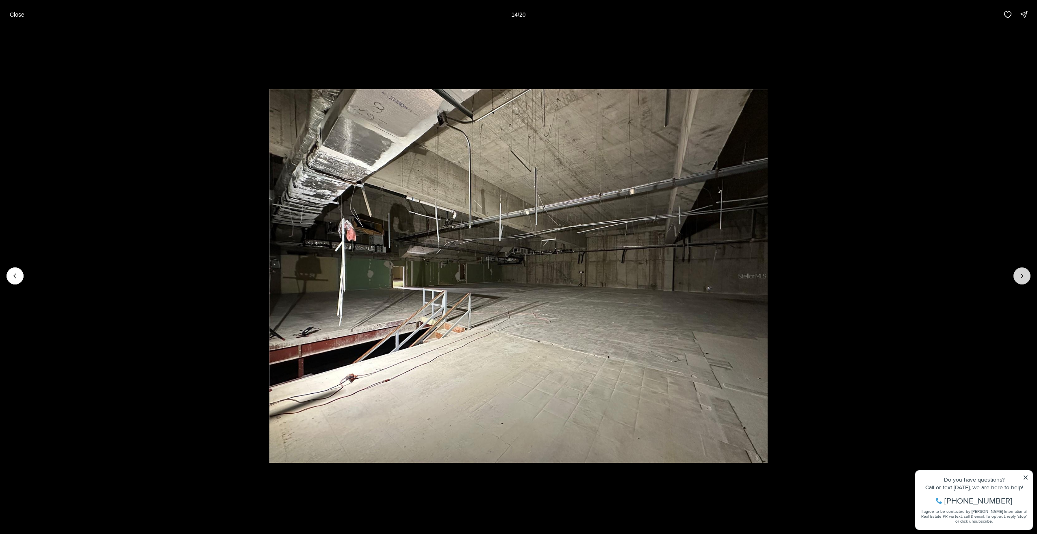
click at [1021, 275] on icon "Next slide" at bounding box center [1022, 276] width 8 height 8
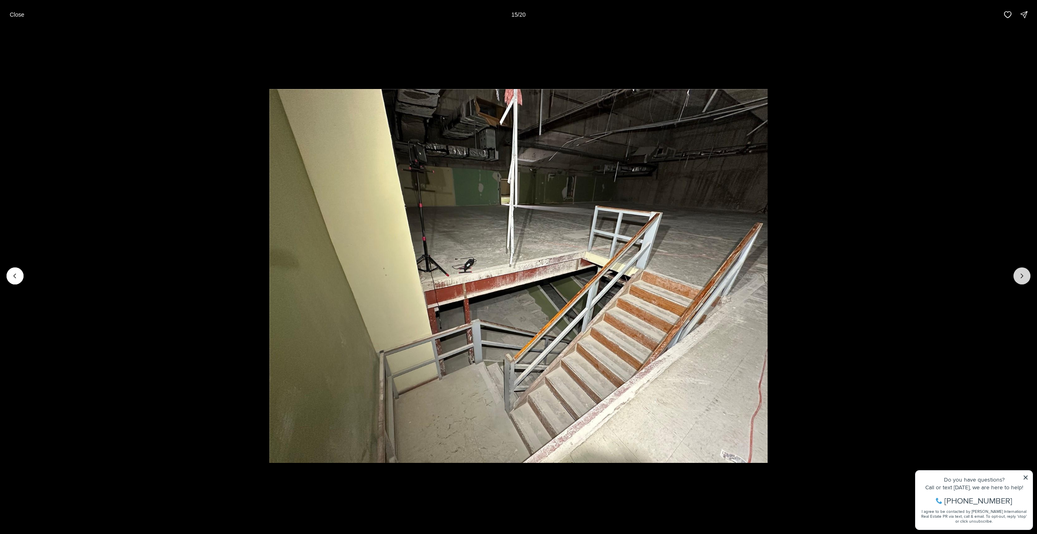
click at [1021, 275] on icon "Next slide" at bounding box center [1022, 276] width 8 height 8
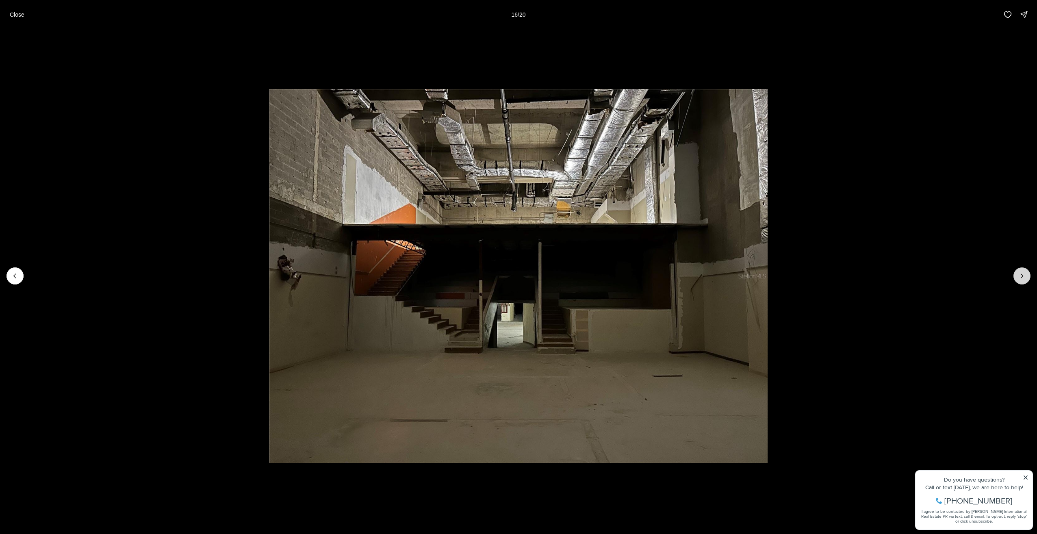
click at [1021, 275] on icon "Next slide" at bounding box center [1022, 276] width 8 height 8
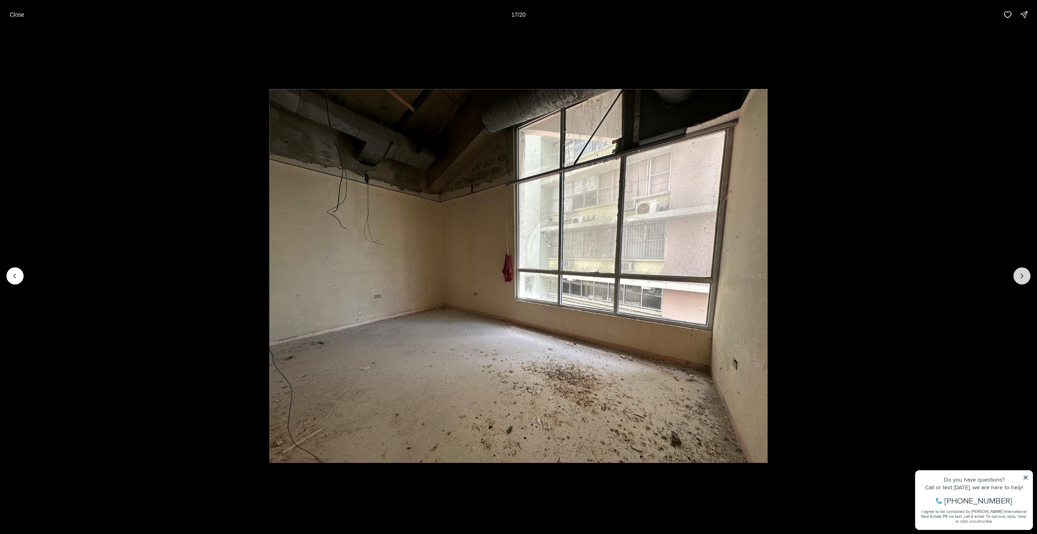
click at [1021, 275] on icon "Next slide" at bounding box center [1022, 276] width 8 height 8
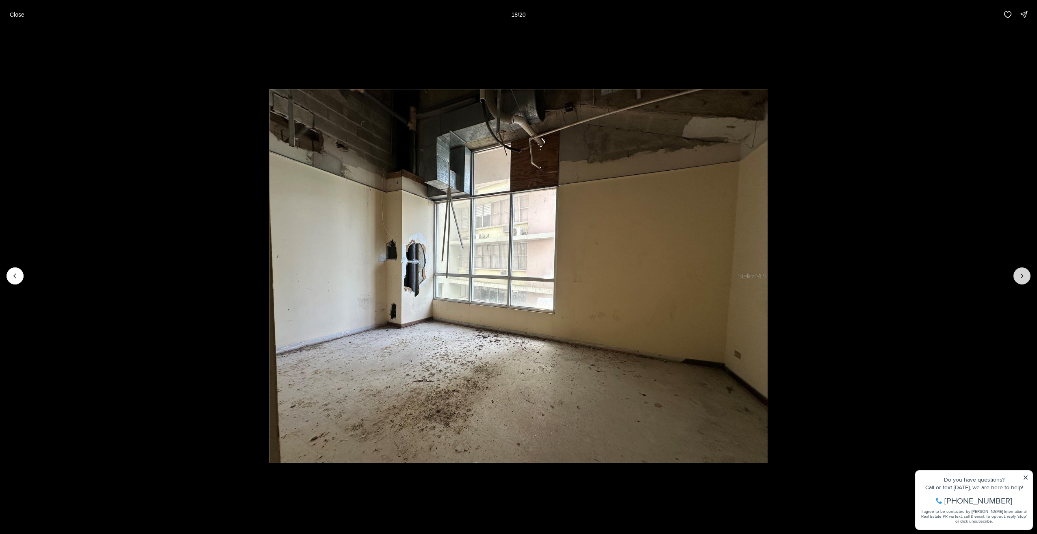
click at [1021, 275] on icon "Next slide" at bounding box center [1022, 276] width 8 height 8
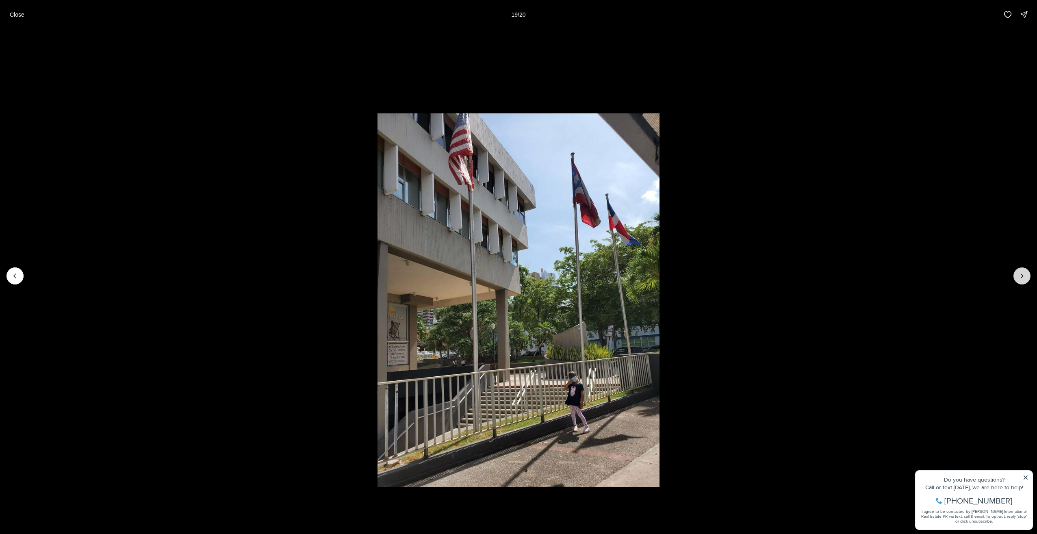
click at [1021, 275] on icon "Next slide" at bounding box center [1022, 276] width 8 height 8
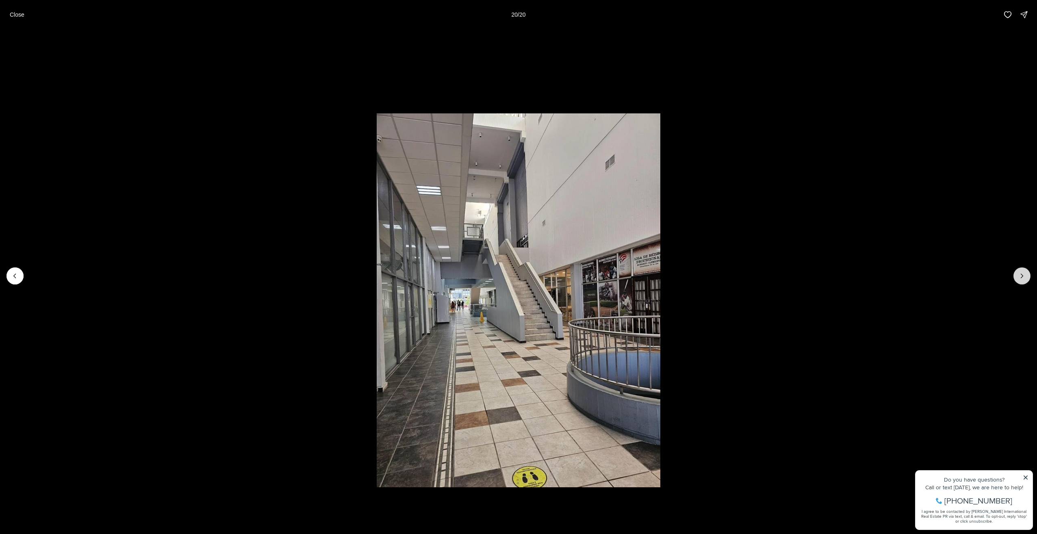
click at [1021, 275] on div at bounding box center [1022, 275] width 17 height 17
click at [1021, 276] on div at bounding box center [1022, 275] width 17 height 17
click at [19, 17] on p "Close" at bounding box center [17, 14] width 15 height 7
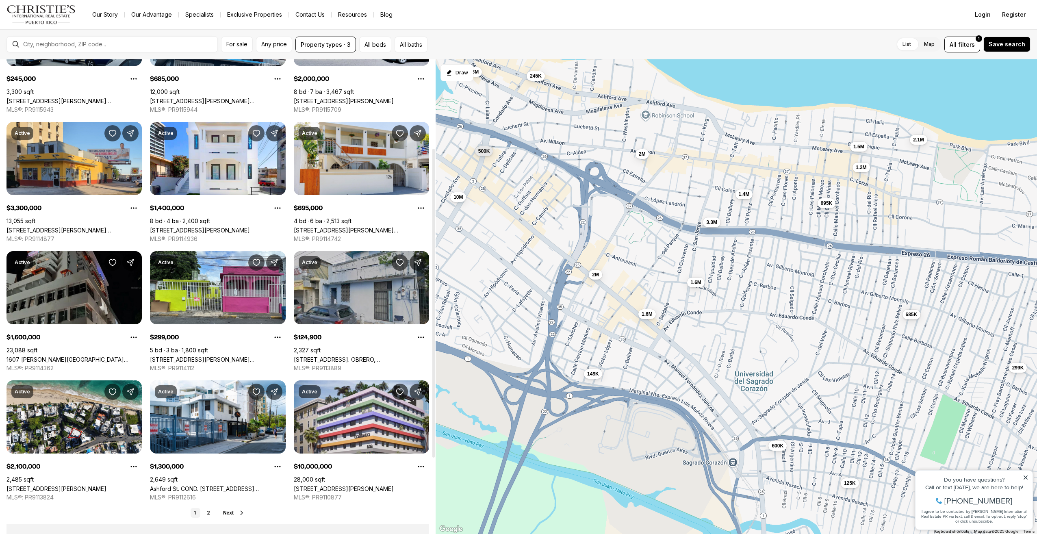
scroll to position [163, 0]
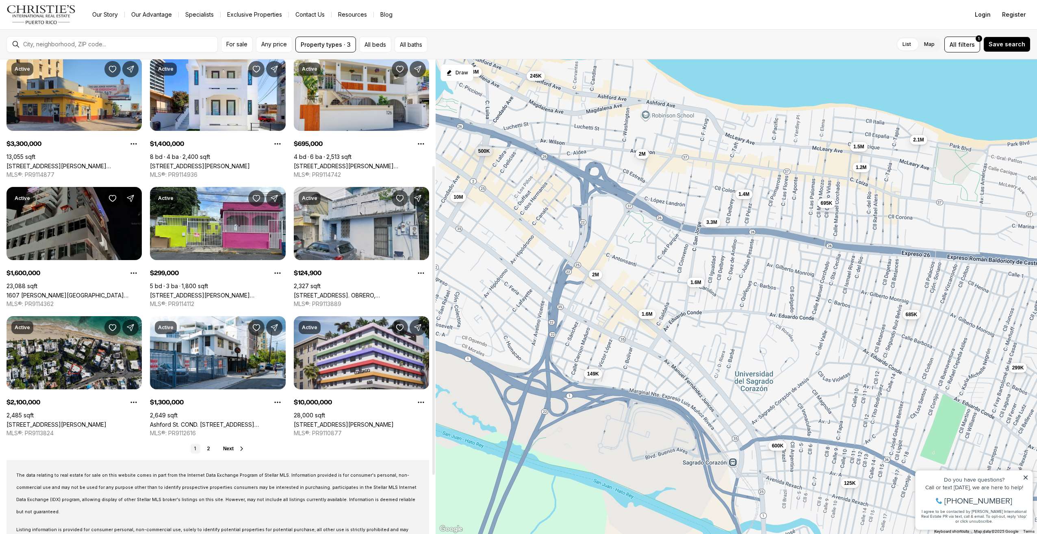
click at [73, 421] on link "[STREET_ADDRESS][PERSON_NAME]" at bounding box center [57, 424] width 100 height 7
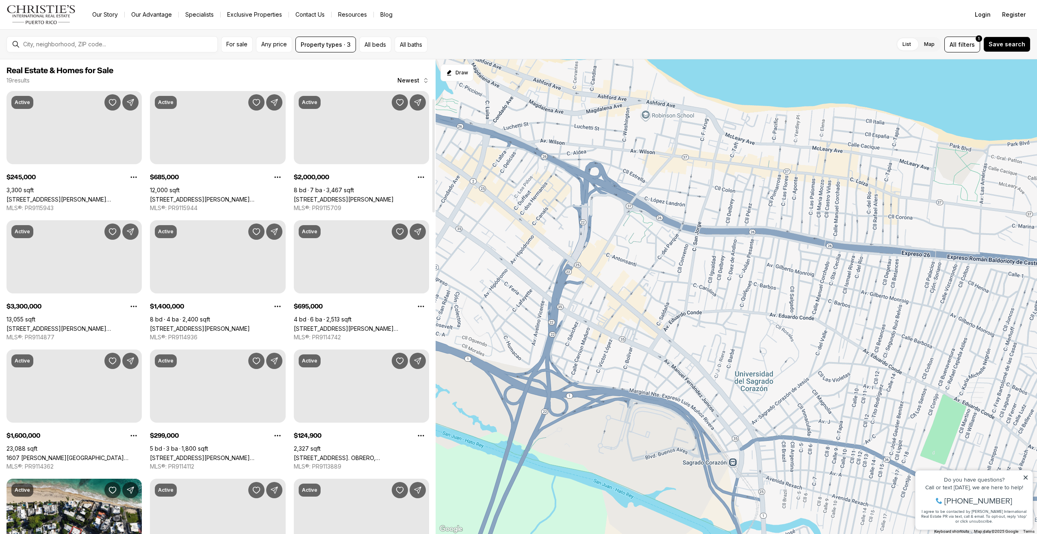
scroll to position [163, 0]
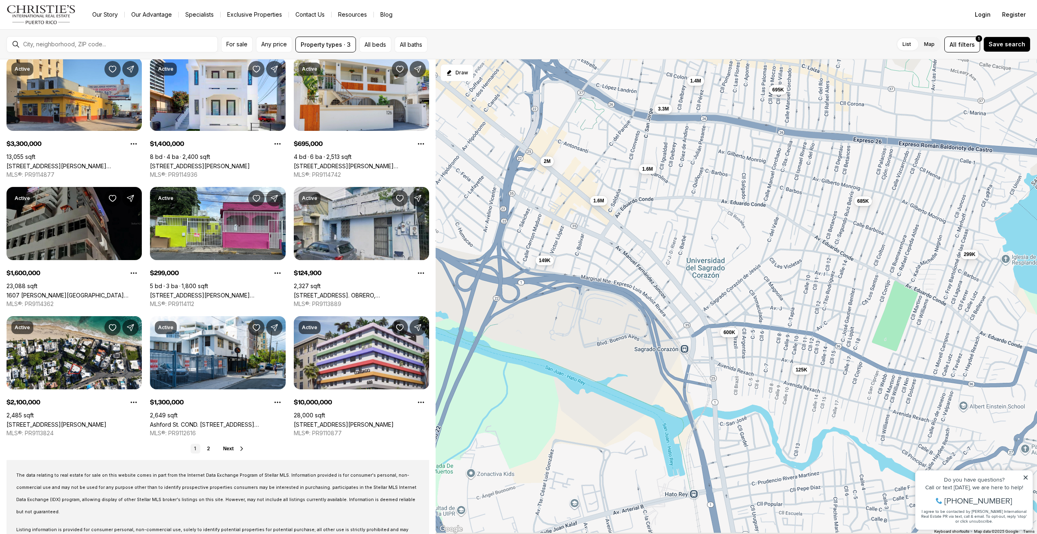
drag, startPoint x: 675, startPoint y: 397, endPoint x: 619, endPoint y: 271, distance: 138.7
click at [619, 271] on div "245K 685K 2M 3.3M 1.4M 695K 1.6M 299K 125K 2.1M 1.3M 10M 1.5M 500K 1.2M 1.6M 2M…" at bounding box center [737, 296] width 602 height 475
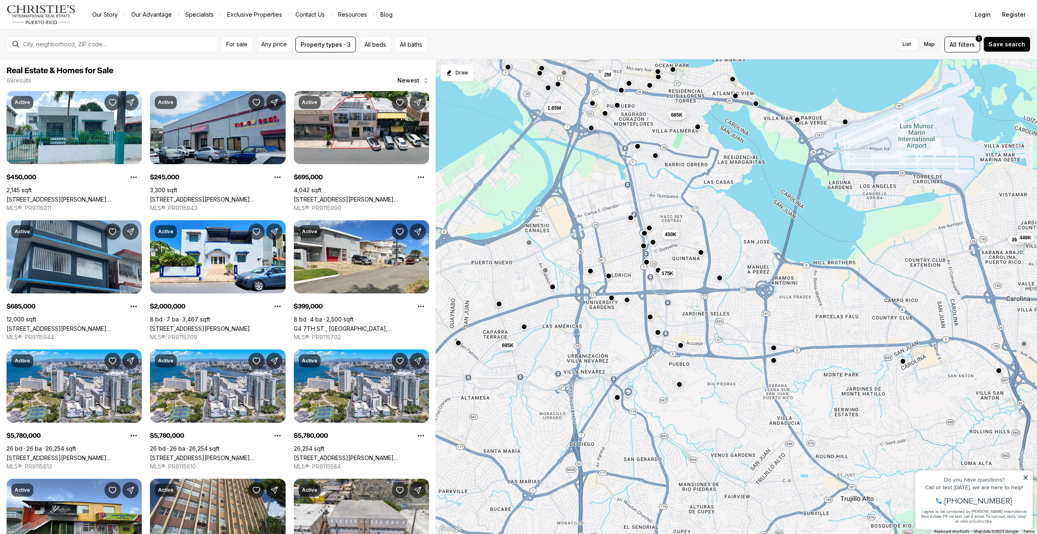
drag, startPoint x: 629, startPoint y: 442, endPoint x: 625, endPoint y: 310, distance: 132.5
click at [625, 310] on div "685K 175K 450K 399K 449K 695K 5.78M 5.78M 5.78M 1.65M 245K 2M" at bounding box center [737, 296] width 602 height 475
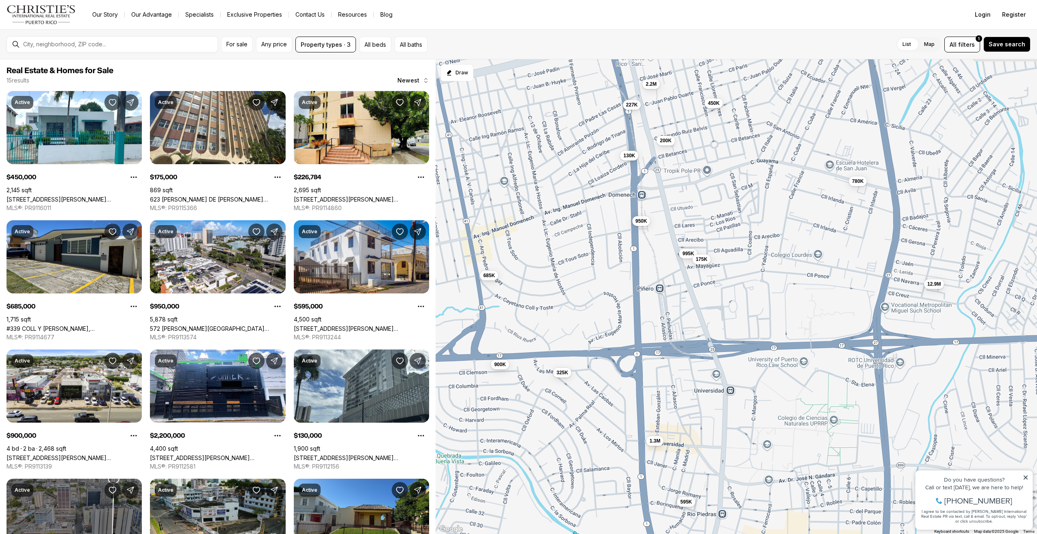
drag, startPoint x: 611, startPoint y: 245, endPoint x: 634, endPoint y: 260, distance: 27.5
click at [634, 260] on div "130K 227K 595K 995K 950K 175K 2.2M 200K 1.3M 450K 780K 12.9M 685K 900K 325K" at bounding box center [737, 296] width 602 height 475
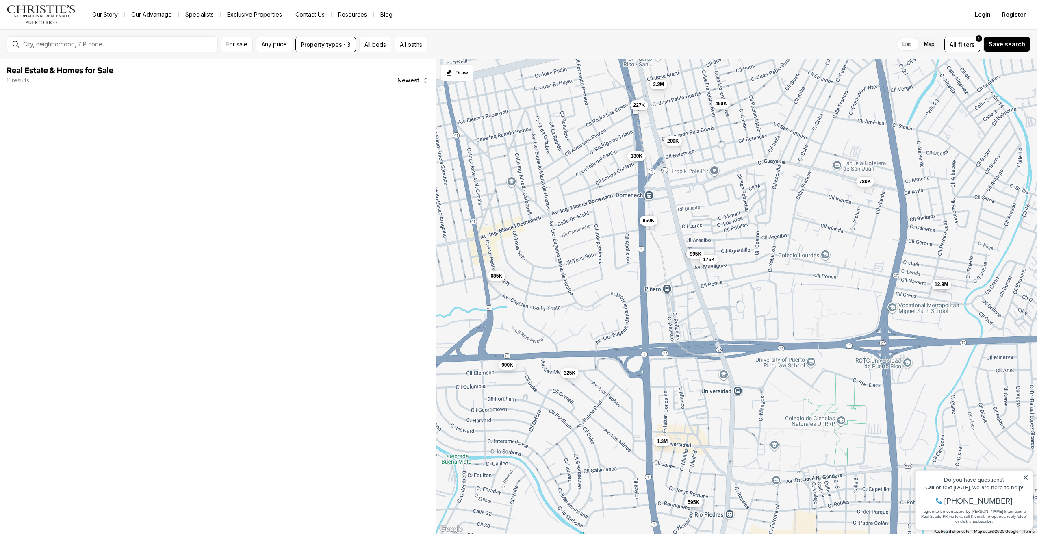
click at [643, 224] on span "950K" at bounding box center [649, 220] width 12 height 7
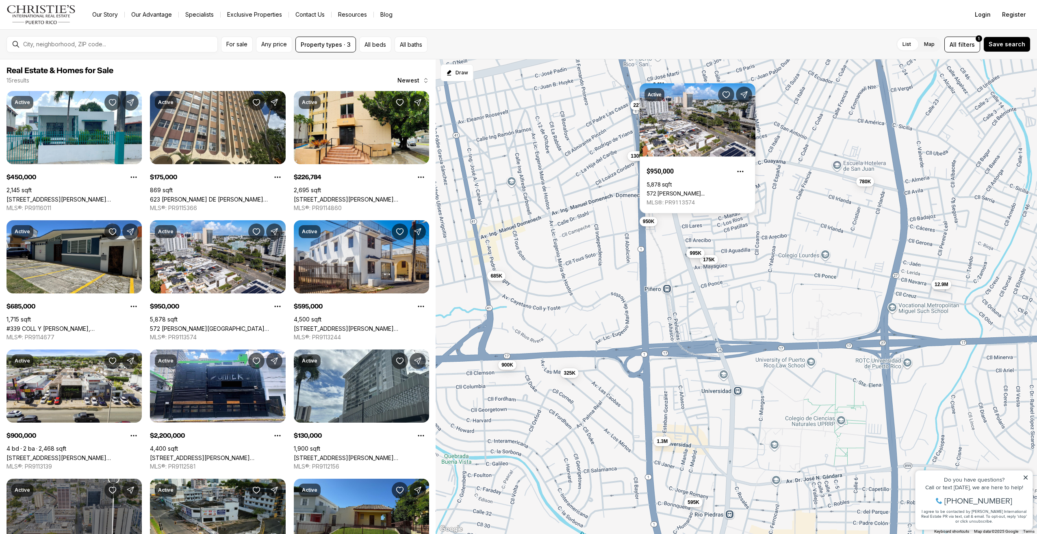
click at [694, 253] on span "995K" at bounding box center [696, 253] width 12 height 7
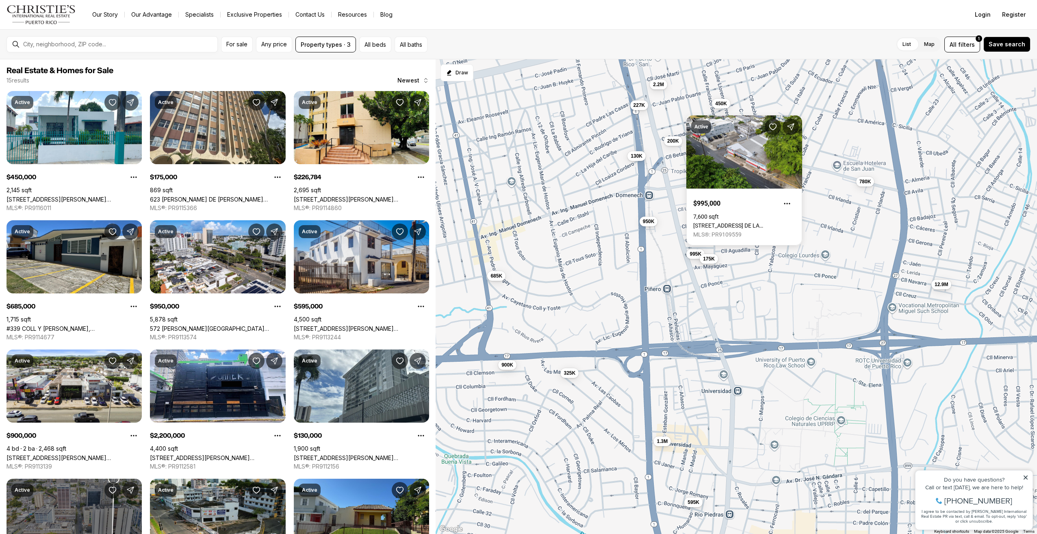
click at [713, 260] on span "175K" at bounding box center [709, 259] width 12 height 7
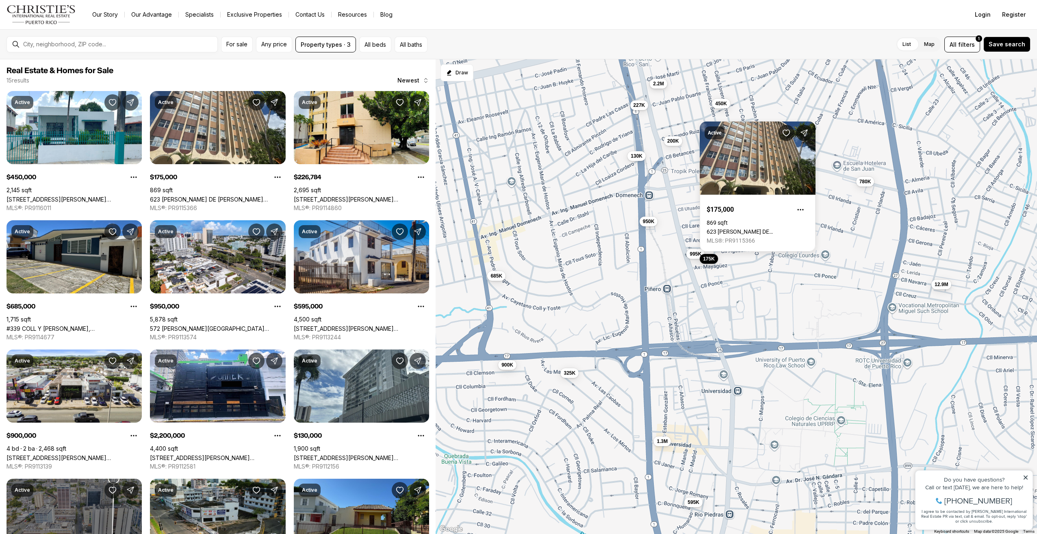
click at [659, 85] on span "2.2M" at bounding box center [658, 83] width 11 height 7
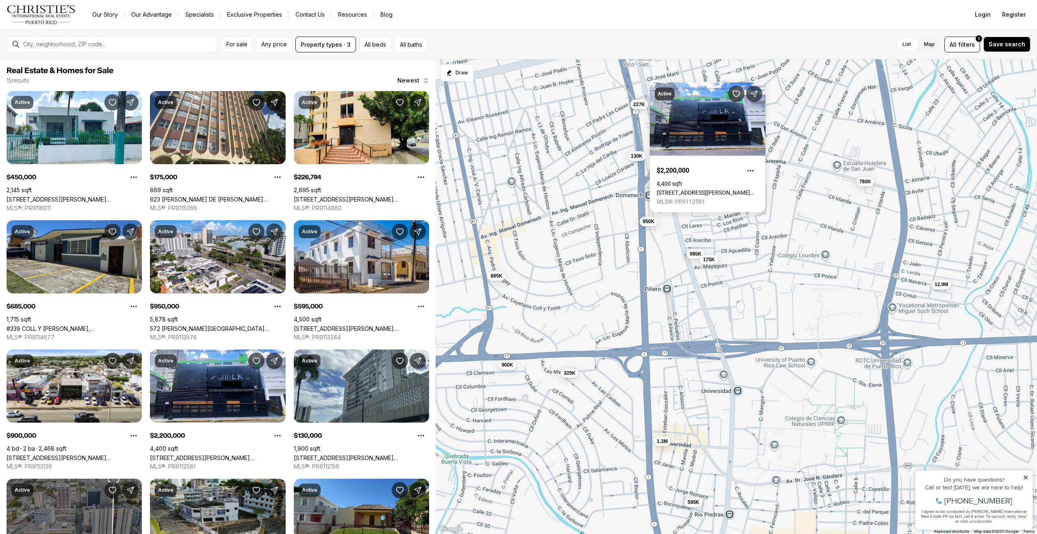
click at [638, 104] on span "227K" at bounding box center [640, 104] width 12 height 7
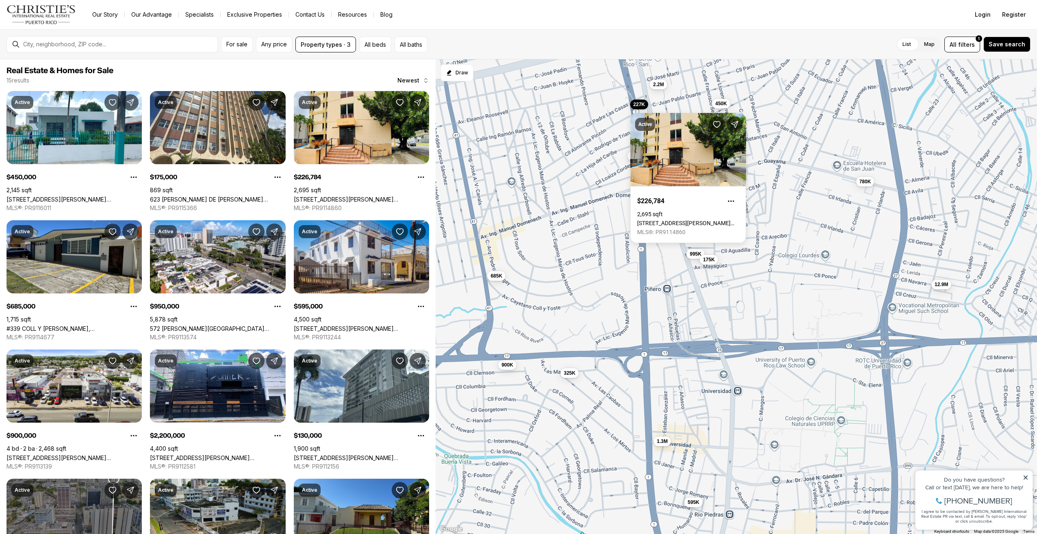
click at [592, 132] on div "130K 227K 595K 995K 950K 175K 2.2M 200K 1.3M 450K 780K 12.9M 685K 900K 325K" at bounding box center [737, 296] width 602 height 475
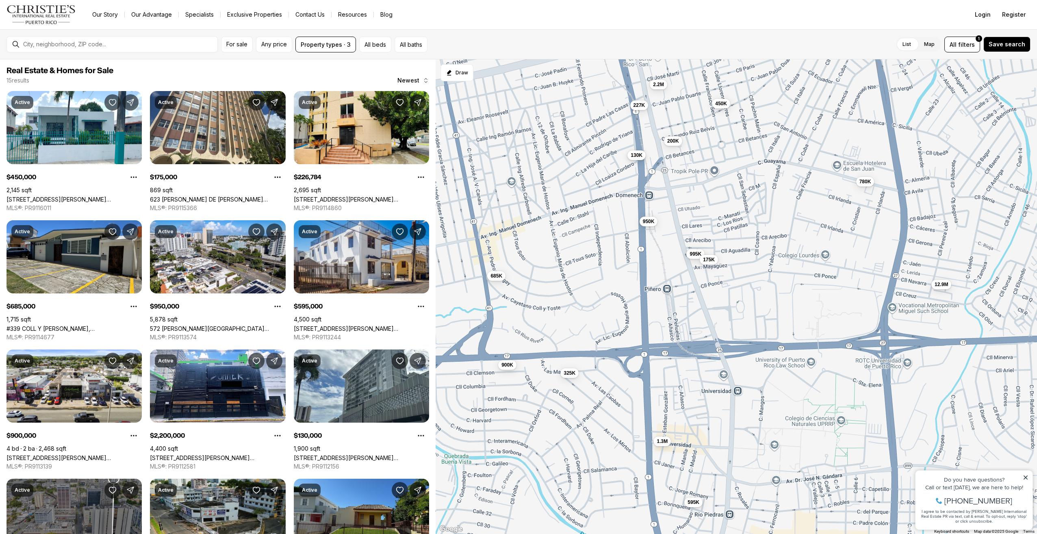
click at [633, 157] on span "130K" at bounding box center [637, 155] width 12 height 7
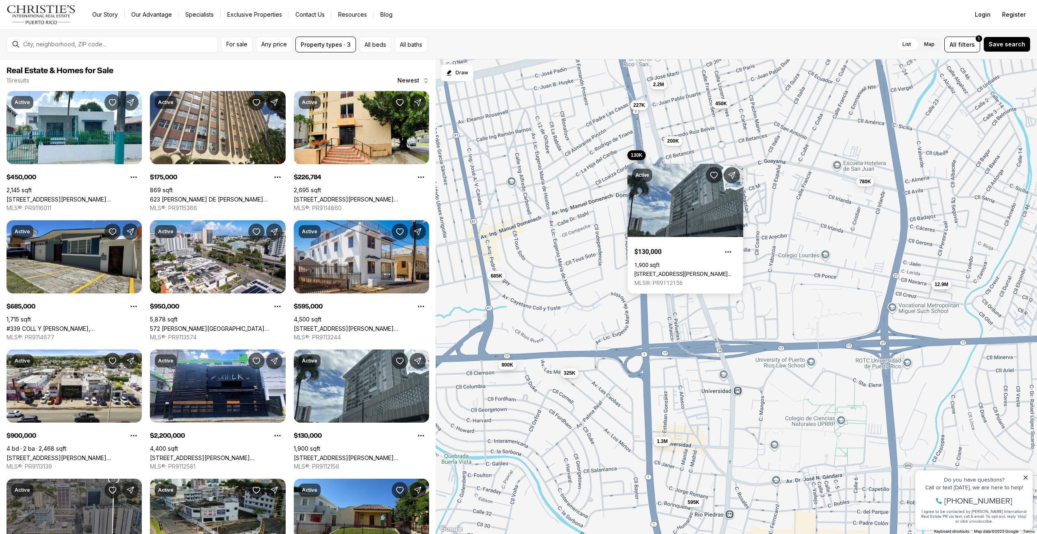
click at [589, 147] on div "130K 227K 595K 995K 950K 175K 2.2M 200K 1.3M 450K 780K 12.9M 685K 900K 325K" at bounding box center [737, 296] width 602 height 475
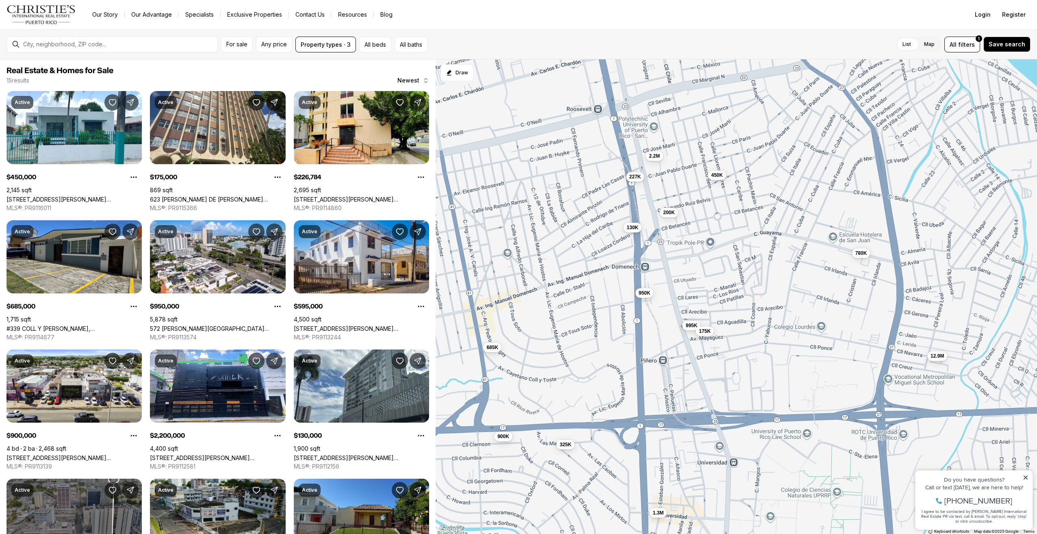
drag, startPoint x: 596, startPoint y: 121, endPoint x: 578, endPoint y: 246, distance: 126.5
click at [578, 246] on div "130K 227K 595K 995K 950K 175K 2.2M 200K 1.3M 450K 780K 12.9M 685K 900K 325K" at bounding box center [737, 296] width 602 height 475
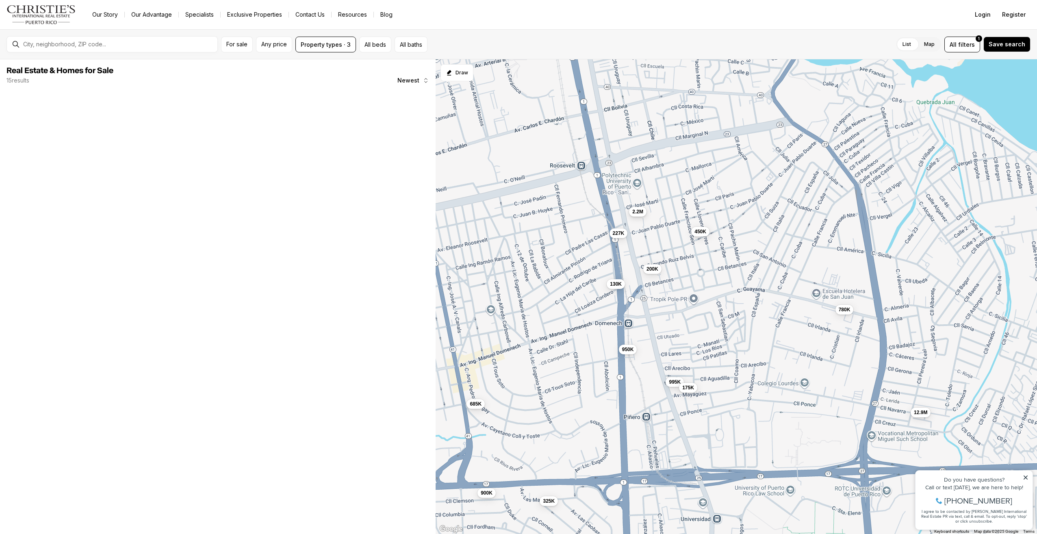
click at [643, 207] on button "2.2M" at bounding box center [637, 211] width 17 height 10
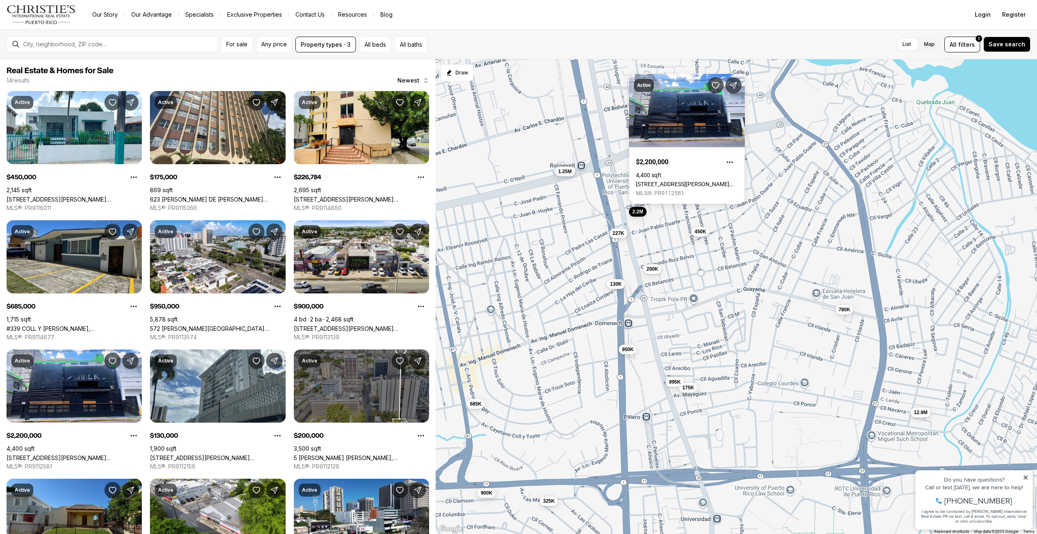
click at [573, 172] on button "1.25M" at bounding box center [565, 171] width 20 height 10
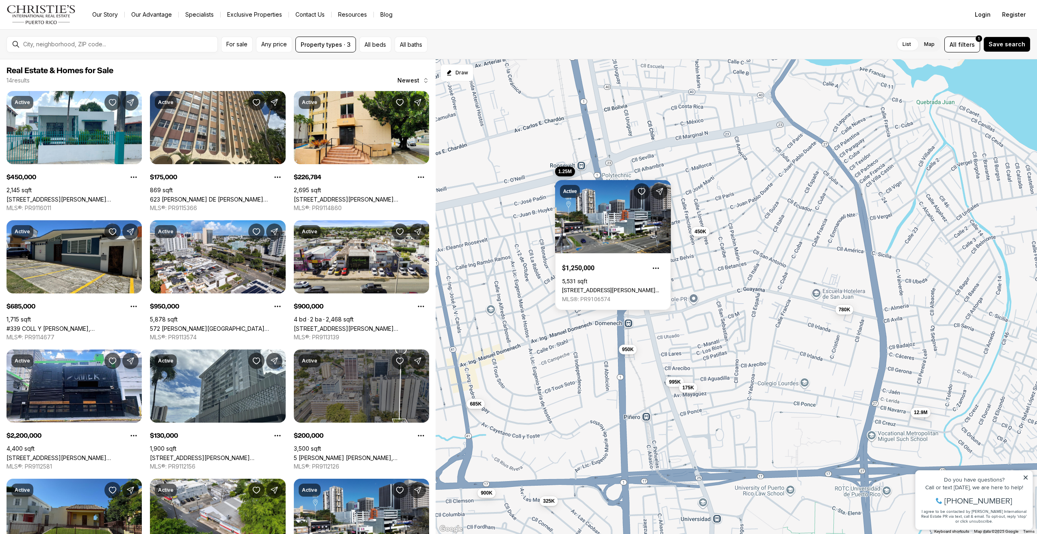
click at [556, 151] on div "130K 227K 995K 950K 175K 2.2M 200K 450K 780K 12.9M 685K 900K 325K 1.25M" at bounding box center [737, 296] width 602 height 475
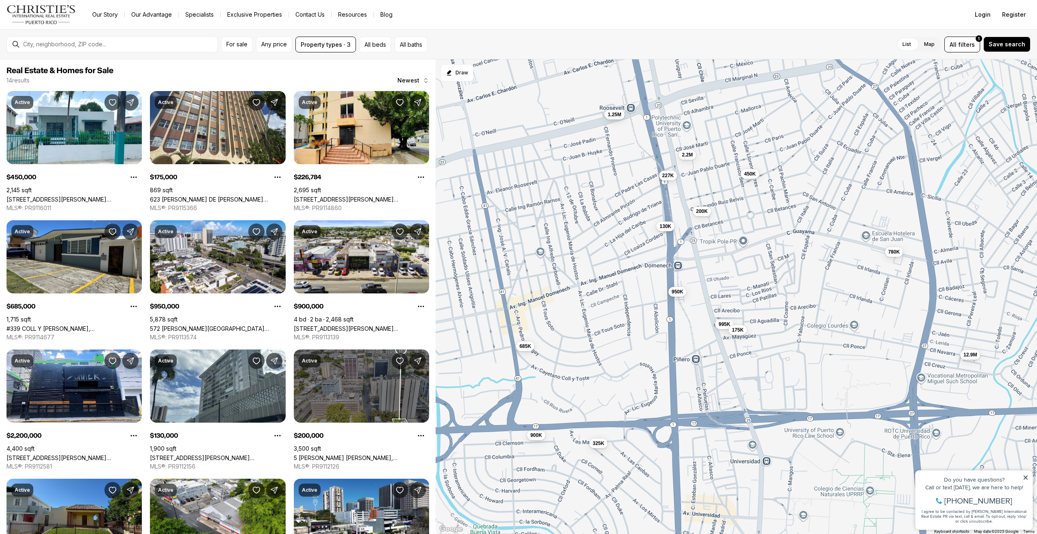
drag, startPoint x: 531, startPoint y: 228, endPoint x: 632, endPoint y: 137, distance: 135.6
click at [632, 137] on div "130K 227K 995K 950K 175K 2.2M 200K 450K 780K 12.9M 685K 900K 325K 1.25M" at bounding box center [737, 296] width 602 height 475
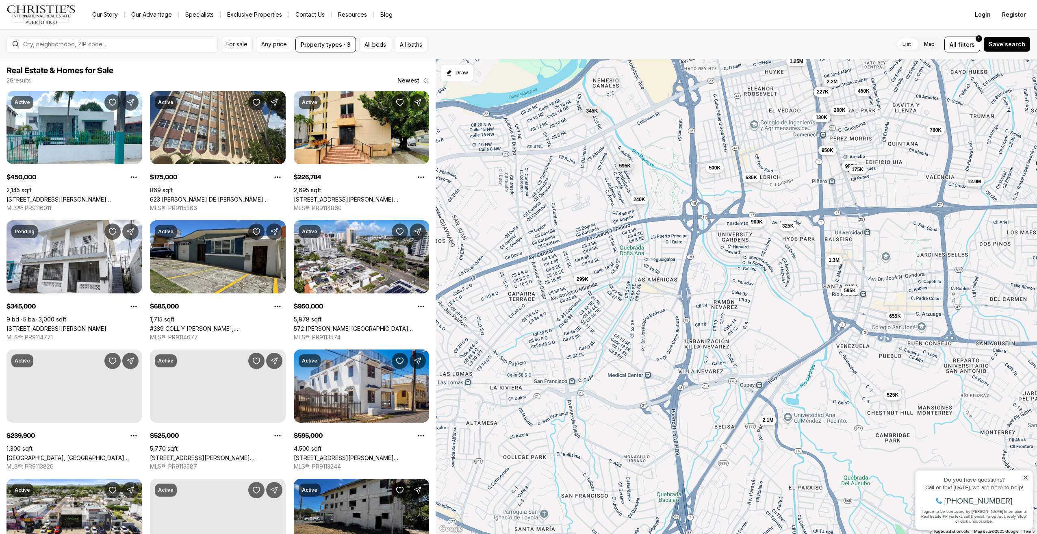
drag, startPoint x: 545, startPoint y: 195, endPoint x: 682, endPoint y: 143, distance: 146.8
click at [682, 143] on div "130K 227K 995K 950K 175K 2.2M 200K 450K 780K 685K 900K 325K 1.25M 12.9M 345K 24…" at bounding box center [737, 296] width 602 height 475
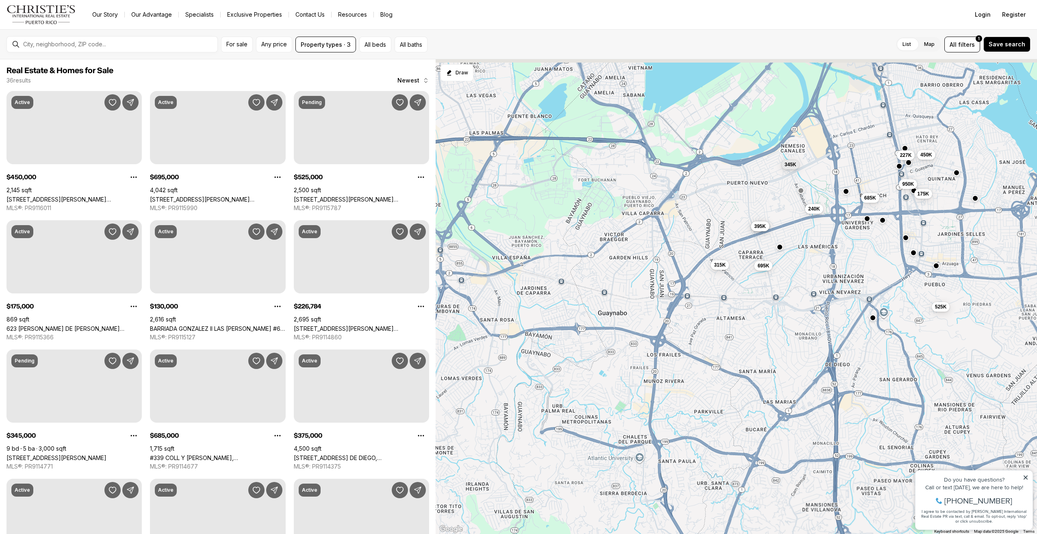
drag, startPoint x: 548, startPoint y: 221, endPoint x: 715, endPoint y: 250, distance: 169.5
click at [715, 250] on div "227K 950K 175K 450K 685K 345K 240K 525K 695K 375K 395K 315K" at bounding box center [737, 296] width 602 height 475
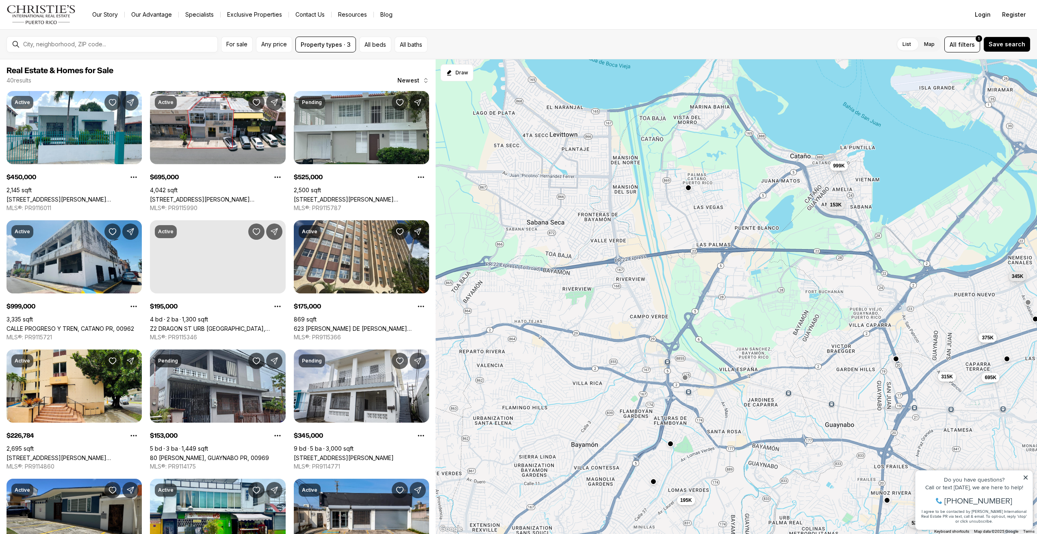
drag, startPoint x: 523, startPoint y: 175, endPoint x: 741, endPoint y: 279, distance: 241.6
click at [741, 279] on div "227K 175K 450K 685K 345K 695K 375K 315K 525K 999K 195K 153K" at bounding box center [737, 296] width 602 height 475
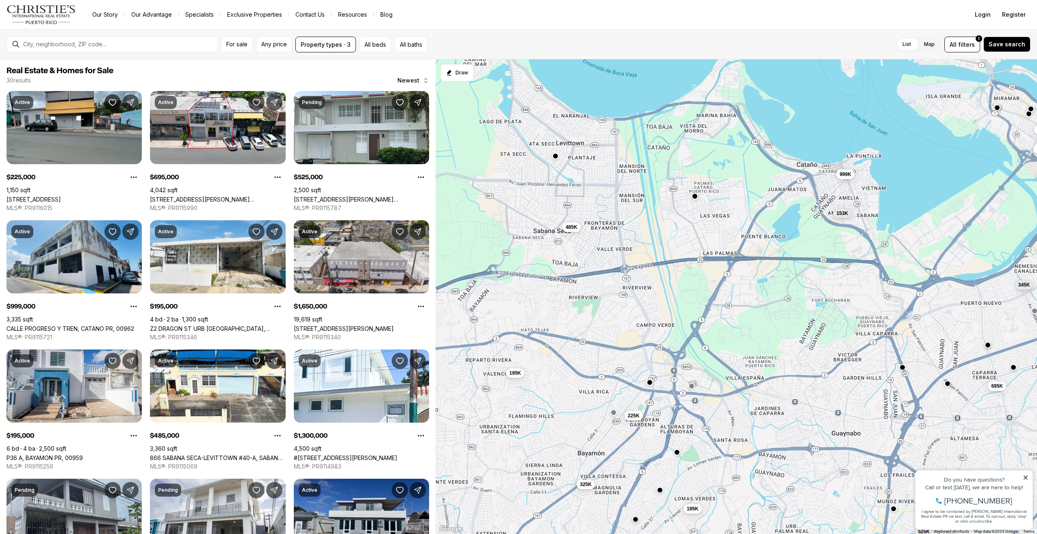
click at [558, 159] on div "345K 695K 525K 999K 195K 153K 225K 1.65M 195K 485K 1.3M 325K" at bounding box center [737, 296] width 602 height 475
click at [555, 154] on button "button" at bounding box center [555, 155] width 7 height 7
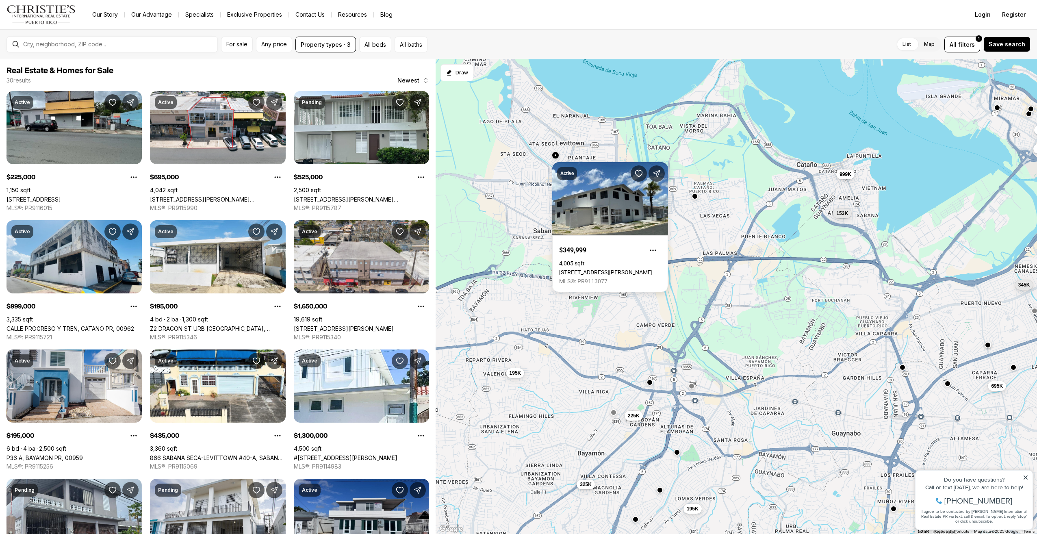
click at [697, 199] on div at bounding box center [695, 196] width 7 height 7
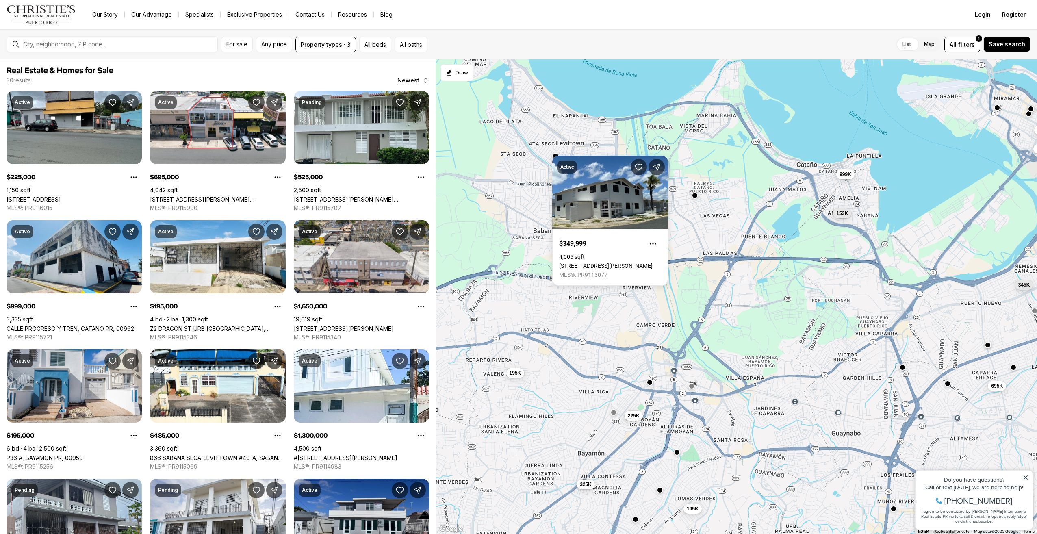
click at [693, 198] on button "button" at bounding box center [695, 195] width 7 height 7
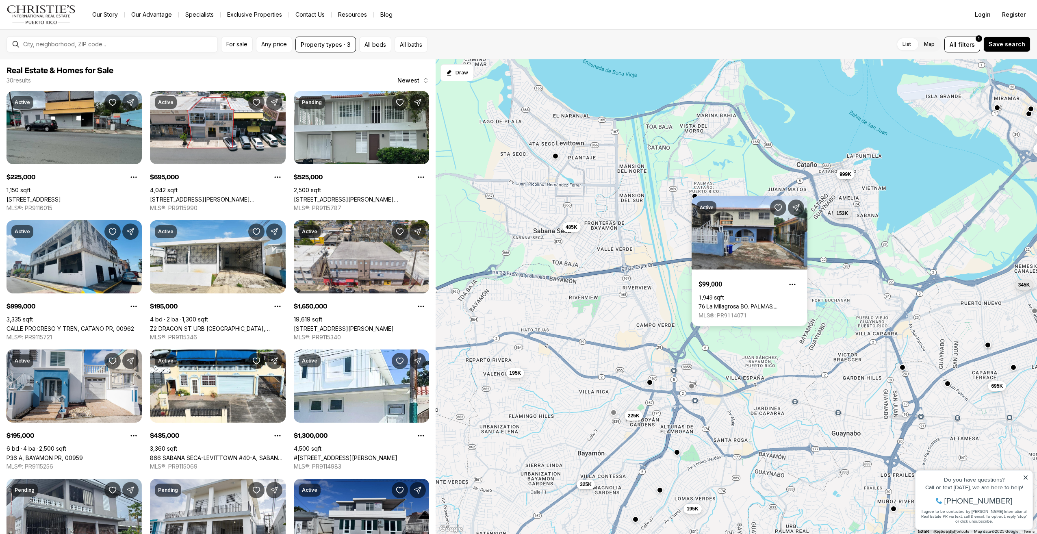
click at [644, 273] on div "345K 695K 525K 999K 195K 153K 225K 1.65M 195K 485K 1.3M 325K" at bounding box center [737, 296] width 602 height 475
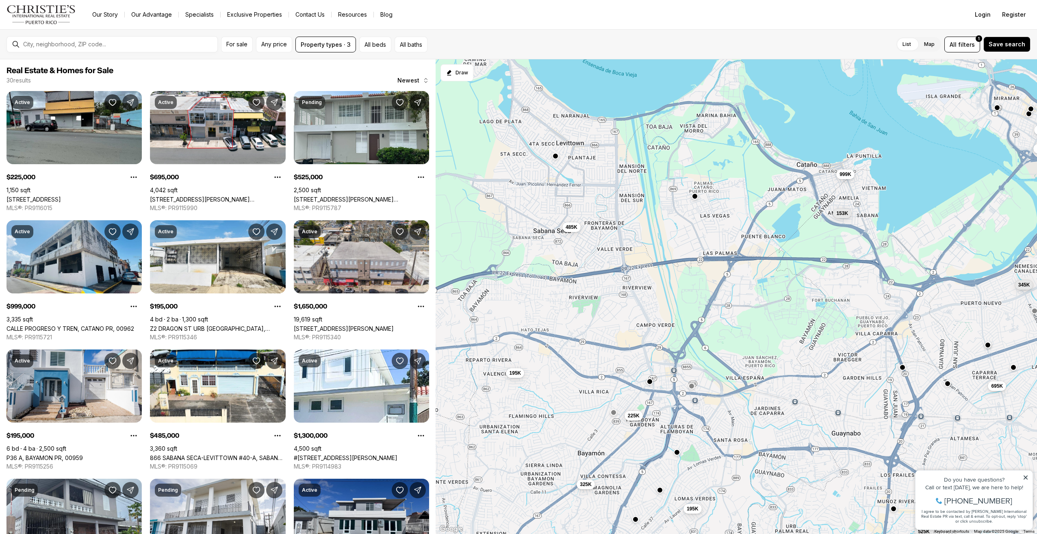
click at [648, 382] on button "button" at bounding box center [649, 381] width 7 height 7
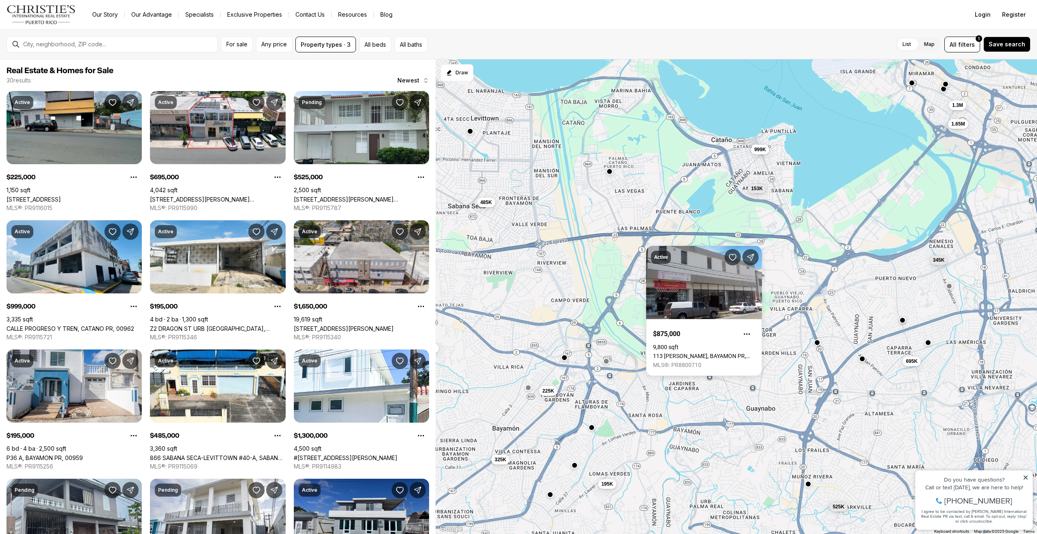
drag, startPoint x: 744, startPoint y: 416, endPoint x: 617, endPoint y: 382, distance: 131.8
click at [617, 382] on div "345K 695K 525K 999K 195K 153K 225K 1.65M 195K 485K 1.3M 325K" at bounding box center [737, 296] width 602 height 475
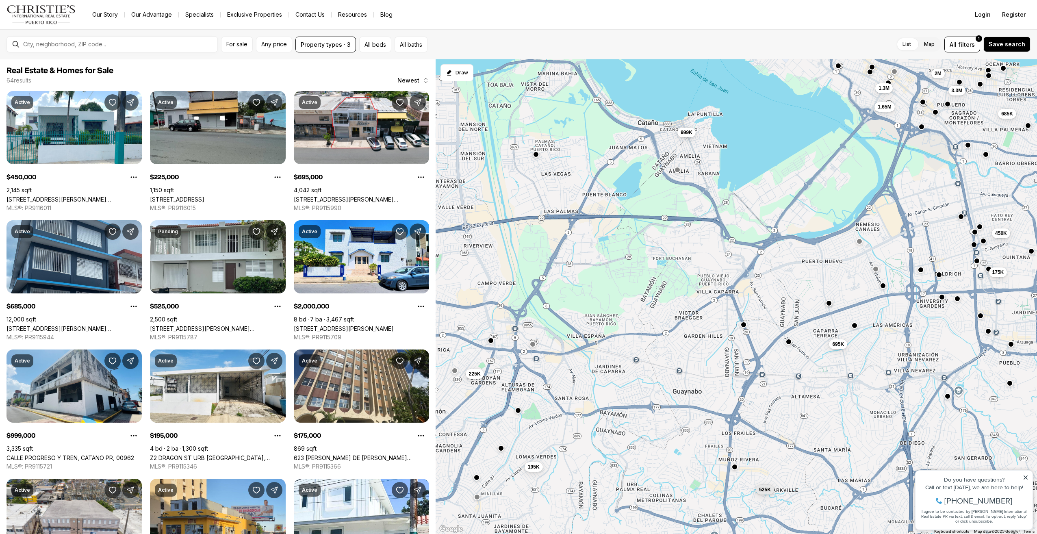
click at [744, 324] on button "button" at bounding box center [743, 324] width 7 height 7
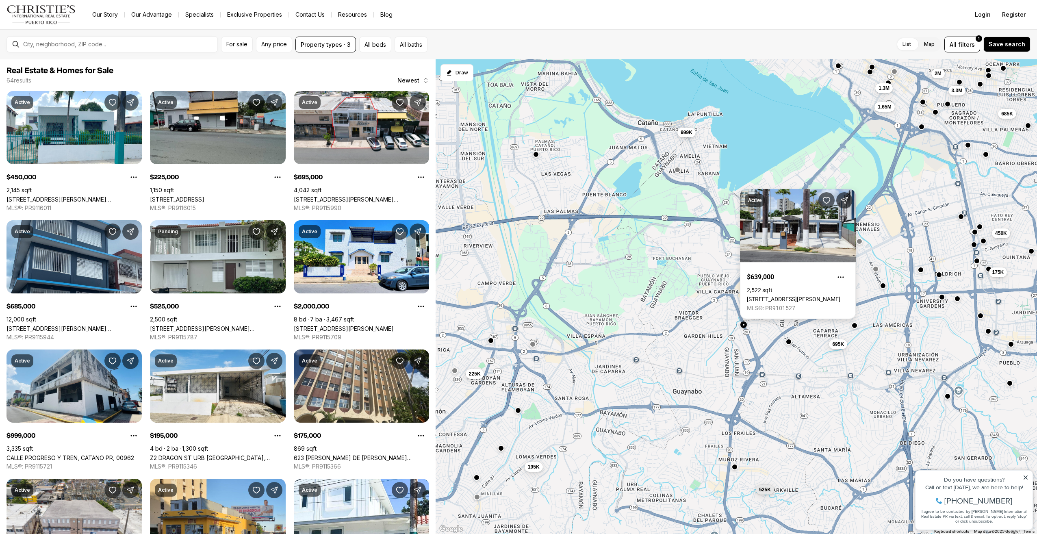
click at [786, 296] on link "1 ALDEBARAN #546, SAN JUAN PR, 00920" at bounding box center [793, 299] width 93 height 7
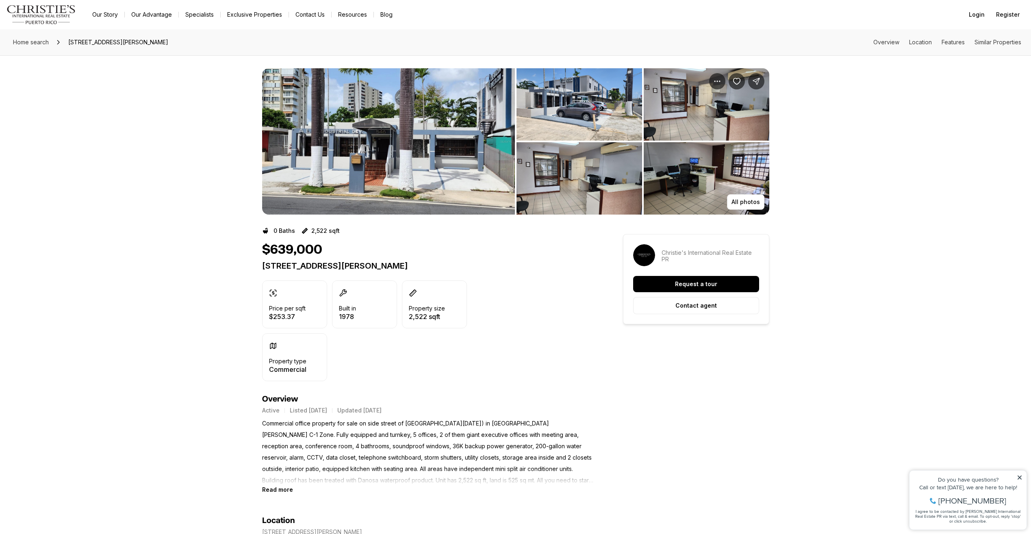
click at [400, 147] on img "View image gallery" at bounding box center [388, 141] width 253 height 146
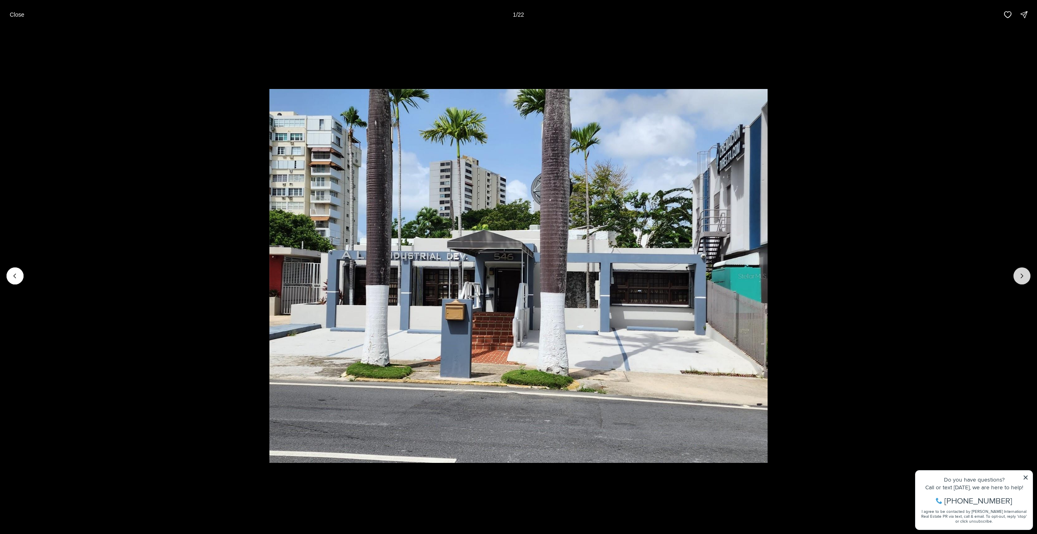
click at [1022, 276] on icon "Next slide" at bounding box center [1022, 276] width 8 height 8
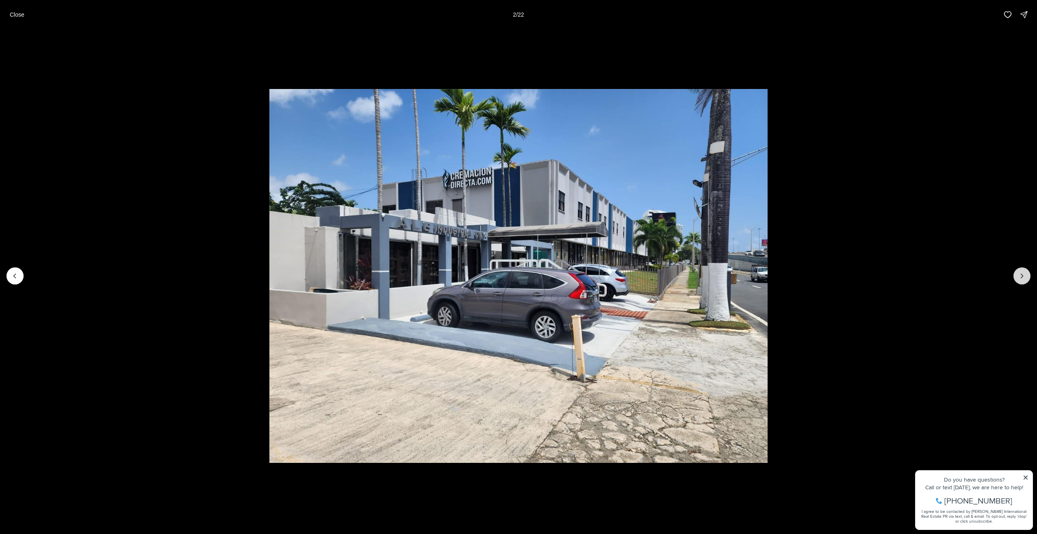
click at [1022, 276] on icon "Next slide" at bounding box center [1022, 276] width 8 height 8
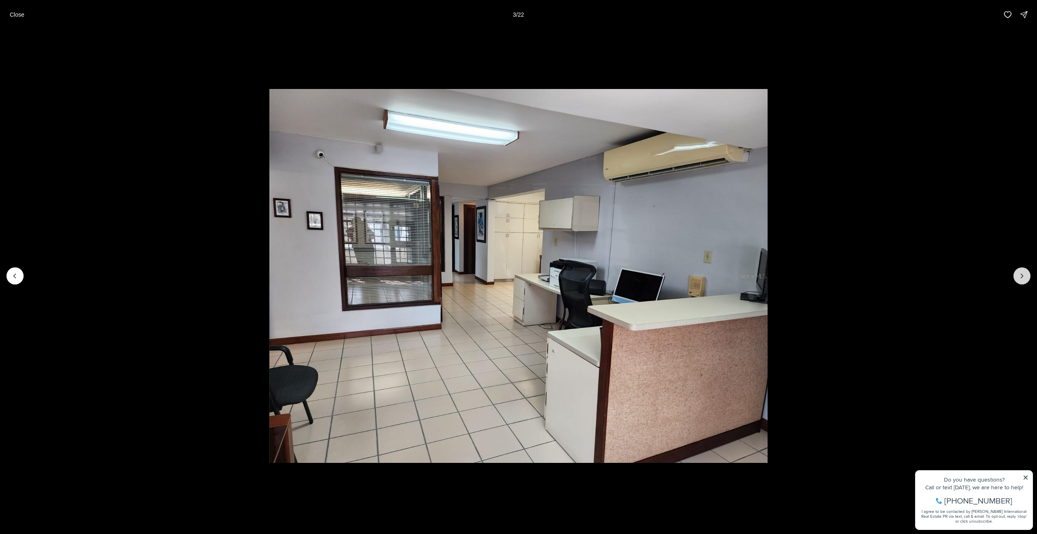
click at [1022, 276] on icon "Next slide" at bounding box center [1022, 276] width 8 height 8
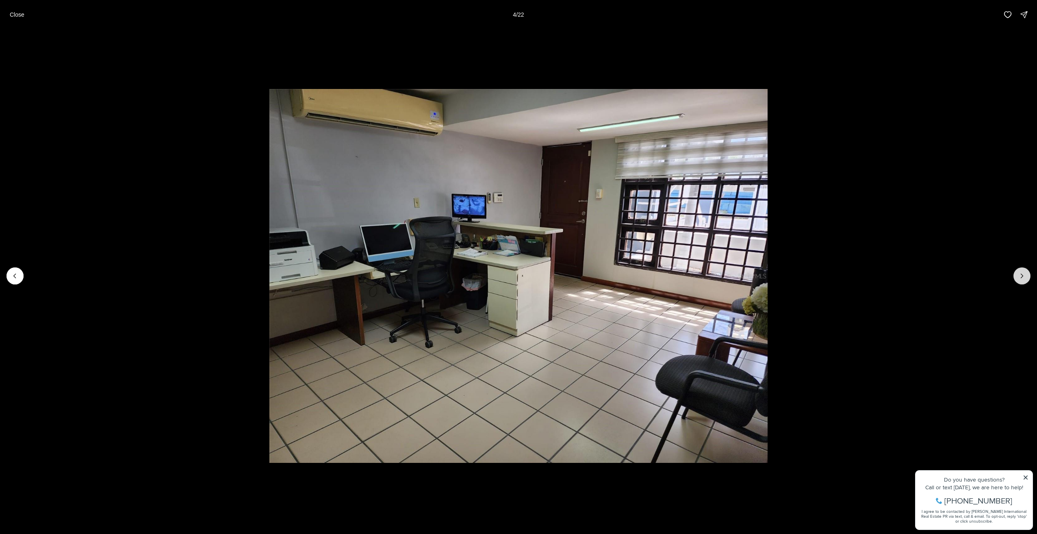
click at [1022, 276] on icon "Next slide" at bounding box center [1022, 276] width 8 height 8
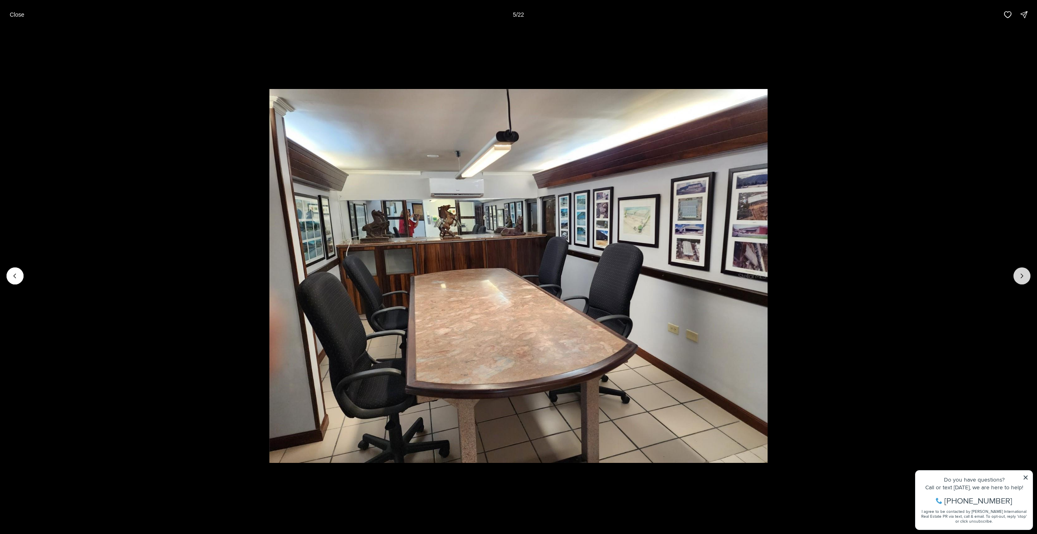
click at [1022, 276] on icon "Next slide" at bounding box center [1022, 276] width 8 height 8
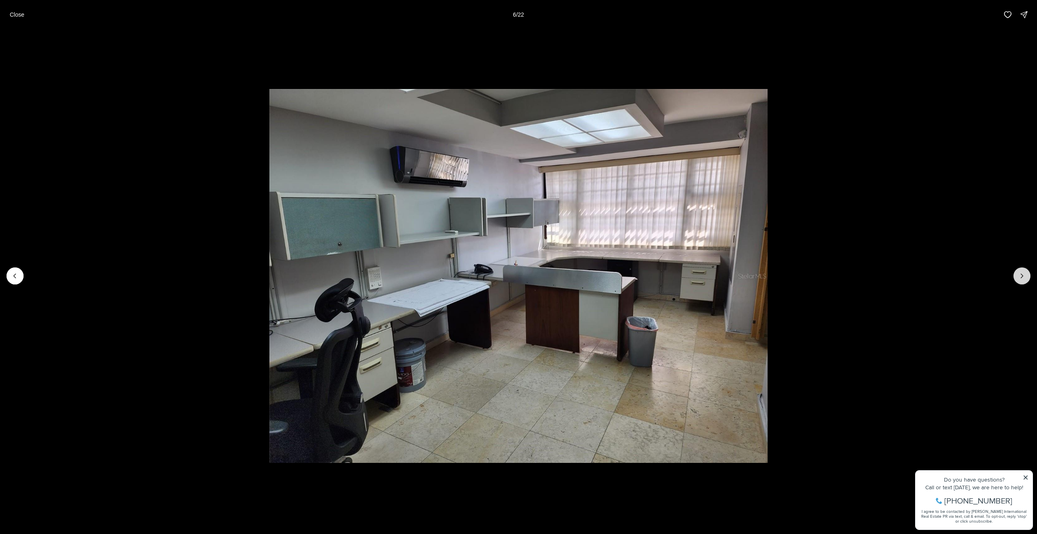
click at [1022, 276] on icon "Next slide" at bounding box center [1022, 276] width 8 height 8
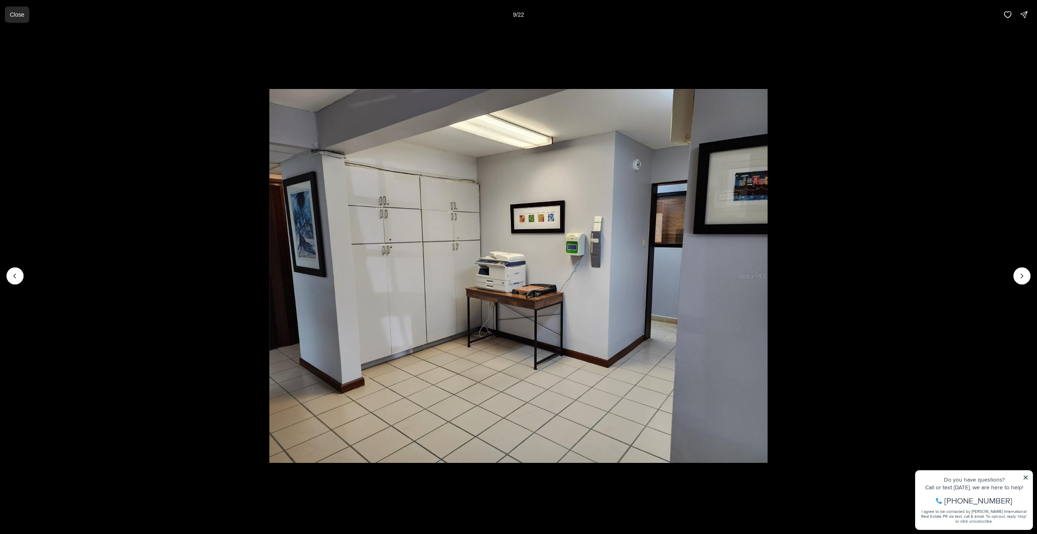
click at [26, 13] on button "Close" at bounding box center [17, 15] width 24 height 16
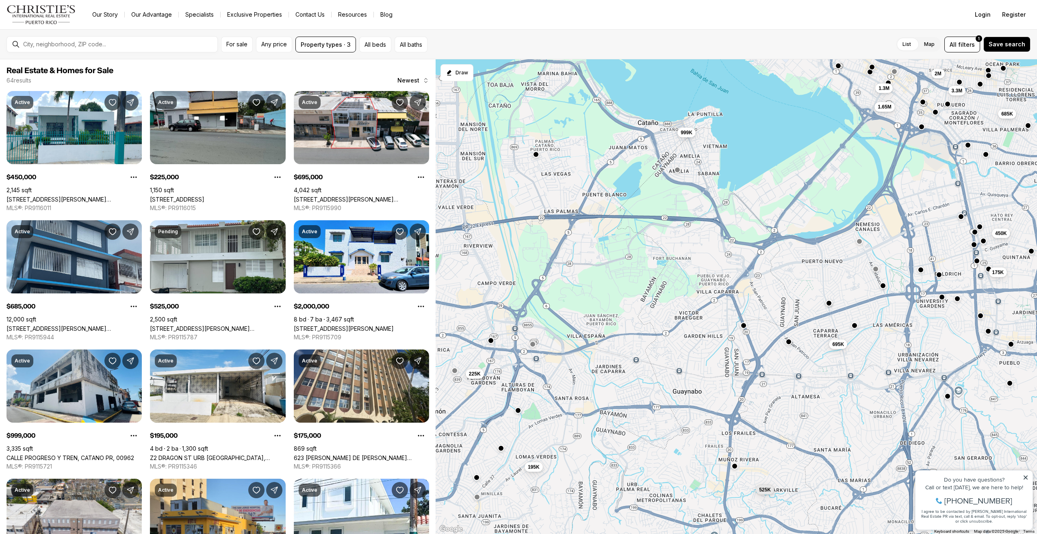
click at [734, 469] on button "button" at bounding box center [734, 466] width 7 height 7
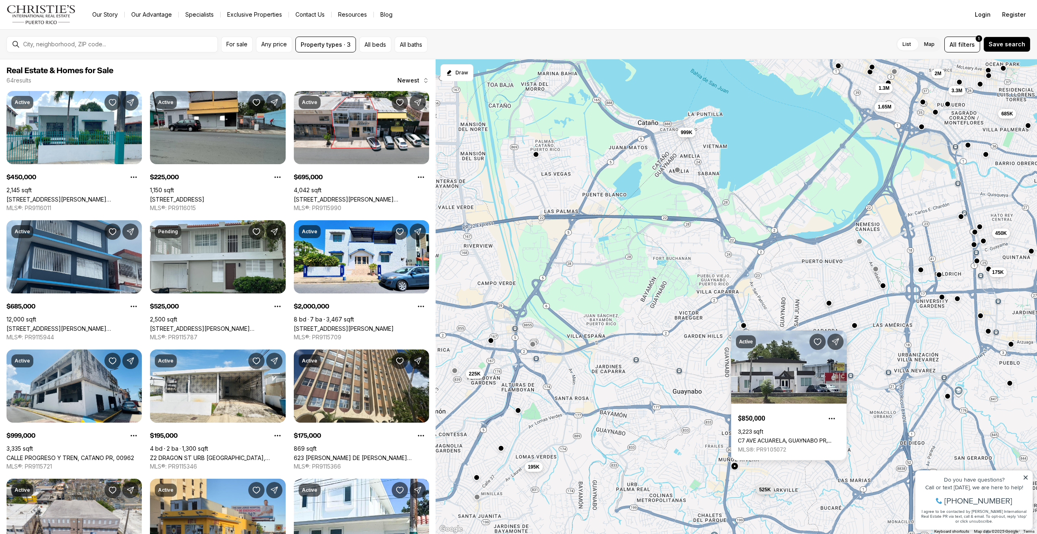
click at [783, 284] on div "450K 225K 695K 685K 525K 2M 999K 195K 175K 1.65M 3.3M 1.3M" at bounding box center [737, 296] width 602 height 475
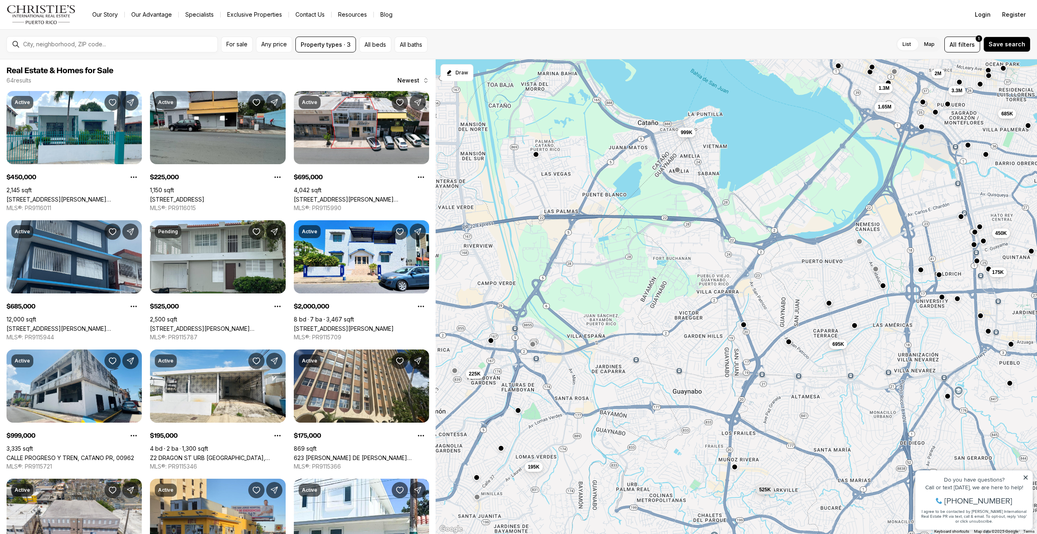
click at [744, 327] on button "button" at bounding box center [743, 324] width 7 height 7
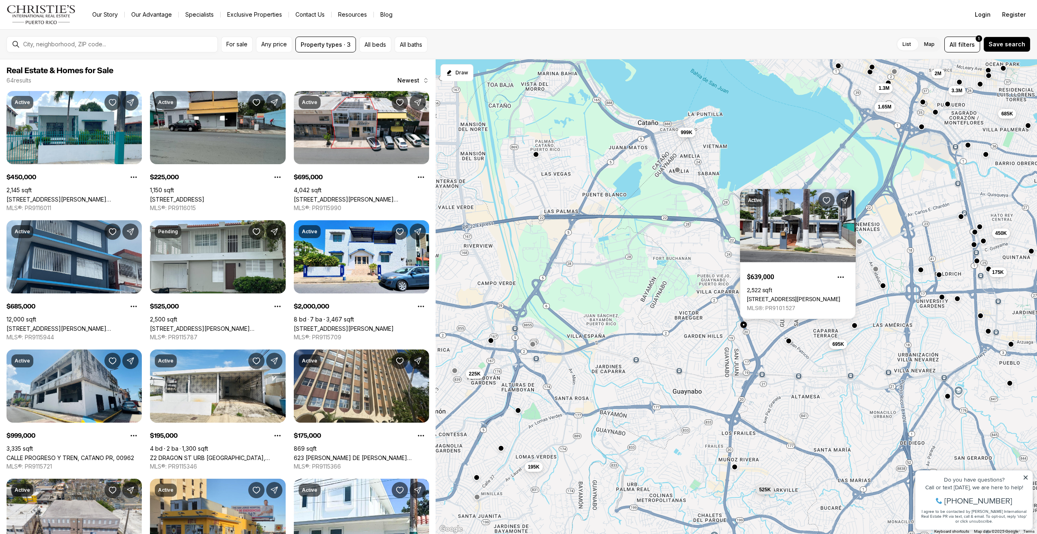
click at [790, 342] on button "button" at bounding box center [789, 340] width 7 height 7
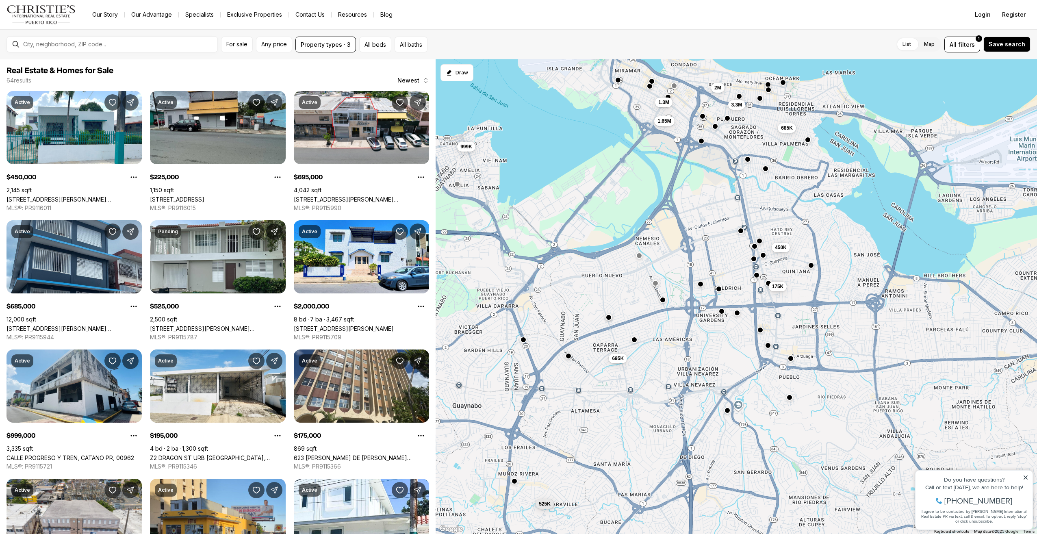
drag, startPoint x: 869, startPoint y: 390, endPoint x: 641, endPoint y: 407, distance: 229.0
click at [641, 407] on div "450K 225K 695K 685K 525K 2M 999K 195K 175K 1.65M 3.3M 1.3M" at bounding box center [737, 296] width 602 height 475
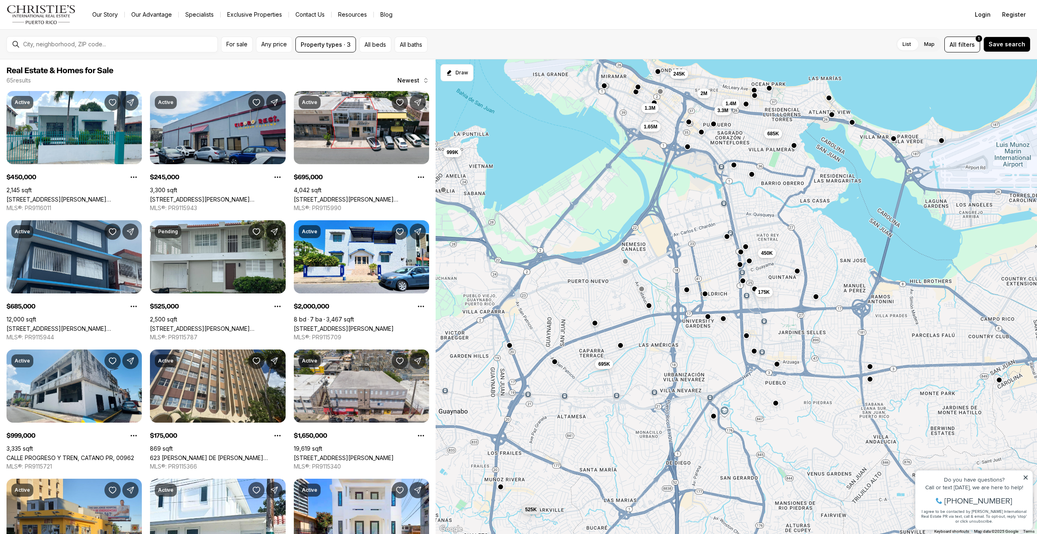
click at [706, 296] on button "button" at bounding box center [705, 293] width 7 height 7
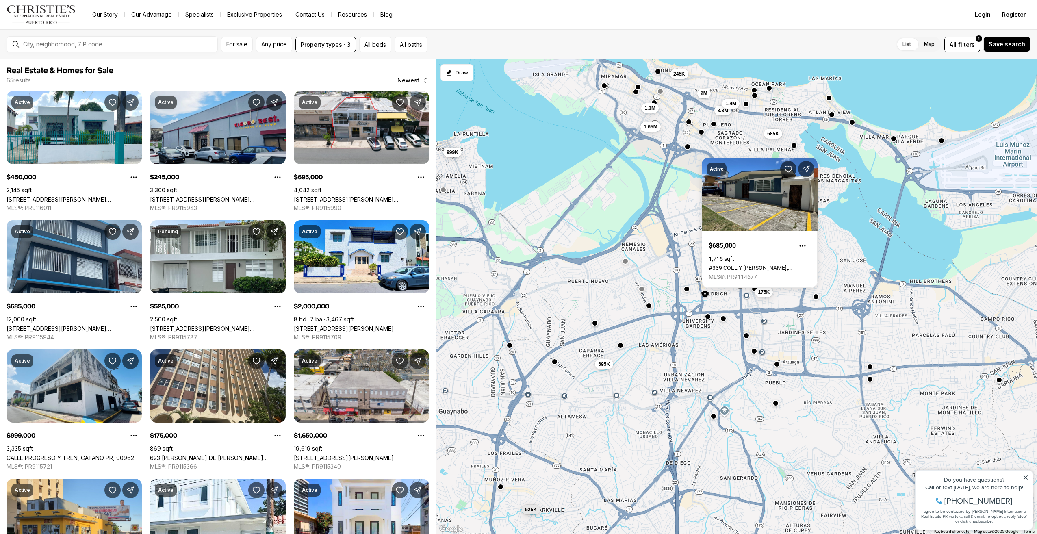
click at [687, 291] on button "button" at bounding box center [687, 289] width 7 height 7
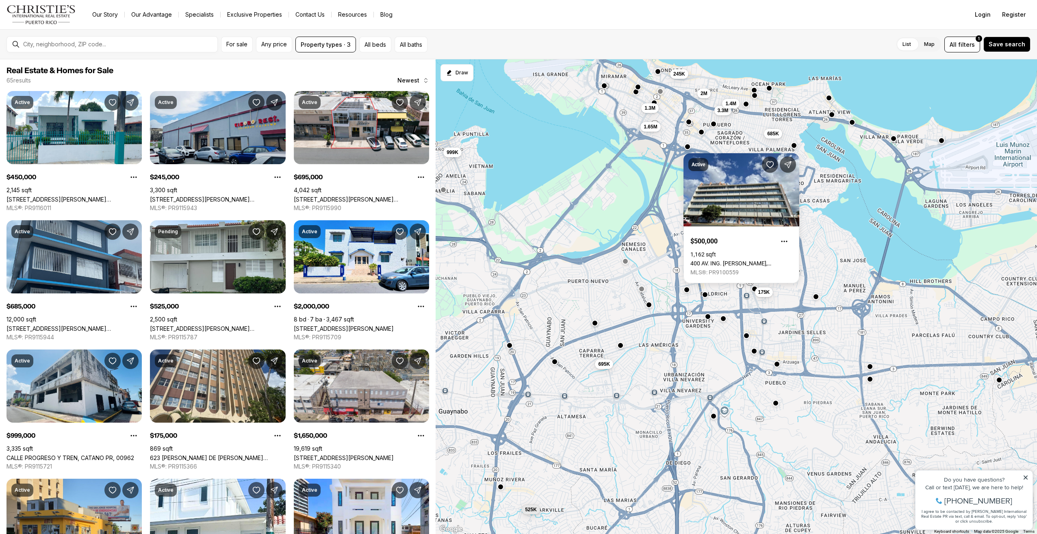
click at [651, 307] on button "button" at bounding box center [649, 305] width 7 height 7
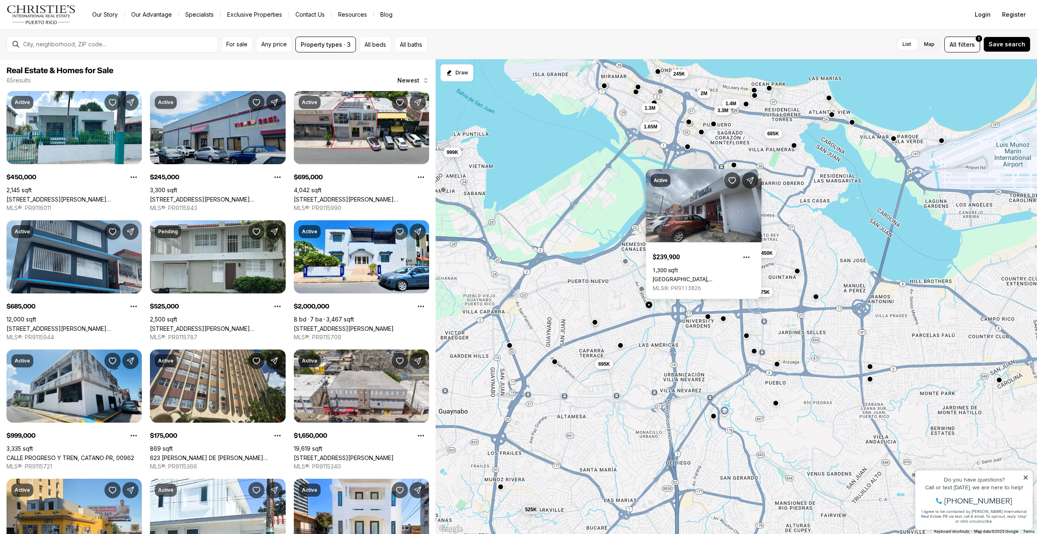
click at [593, 325] on button "button" at bounding box center [595, 322] width 7 height 7
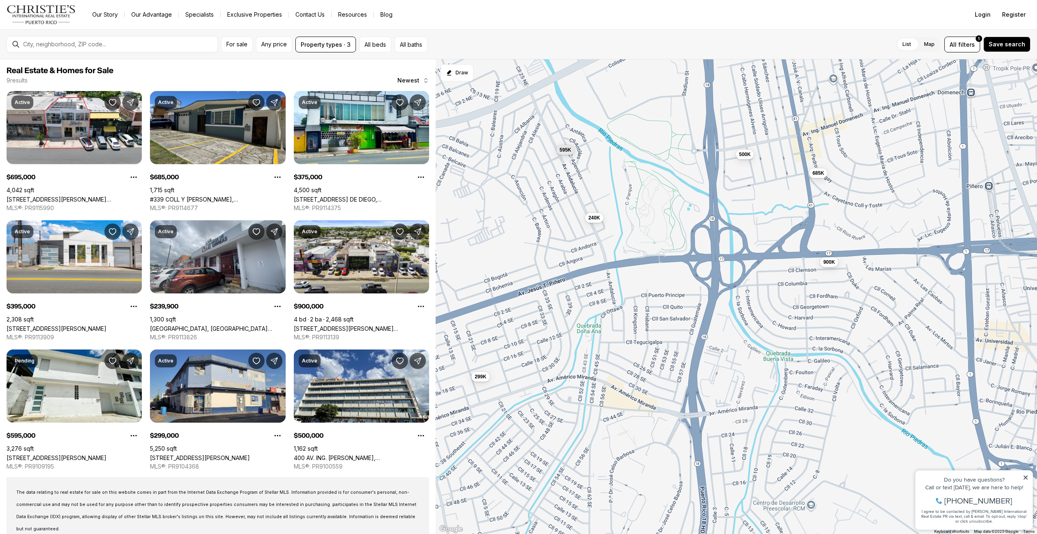
drag, startPoint x: 745, startPoint y: 287, endPoint x: 543, endPoint y: 279, distance: 201.3
click at [543, 279] on div "695K 685K 375K 395K 240K 900K 595K 299K 500K" at bounding box center [737, 296] width 602 height 475
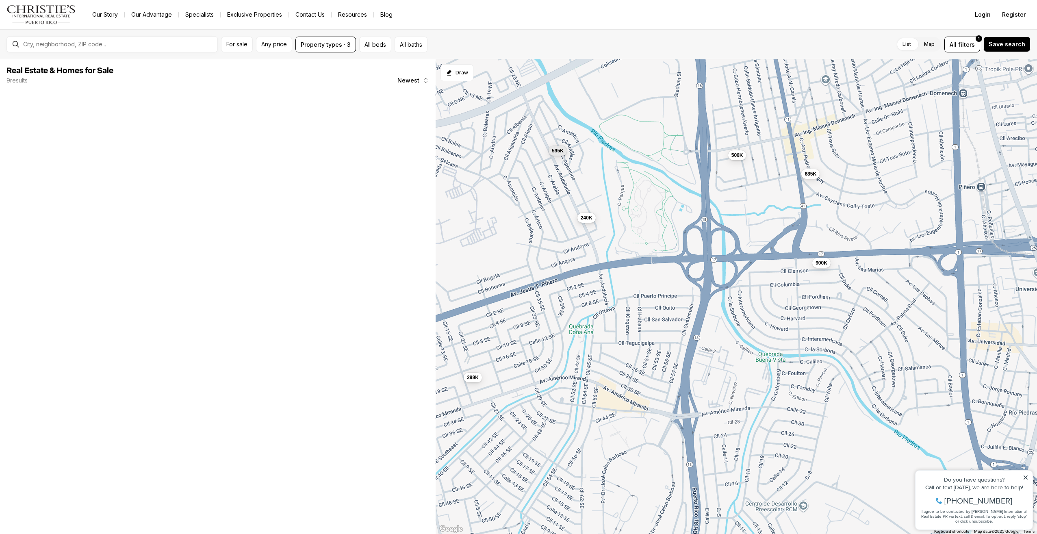
click at [587, 216] on span "240K" at bounding box center [587, 217] width 12 height 7
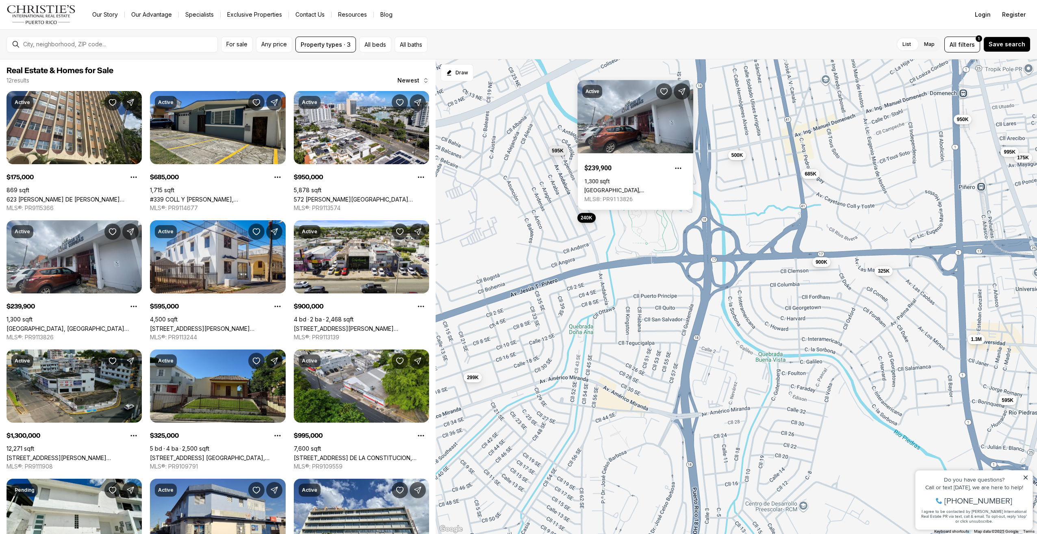
click at [825, 264] on span "900K" at bounding box center [822, 261] width 12 height 7
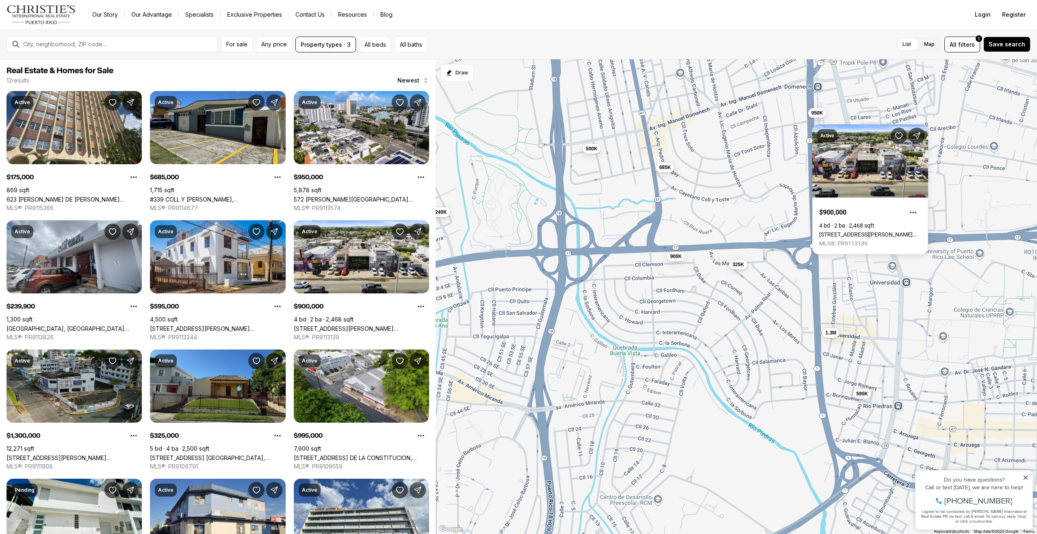
drag, startPoint x: 798, startPoint y: 273, endPoint x: 655, endPoint y: 266, distance: 142.8
click at [655, 266] on div "685K 240K 900K 595K 299K 500K 175K 950K 595K 1.3M 325K 995K" at bounding box center [737, 296] width 602 height 475
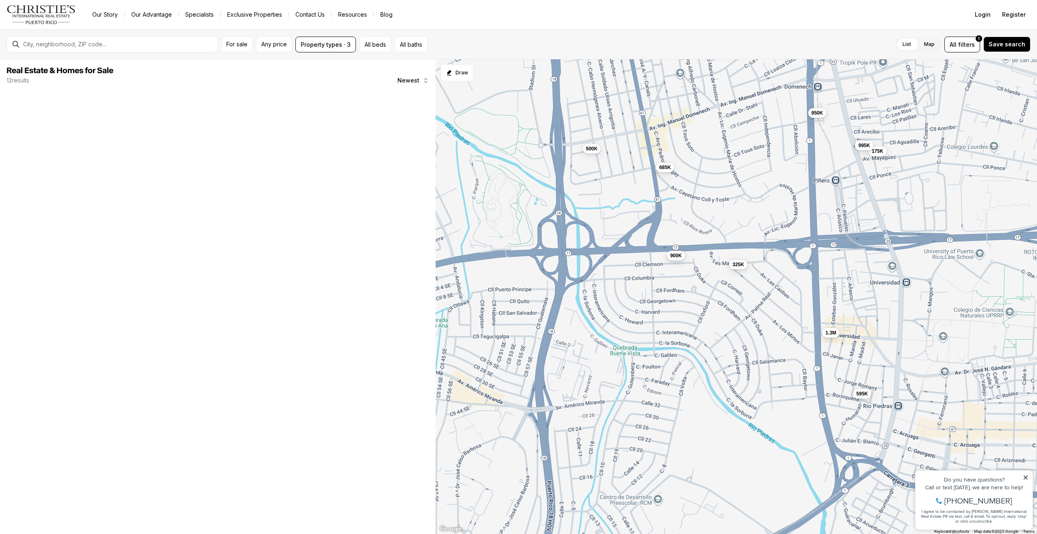
click at [678, 257] on span "900K" at bounding box center [676, 255] width 12 height 7
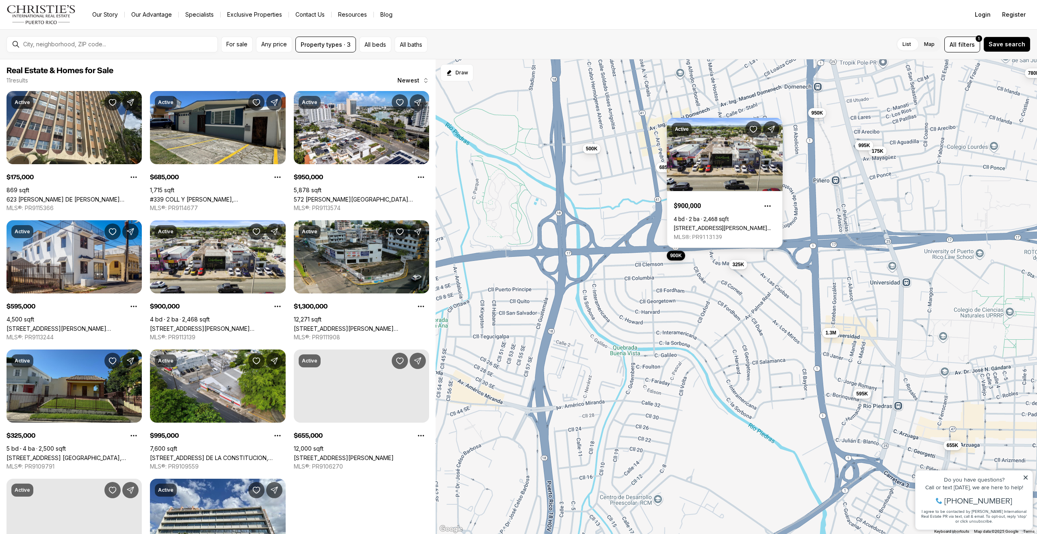
click at [688, 225] on link "[STREET_ADDRESS][PERSON_NAME][PERSON_NAME]" at bounding box center [725, 228] width 102 height 7
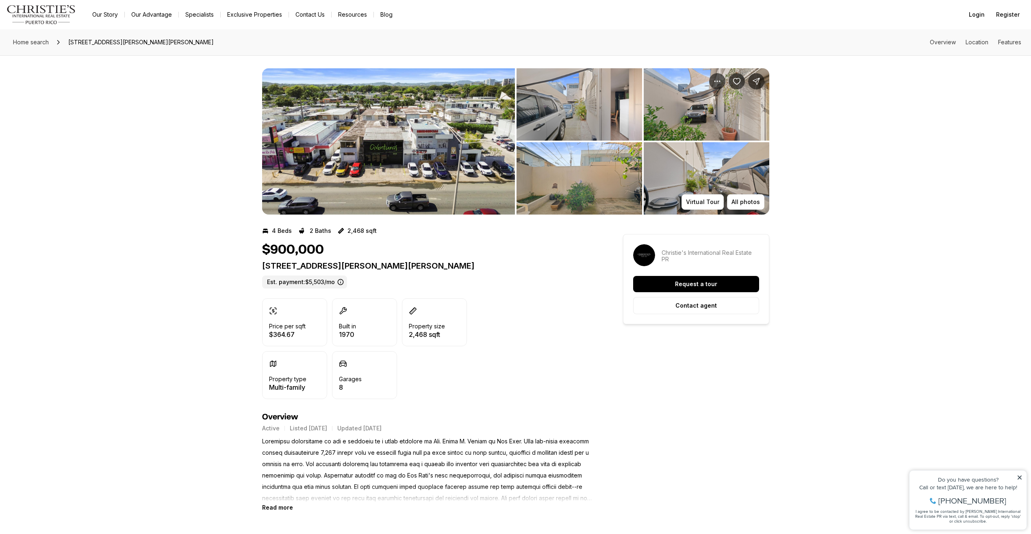
click at [420, 183] on img "View image gallery" at bounding box center [388, 141] width 253 height 146
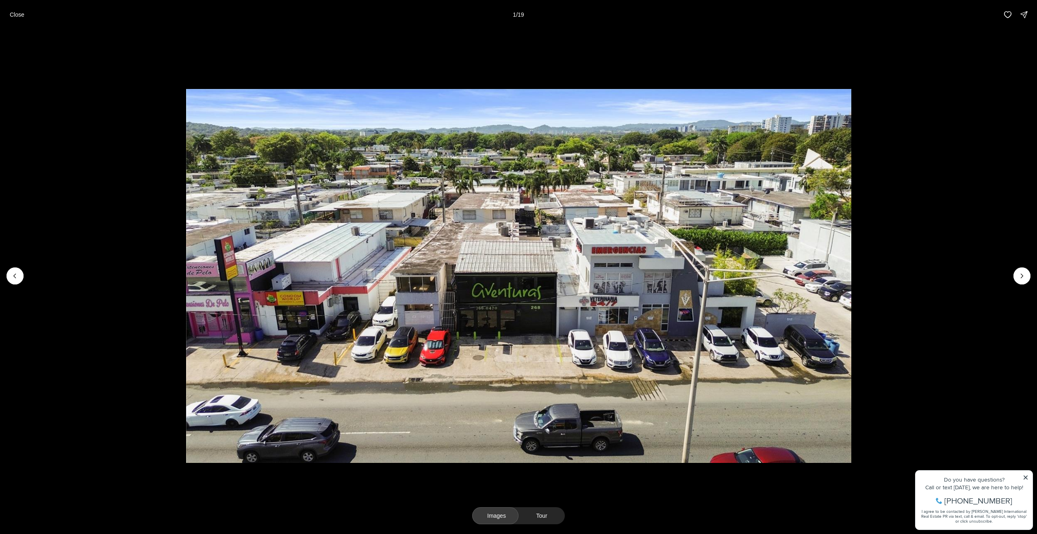
click at [1014, 272] on li "1 of 19" at bounding box center [518, 275] width 1037 height 493
click at [1020, 276] on icon "Next slide" at bounding box center [1022, 276] width 8 height 8
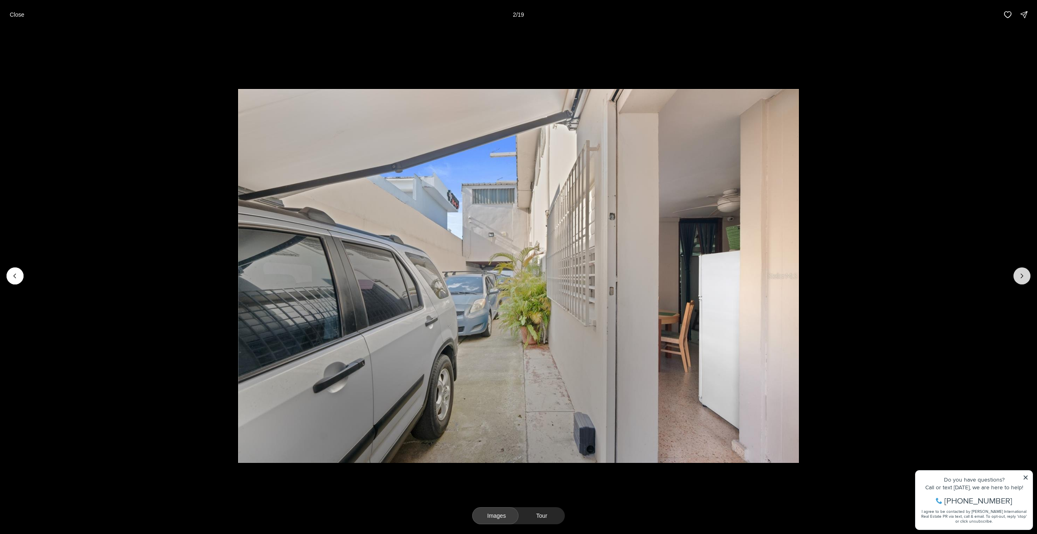
click at [1020, 276] on icon "Next slide" at bounding box center [1022, 276] width 8 height 8
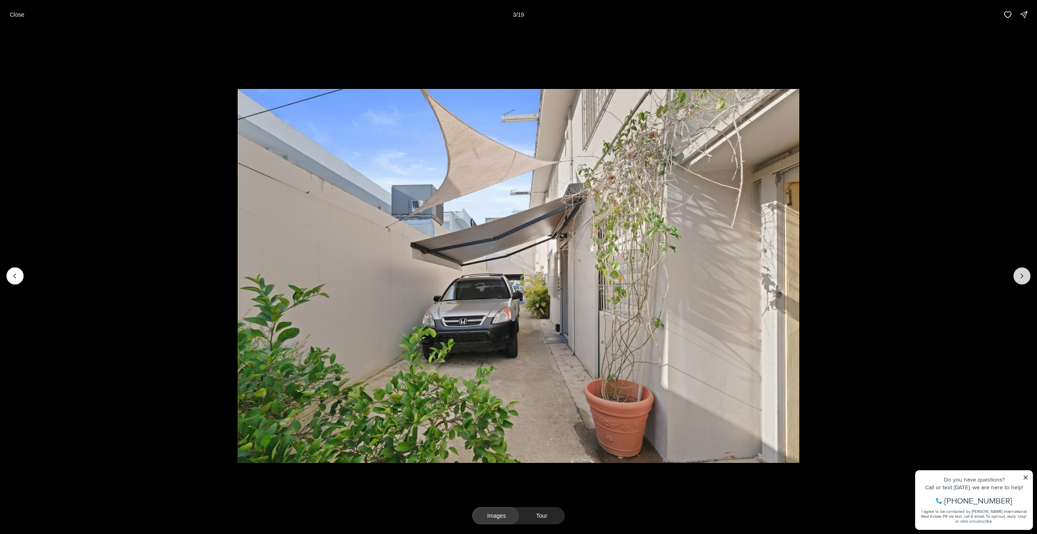
click at [1020, 276] on icon "Next slide" at bounding box center [1022, 276] width 8 height 8
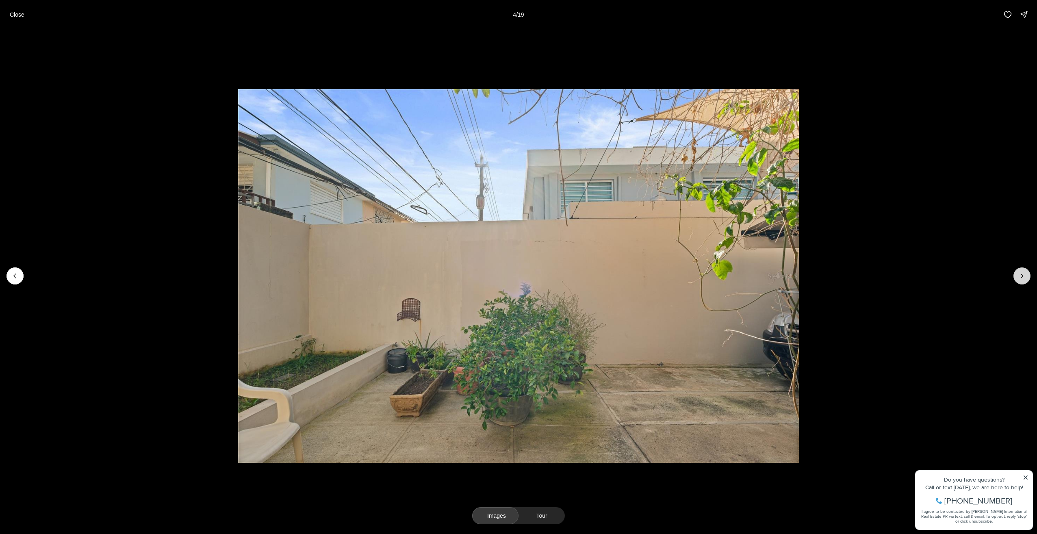
click at [1020, 276] on icon "Next slide" at bounding box center [1022, 276] width 8 height 8
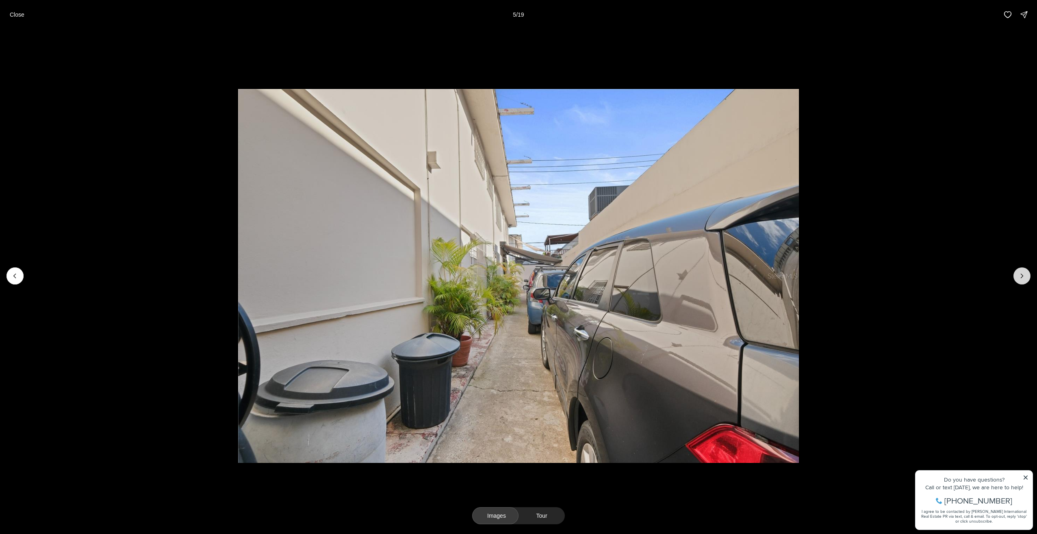
click at [1020, 276] on icon "Next slide" at bounding box center [1022, 276] width 8 height 8
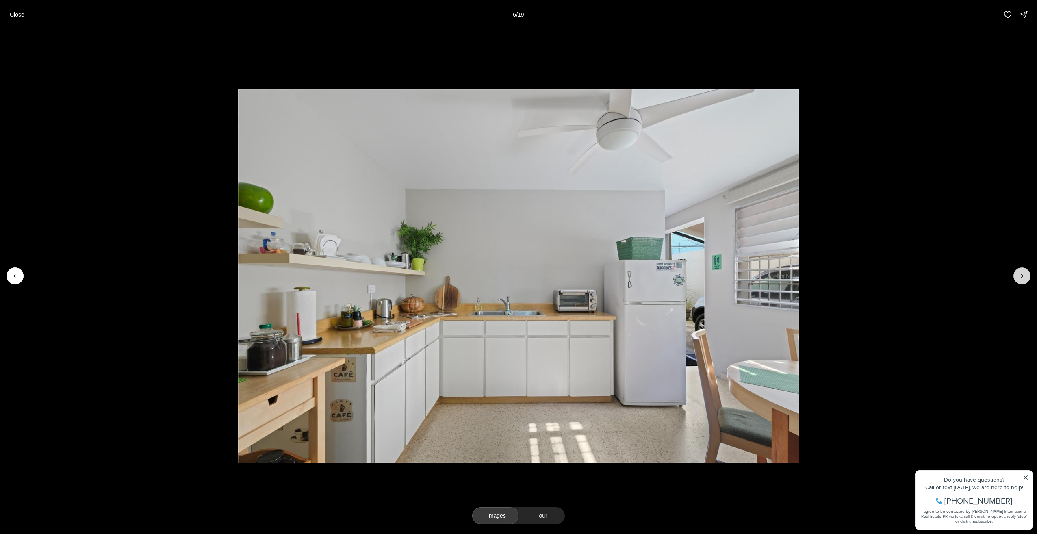
click at [1020, 276] on icon "Next slide" at bounding box center [1022, 276] width 8 height 8
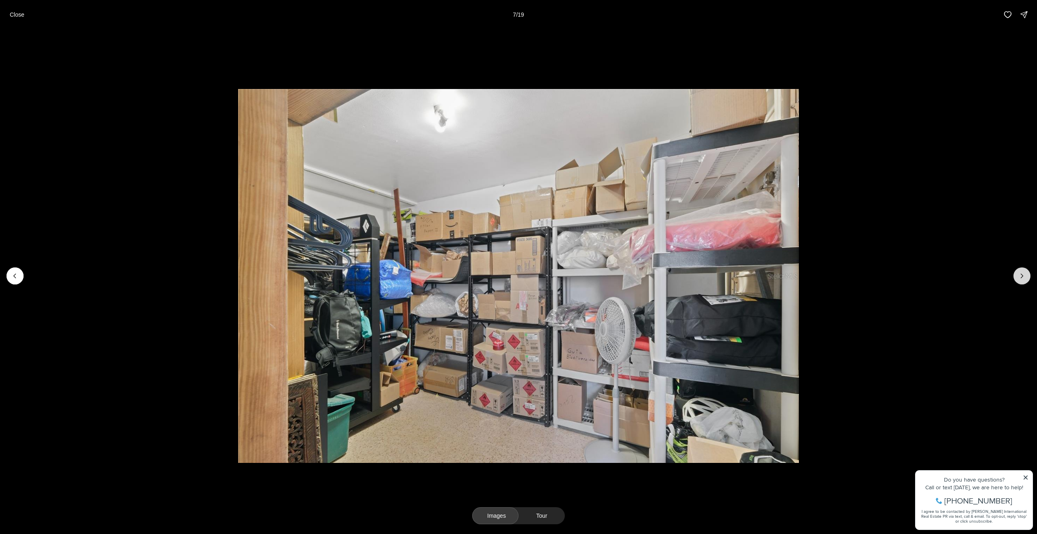
click at [1020, 276] on icon "Next slide" at bounding box center [1022, 276] width 8 height 8
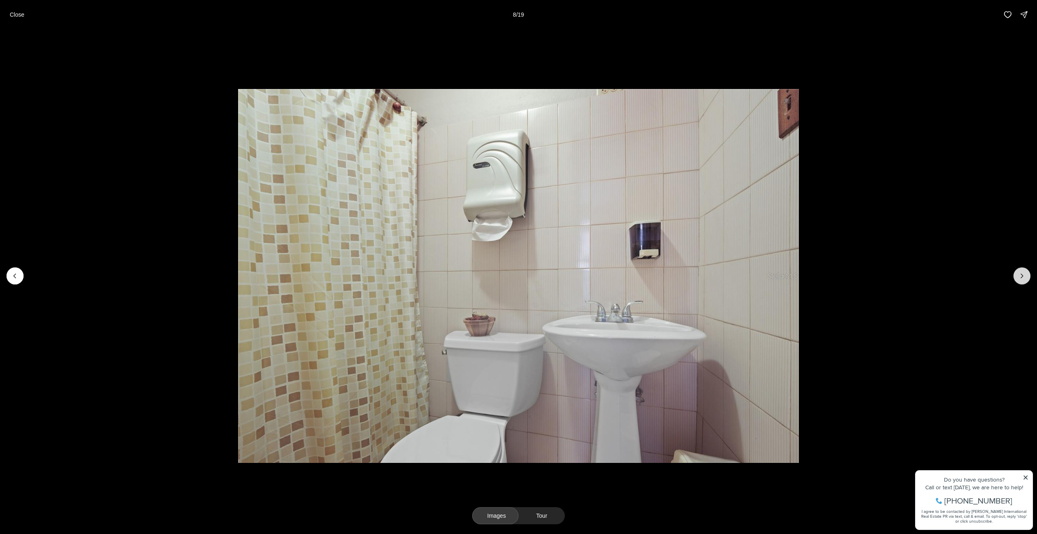
click at [1020, 276] on icon "Next slide" at bounding box center [1022, 276] width 8 height 8
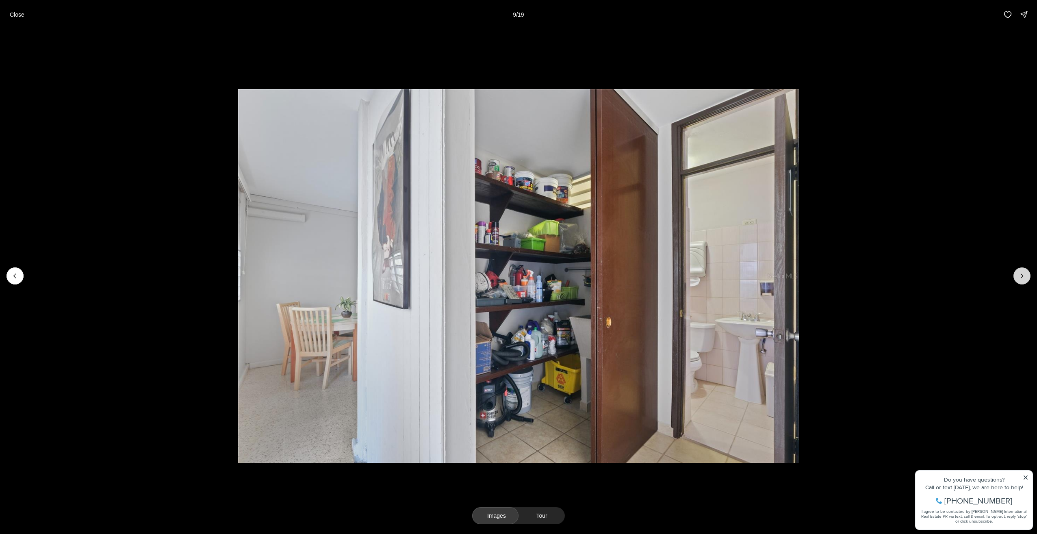
click at [1020, 276] on icon "Next slide" at bounding box center [1022, 276] width 8 height 8
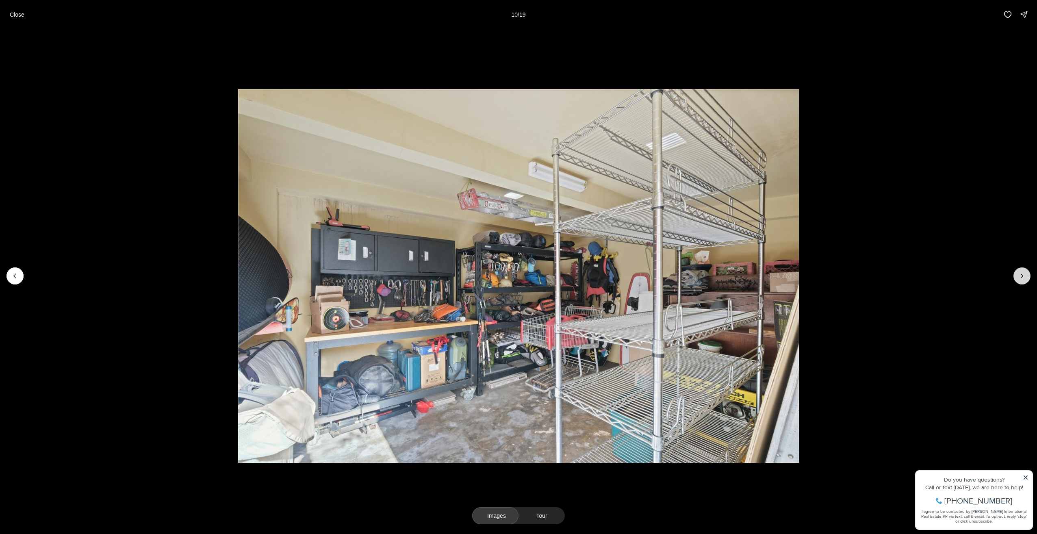
click at [1020, 276] on icon "Next slide" at bounding box center [1022, 276] width 8 height 8
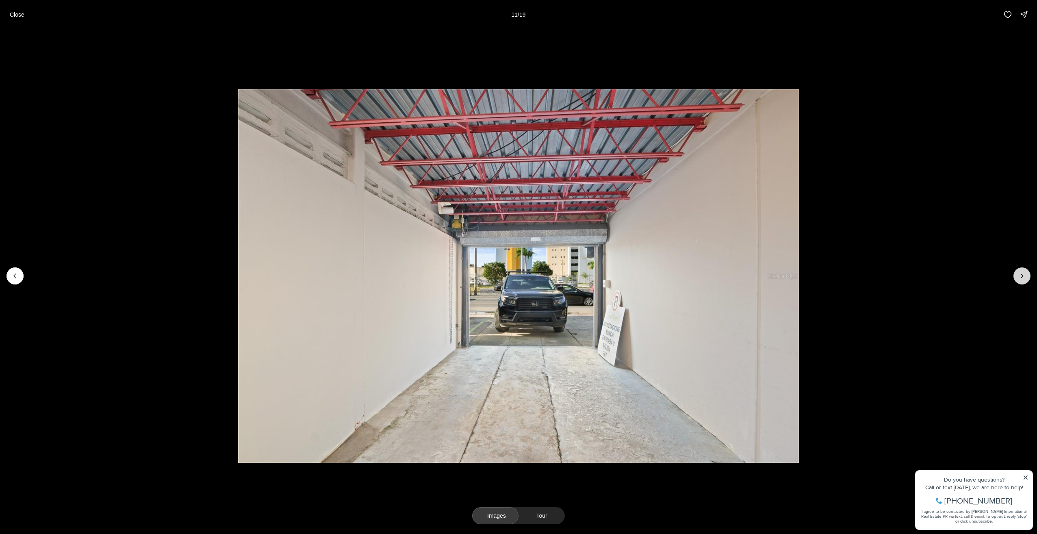
click at [1020, 276] on icon "Next slide" at bounding box center [1022, 276] width 8 height 8
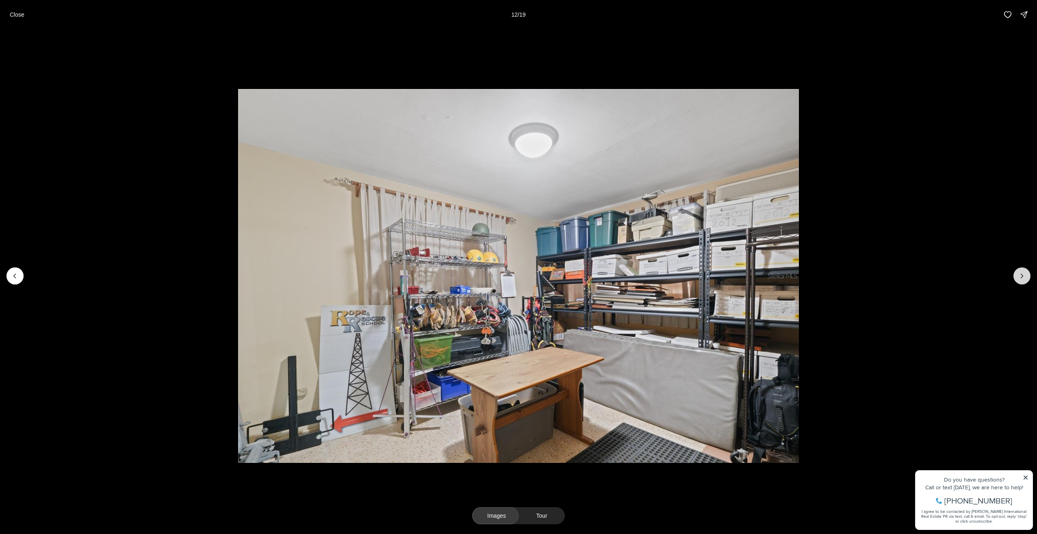
click at [1020, 276] on icon "Next slide" at bounding box center [1022, 276] width 8 height 8
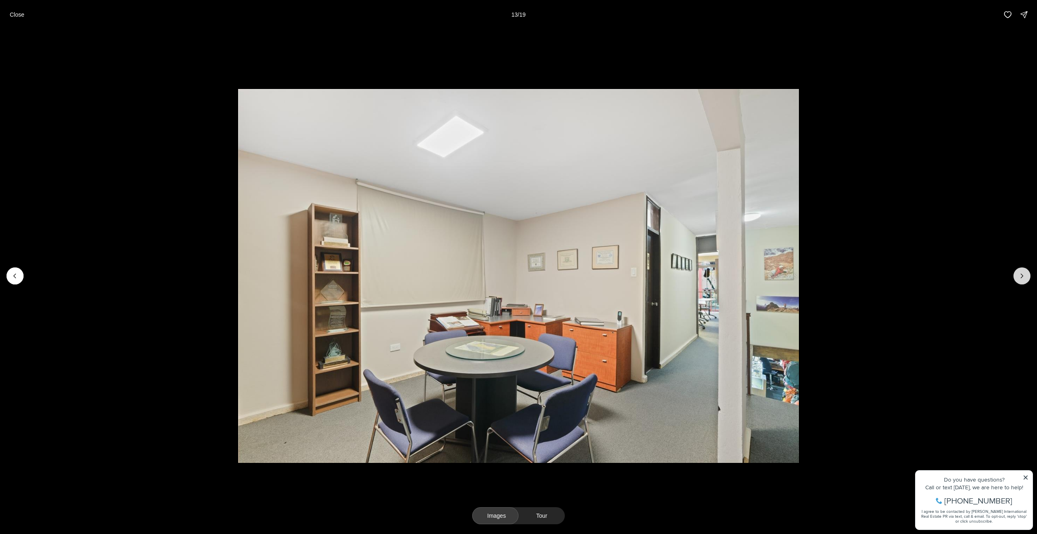
click at [1020, 276] on icon "Next slide" at bounding box center [1022, 276] width 8 height 8
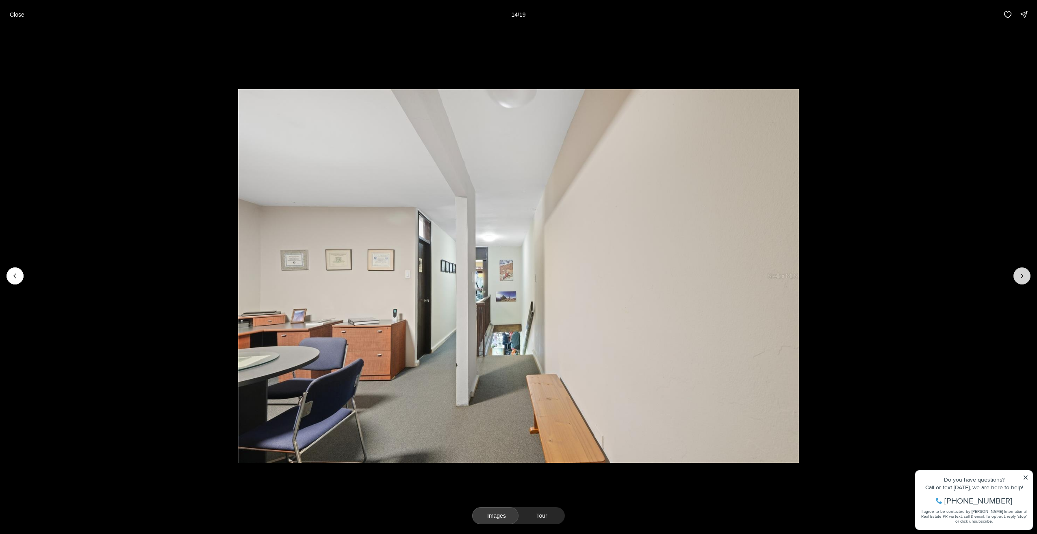
click at [1020, 276] on icon "Next slide" at bounding box center [1022, 276] width 8 height 8
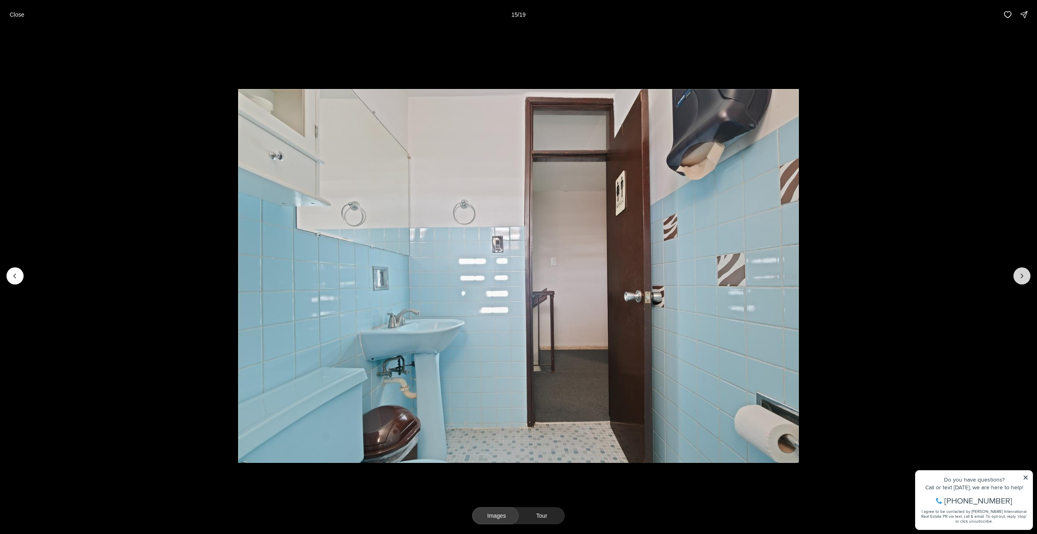
click at [1020, 276] on icon "Next slide" at bounding box center [1022, 276] width 8 height 8
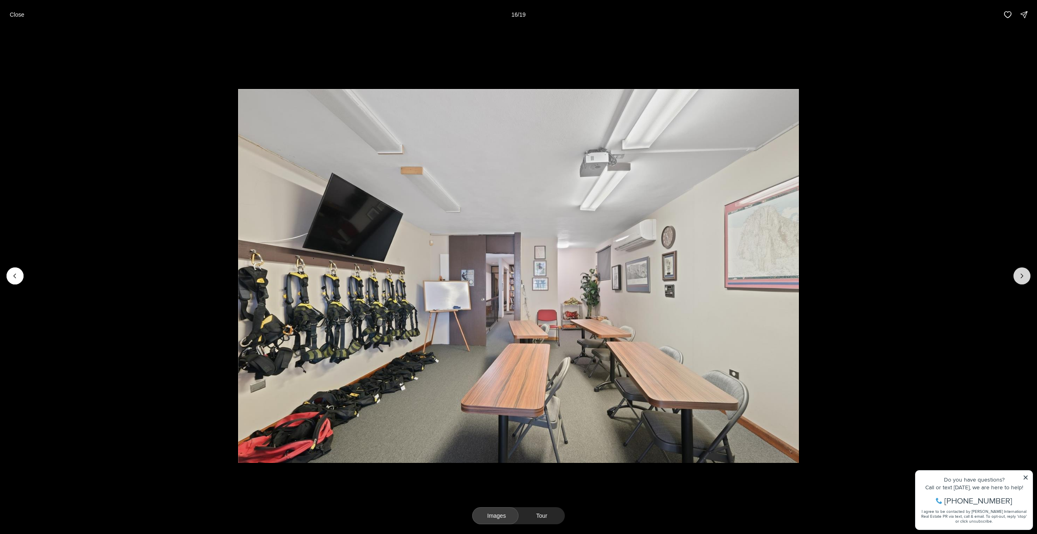
click at [1020, 276] on icon "Next slide" at bounding box center [1022, 276] width 8 height 8
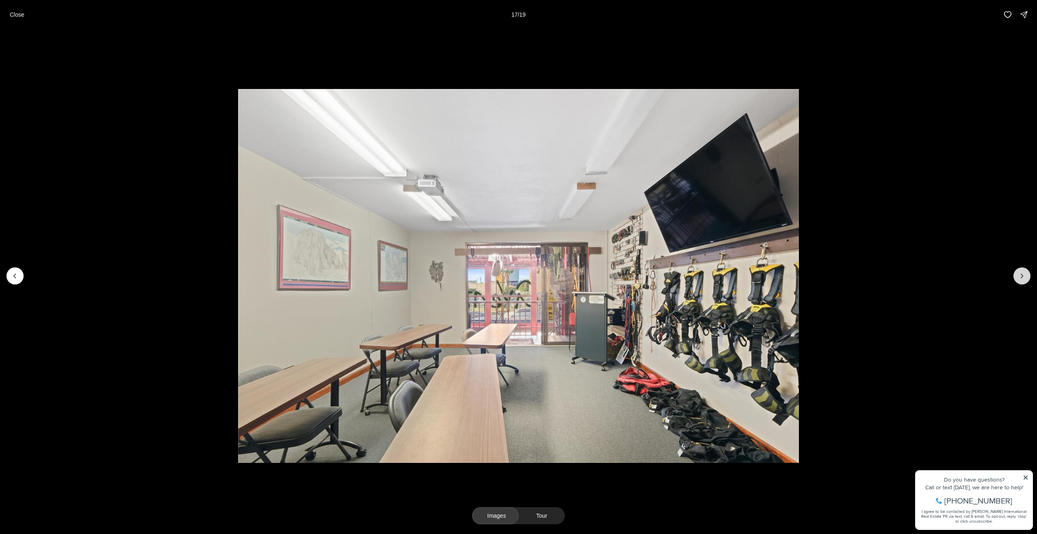
click at [1020, 276] on icon "Next slide" at bounding box center [1022, 276] width 8 height 8
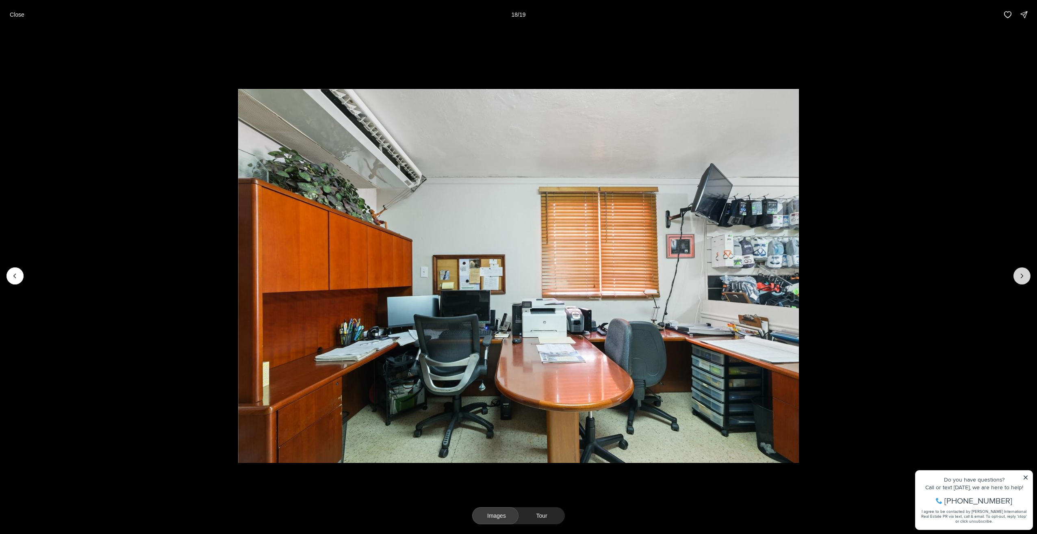
click at [1020, 276] on icon "Next slide" at bounding box center [1022, 276] width 8 height 8
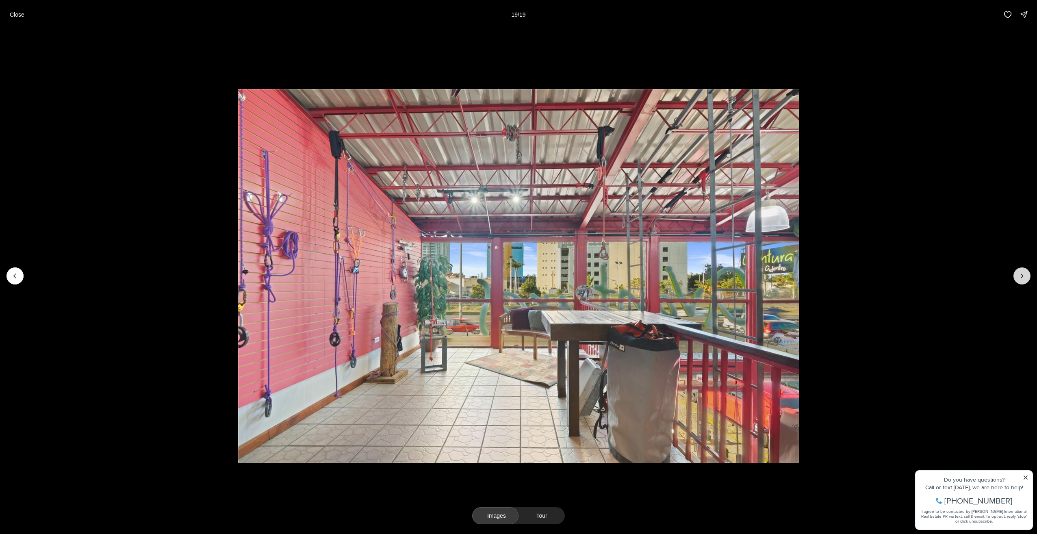
click at [1020, 276] on div at bounding box center [1022, 275] width 17 height 17
click at [13, 17] on p "Close" at bounding box center [17, 14] width 15 height 7
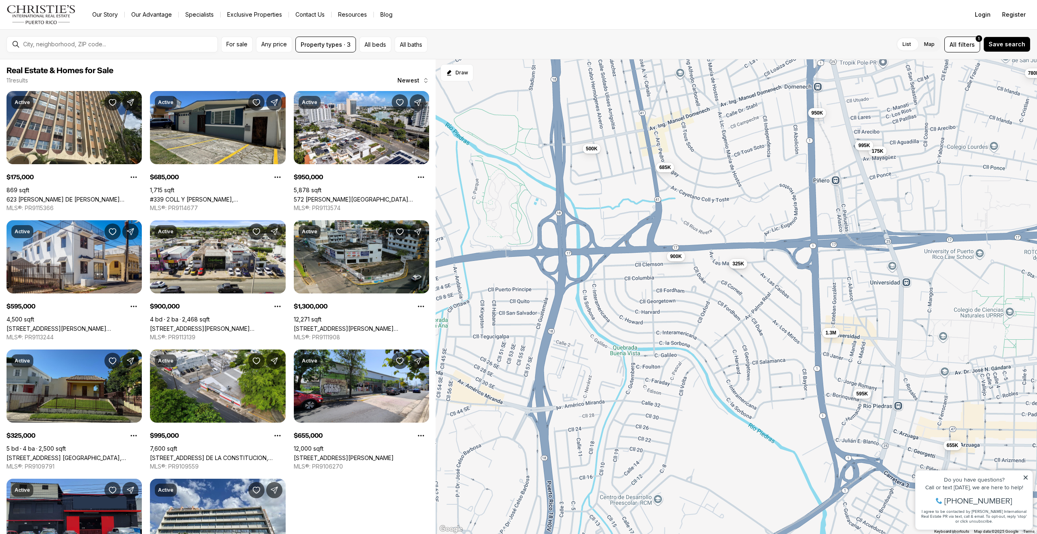
click at [738, 263] on span "325K" at bounding box center [738, 263] width 12 height 7
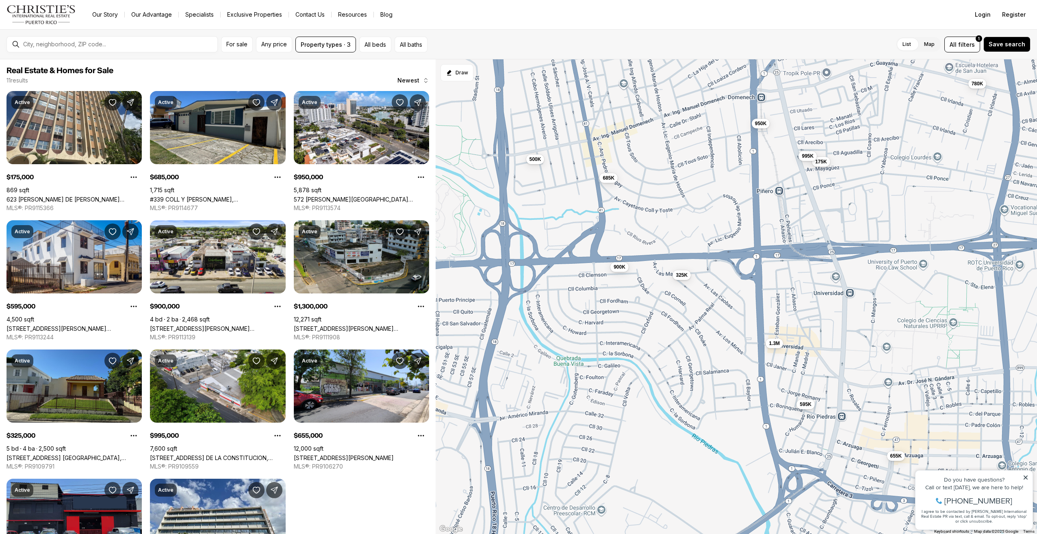
drag, startPoint x: 784, startPoint y: 318, endPoint x: 727, endPoint y: 329, distance: 57.5
click at [727, 329] on div "175K 685K 950K 595K 900K 1.3M 325K 995K 655K 780K 500K" at bounding box center [737, 296] width 602 height 475
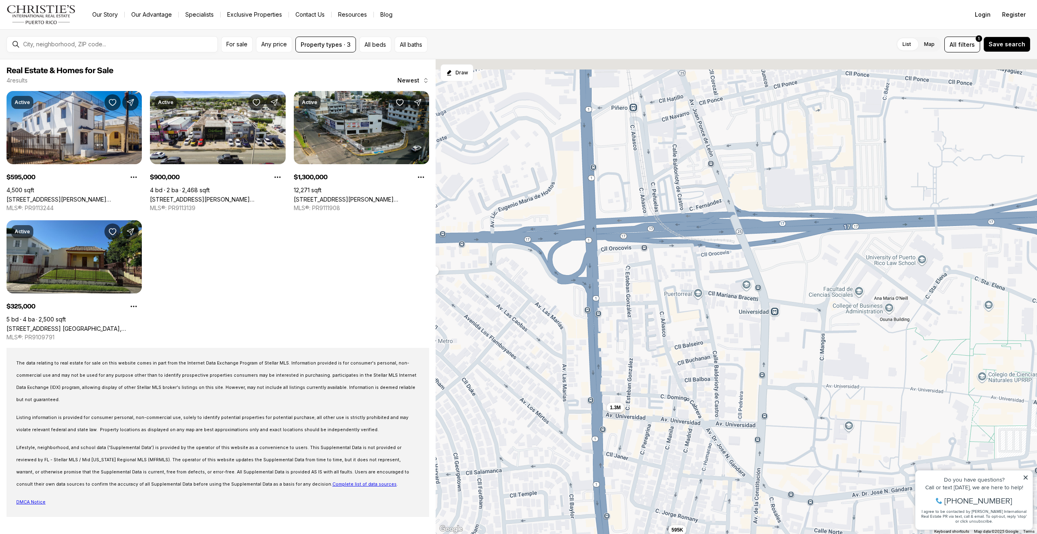
drag, startPoint x: 908, startPoint y: 306, endPoint x: 704, endPoint y: 317, distance: 203.9
click at [699, 321] on div "595K 900K 1.3M 325K" at bounding box center [737, 296] width 602 height 475
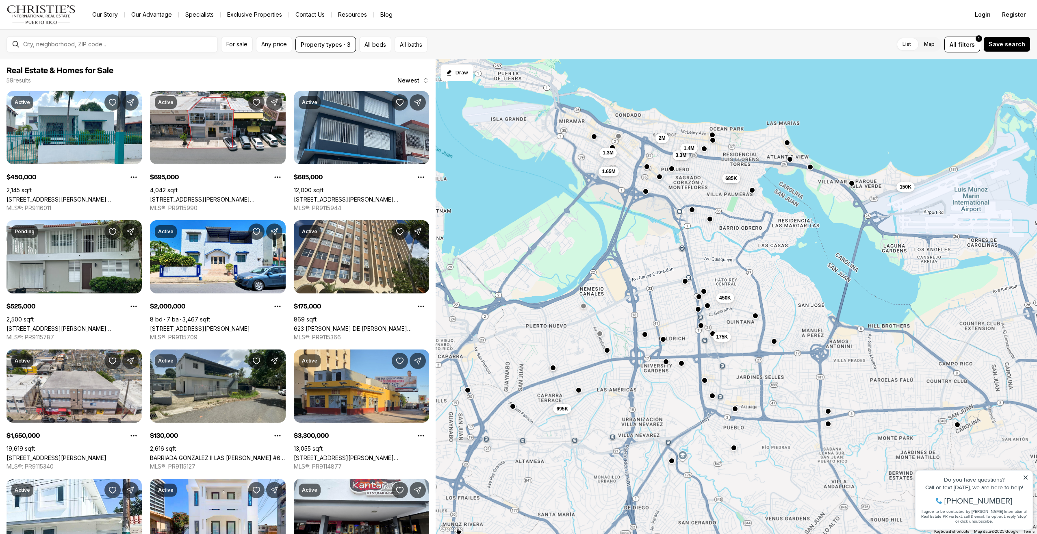
drag, startPoint x: 745, startPoint y: 223, endPoint x: 745, endPoint y: 294, distance: 71.1
click at [745, 294] on div "450K 175K 695K 685K 525K 2M 1.65M 130K 3.3M 1.3M 1.4M 150K" at bounding box center [737, 296] width 602 height 475
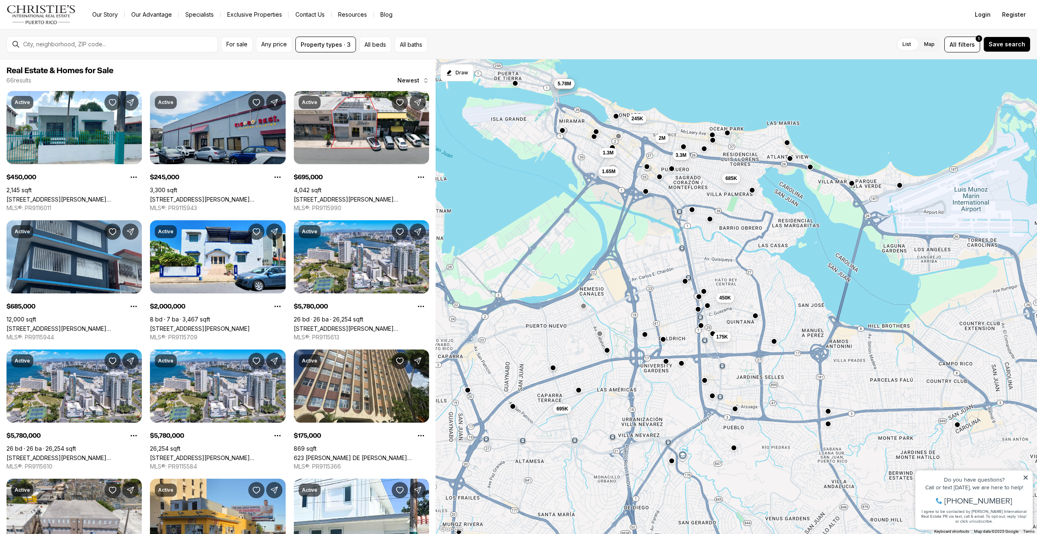
click at [791, 158] on button "button" at bounding box center [790, 158] width 7 height 7
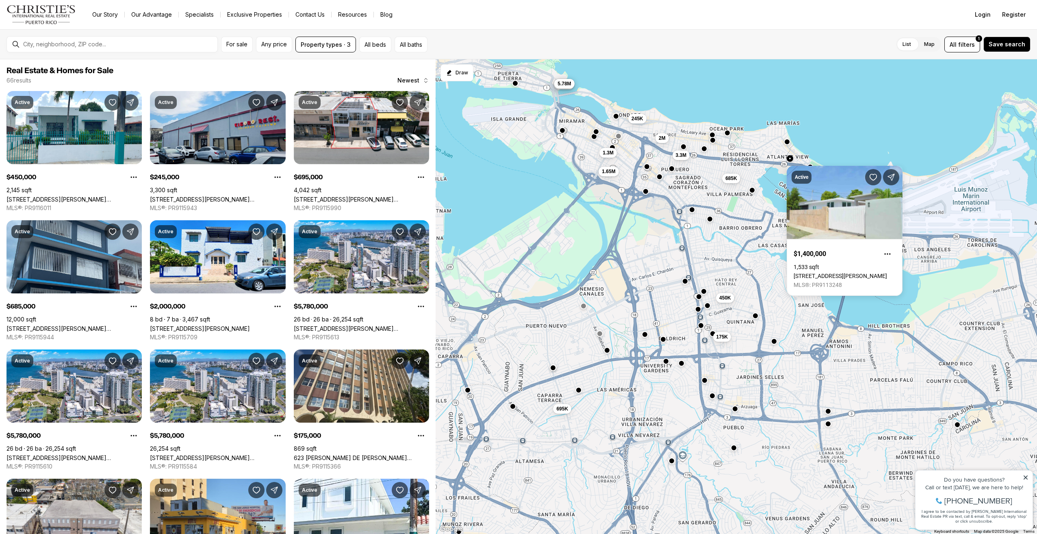
click at [787, 143] on button "button" at bounding box center [787, 142] width 7 height 7
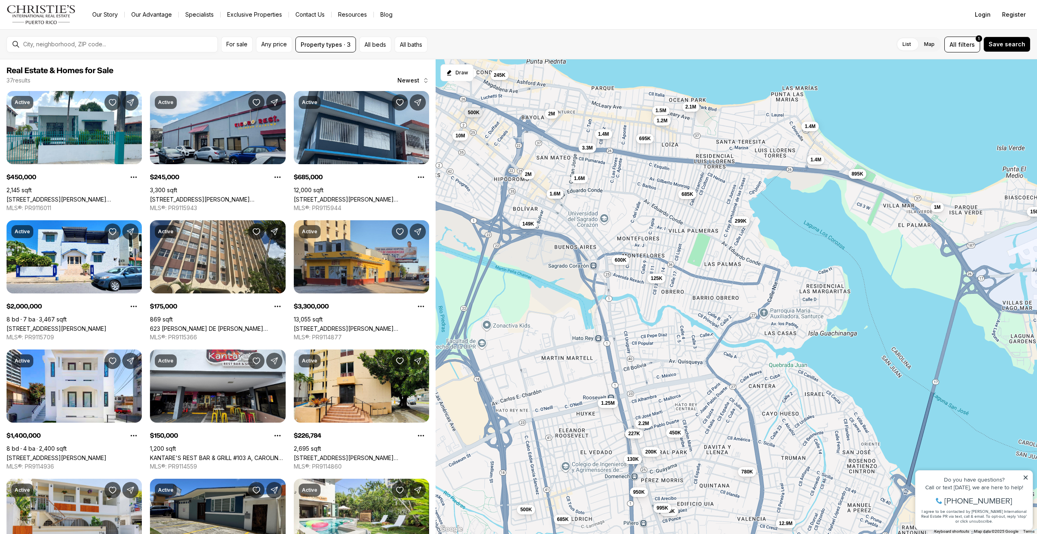
click at [862, 177] on span "895K" at bounding box center [858, 174] width 12 height 7
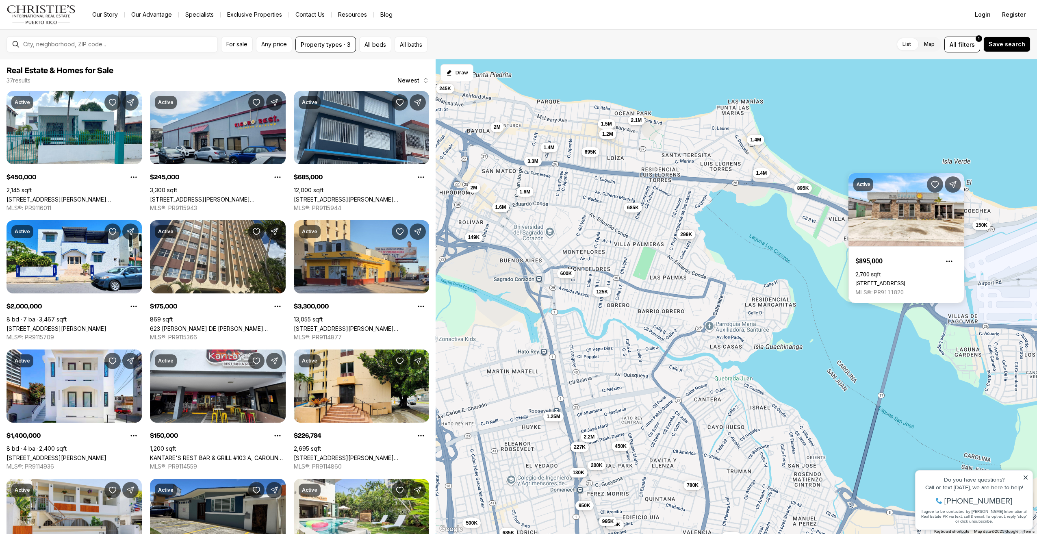
drag, startPoint x: 843, startPoint y: 194, endPoint x: 767, endPoint y: 219, distance: 80.7
click at [767, 220] on div "450K 175K 227K 685K 950K 2.2M 130K 200K 995K 1.25M 780K 500K 12.9M 685K 2M 3.3M…" at bounding box center [737, 296] width 602 height 475
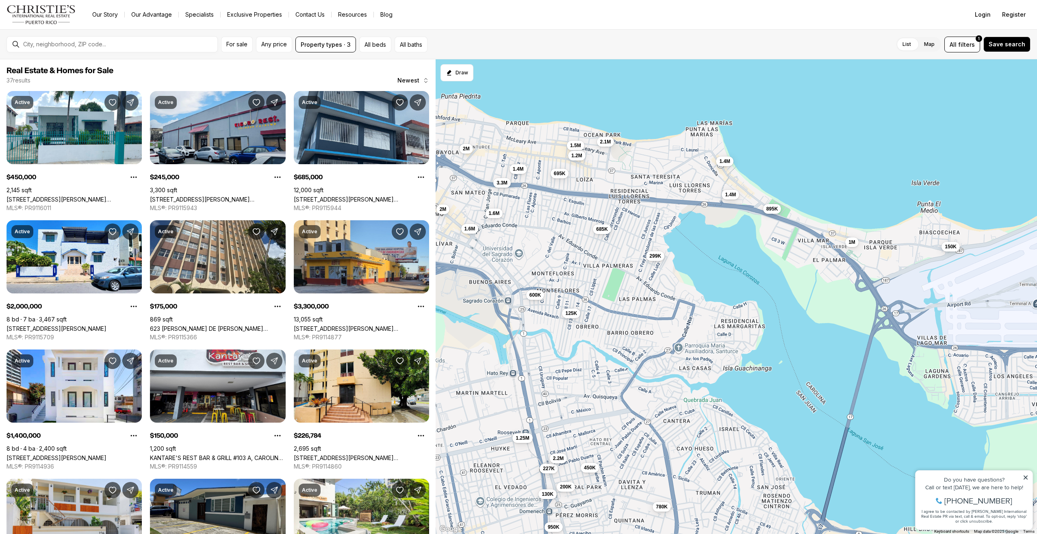
click at [777, 205] on button "895K" at bounding box center [772, 209] width 18 height 10
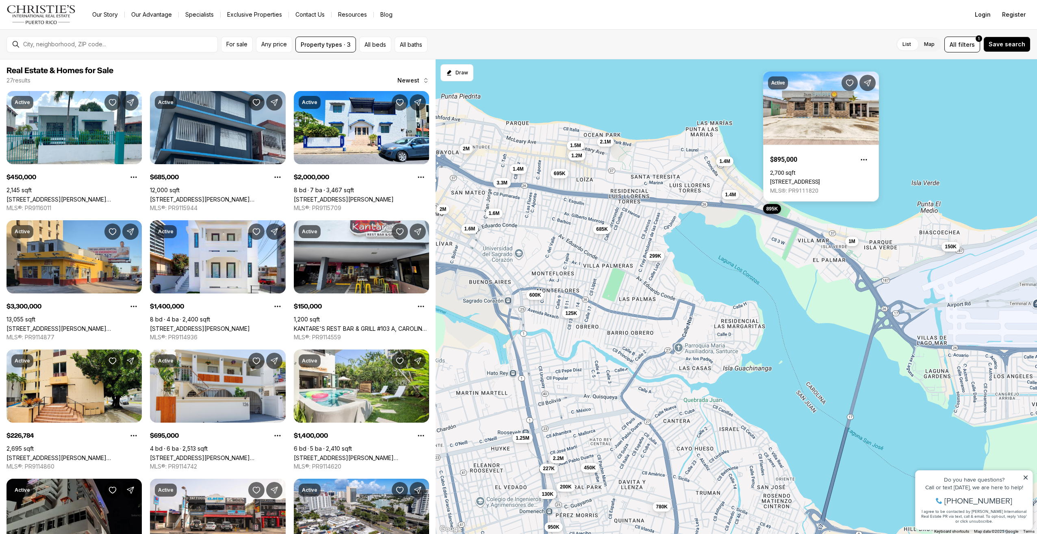
click at [855, 246] on button "1M" at bounding box center [851, 242] width 13 height 10
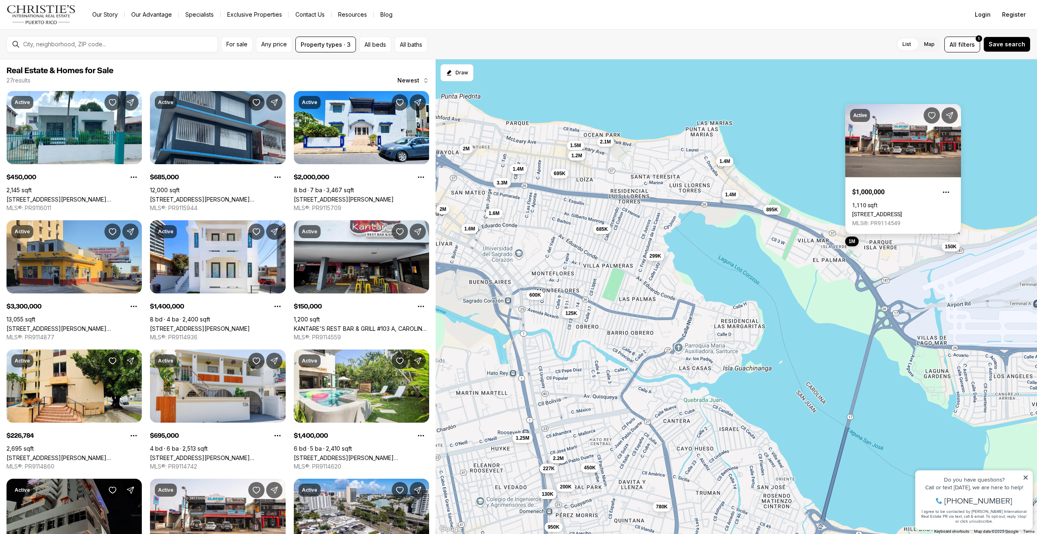
click at [880, 211] on link "5900 AVENIDA ISLA VERDE #5, PR, 00917" at bounding box center [877, 214] width 50 height 7
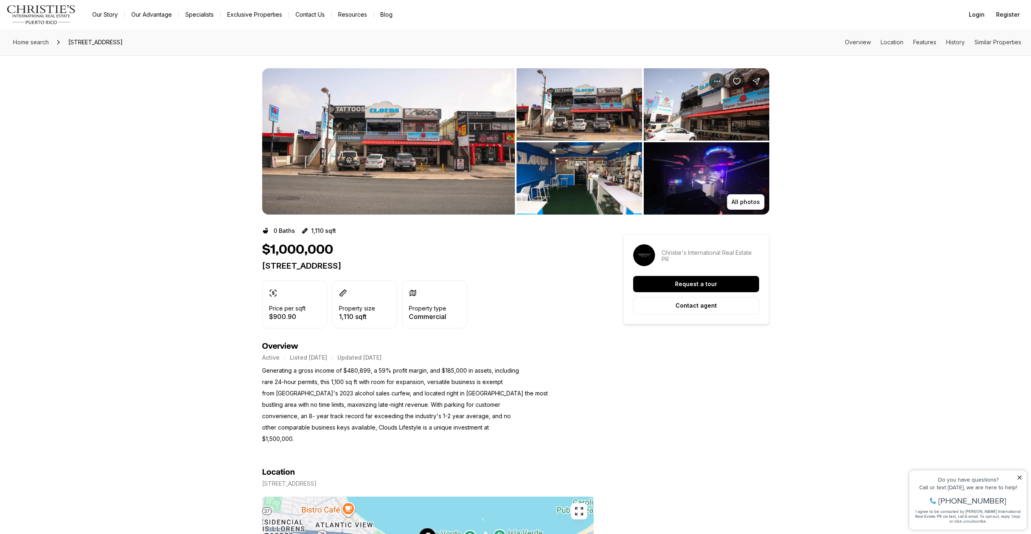
click at [419, 139] on img "View image gallery" at bounding box center [388, 141] width 253 height 146
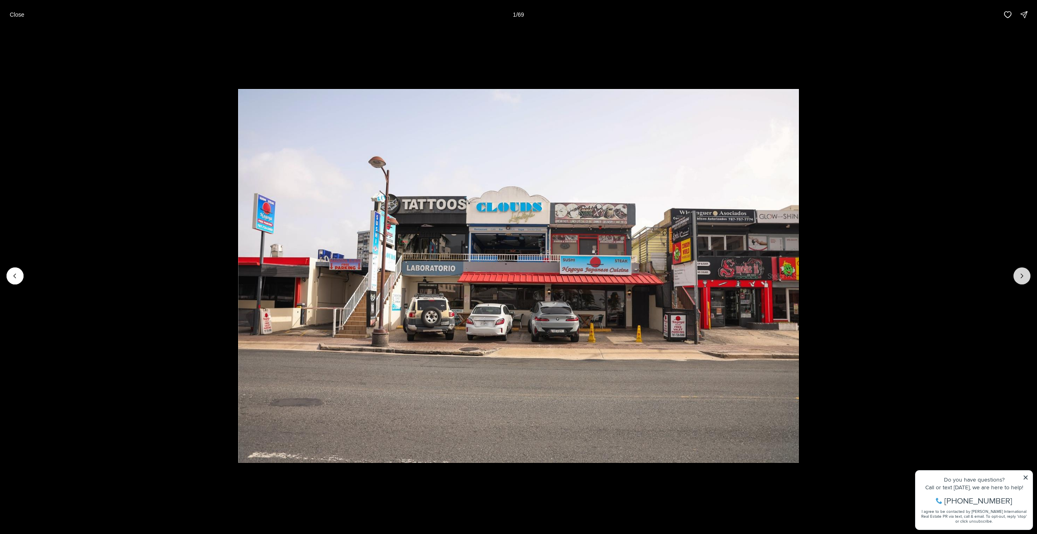
click at [1019, 275] on icon "Next slide" at bounding box center [1022, 276] width 8 height 8
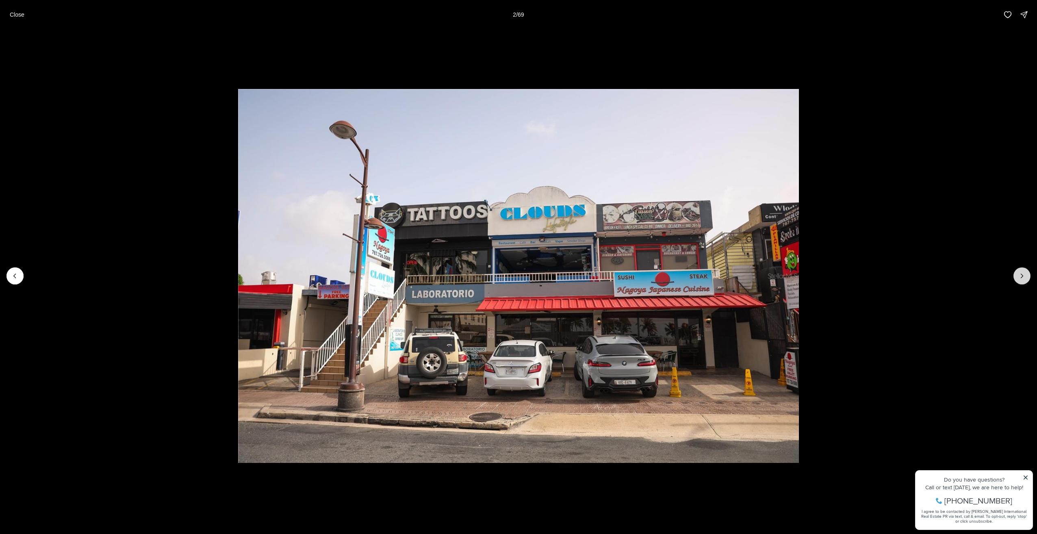
click at [1019, 275] on icon "Next slide" at bounding box center [1022, 276] width 8 height 8
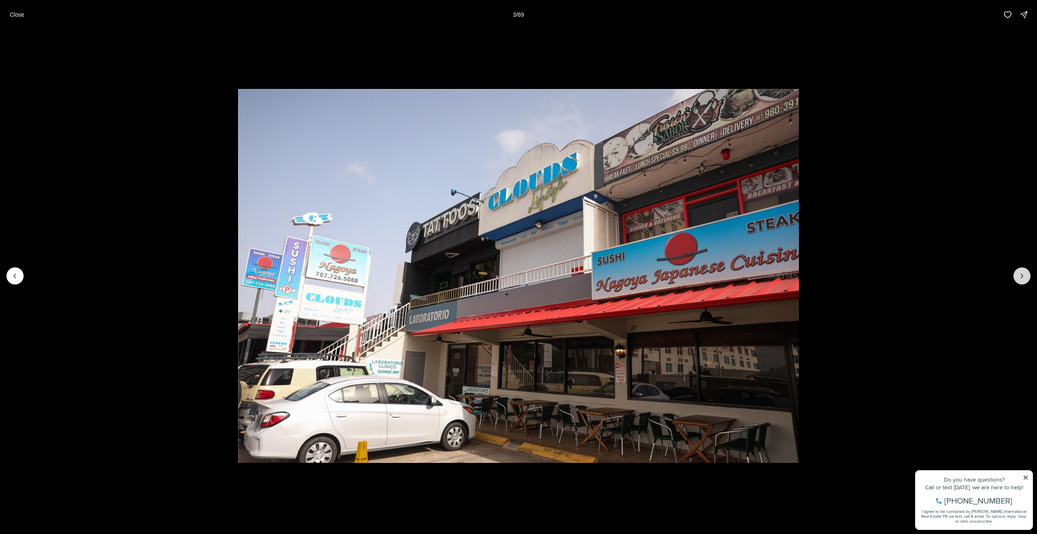
click at [1019, 275] on icon "Next slide" at bounding box center [1022, 276] width 8 height 8
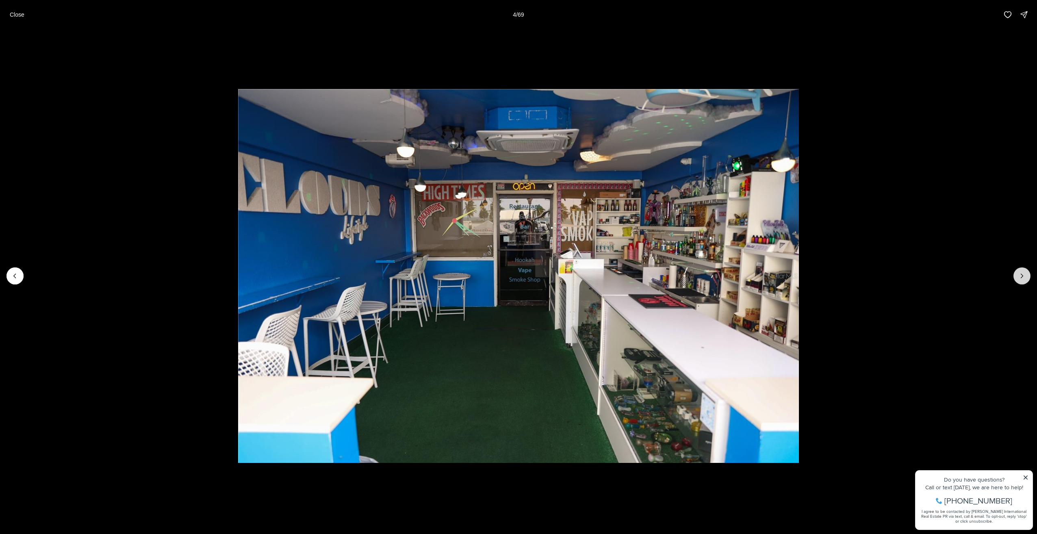
click at [1019, 275] on icon "Next slide" at bounding box center [1022, 276] width 8 height 8
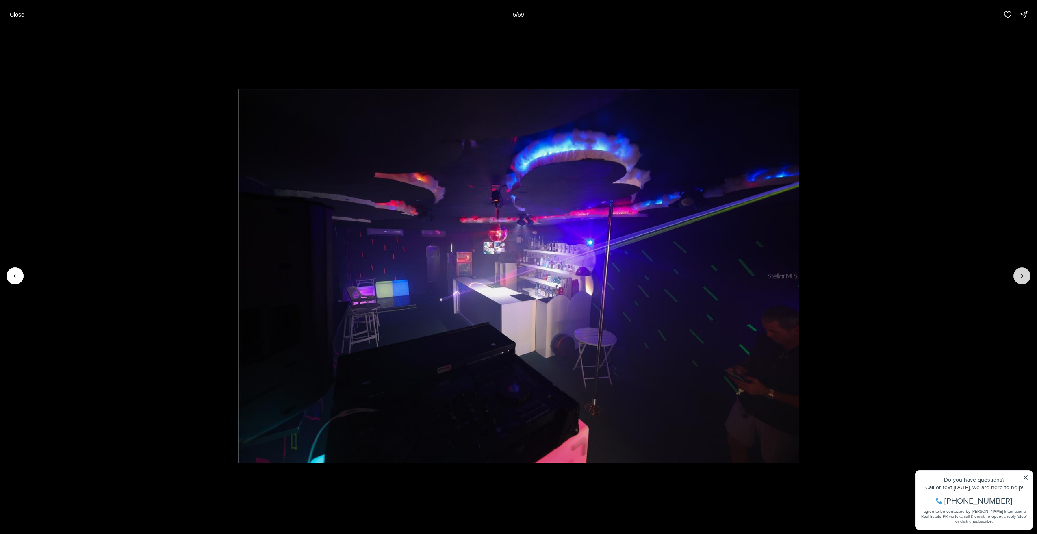
click at [1019, 275] on icon "Next slide" at bounding box center [1022, 276] width 8 height 8
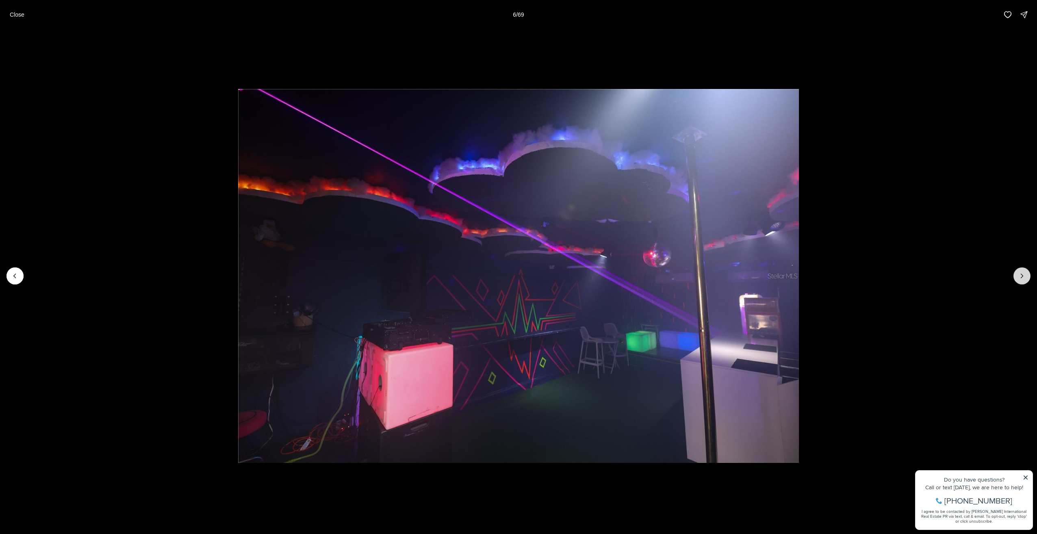
click at [1019, 275] on icon "Next slide" at bounding box center [1022, 276] width 8 height 8
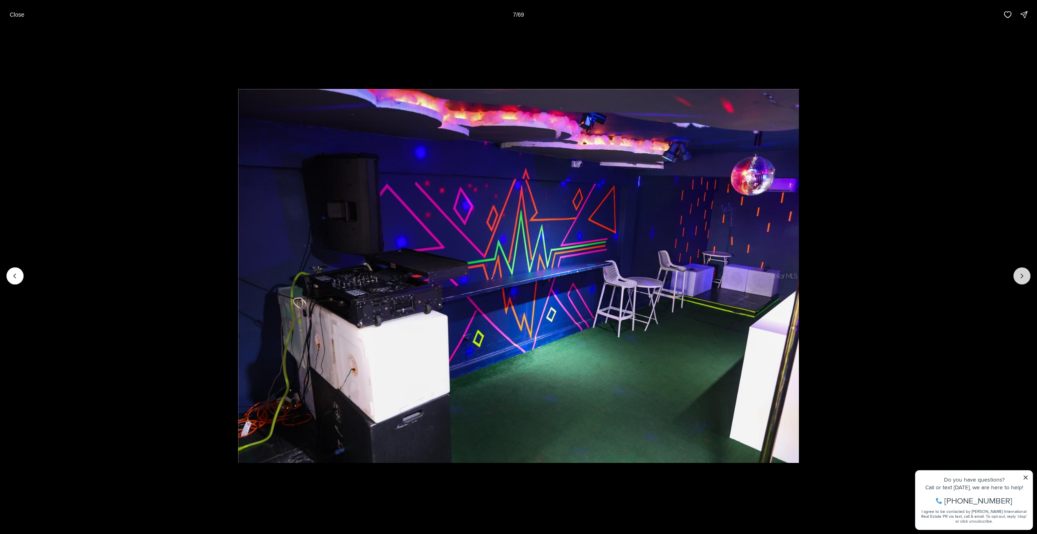
click at [1019, 275] on icon "Next slide" at bounding box center [1022, 276] width 8 height 8
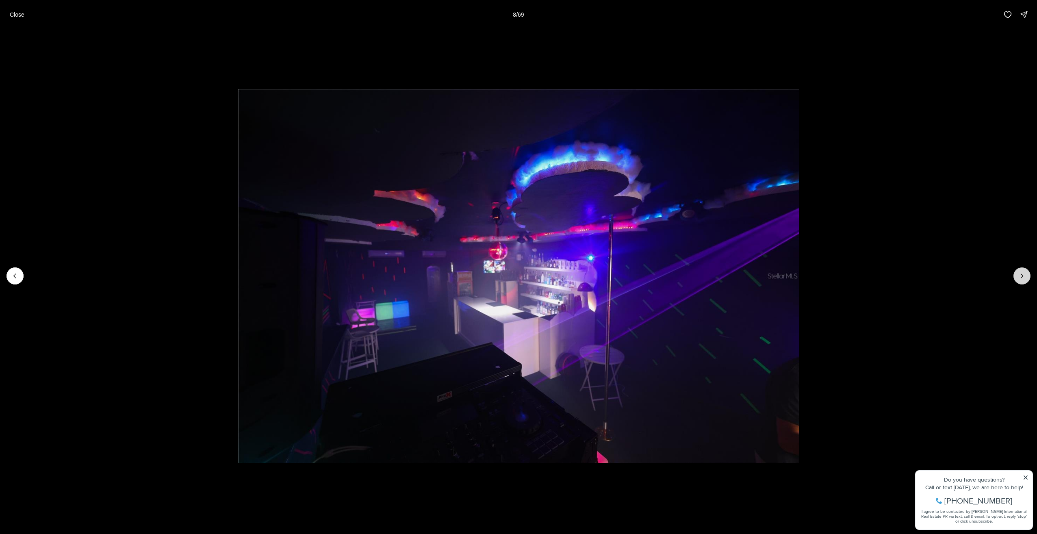
click at [1019, 275] on icon "Next slide" at bounding box center [1022, 276] width 8 height 8
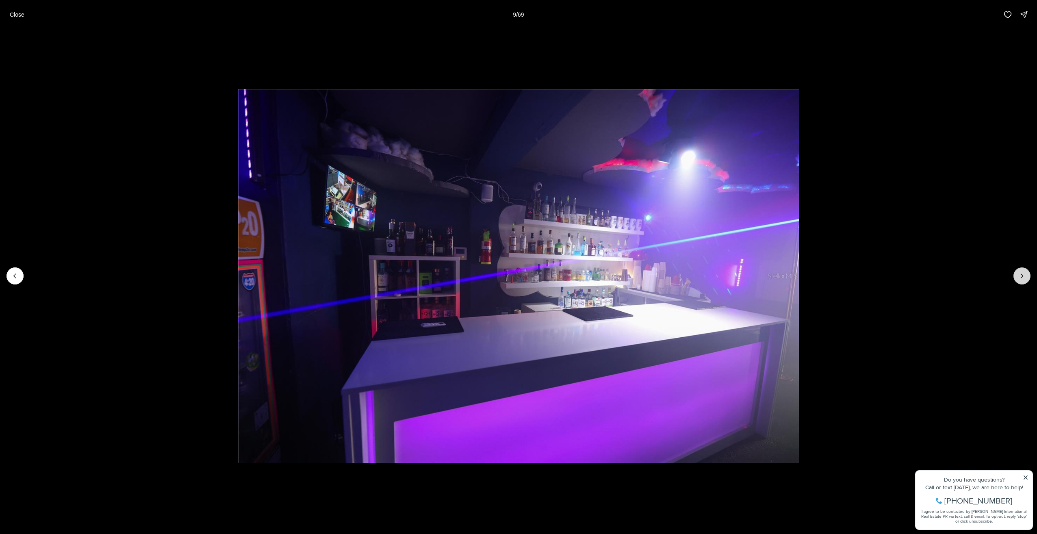
click at [1019, 275] on icon "Next slide" at bounding box center [1022, 276] width 8 height 8
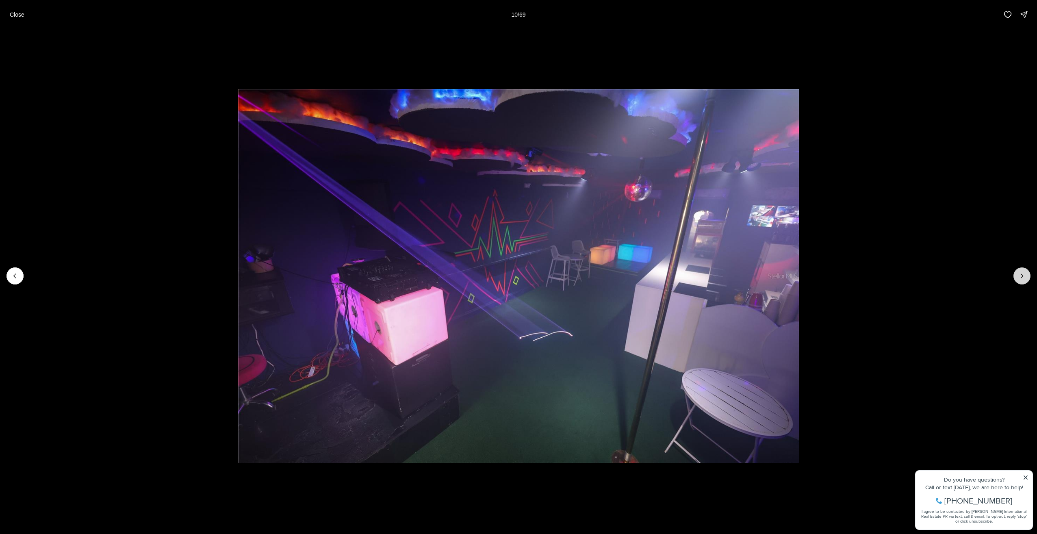
click at [1019, 275] on icon "Next slide" at bounding box center [1022, 276] width 8 height 8
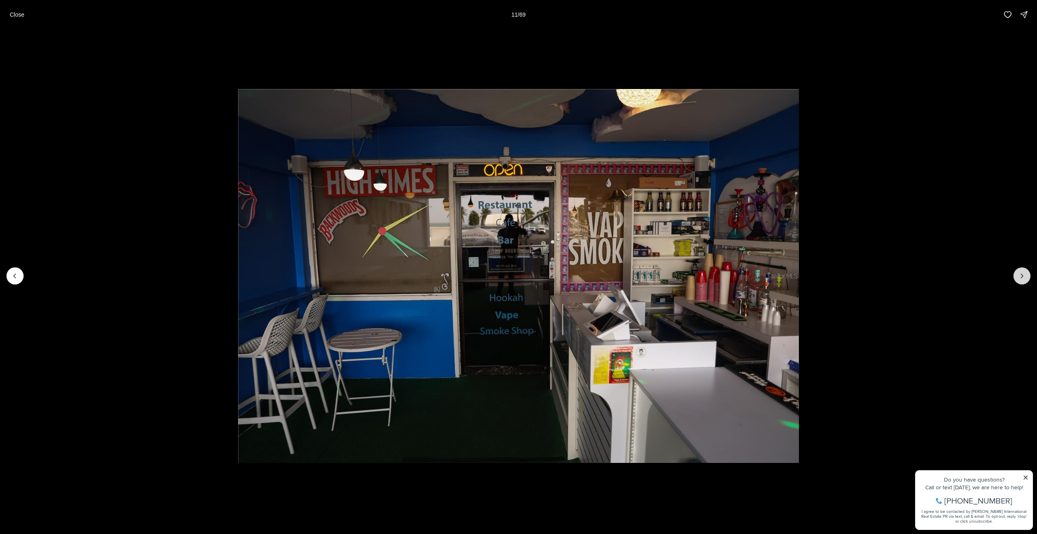
click at [1019, 275] on icon "Next slide" at bounding box center [1022, 276] width 8 height 8
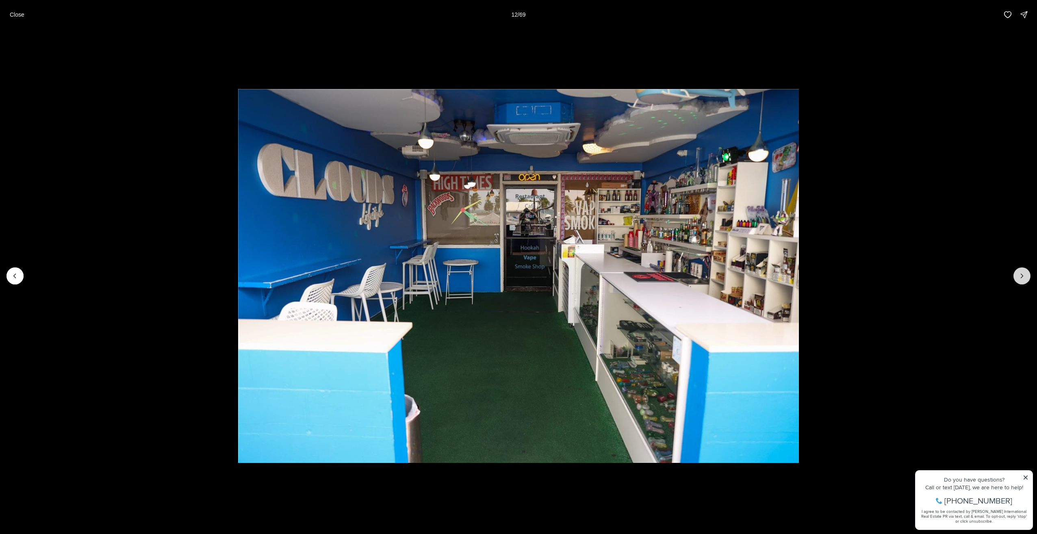
click at [1019, 275] on icon "Next slide" at bounding box center [1022, 276] width 8 height 8
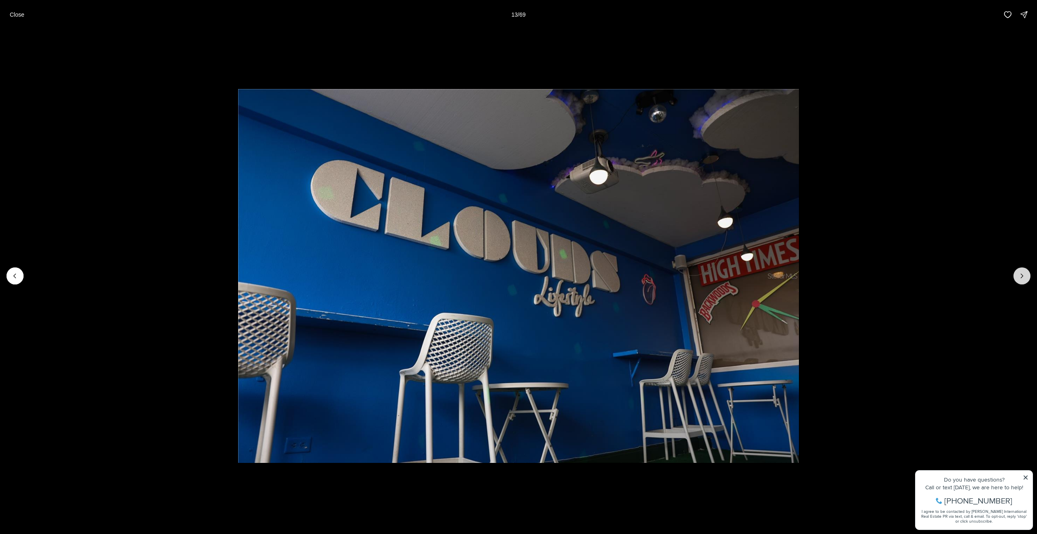
click at [1019, 275] on icon "Next slide" at bounding box center [1022, 276] width 8 height 8
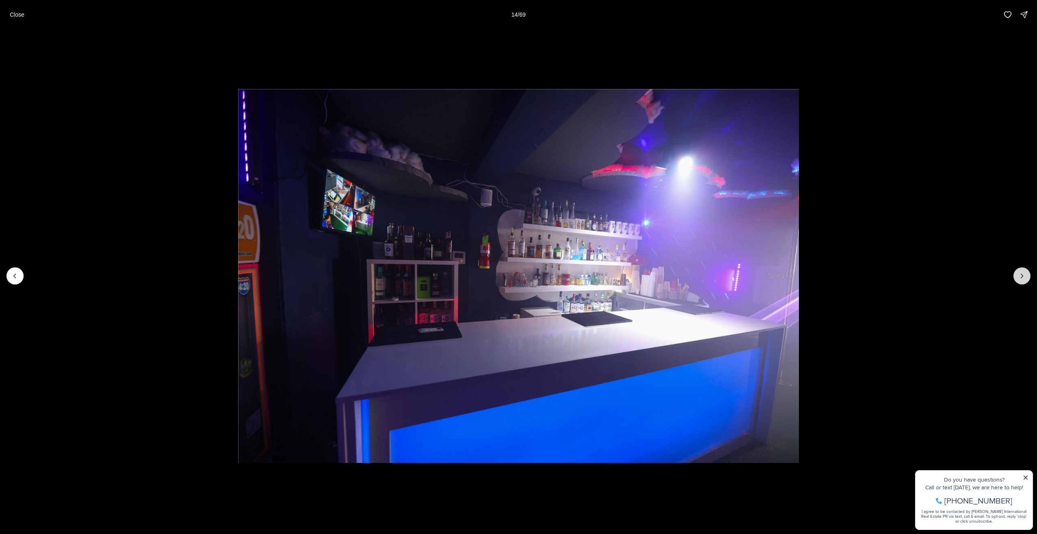
click at [1019, 275] on icon "Next slide" at bounding box center [1022, 276] width 8 height 8
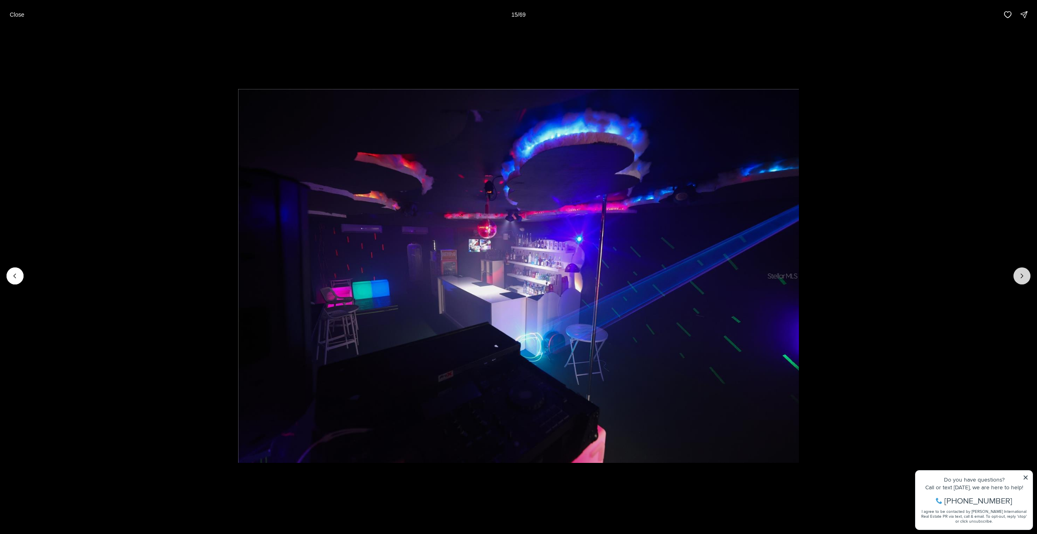
click at [1019, 275] on icon "Next slide" at bounding box center [1022, 276] width 8 height 8
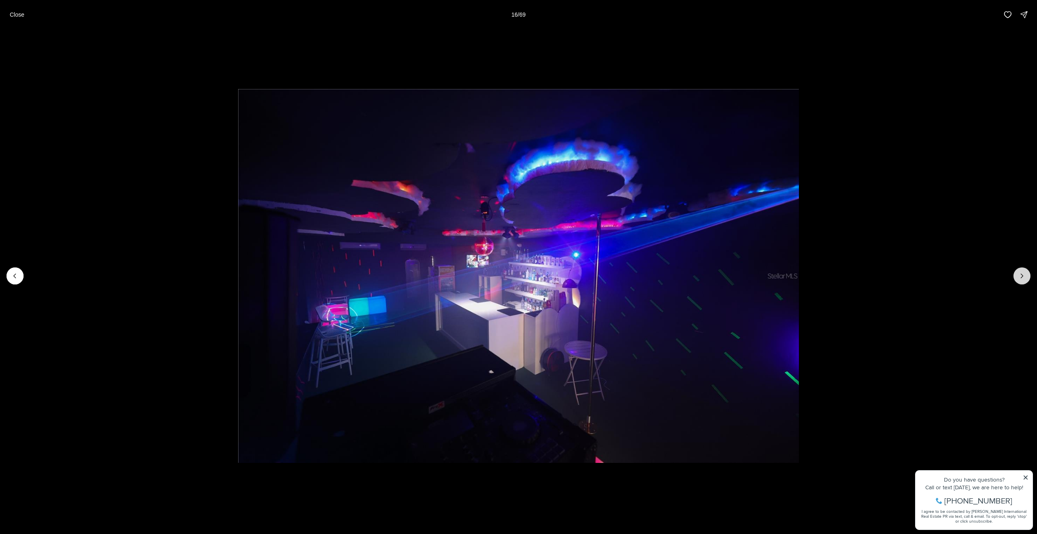
click at [1019, 275] on icon "Next slide" at bounding box center [1022, 276] width 8 height 8
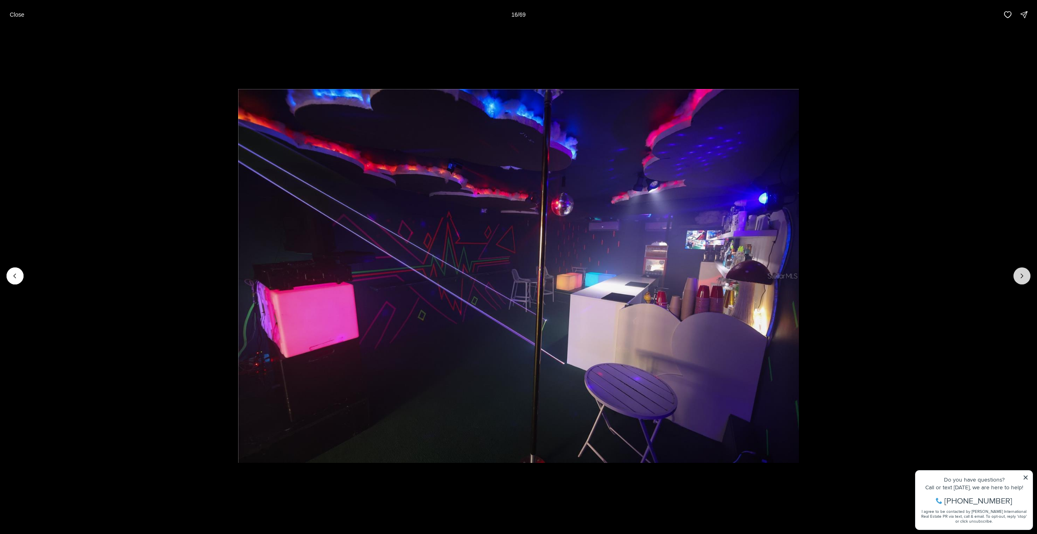
click at [1019, 275] on icon "Next slide" at bounding box center [1022, 276] width 8 height 8
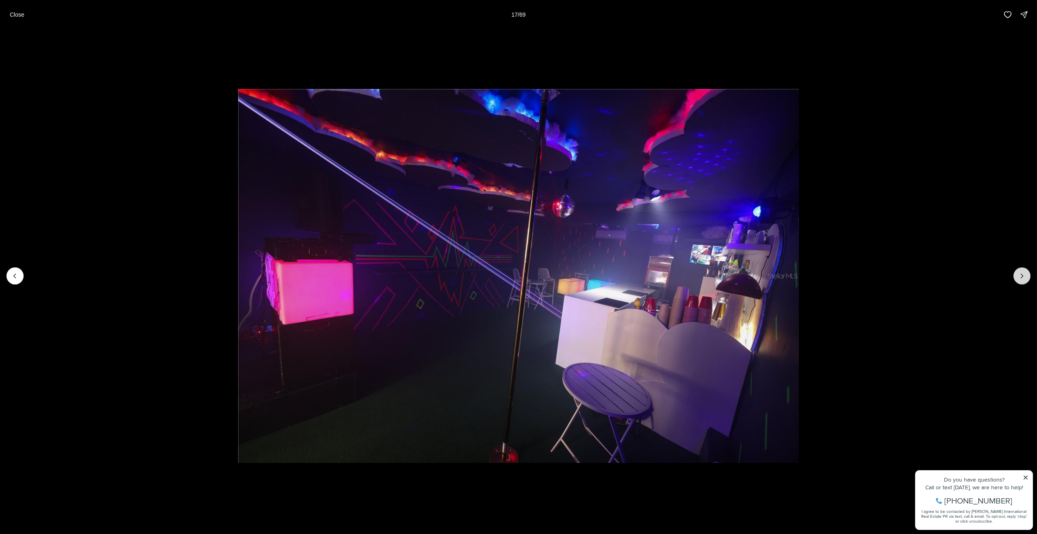
click at [1019, 275] on icon "Next slide" at bounding box center [1022, 276] width 8 height 8
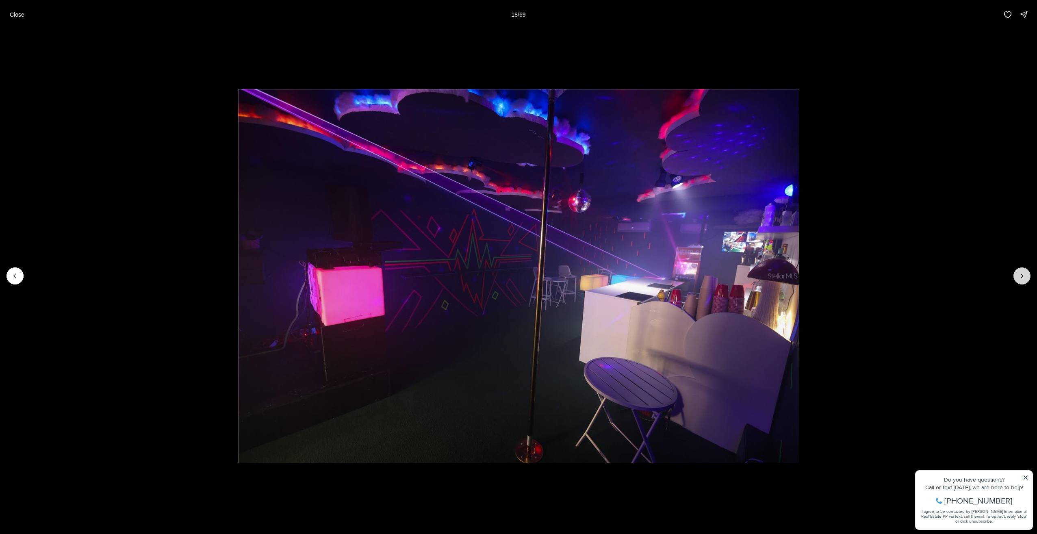
click at [1019, 275] on icon "Next slide" at bounding box center [1022, 276] width 8 height 8
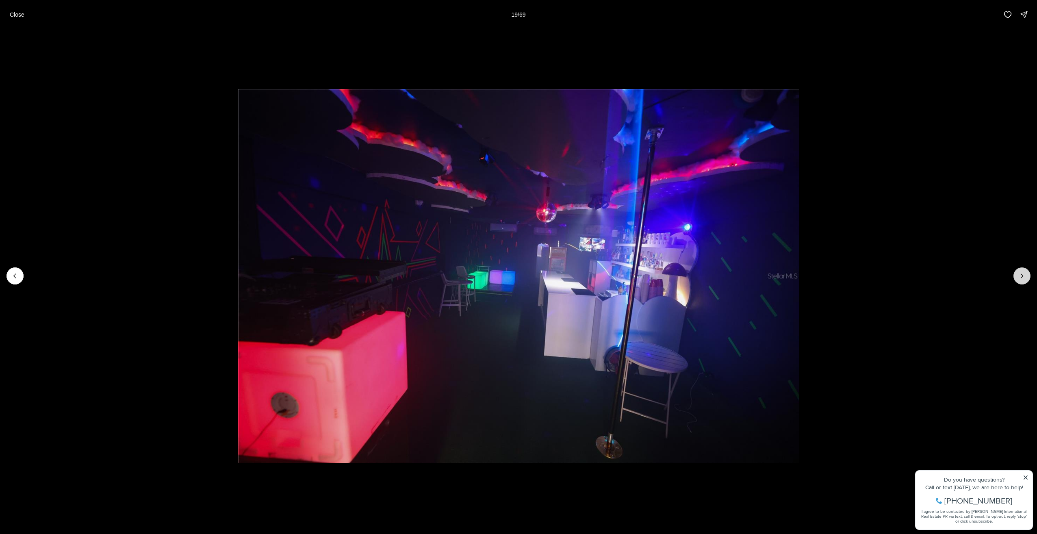
click at [1019, 275] on icon "Next slide" at bounding box center [1022, 276] width 8 height 8
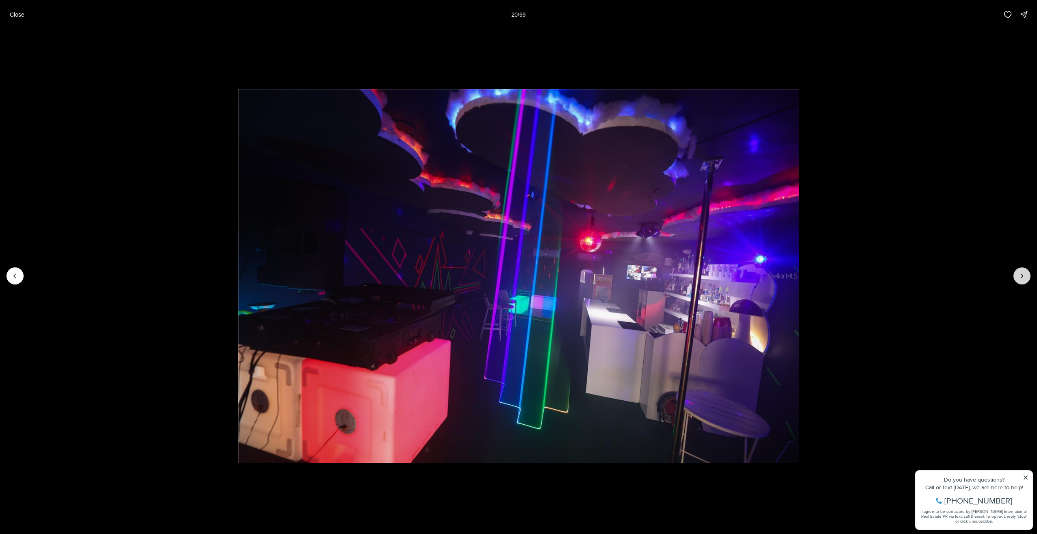
click at [1019, 275] on icon "Next slide" at bounding box center [1022, 276] width 8 height 8
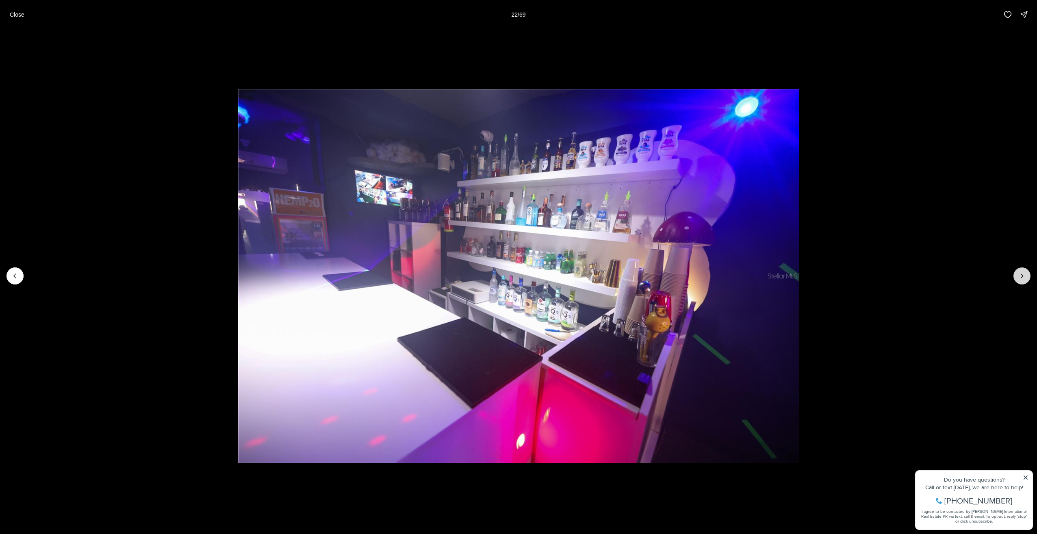
click at [1019, 275] on icon "Next slide" at bounding box center [1022, 276] width 8 height 8
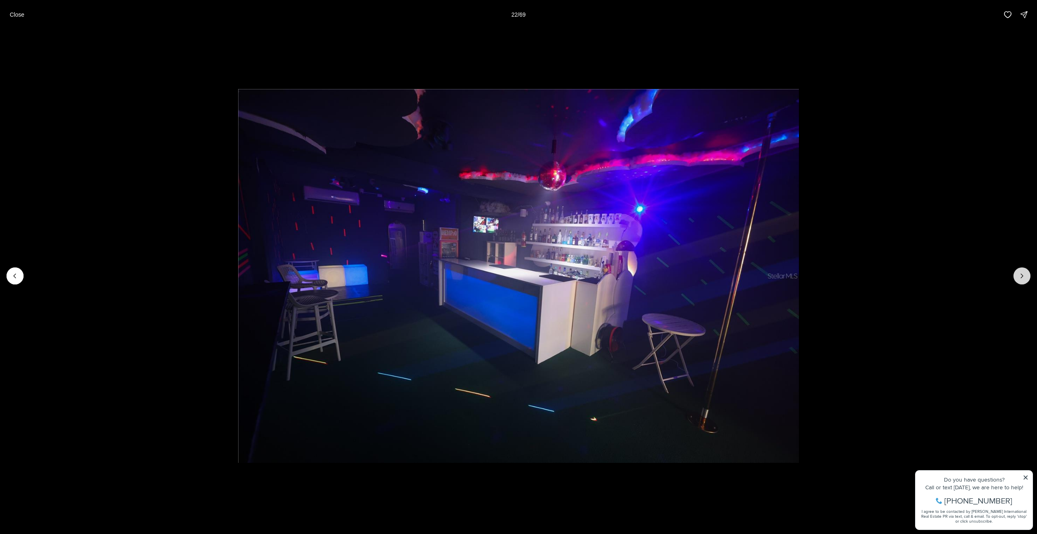
click at [1019, 275] on icon "Next slide" at bounding box center [1022, 276] width 8 height 8
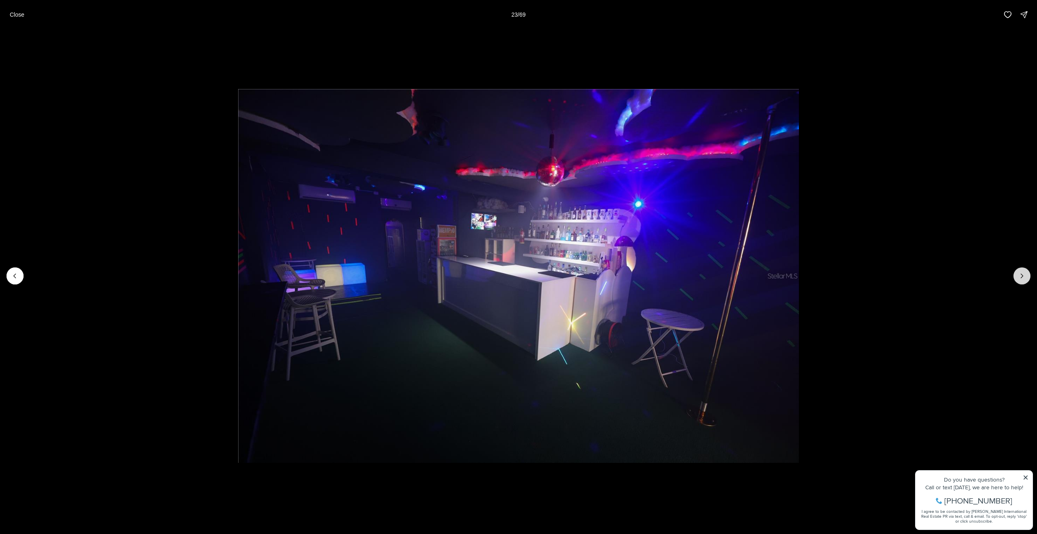
click at [1019, 275] on icon "Next slide" at bounding box center [1022, 276] width 8 height 8
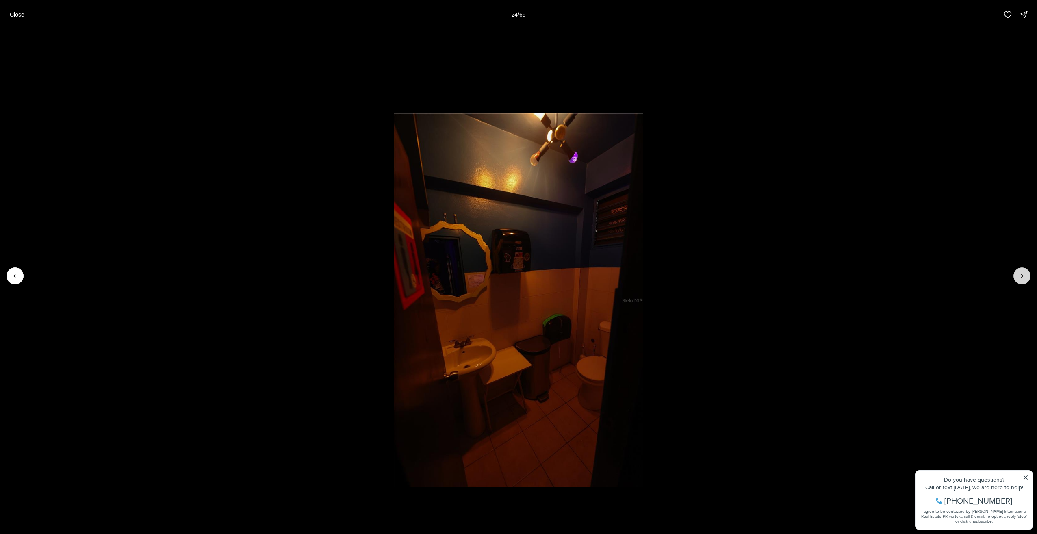
click at [1019, 275] on icon "Next slide" at bounding box center [1022, 276] width 8 height 8
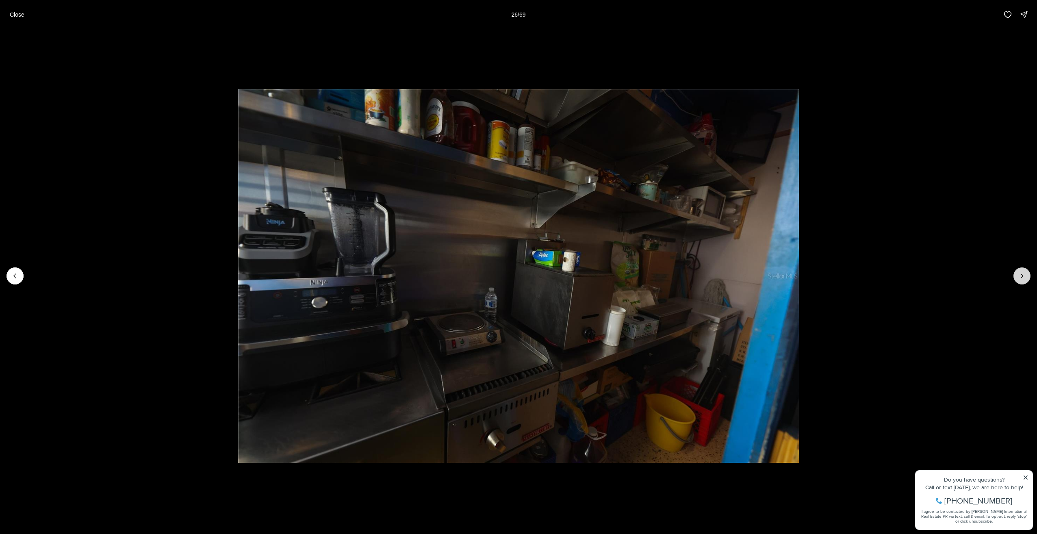
click at [1019, 275] on icon "Next slide" at bounding box center [1022, 276] width 8 height 8
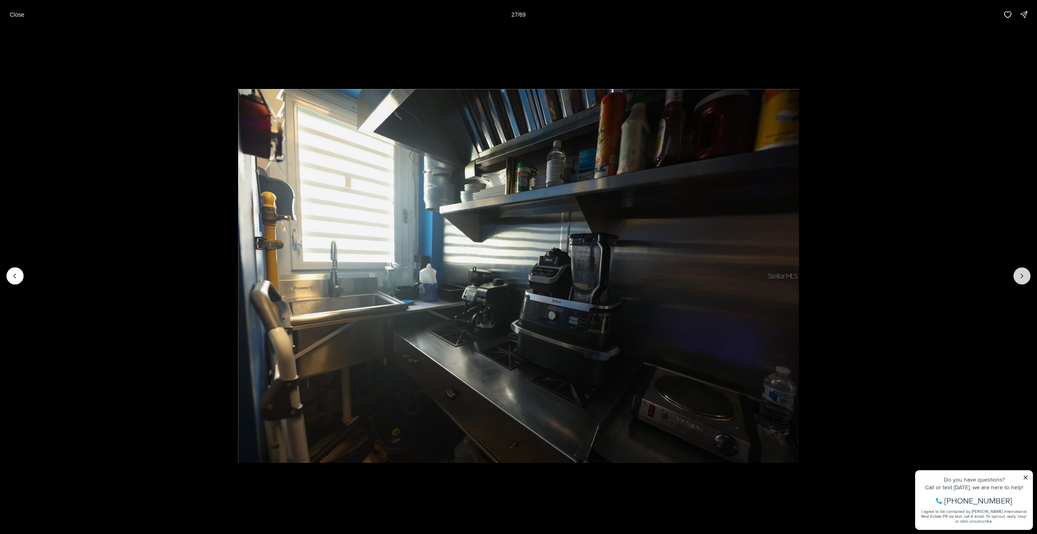
click at [1019, 275] on icon "Next slide" at bounding box center [1022, 276] width 8 height 8
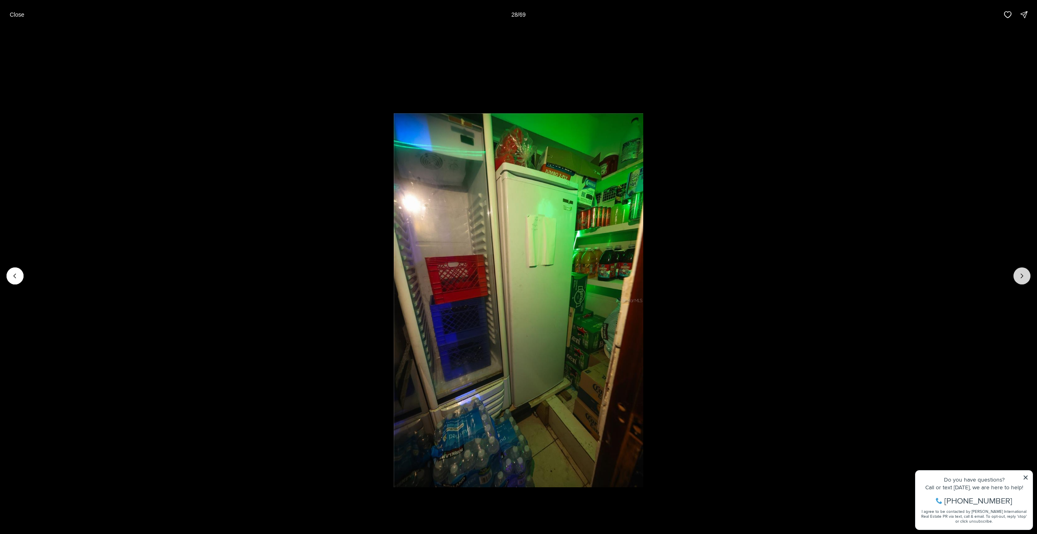
click at [1019, 275] on icon "Next slide" at bounding box center [1022, 276] width 8 height 8
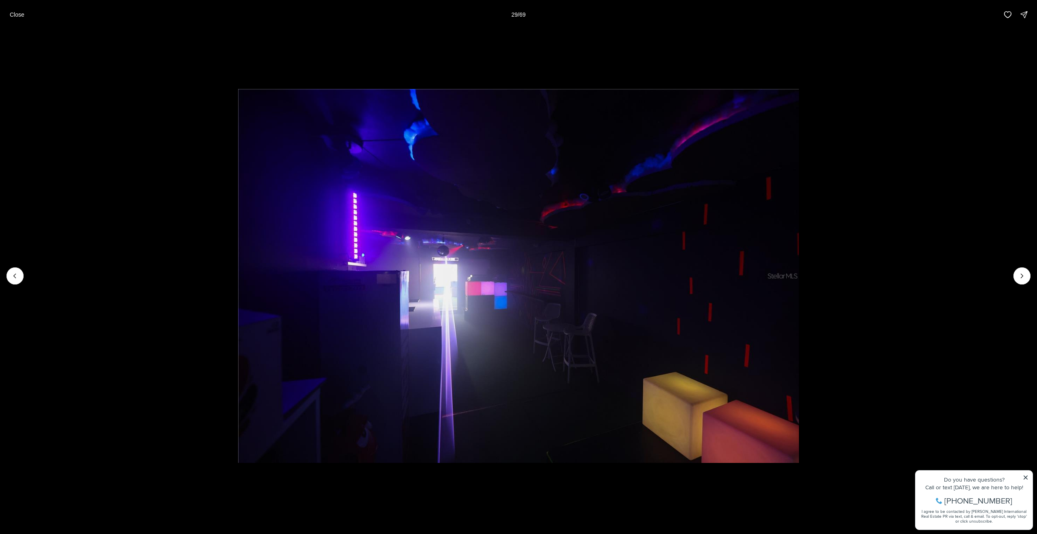
click at [1013, 277] on li "29 of 69" at bounding box center [518, 275] width 1037 height 493
click at [1019, 278] on icon "Next slide" at bounding box center [1022, 276] width 8 height 8
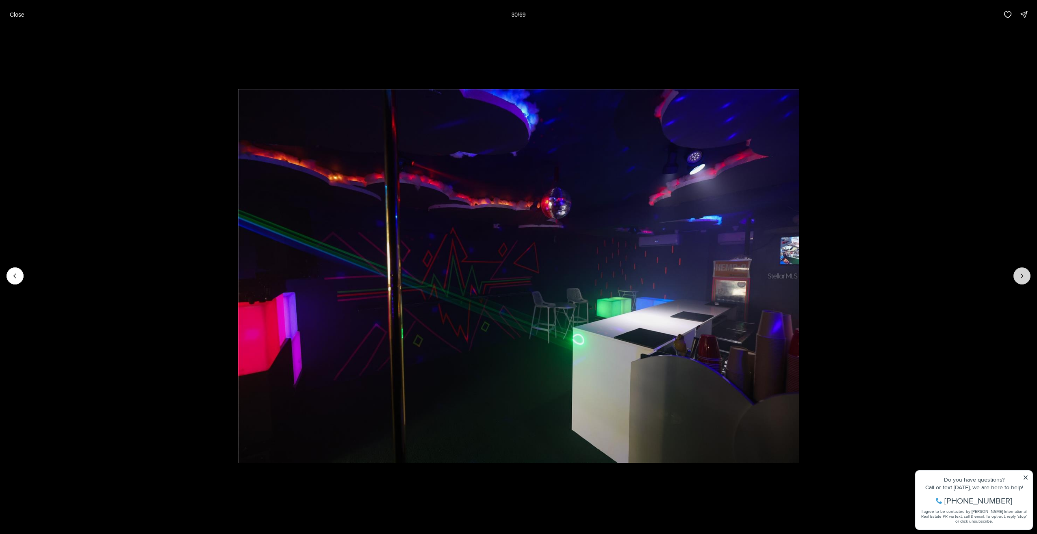
click at [1019, 278] on icon "Next slide" at bounding box center [1022, 276] width 8 height 8
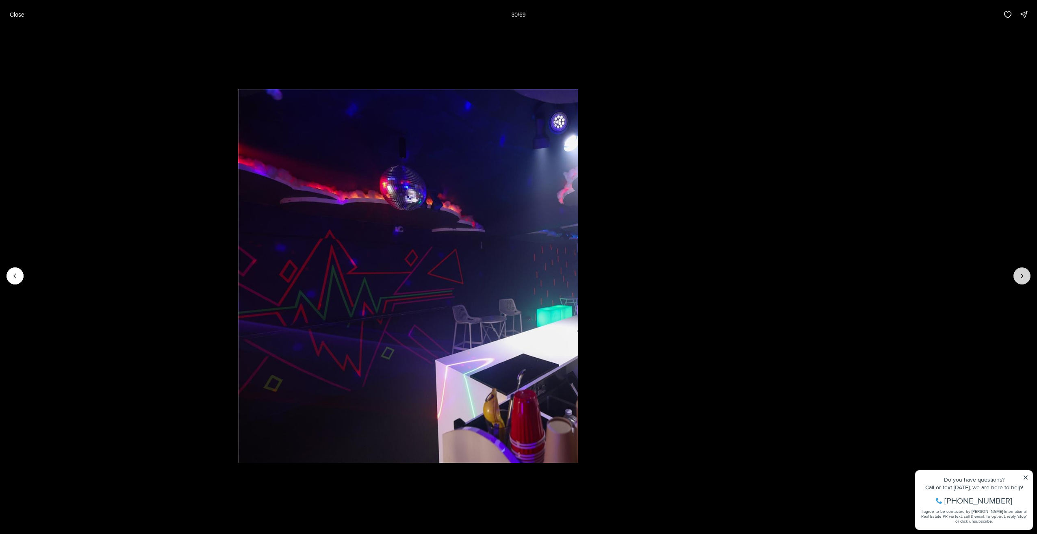
click at [1019, 278] on icon "Next slide" at bounding box center [1022, 276] width 8 height 8
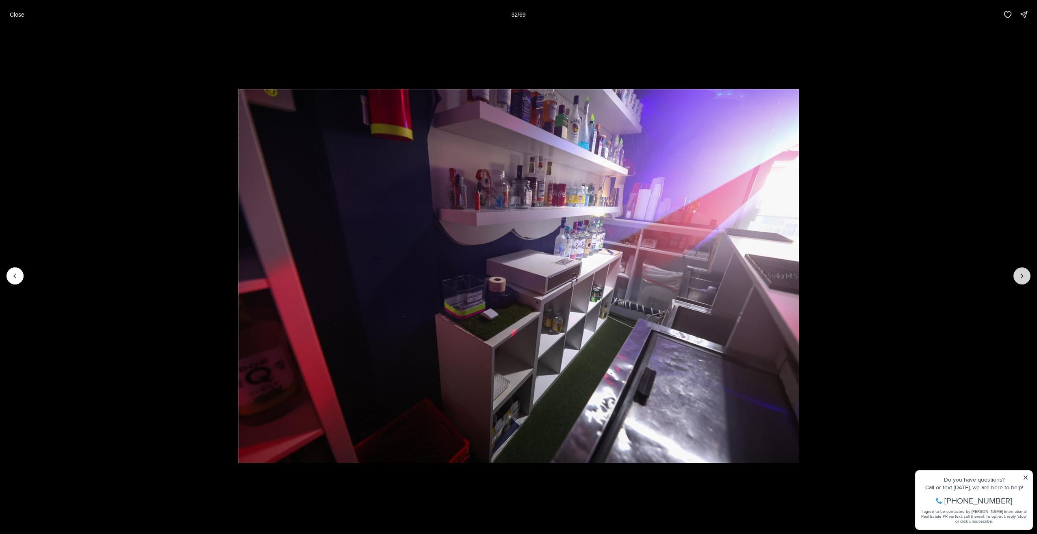
click at [1019, 278] on icon "Next slide" at bounding box center [1022, 276] width 8 height 8
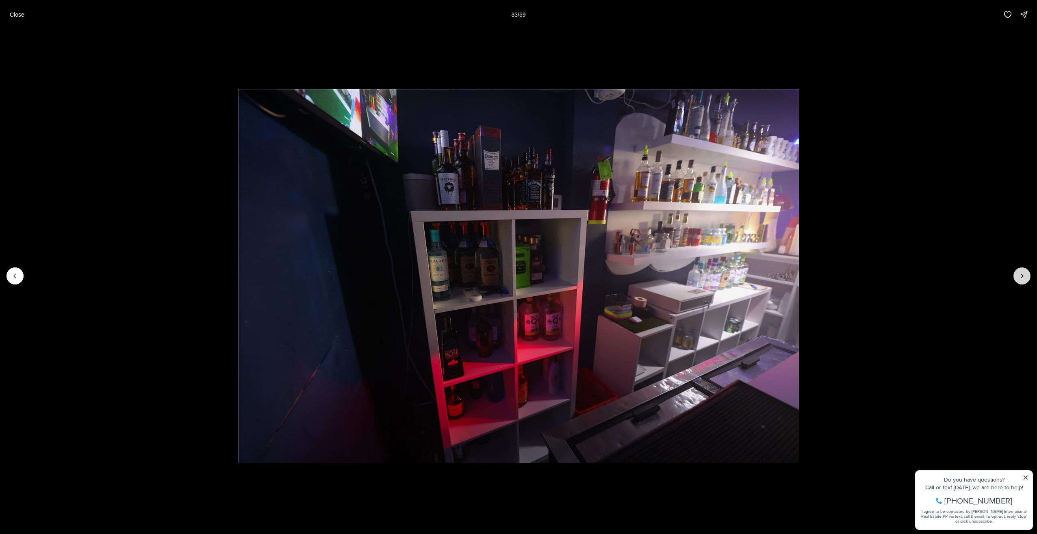
click at [1019, 278] on icon "Next slide" at bounding box center [1022, 276] width 8 height 8
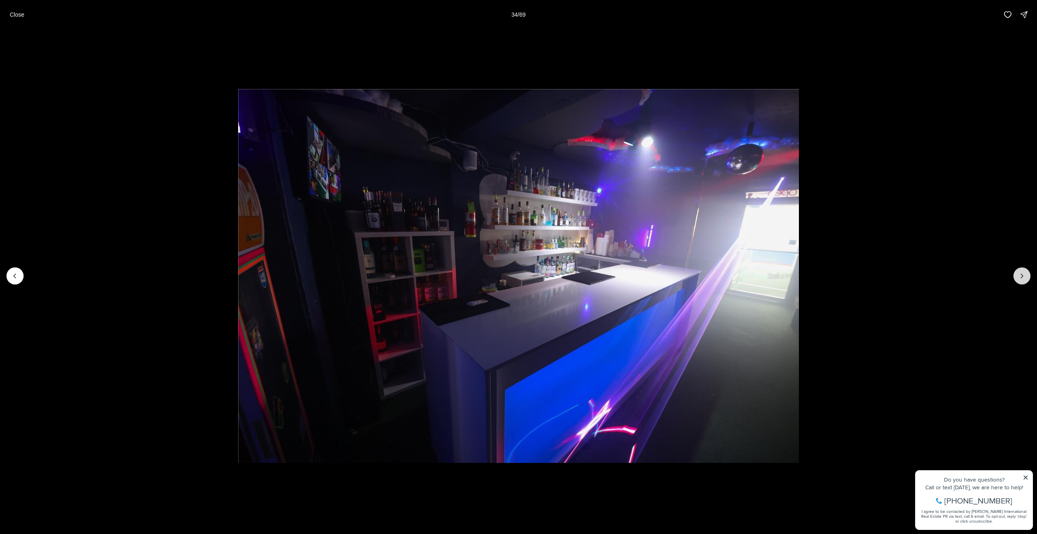
click at [1019, 278] on icon "Next slide" at bounding box center [1022, 276] width 8 height 8
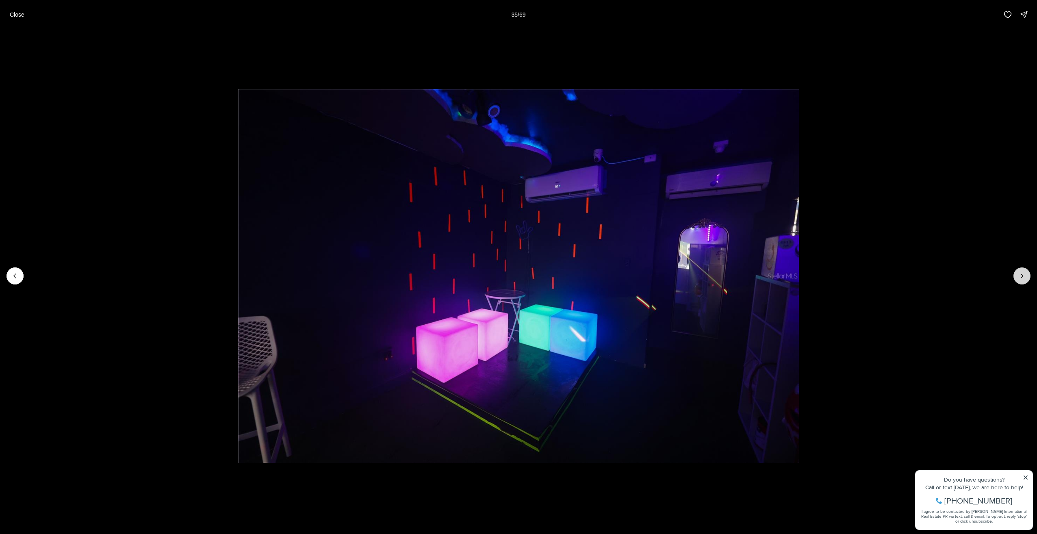
click at [1019, 278] on icon "Next slide" at bounding box center [1022, 276] width 8 height 8
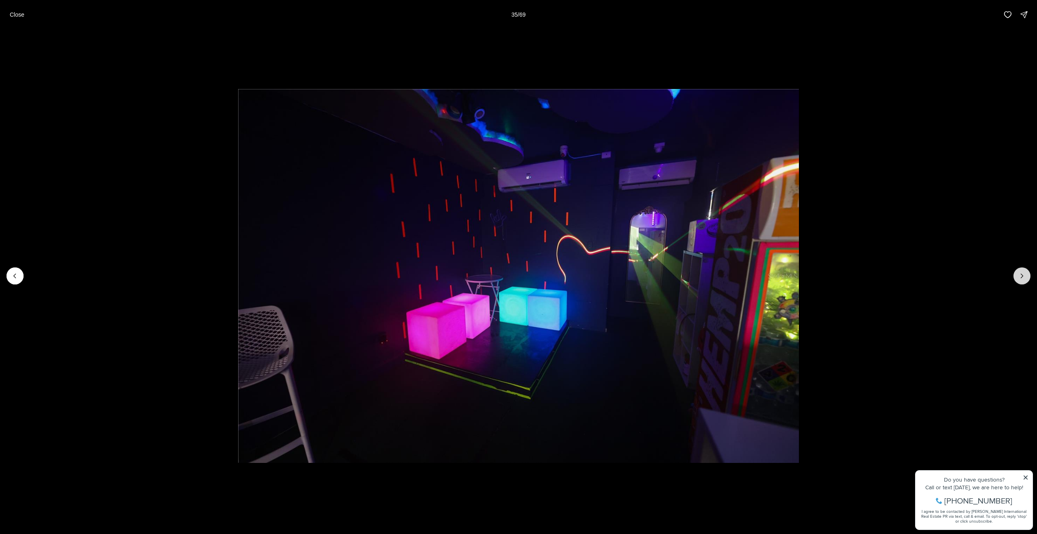
click at [1019, 278] on icon "Next slide" at bounding box center [1022, 276] width 8 height 8
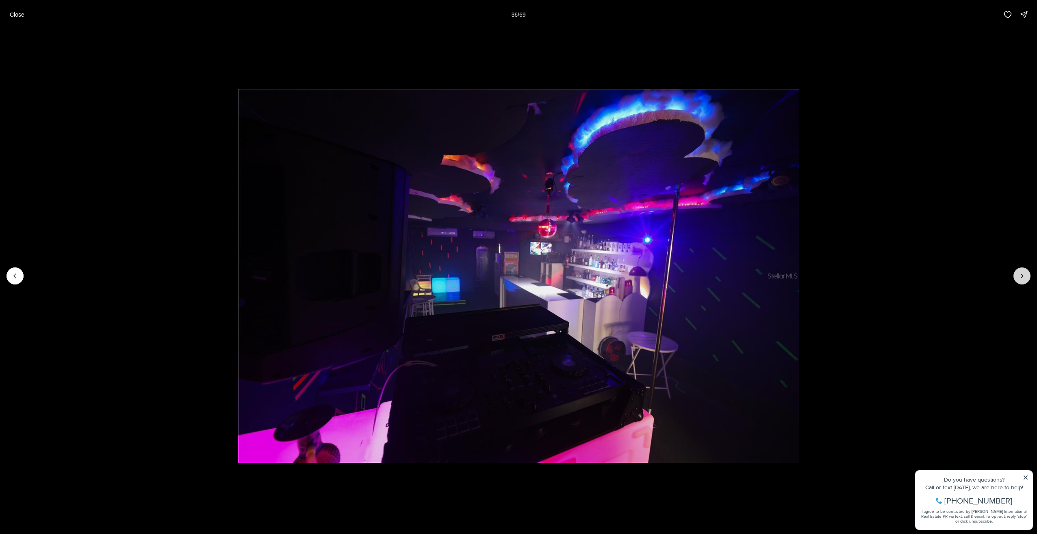
click at [1019, 278] on icon "Next slide" at bounding box center [1022, 276] width 8 height 8
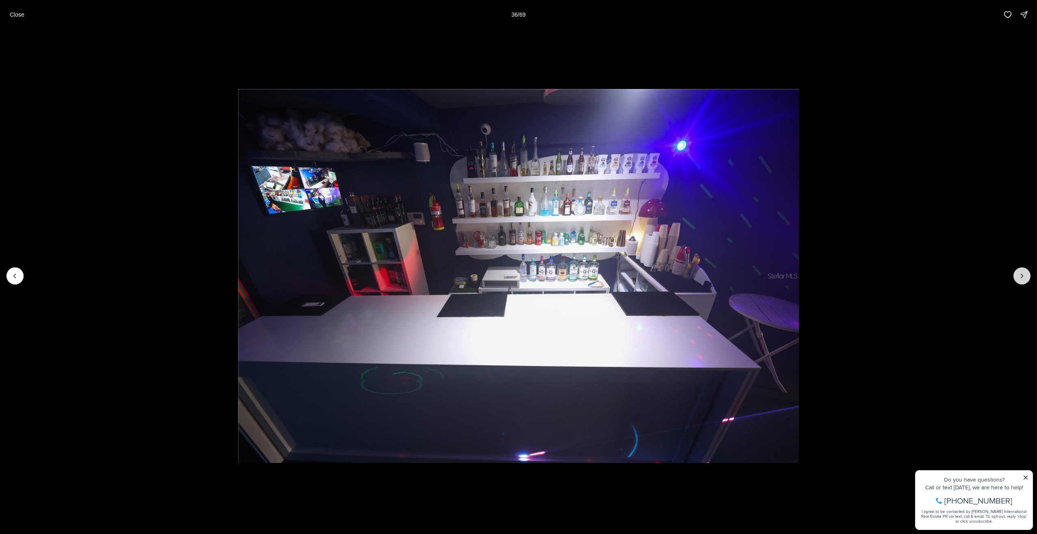
click at [1019, 278] on icon "Next slide" at bounding box center [1022, 276] width 8 height 8
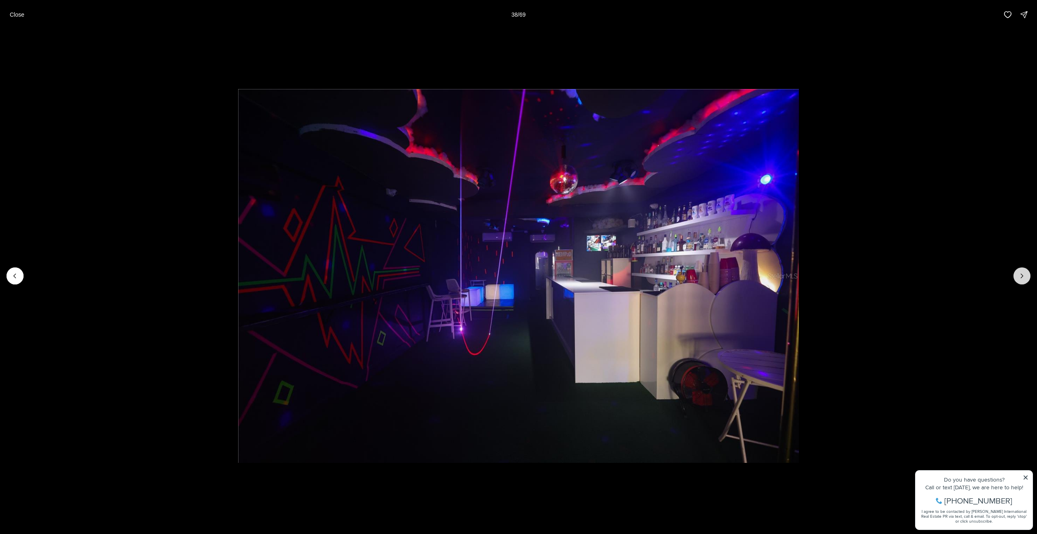
click at [1019, 278] on icon "Next slide" at bounding box center [1022, 276] width 8 height 8
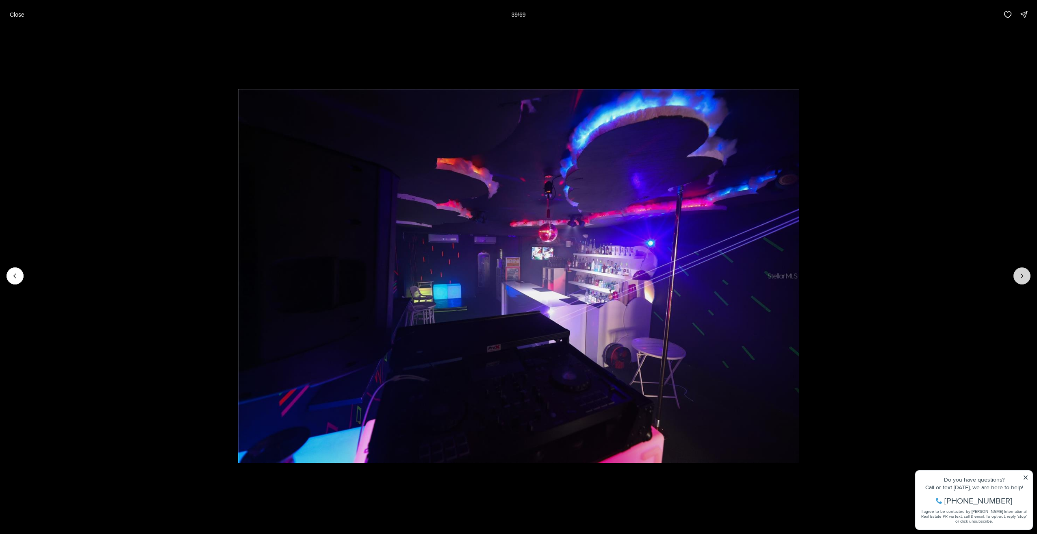
click at [1019, 278] on icon "Next slide" at bounding box center [1022, 276] width 8 height 8
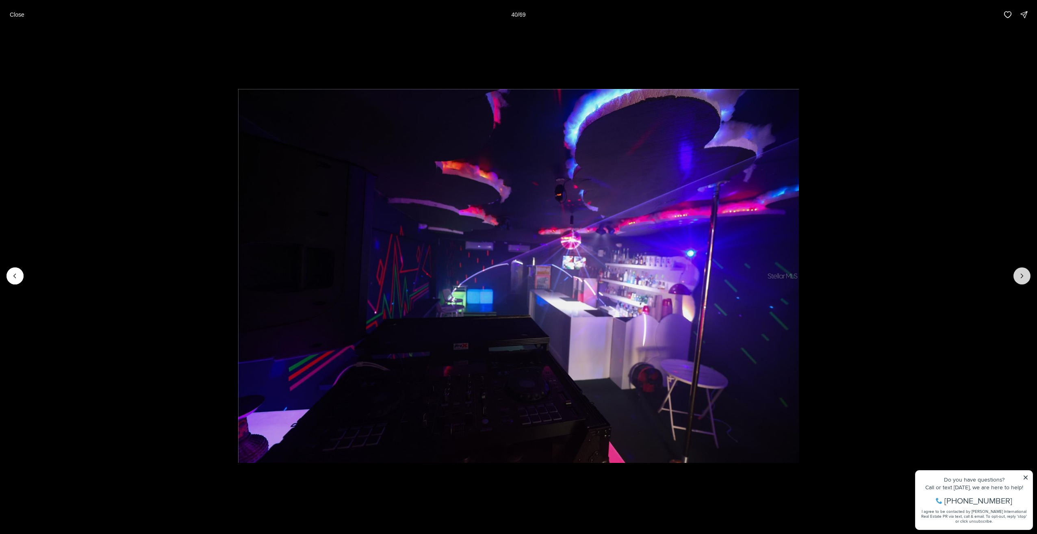
click at [1019, 278] on icon "Next slide" at bounding box center [1022, 276] width 8 height 8
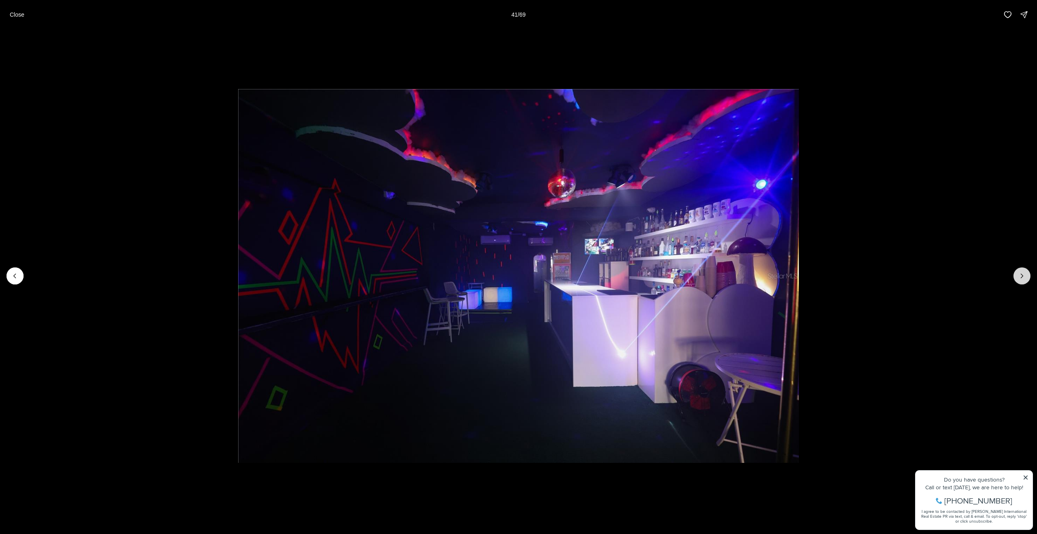
click at [1019, 278] on icon "Next slide" at bounding box center [1022, 276] width 8 height 8
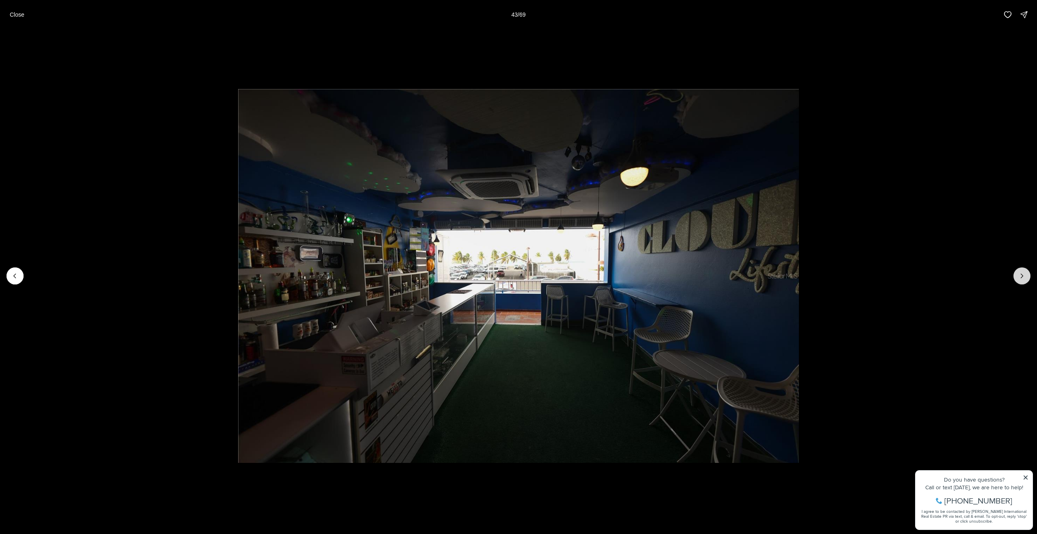
click at [1019, 278] on icon "Next slide" at bounding box center [1022, 276] width 8 height 8
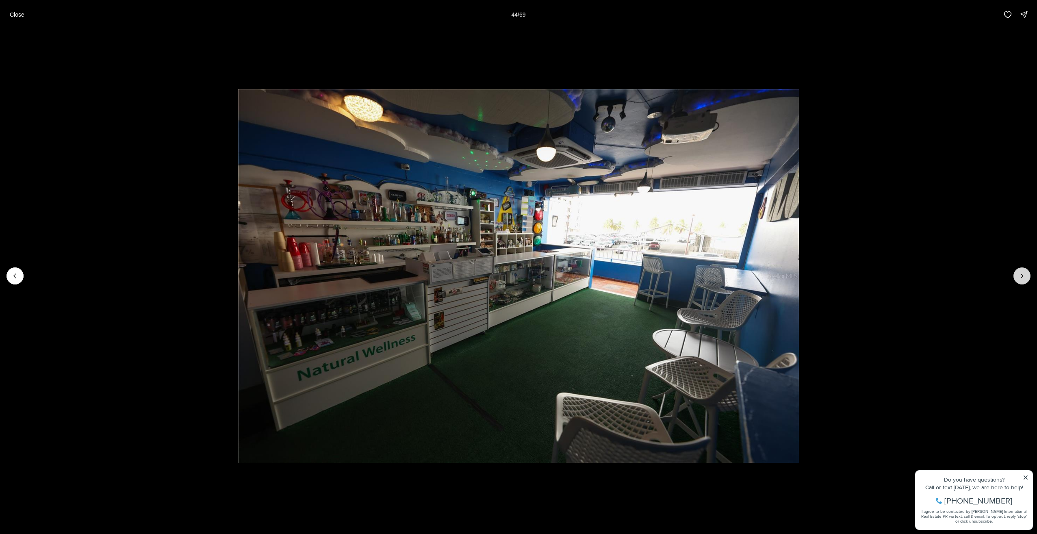
click at [1019, 278] on icon "Next slide" at bounding box center [1022, 276] width 8 height 8
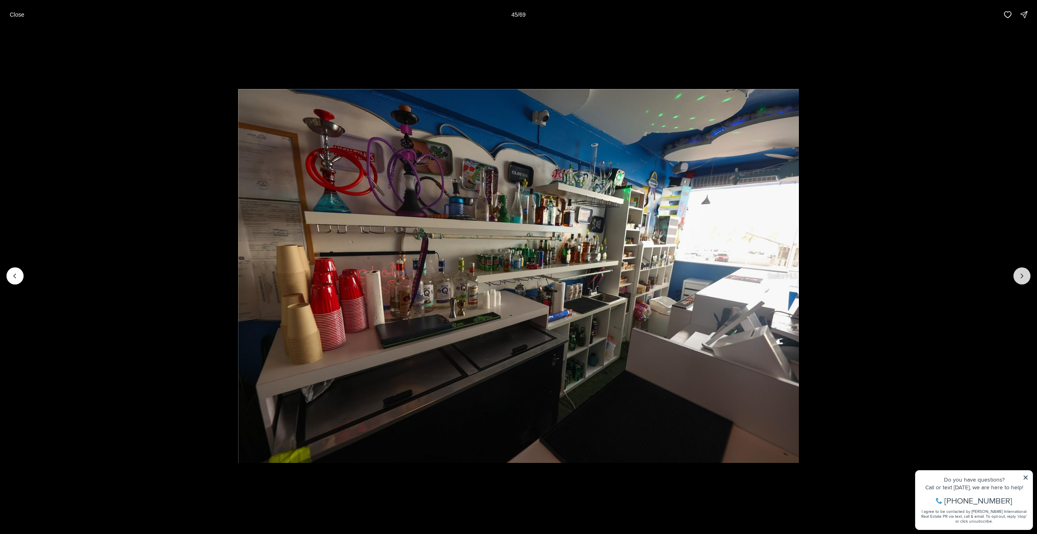
click at [1019, 278] on icon "Next slide" at bounding box center [1022, 276] width 8 height 8
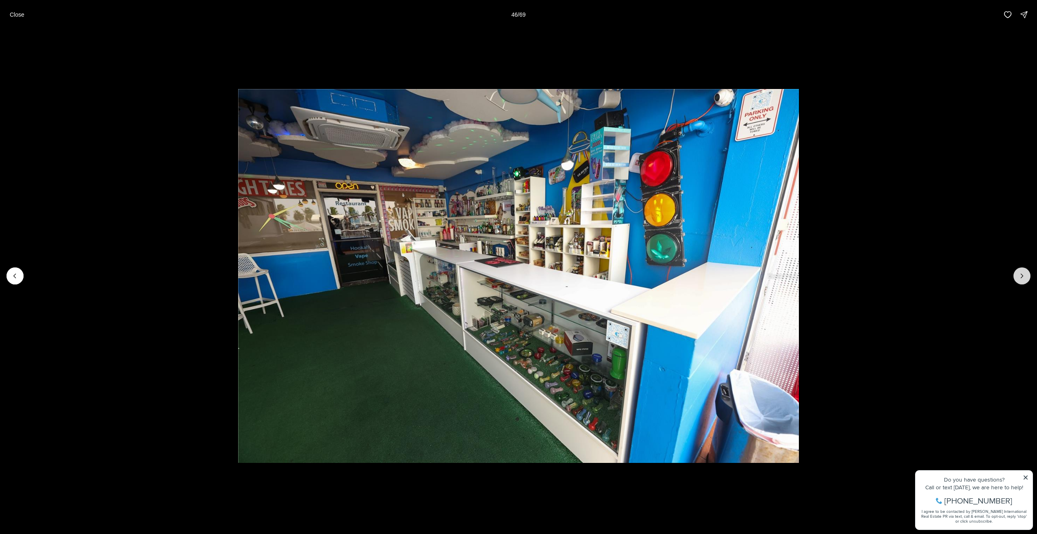
click at [1019, 278] on icon "Next slide" at bounding box center [1022, 276] width 8 height 8
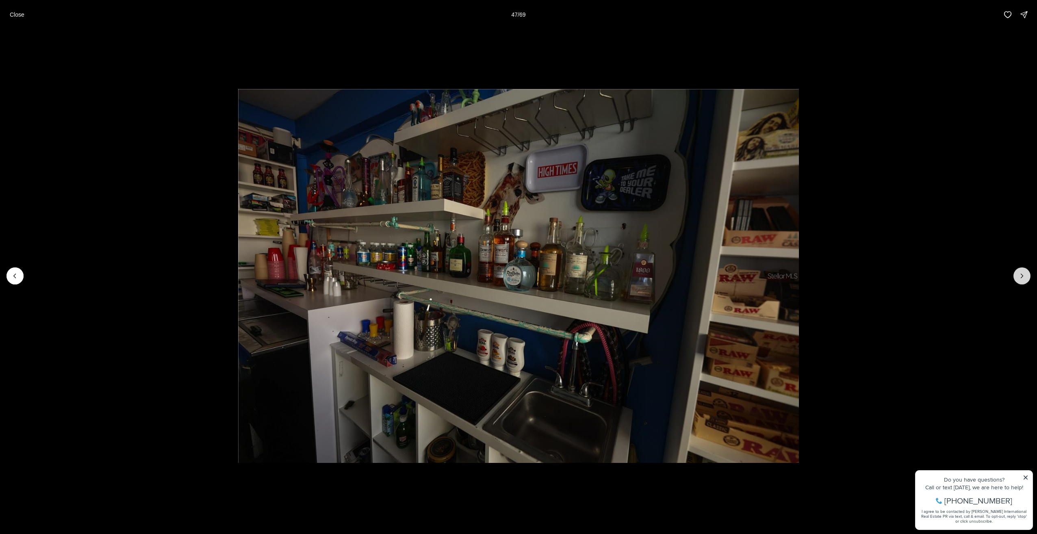
click at [1019, 278] on icon "Next slide" at bounding box center [1022, 276] width 8 height 8
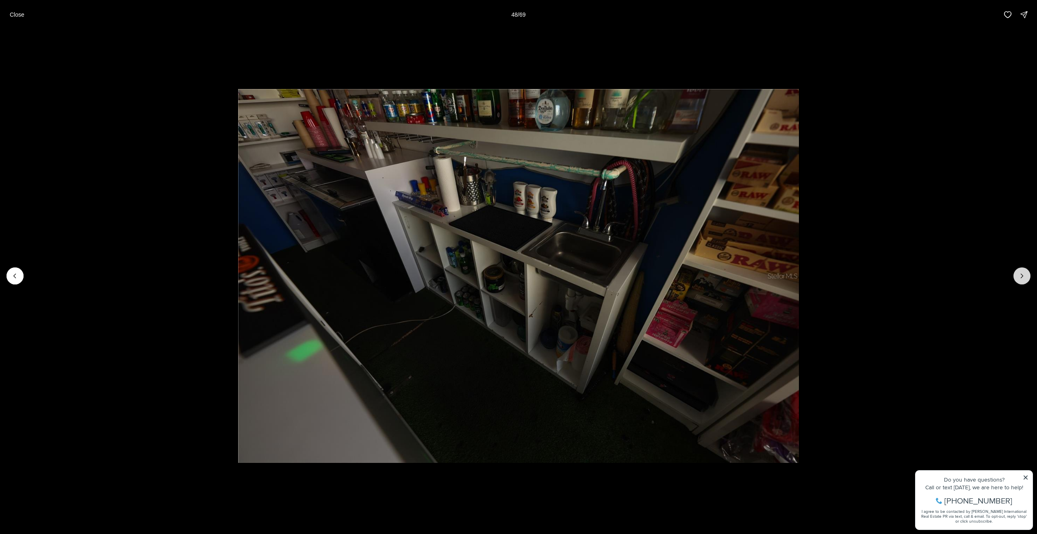
click at [1019, 278] on icon "Next slide" at bounding box center [1022, 276] width 8 height 8
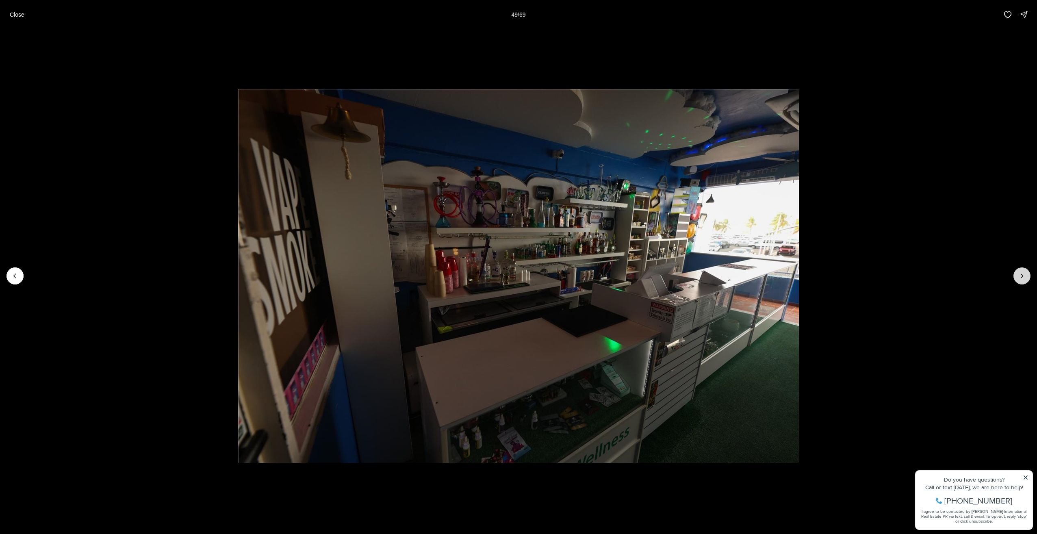
click at [1019, 278] on icon "Next slide" at bounding box center [1022, 276] width 8 height 8
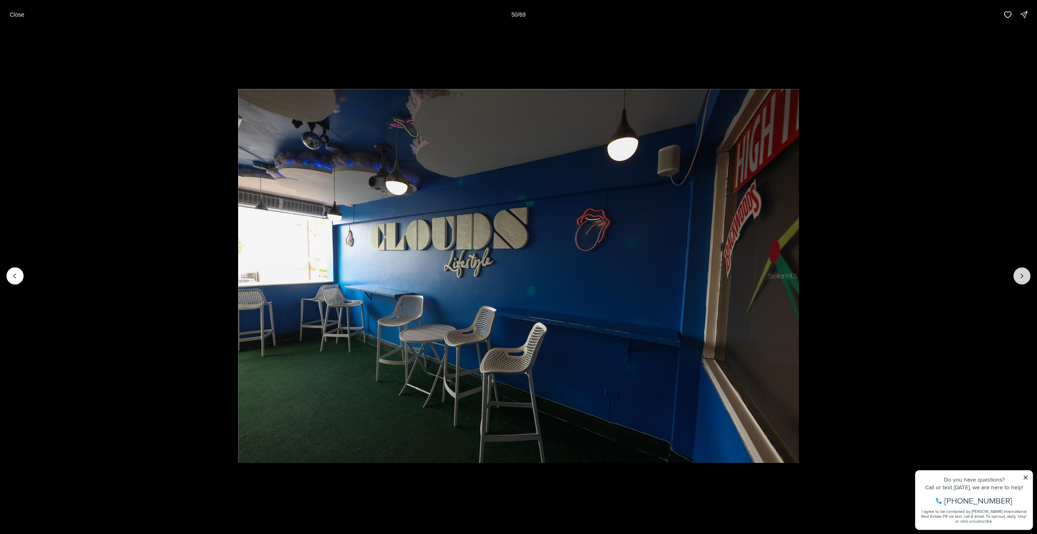
click at [1019, 278] on icon "Next slide" at bounding box center [1022, 276] width 8 height 8
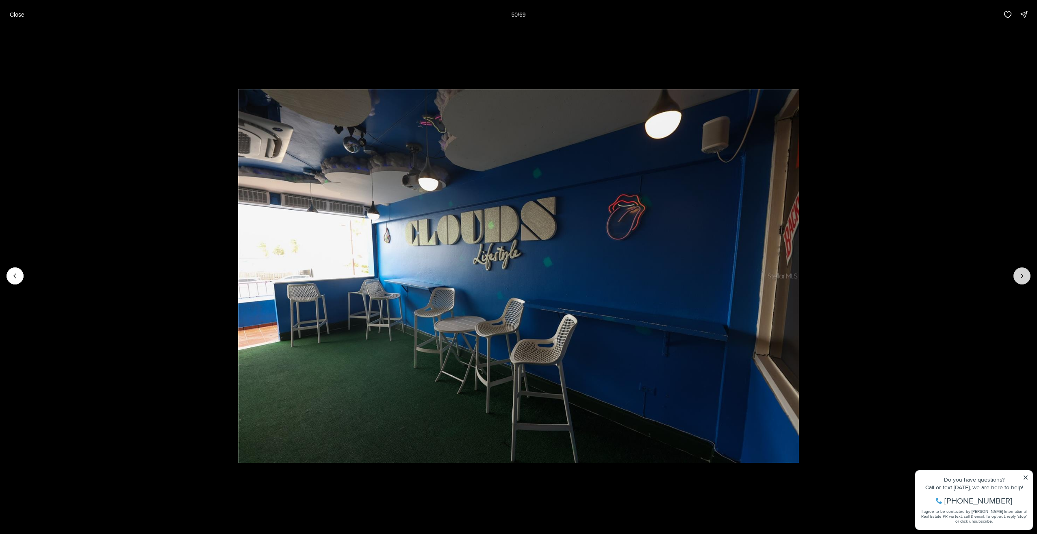
click at [1019, 278] on icon "Next slide" at bounding box center [1022, 276] width 8 height 8
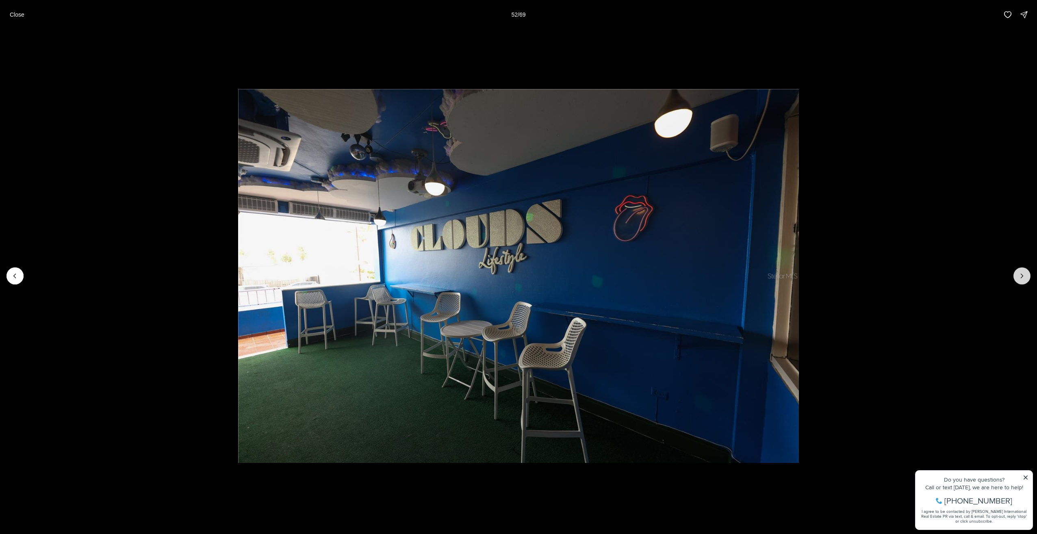
click at [1019, 278] on icon "Next slide" at bounding box center [1022, 276] width 8 height 8
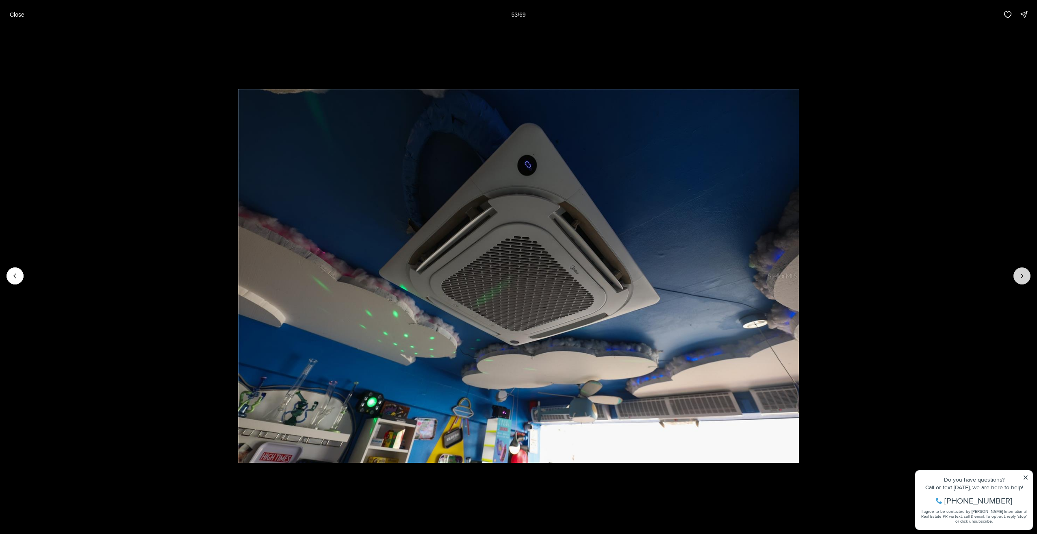
click at [1019, 278] on icon "Next slide" at bounding box center [1022, 276] width 8 height 8
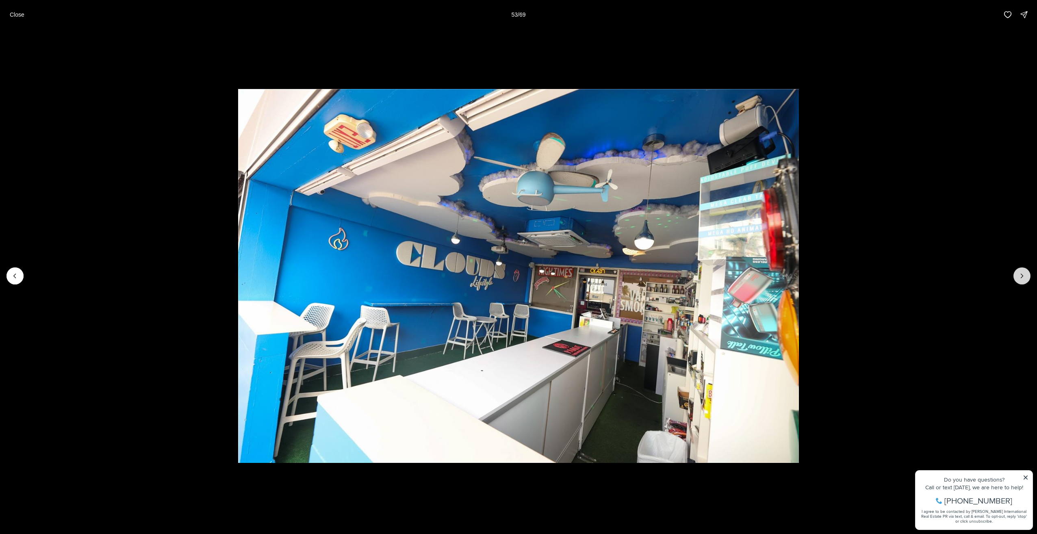
click at [1019, 278] on icon "Next slide" at bounding box center [1022, 276] width 8 height 8
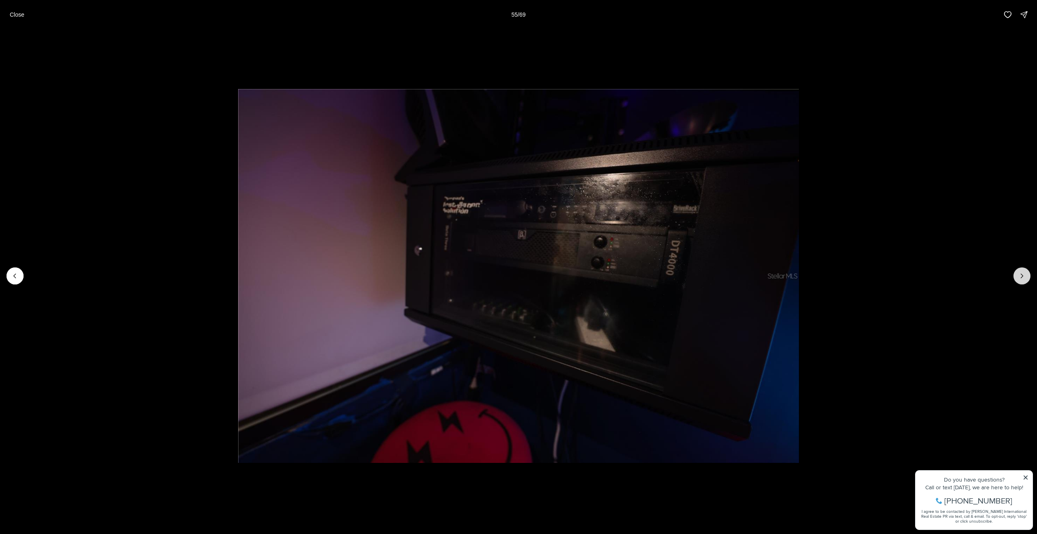
click at [1019, 278] on icon "Next slide" at bounding box center [1022, 276] width 8 height 8
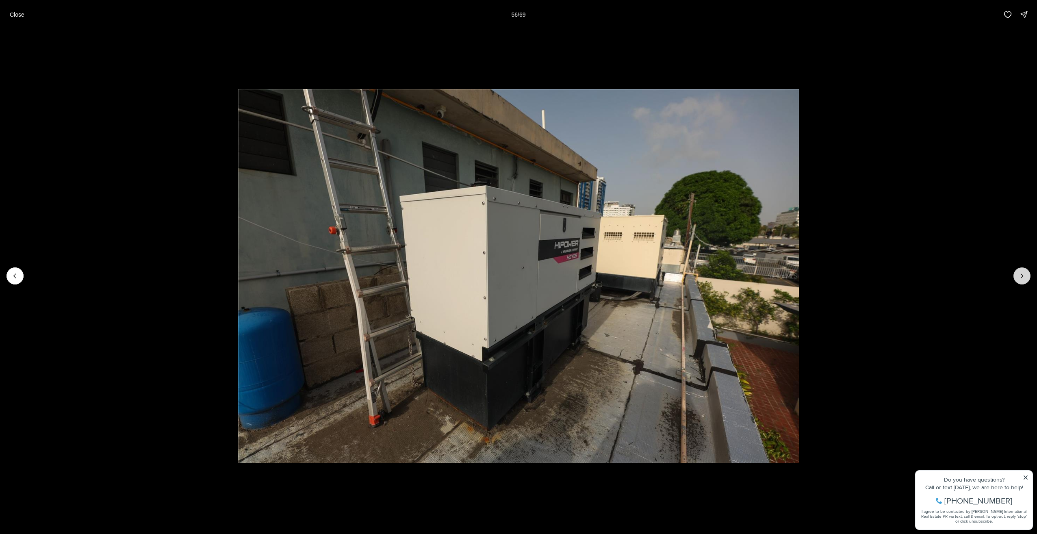
click at [1019, 278] on icon "Next slide" at bounding box center [1022, 276] width 8 height 8
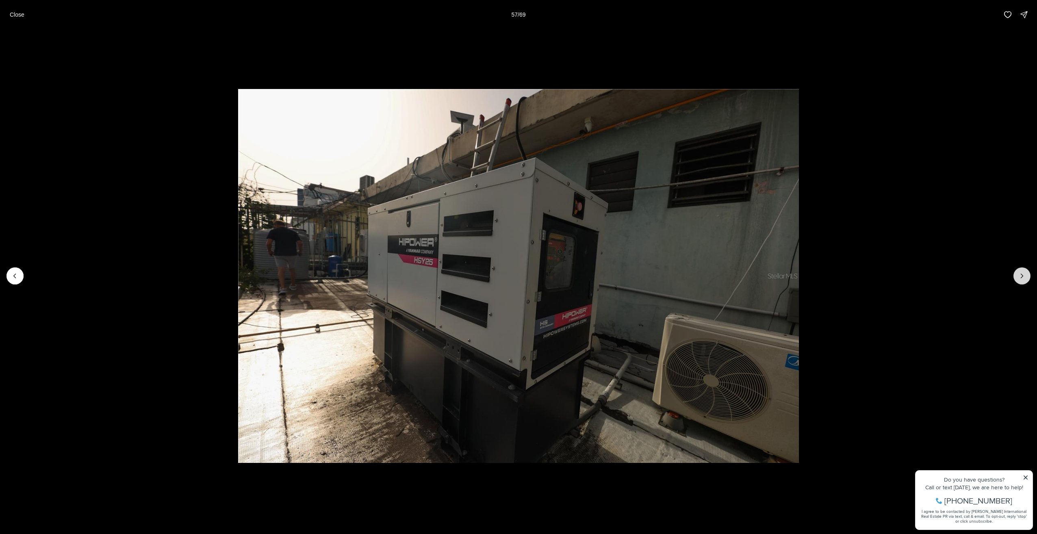
click at [1019, 278] on icon "Next slide" at bounding box center [1022, 276] width 8 height 8
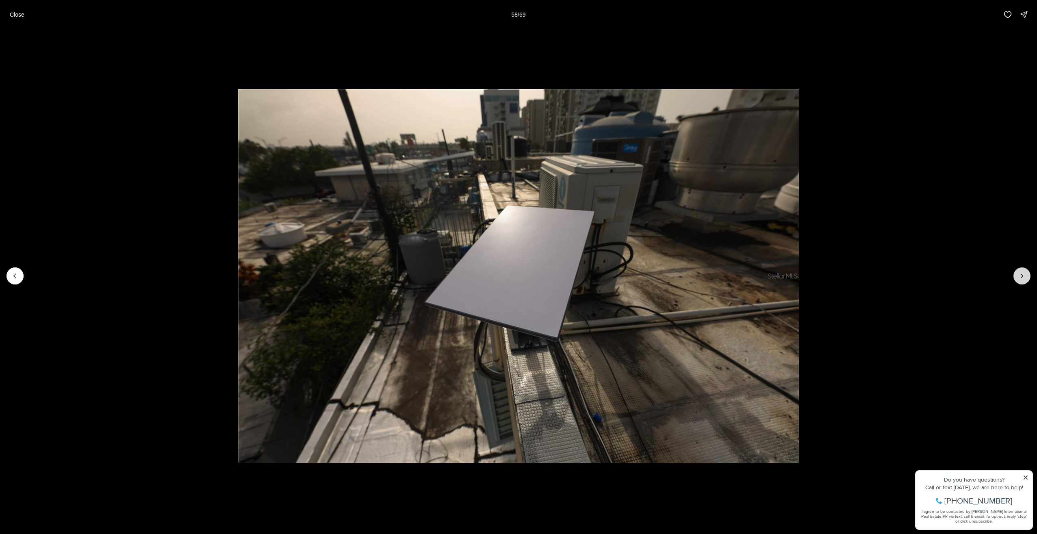
click at [1019, 278] on icon "Next slide" at bounding box center [1022, 276] width 8 height 8
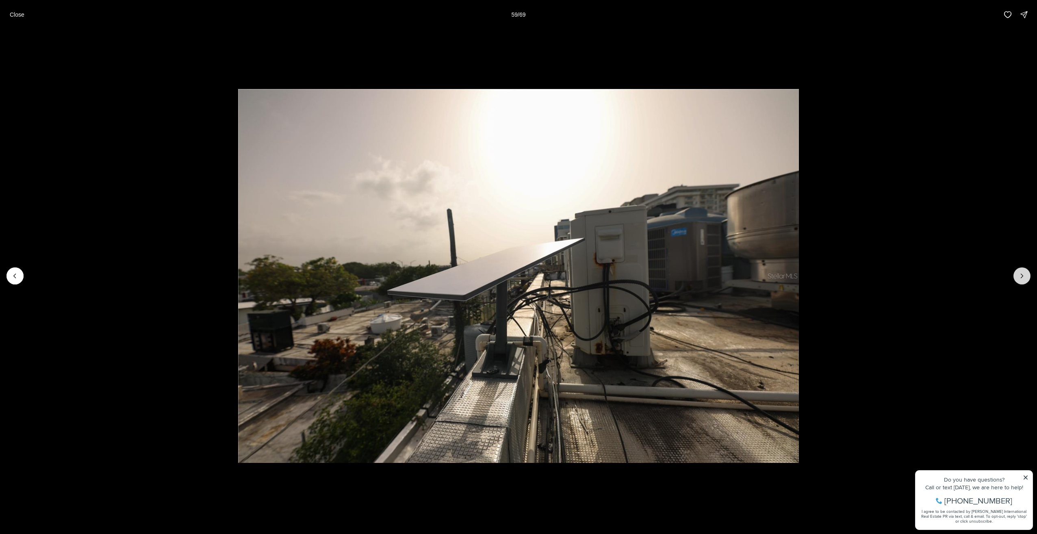
click at [1019, 278] on icon "Next slide" at bounding box center [1022, 276] width 8 height 8
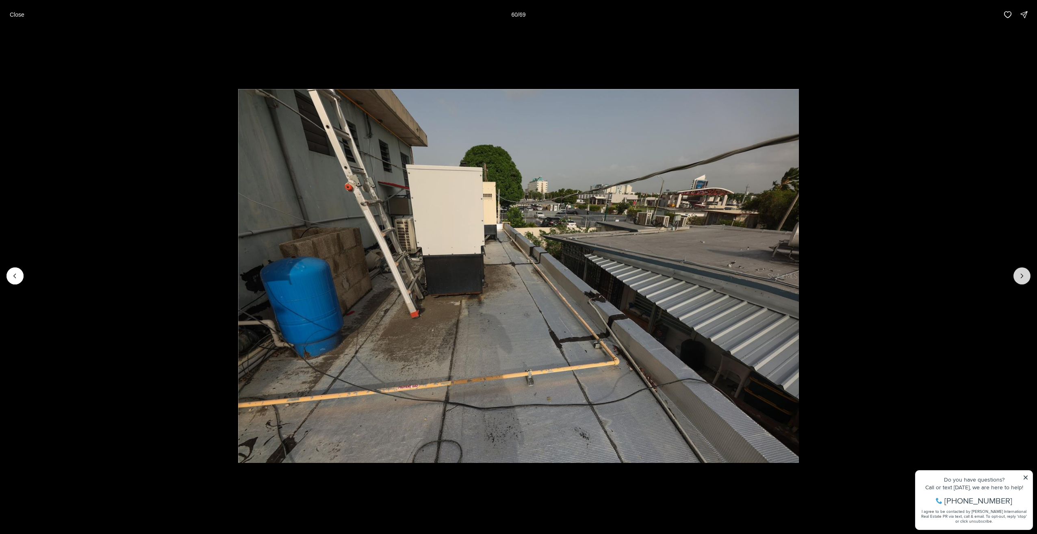
click at [1019, 278] on icon "Next slide" at bounding box center [1022, 276] width 8 height 8
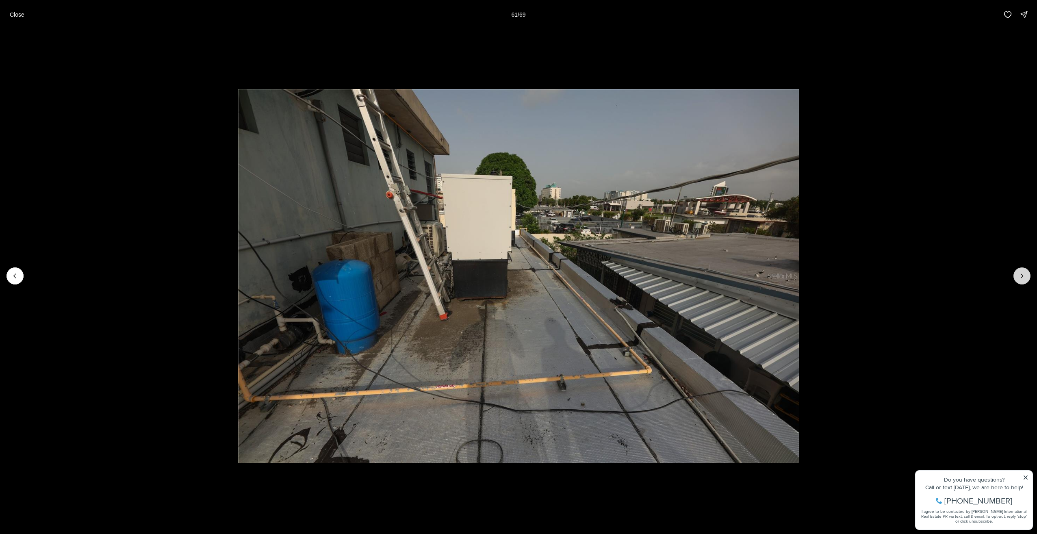
click at [1019, 278] on icon "Next slide" at bounding box center [1022, 276] width 8 height 8
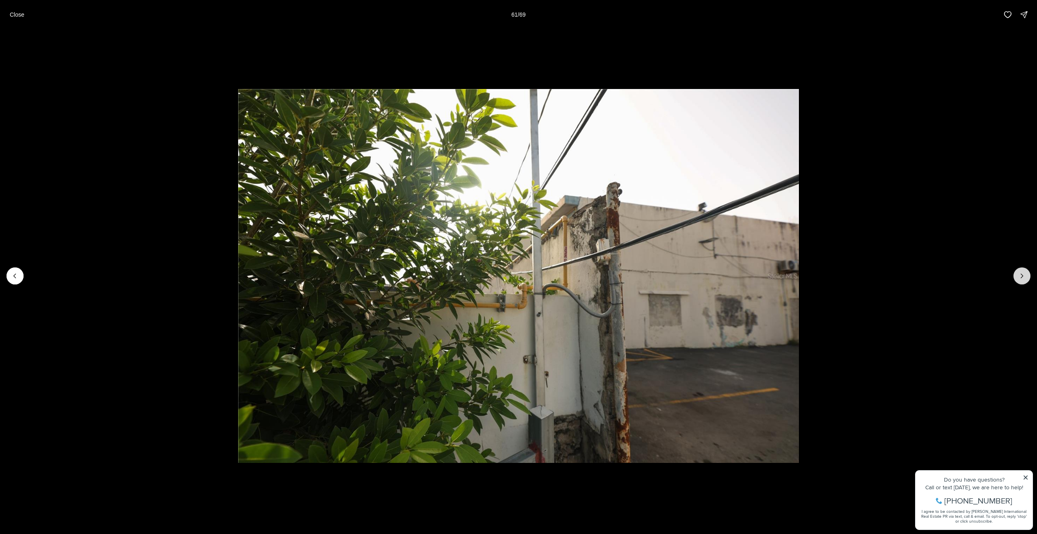
click at [1019, 278] on icon "Next slide" at bounding box center [1022, 276] width 8 height 8
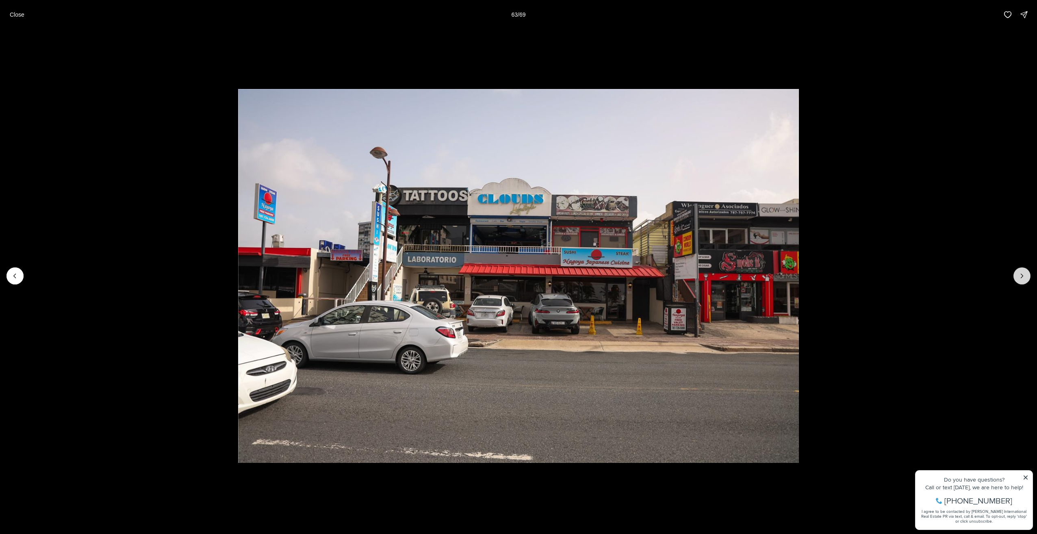
click at [1019, 278] on icon "Next slide" at bounding box center [1022, 276] width 8 height 8
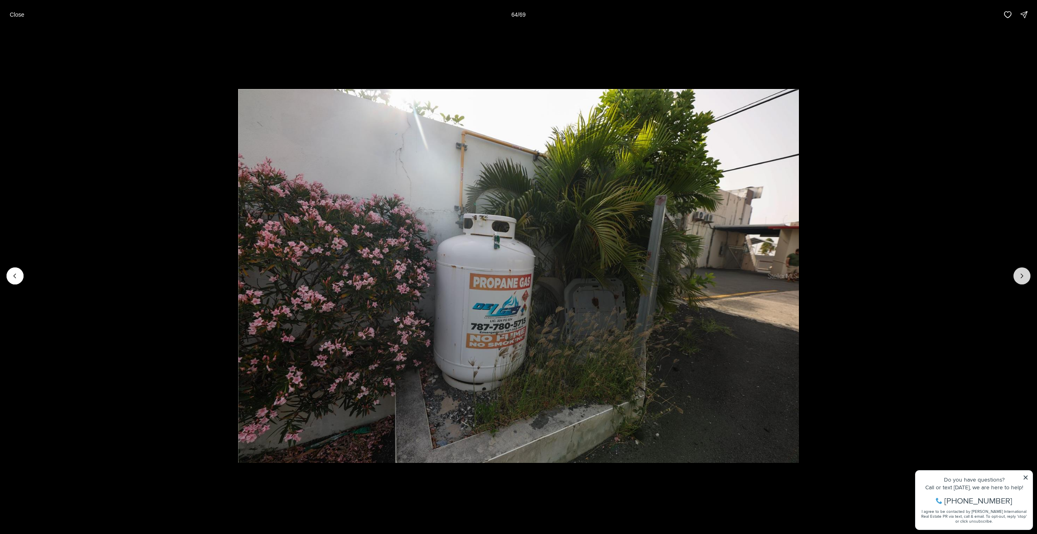
click at [1019, 278] on icon "Next slide" at bounding box center [1022, 276] width 8 height 8
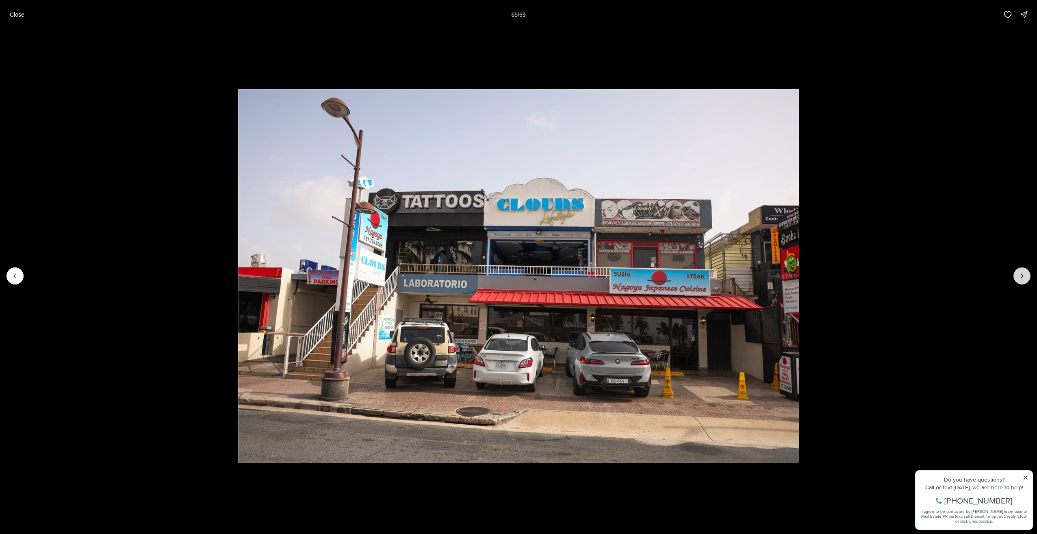
click at [1019, 278] on icon "Next slide" at bounding box center [1022, 276] width 8 height 8
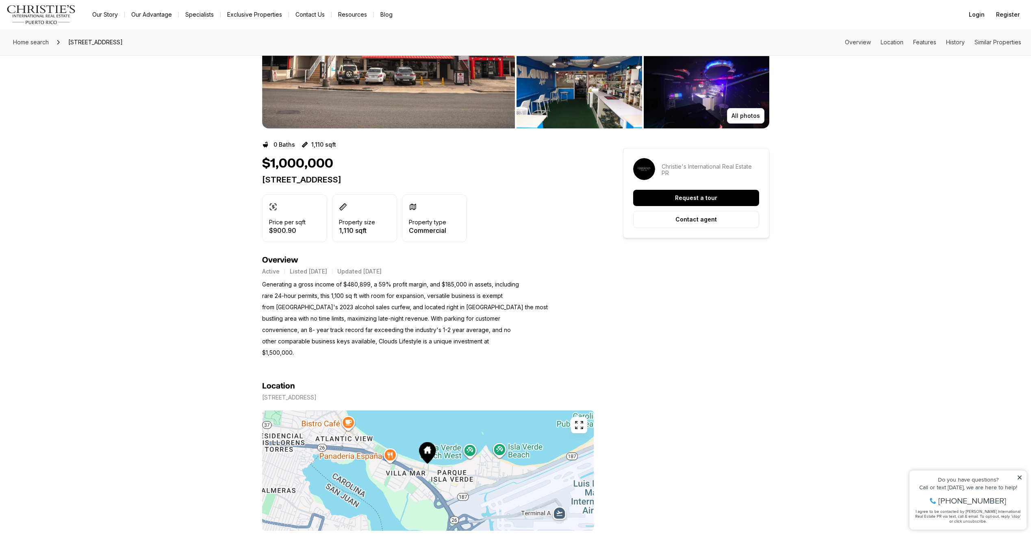
scroll to position [81, 0]
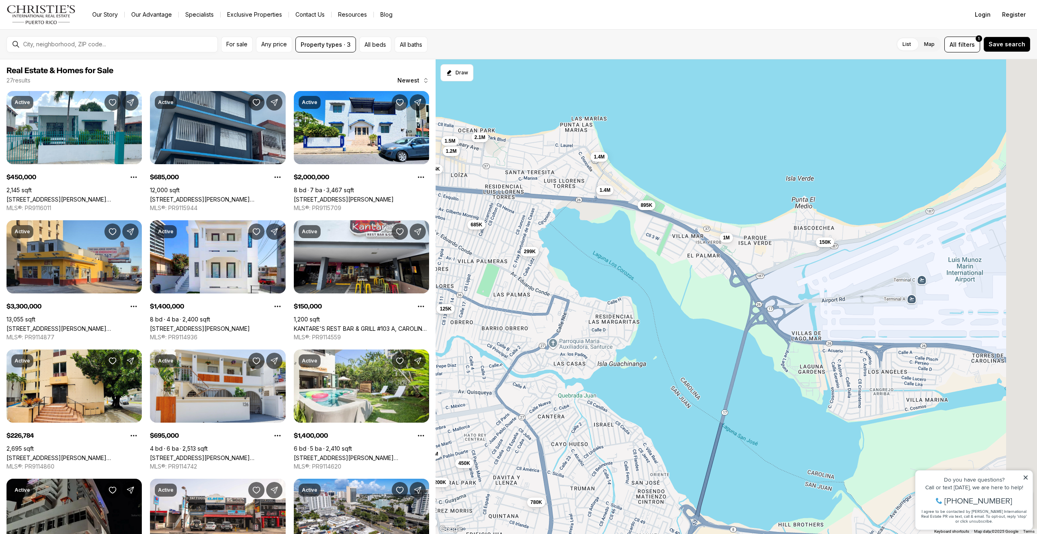
drag, startPoint x: 806, startPoint y: 298, endPoint x: 633, endPoint y: 301, distance: 173.2
click at [633, 301] on div "450K 685K 2M 3.3M 1.4M 150K 227K 695K 1.4M 1.6M 1M 950K 299K 125K 2.1M 1.4M 2.2…" at bounding box center [737, 296] width 602 height 475
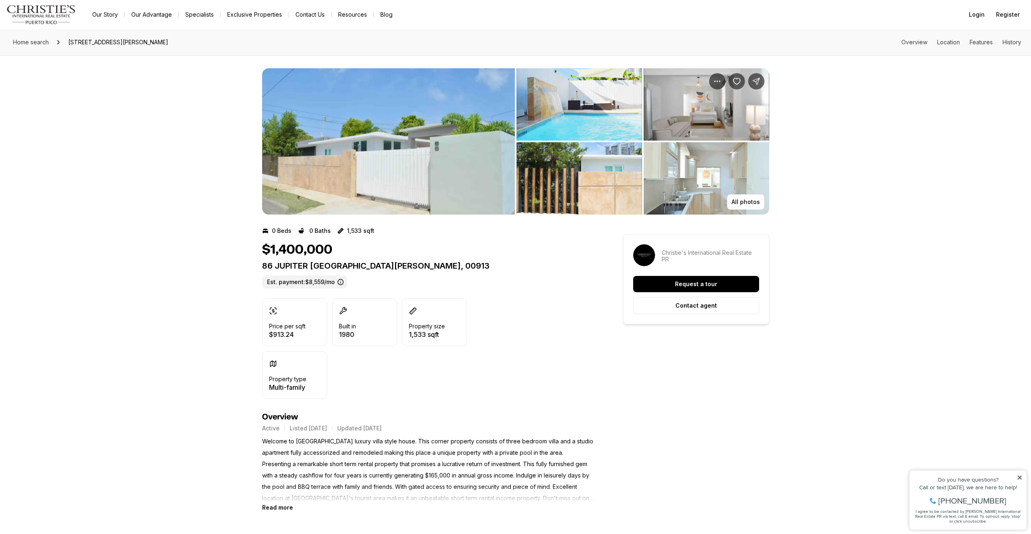
click at [426, 167] on img "View image gallery" at bounding box center [388, 141] width 253 height 146
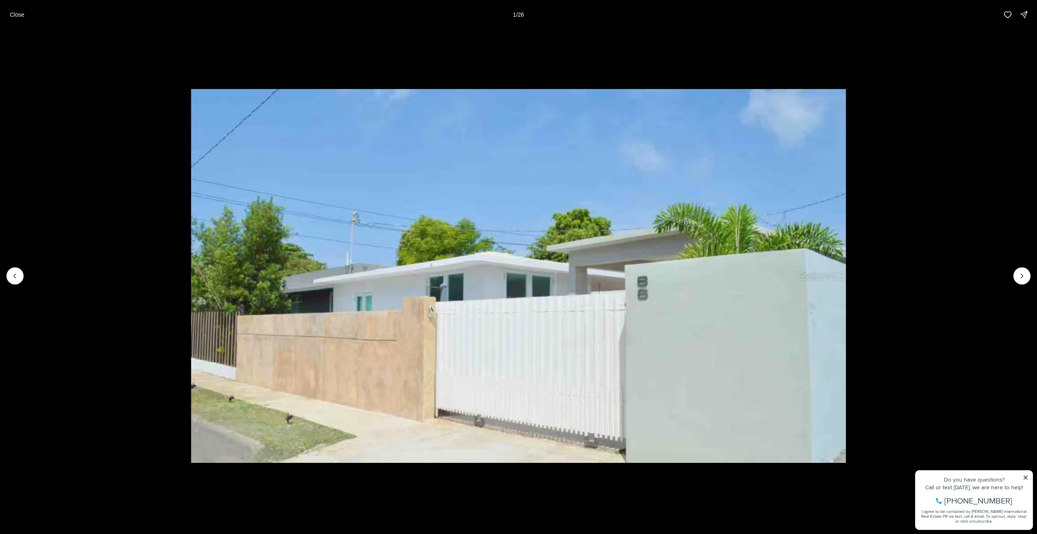
click at [1012, 274] on li "1 of 26" at bounding box center [518, 275] width 1037 height 493
click at [1016, 274] on button "Next slide" at bounding box center [1022, 275] width 17 height 17
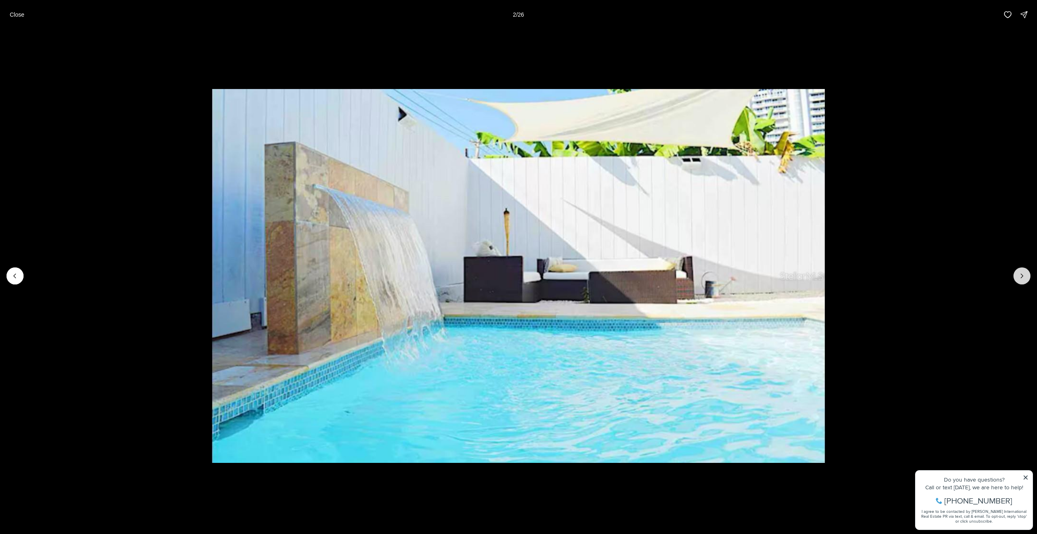
click at [1016, 274] on button "Next slide" at bounding box center [1022, 275] width 17 height 17
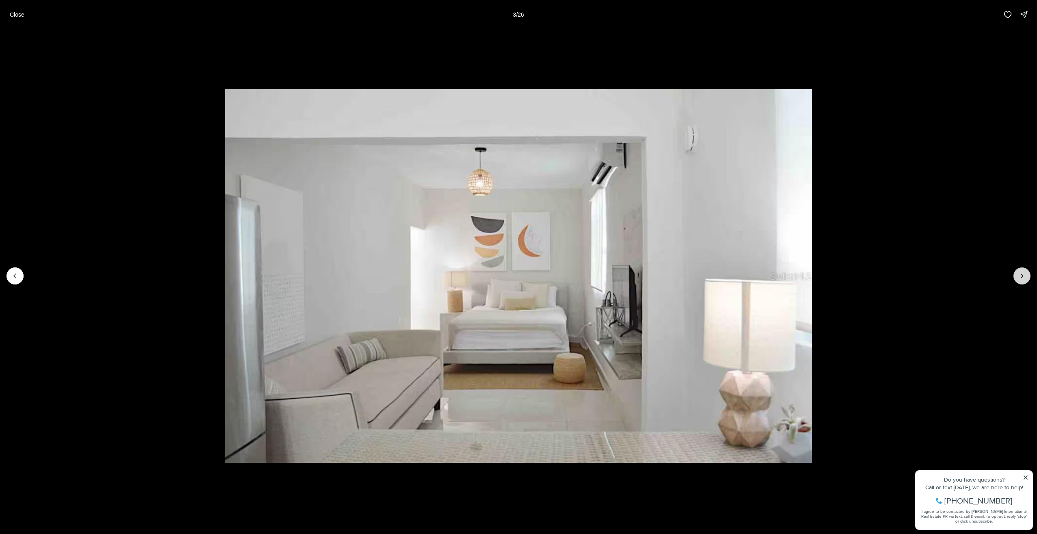
click at [1016, 274] on button "Next slide" at bounding box center [1022, 275] width 17 height 17
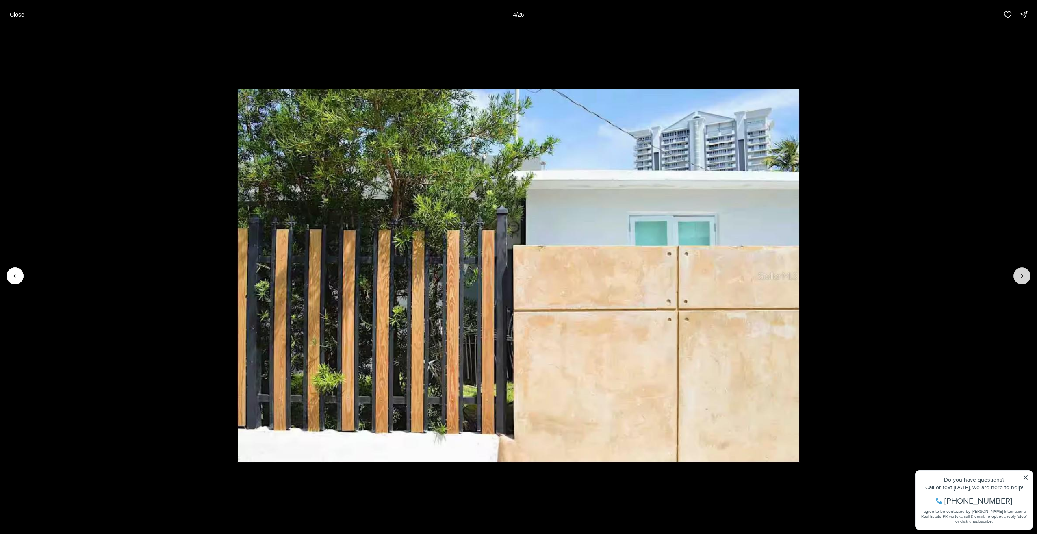
click at [1016, 274] on button "Next slide" at bounding box center [1022, 275] width 17 height 17
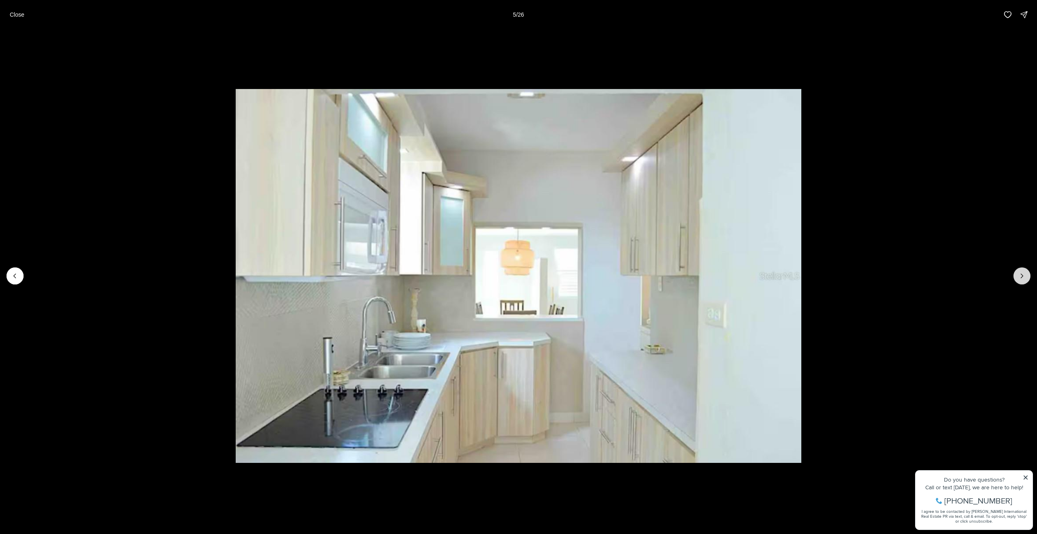
click at [1016, 274] on button "Next slide" at bounding box center [1022, 275] width 17 height 17
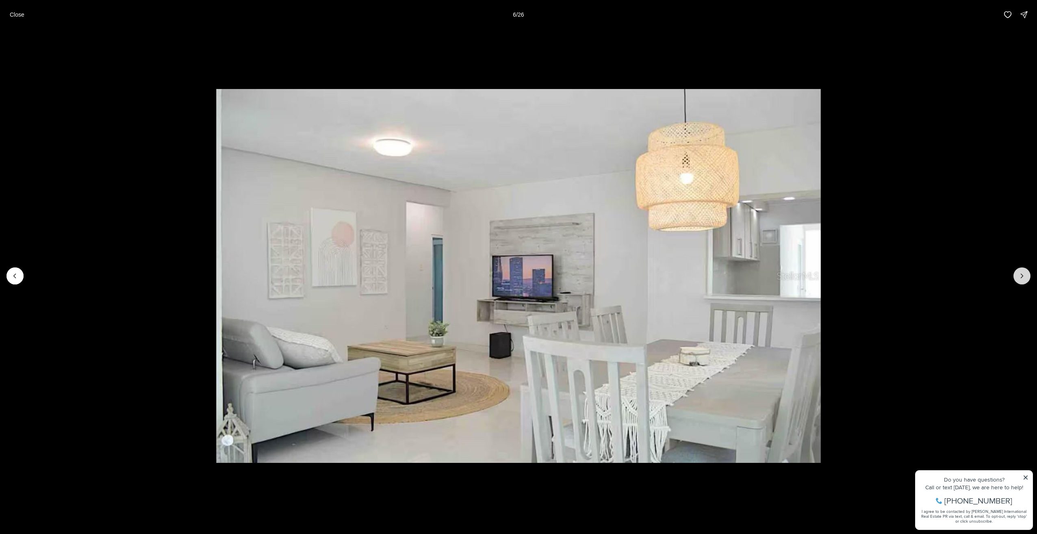
click at [1016, 274] on button "Next slide" at bounding box center [1022, 275] width 17 height 17
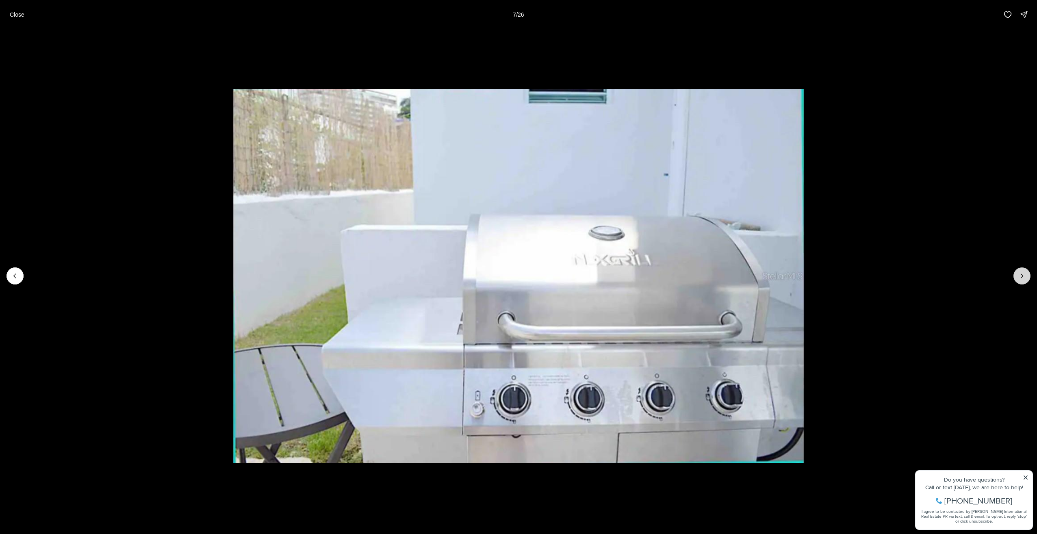
click at [1016, 274] on button "Next slide" at bounding box center [1022, 275] width 17 height 17
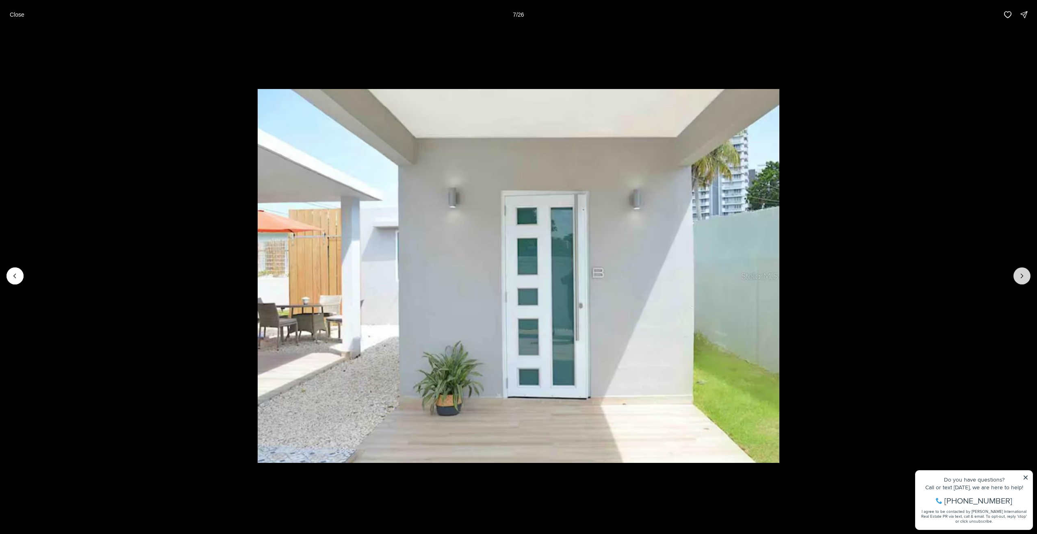
click at [1016, 274] on button "Next slide" at bounding box center [1022, 275] width 17 height 17
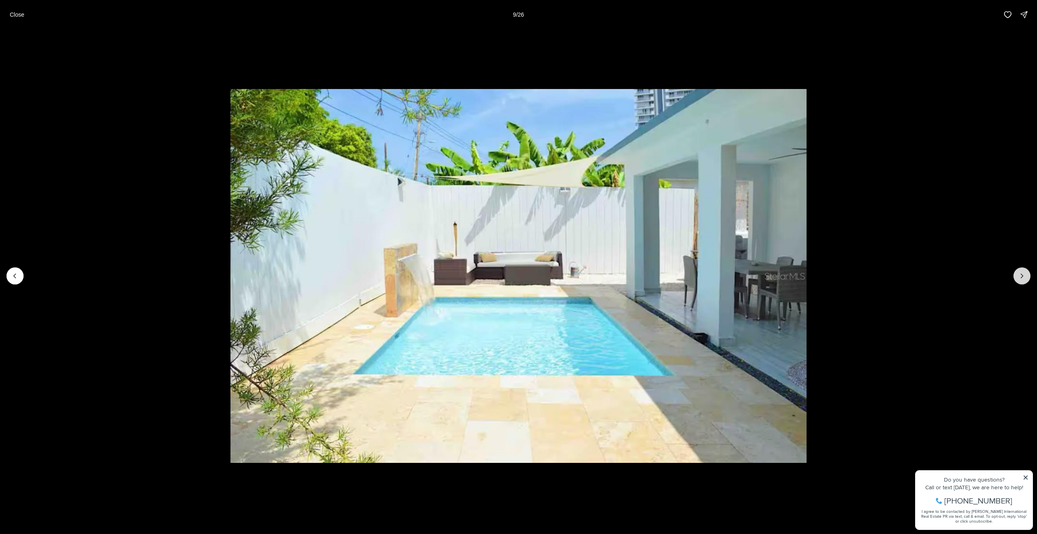
click at [1016, 274] on button "Next slide" at bounding box center [1022, 275] width 17 height 17
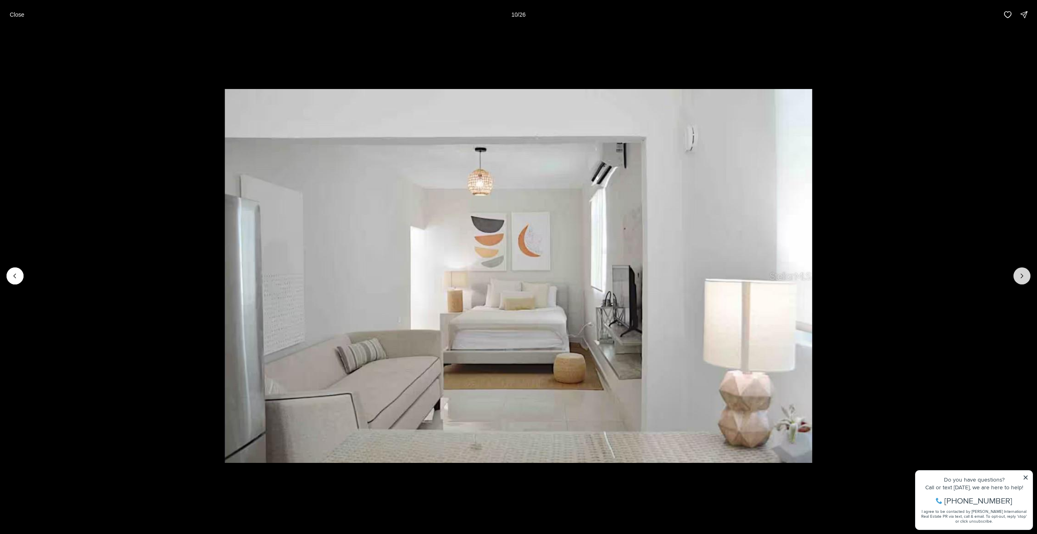
click at [1016, 274] on button "Next slide" at bounding box center [1022, 275] width 17 height 17
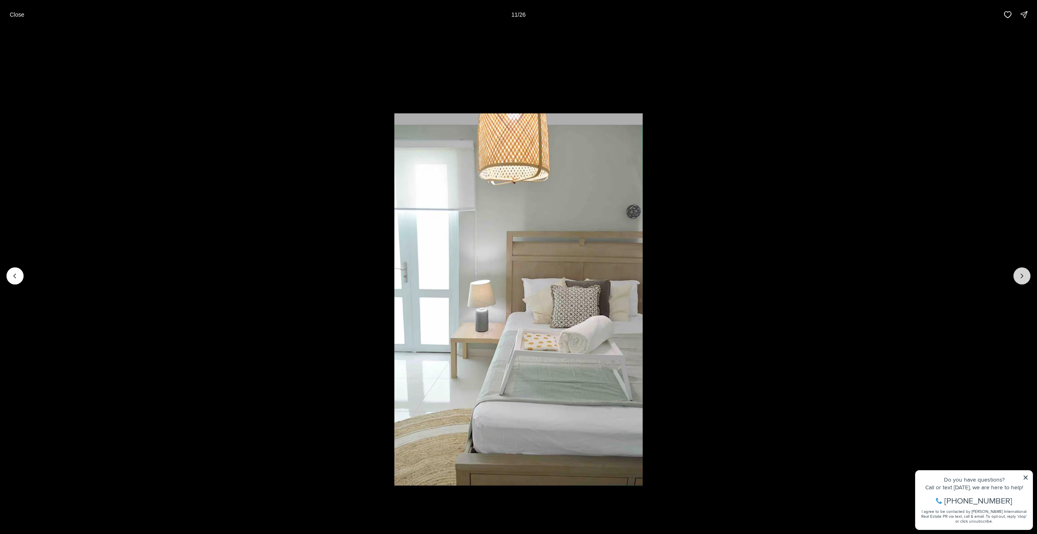
click at [1016, 274] on button "Next slide" at bounding box center [1022, 275] width 17 height 17
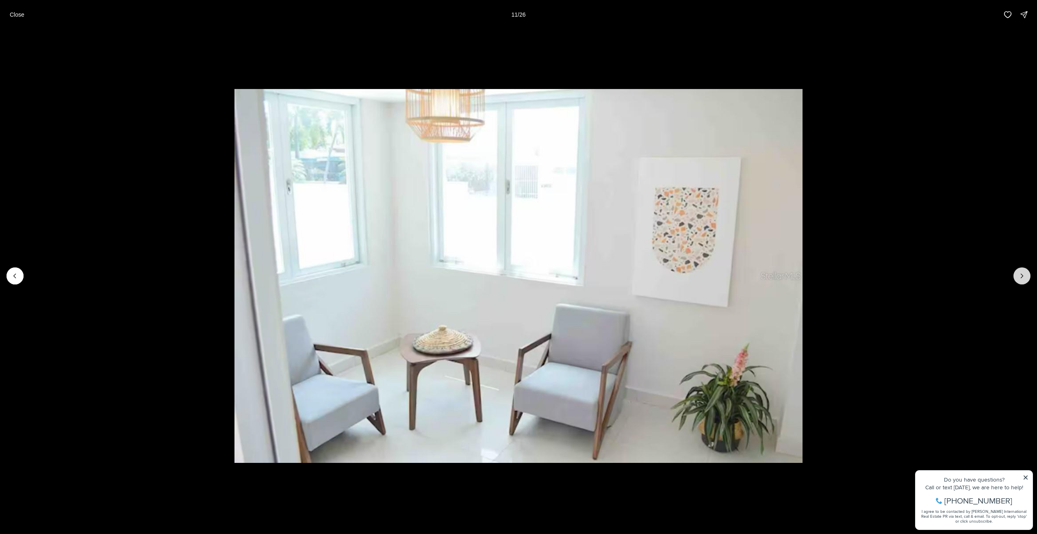
click at [1016, 274] on button "Next slide" at bounding box center [1022, 275] width 17 height 17
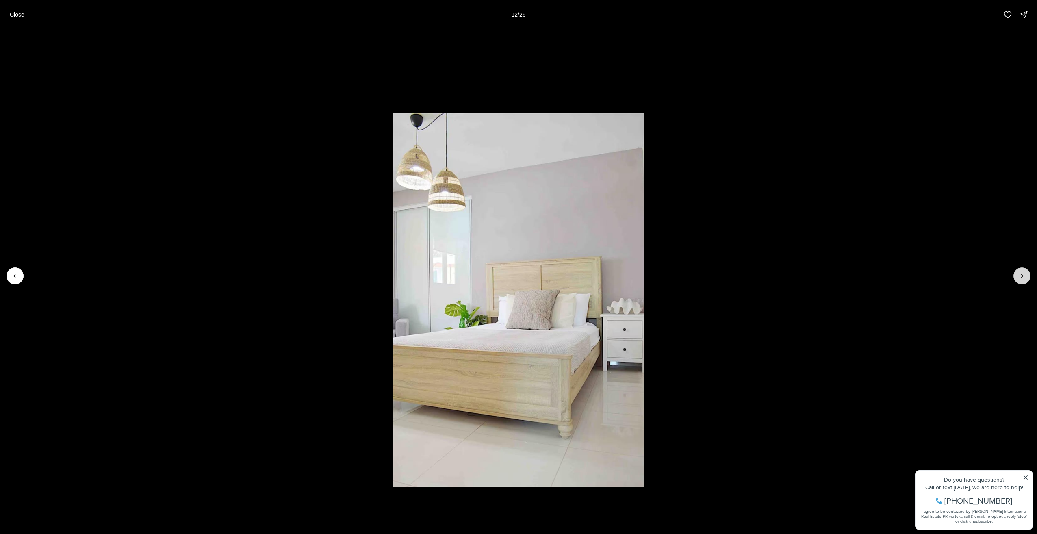
click at [1016, 274] on button "Next slide" at bounding box center [1022, 275] width 17 height 17
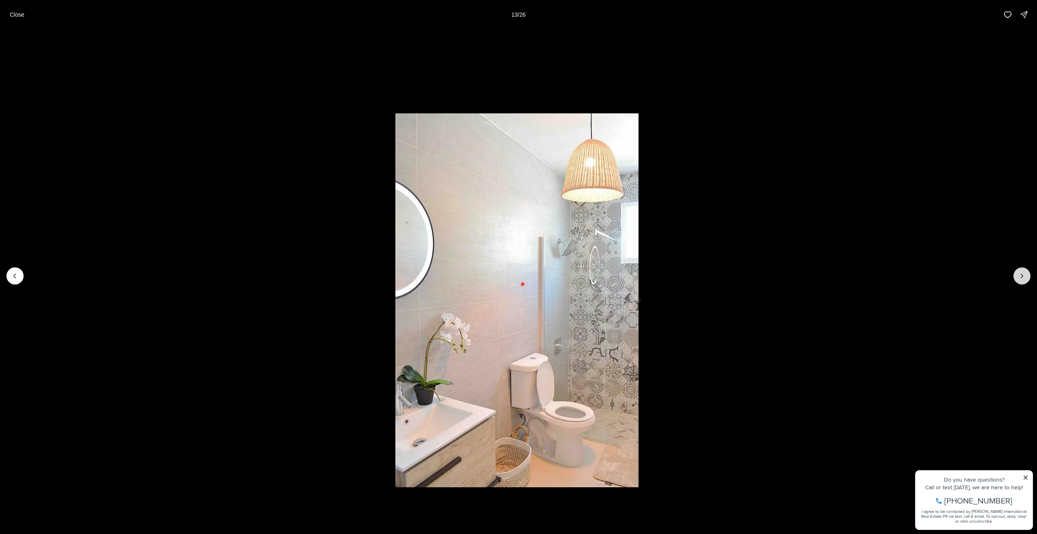
click at [1016, 274] on button "Next slide" at bounding box center [1022, 275] width 17 height 17
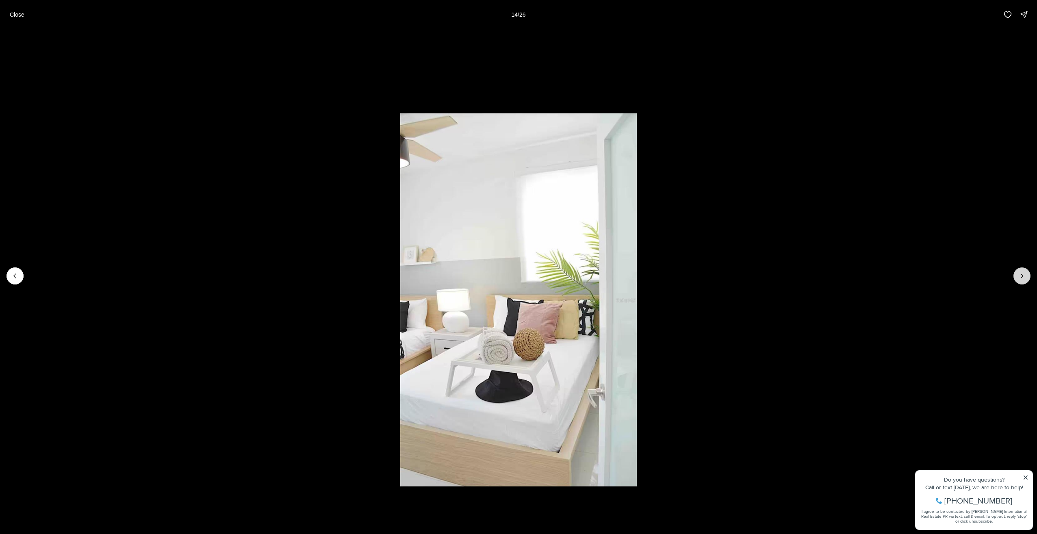
click at [1016, 274] on button "Next slide" at bounding box center [1022, 275] width 17 height 17
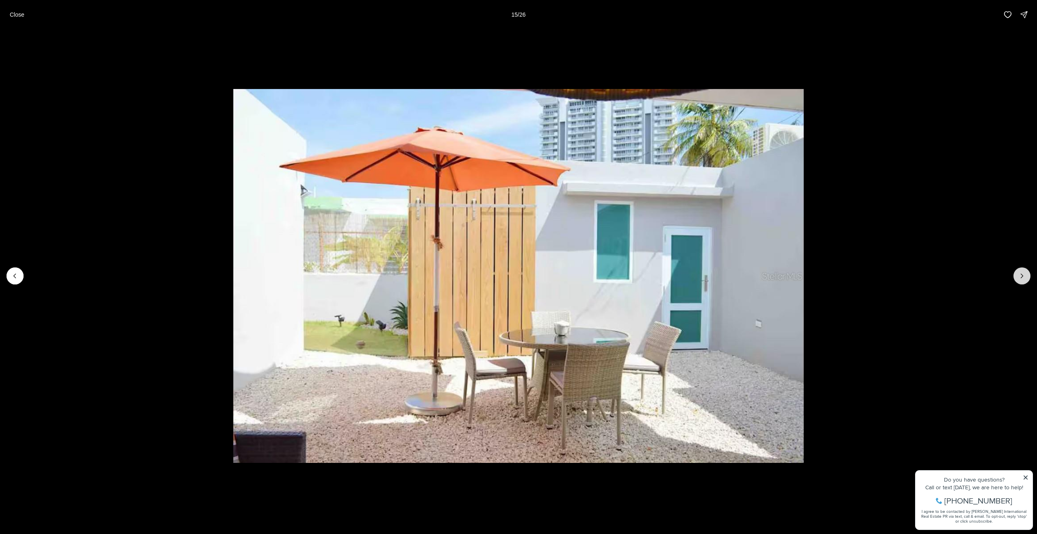
click at [1016, 274] on button "Next slide" at bounding box center [1022, 275] width 17 height 17
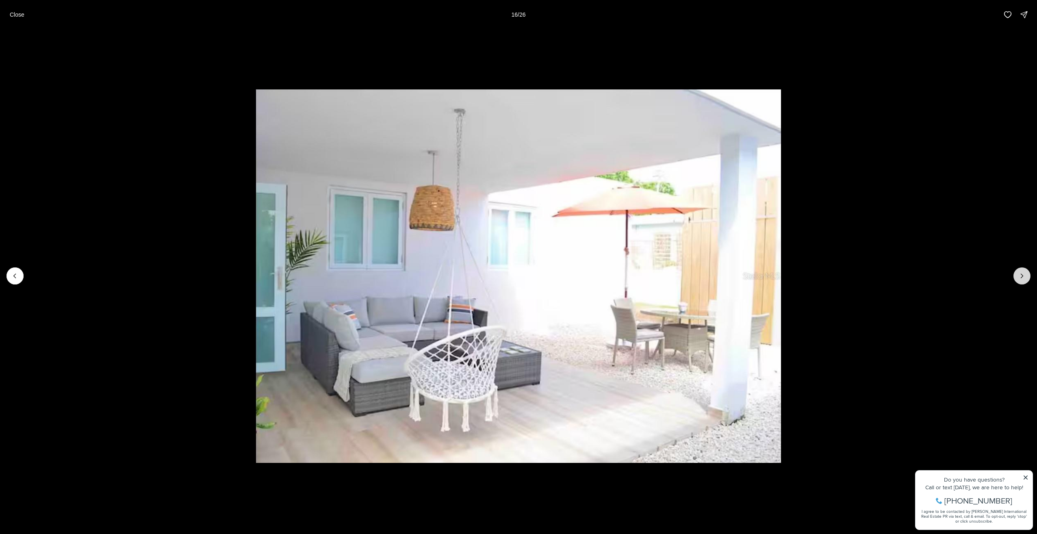
click at [1016, 274] on button "Next slide" at bounding box center [1022, 275] width 17 height 17
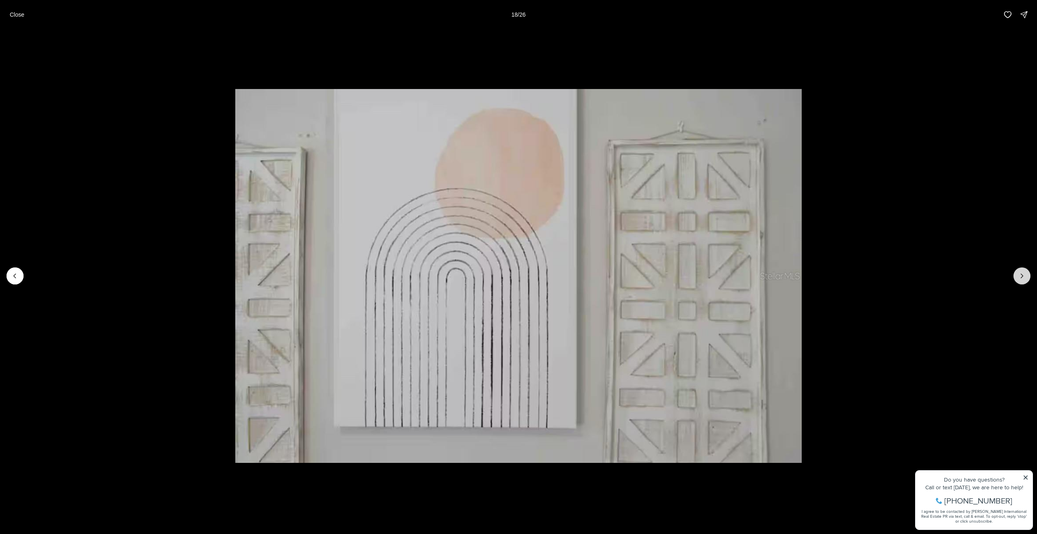
click at [1016, 274] on button "Next slide" at bounding box center [1022, 275] width 17 height 17
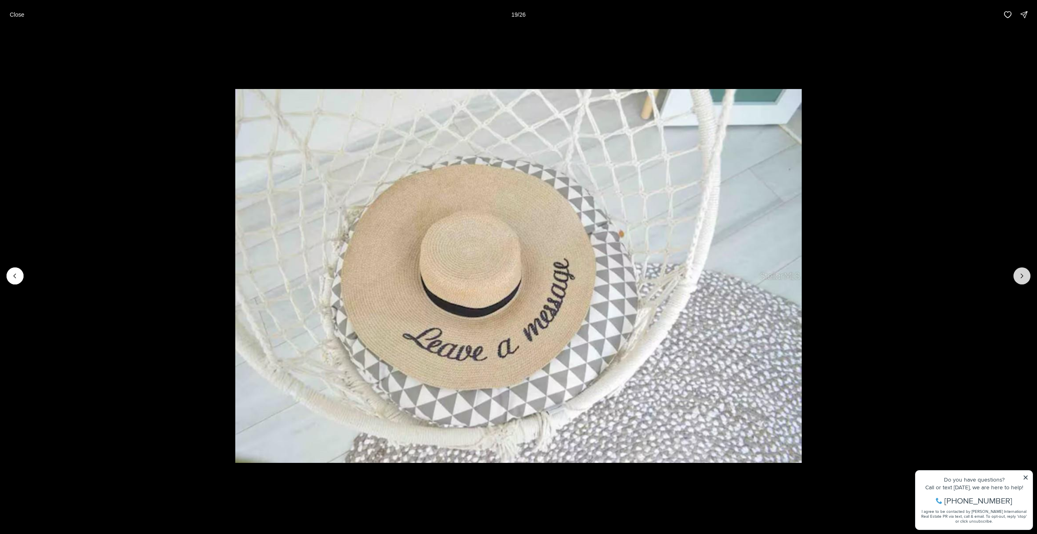
click at [1016, 274] on button "Next slide" at bounding box center [1022, 275] width 17 height 17
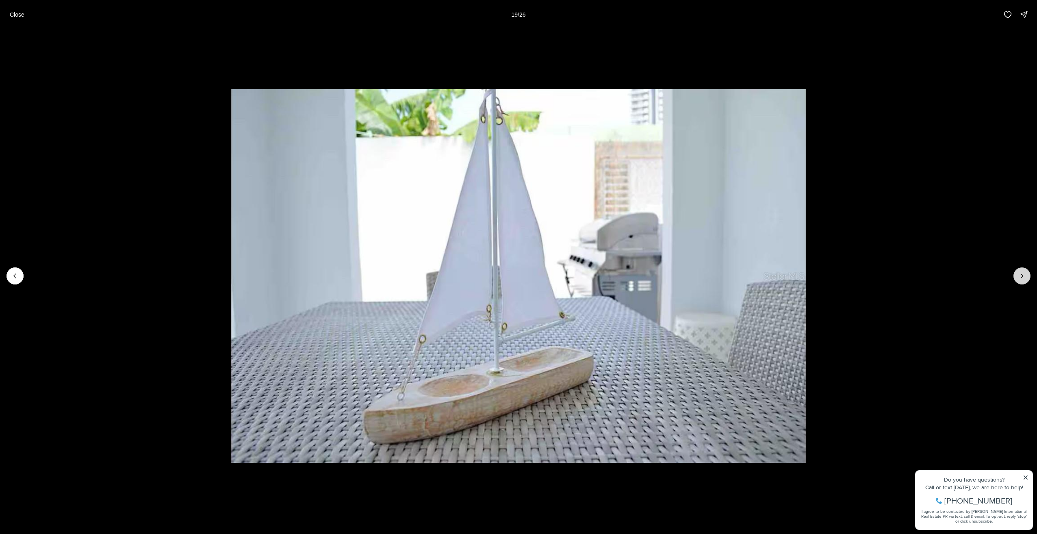
click at [1016, 274] on button "Next slide" at bounding box center [1022, 275] width 17 height 17
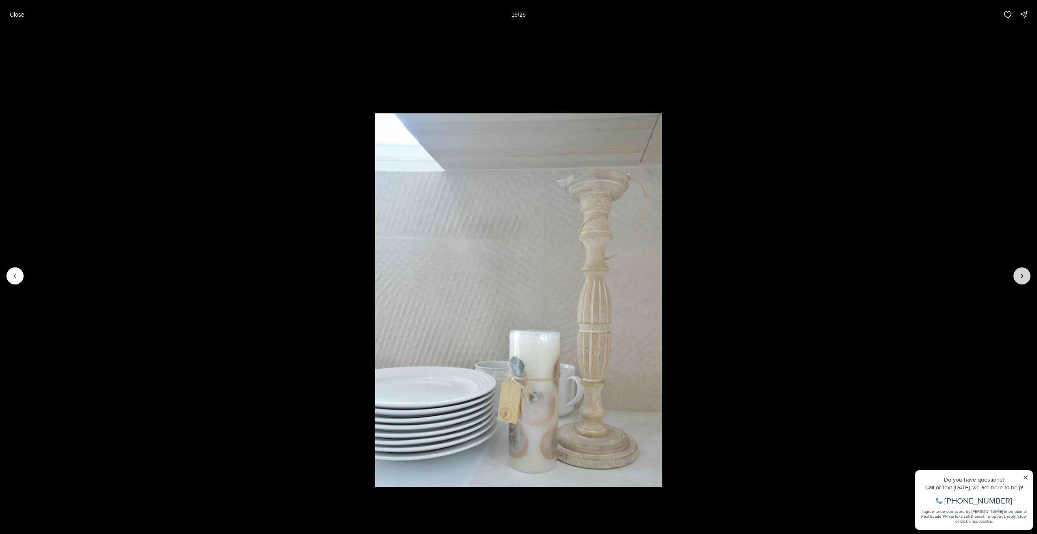
click at [1016, 274] on button "Next slide" at bounding box center [1022, 275] width 17 height 17
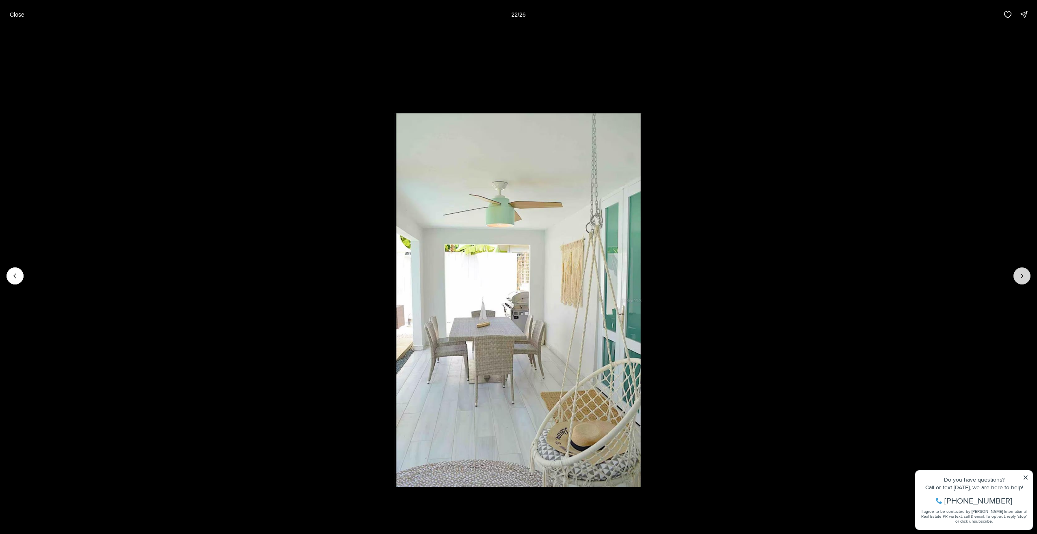
click at [1016, 274] on button "Next slide" at bounding box center [1022, 275] width 17 height 17
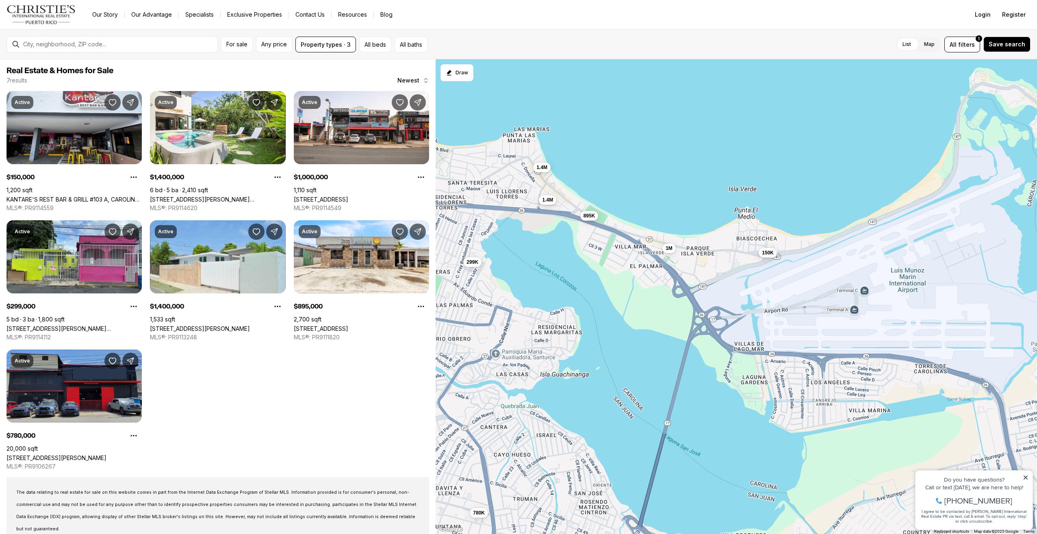
click at [553, 201] on span "1.4M" at bounding box center [547, 199] width 11 height 7
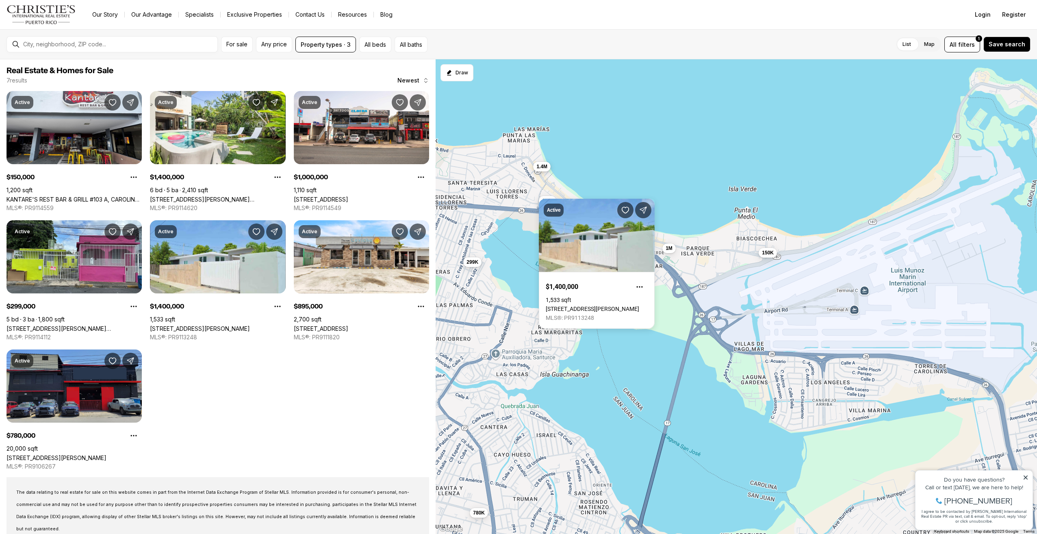
click at [545, 164] on span "1.4M" at bounding box center [541, 166] width 11 height 7
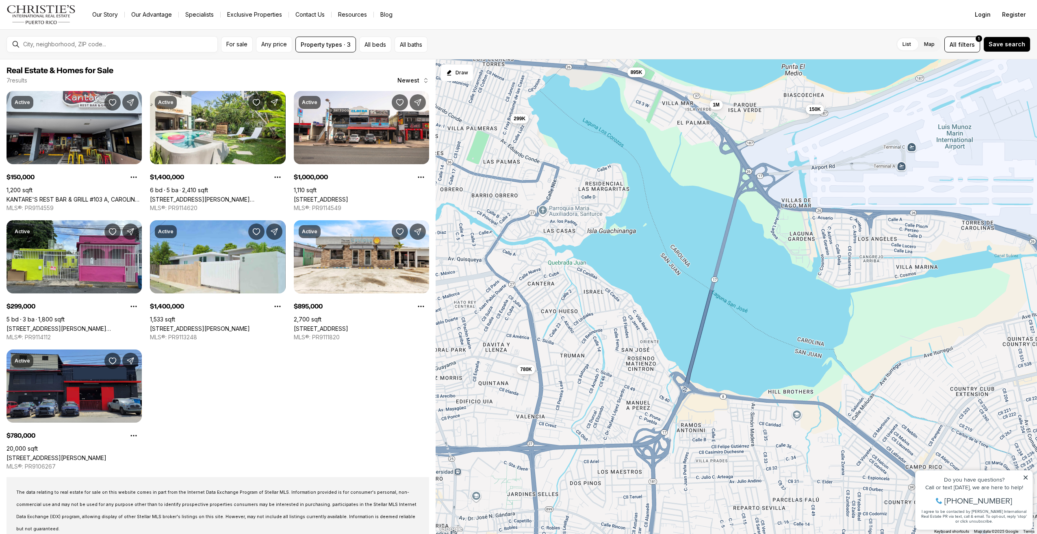
drag, startPoint x: 584, startPoint y: 412, endPoint x: 631, endPoint y: 266, distance: 153.7
click at [631, 266] on div "150K 1.4M 1M 299K 1.4M 895K 780K" at bounding box center [737, 296] width 602 height 475
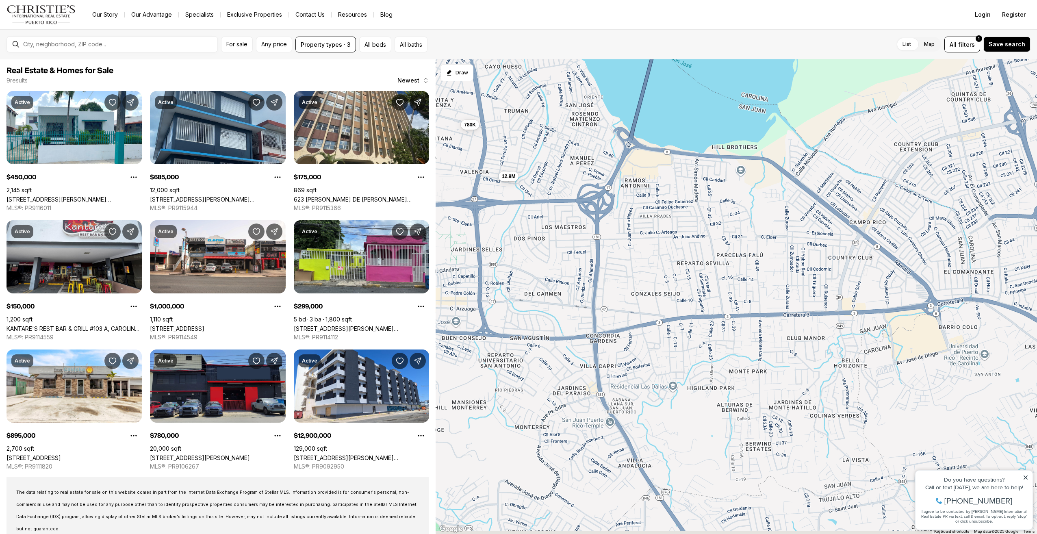
drag, startPoint x: 624, startPoint y: 421, endPoint x: 567, endPoint y: 163, distance: 263.9
click at [567, 163] on div "150K 1M 299K 895K 780K 450K 685K 175K 12.9M" at bounding box center [737, 296] width 602 height 475
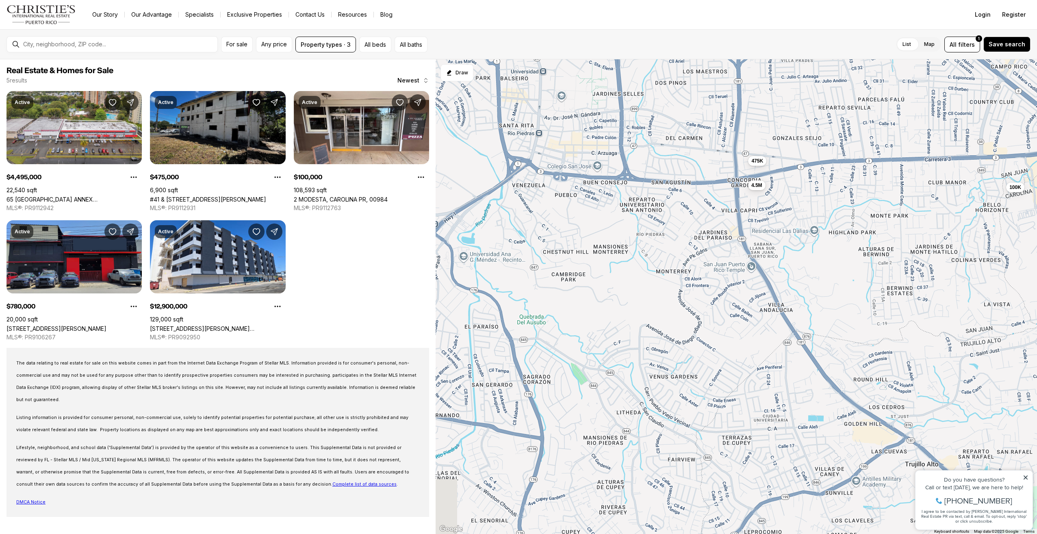
drag, startPoint x: 537, startPoint y: 341, endPoint x: 687, endPoint y: 187, distance: 215.3
click at [691, 187] on div "780K 12.9M 4.5M 475K 100K" at bounding box center [737, 296] width 602 height 475
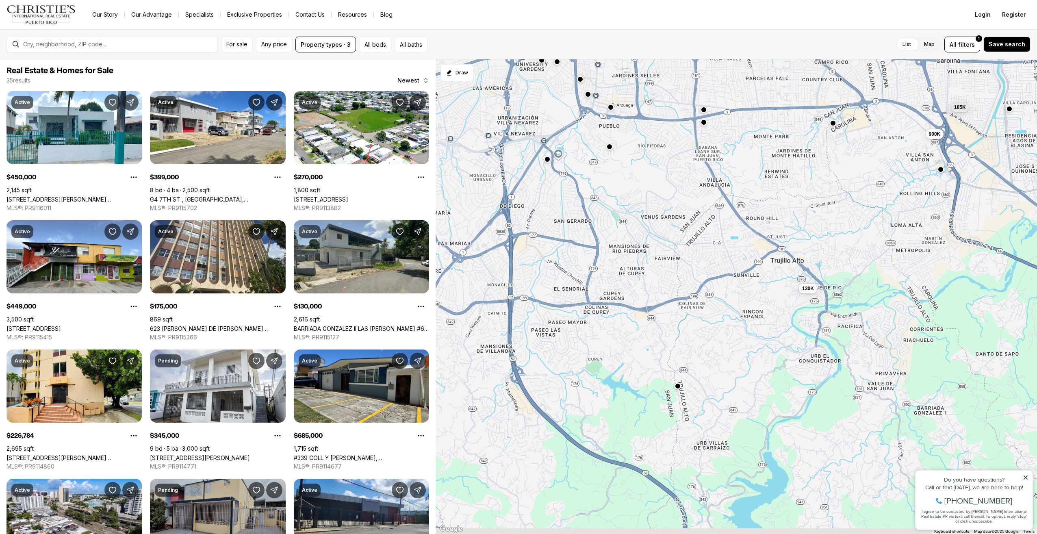
drag, startPoint x: 549, startPoint y: 440, endPoint x: 571, endPoint y: 347, distance: 95.1
click at [571, 347] on div "130K 450K 399K 270K 449K 175K 227K 345K 685K 950K 185K 900K" at bounding box center [737, 296] width 602 height 475
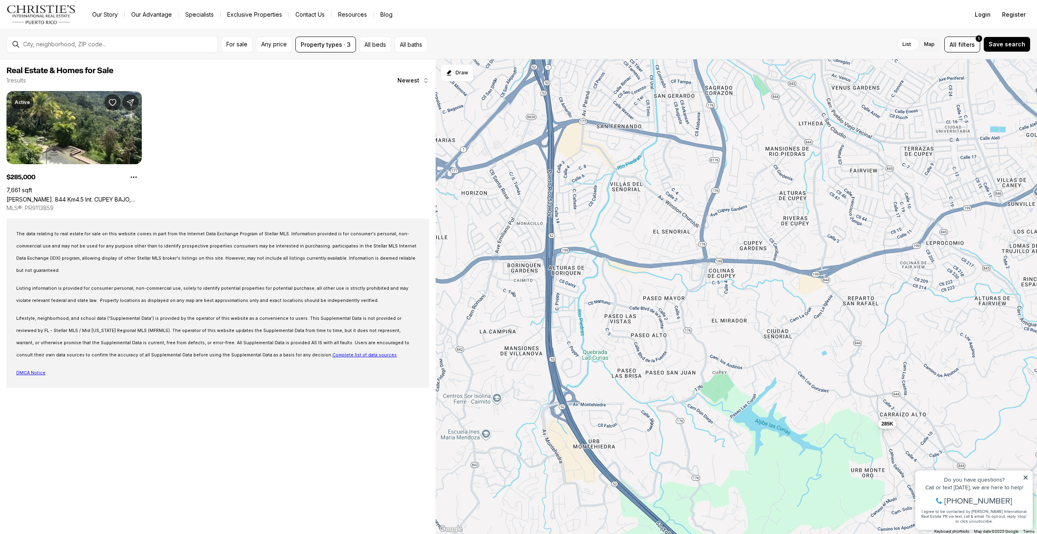
drag, startPoint x: 545, startPoint y: 351, endPoint x: 636, endPoint y: 318, distance: 96.7
click at [636, 318] on div "285K" at bounding box center [737, 296] width 602 height 475
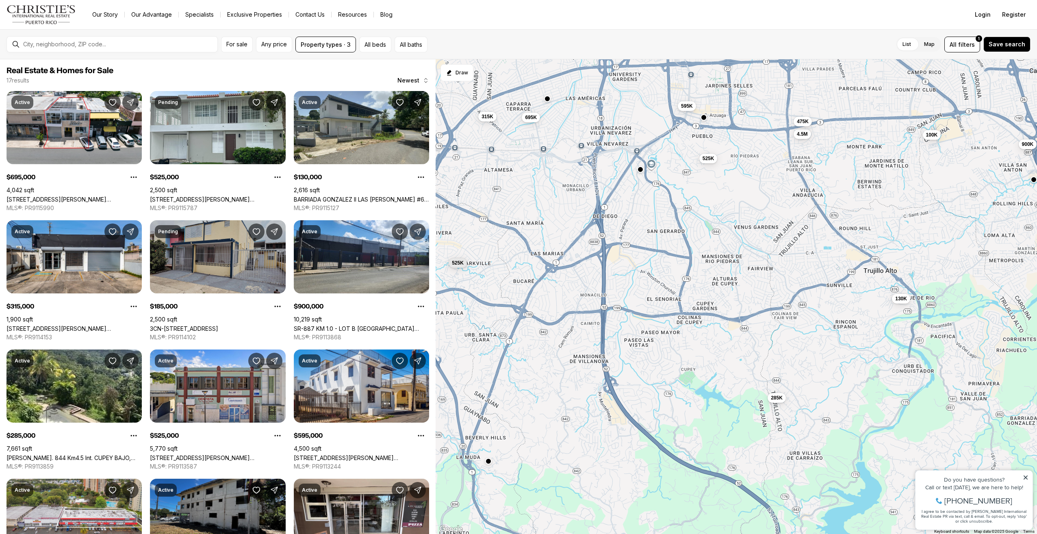
drag, startPoint x: 617, startPoint y: 216, endPoint x: 626, endPoint y: 247, distance: 31.9
click at [626, 247] on div "285K 695K 525K 130K 315K 185K 900K 525K 595K 4.5M 475K 100K" at bounding box center [737, 296] width 602 height 475
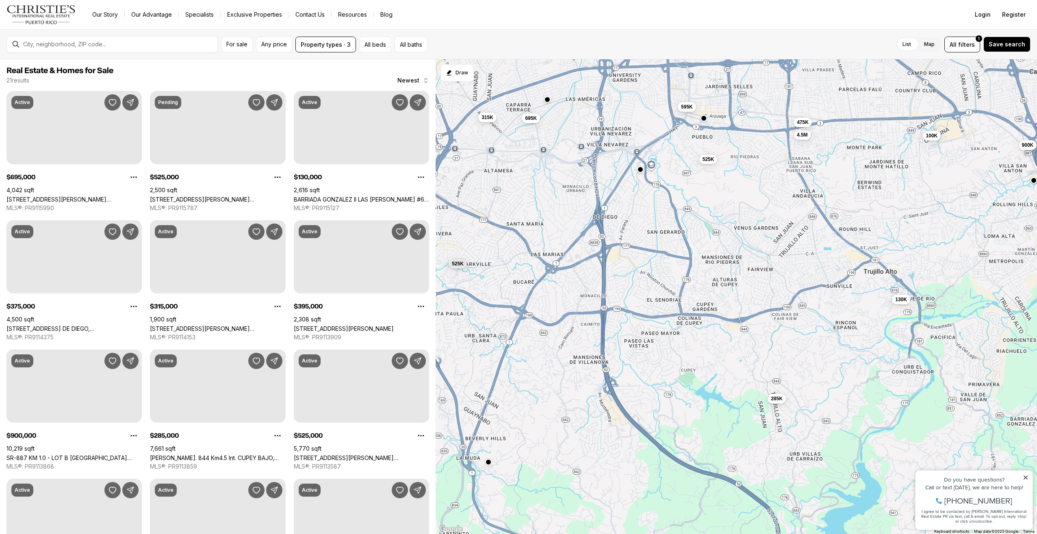
click at [640, 169] on button "button" at bounding box center [640, 169] width 7 height 7
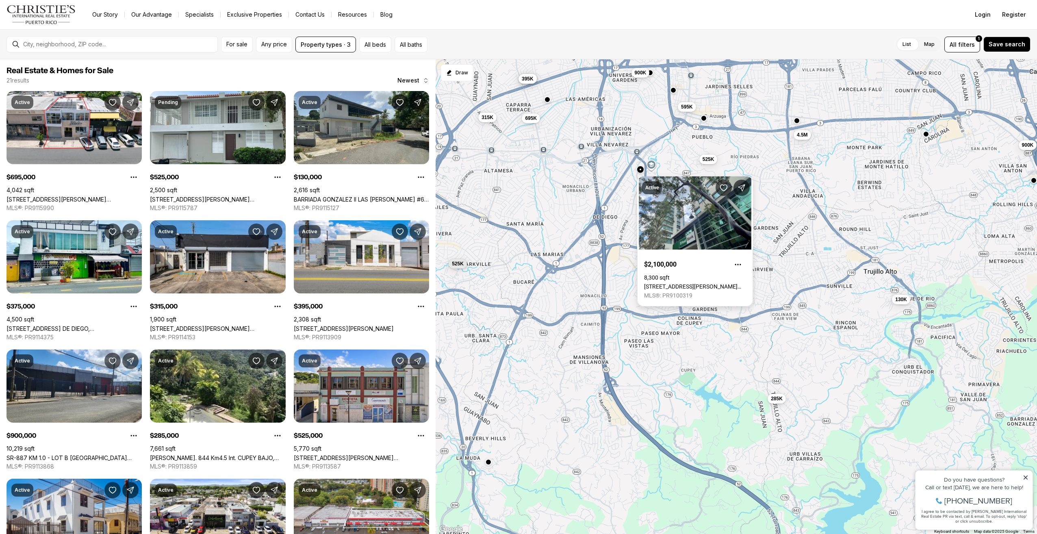
click at [682, 283] on link "[STREET_ADDRESS][PERSON_NAME] [PERSON_NAME][GEOGRAPHIC_DATA][PERSON_NAME], ESQ …" at bounding box center [695, 286] width 102 height 7
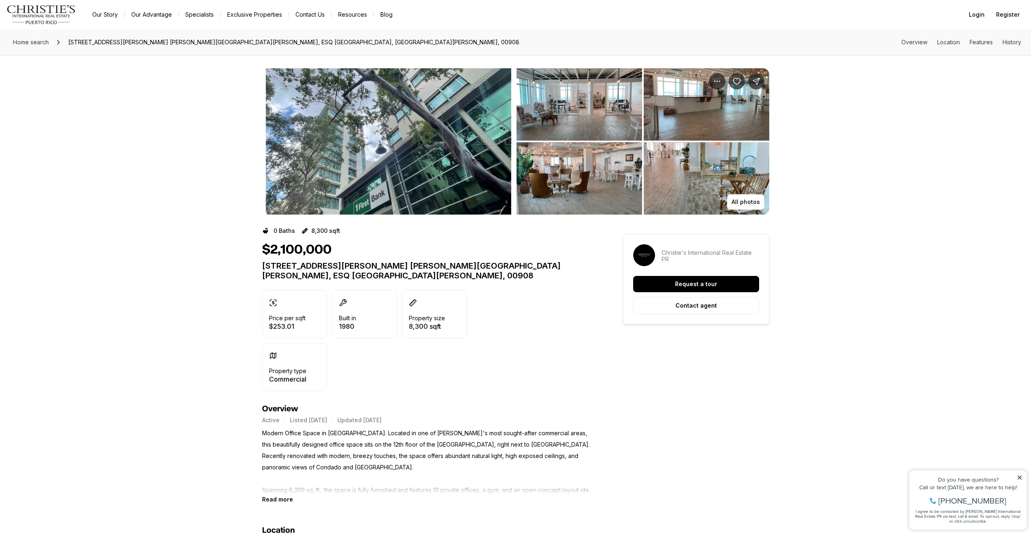
click at [415, 177] on img "View image gallery" at bounding box center [388, 141] width 253 height 146
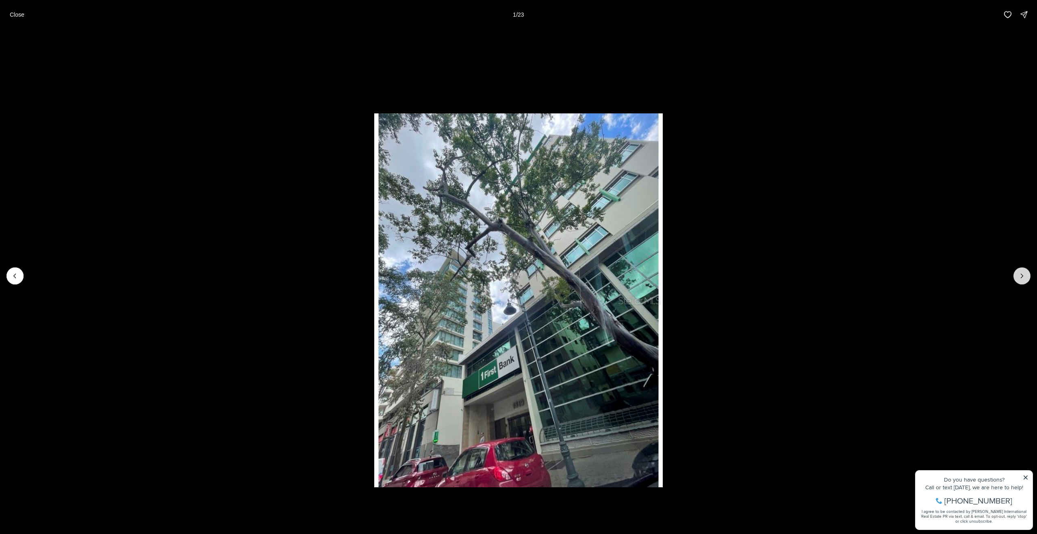
click at [1017, 274] on button "Next slide" at bounding box center [1022, 275] width 17 height 17
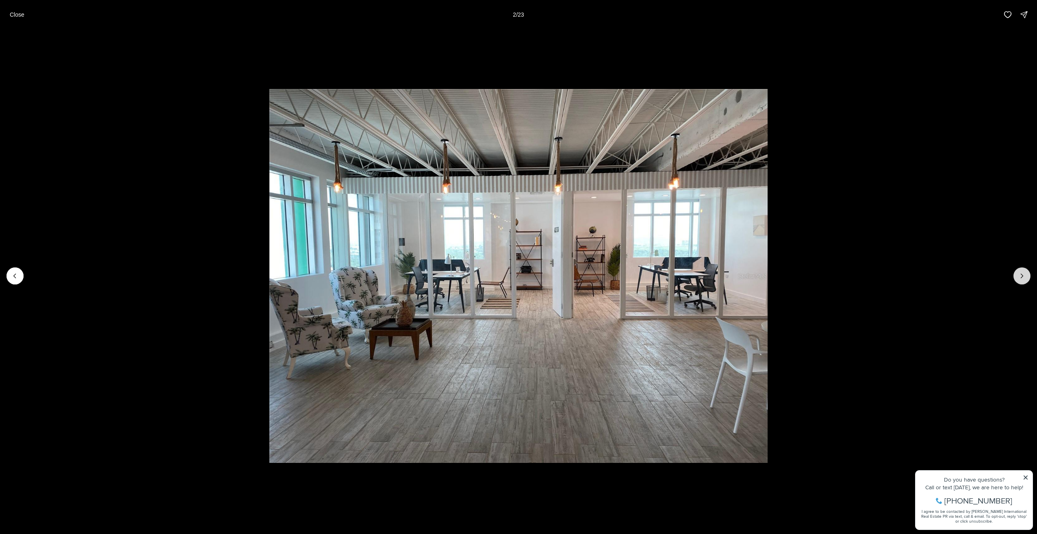
click at [1017, 274] on button "Next slide" at bounding box center [1022, 275] width 17 height 17
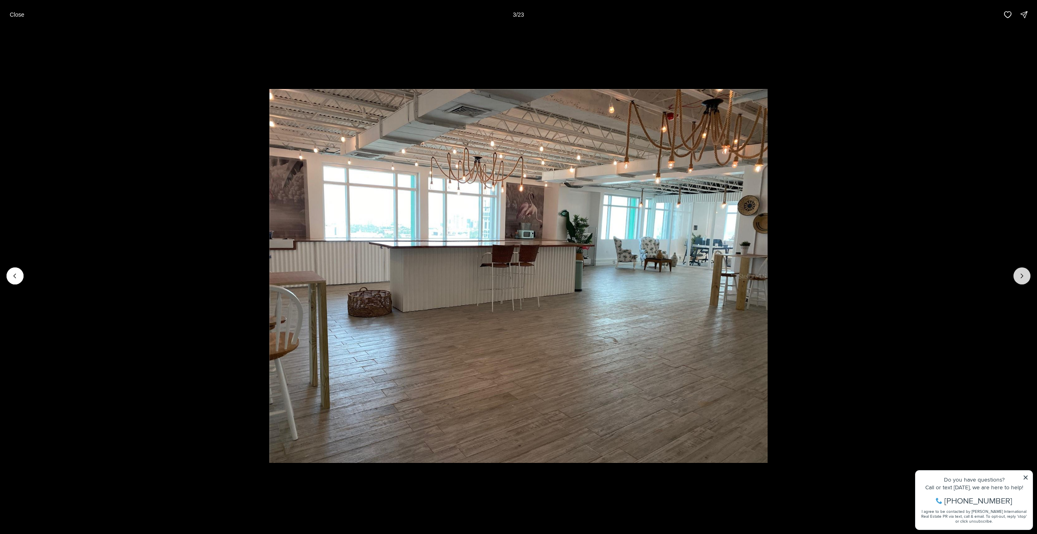
click at [1017, 274] on button "Next slide" at bounding box center [1022, 275] width 17 height 17
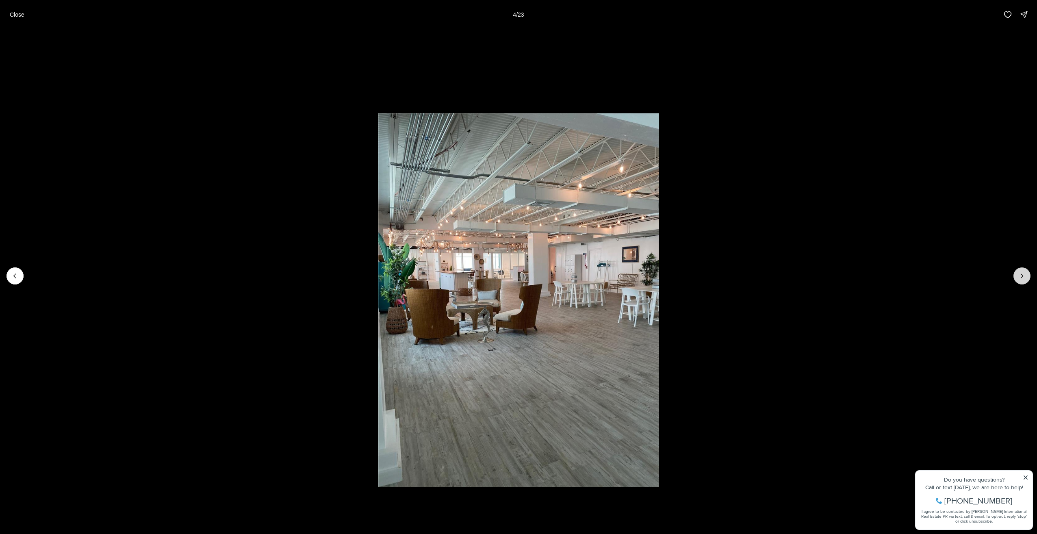
click at [1017, 274] on button "Next slide" at bounding box center [1022, 275] width 17 height 17
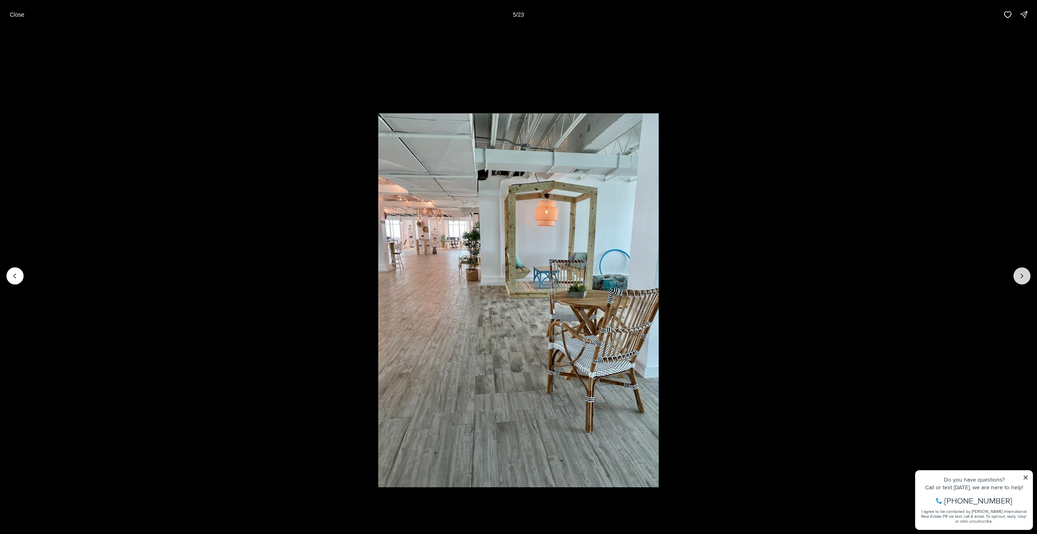
click at [1017, 274] on button "Next slide" at bounding box center [1022, 275] width 17 height 17
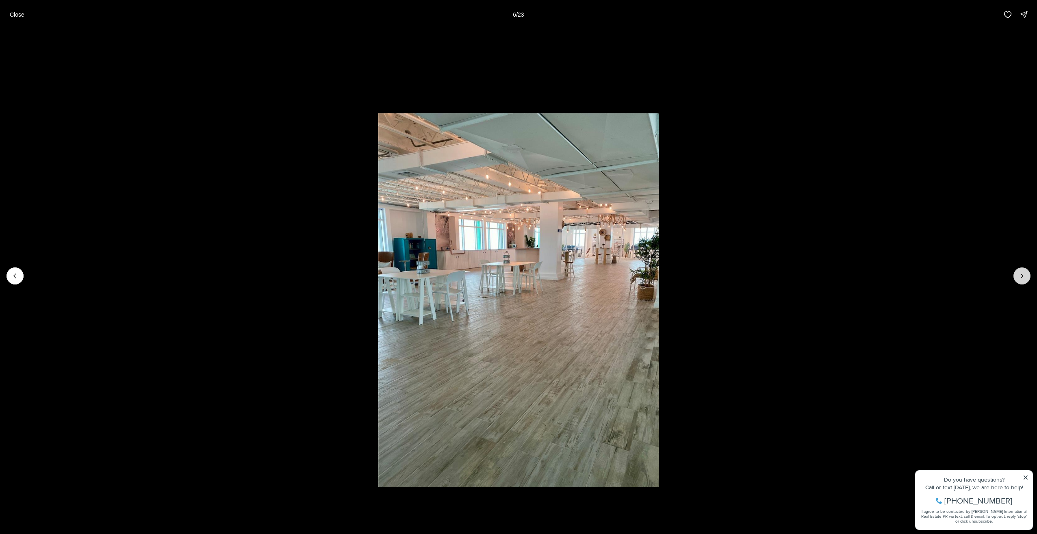
click at [1017, 274] on button "Next slide" at bounding box center [1022, 275] width 17 height 17
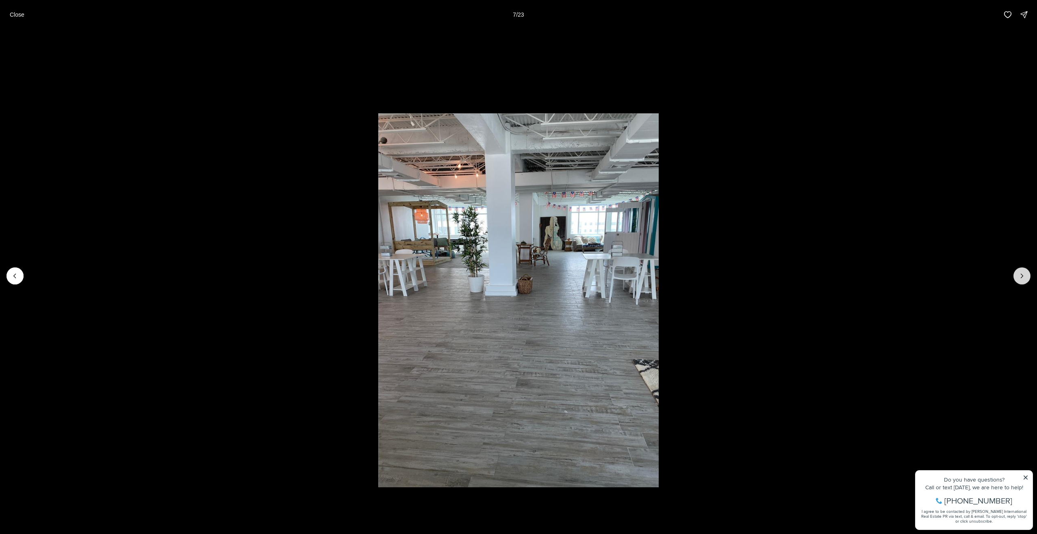
click at [1017, 274] on button "Next slide" at bounding box center [1022, 275] width 17 height 17
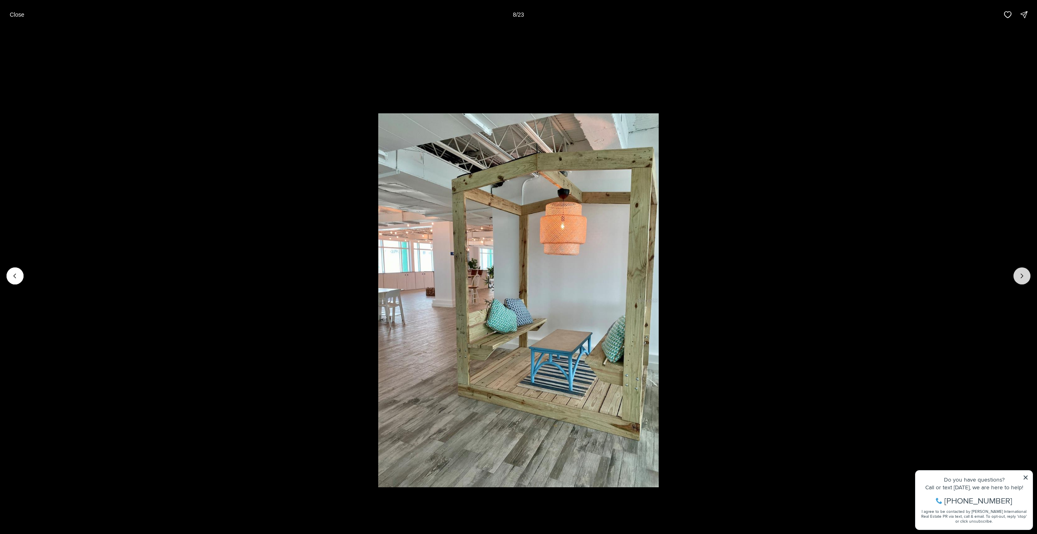
click at [1017, 274] on button "Next slide" at bounding box center [1022, 275] width 17 height 17
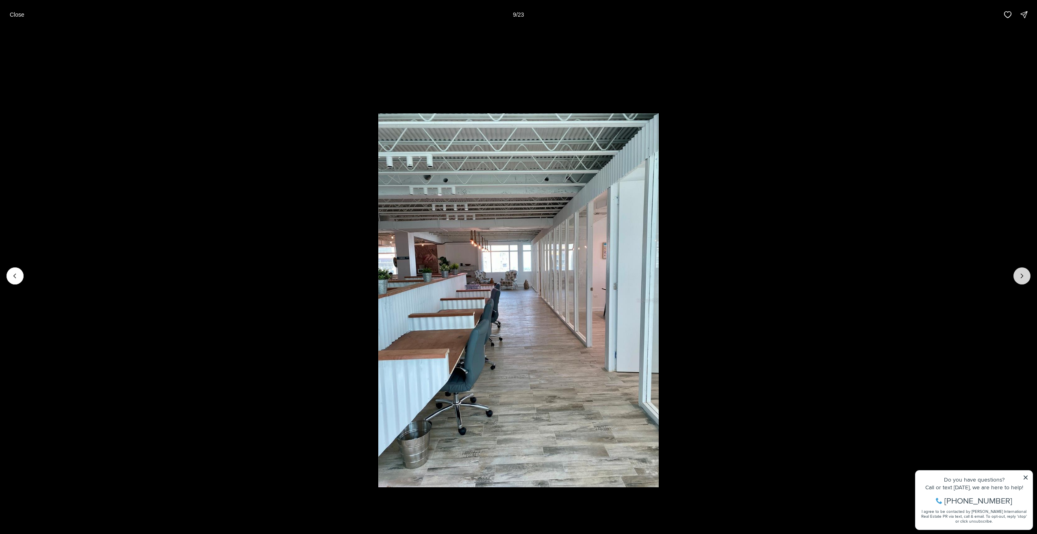
click at [1017, 274] on button "Next slide" at bounding box center [1022, 275] width 17 height 17
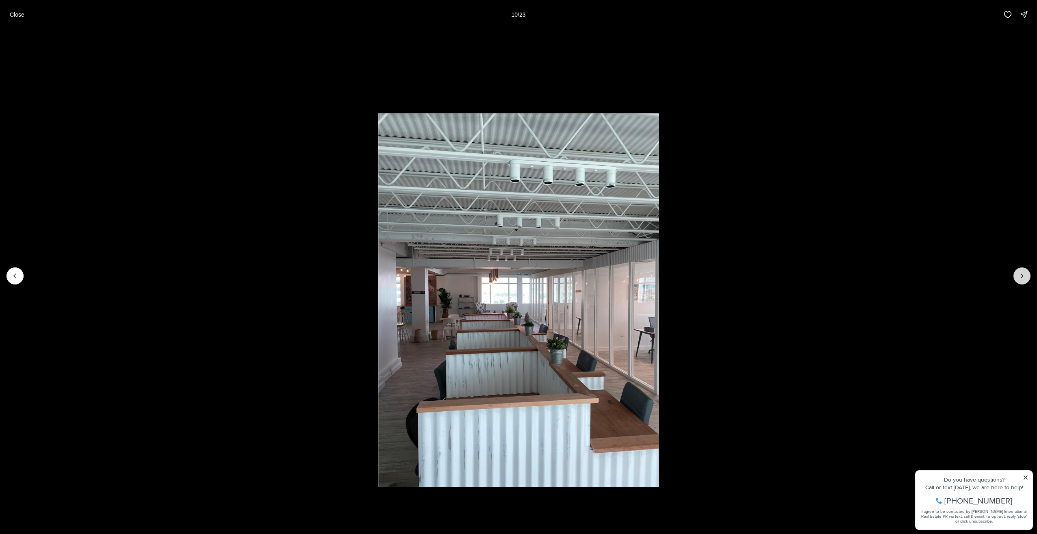
click at [1017, 274] on button "Next slide" at bounding box center [1022, 275] width 17 height 17
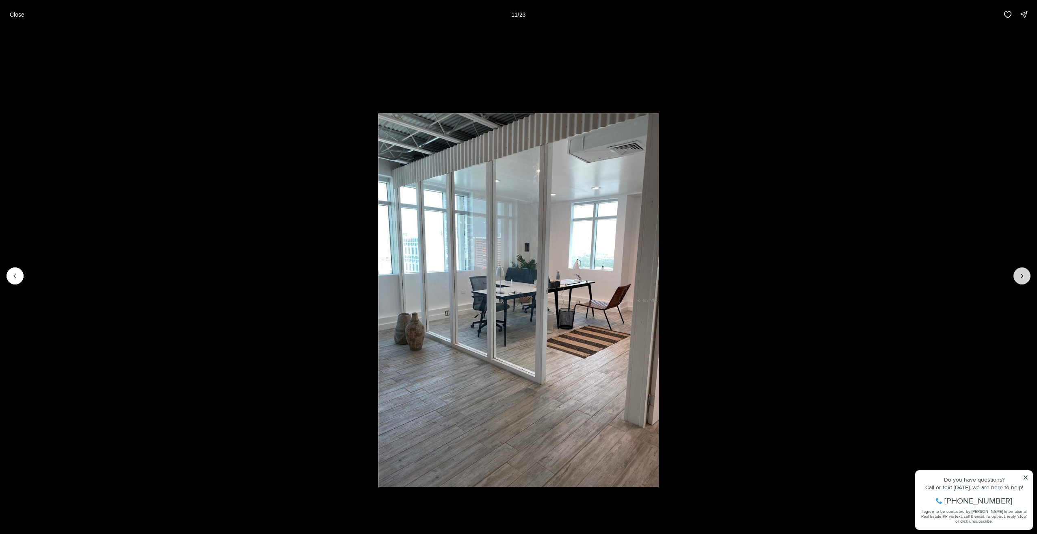
click at [1017, 274] on button "Next slide" at bounding box center [1022, 275] width 17 height 17
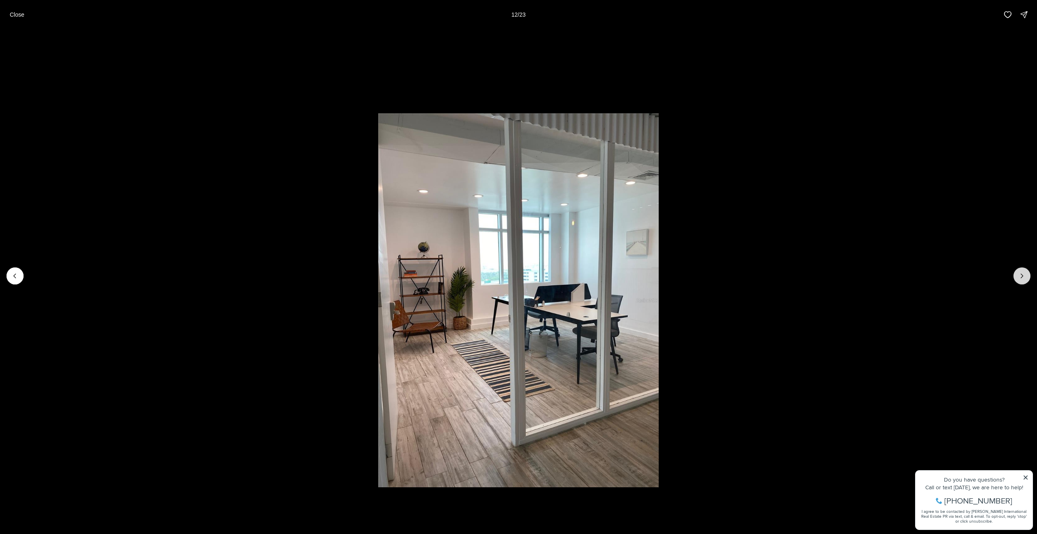
click at [1017, 274] on button "Next slide" at bounding box center [1022, 275] width 17 height 17
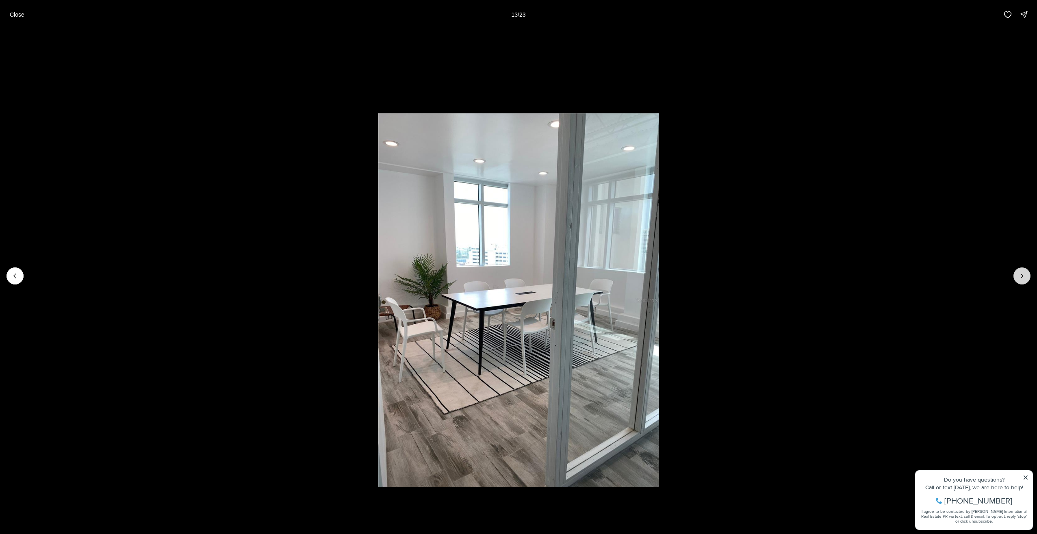
click at [1017, 274] on button "Next slide" at bounding box center [1022, 275] width 17 height 17
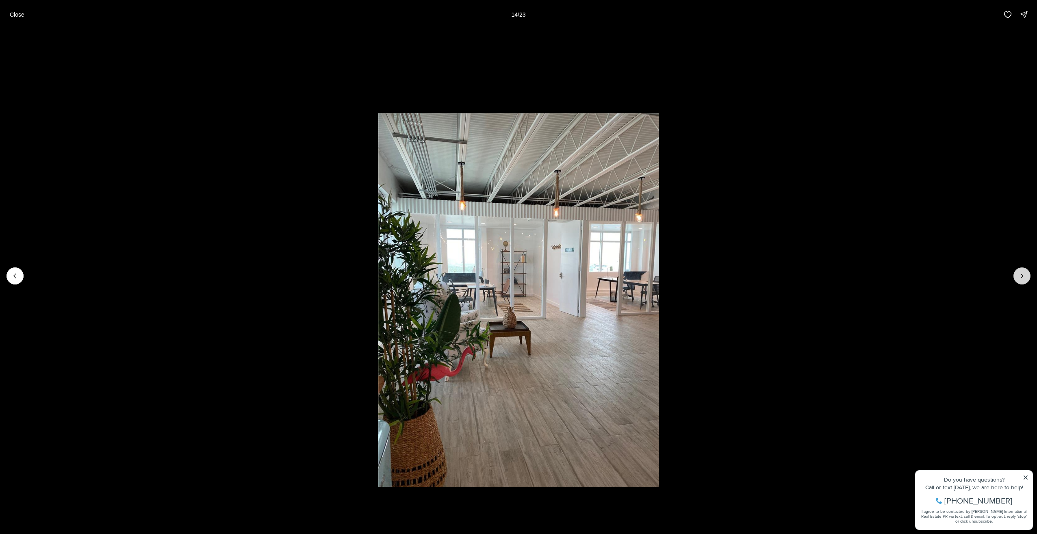
click at [1017, 274] on button "Next slide" at bounding box center [1022, 275] width 17 height 17
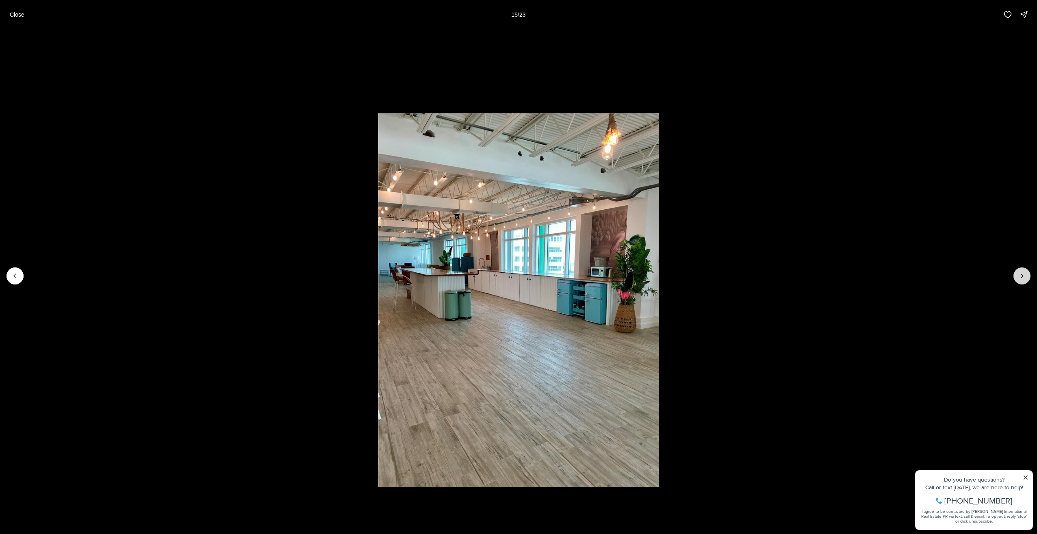
click at [1017, 274] on button "Next slide" at bounding box center [1022, 275] width 17 height 17
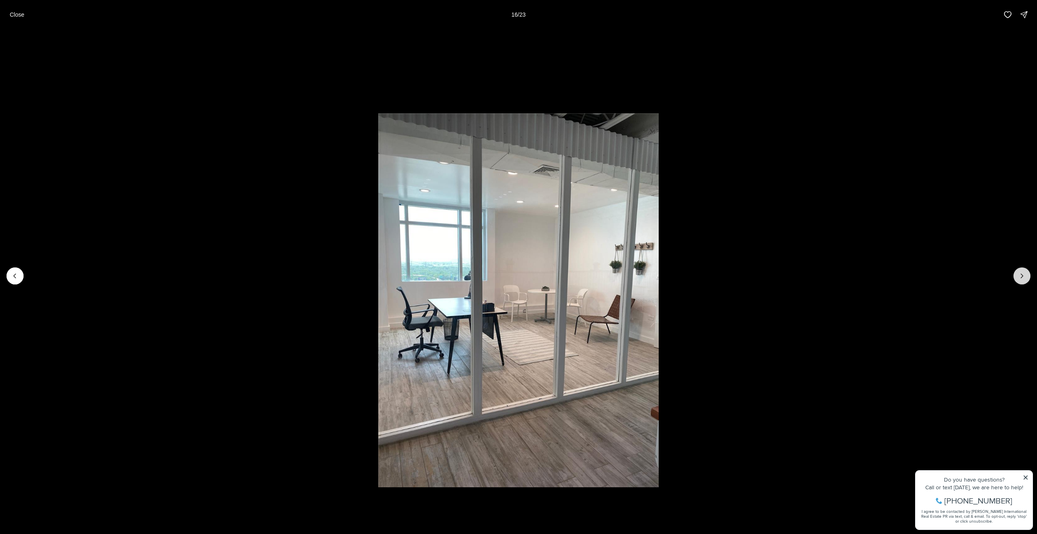
click at [1017, 274] on button "Next slide" at bounding box center [1022, 275] width 17 height 17
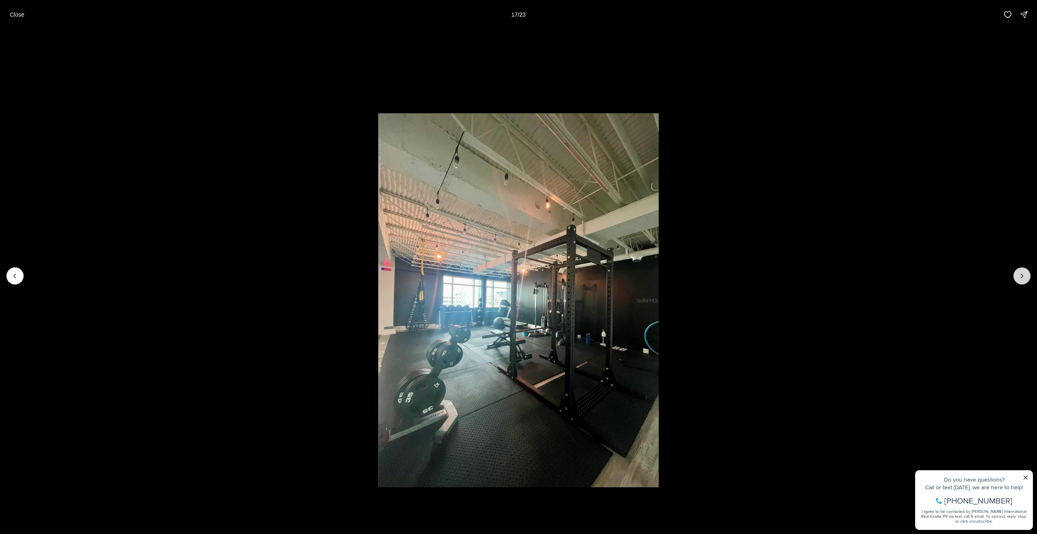
click at [1017, 274] on button "Next slide" at bounding box center [1022, 275] width 17 height 17
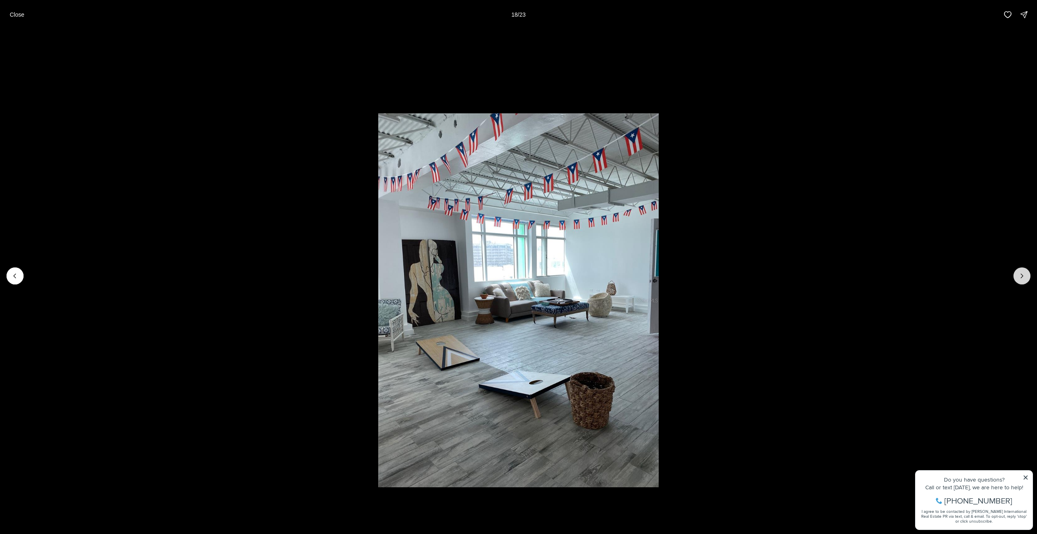
click at [1017, 274] on button "Next slide" at bounding box center [1022, 275] width 17 height 17
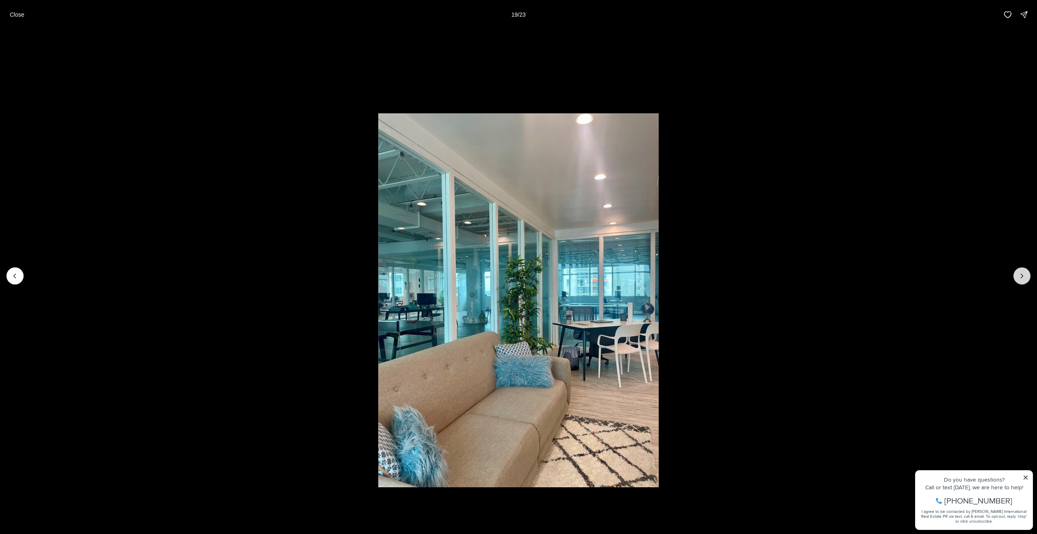
click at [1017, 274] on button "Next slide" at bounding box center [1022, 275] width 17 height 17
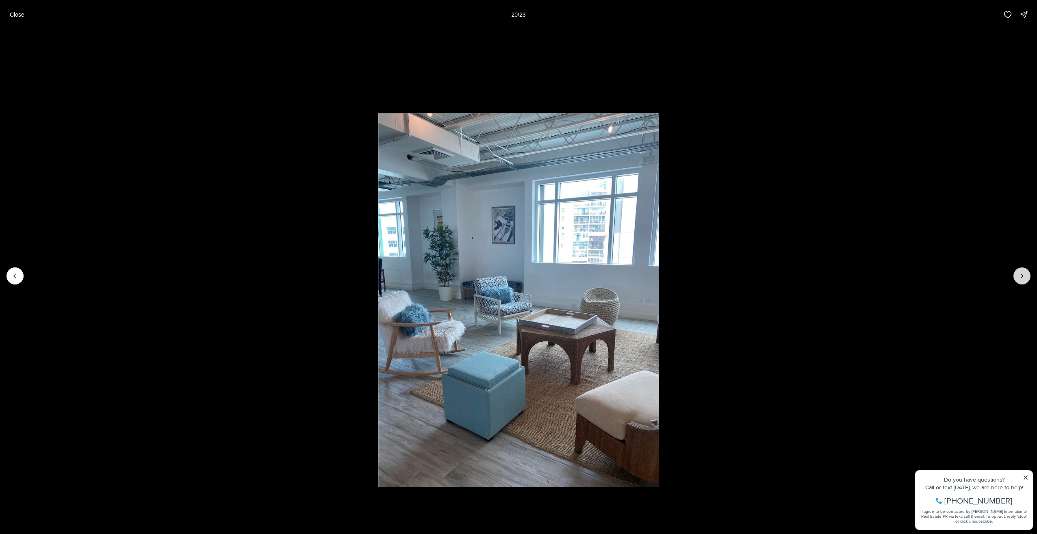
click at [1017, 274] on button "Next slide" at bounding box center [1022, 275] width 17 height 17
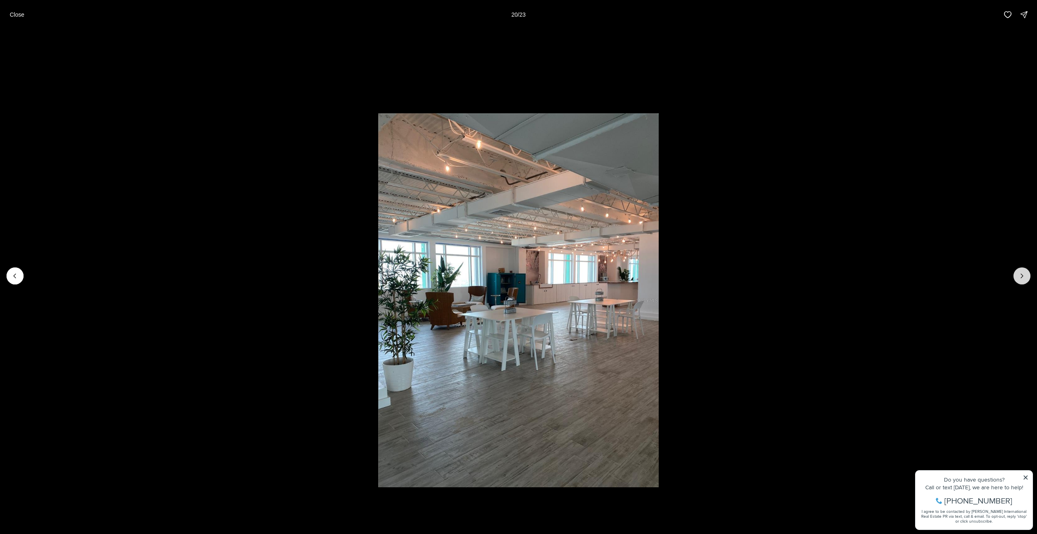
click at [1017, 274] on button "Next slide" at bounding box center [1022, 275] width 17 height 17
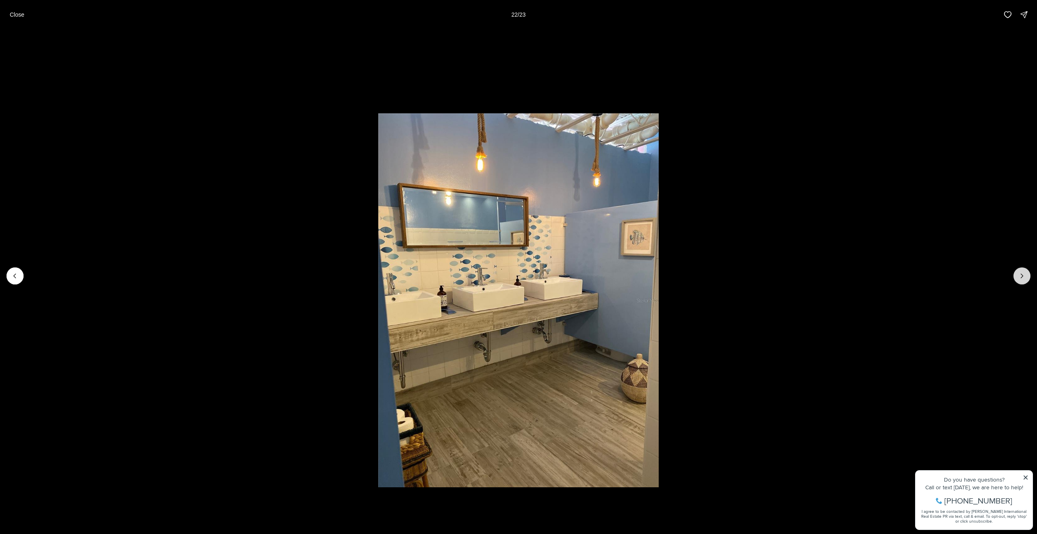
click at [1017, 274] on button "Next slide" at bounding box center [1022, 275] width 17 height 17
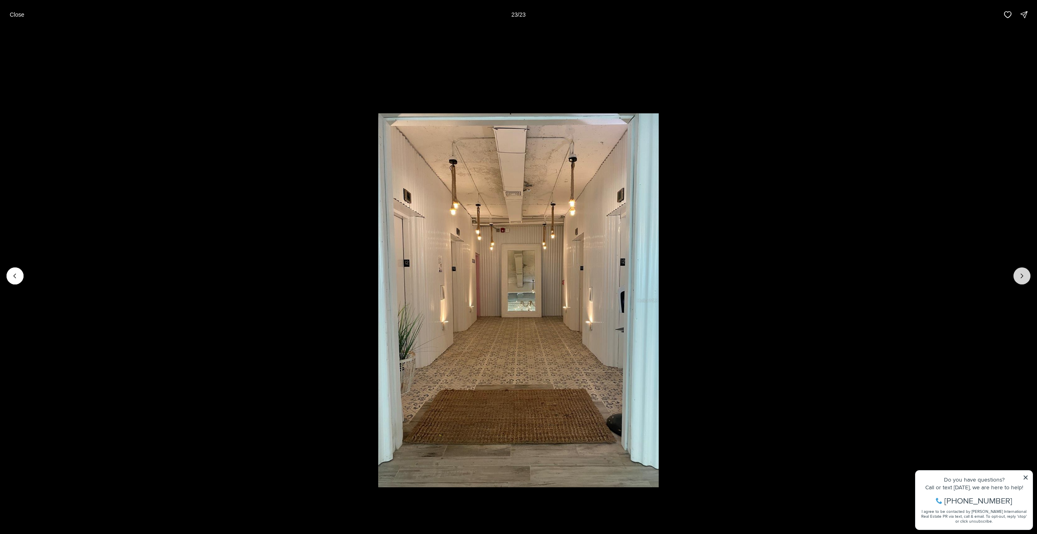
click at [1017, 274] on div at bounding box center [1022, 275] width 17 height 17
click at [15, 273] on icon "Previous slide" at bounding box center [15, 276] width 8 height 8
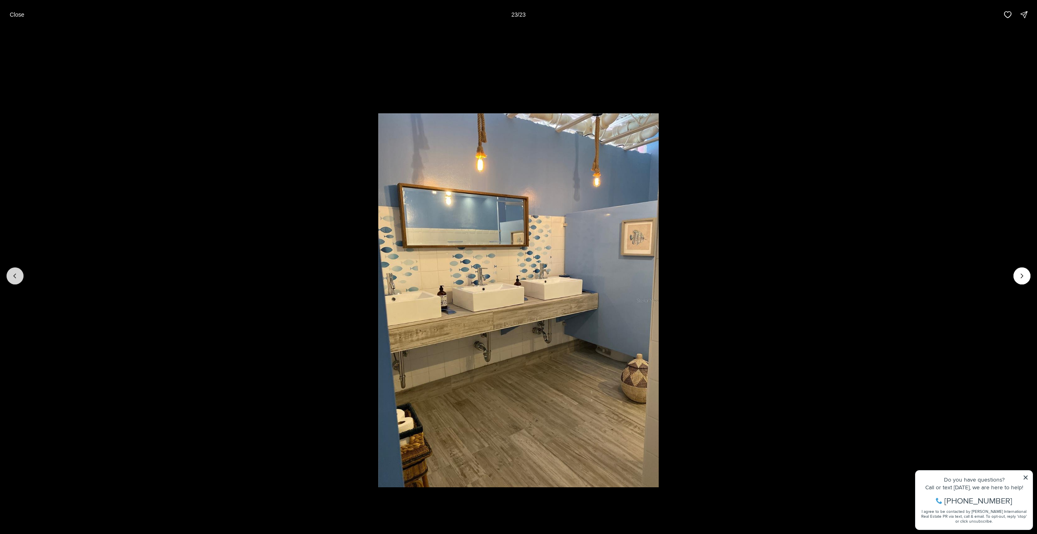
click at [15, 273] on icon "Previous slide" at bounding box center [15, 276] width 8 height 8
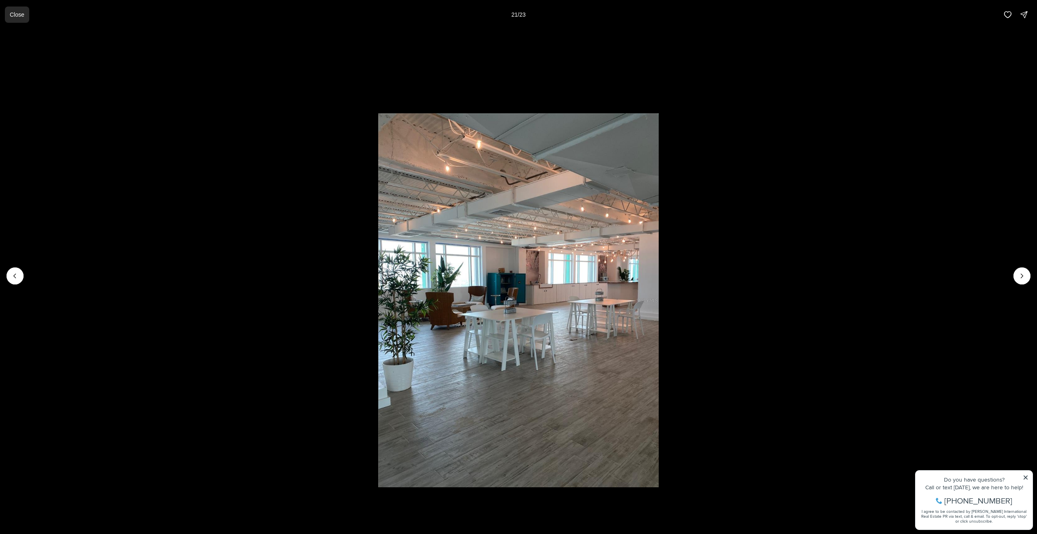
click at [15, 14] on p "Close" at bounding box center [17, 14] width 15 height 7
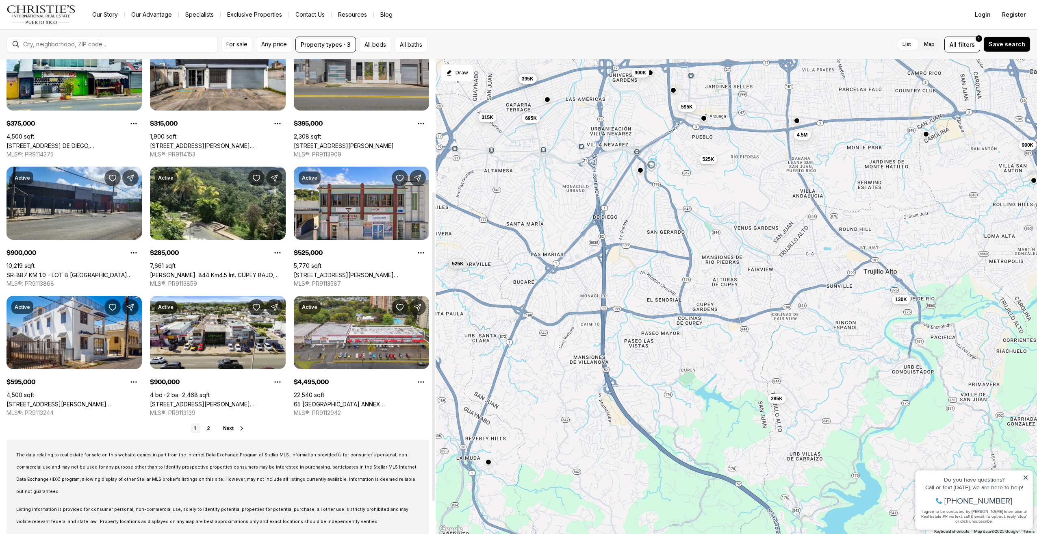
scroll to position [203, 0]
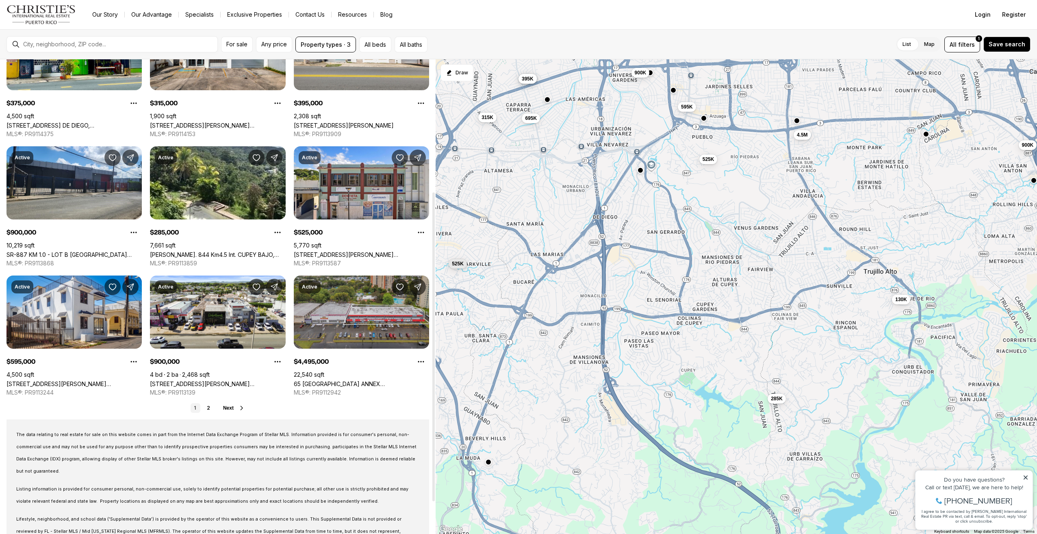
click at [323, 380] on link "65 [GEOGRAPHIC_DATA] ANNEX [STREET_ADDRESS][PERSON_NAME]" at bounding box center [361, 383] width 135 height 7
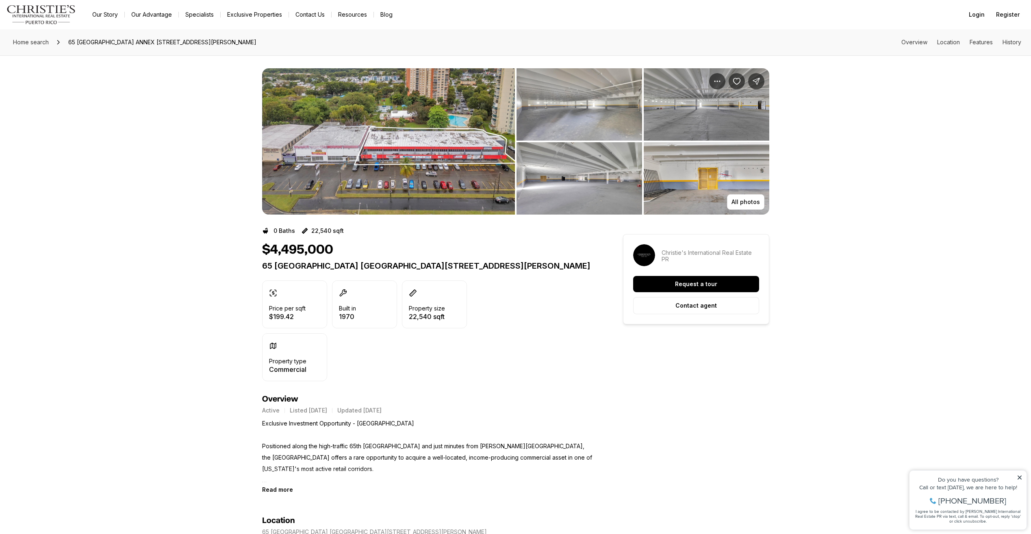
click at [380, 198] on img "View image gallery" at bounding box center [388, 141] width 253 height 146
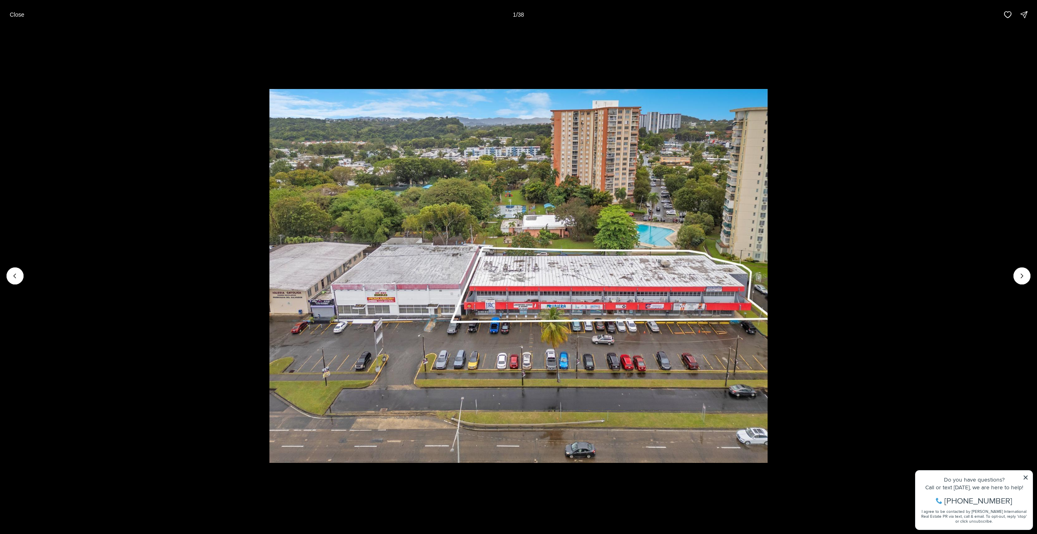
click at [15, 277] on div at bounding box center [15, 275] width 17 height 17
click at [17, 279] on div at bounding box center [15, 275] width 17 height 17
click at [1016, 273] on button "Next slide" at bounding box center [1022, 275] width 17 height 17
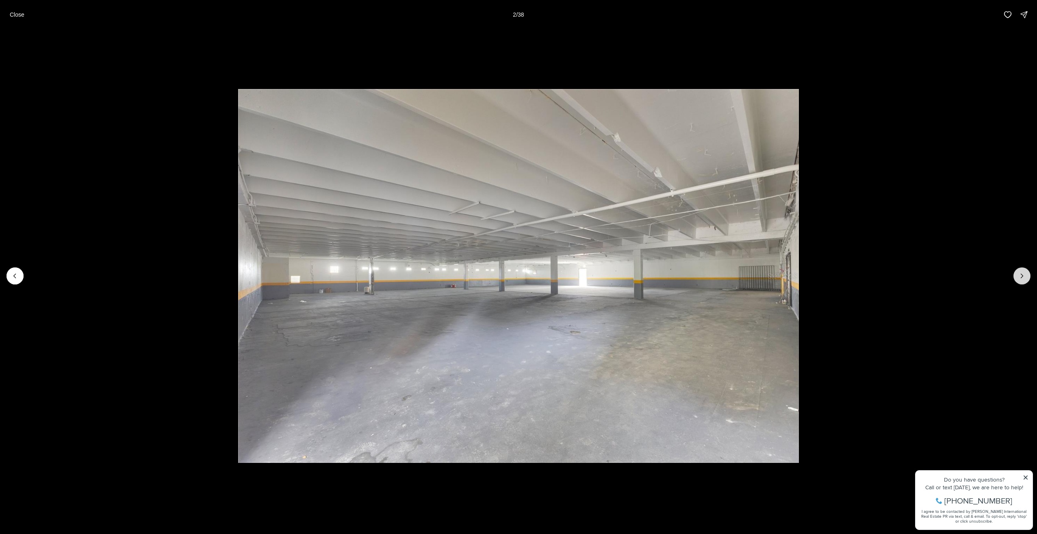
click at [1016, 273] on button "Next slide" at bounding box center [1022, 275] width 17 height 17
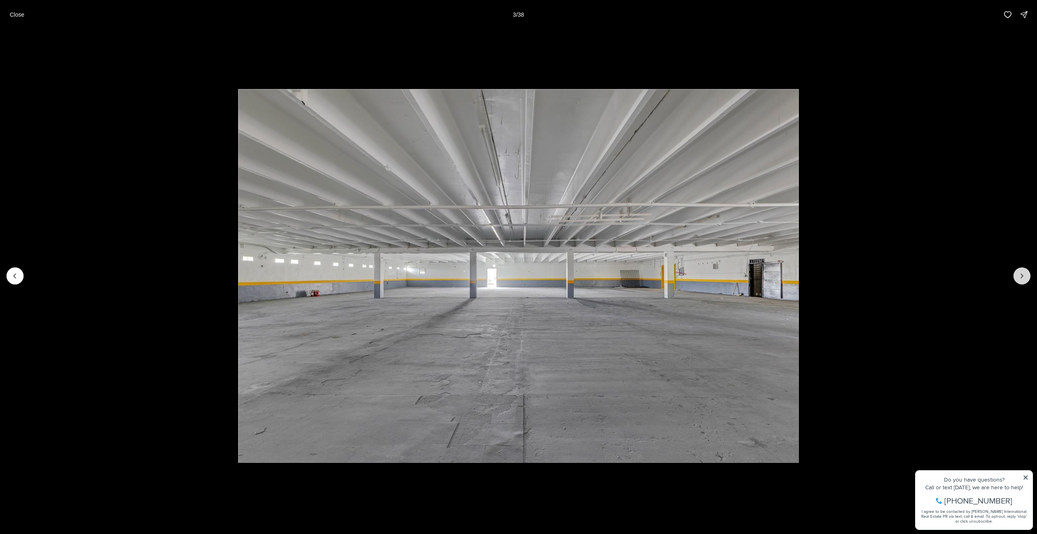
click at [1016, 273] on button "Next slide" at bounding box center [1022, 275] width 17 height 17
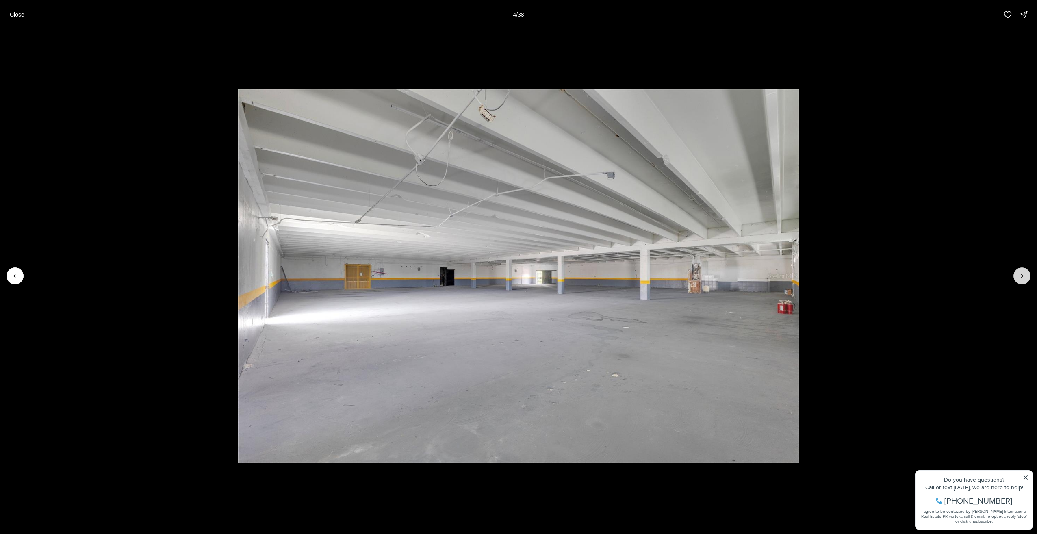
click at [1016, 273] on button "Next slide" at bounding box center [1022, 275] width 17 height 17
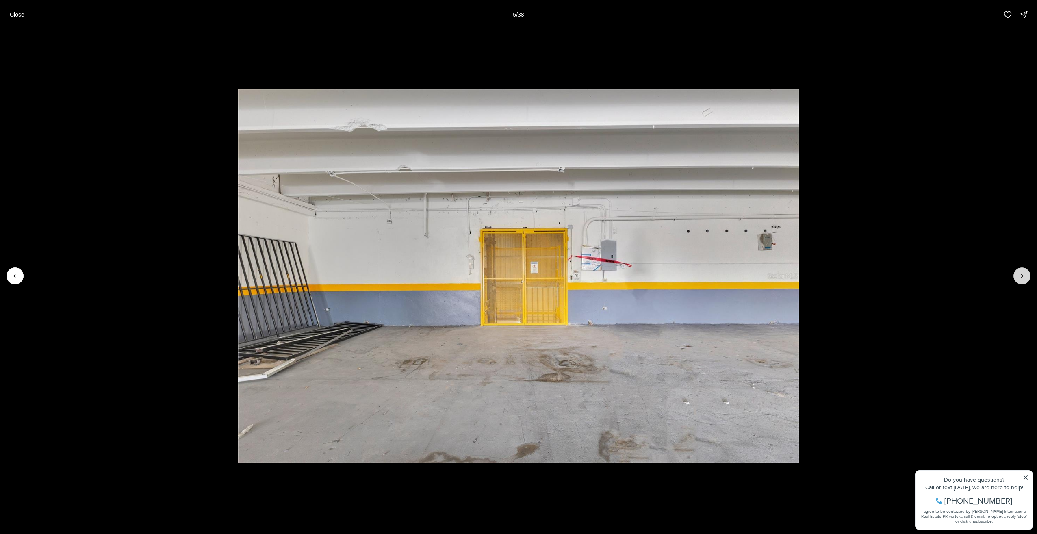
click at [1016, 273] on button "Next slide" at bounding box center [1022, 275] width 17 height 17
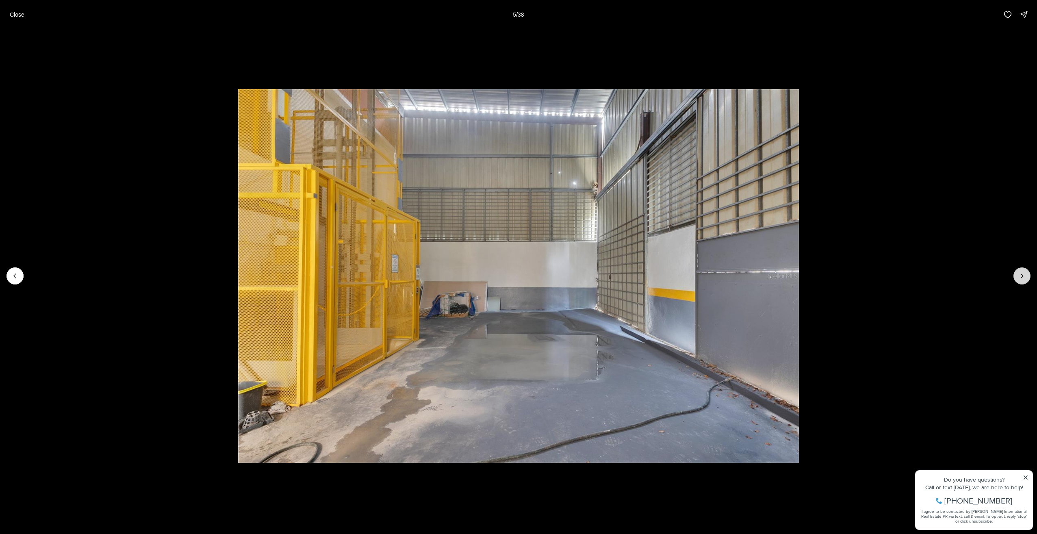
click at [1016, 273] on button "Next slide" at bounding box center [1022, 275] width 17 height 17
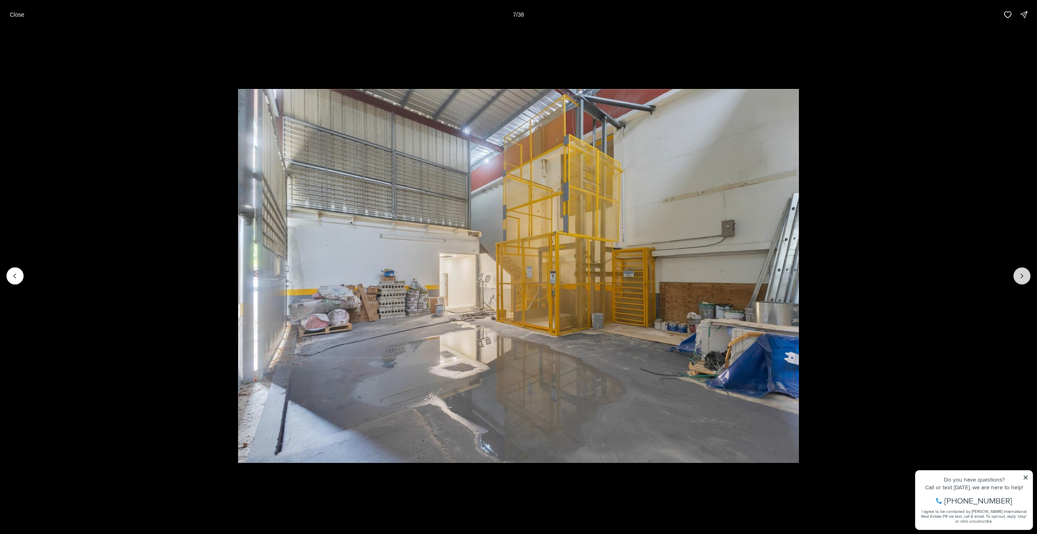
click at [1016, 273] on button "Next slide" at bounding box center [1022, 275] width 17 height 17
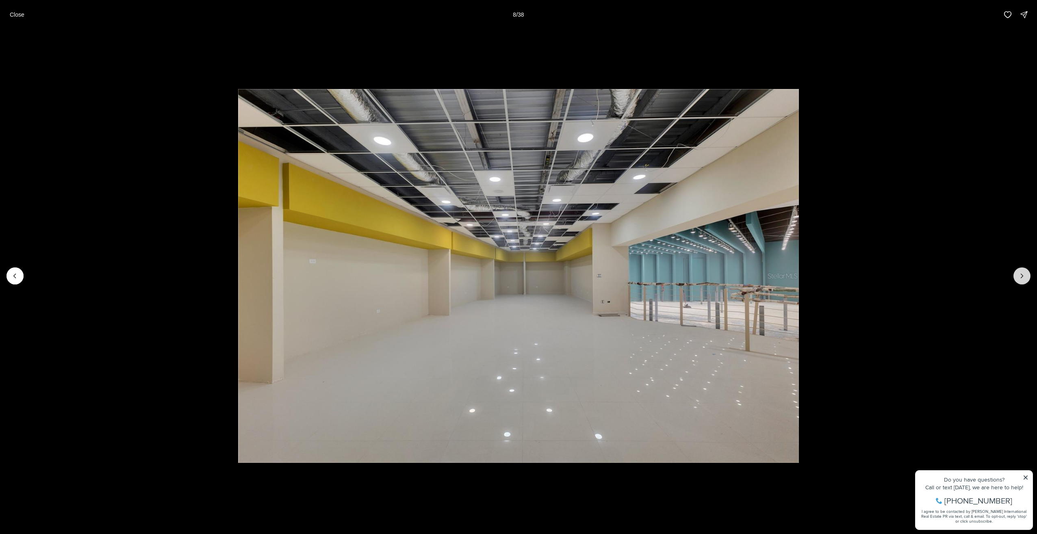
click at [1016, 273] on button "Next slide" at bounding box center [1022, 275] width 17 height 17
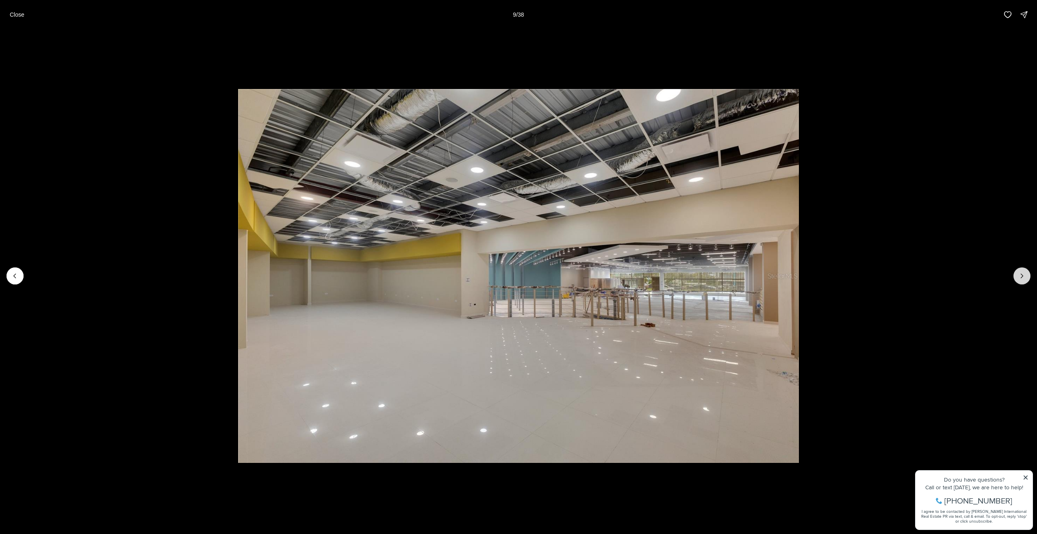
click at [1016, 273] on button "Next slide" at bounding box center [1022, 275] width 17 height 17
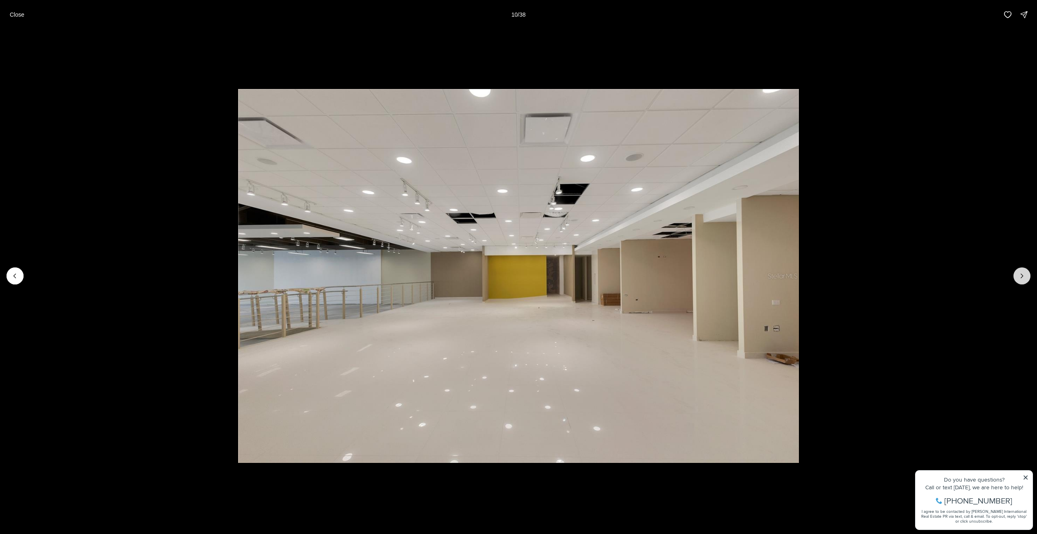
click at [1016, 273] on button "Next slide" at bounding box center [1022, 275] width 17 height 17
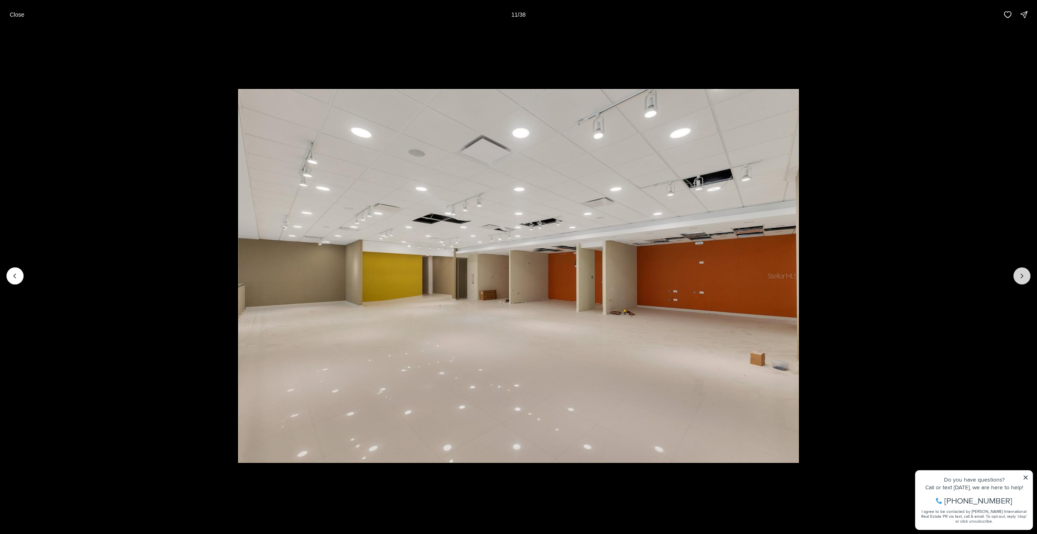
click at [1016, 273] on button "Next slide" at bounding box center [1022, 275] width 17 height 17
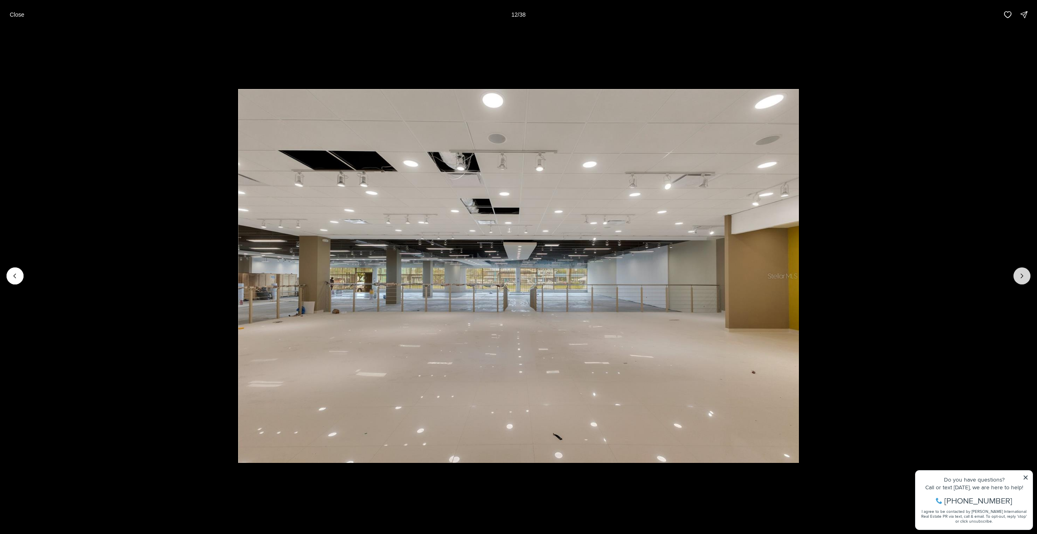
click at [1016, 273] on button "Next slide" at bounding box center [1022, 275] width 17 height 17
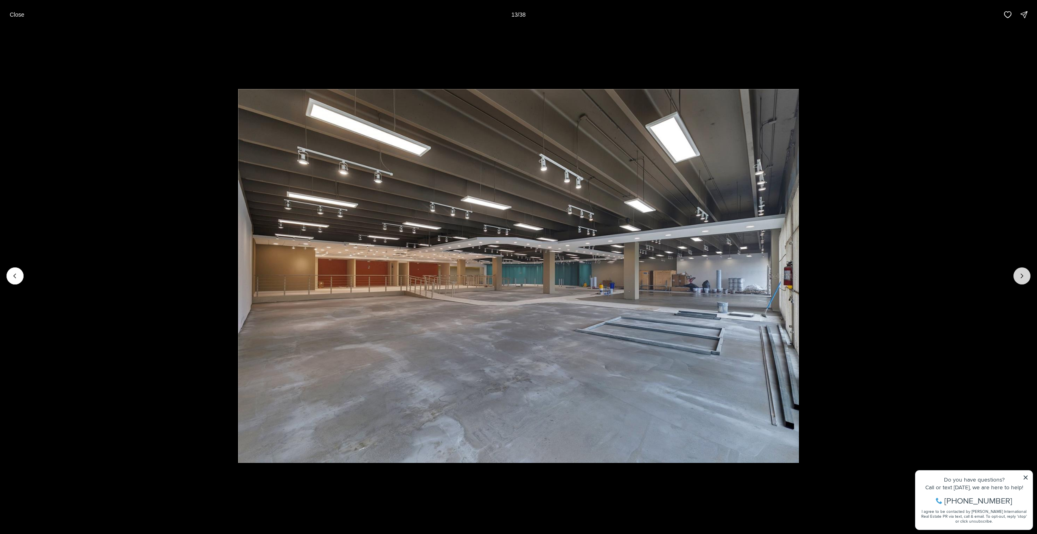
click at [1016, 273] on button "Next slide" at bounding box center [1022, 275] width 17 height 17
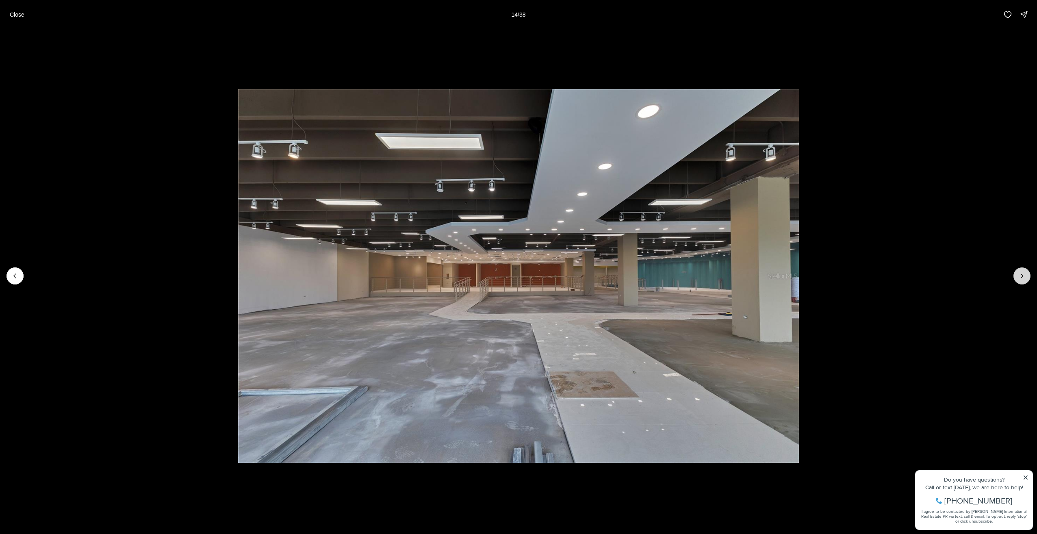
click at [1016, 273] on button "Next slide" at bounding box center [1022, 275] width 17 height 17
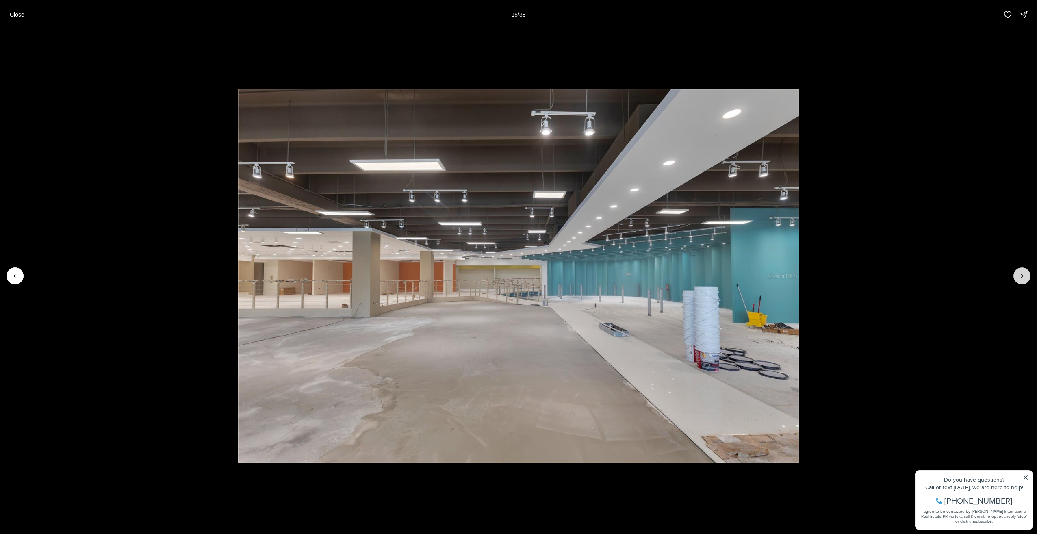
click at [1016, 273] on button "Next slide" at bounding box center [1022, 275] width 17 height 17
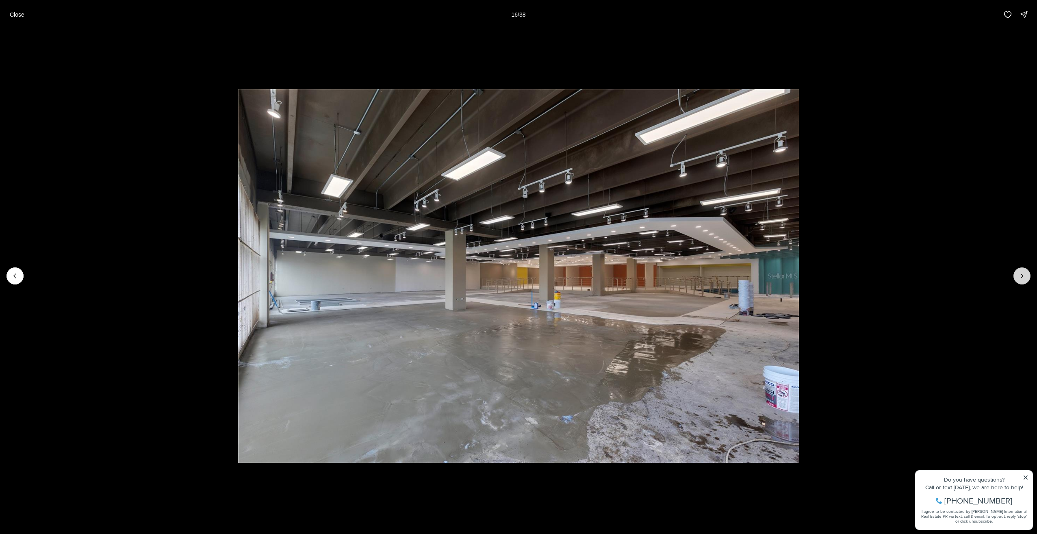
click at [1016, 273] on button "Next slide" at bounding box center [1022, 275] width 17 height 17
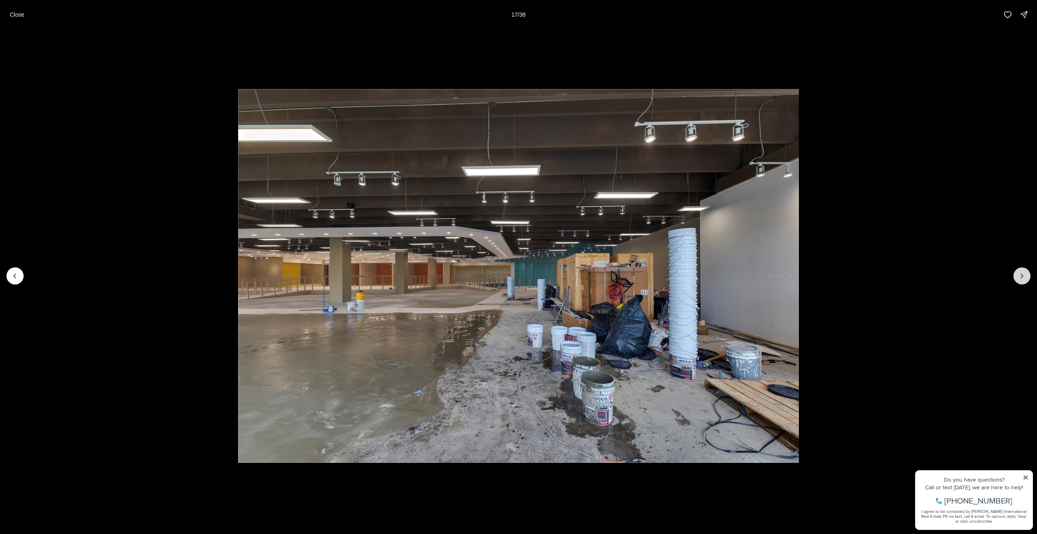
click at [1016, 273] on button "Next slide" at bounding box center [1022, 275] width 17 height 17
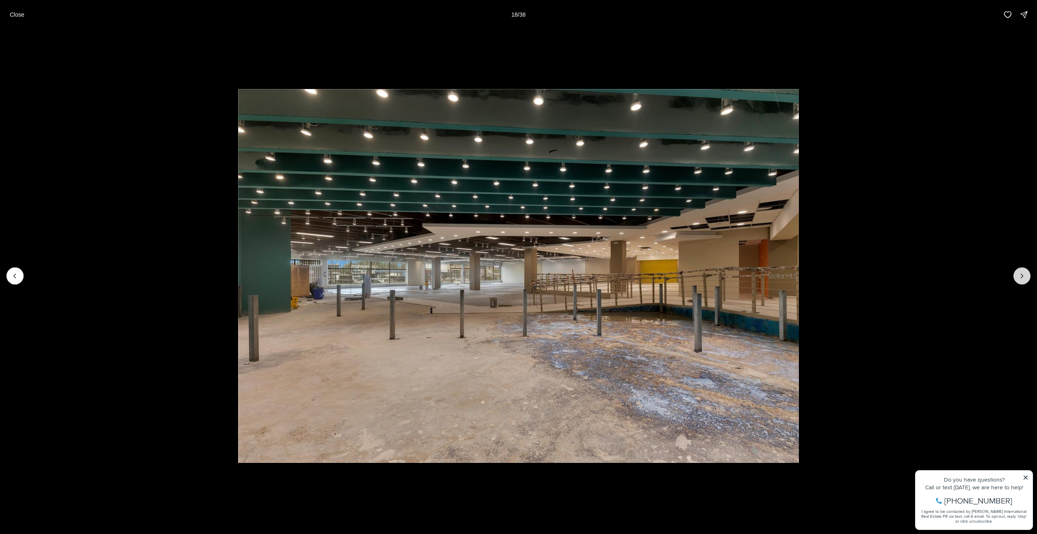
click at [1016, 273] on button "Next slide" at bounding box center [1022, 275] width 17 height 17
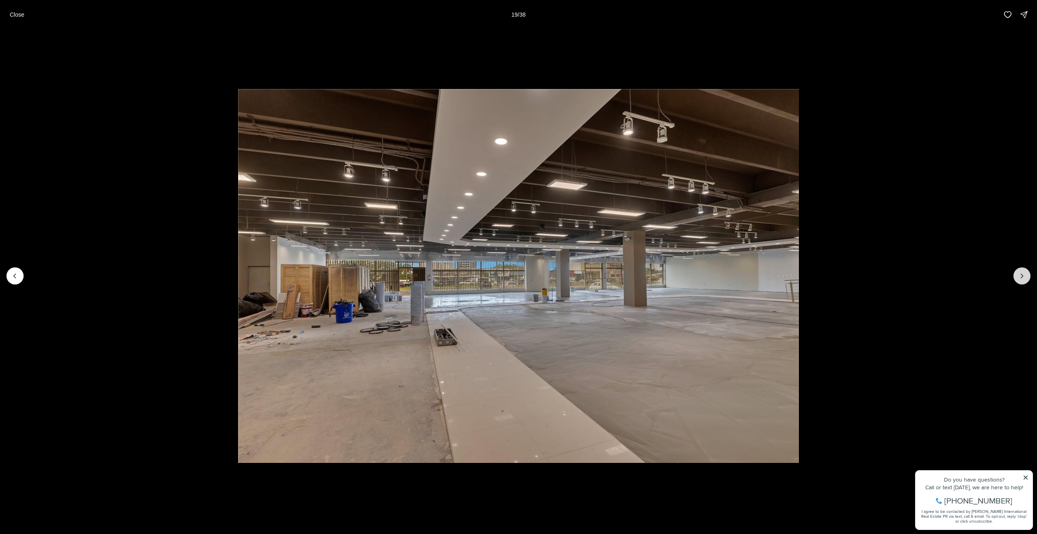
click at [1016, 273] on button "Next slide" at bounding box center [1022, 275] width 17 height 17
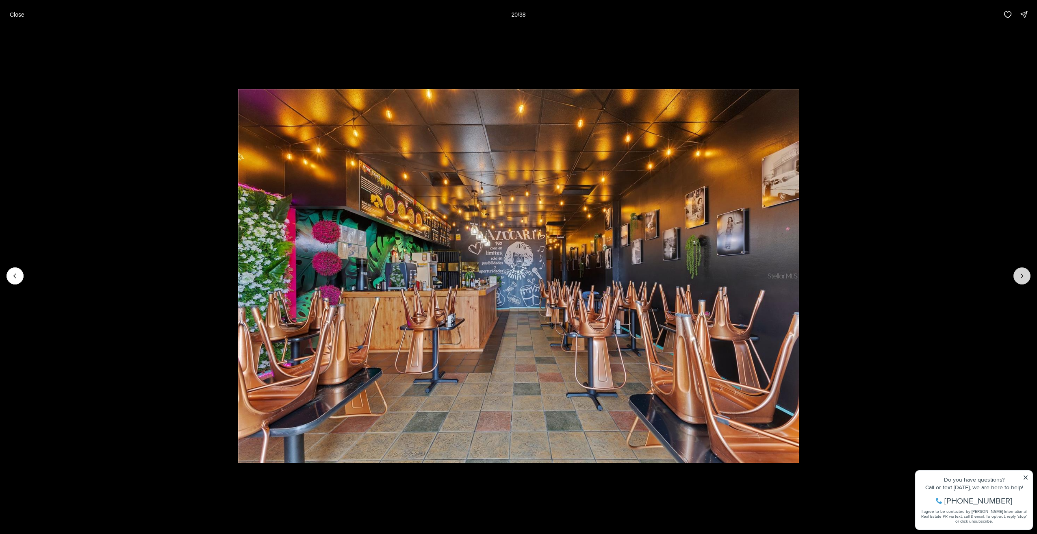
click at [1016, 273] on button "Next slide" at bounding box center [1022, 275] width 17 height 17
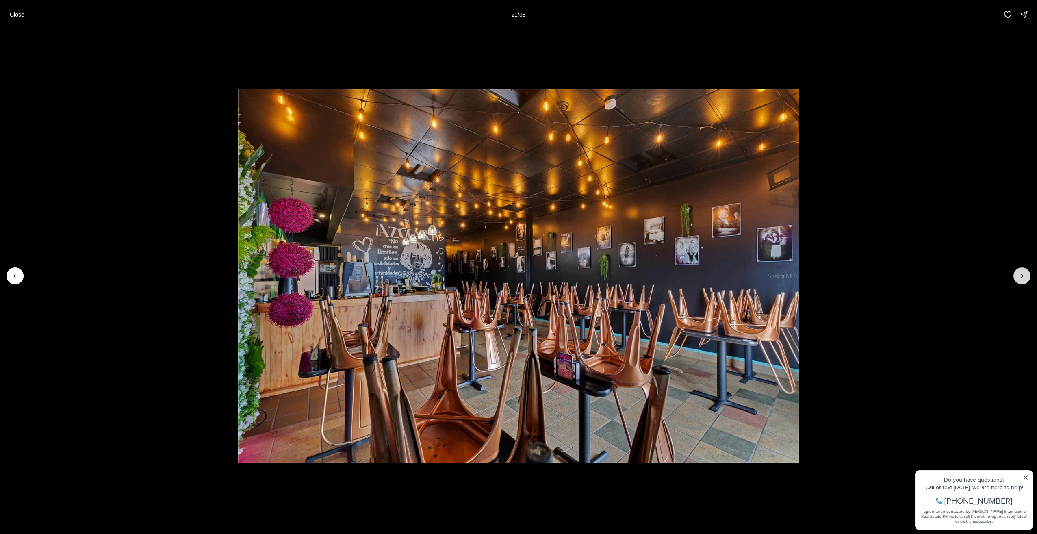
click at [1016, 273] on button "Next slide" at bounding box center [1022, 275] width 17 height 17
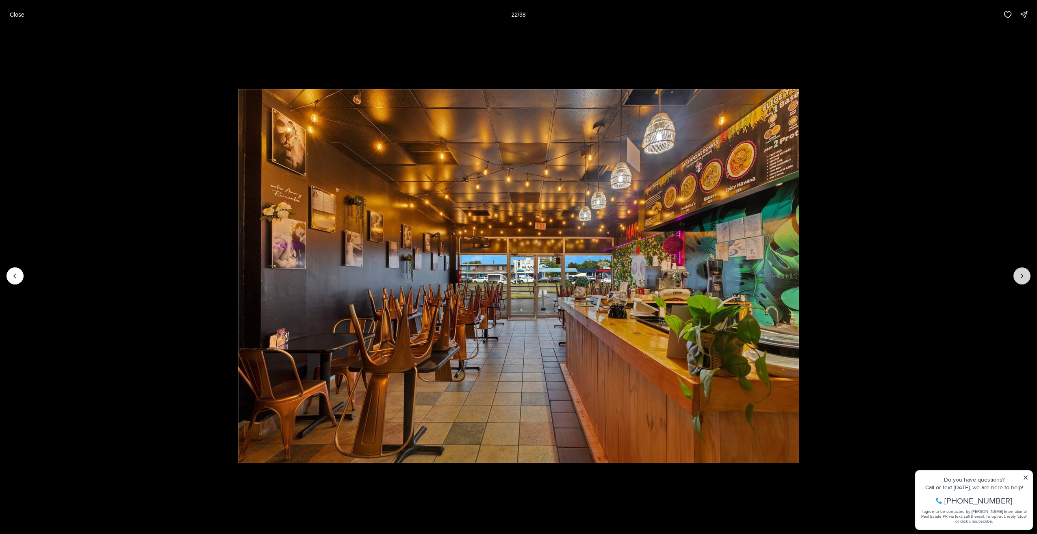
click at [1016, 273] on button "Next slide" at bounding box center [1022, 275] width 17 height 17
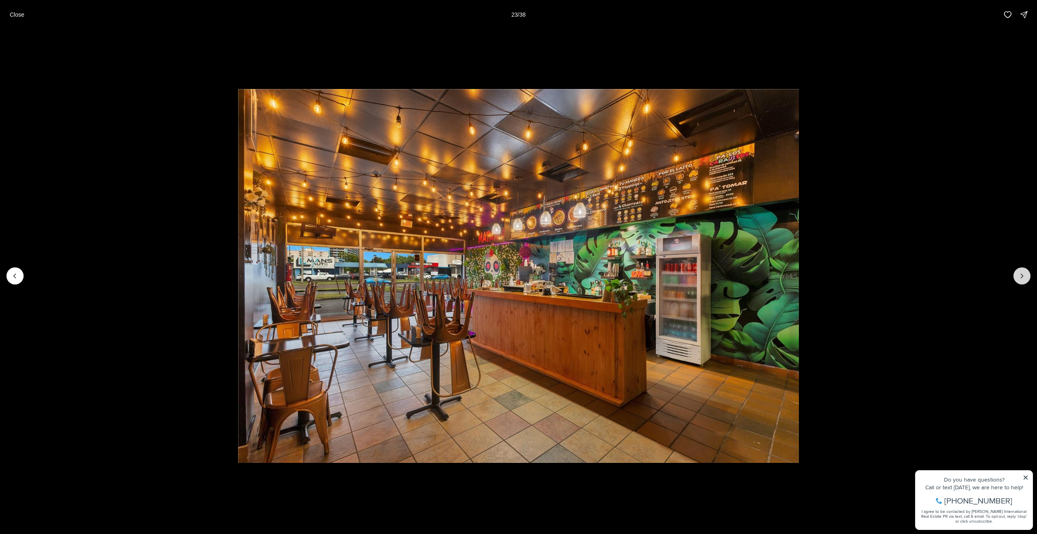
click at [1016, 273] on button "Next slide" at bounding box center [1022, 275] width 17 height 17
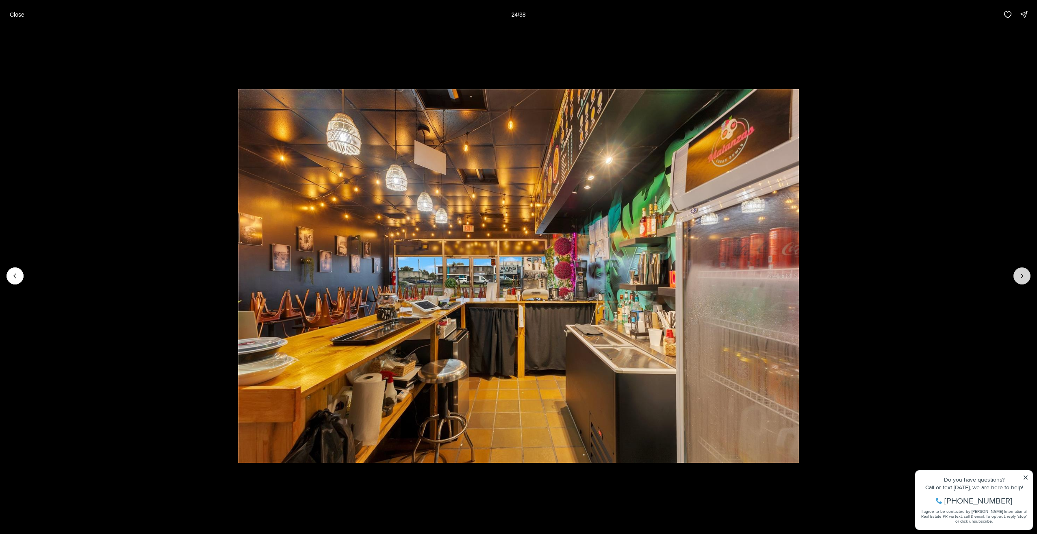
click at [1016, 273] on button "Next slide" at bounding box center [1022, 275] width 17 height 17
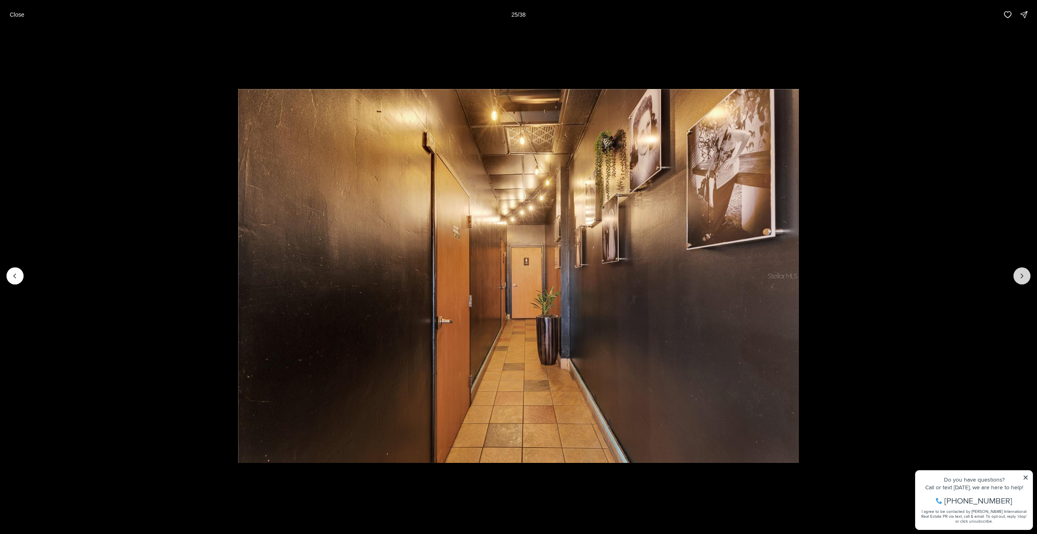
click at [1016, 273] on button "Next slide" at bounding box center [1022, 275] width 17 height 17
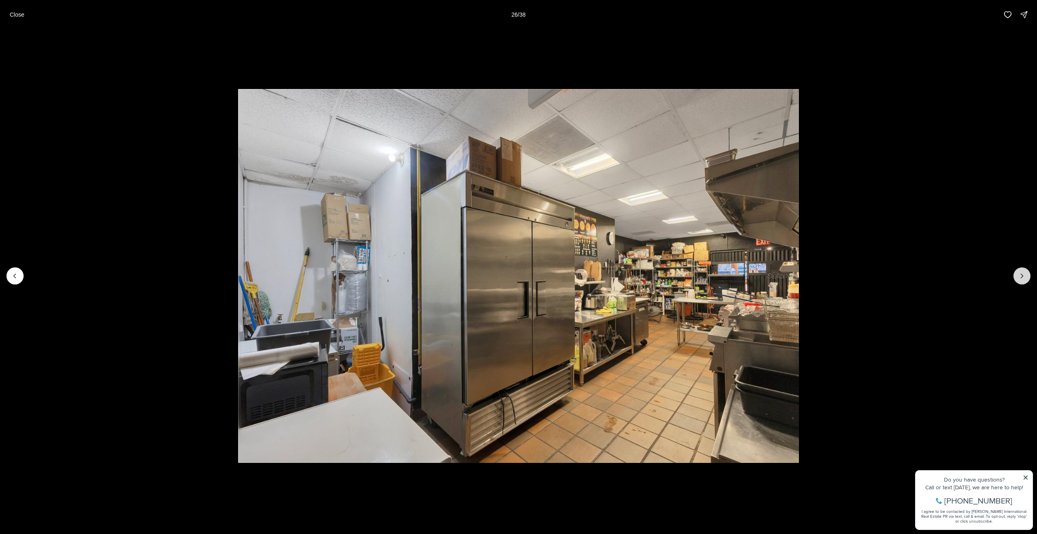
click at [1016, 273] on button "Next slide" at bounding box center [1022, 275] width 17 height 17
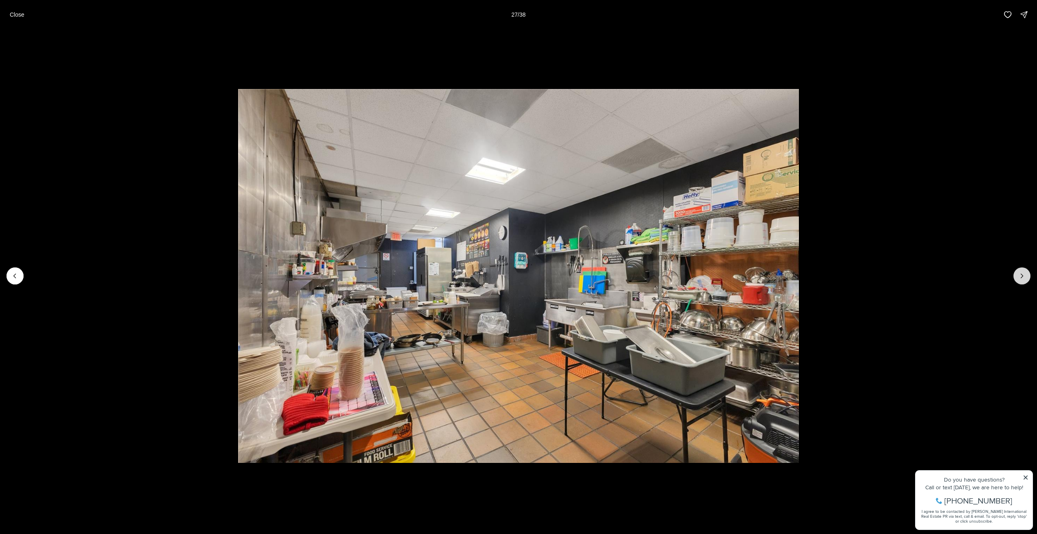
click at [1016, 273] on button "Next slide" at bounding box center [1022, 275] width 17 height 17
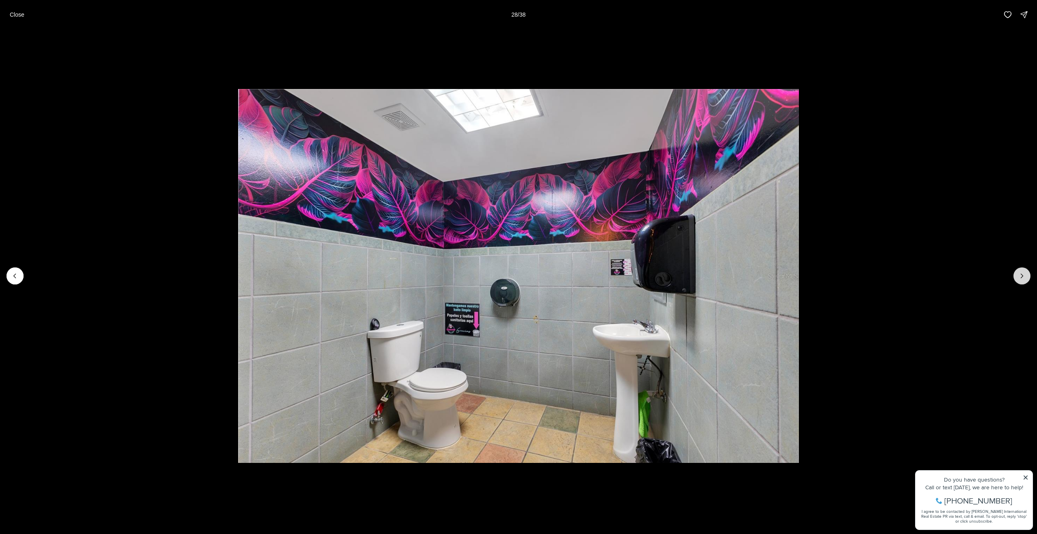
click at [1016, 273] on button "Next slide" at bounding box center [1022, 275] width 17 height 17
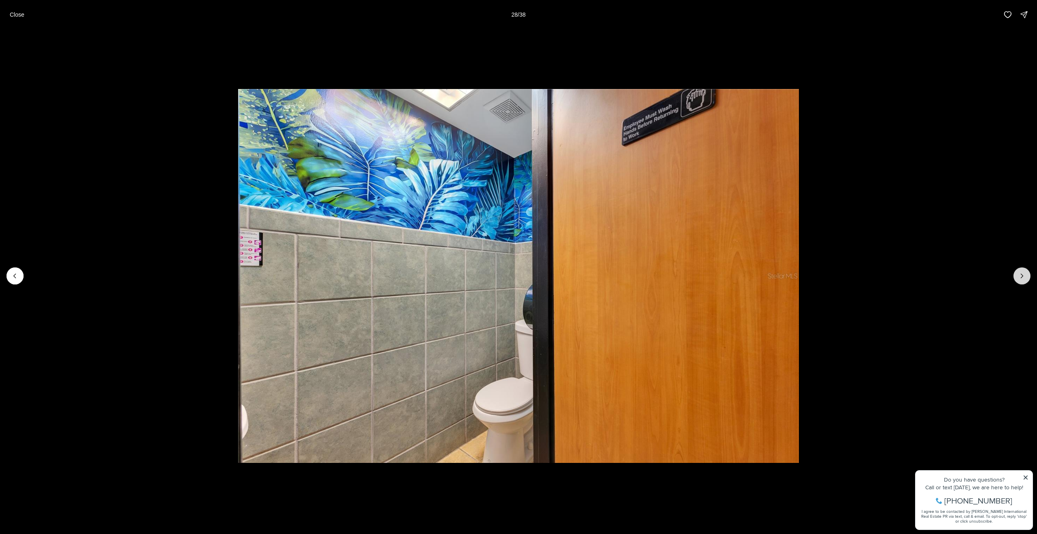
click at [1016, 273] on button "Next slide" at bounding box center [1022, 275] width 17 height 17
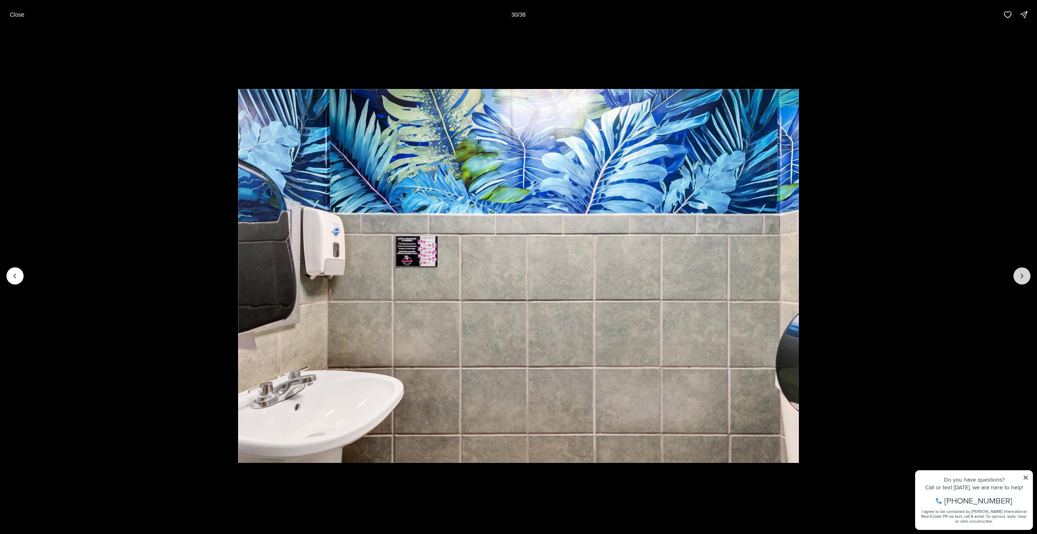
click at [1016, 273] on button "Next slide" at bounding box center [1022, 275] width 17 height 17
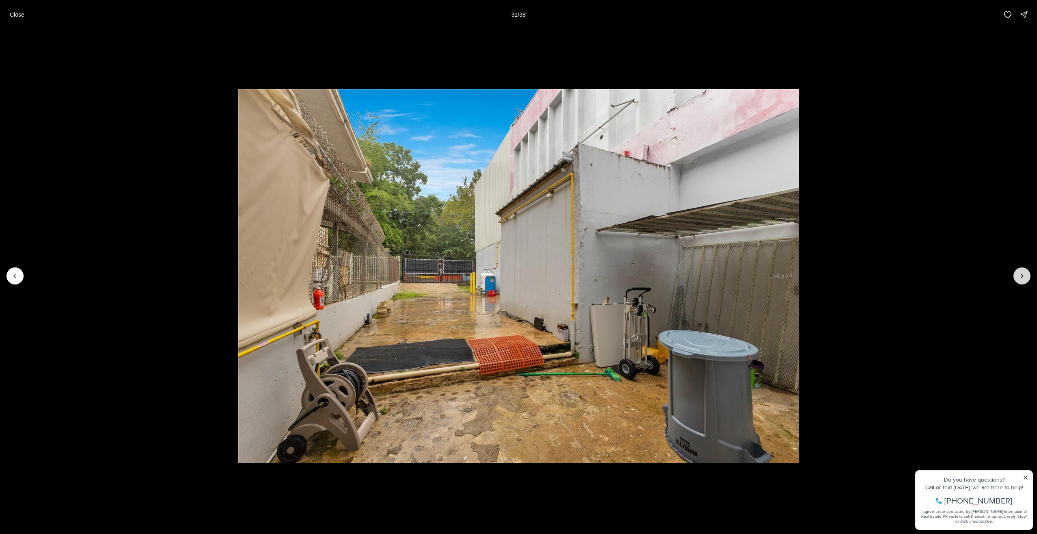
click at [1016, 273] on button "Next slide" at bounding box center [1022, 275] width 17 height 17
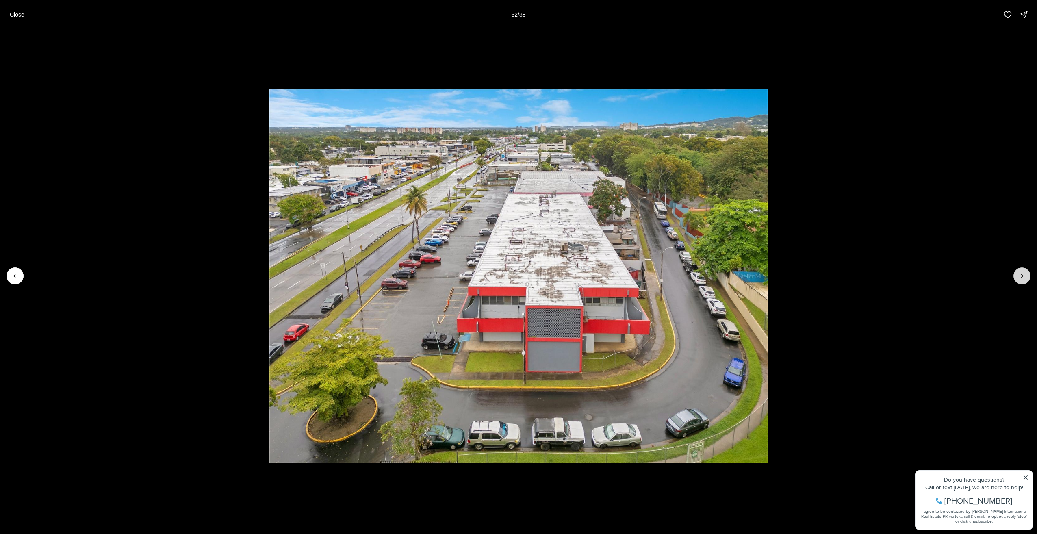
click at [1016, 273] on button "Next slide" at bounding box center [1022, 275] width 17 height 17
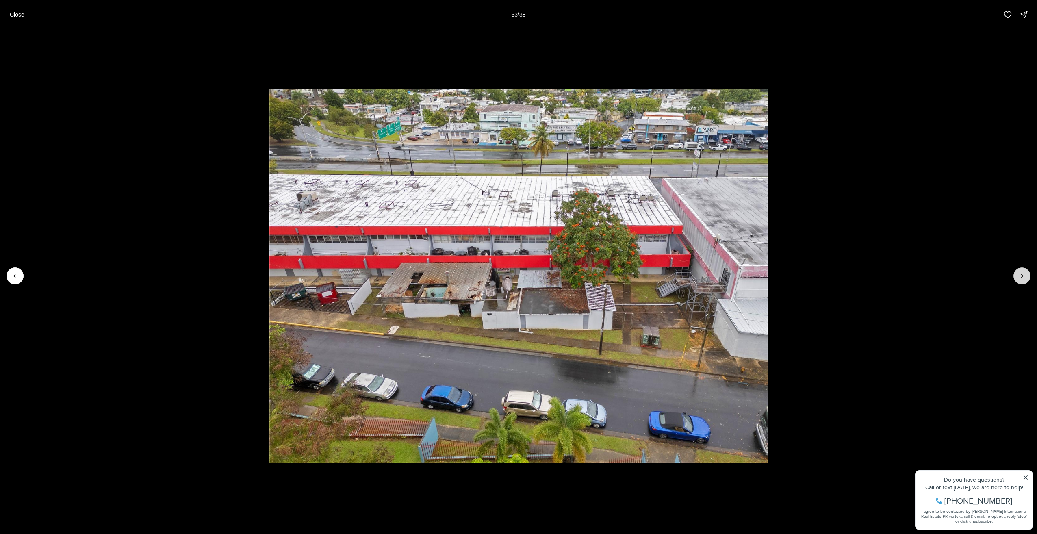
click at [1016, 273] on button "Next slide" at bounding box center [1022, 275] width 17 height 17
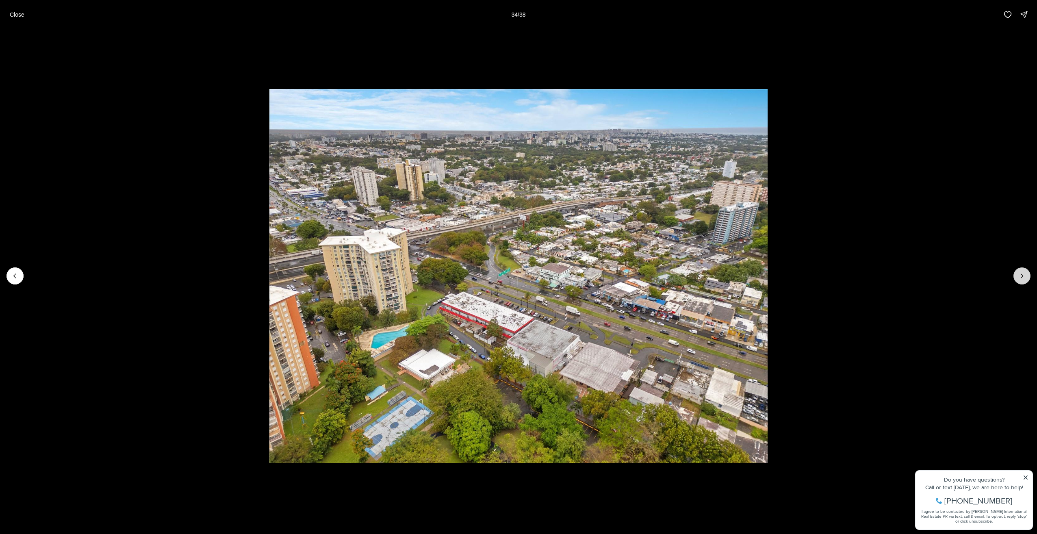
click at [1016, 273] on button "Next slide" at bounding box center [1022, 275] width 17 height 17
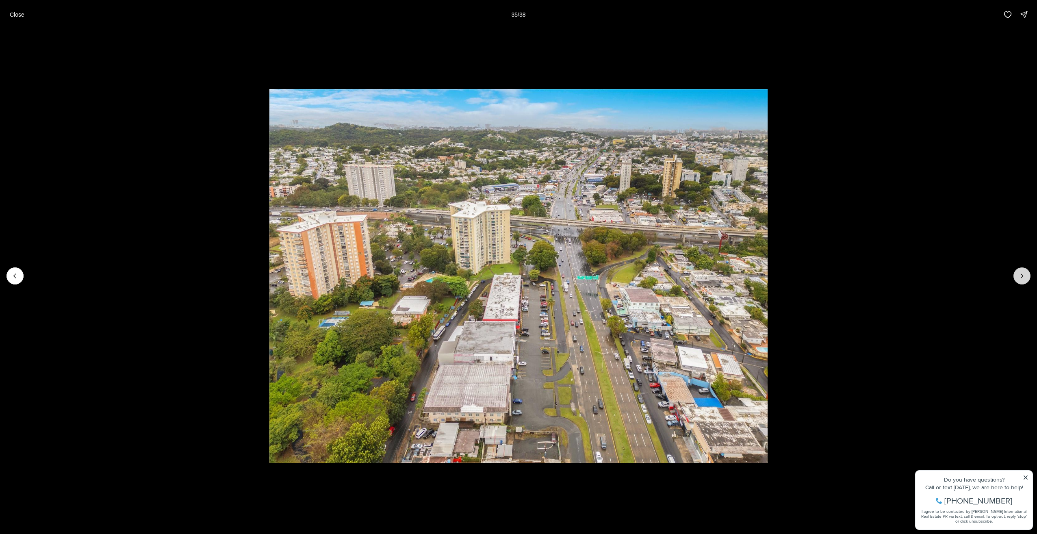
click at [1016, 273] on button "Next slide" at bounding box center [1022, 275] width 17 height 17
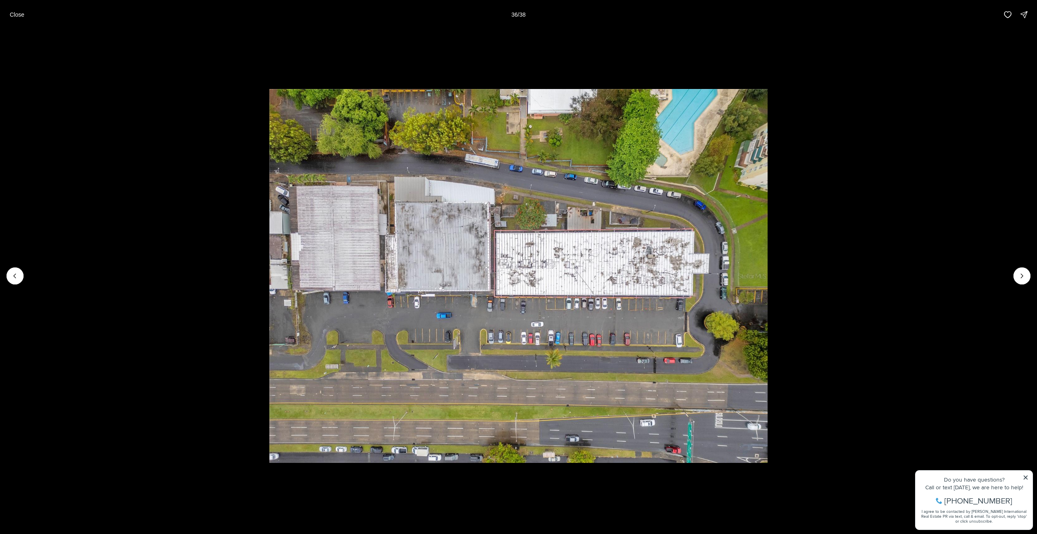
click at [28, 272] on li "36 of 38" at bounding box center [518, 275] width 1037 height 493
click at [24, 272] on li "36 of 38" at bounding box center [518, 275] width 1037 height 493
click at [22, 272] on button "Previous slide" at bounding box center [15, 275] width 17 height 17
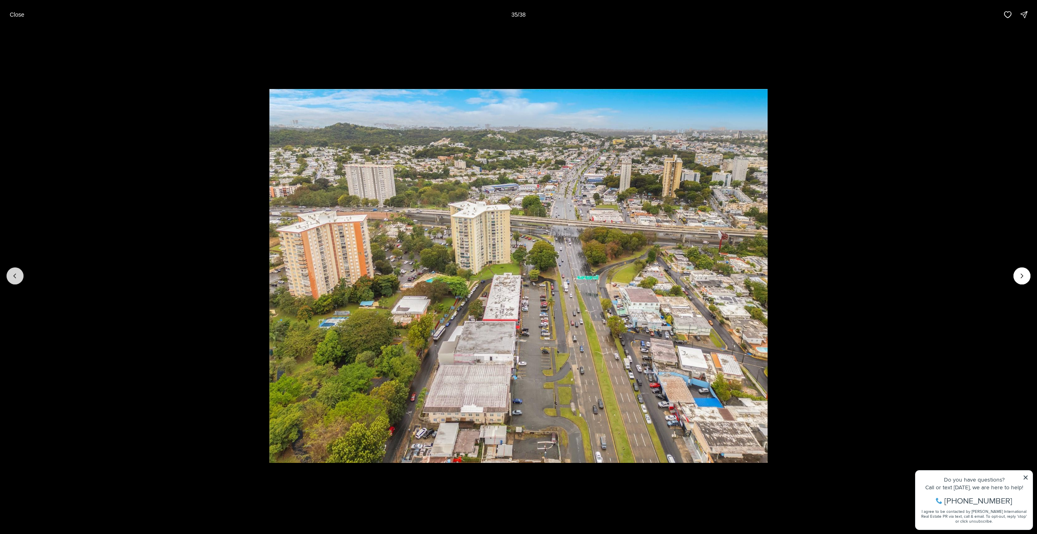
click at [20, 272] on button "Previous slide" at bounding box center [15, 275] width 17 height 17
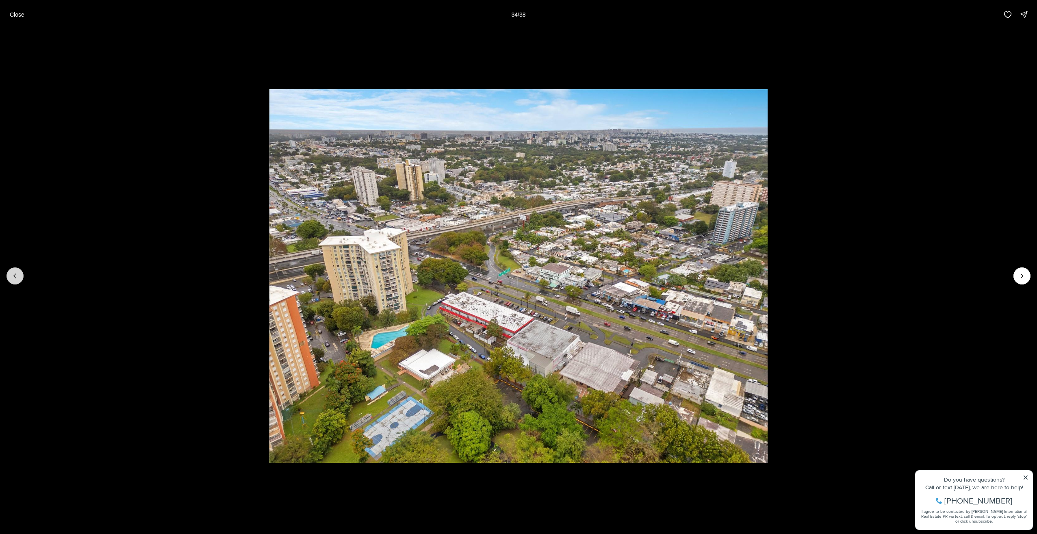
click at [20, 272] on button "Previous slide" at bounding box center [15, 275] width 17 height 17
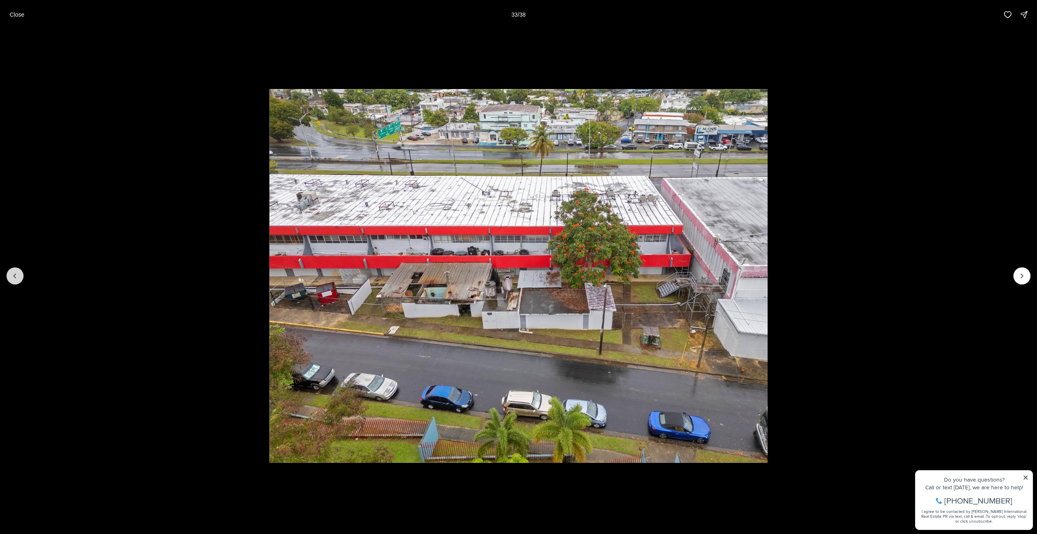
click at [20, 272] on button "Previous slide" at bounding box center [15, 275] width 17 height 17
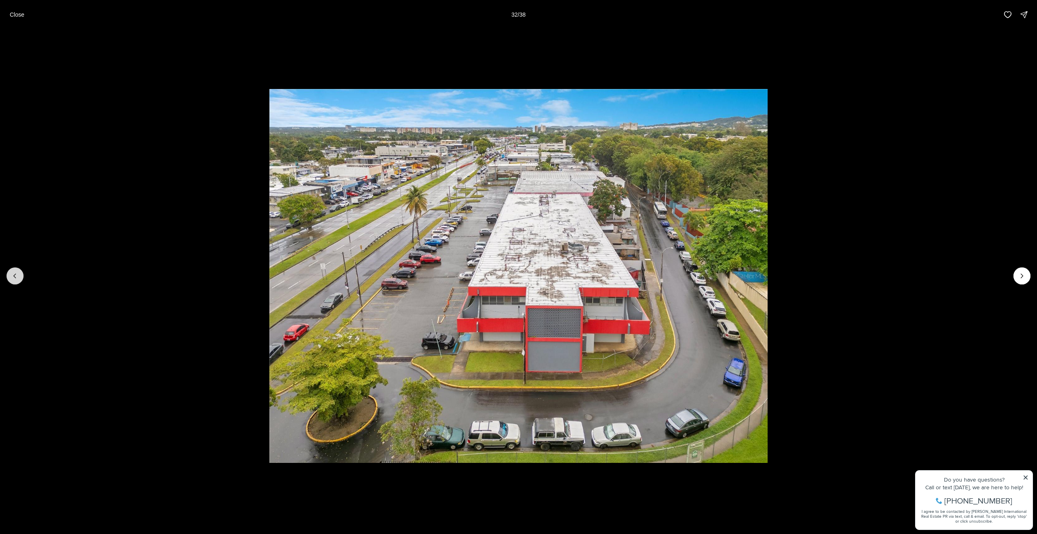
click at [20, 272] on button "Previous slide" at bounding box center [15, 275] width 17 height 17
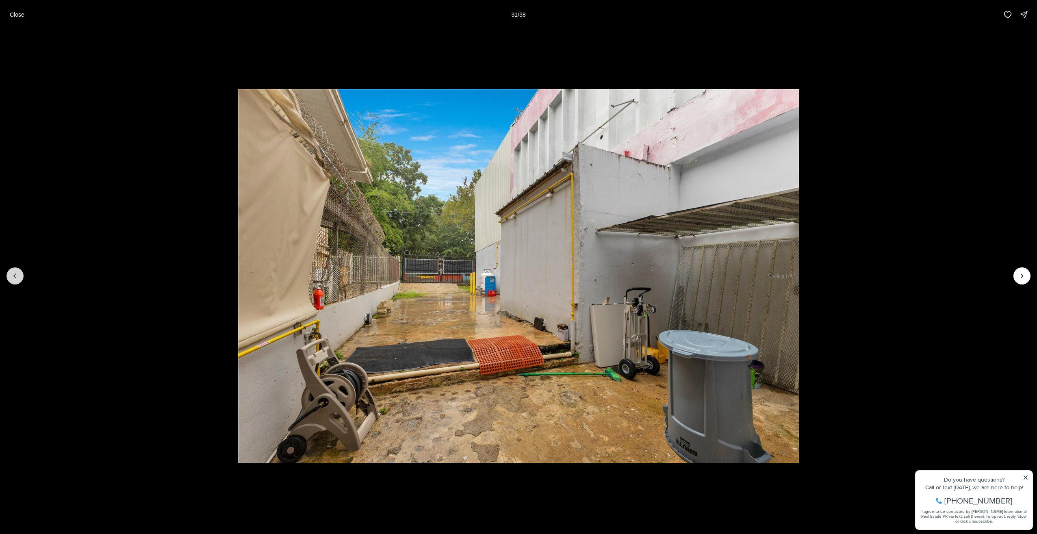
click at [20, 272] on button "Previous slide" at bounding box center [15, 275] width 17 height 17
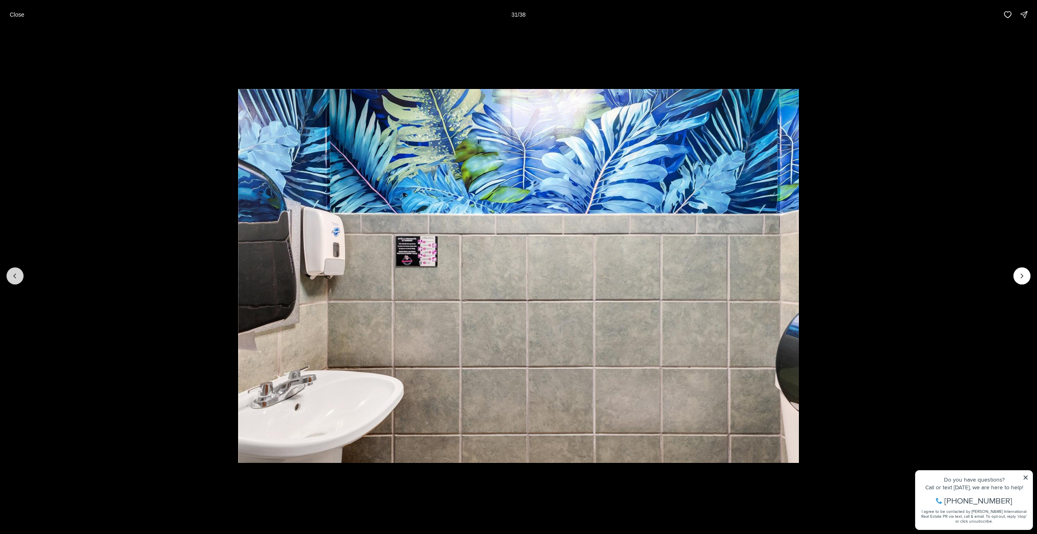
click at [20, 272] on button "Previous slide" at bounding box center [15, 275] width 17 height 17
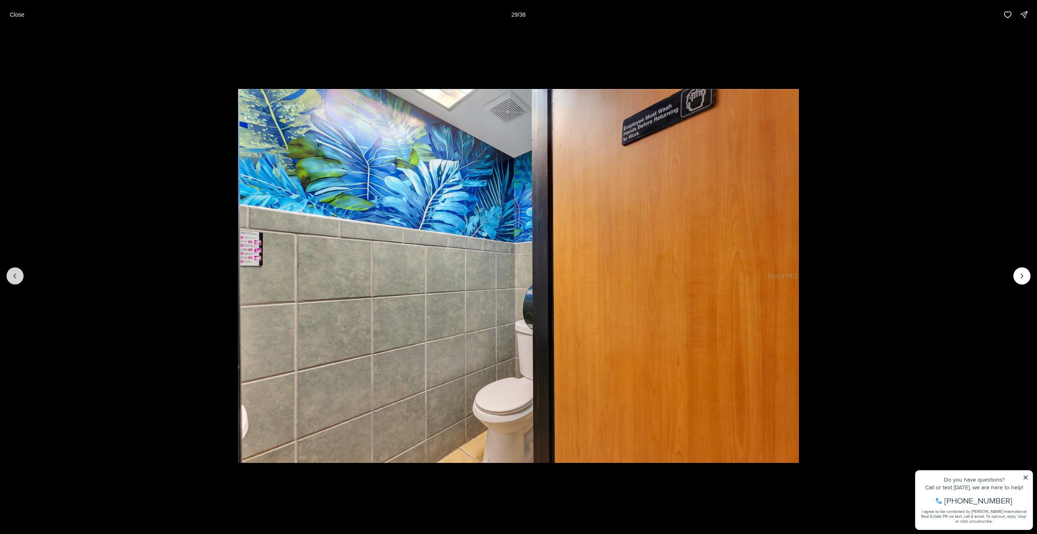
click at [20, 272] on button "Previous slide" at bounding box center [15, 275] width 17 height 17
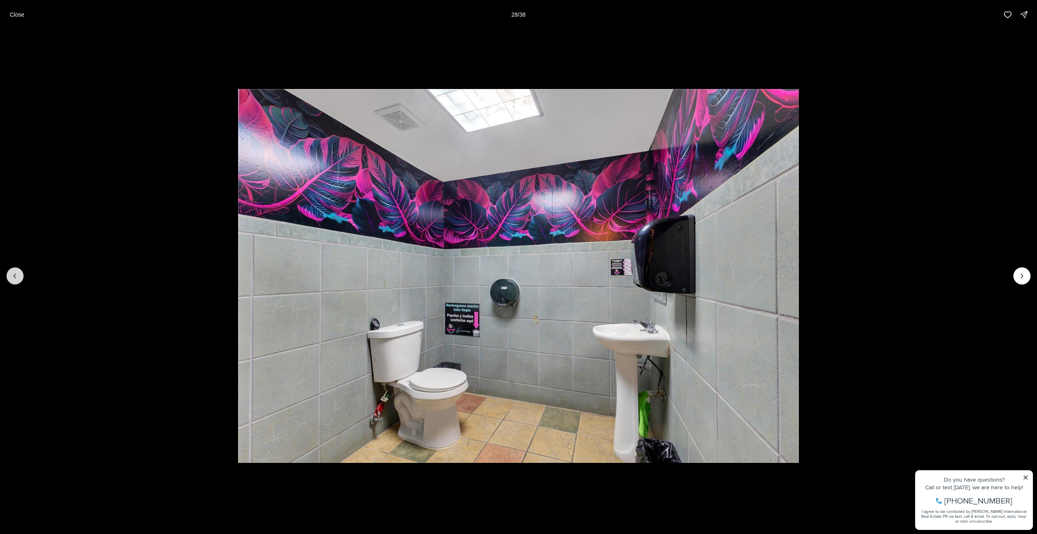
click at [20, 272] on button "Previous slide" at bounding box center [15, 275] width 17 height 17
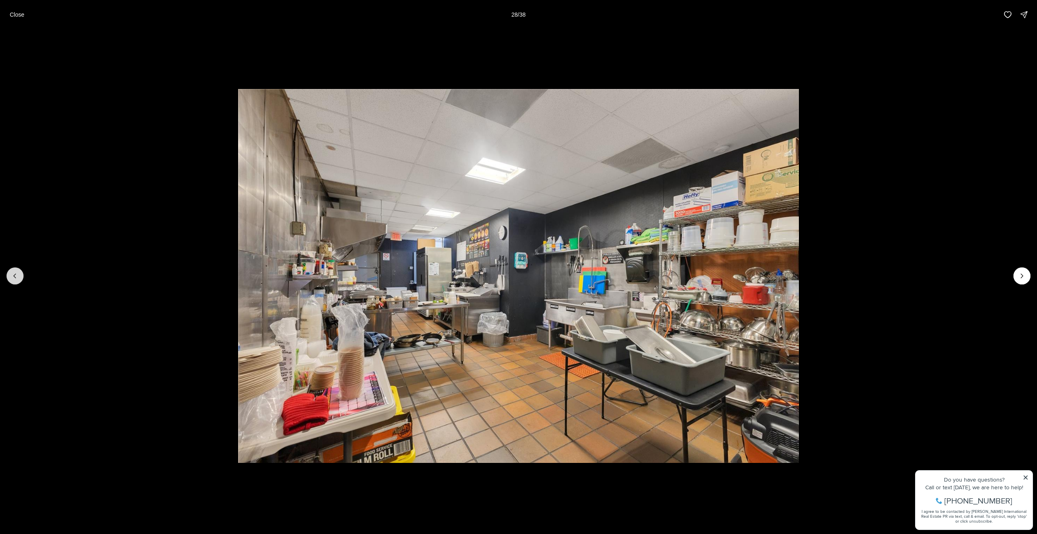
click at [20, 272] on button "Previous slide" at bounding box center [15, 275] width 17 height 17
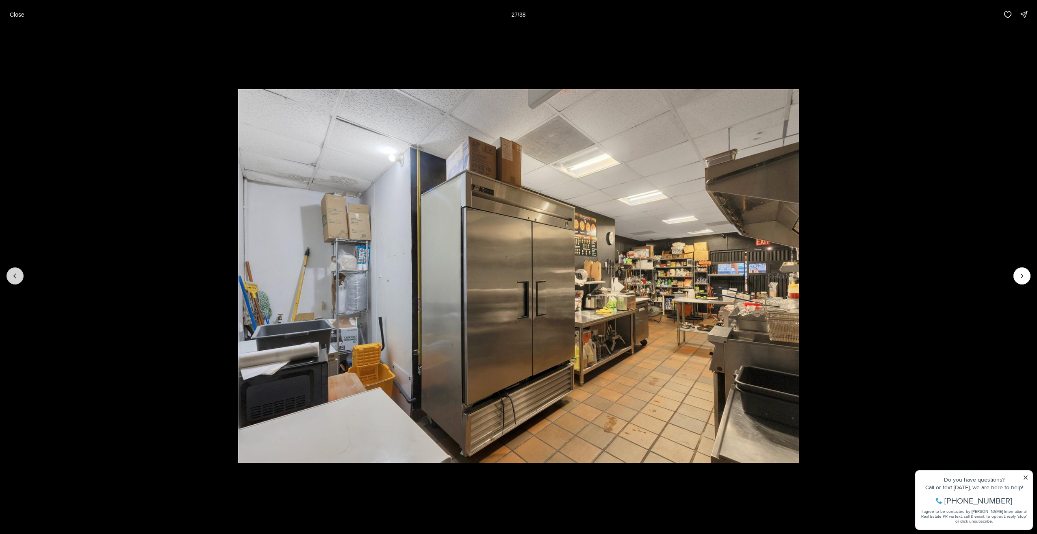
click at [20, 272] on button "Previous slide" at bounding box center [15, 275] width 17 height 17
